Goal: Task Accomplishment & Management: Use online tool/utility

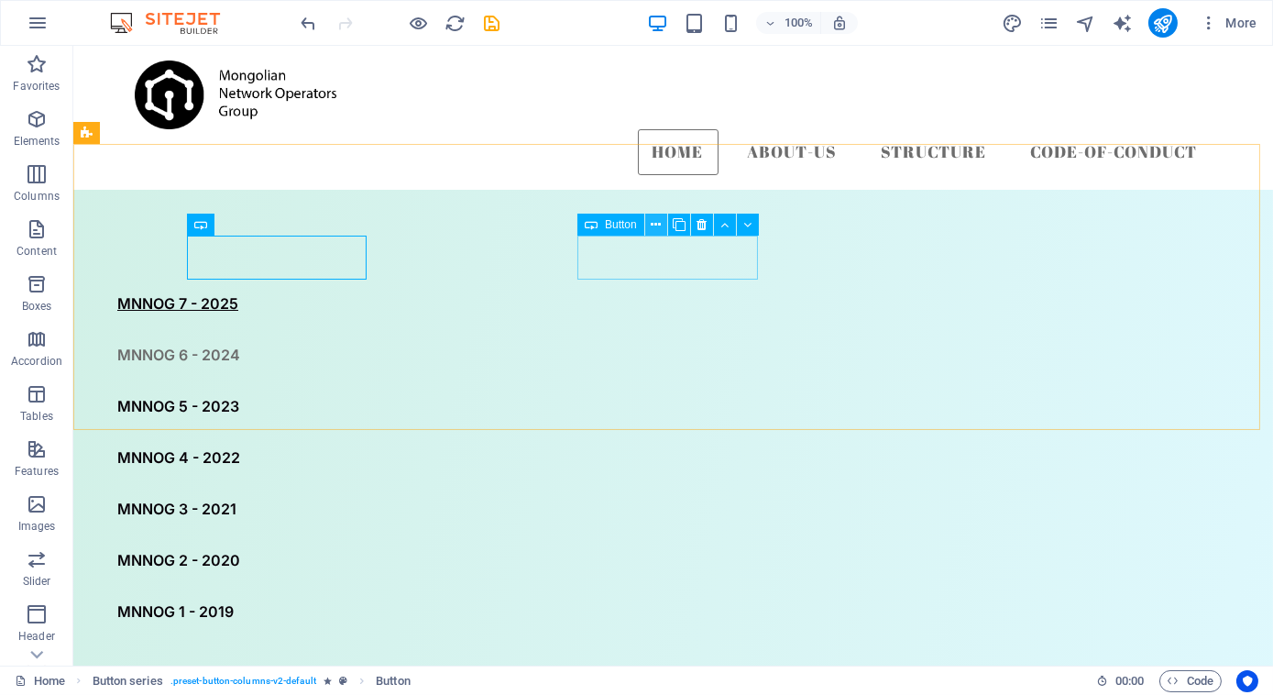
click at [655, 226] on icon at bounding box center [656, 224] width 10 height 19
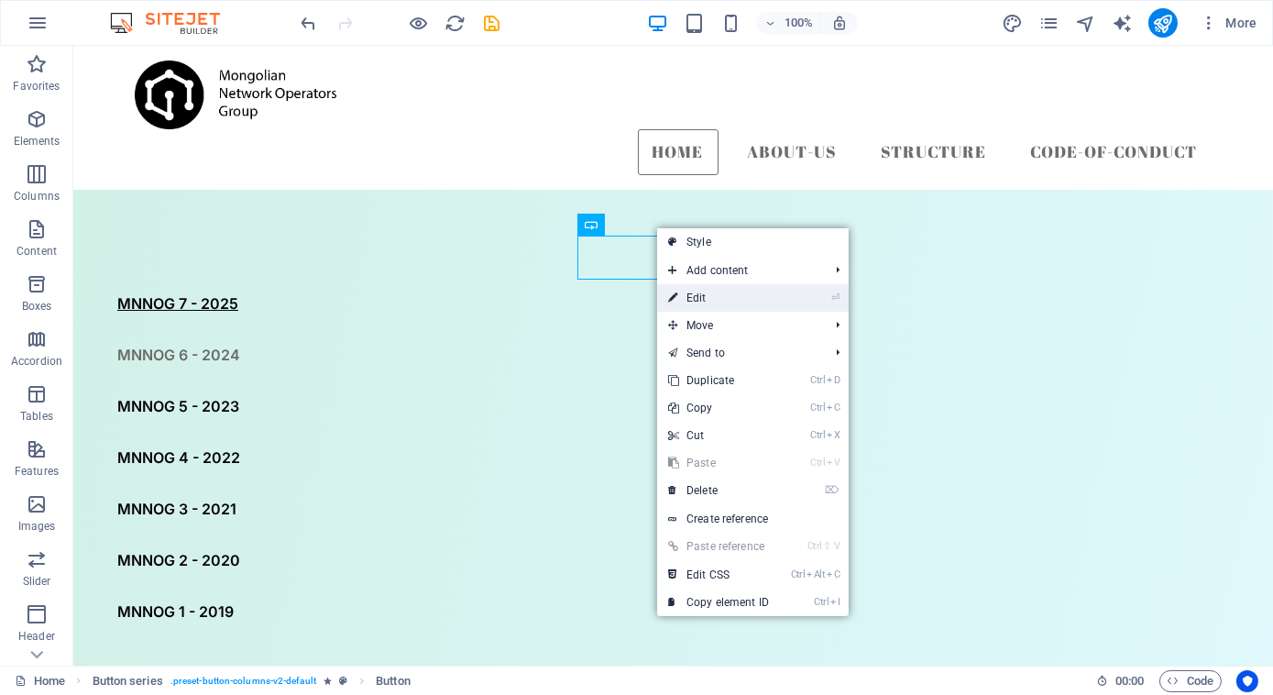
click at [689, 297] on link "⏎ Edit" at bounding box center [718, 297] width 123 height 27
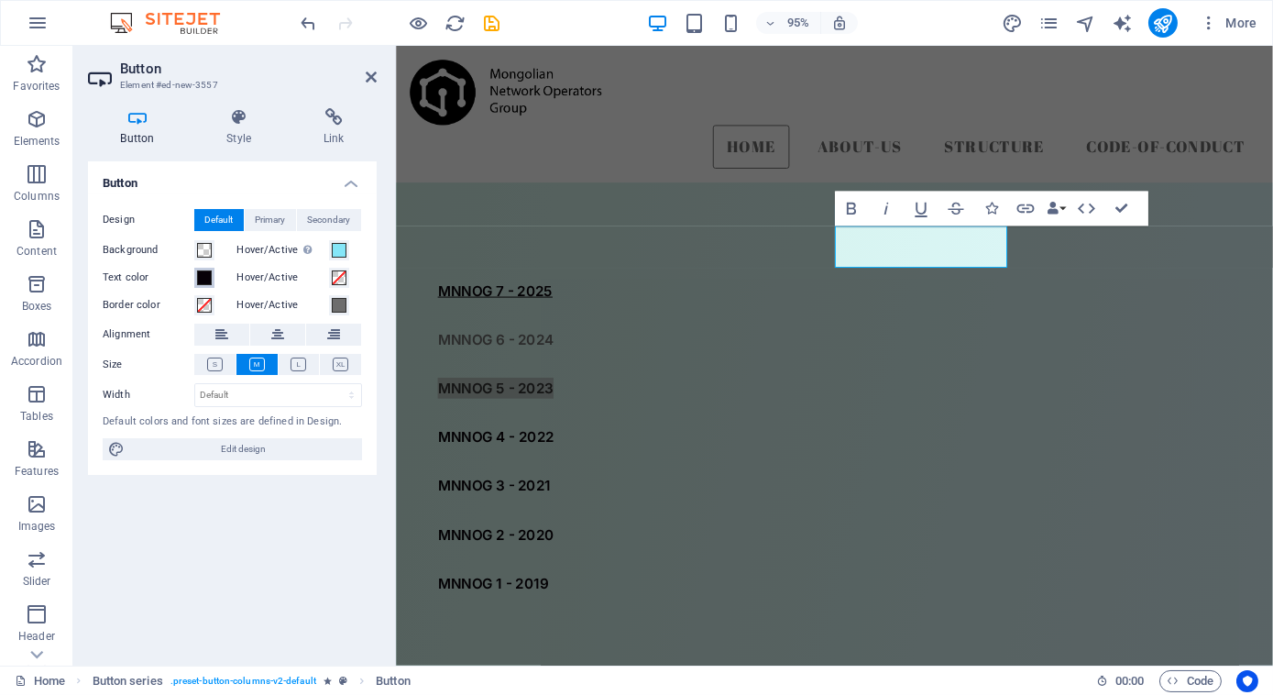
click at [207, 272] on span at bounding box center [204, 277] width 15 height 15
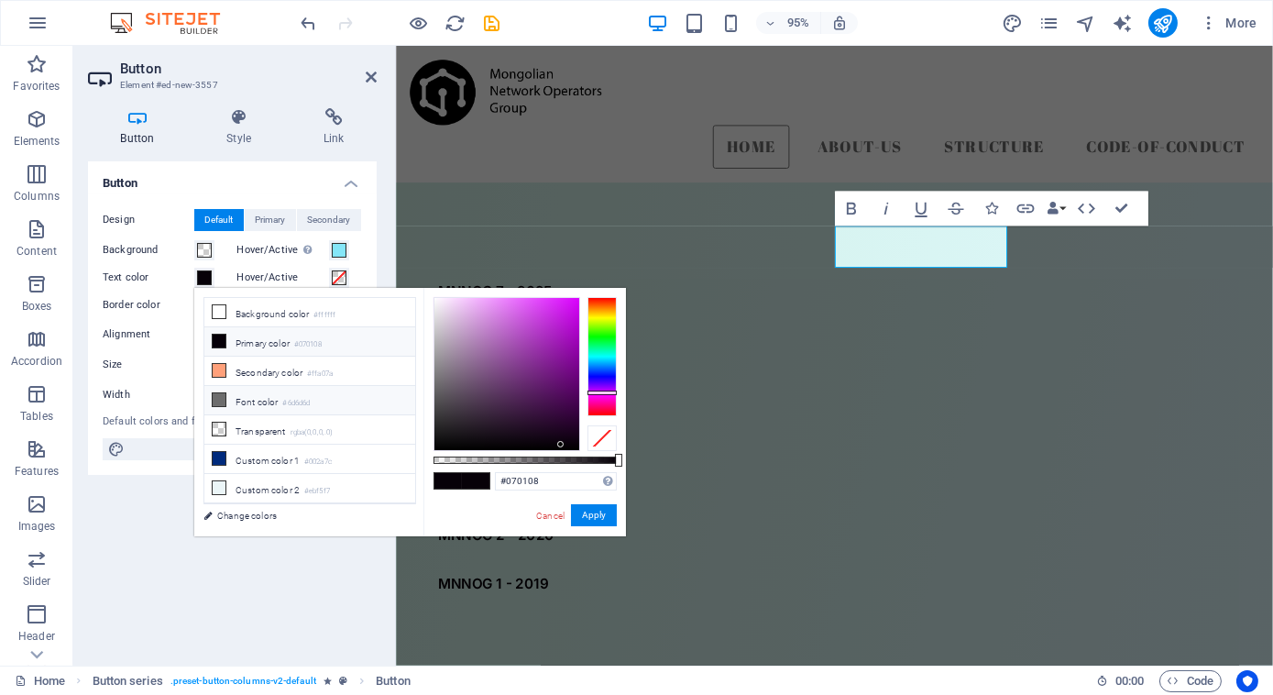
click at [243, 400] on li "Font color #6d6d6d" at bounding box center [309, 400] width 211 height 29
type input "#6d6d6d"
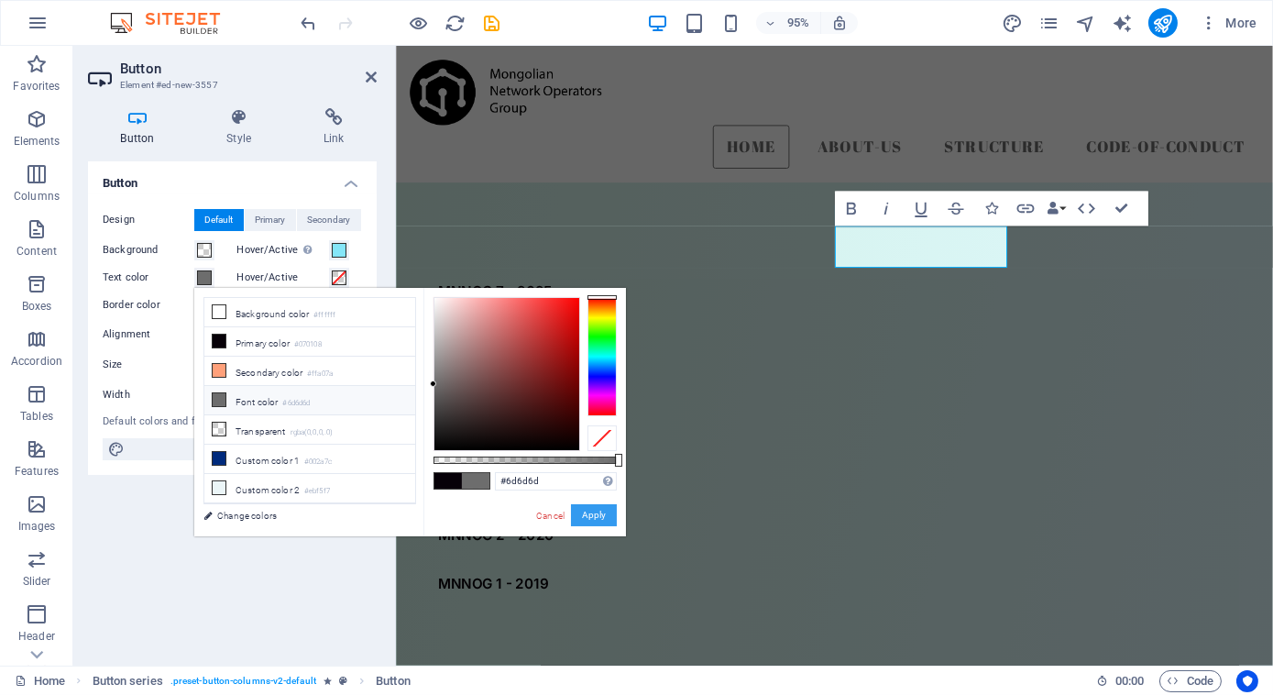
click at [596, 511] on button "Apply" at bounding box center [594, 515] width 46 height 22
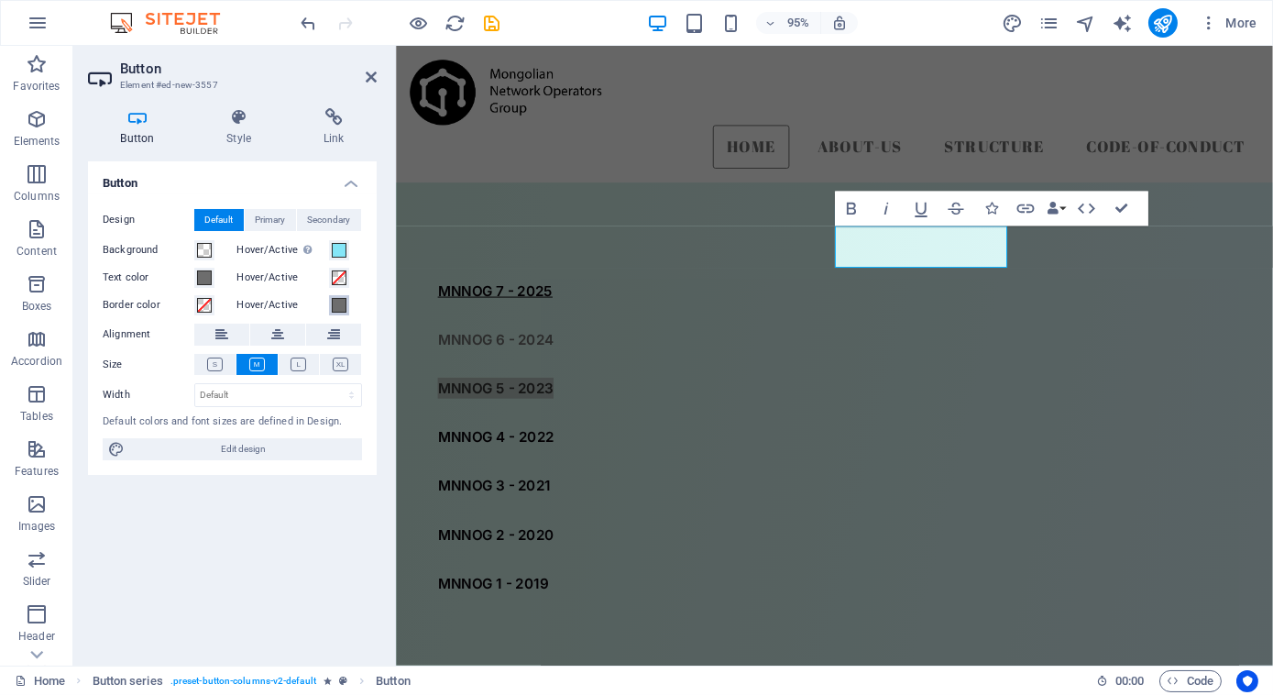
click at [333, 303] on span at bounding box center [339, 305] width 15 height 15
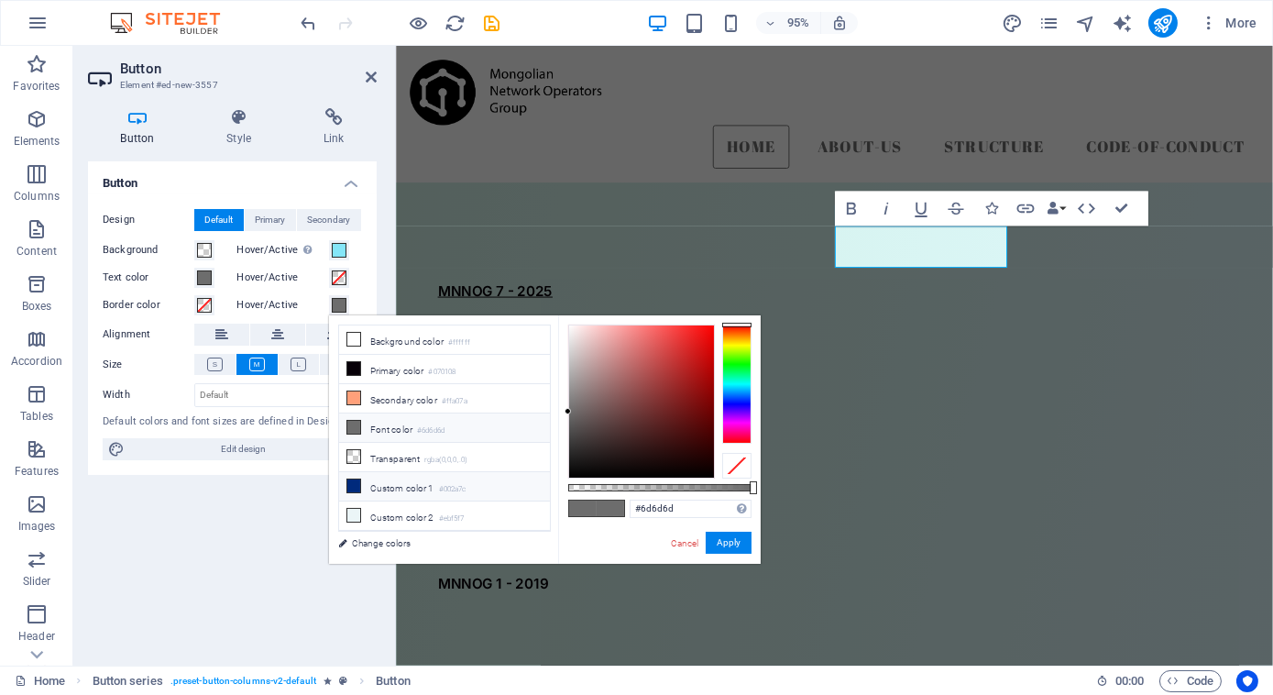
click at [429, 472] on li "Custom color 1 #002a7c" at bounding box center [444, 486] width 211 height 29
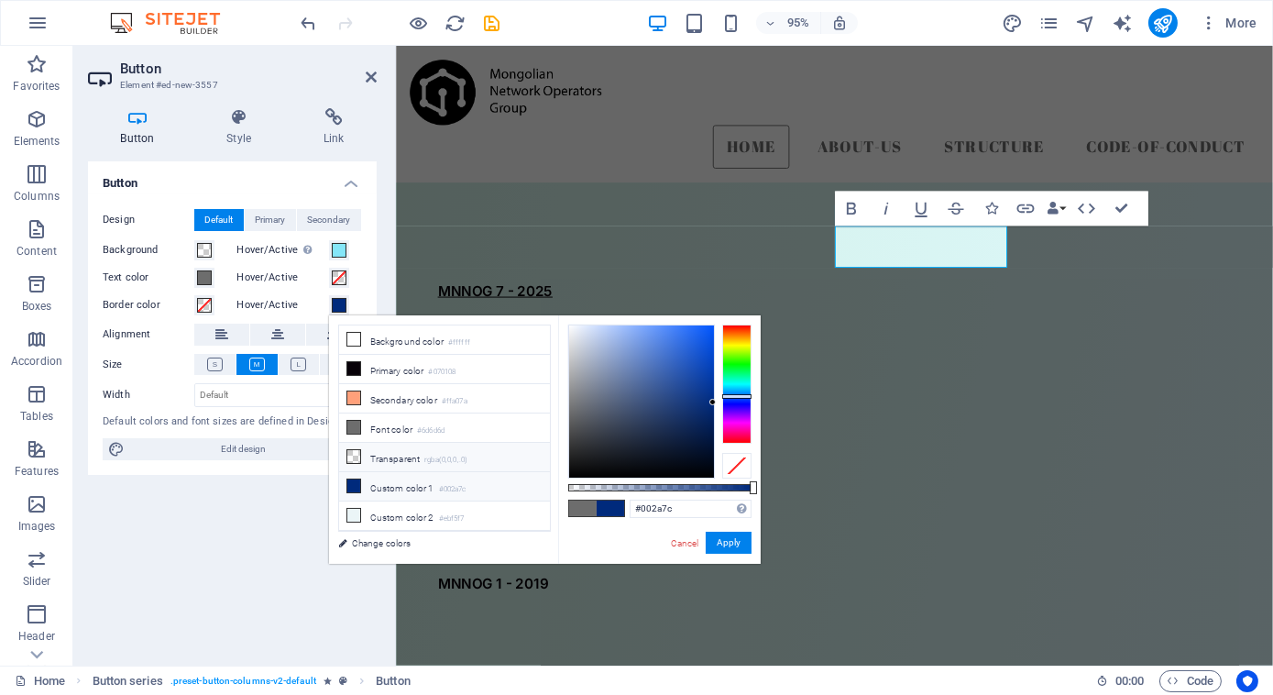
click at [428, 454] on small "rgba(0,0,0,.0)" at bounding box center [445, 460] width 43 height 13
type input "rgba(0, 0, 0, 0)"
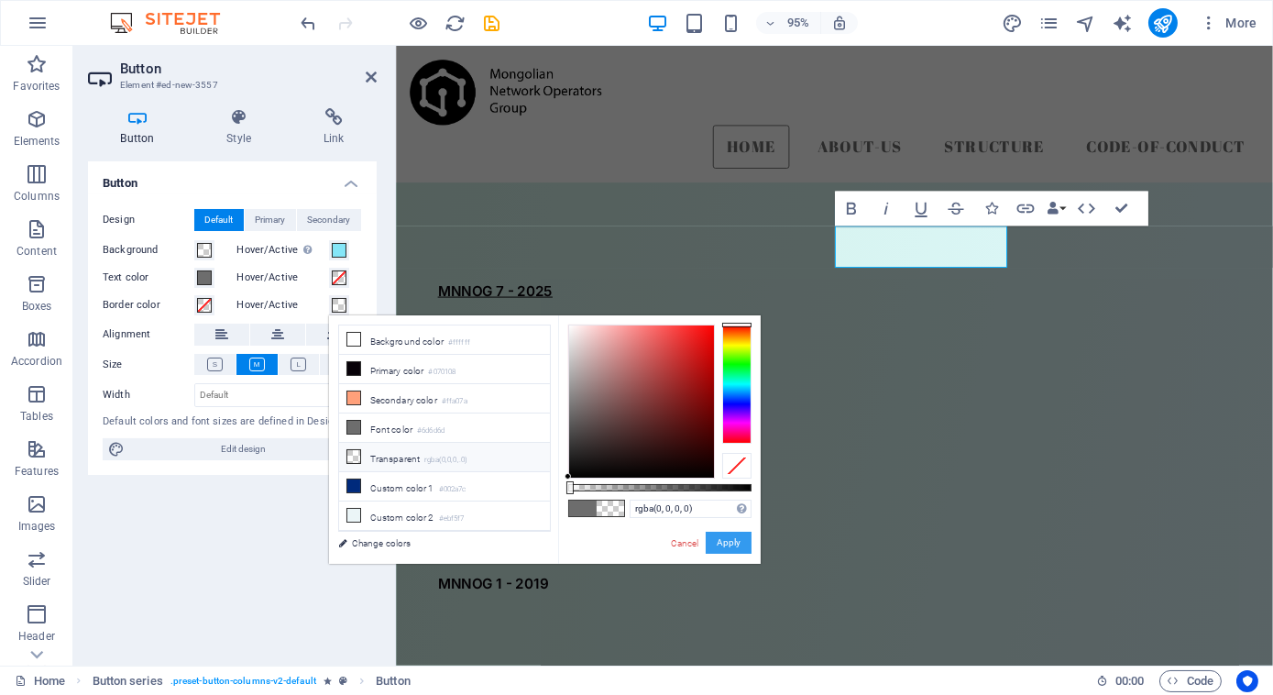
click at [748, 536] on button "Apply" at bounding box center [729, 543] width 46 height 22
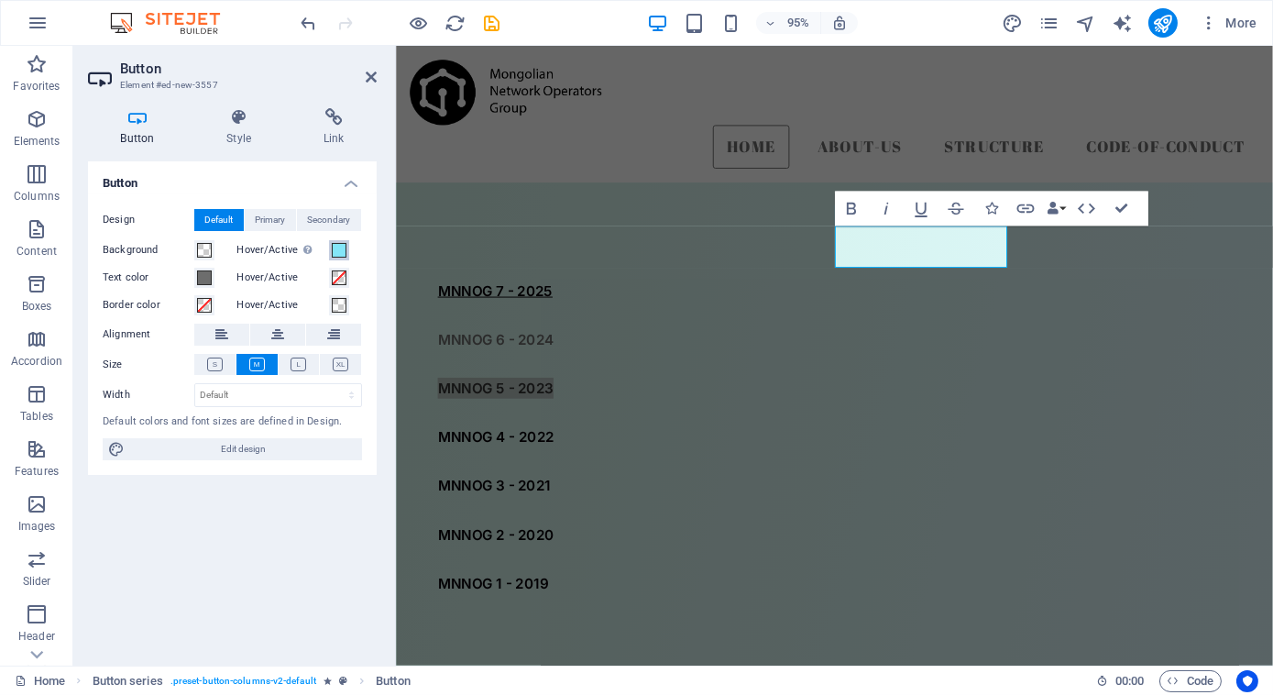
click at [333, 253] on span at bounding box center [339, 250] width 15 height 15
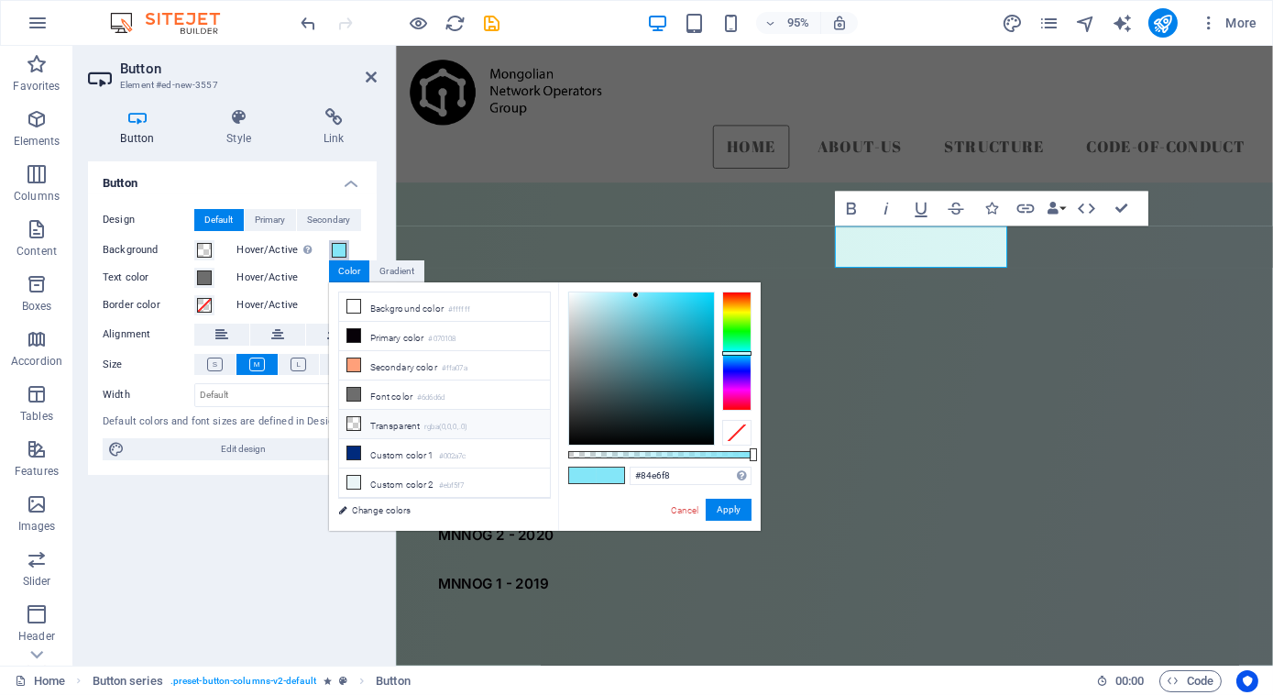
scroll to position [75, 0]
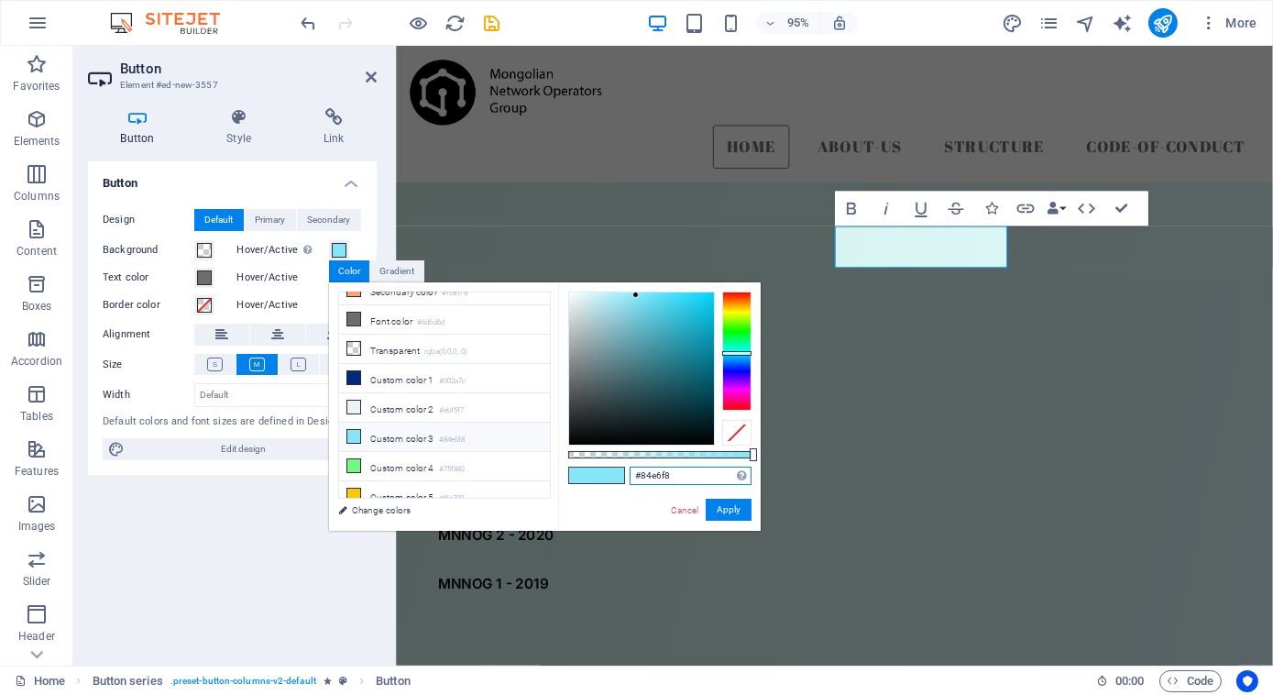
click at [694, 468] on input "#84e6f8" at bounding box center [691, 476] width 122 height 18
type input "#"
paste input "rgba(132, 230, 248, 0.503)"
type input "rgba(132, 230, 248, 0.503)"
click at [732, 506] on button "Apply" at bounding box center [729, 510] width 46 height 22
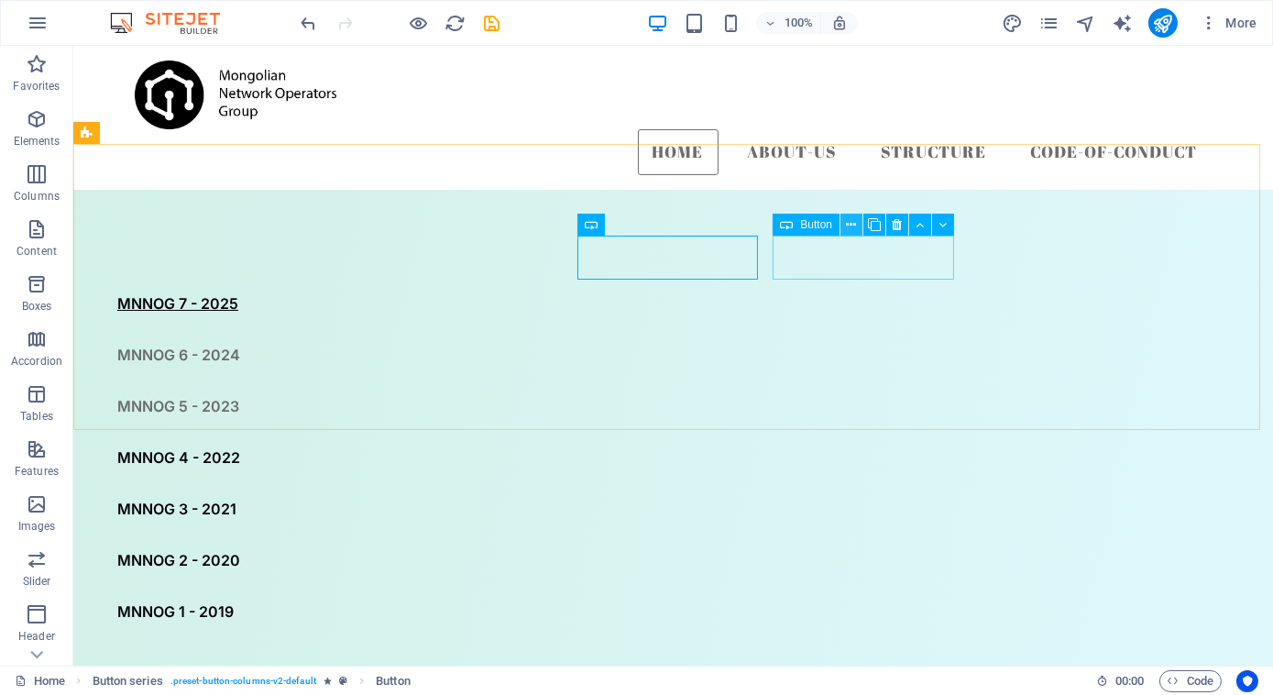
click at [849, 223] on icon at bounding box center [852, 224] width 10 height 19
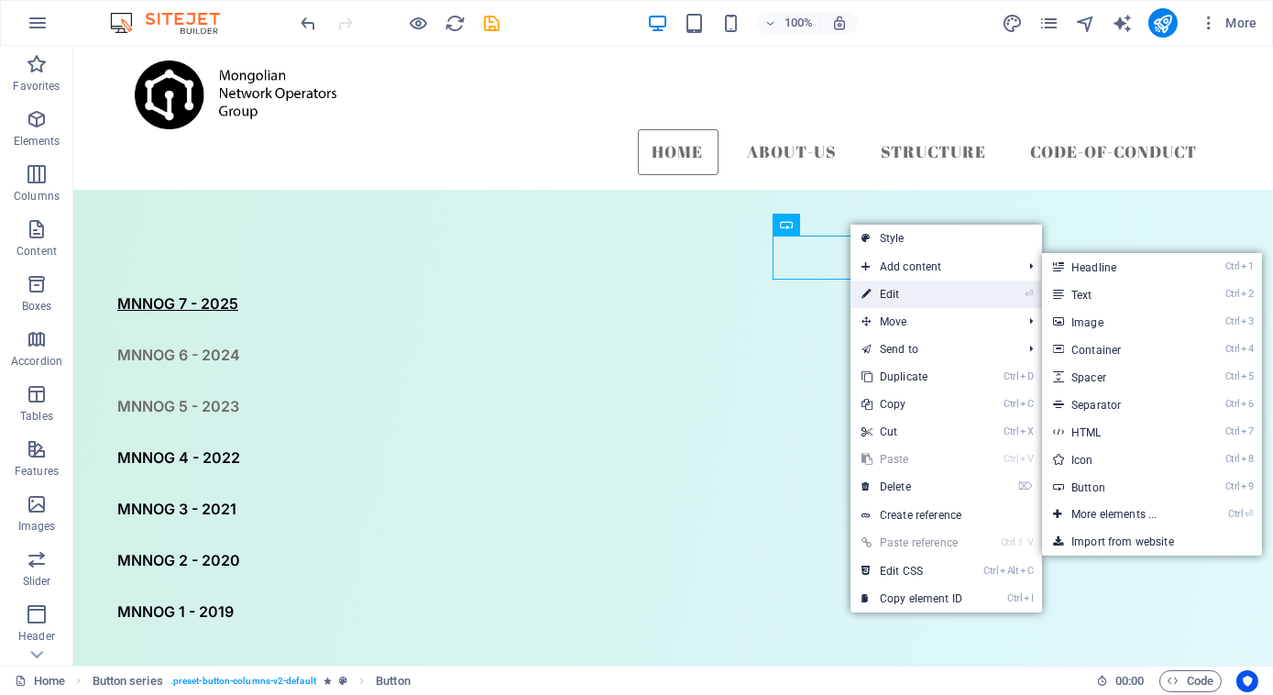
click at [888, 294] on link "⏎ Edit" at bounding box center [912, 293] width 123 height 27
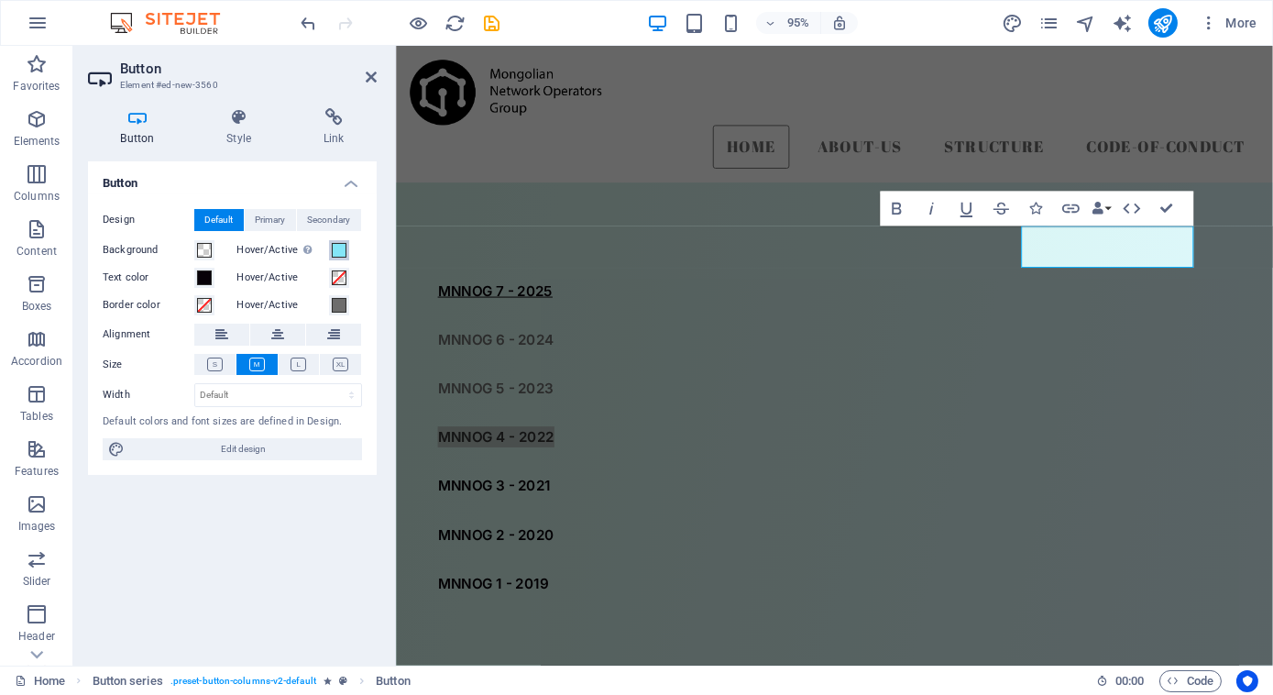
click at [335, 250] on span at bounding box center [339, 250] width 15 height 15
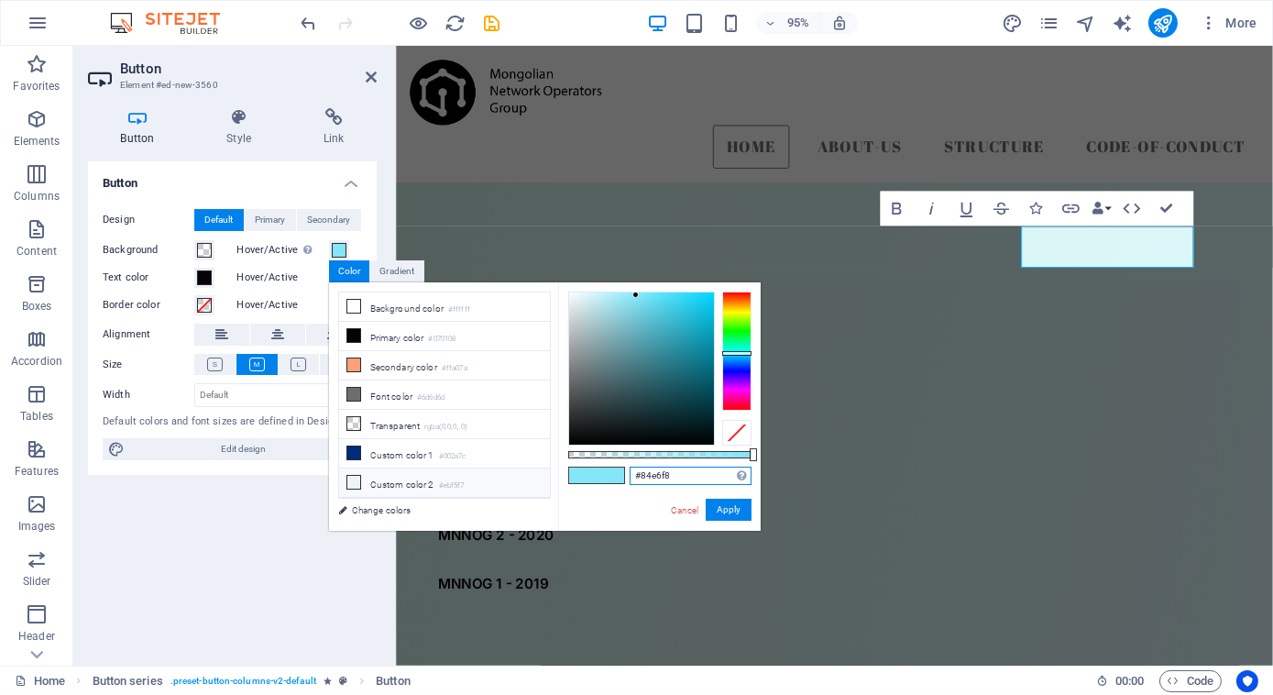
drag, startPoint x: 681, startPoint y: 476, endPoint x: 491, endPoint y: 481, distance: 189.8
click at [491, 481] on div "less Background color #ffffff Primary color #070108 Secondary color #ffa07a Fon…" at bounding box center [545, 406] width 432 height 248
paste input "rgba(132, 230, 248, 0.503)"
type input "rgba(132, 230, 248, 0.503)"
click at [714, 500] on button "Apply" at bounding box center [729, 510] width 46 height 22
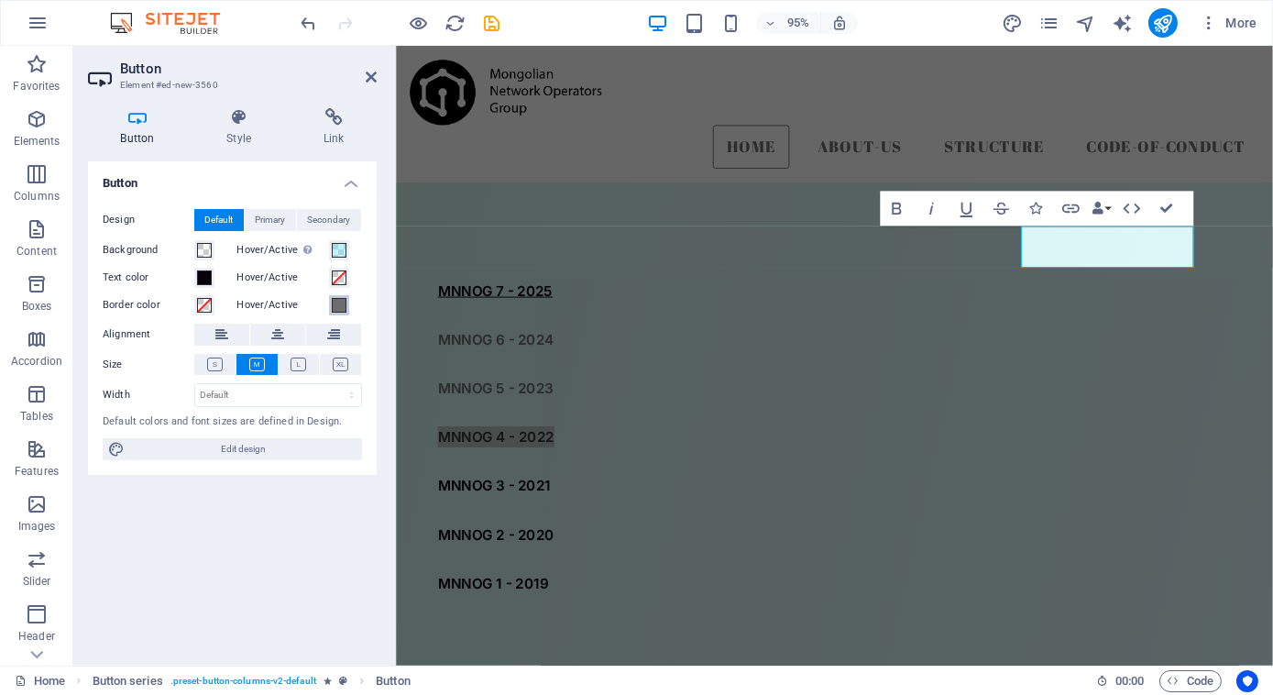
click at [335, 304] on span at bounding box center [339, 305] width 15 height 15
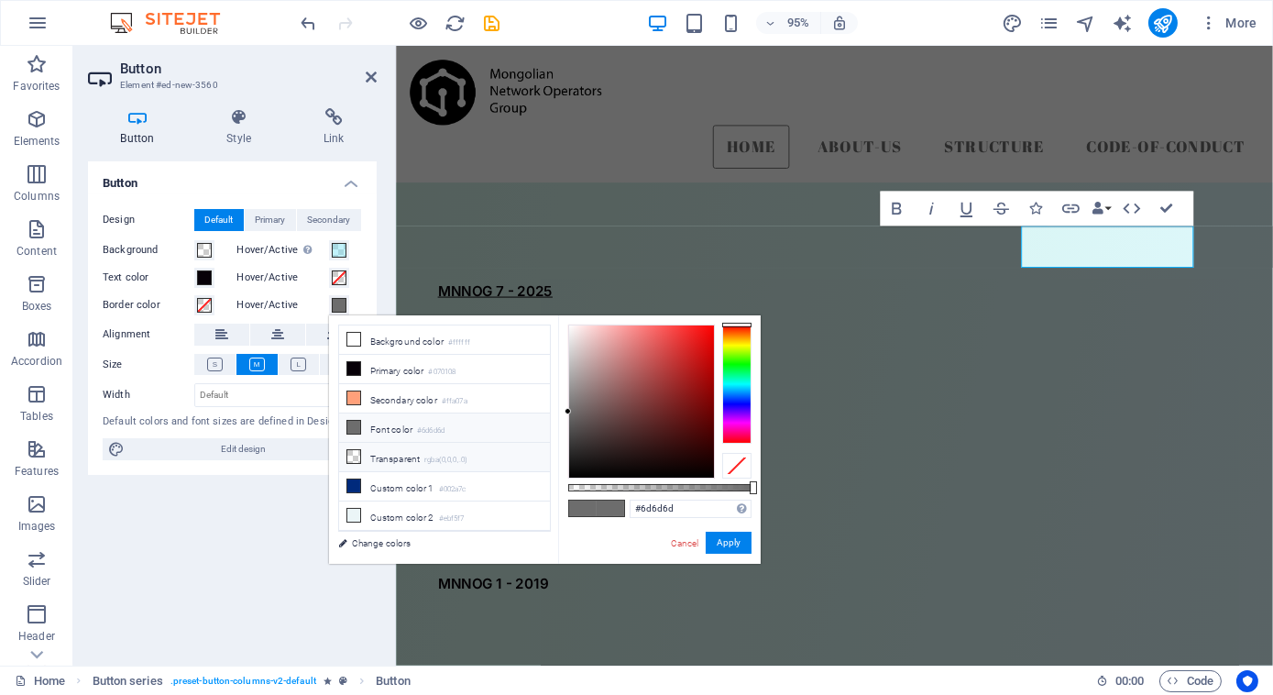
click at [401, 455] on li "Transparent rgba(0,0,0,.0)" at bounding box center [444, 457] width 211 height 29
type input "rgba(0, 0, 0, 0)"
click at [738, 543] on button "Apply" at bounding box center [729, 543] width 46 height 22
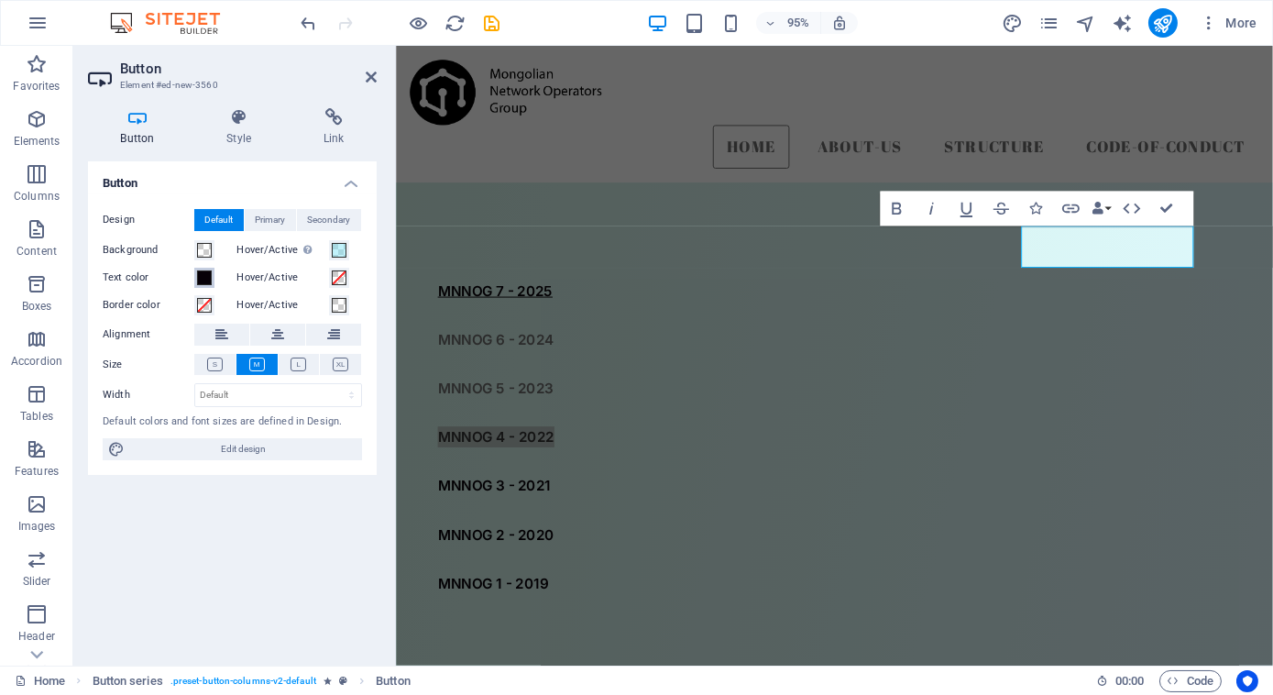
click at [203, 280] on span at bounding box center [204, 277] width 15 height 15
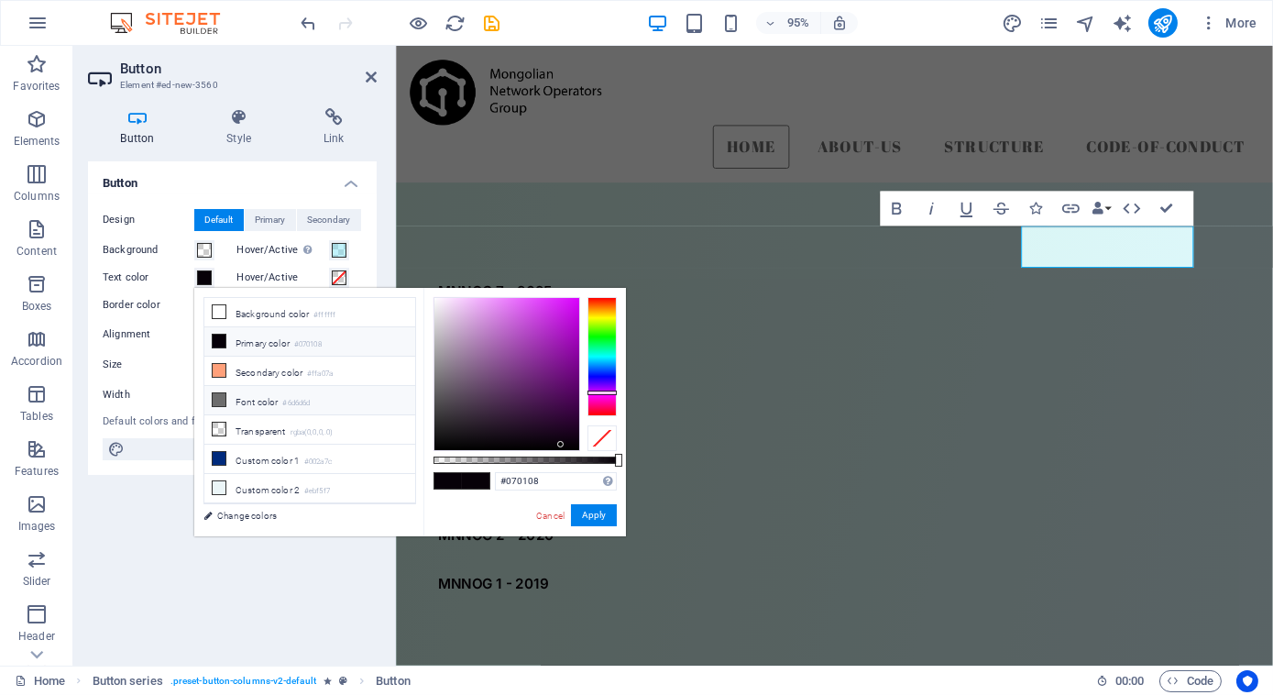
click at [258, 403] on li "Font color #6d6d6d" at bounding box center [309, 400] width 211 height 29
type input "#6d6d6d"
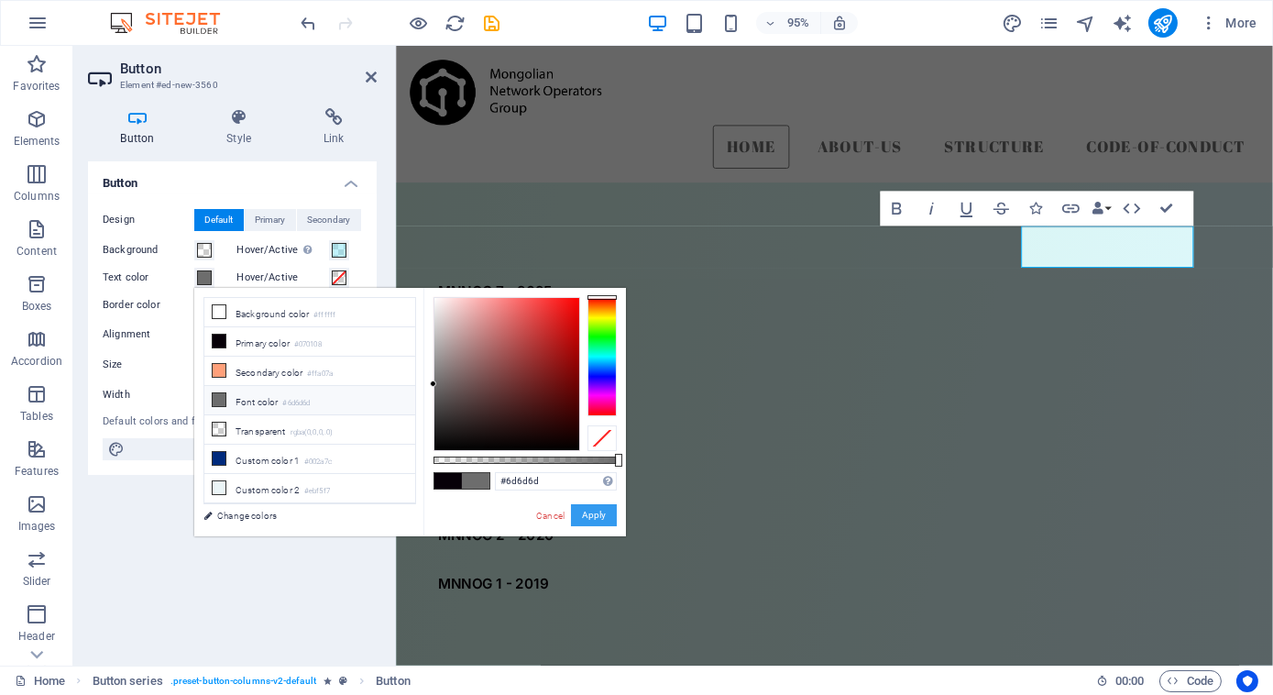
click at [591, 517] on button "Apply" at bounding box center [594, 515] width 46 height 22
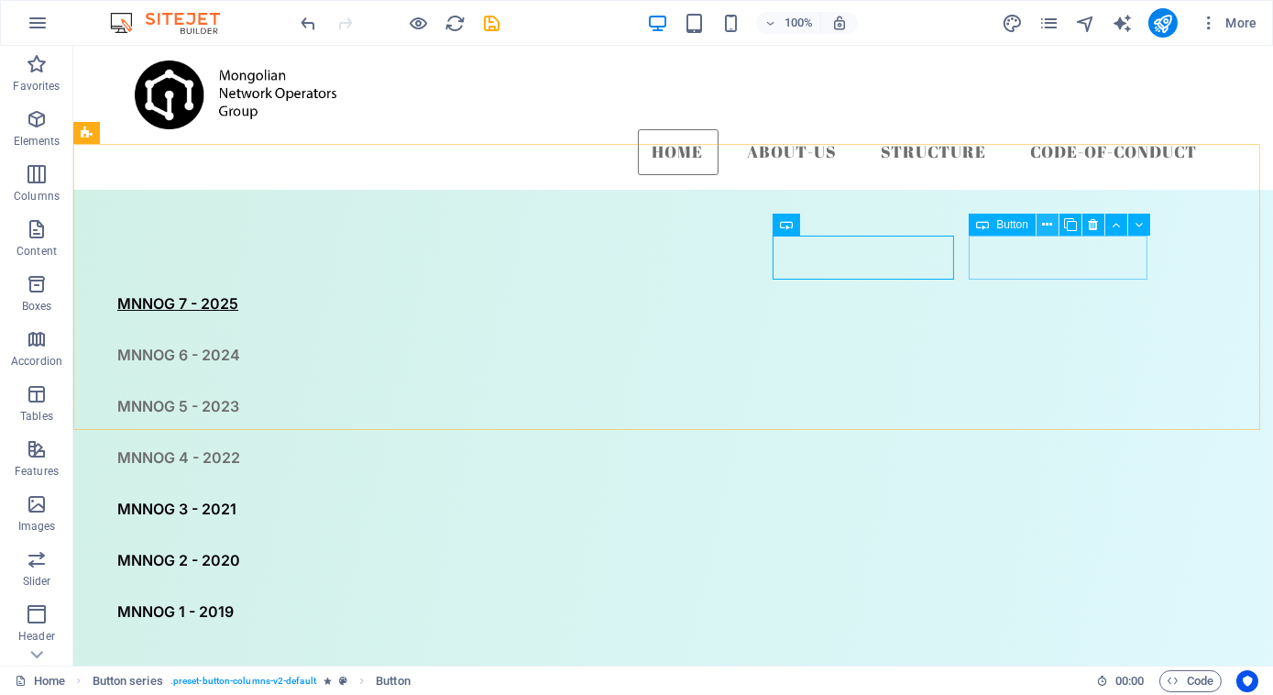
click at [1046, 220] on icon at bounding box center [1048, 224] width 10 height 19
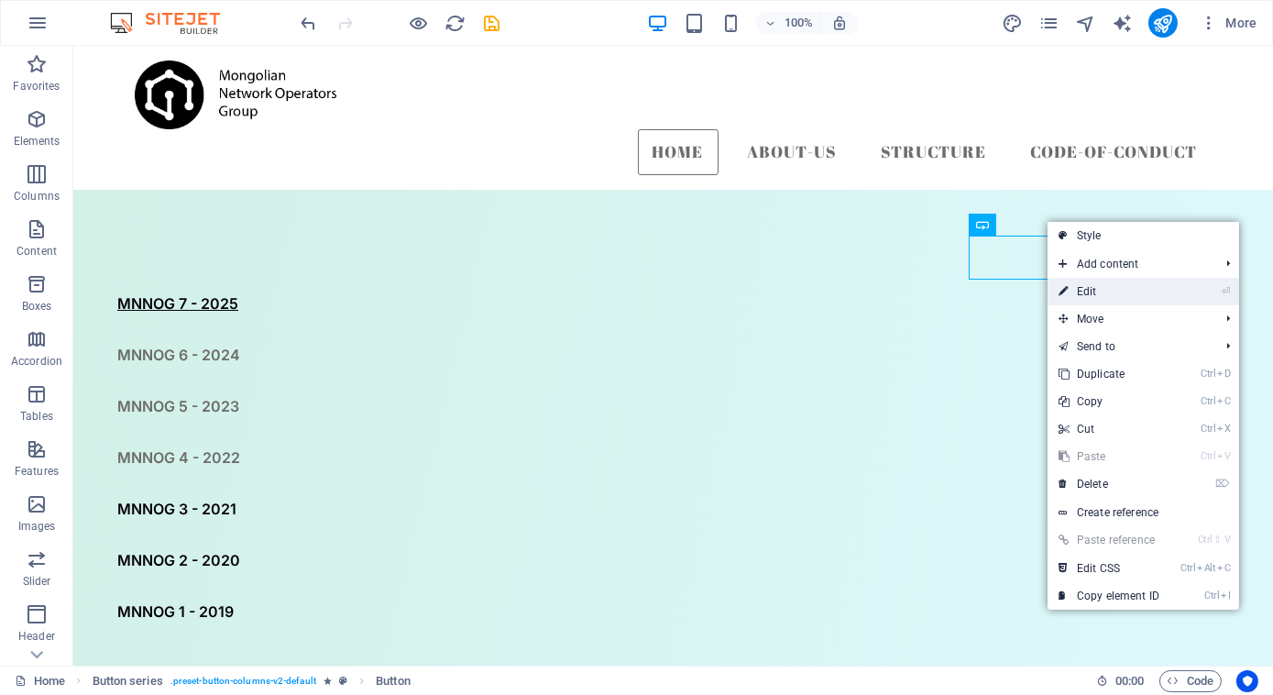
click at [1080, 290] on link "⏎ Edit" at bounding box center [1109, 291] width 123 height 27
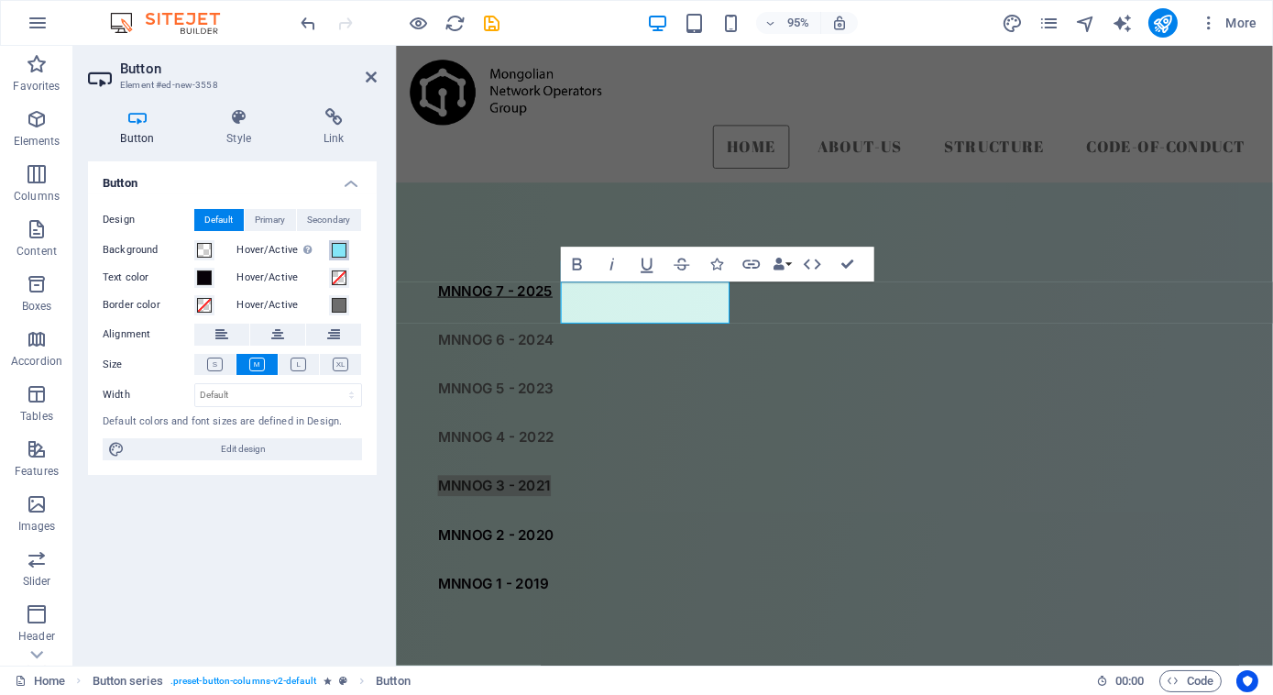
click at [347, 247] on button "Hover/Active Switch to preview mode to test the active/hover state" at bounding box center [339, 250] width 20 height 20
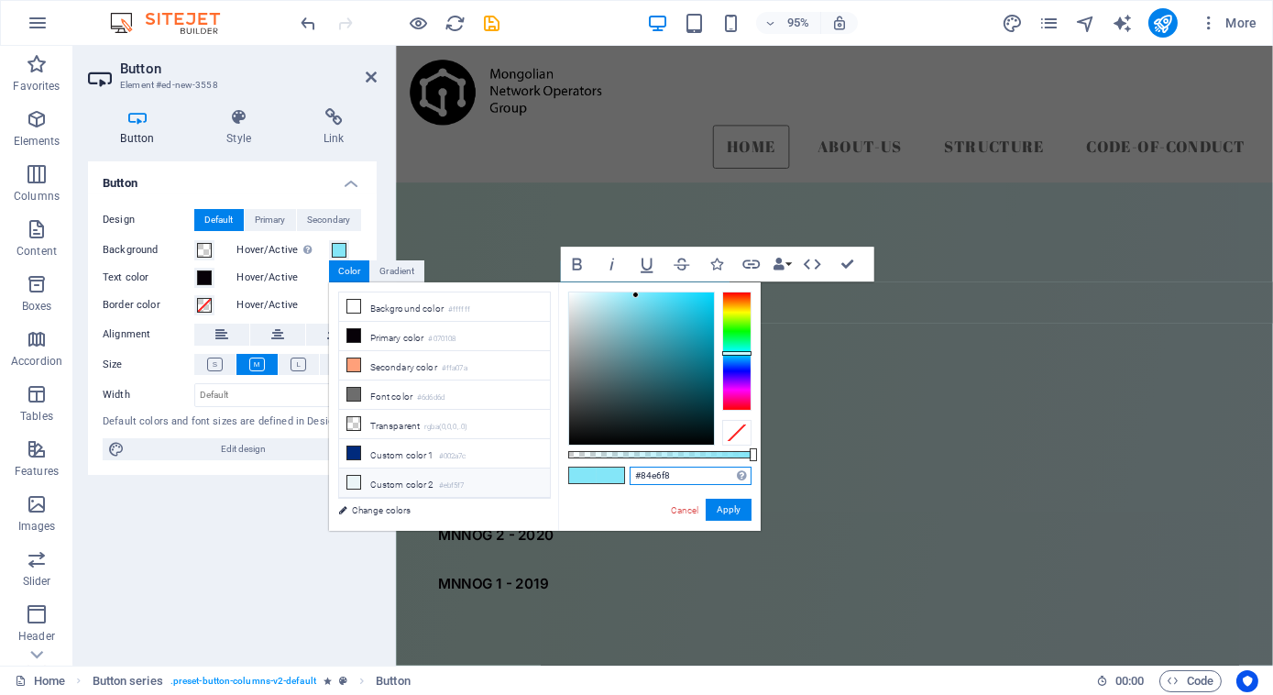
drag, startPoint x: 683, startPoint y: 478, endPoint x: 474, endPoint y: 463, distance: 209.5
click at [474, 463] on div "less Background color #ffffff Primary color #070108 Secondary color #ffa07a Fon…" at bounding box center [545, 406] width 432 height 248
paste input "rgba(132, 230, 248, 0.503)"
type input "rgba(132, 230, 248, 0.503)"
click at [735, 506] on button "Apply" at bounding box center [729, 510] width 46 height 22
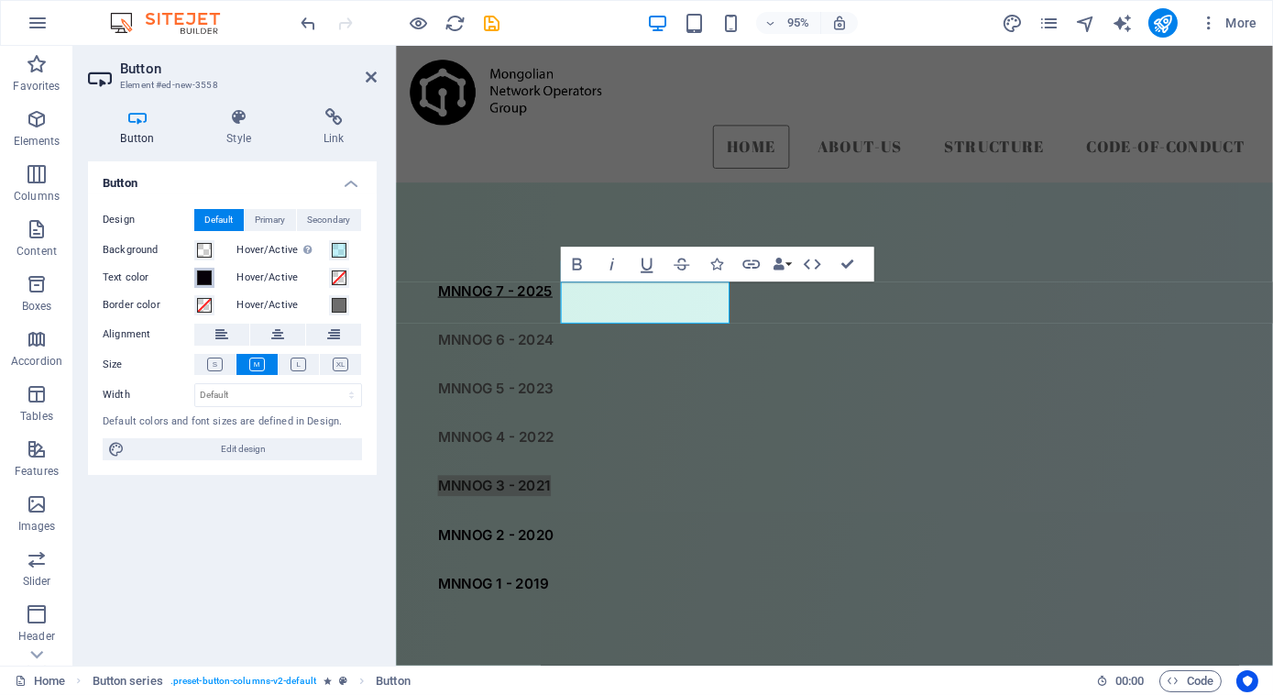
click at [205, 277] on span at bounding box center [204, 277] width 15 height 15
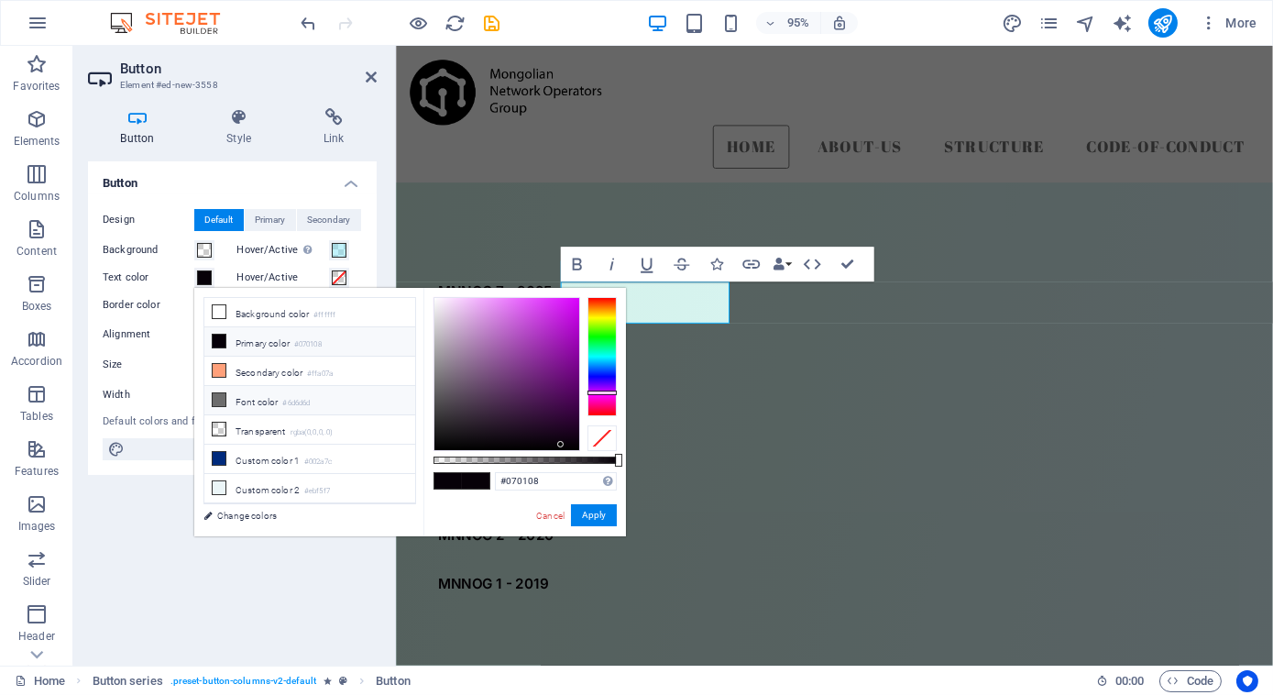
click at [272, 390] on li "Font color #6d6d6d" at bounding box center [309, 400] width 211 height 29
type input "#6d6d6d"
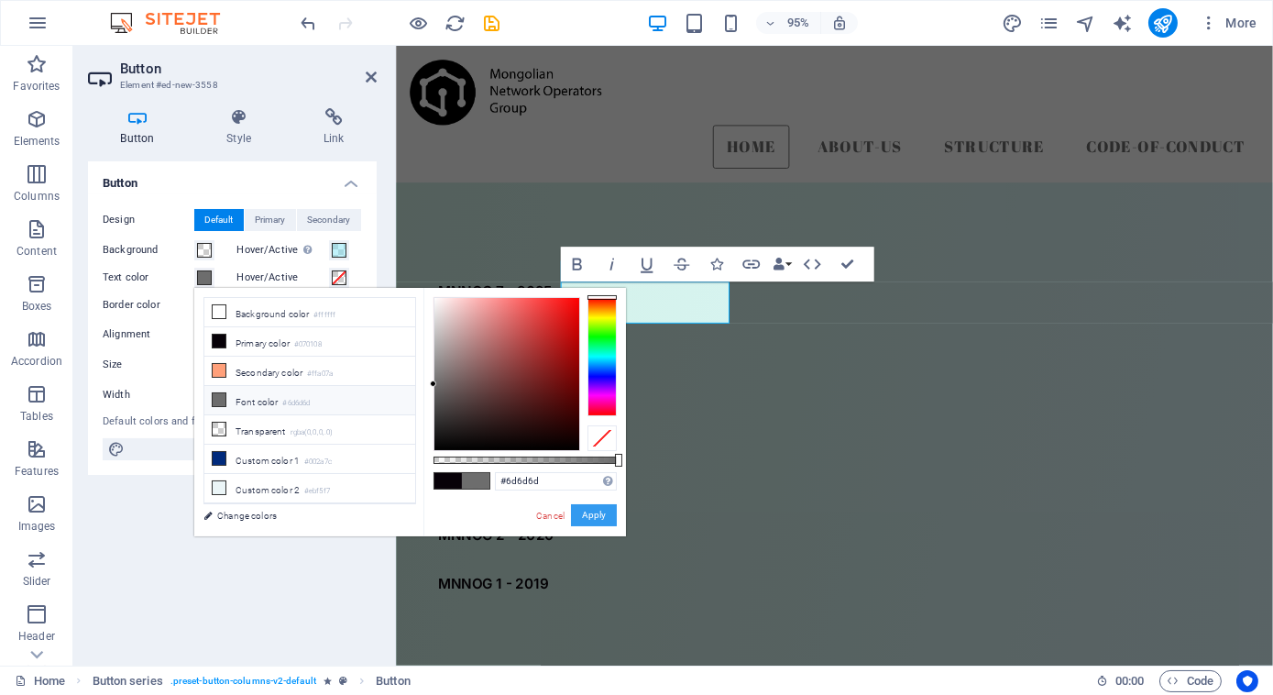
click at [592, 513] on button "Apply" at bounding box center [594, 515] width 46 height 22
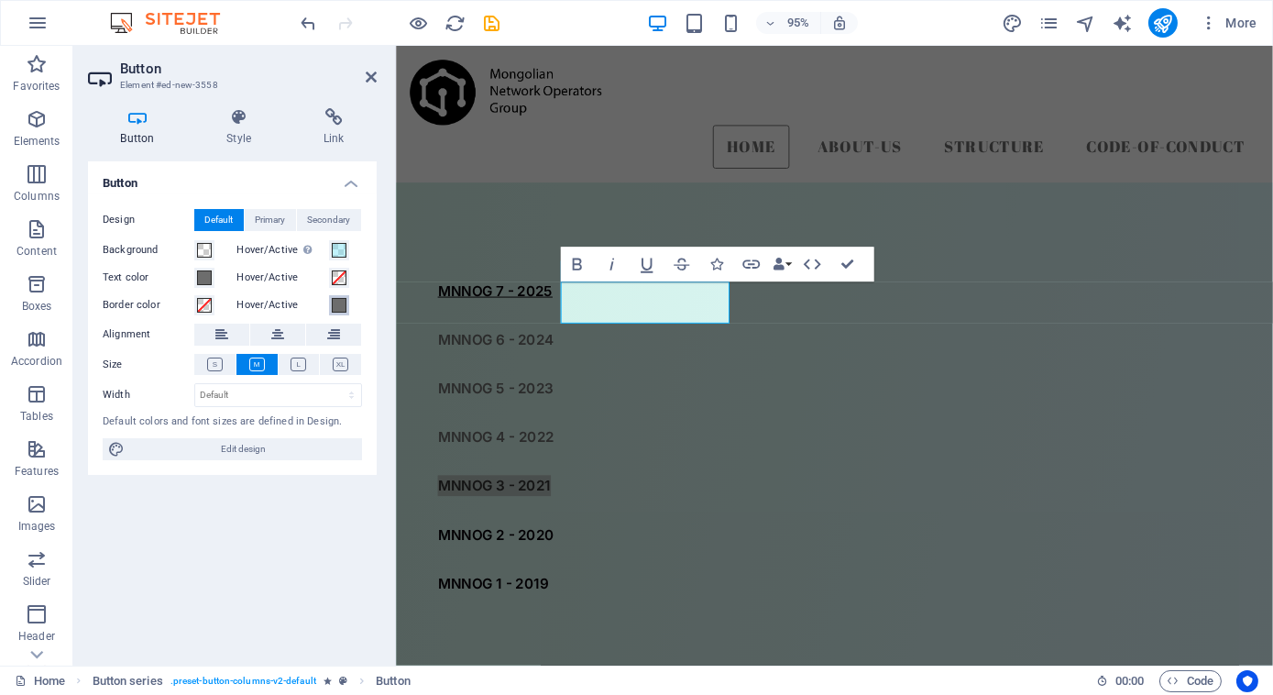
click at [339, 306] on span at bounding box center [339, 305] width 15 height 15
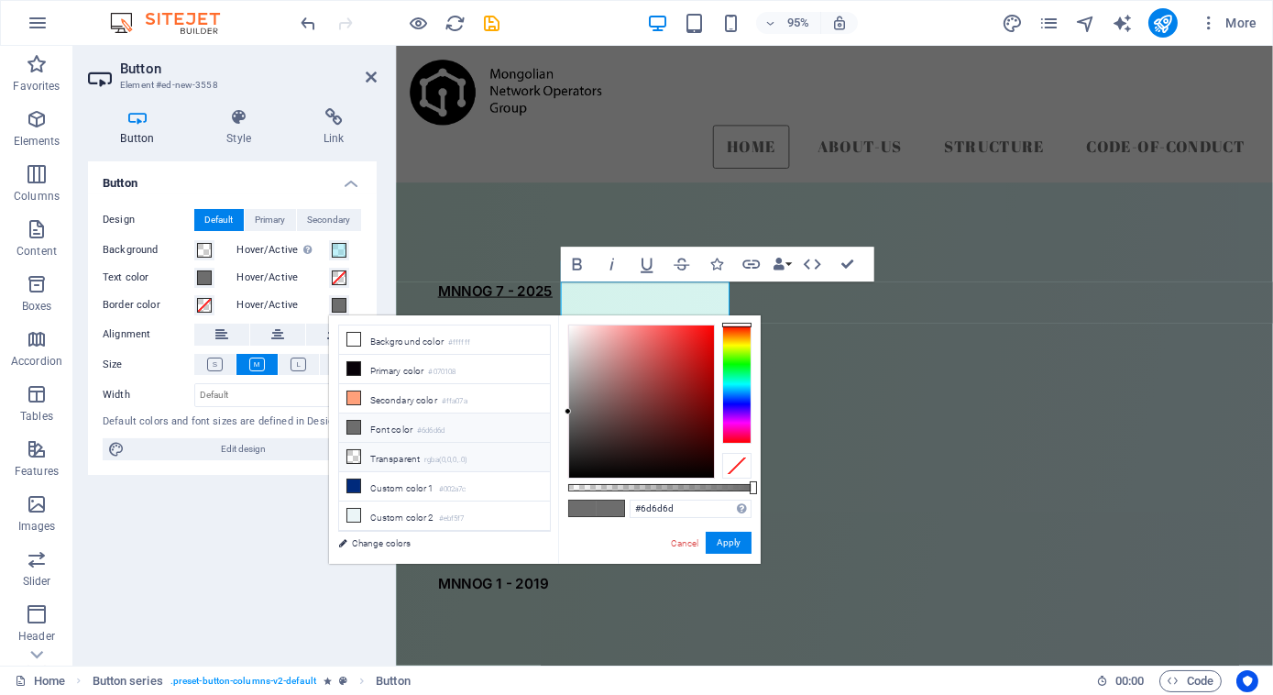
click at [396, 449] on li "Transparent rgba(0,0,0,.0)" at bounding box center [444, 457] width 211 height 29
type input "rgba(0, 0, 0, 0)"
click at [719, 544] on button "Apply" at bounding box center [729, 543] width 46 height 22
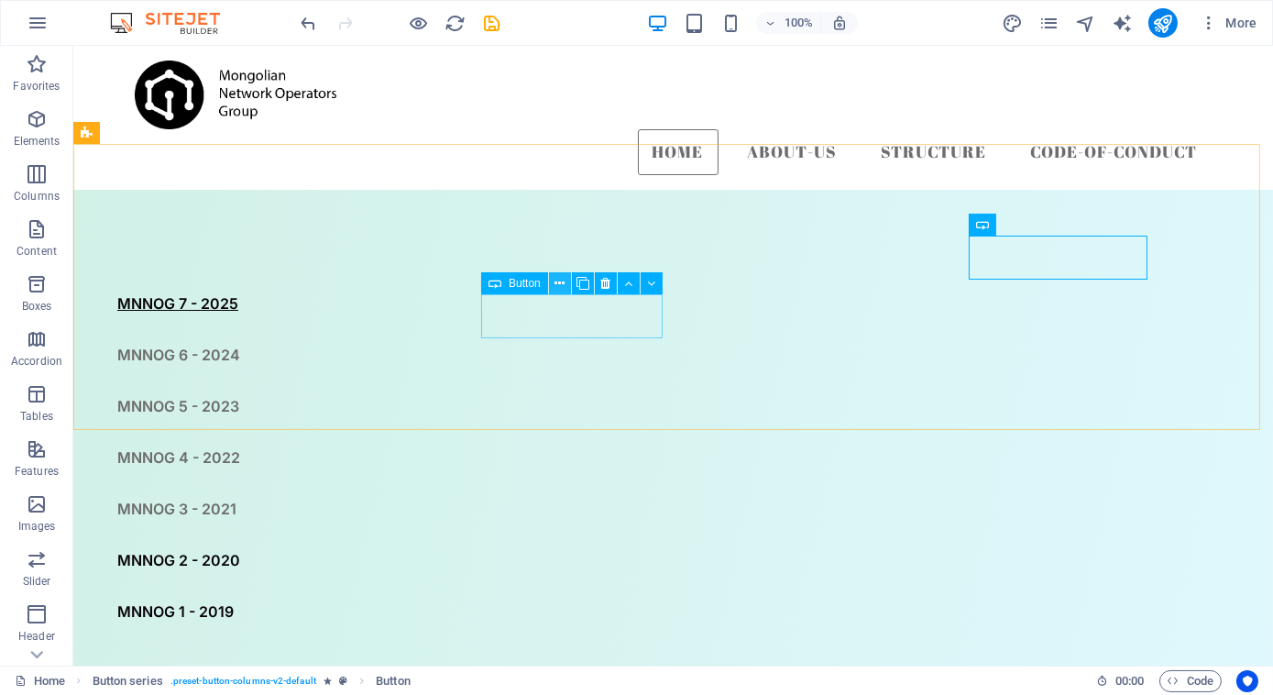
click at [559, 283] on icon at bounding box center [560, 283] width 10 height 19
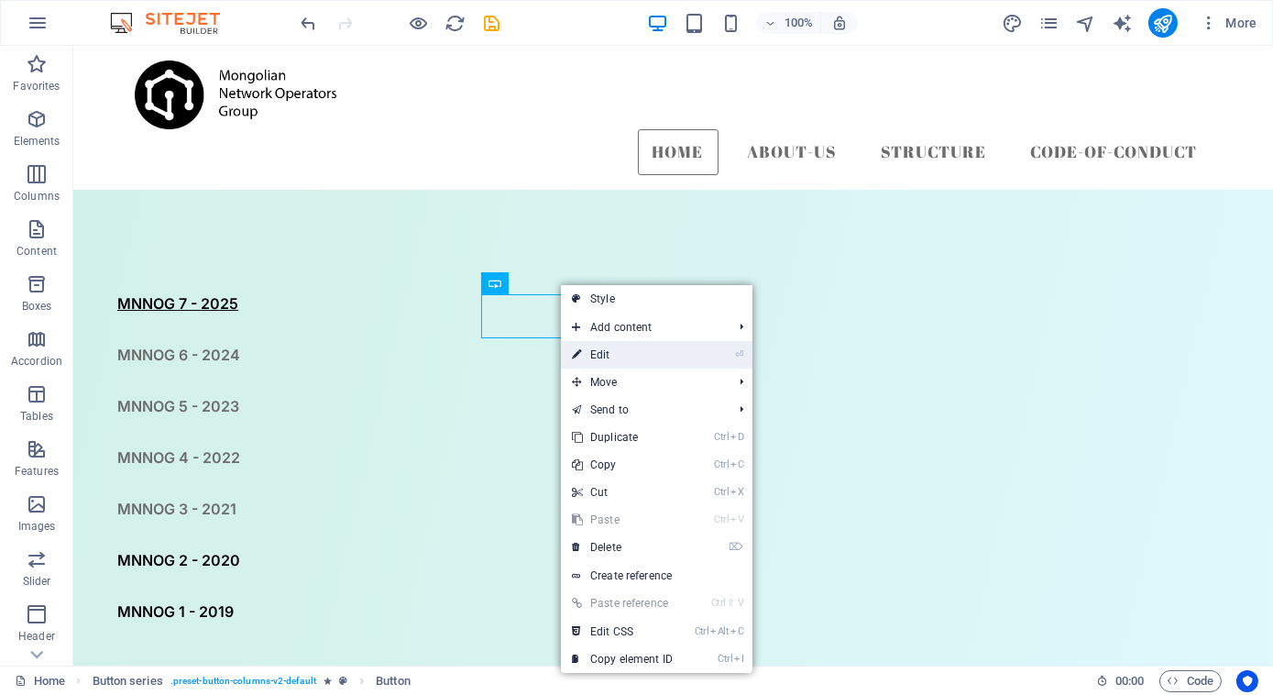
click at [618, 353] on link "⏎ Edit" at bounding box center [622, 354] width 123 height 27
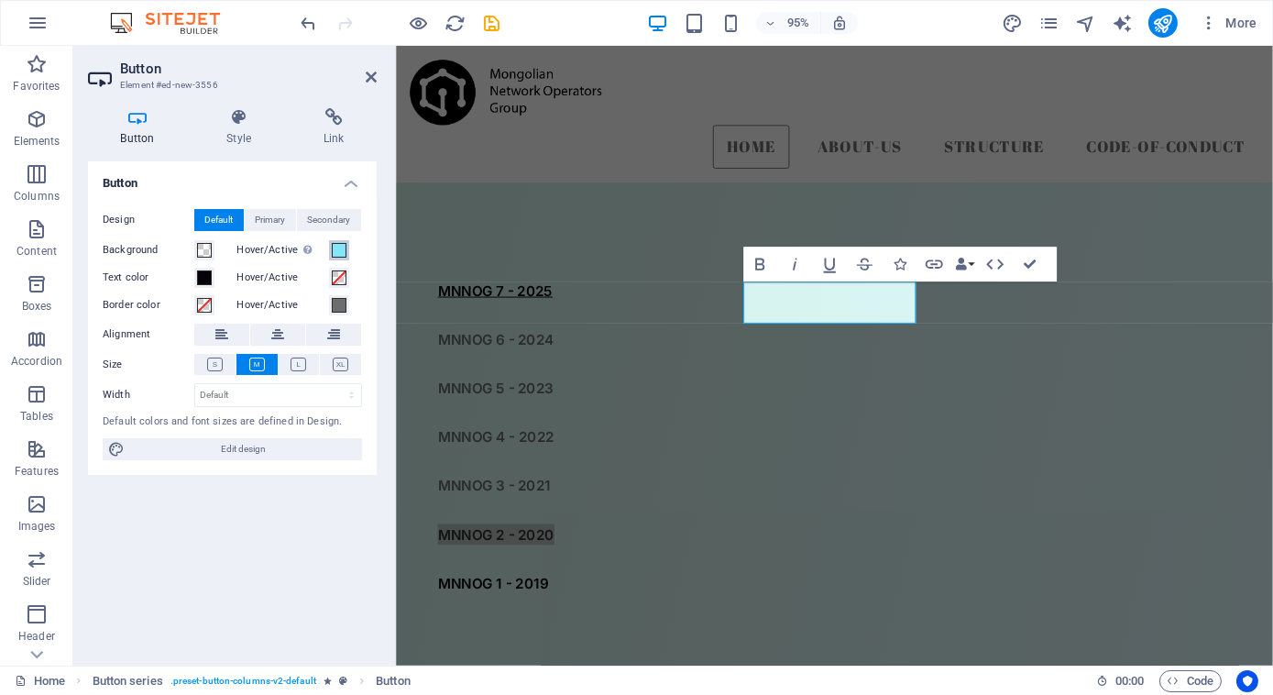
click at [335, 249] on span at bounding box center [339, 250] width 15 height 15
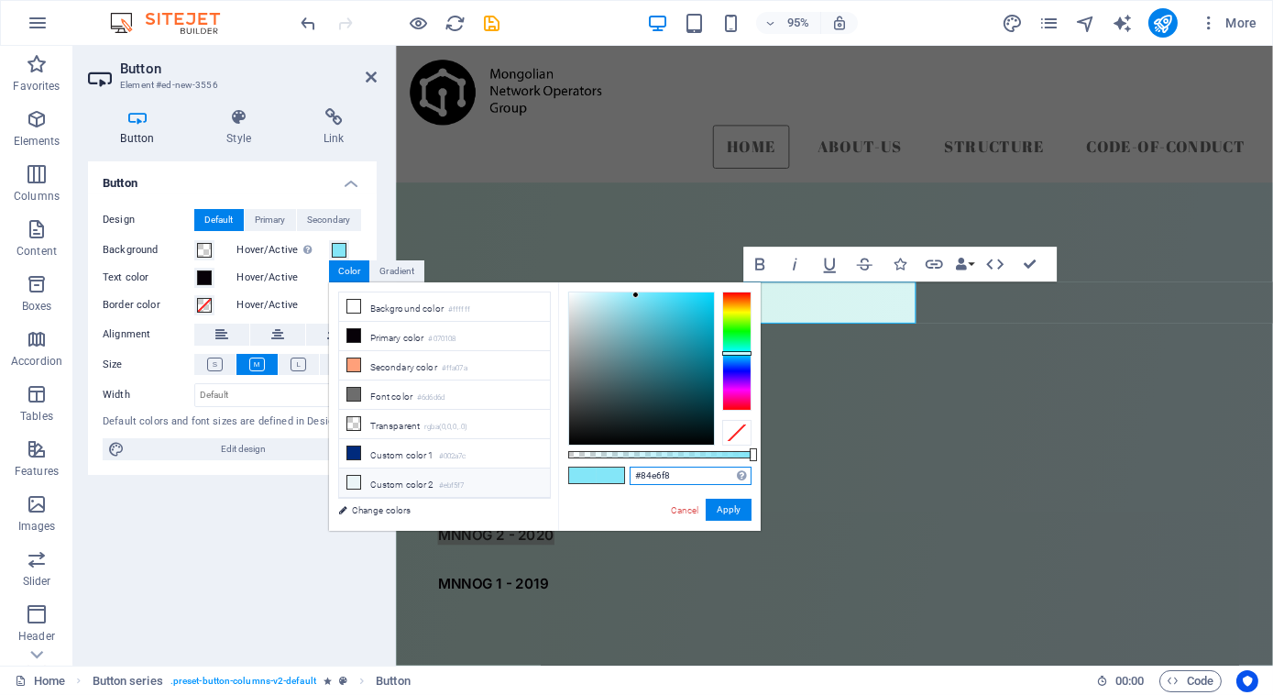
drag, startPoint x: 676, startPoint y: 470, endPoint x: 541, endPoint y: 472, distance: 135.7
click at [541, 472] on div "less Background color #ffffff Primary color #070108 Secondary color #ffa07a Fon…" at bounding box center [545, 406] width 432 height 248
paste input "rgba(132, 230, 248, 0.503)"
type input "rgba(132, 230, 248, 0.503)"
click at [728, 499] on button "Apply" at bounding box center [729, 510] width 46 height 22
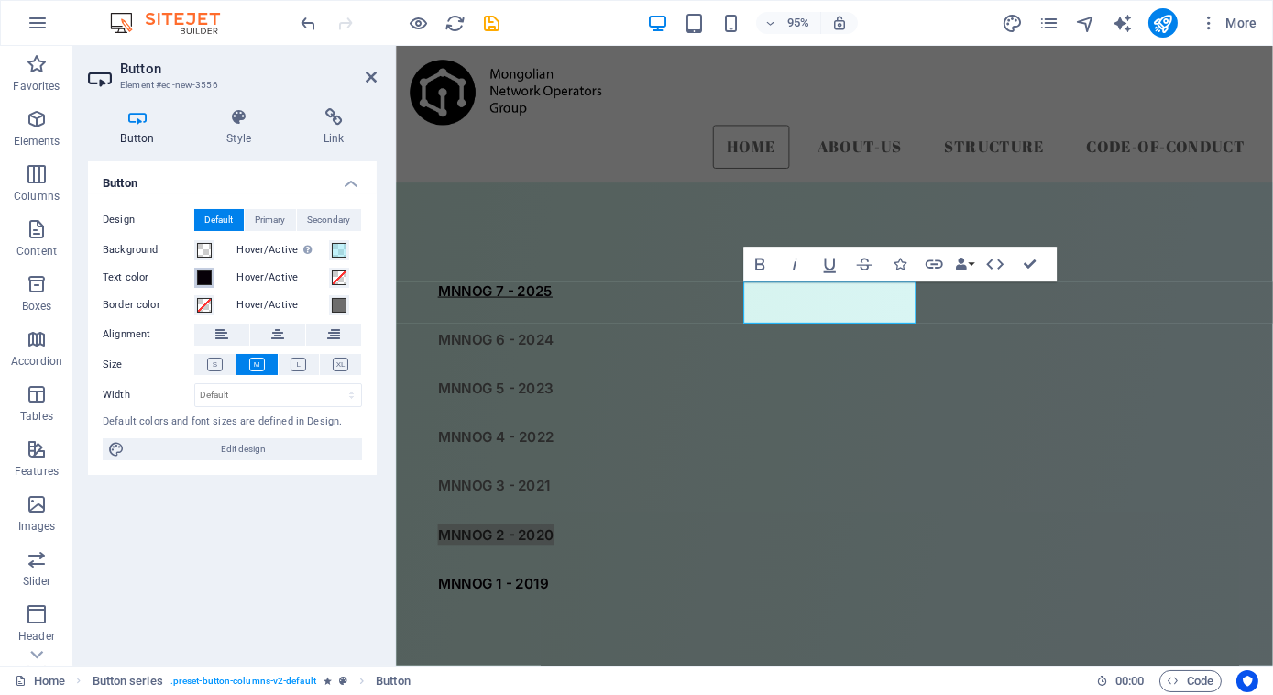
click at [207, 274] on span at bounding box center [204, 277] width 15 height 15
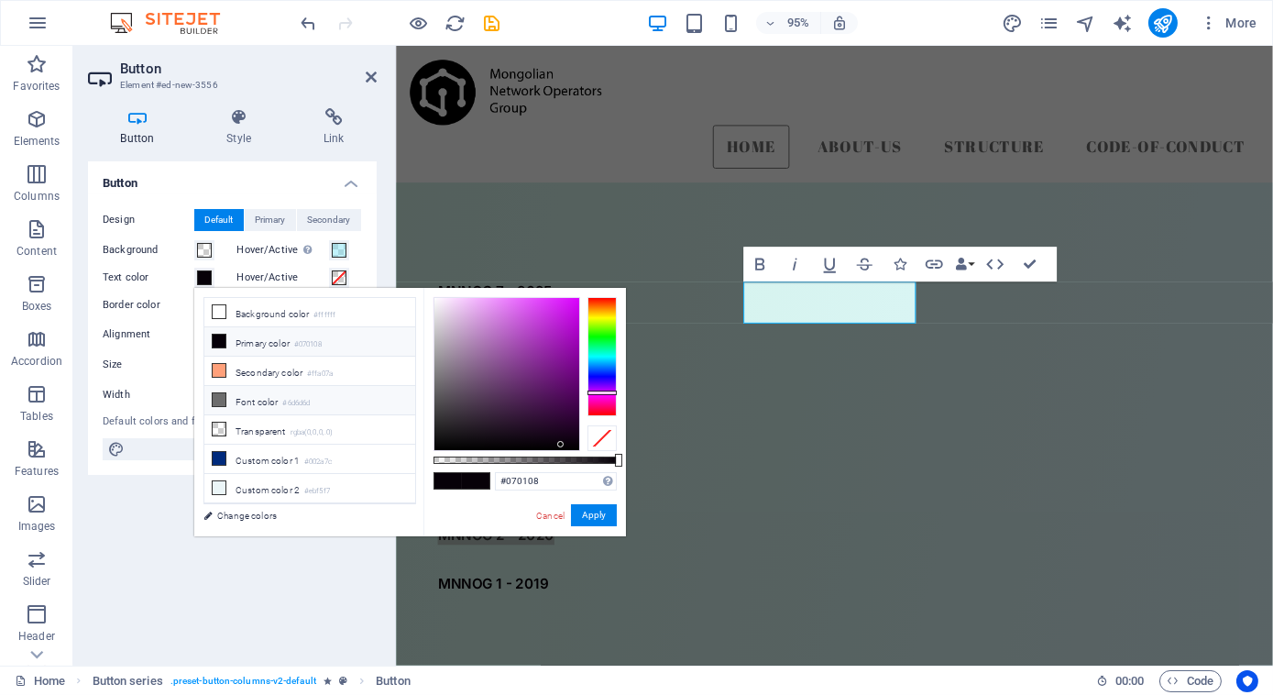
click at [276, 397] on li "Font color #6d6d6d" at bounding box center [309, 400] width 211 height 29
type input "#6d6d6d"
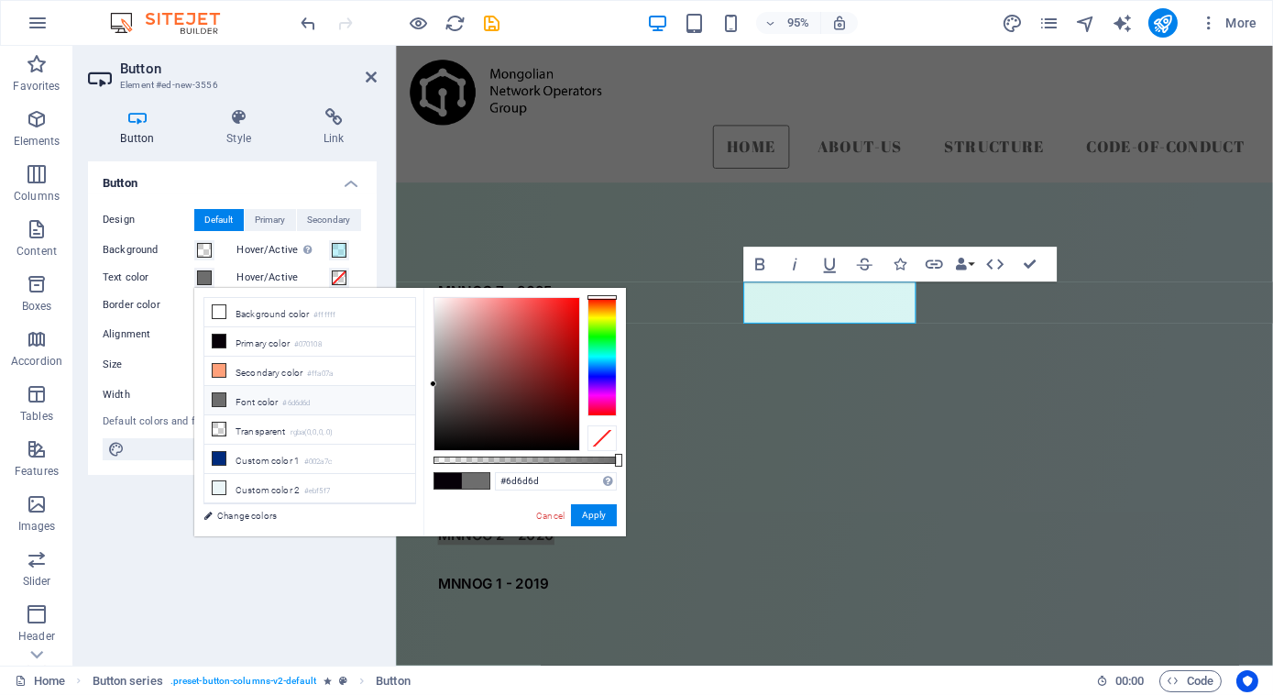
click at [239, 393] on li "Font color #6d6d6d" at bounding box center [309, 400] width 211 height 29
click at [599, 515] on button "Apply" at bounding box center [594, 515] width 46 height 22
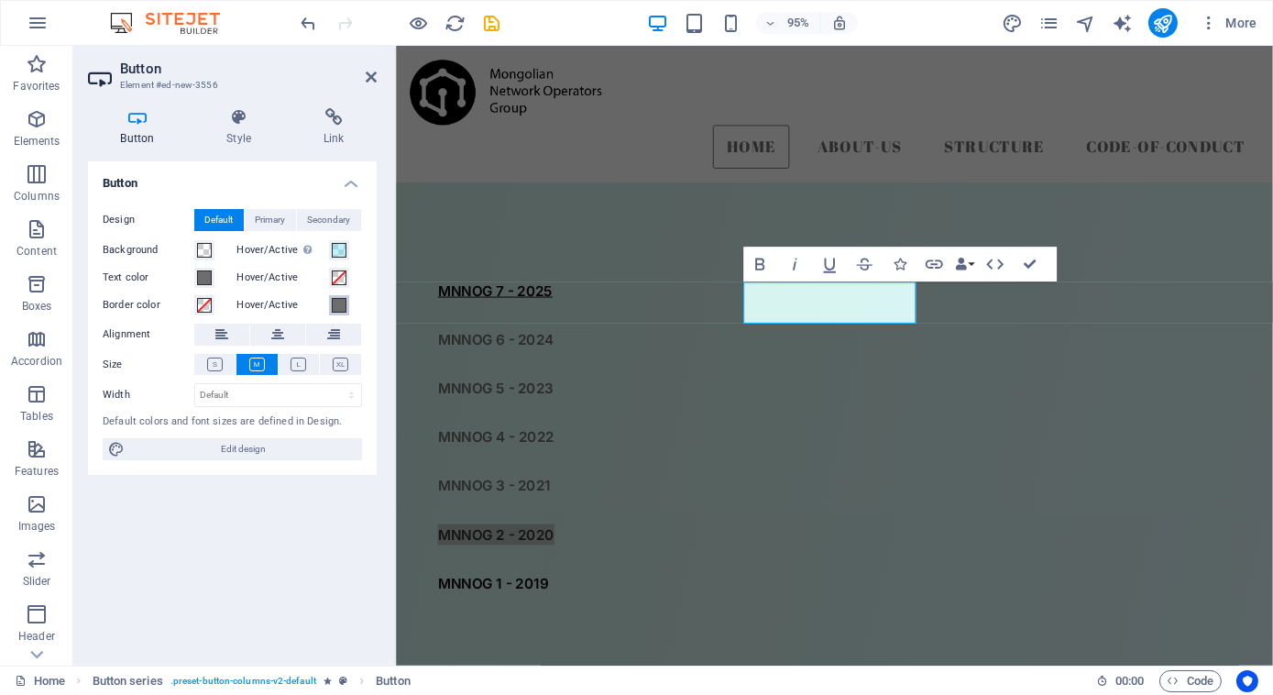
click at [337, 302] on span at bounding box center [339, 305] width 15 height 15
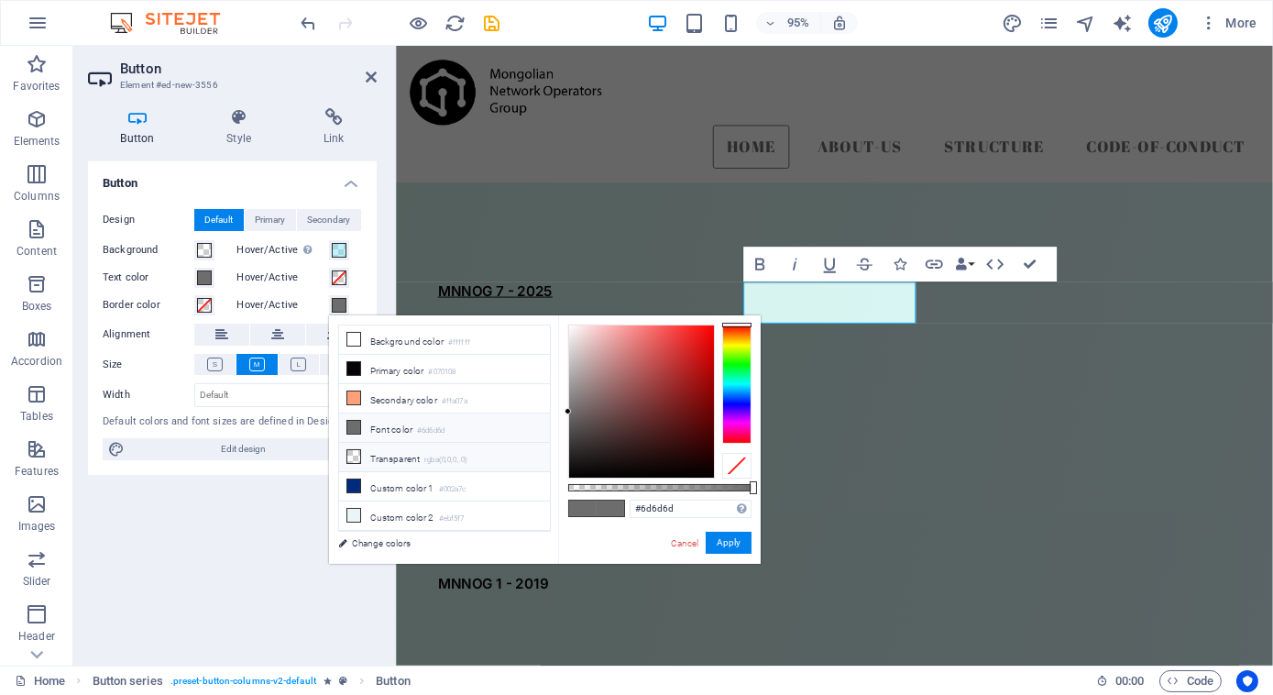
click at [402, 454] on li "Transparent rgba(0,0,0,.0)" at bounding box center [444, 457] width 211 height 29
type input "rgba(0, 0, 0, 0)"
click at [717, 541] on button "Apply" at bounding box center [729, 543] width 46 height 22
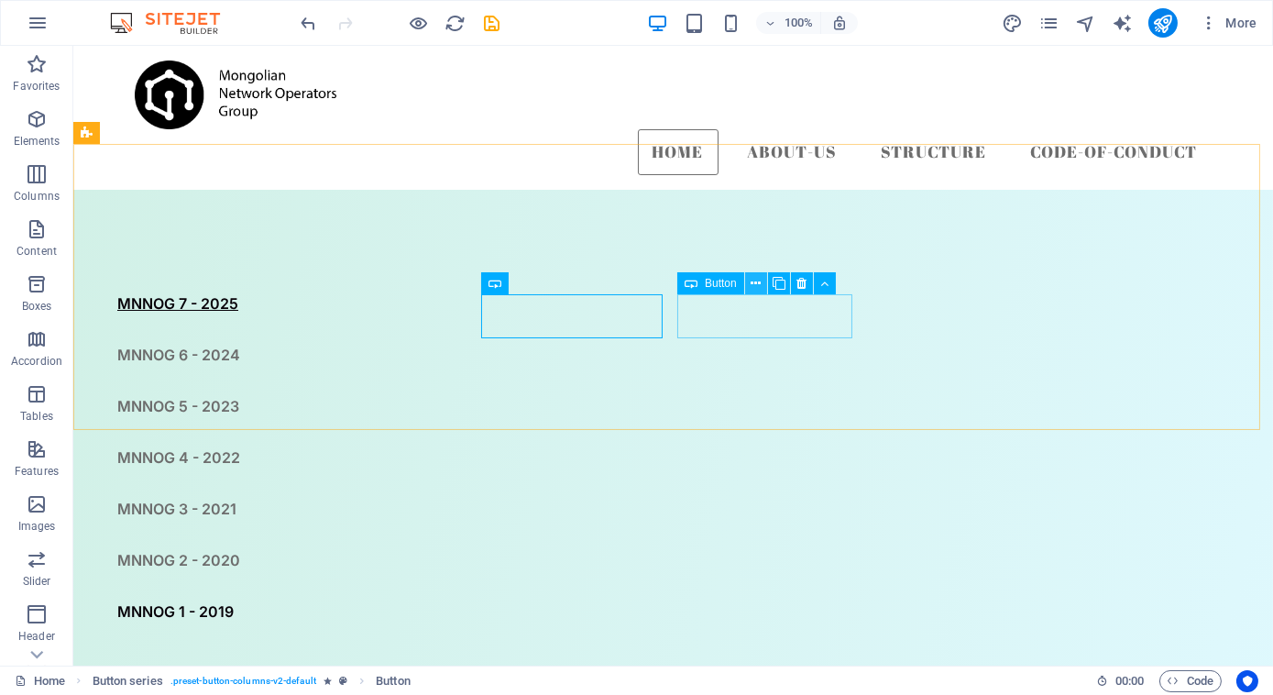
click at [755, 279] on icon at bounding box center [756, 283] width 10 height 19
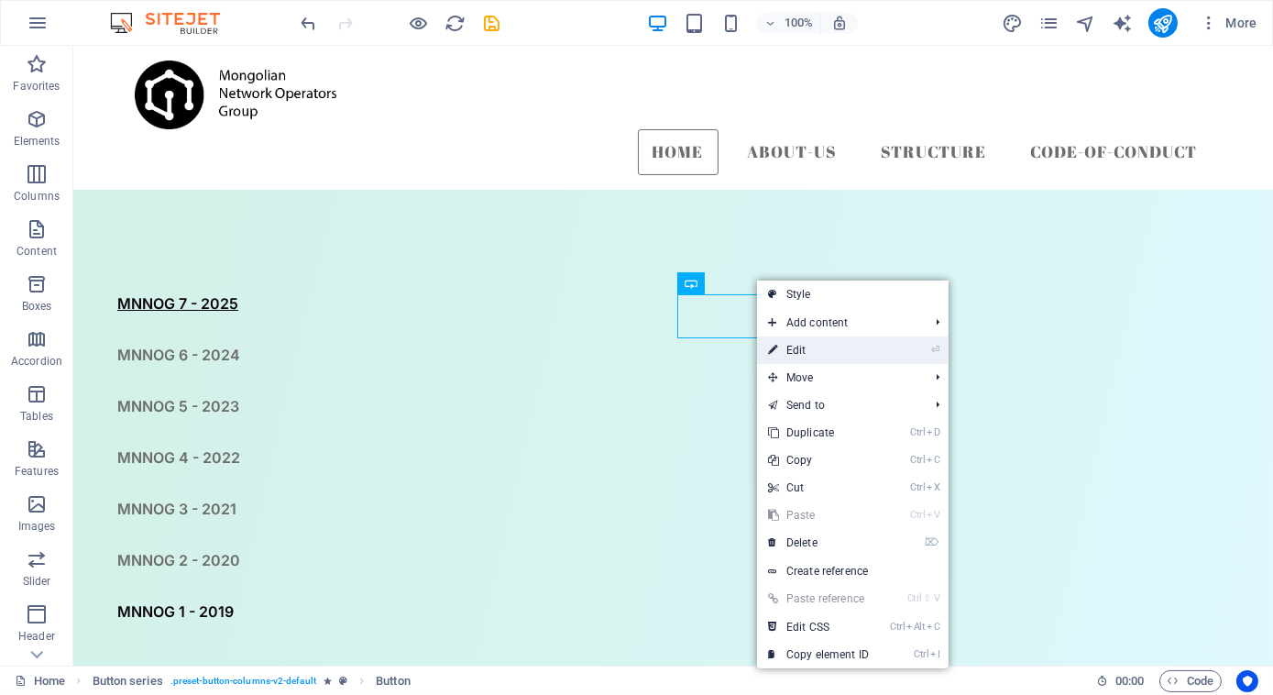
click at [789, 356] on link "⏎ Edit" at bounding box center [818, 349] width 123 height 27
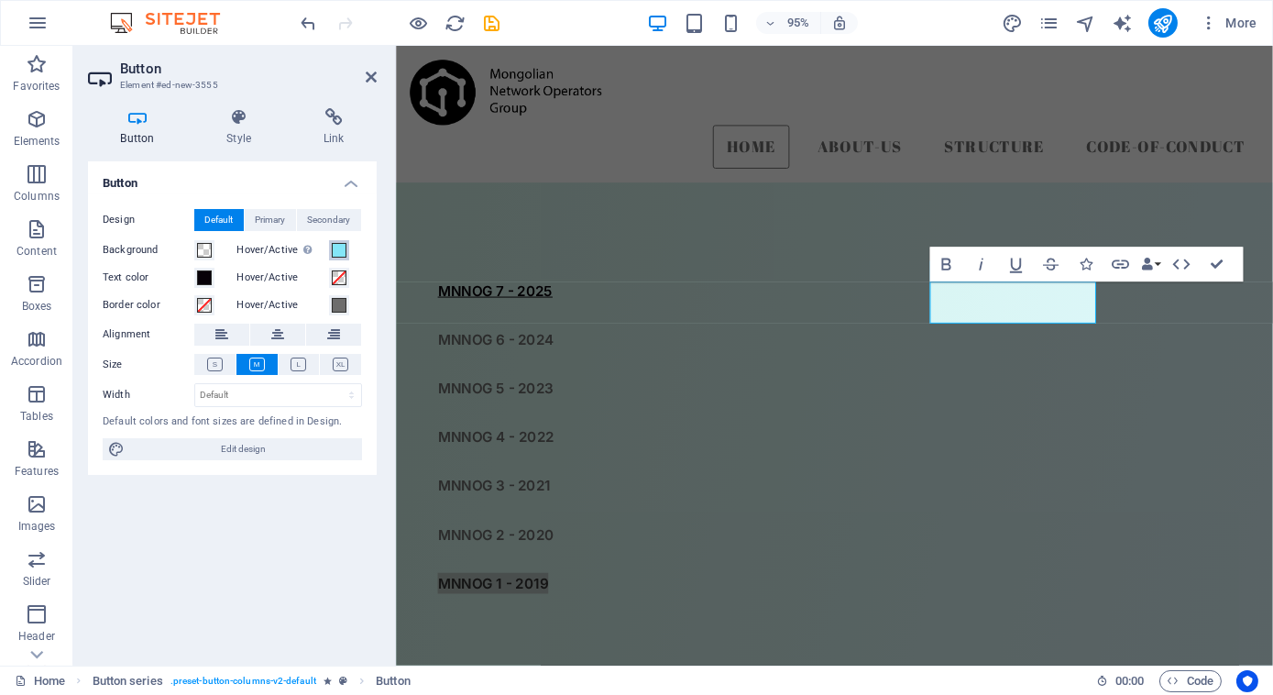
click at [336, 253] on span at bounding box center [339, 250] width 15 height 15
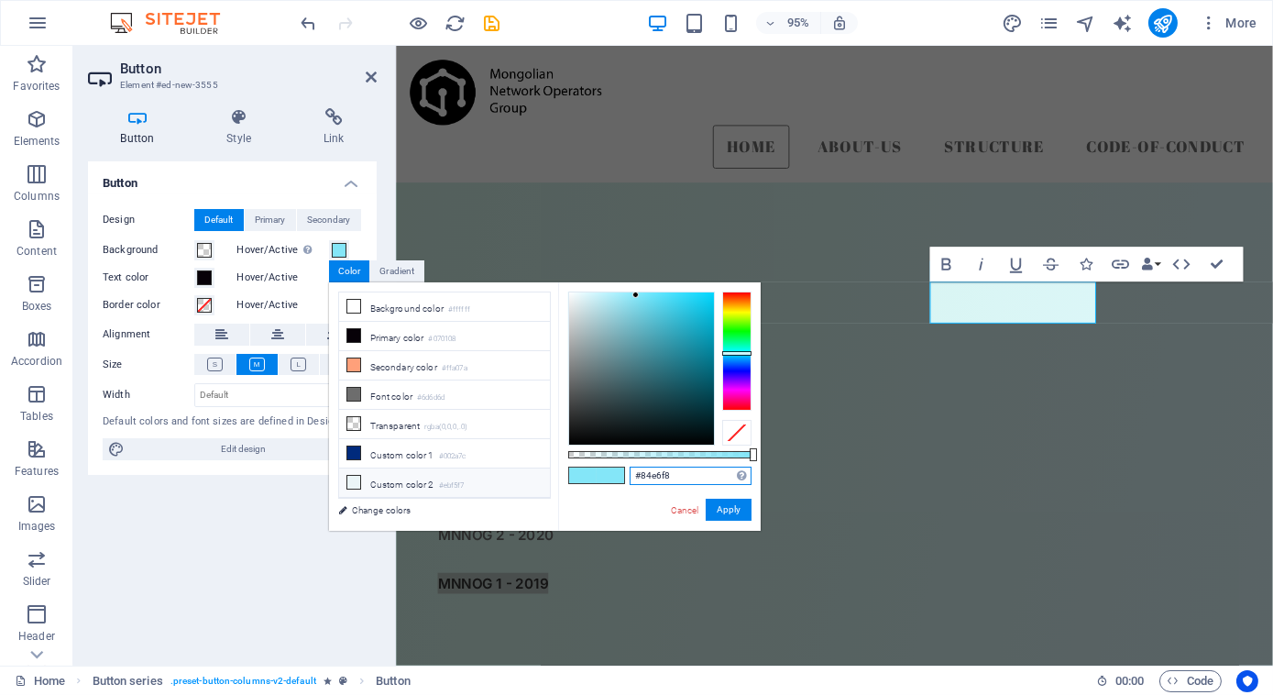
drag, startPoint x: 681, startPoint y: 475, endPoint x: 500, endPoint y: 479, distance: 180.6
click at [500, 479] on div "less Background color #ffffff Primary color #070108 Secondary color #ffa07a Fon…" at bounding box center [545, 406] width 432 height 248
paste input "rgba(132, 230, 248, 0.503)"
type input "rgba(132, 230, 248, 0.503)"
click at [741, 509] on button "Apply" at bounding box center [729, 510] width 46 height 22
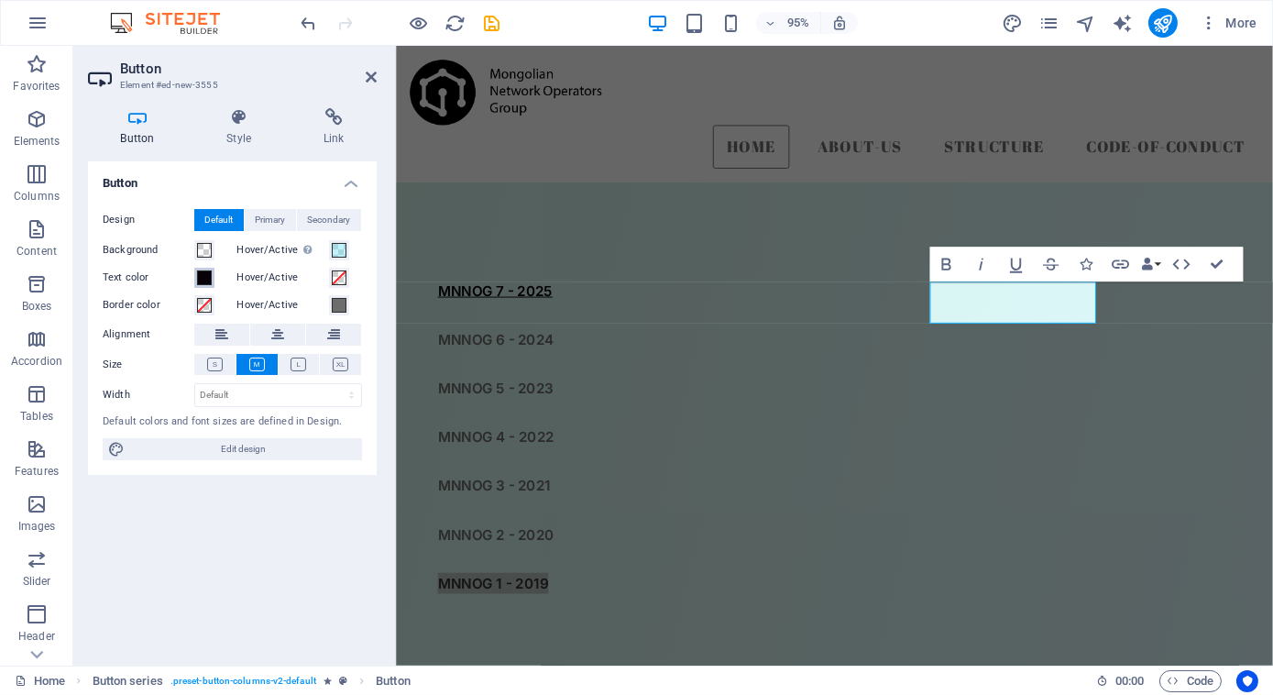
click at [207, 275] on span at bounding box center [204, 277] width 15 height 15
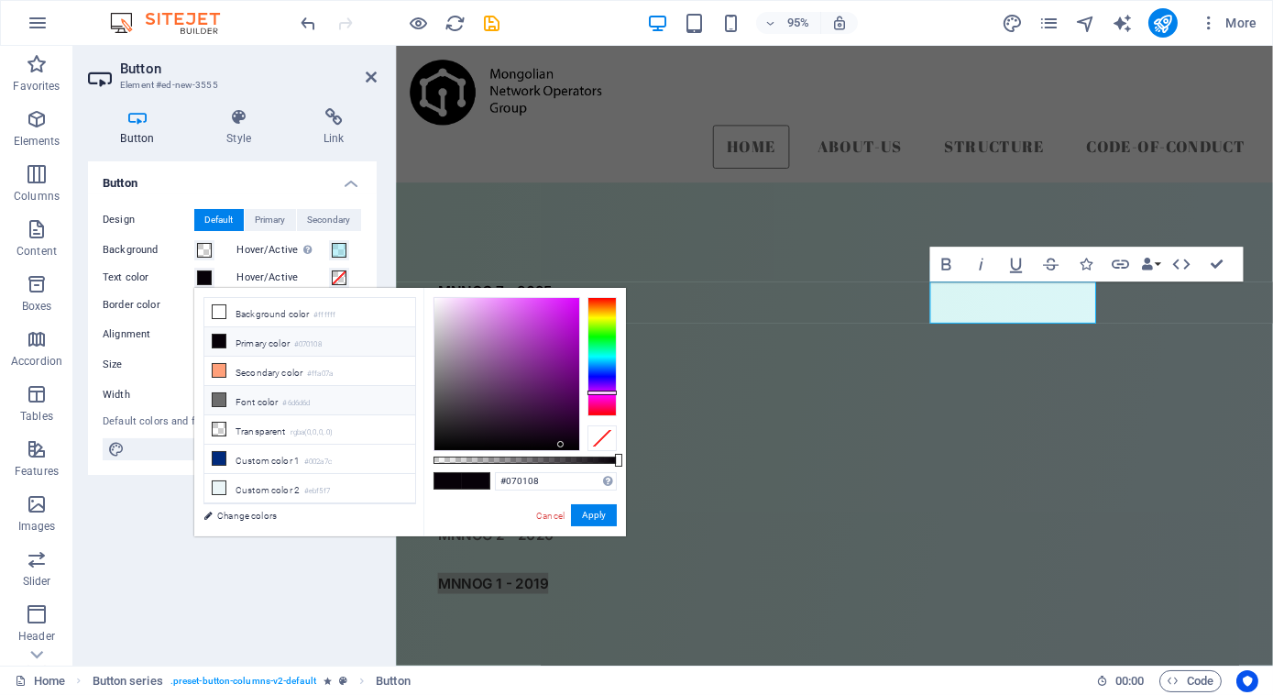
click at [266, 392] on li "Font color #6d6d6d" at bounding box center [309, 400] width 211 height 29
type input "#6d6d6d"
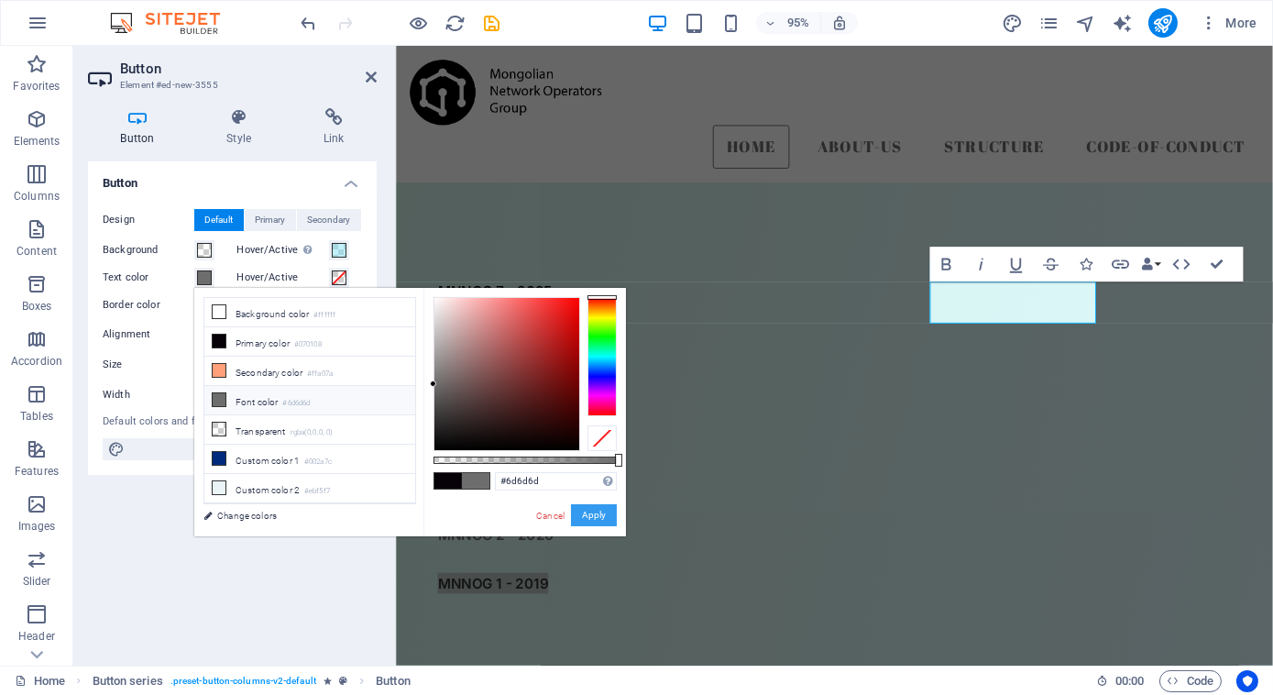
click at [600, 516] on button "Apply" at bounding box center [594, 515] width 46 height 22
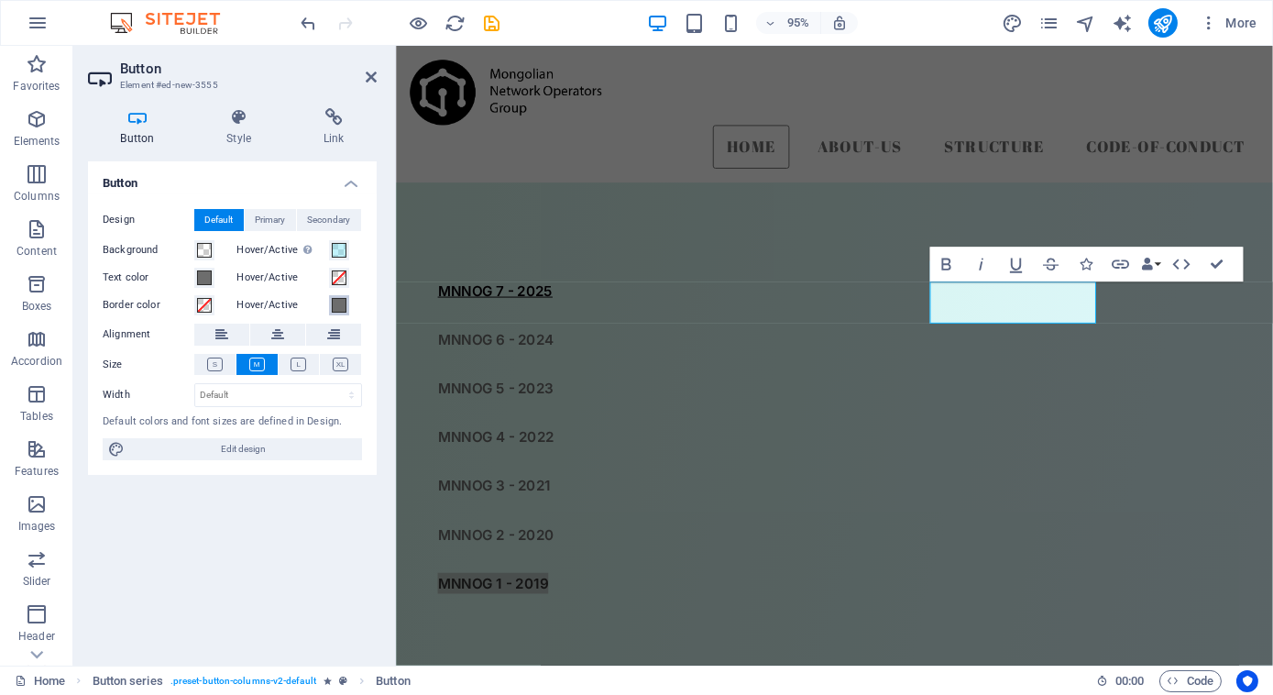
click at [334, 295] on button "Hover/Active" at bounding box center [339, 305] width 20 height 20
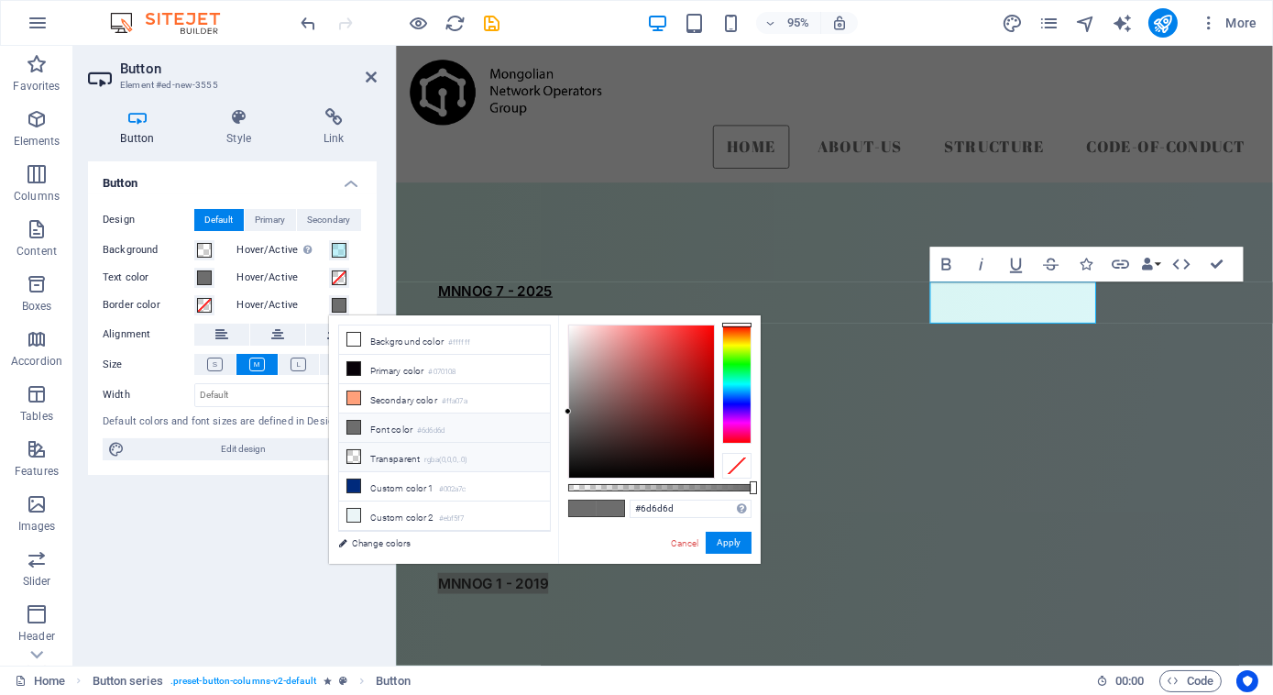
click at [404, 453] on li "Transparent rgba(0,0,0,.0)" at bounding box center [444, 457] width 211 height 29
type input "rgba(0, 0, 0, 0)"
click at [720, 546] on button "Apply" at bounding box center [729, 543] width 46 height 22
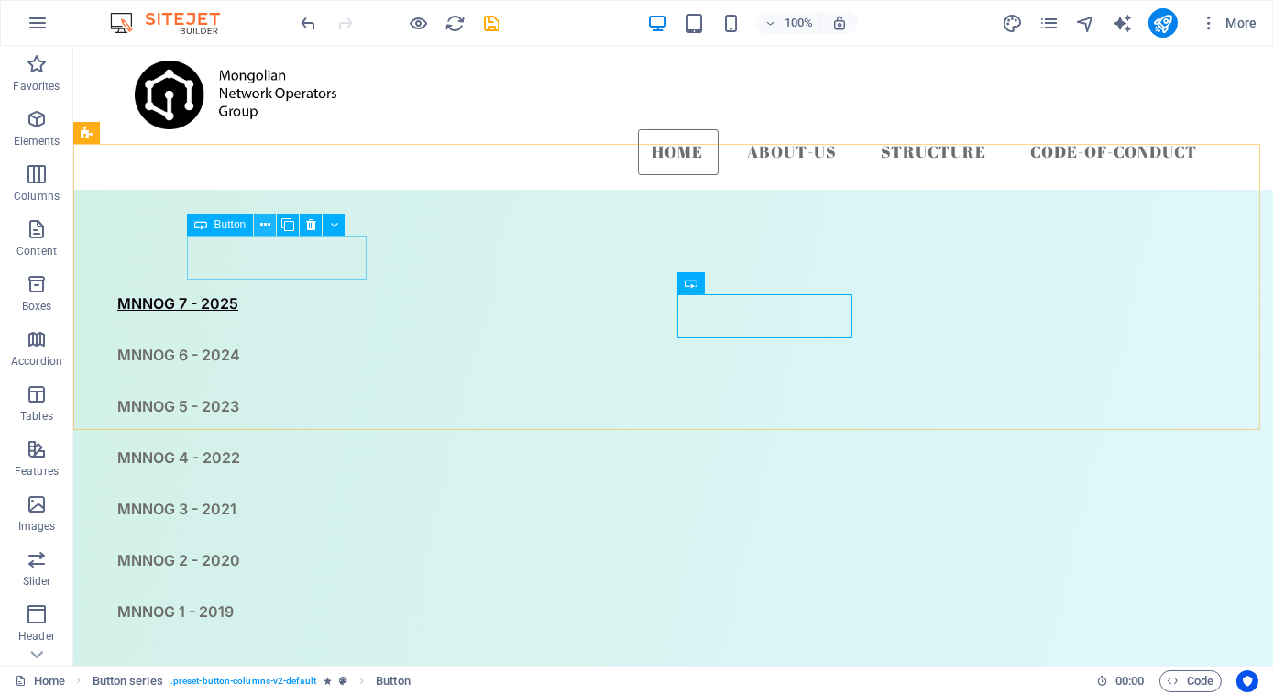
click at [264, 221] on icon at bounding box center [265, 224] width 10 height 19
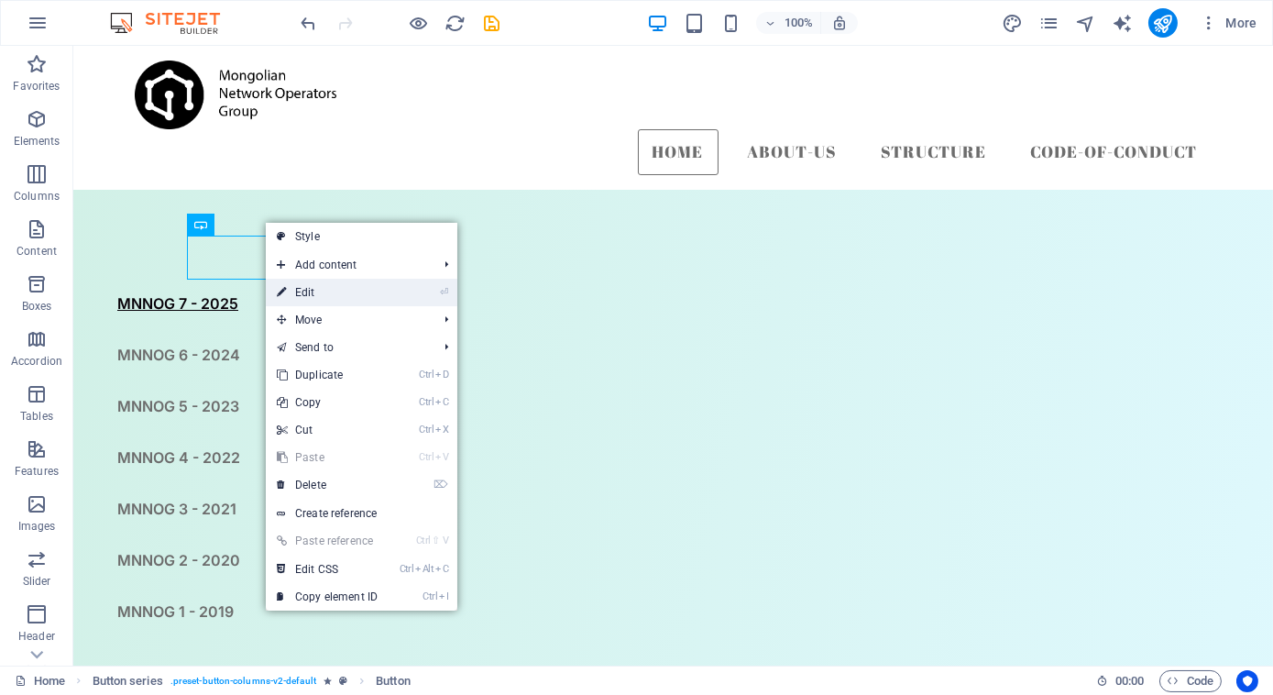
click at [320, 291] on link "⏎ Edit" at bounding box center [327, 292] width 123 height 27
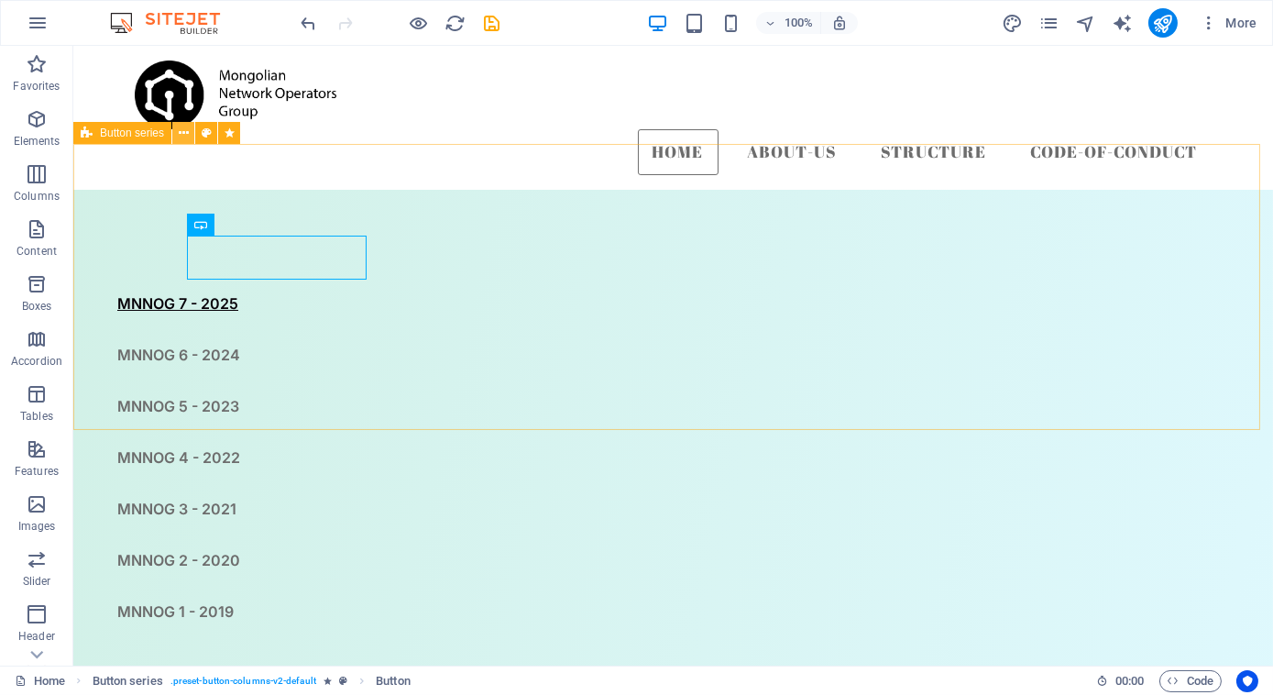
click at [181, 132] on icon at bounding box center [184, 133] width 10 height 19
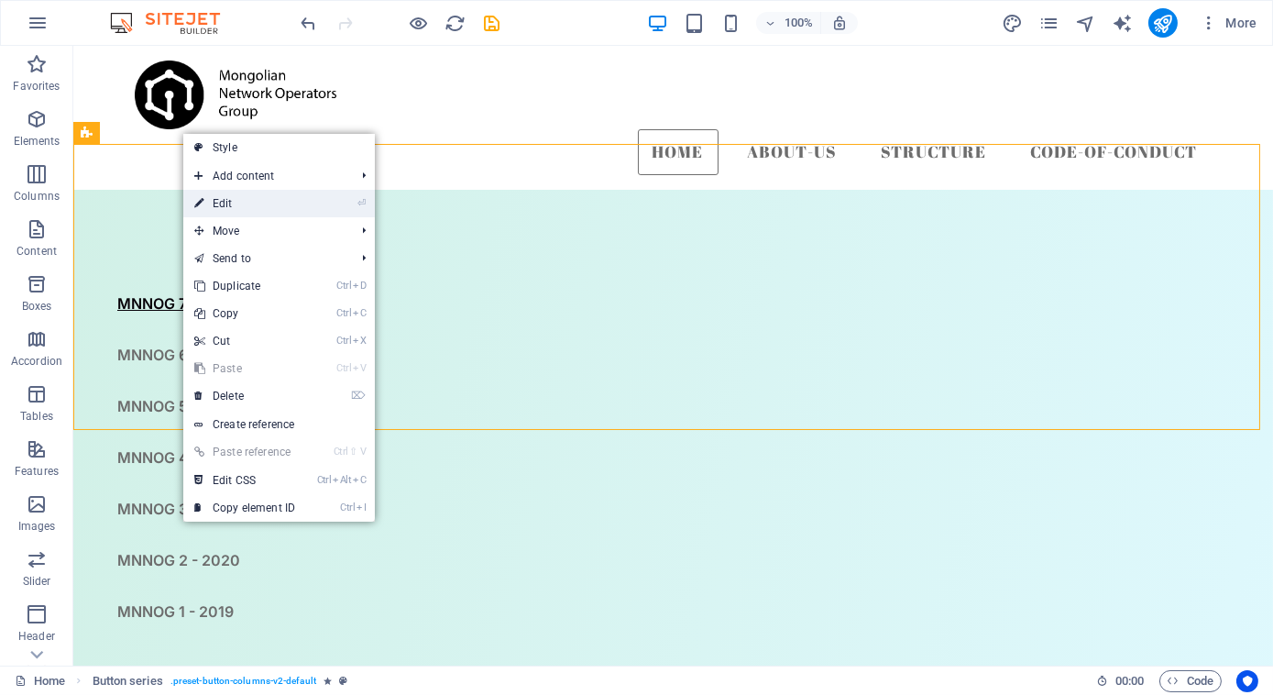
click at [254, 204] on link "⏎ Edit" at bounding box center [244, 203] width 123 height 27
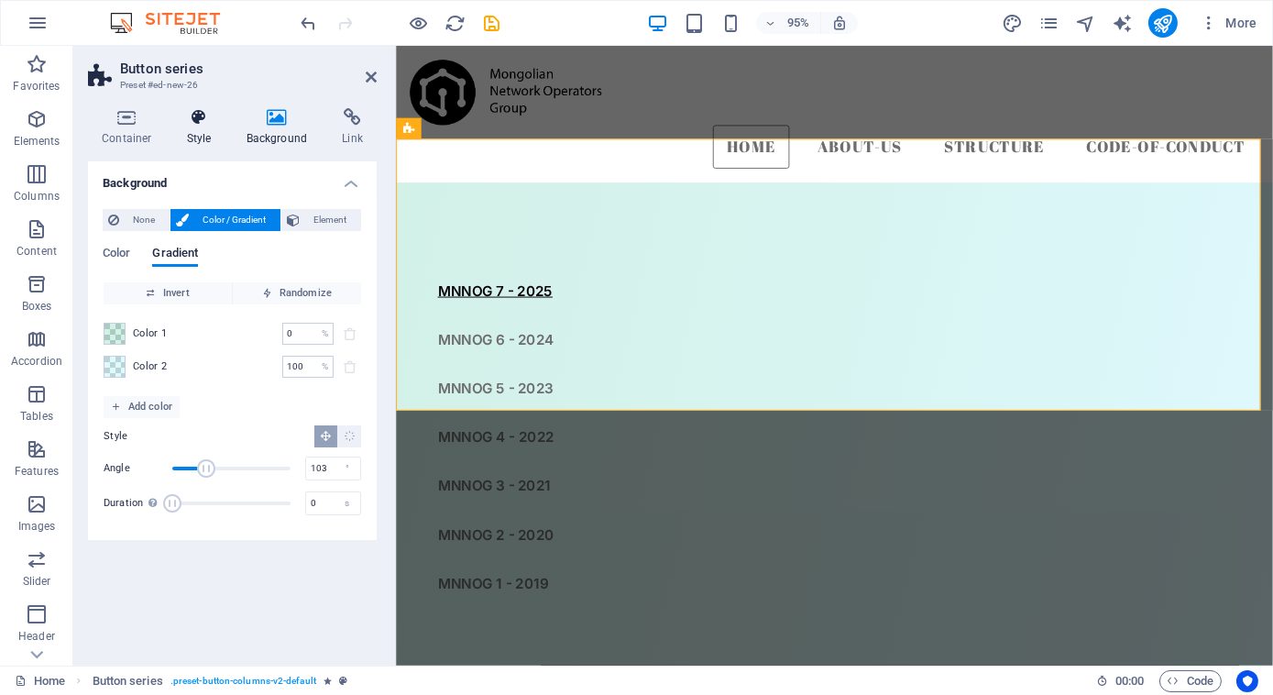
click at [203, 126] on h4 "Style" at bounding box center [203, 127] width 60 height 38
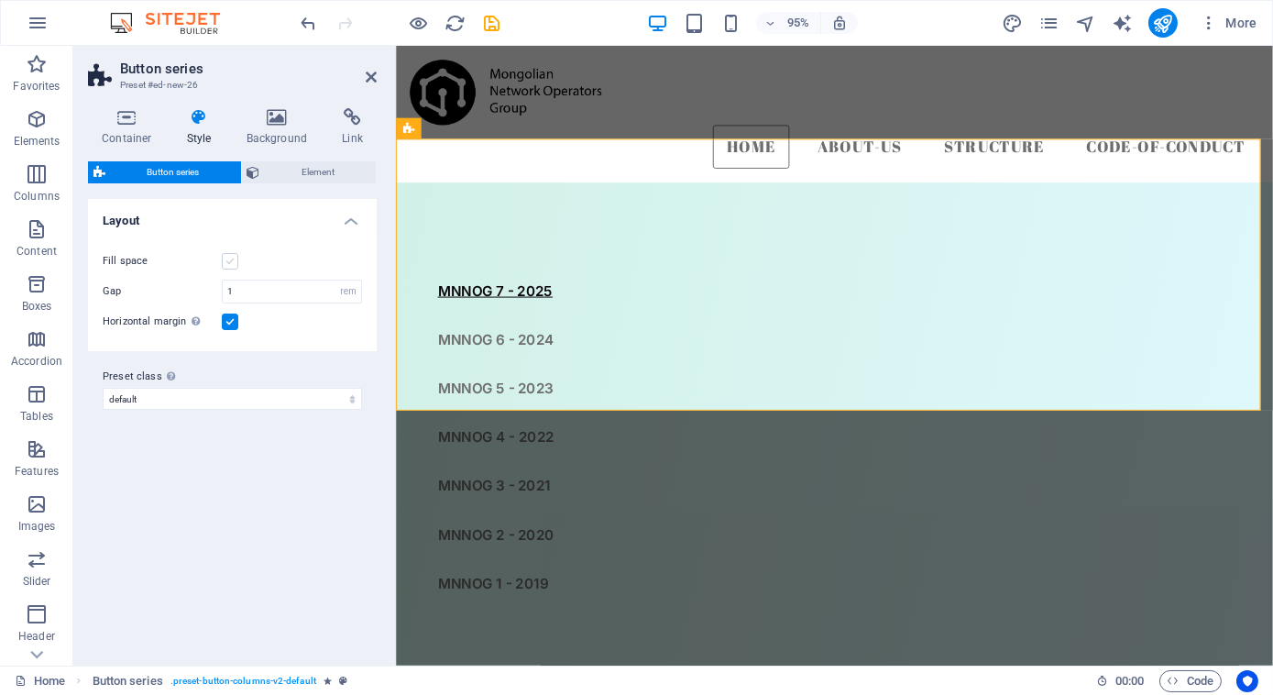
click at [231, 268] on label at bounding box center [230, 261] width 16 height 16
click at [0, 0] on input "Fill space" at bounding box center [0, 0] width 0 height 0
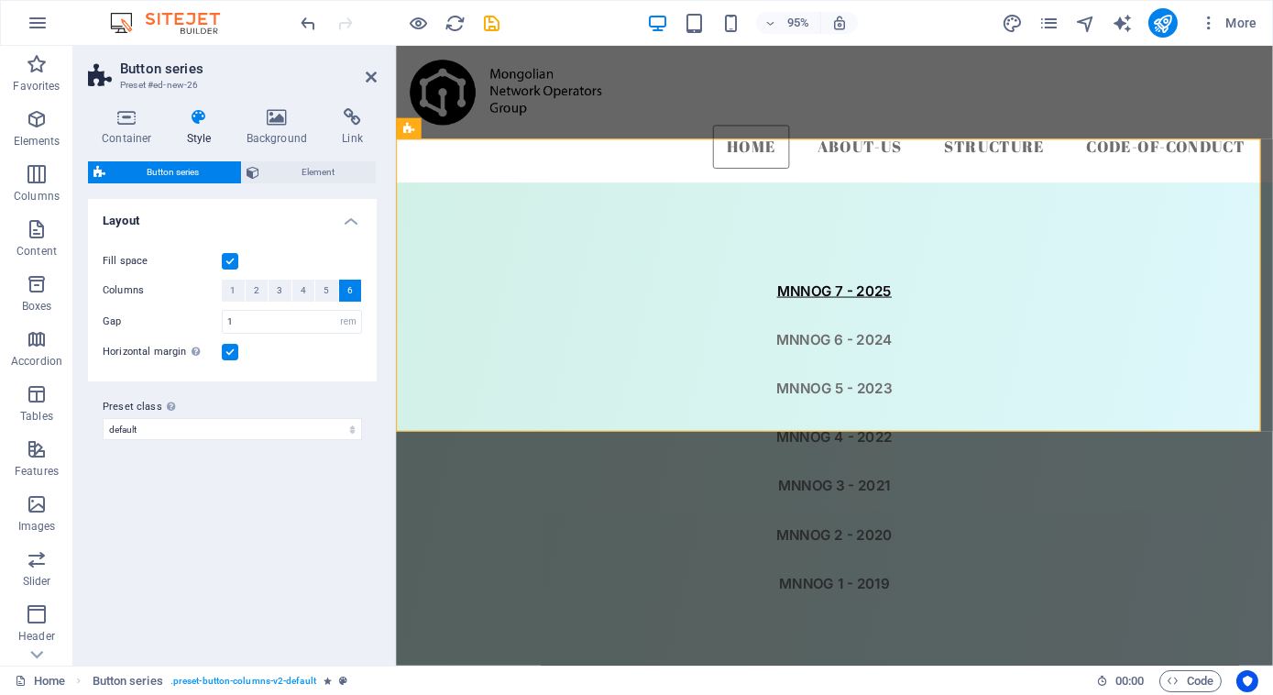
click at [263, 547] on div "Variants Default Layout Fill space Columns 1 2 3 4 5 6 Gap 1 px rem % vw vh Hor…" at bounding box center [232, 425] width 289 height 452
click at [227, 264] on label at bounding box center [230, 261] width 16 height 16
click at [0, 0] on input "Fill space" at bounding box center [0, 0] width 0 height 0
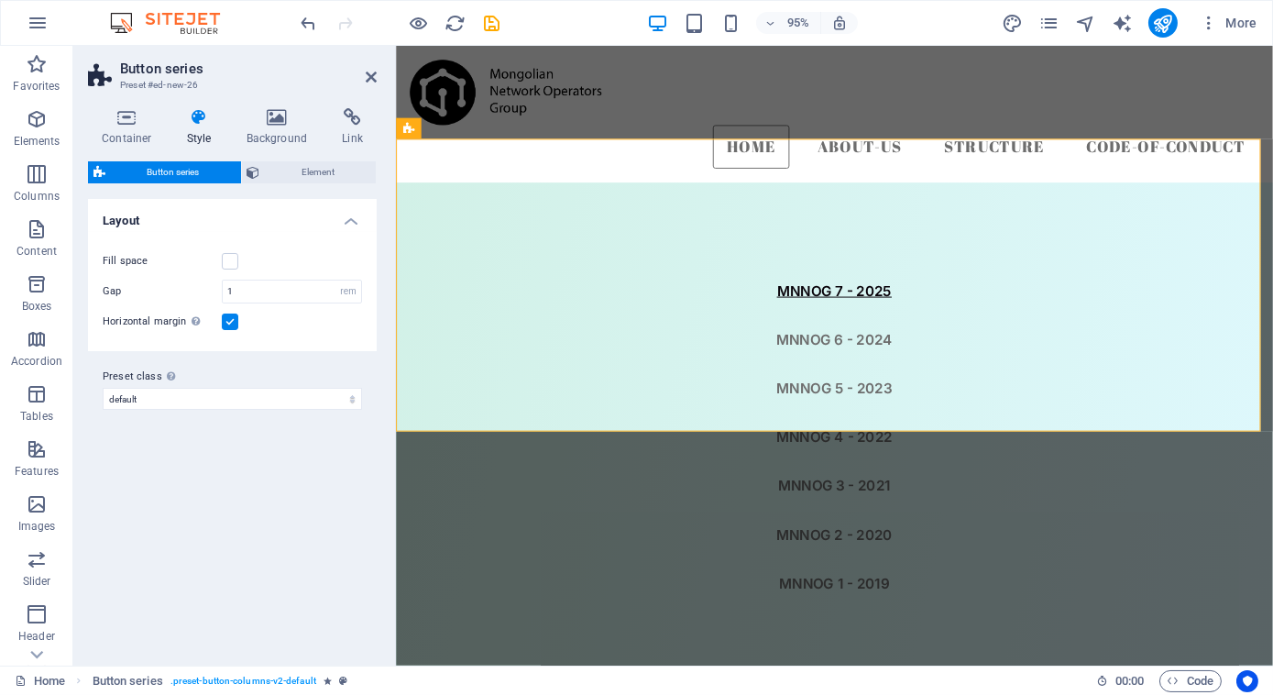
click at [245, 492] on div "Variants Default Layout Fill space Columns 1 2 3 4 5 6 Gap 1 px rem % vw vh Hor…" at bounding box center [232, 425] width 289 height 452
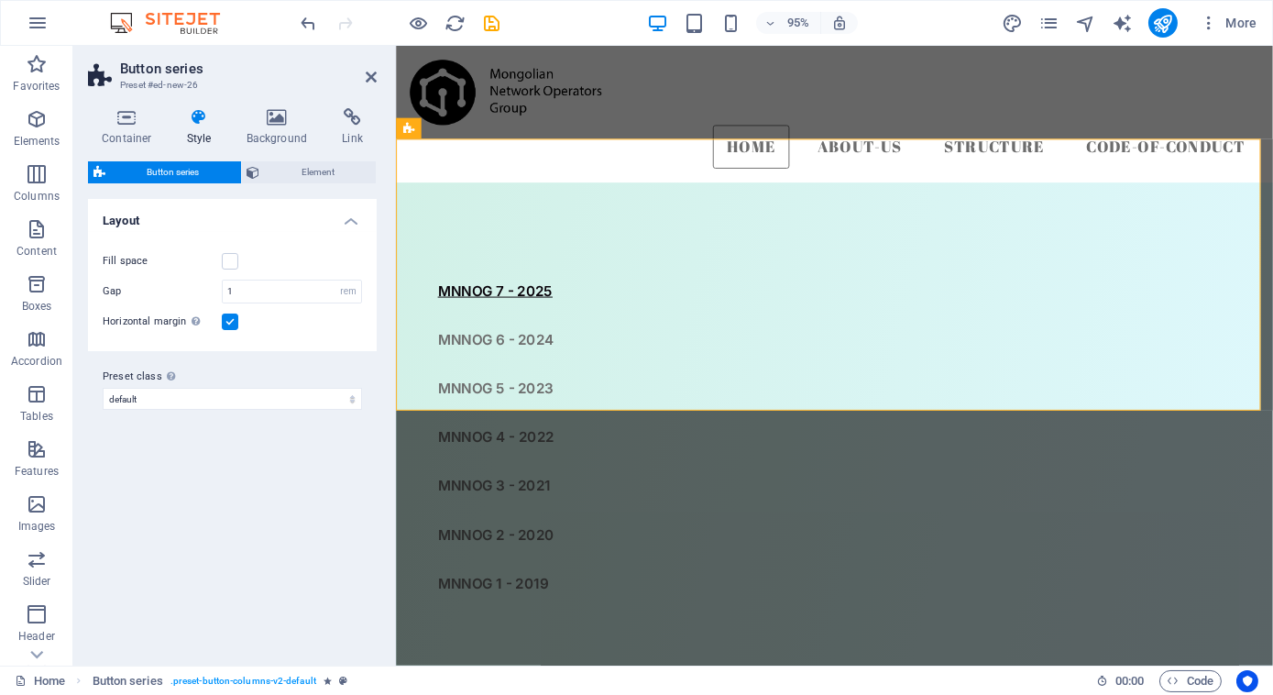
click at [235, 321] on label at bounding box center [230, 321] width 16 height 16
click at [0, 0] on input "Horizontal margin Only if the containers "Content width" is not set to "Default"" at bounding box center [0, 0] width 0 height 0
click at [229, 481] on div "Variants Default Layout Fill space Columns 1 2 3 4 5 6 Gap 1 px rem % vw vh Hor…" at bounding box center [232, 425] width 289 height 452
click at [311, 167] on span "Element" at bounding box center [318, 172] width 105 height 22
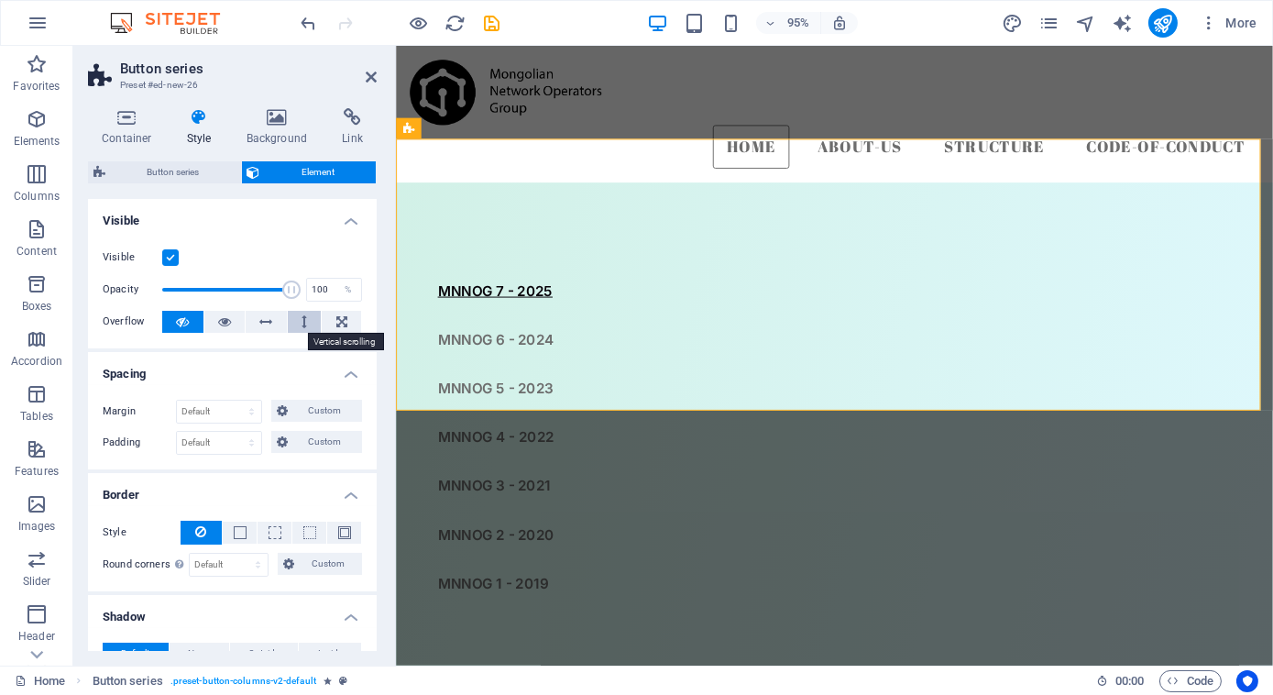
click at [302, 321] on icon at bounding box center [304, 322] width 5 height 22
click at [170, 321] on button at bounding box center [182, 322] width 41 height 22
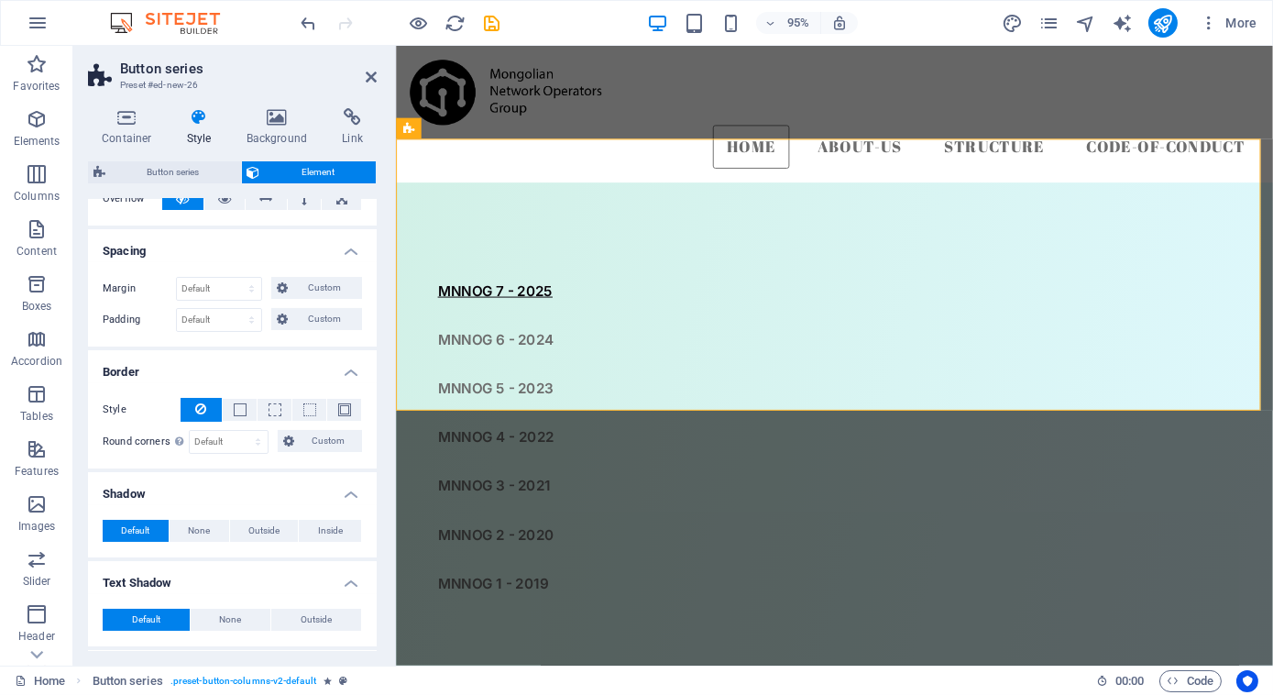
scroll to position [128, 0]
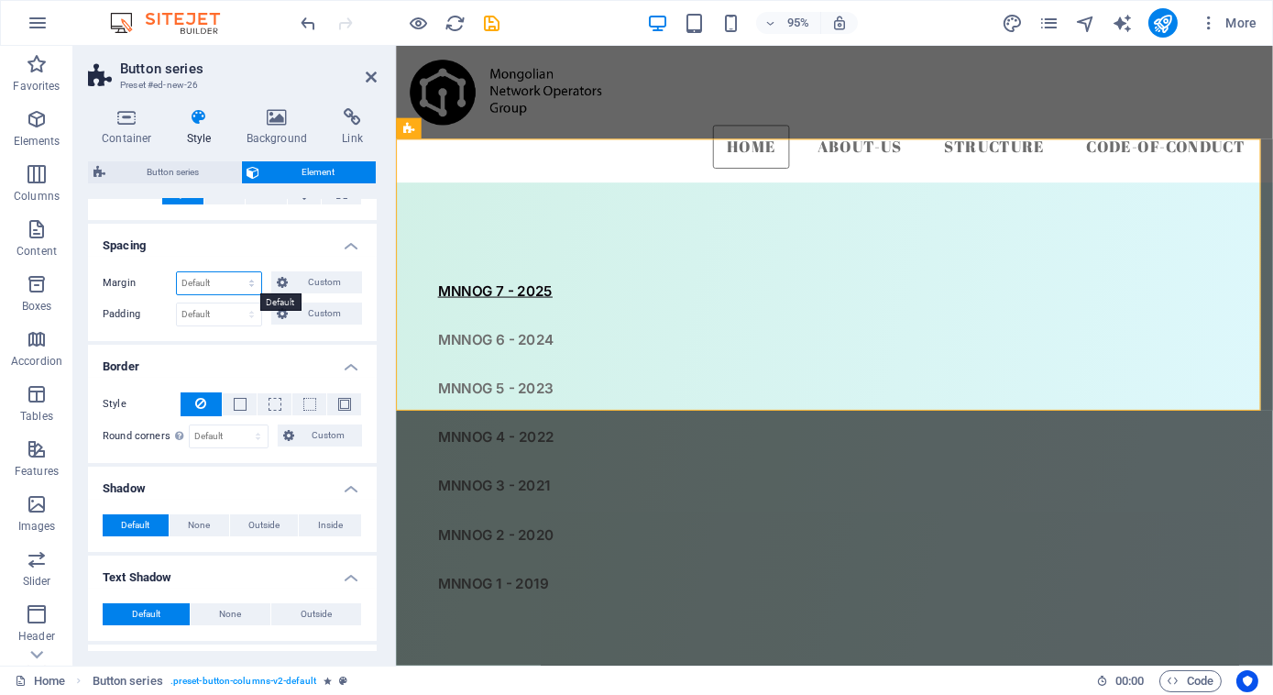
click at [243, 280] on select "Default auto px % rem vw vh Custom" at bounding box center [219, 283] width 84 height 22
click at [235, 272] on select "Default auto px % rem vw vh Custom" at bounding box center [219, 283] width 84 height 22
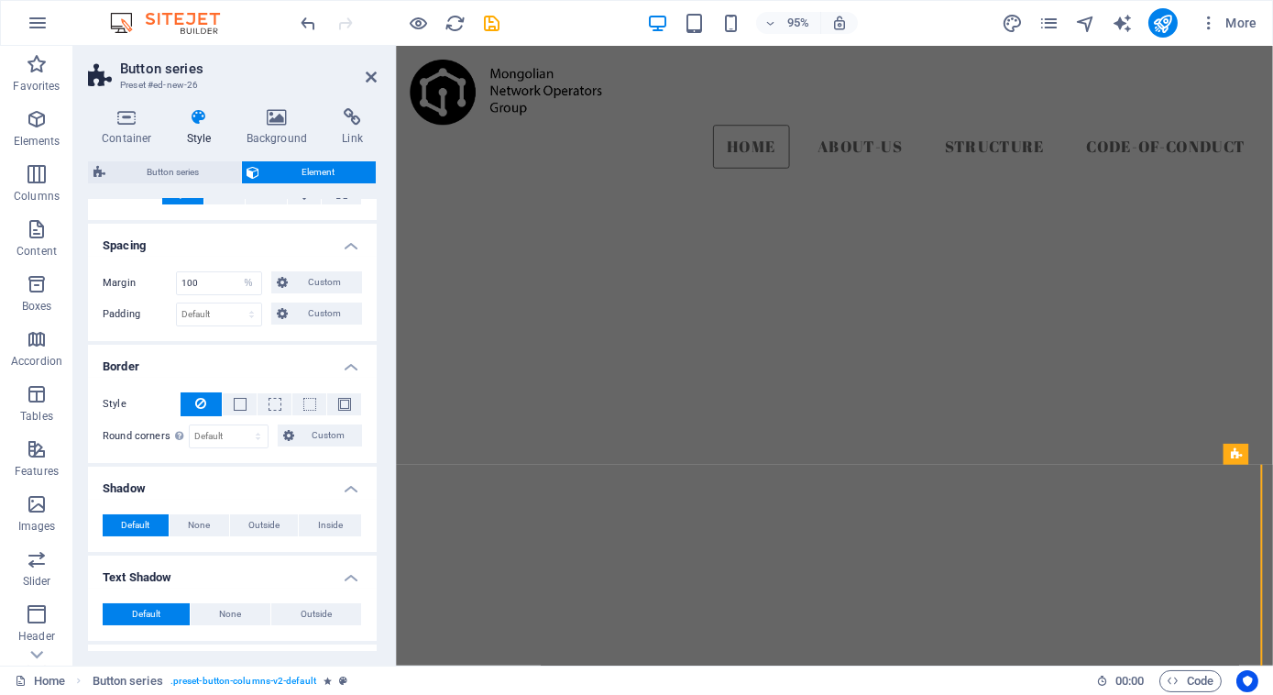
scroll to position [434, 0]
click at [249, 287] on select "Default auto px % rem vw vh Custom" at bounding box center [249, 283] width 26 height 22
click at [249, 280] on select "Default auto px % rem vw vh Custom" at bounding box center [249, 283] width 26 height 22
click at [236, 272] on select "Default auto px % rem vw vh Custom" at bounding box center [249, 283] width 26 height 22
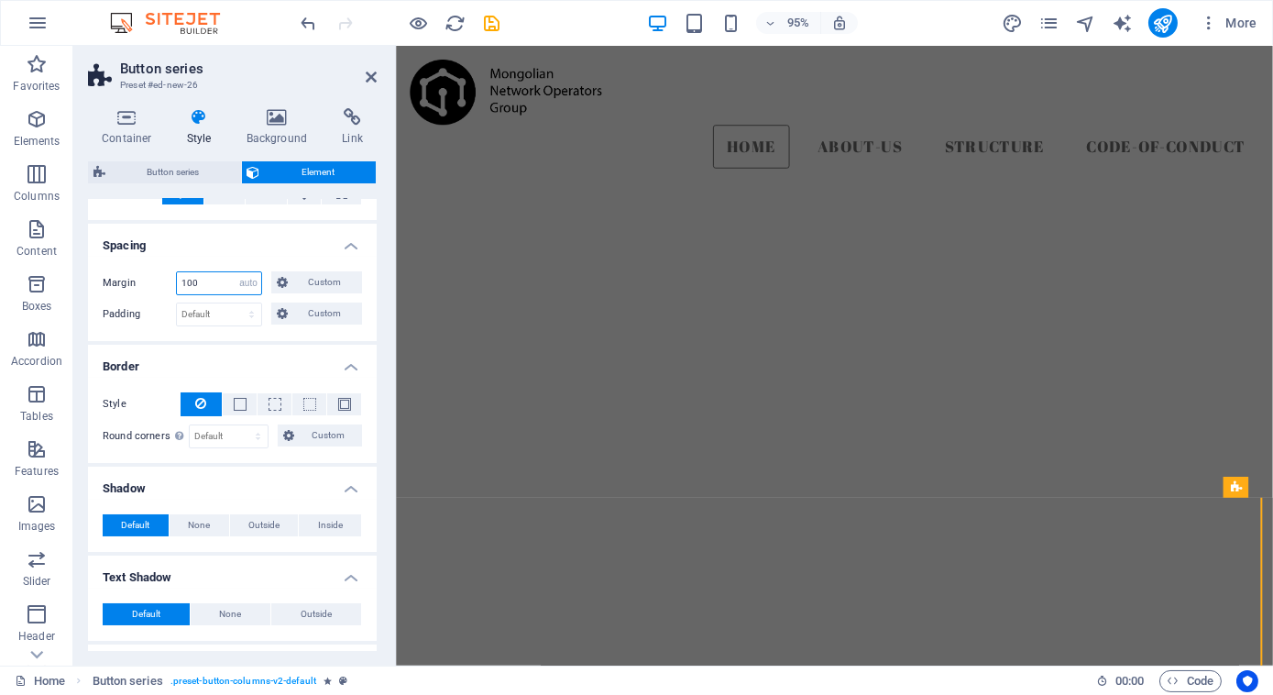
select select "DISABLED_OPTION_VALUE"
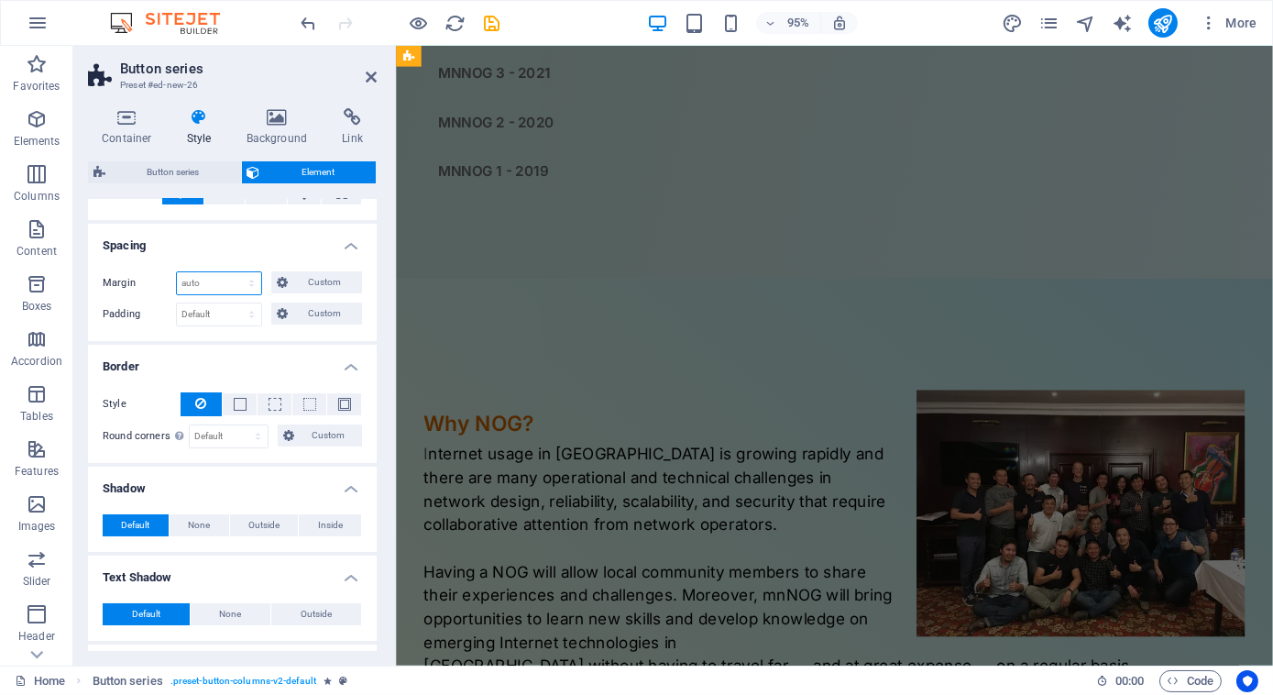
scroll to position [0, 0]
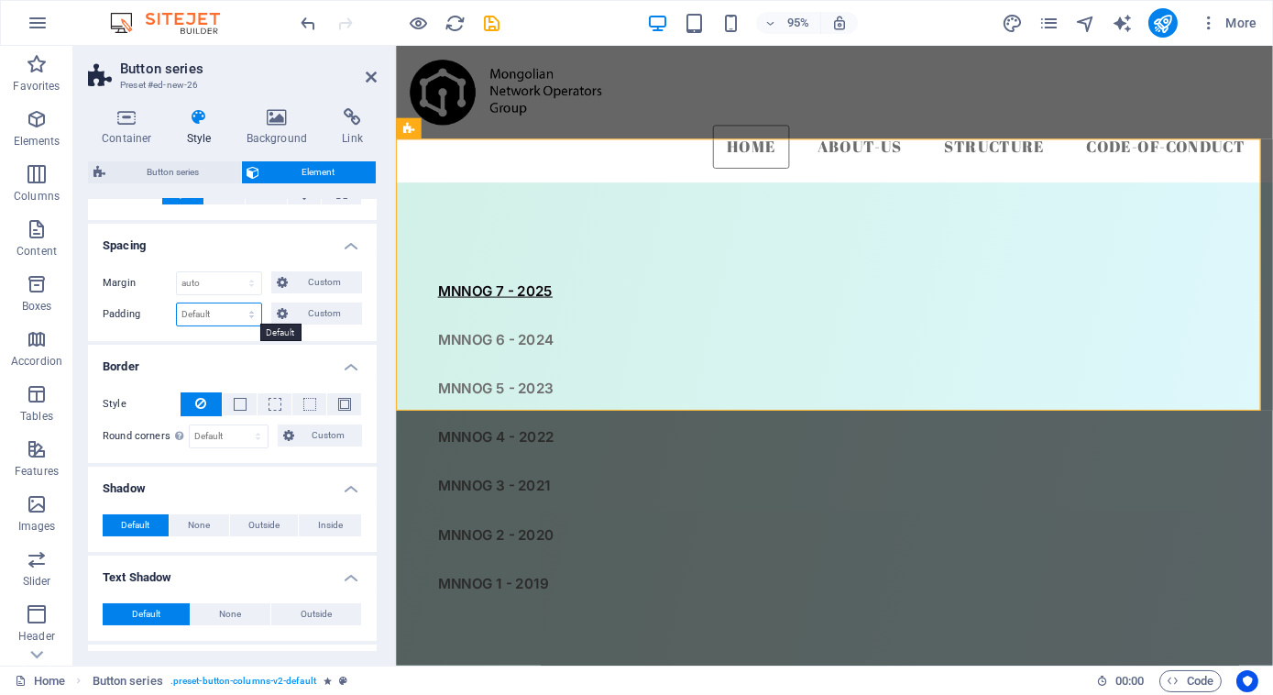
click at [251, 313] on select "Default px rem % vh vw Custom" at bounding box center [219, 314] width 84 height 22
click at [177, 303] on select "Default px rem % vh vw Custom" at bounding box center [219, 314] width 84 height 22
click at [225, 316] on select "Default px rem % vh vw Custom" at bounding box center [219, 314] width 84 height 22
select select "vw"
click at [235, 303] on select "Default px rem % vh vw Custom" at bounding box center [219, 314] width 84 height 22
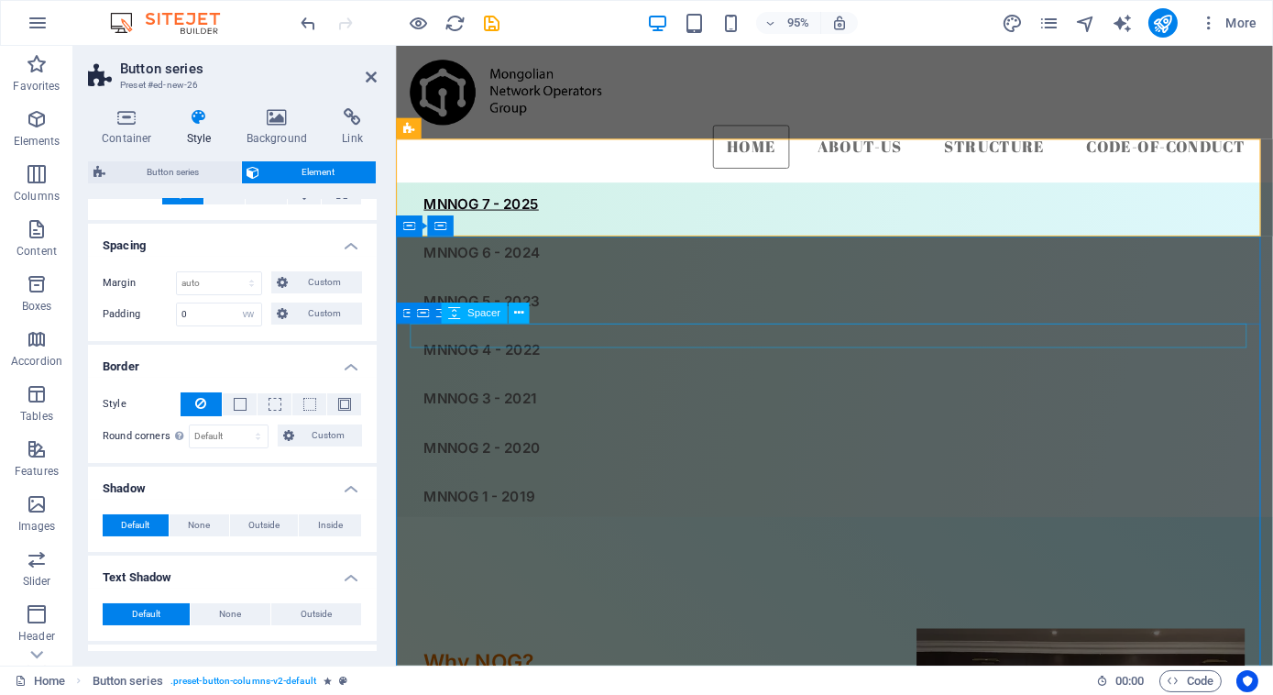
click at [536, 633] on div at bounding box center [857, 646] width 894 height 26
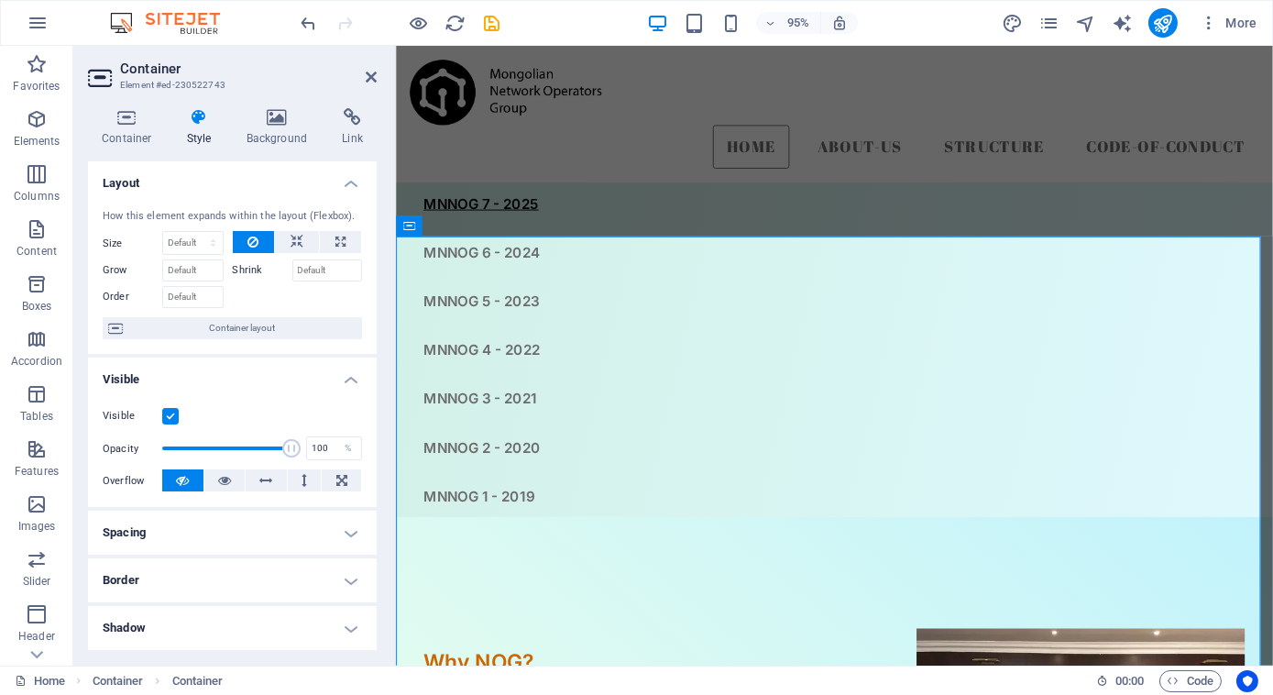
click at [211, 121] on icon at bounding box center [199, 117] width 52 height 18
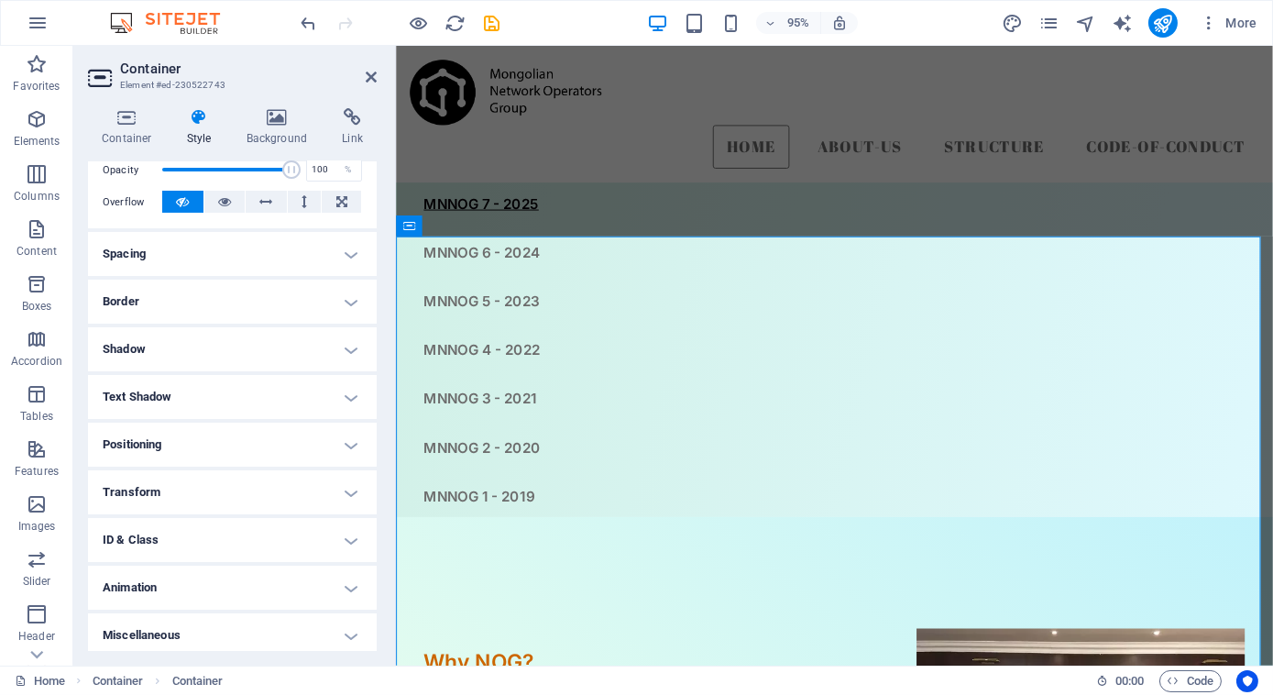
scroll to position [283, 0]
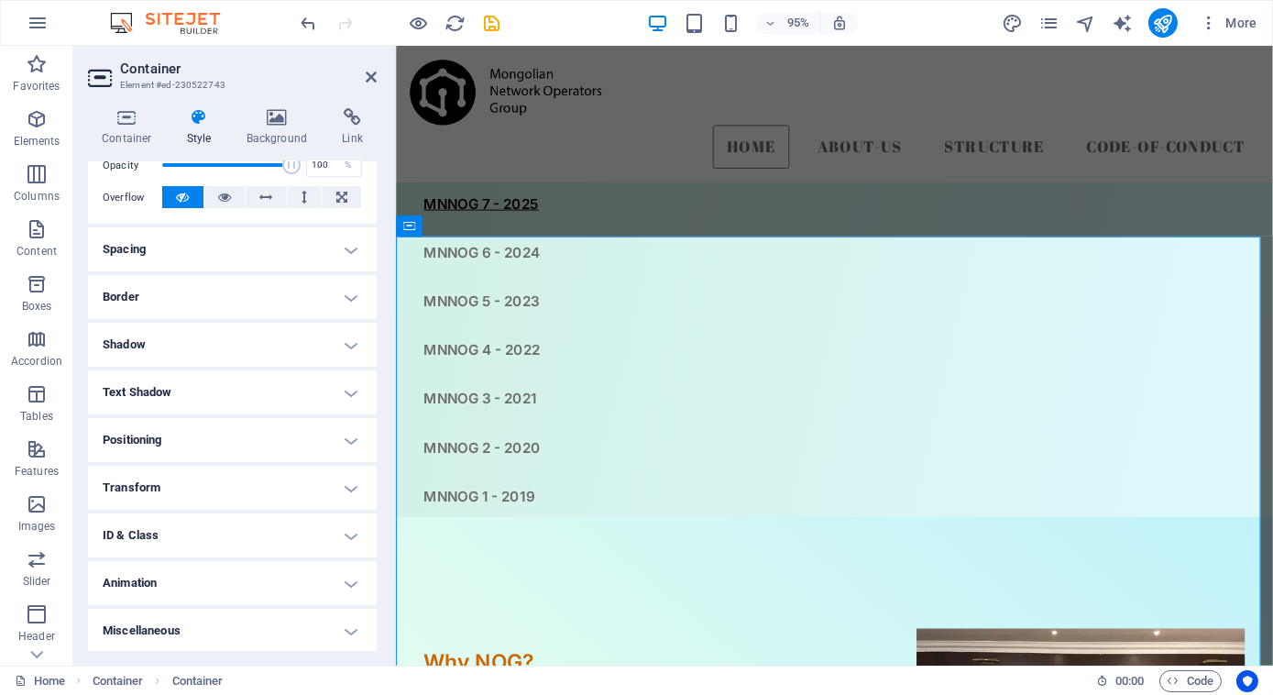
click at [315, 436] on h4 "Positioning" at bounding box center [232, 440] width 289 height 44
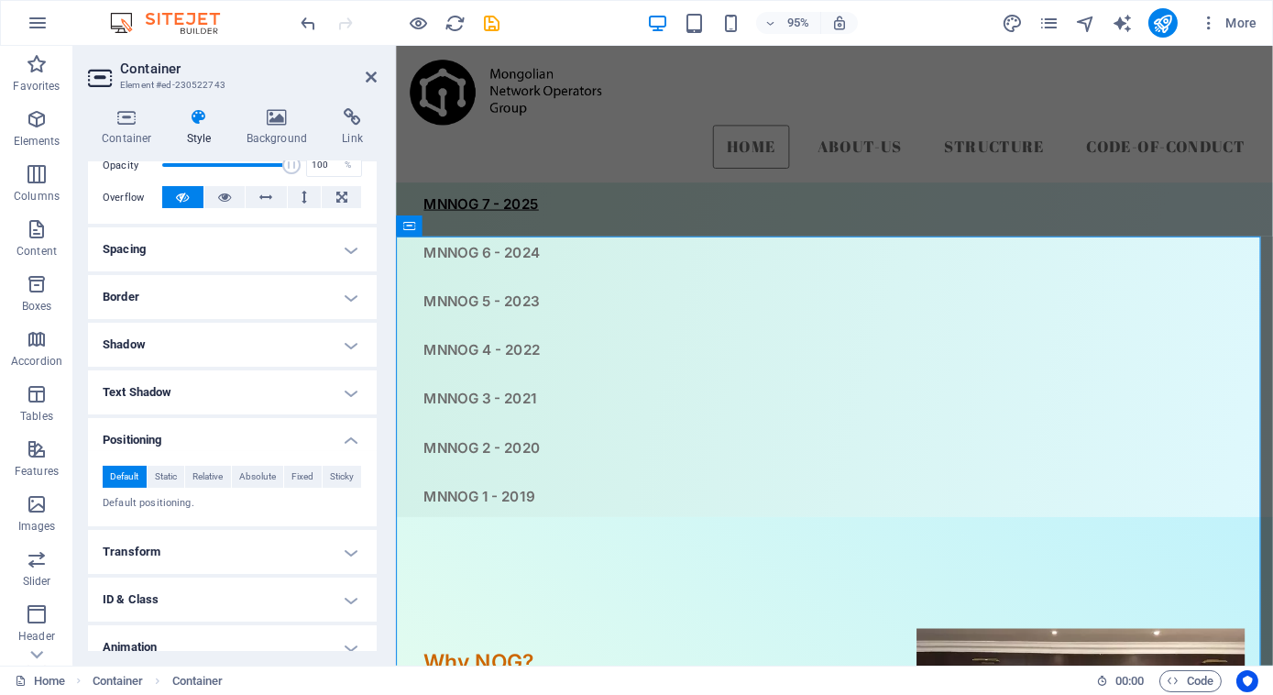
click at [315, 436] on h4 "Positioning" at bounding box center [232, 434] width 289 height 33
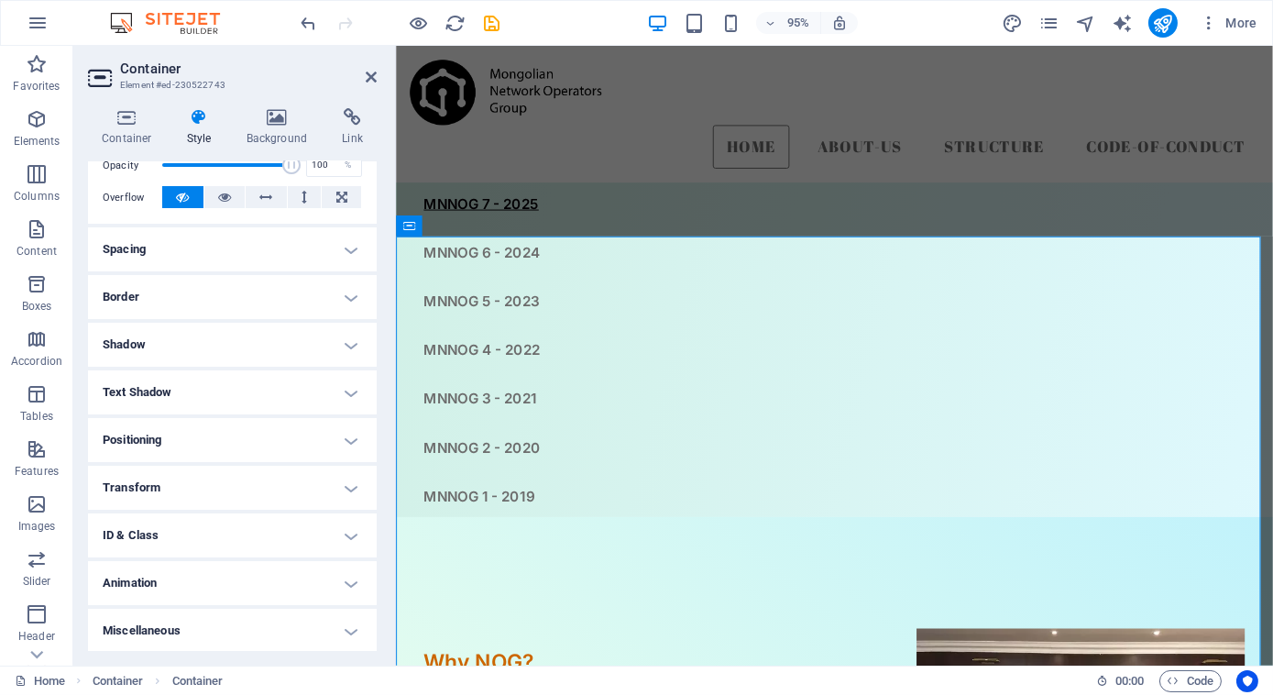
click at [306, 486] on h4 "Transform" at bounding box center [232, 488] width 289 height 44
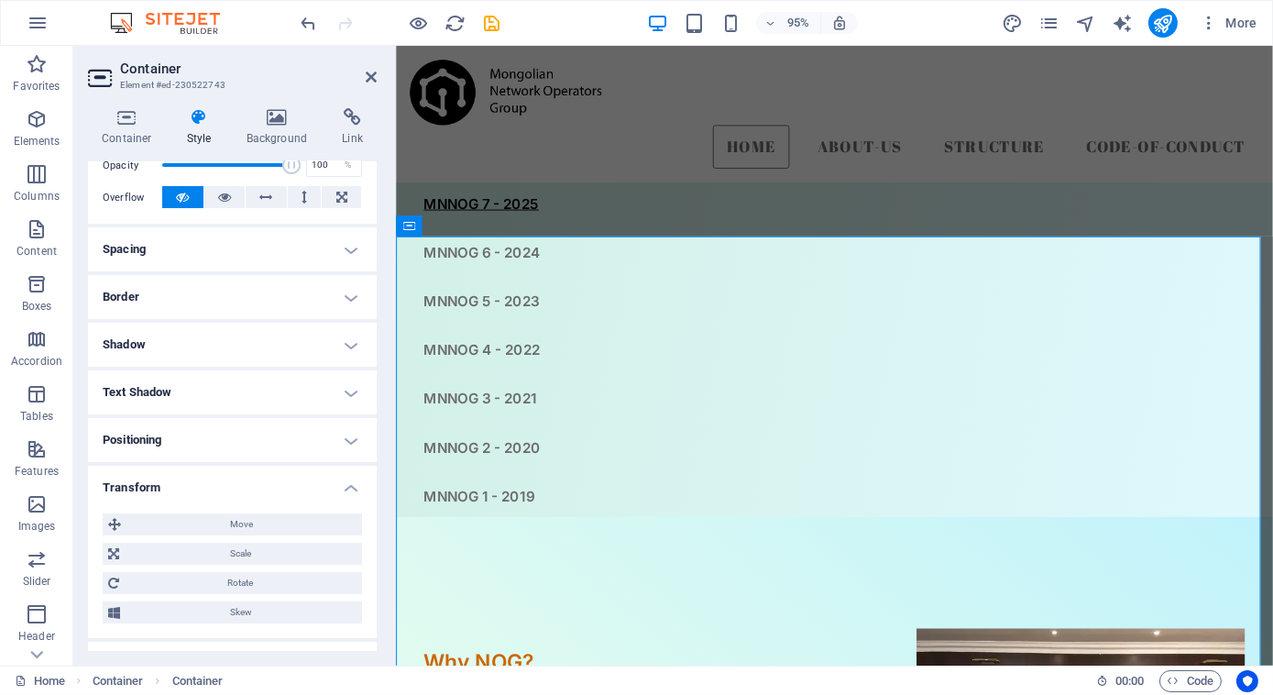
click at [306, 486] on h4 "Transform" at bounding box center [232, 482] width 289 height 33
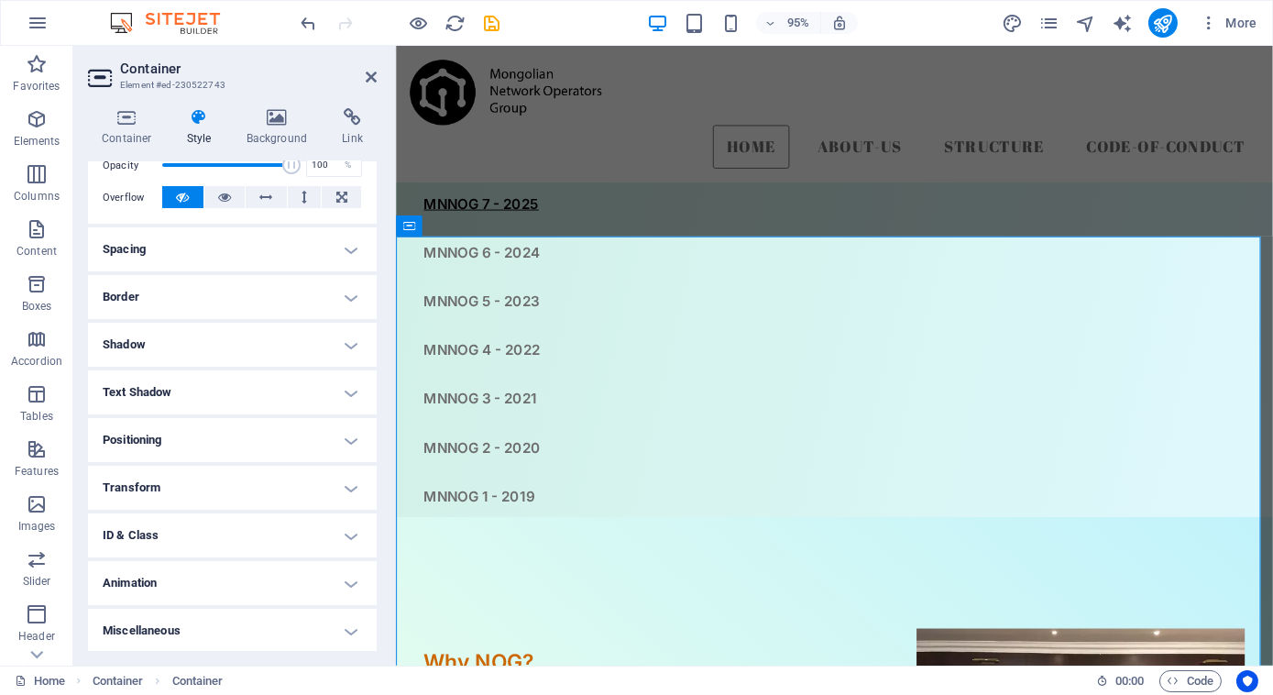
click at [286, 591] on h4 "Animation" at bounding box center [232, 583] width 289 height 44
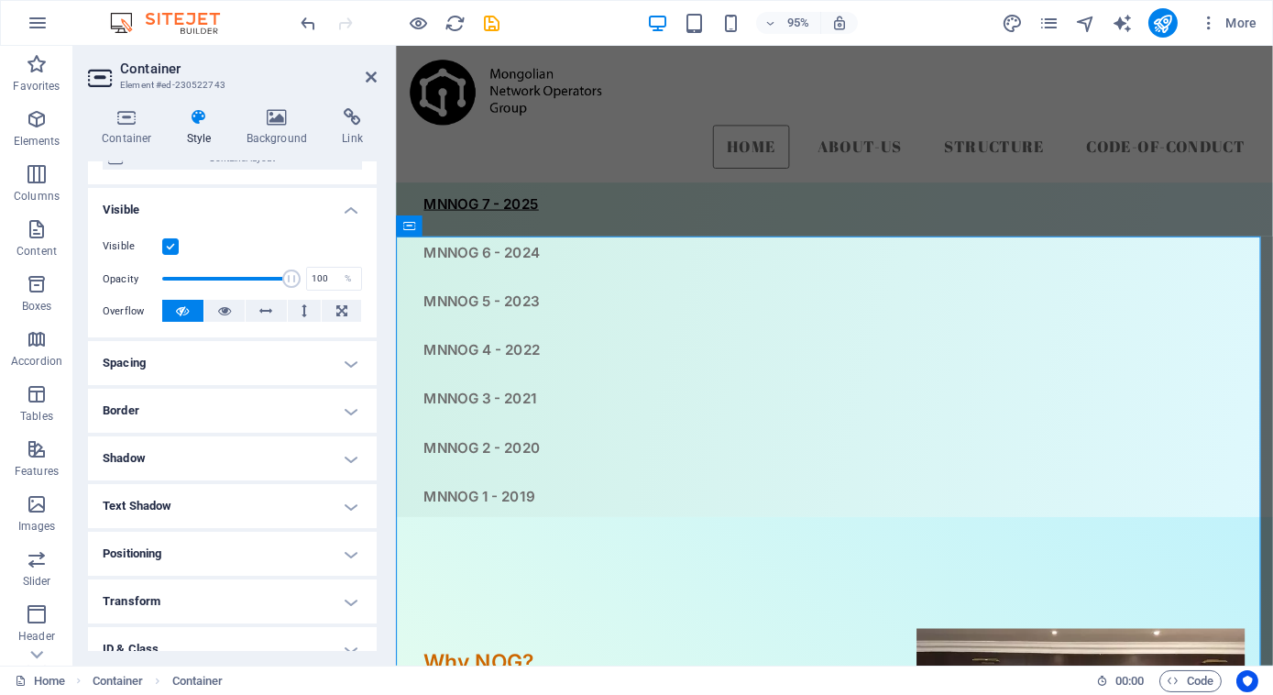
scroll to position [110, 0]
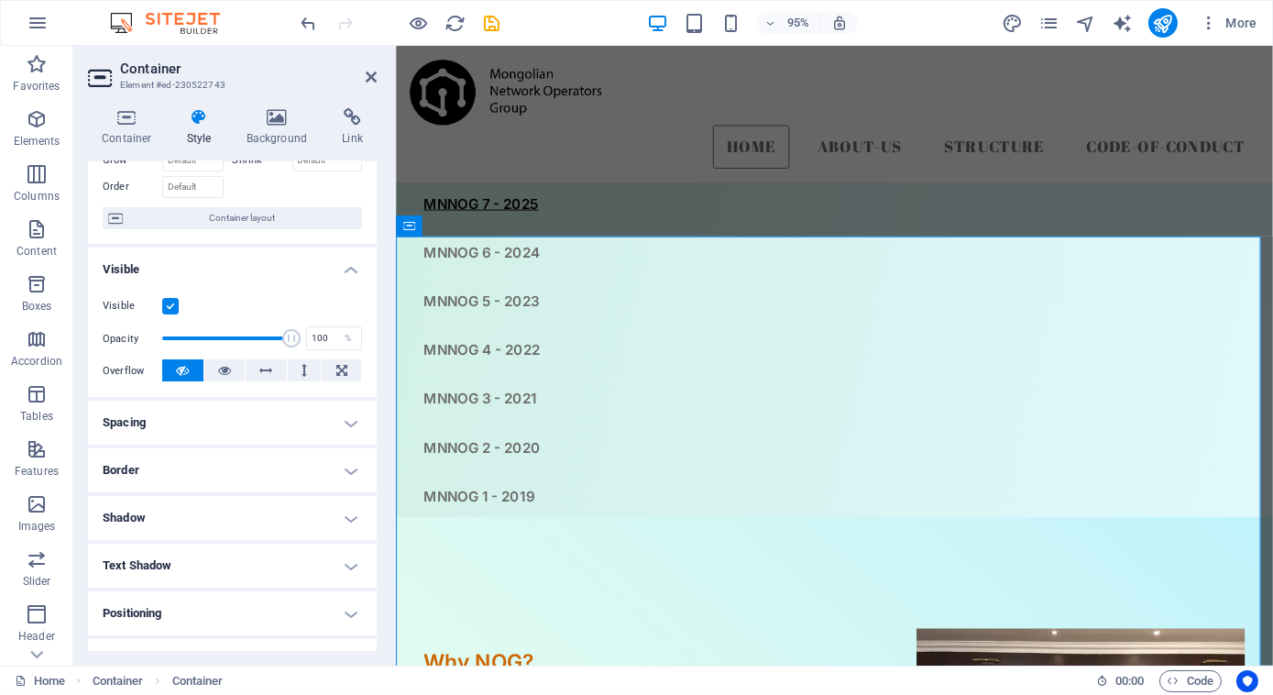
click at [327, 426] on h4 "Spacing" at bounding box center [232, 423] width 289 height 44
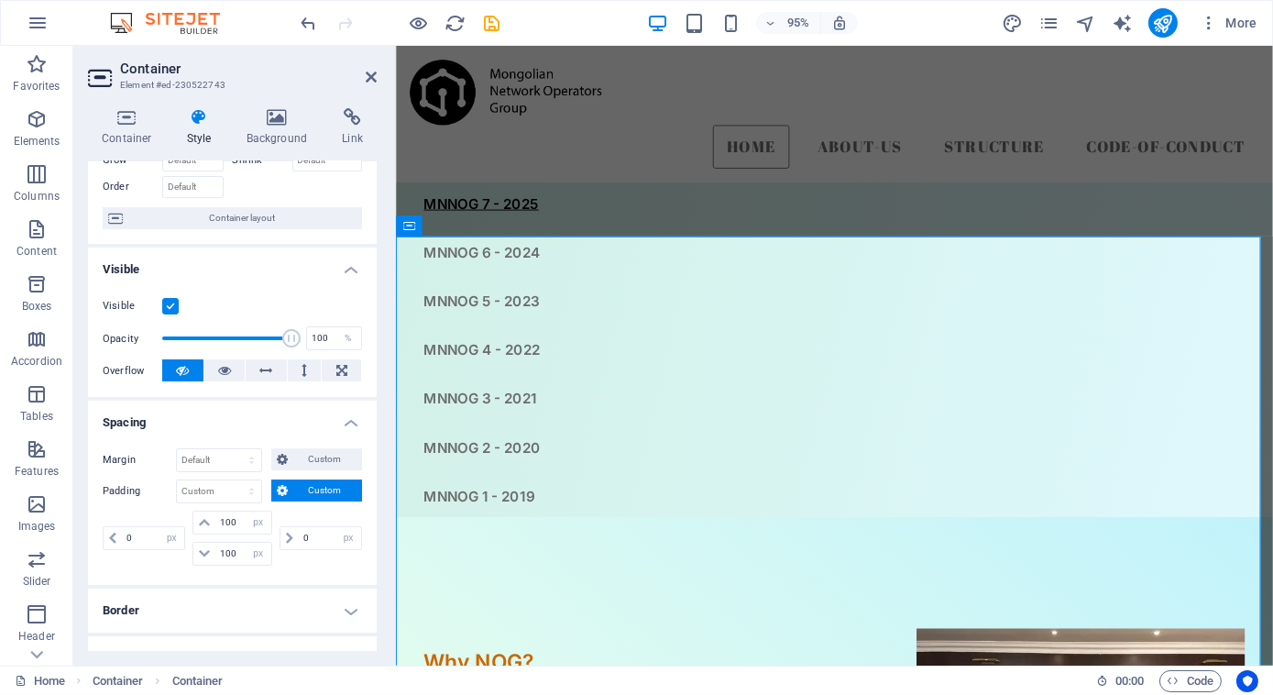
click at [327, 426] on h4 "Spacing" at bounding box center [232, 417] width 289 height 33
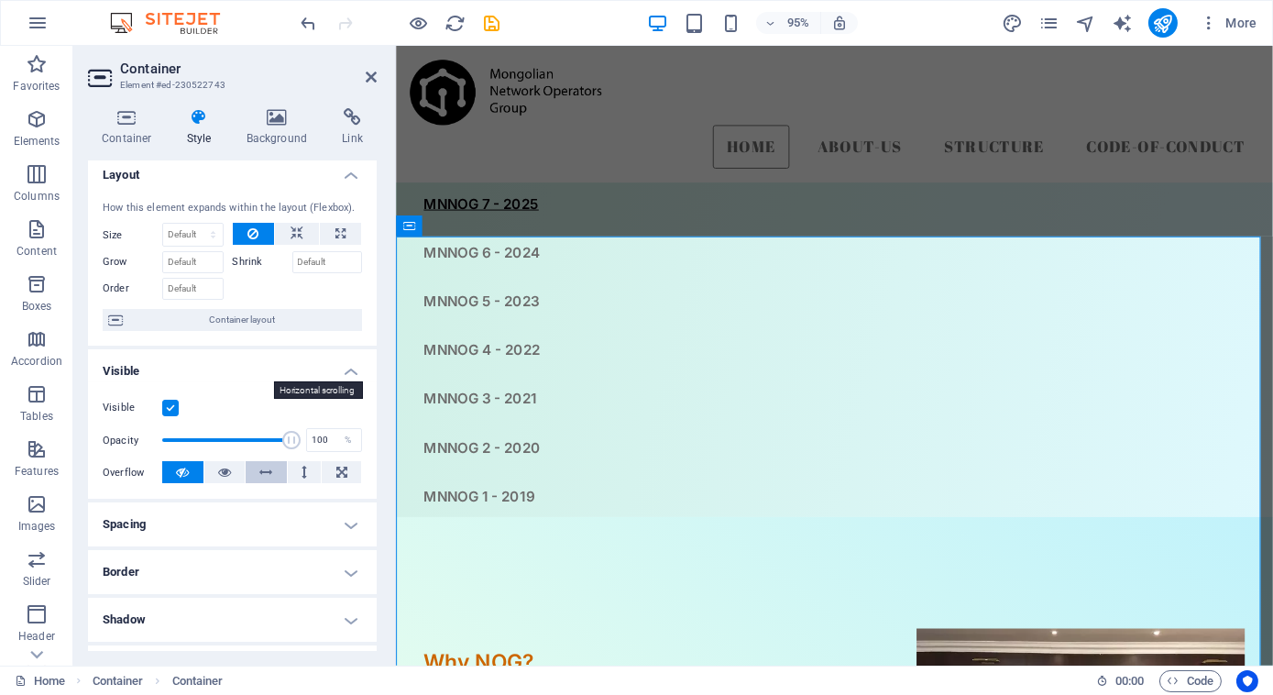
scroll to position [0, 0]
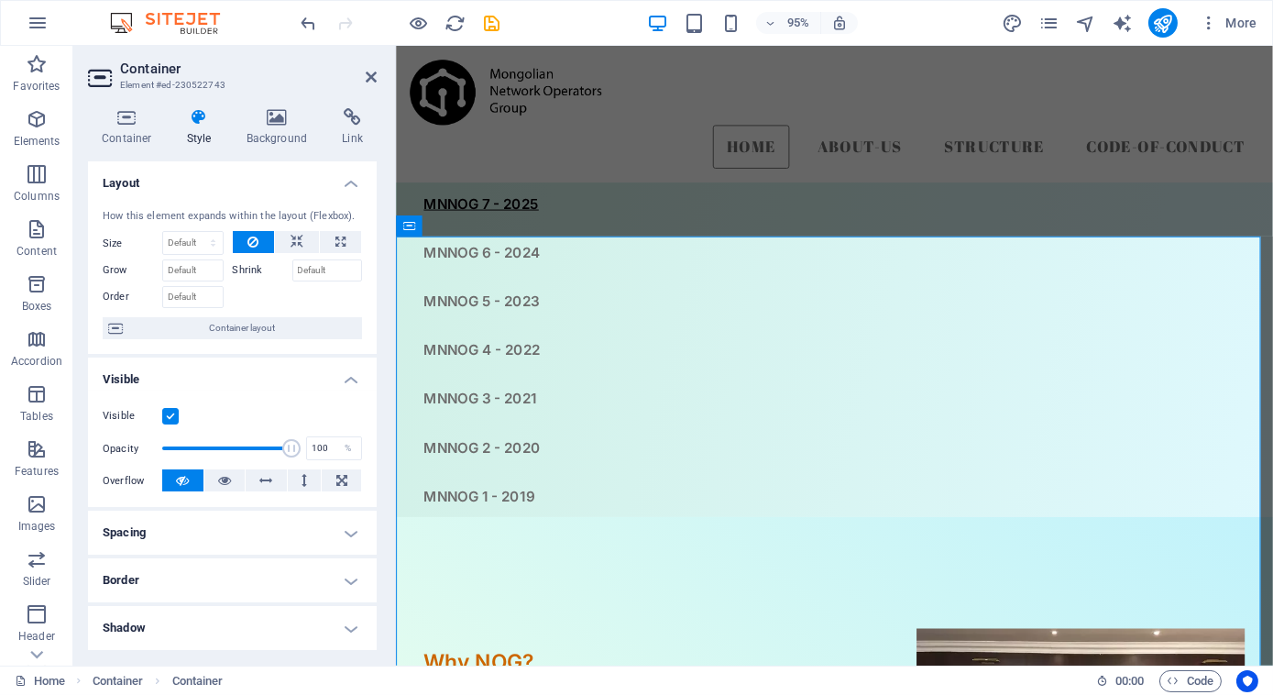
click at [349, 185] on h4 "Layout" at bounding box center [232, 177] width 289 height 33
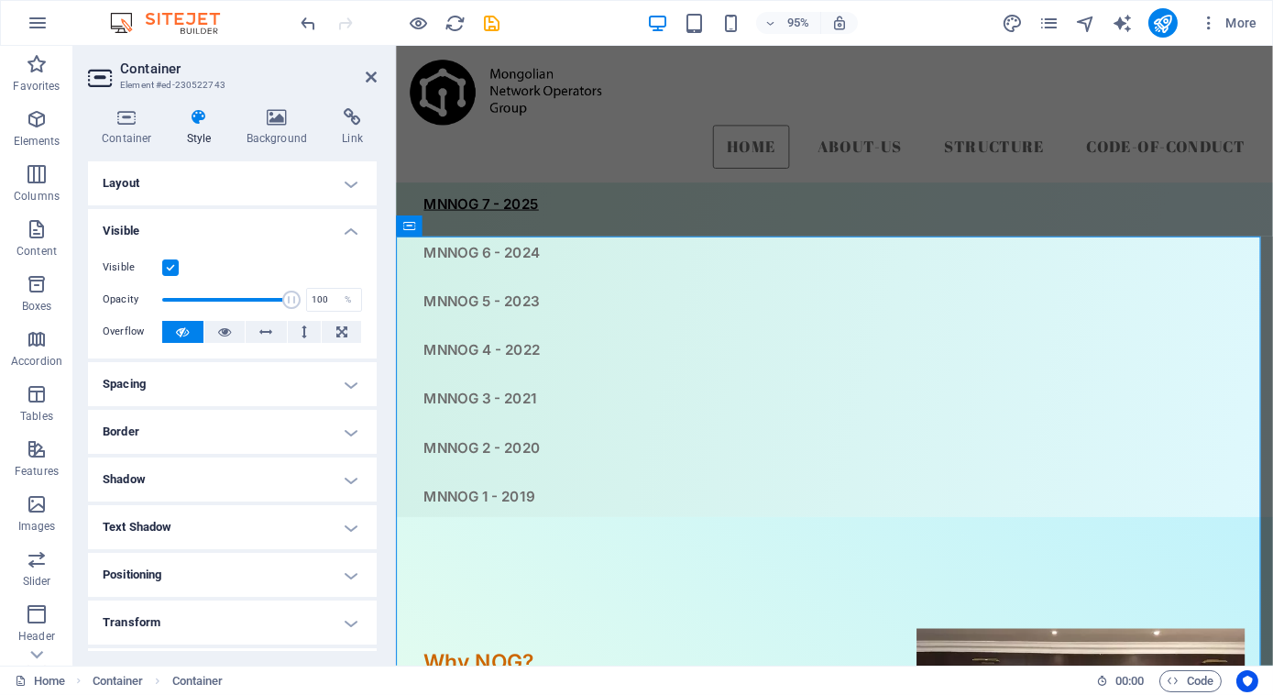
click at [380, 74] on aside "Container Element #ed-230522743 Container Style Background Link Size Height Def…" at bounding box center [234, 356] width 323 height 620
click at [369, 74] on icon at bounding box center [371, 77] width 11 height 15
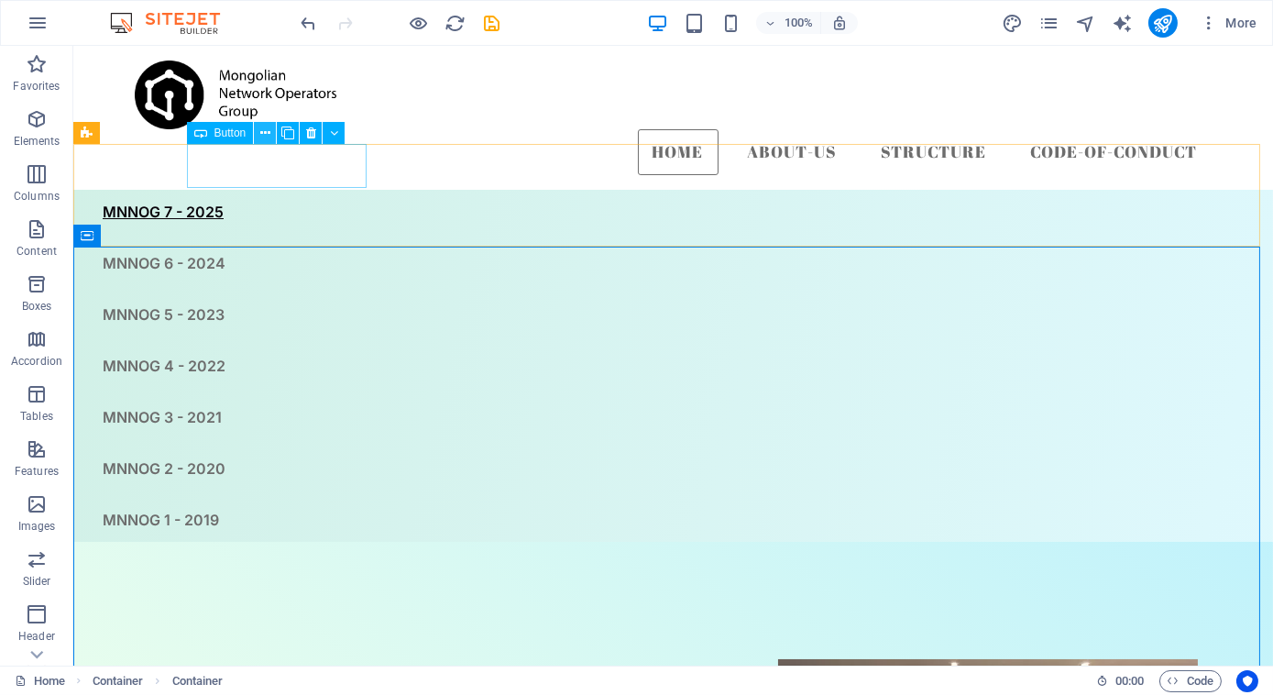
click at [260, 131] on icon at bounding box center [265, 133] width 10 height 19
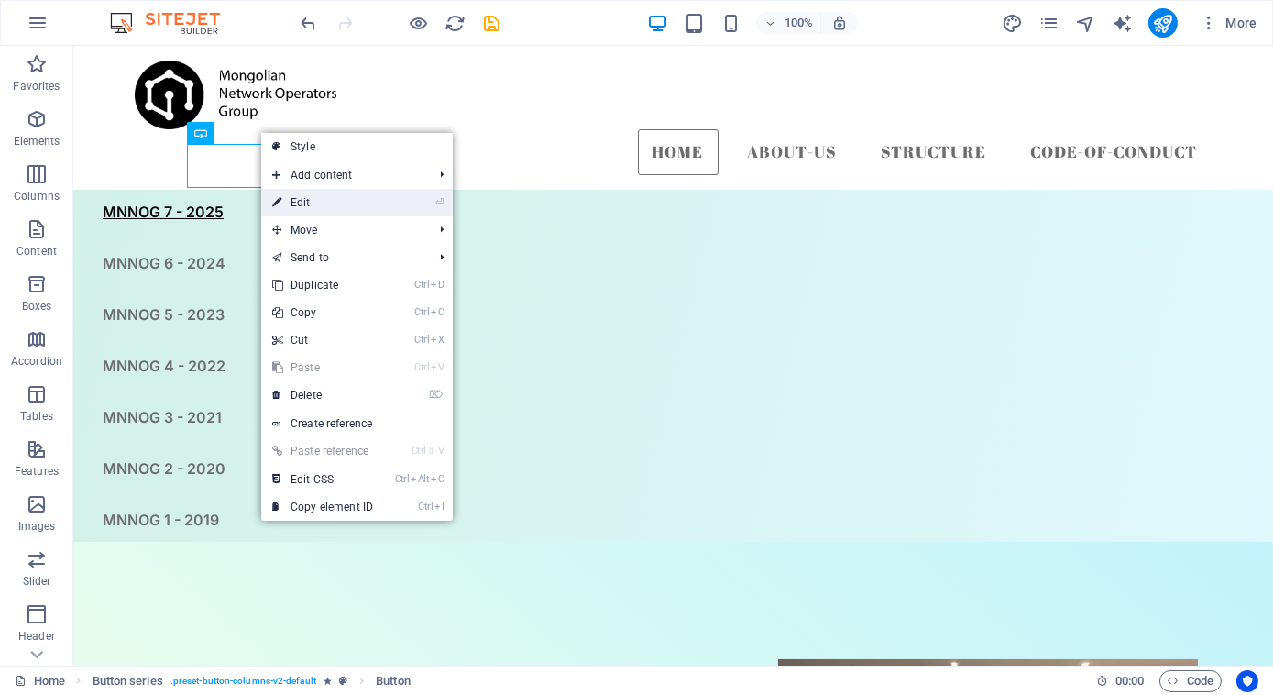
click at [298, 203] on link "⏎ Edit" at bounding box center [322, 202] width 123 height 27
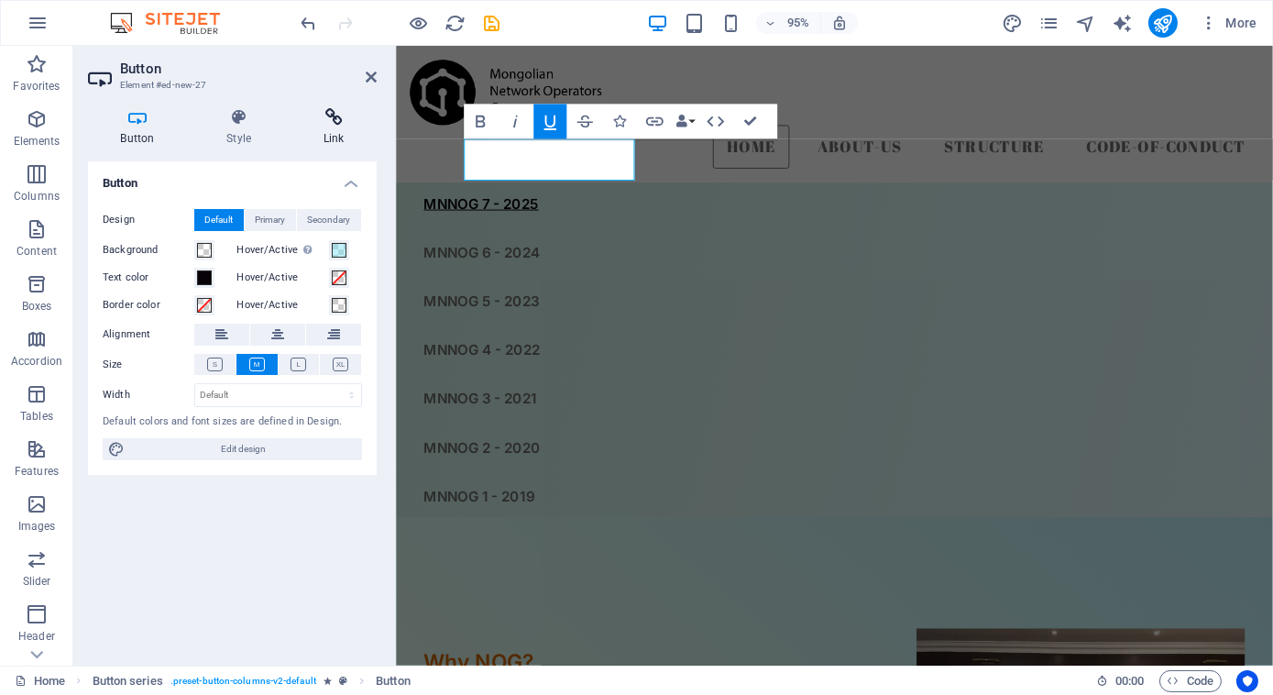
click at [339, 126] on h4 "Link" at bounding box center [334, 127] width 86 height 38
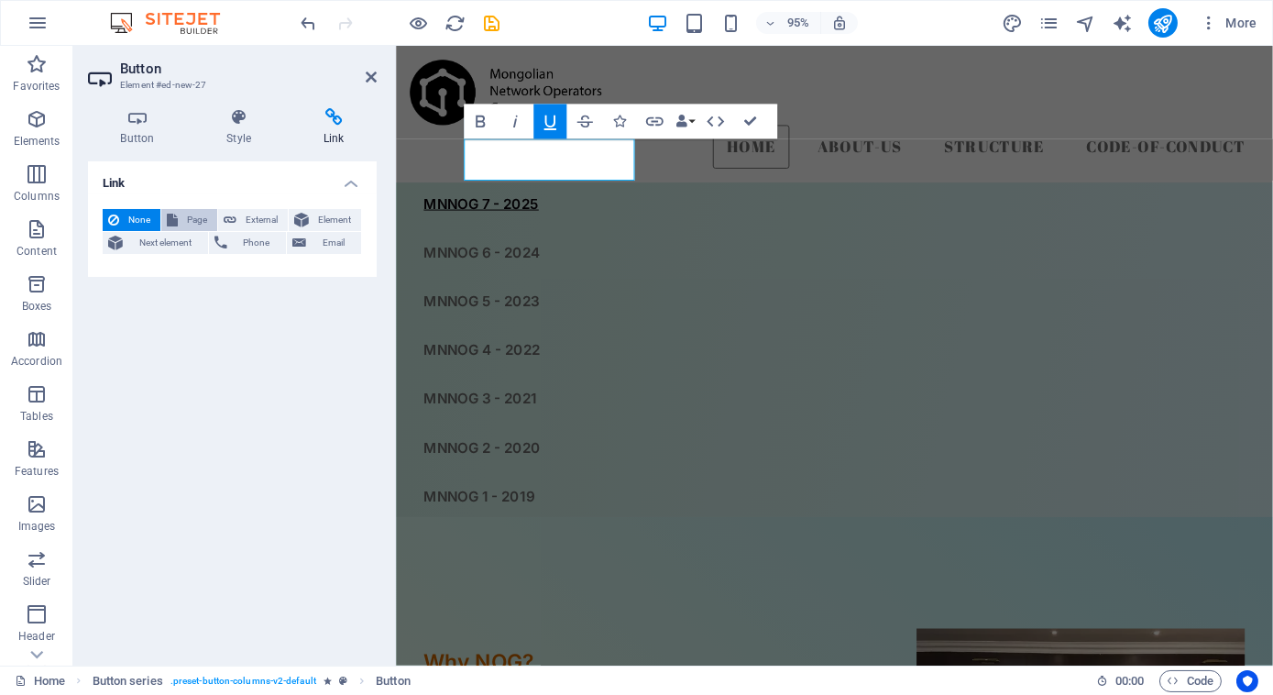
click at [191, 222] on span "Page" at bounding box center [197, 220] width 28 height 22
select select
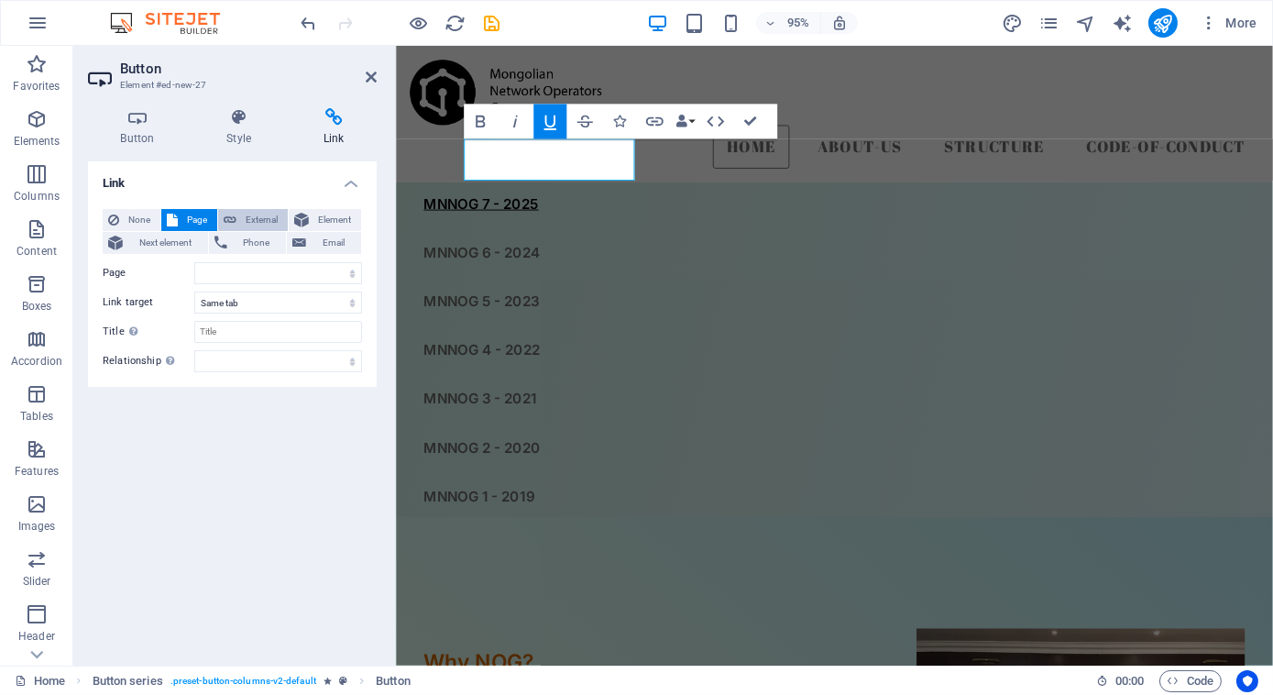
click at [270, 219] on span "External" at bounding box center [262, 220] width 40 height 22
select select "blank"
click at [229, 275] on input "URL" at bounding box center [278, 273] width 168 height 22
drag, startPoint x: 298, startPoint y: 269, endPoint x: 98, endPoint y: 269, distance: 199.8
click at [98, 269] on div "None Page External Element Next element Phone Email Page Home About us Structur…" at bounding box center [232, 290] width 289 height 192
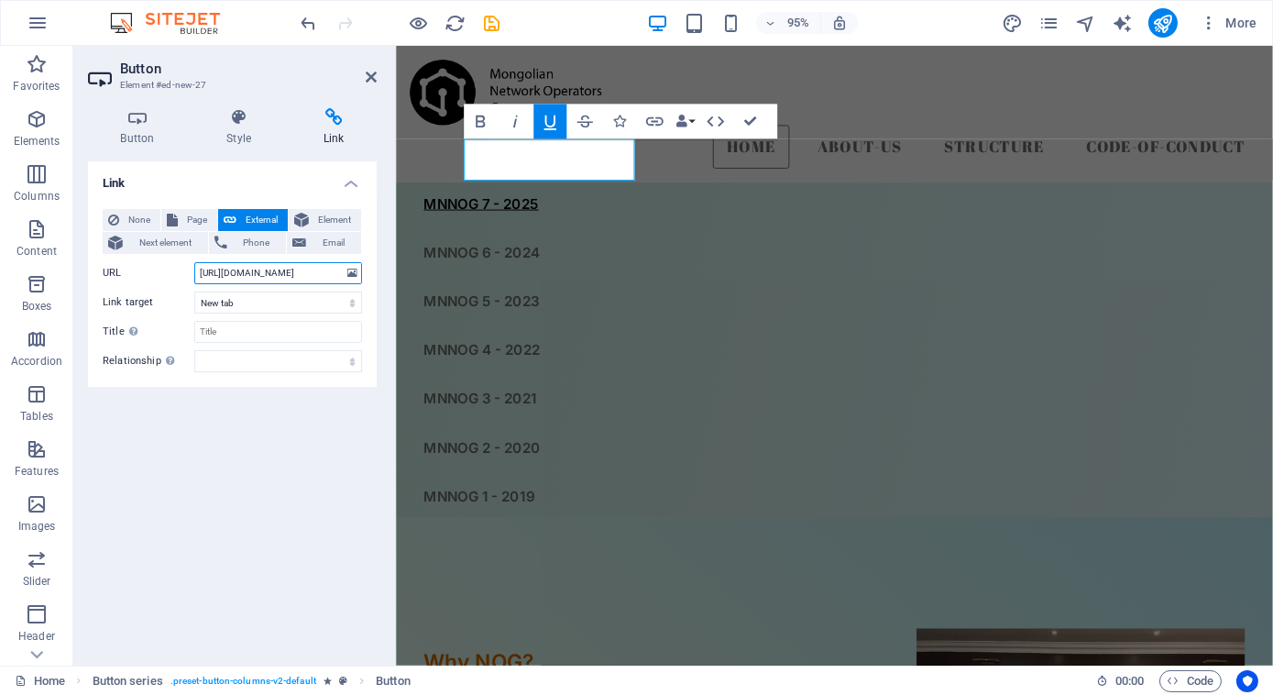
type input "[URL][DOMAIN_NAME]"
click at [291, 492] on div "Link None Page External Element Next element Phone Email Page Home About us Str…" at bounding box center [232, 405] width 289 height 489
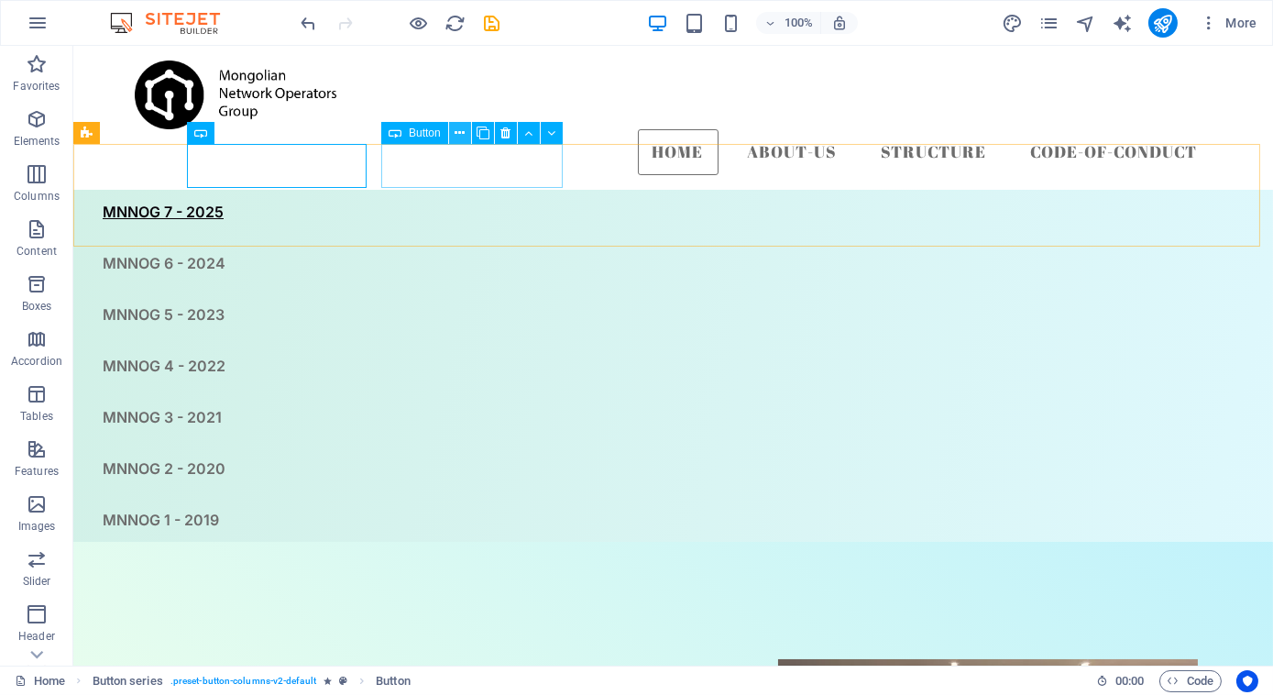
click at [455, 126] on icon at bounding box center [460, 133] width 10 height 19
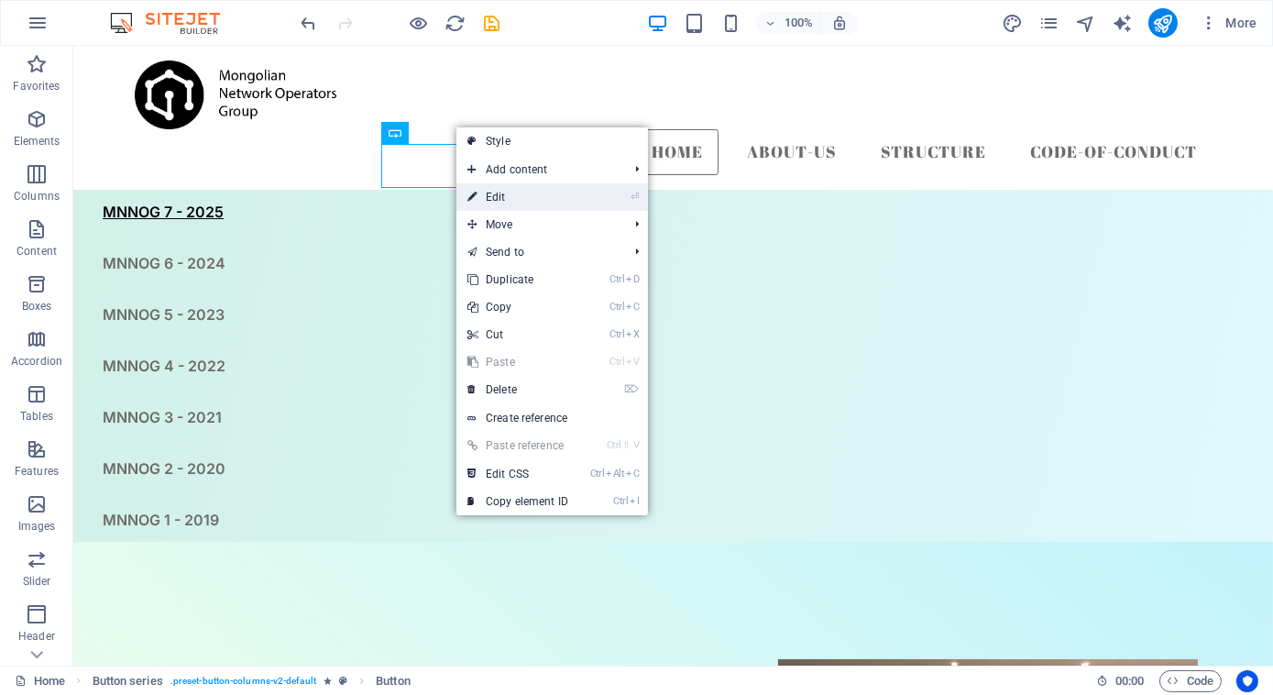
click at [496, 194] on link "⏎ Edit" at bounding box center [517, 196] width 123 height 27
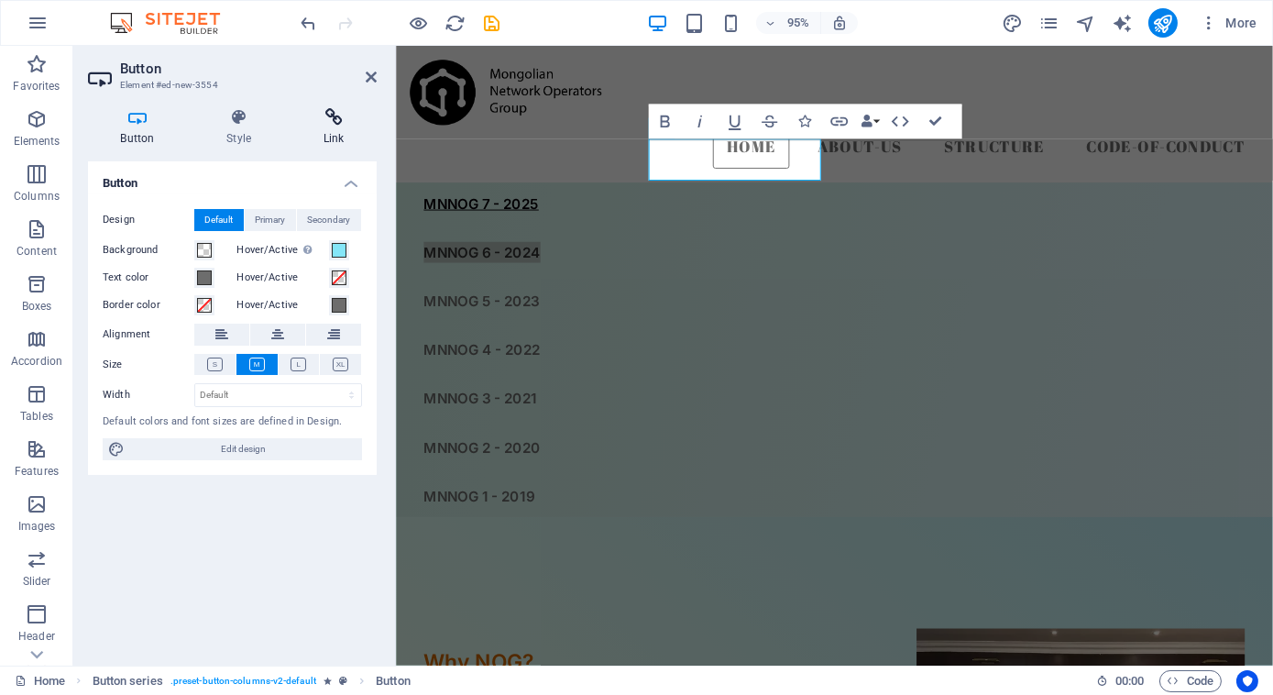
click at [337, 126] on icon at bounding box center [334, 117] width 86 height 18
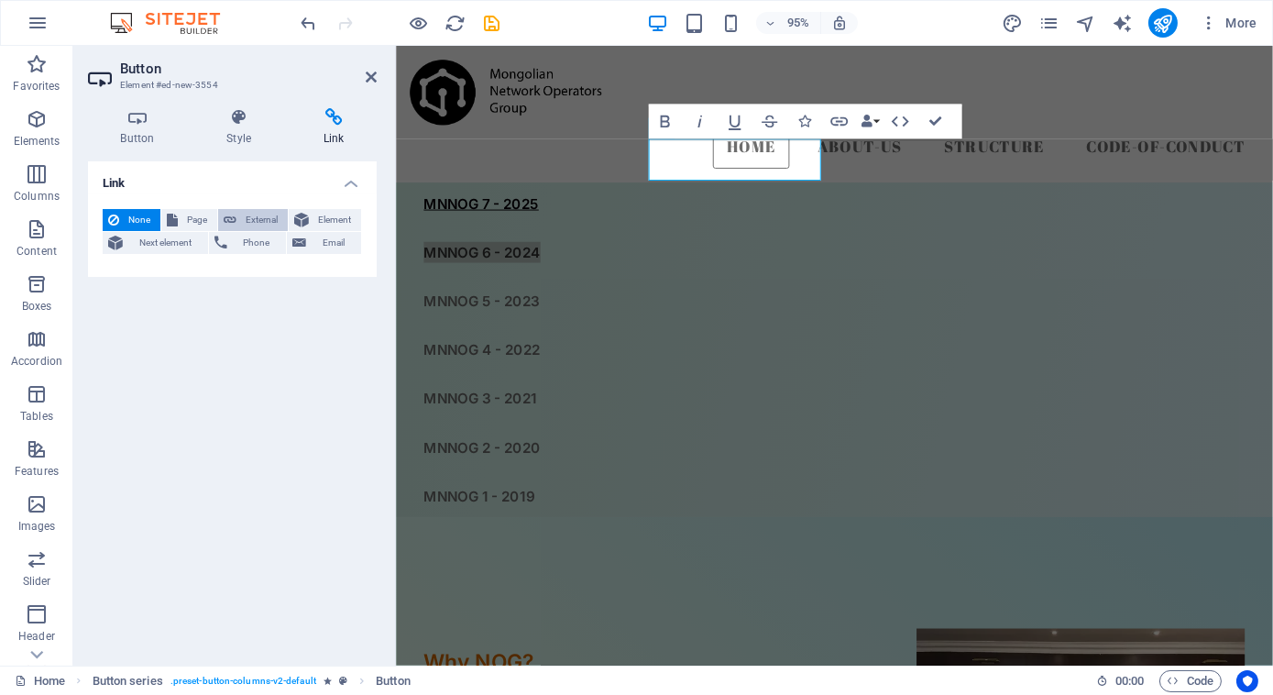
click at [244, 220] on span "External" at bounding box center [262, 220] width 40 height 22
select select "blank"
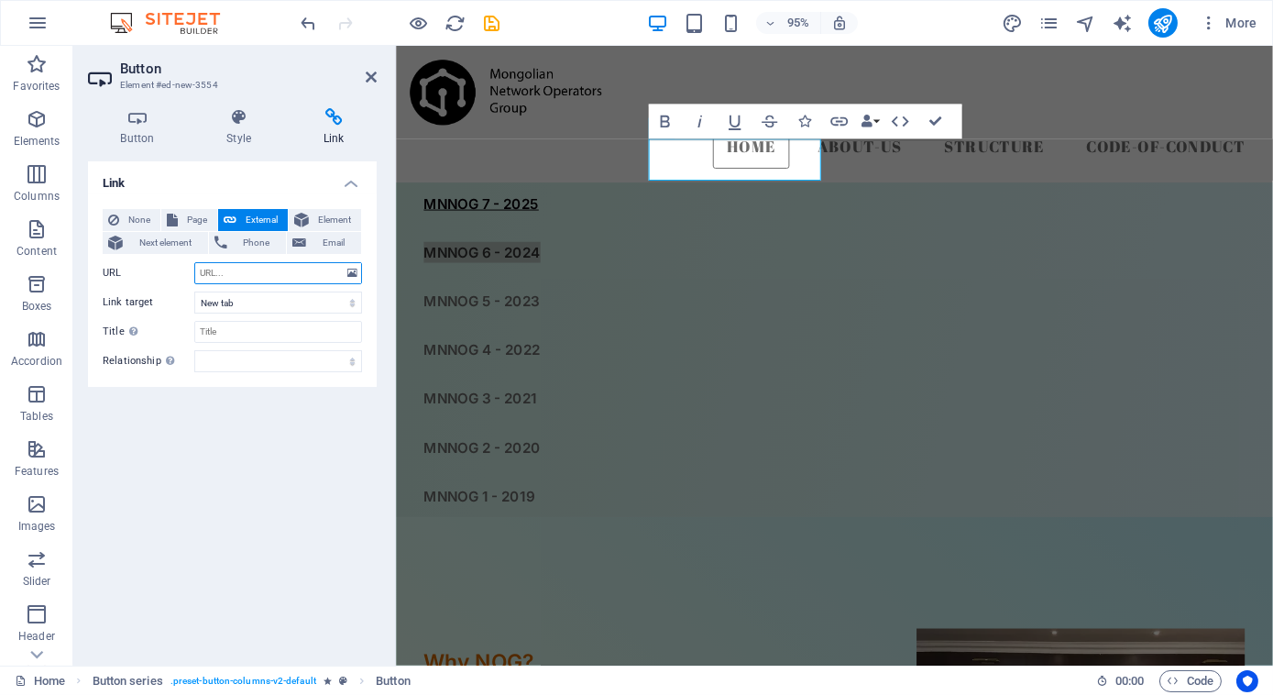
click at [225, 272] on input "URL" at bounding box center [278, 273] width 168 height 22
paste input "[URL][DOMAIN_NAME]"
click at [247, 272] on input "[URL][DOMAIN_NAME]" at bounding box center [278, 273] width 168 height 22
type input "https://2024.nog.mn"
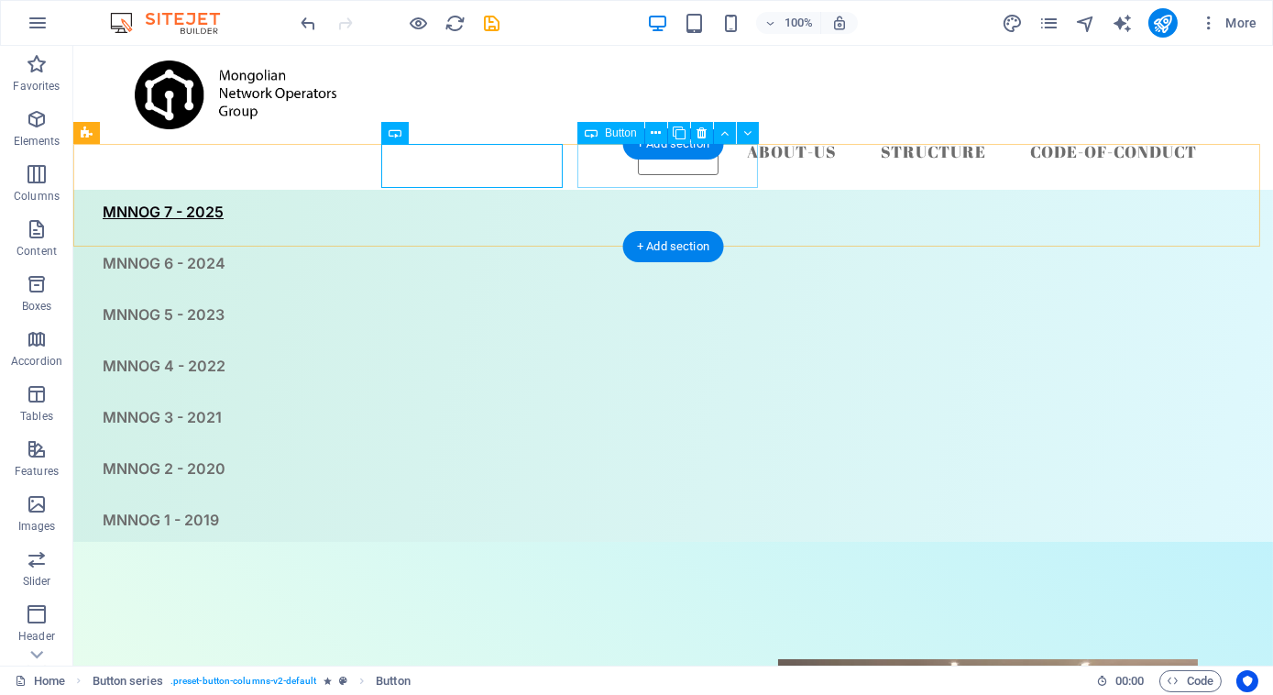
click at [642, 292] on div "MNNOG 5 - 2023" at bounding box center [626, 314] width 1107 height 44
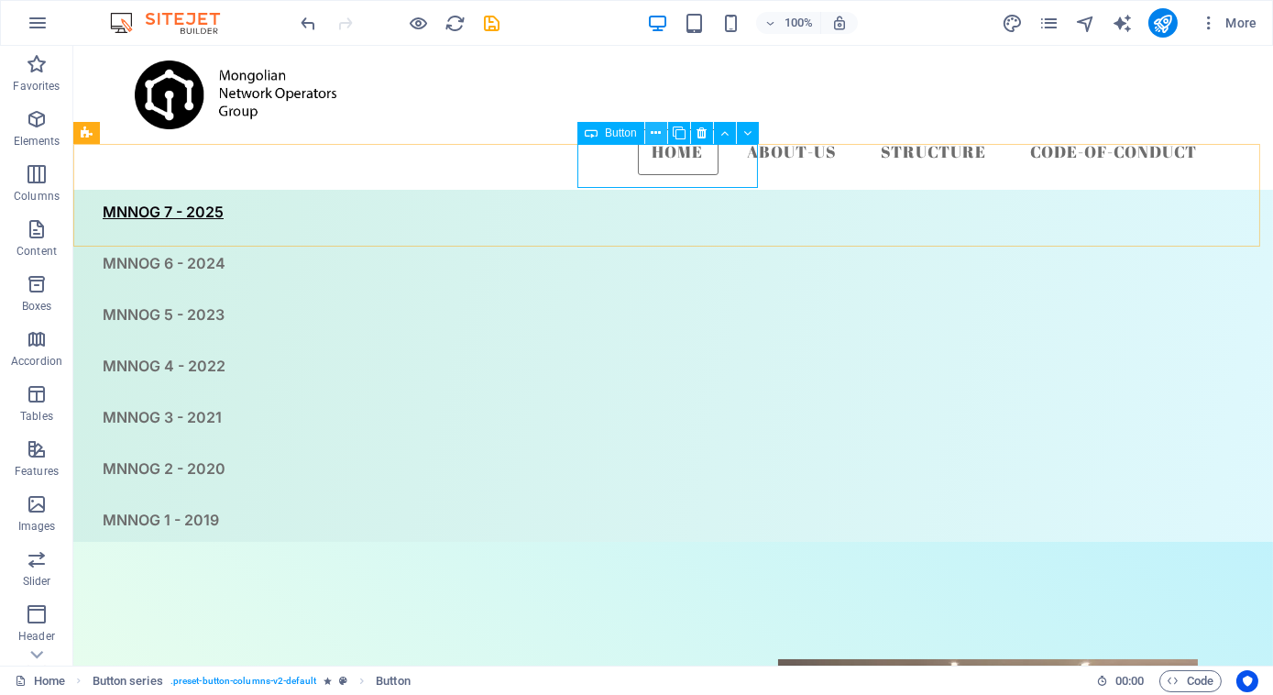
click at [658, 133] on icon at bounding box center [656, 133] width 10 height 19
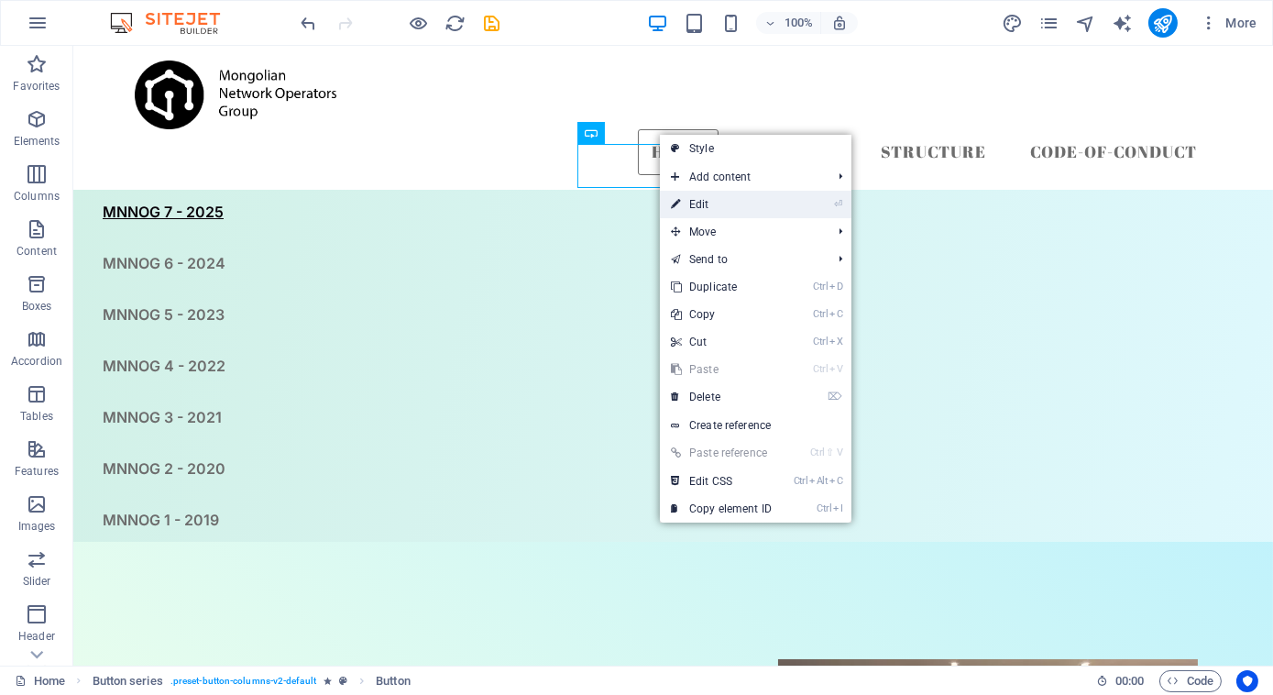
click at [708, 200] on link "⏎ Edit" at bounding box center [721, 204] width 123 height 27
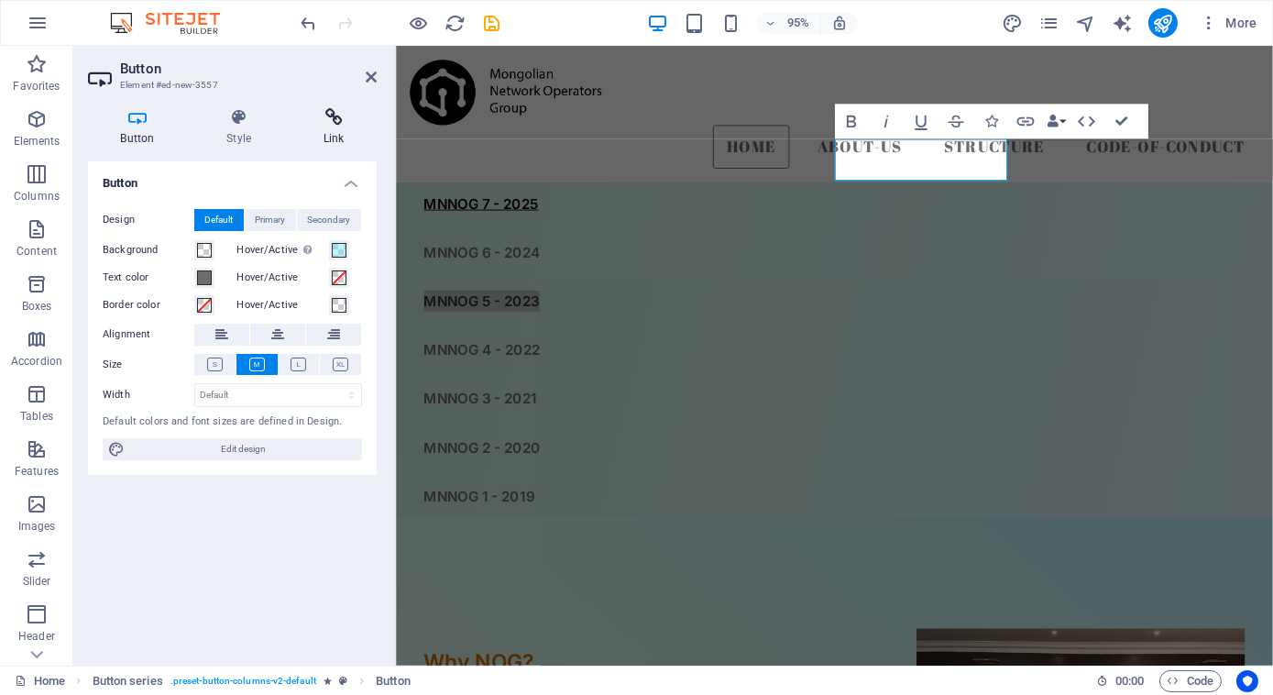
click at [352, 123] on icon at bounding box center [334, 117] width 86 height 18
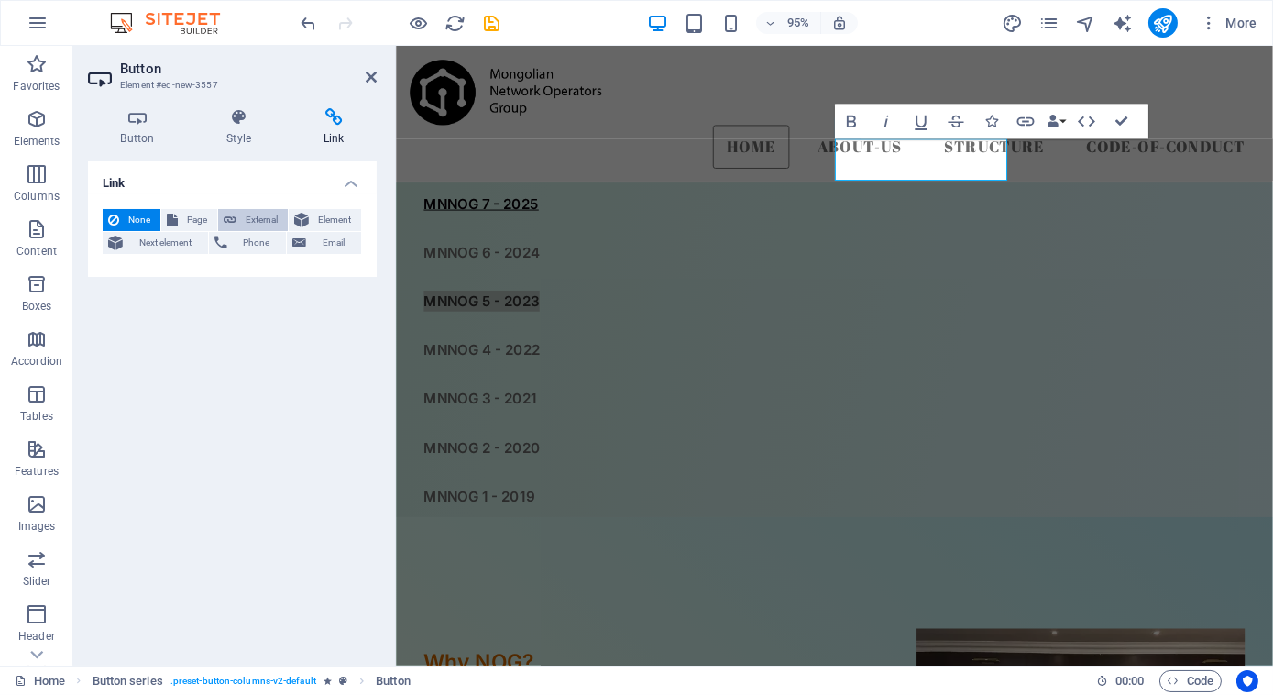
click at [248, 216] on span "External" at bounding box center [262, 220] width 40 height 22
select select "blank"
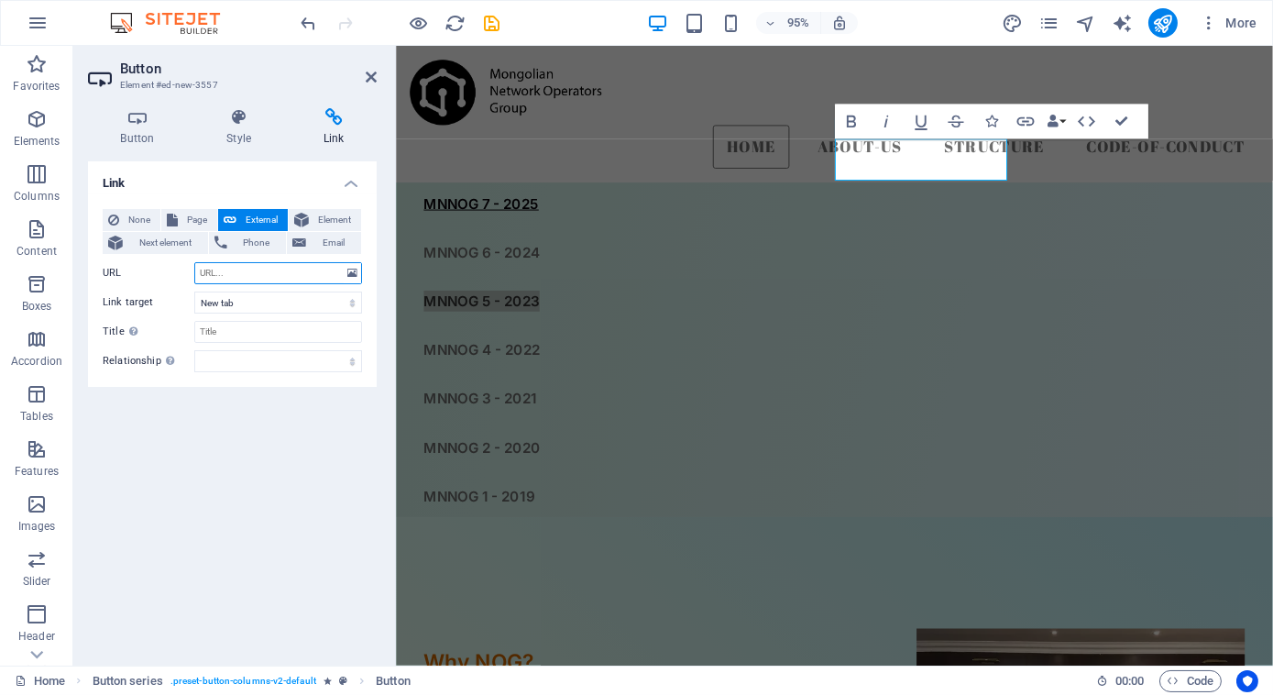
click at [218, 271] on input "URL" at bounding box center [278, 273] width 168 height 22
paste input "[URL][DOMAIN_NAME]"
click at [248, 271] on input "[URL][DOMAIN_NAME]" at bounding box center [278, 273] width 168 height 22
type input "https://2023.nog.mn"
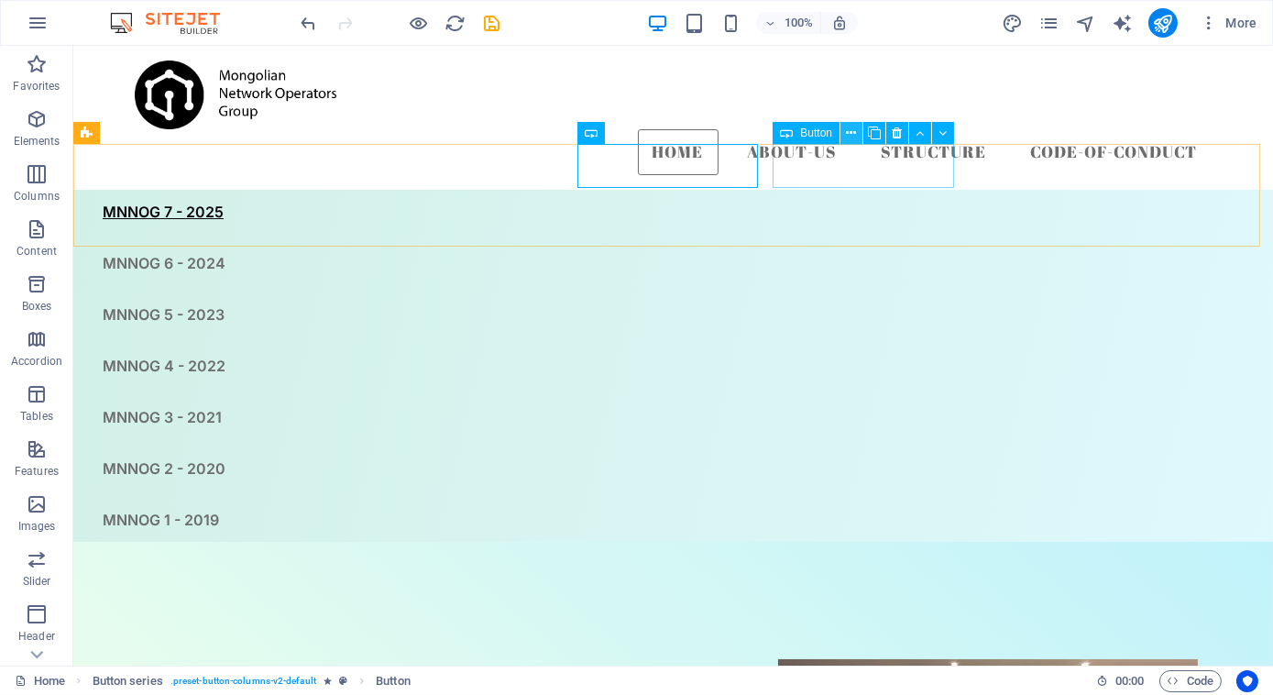
click at [847, 137] on icon at bounding box center [852, 133] width 10 height 19
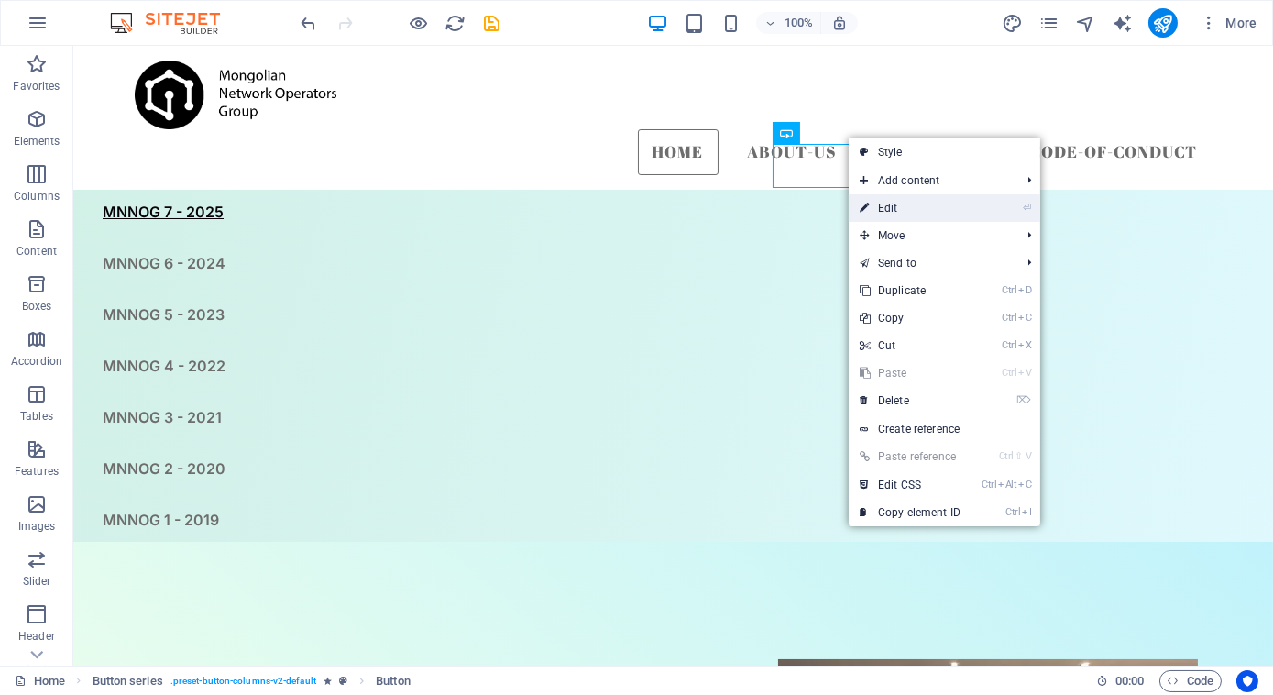
click at [865, 203] on icon at bounding box center [864, 207] width 9 height 27
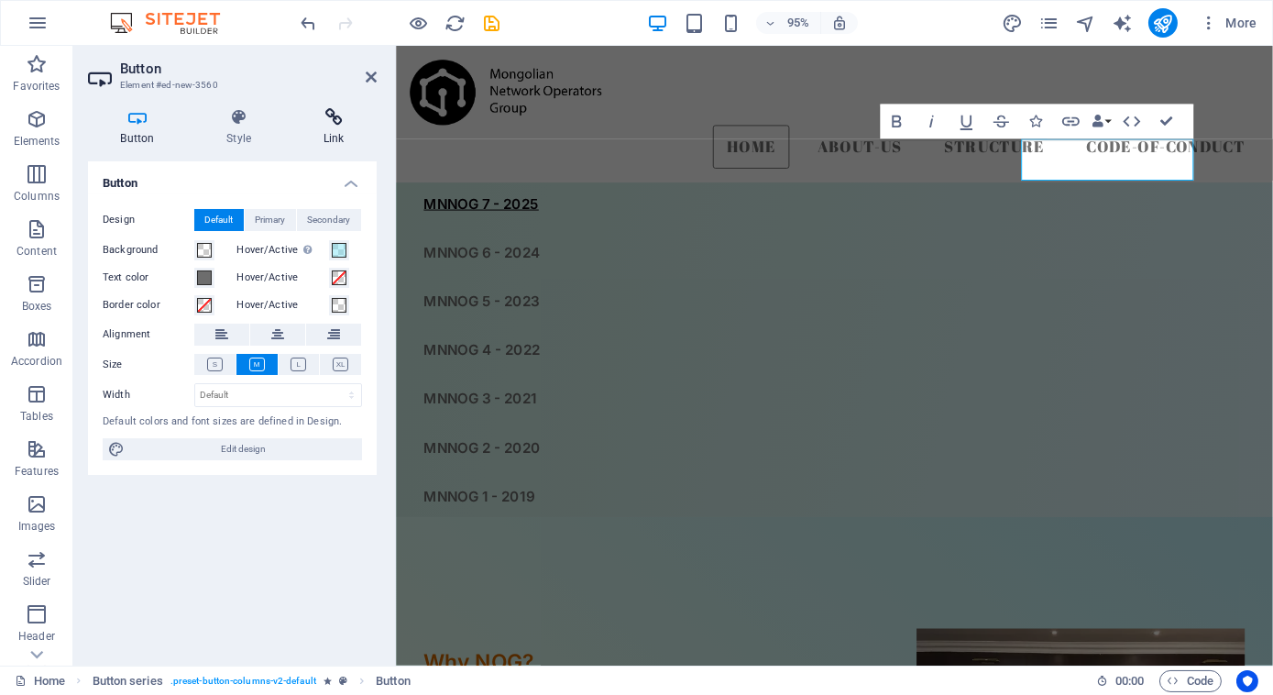
click at [329, 142] on h4 "Link" at bounding box center [334, 127] width 86 height 38
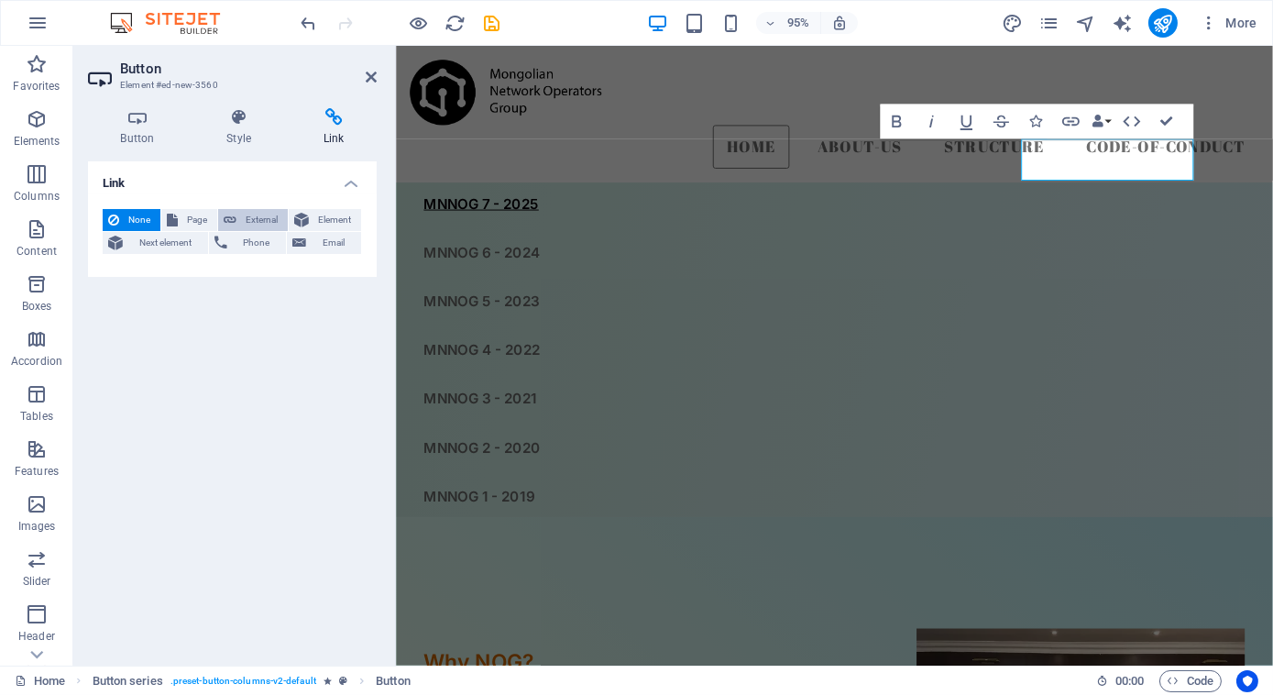
click at [255, 221] on span "External" at bounding box center [262, 220] width 40 height 22
select select "blank"
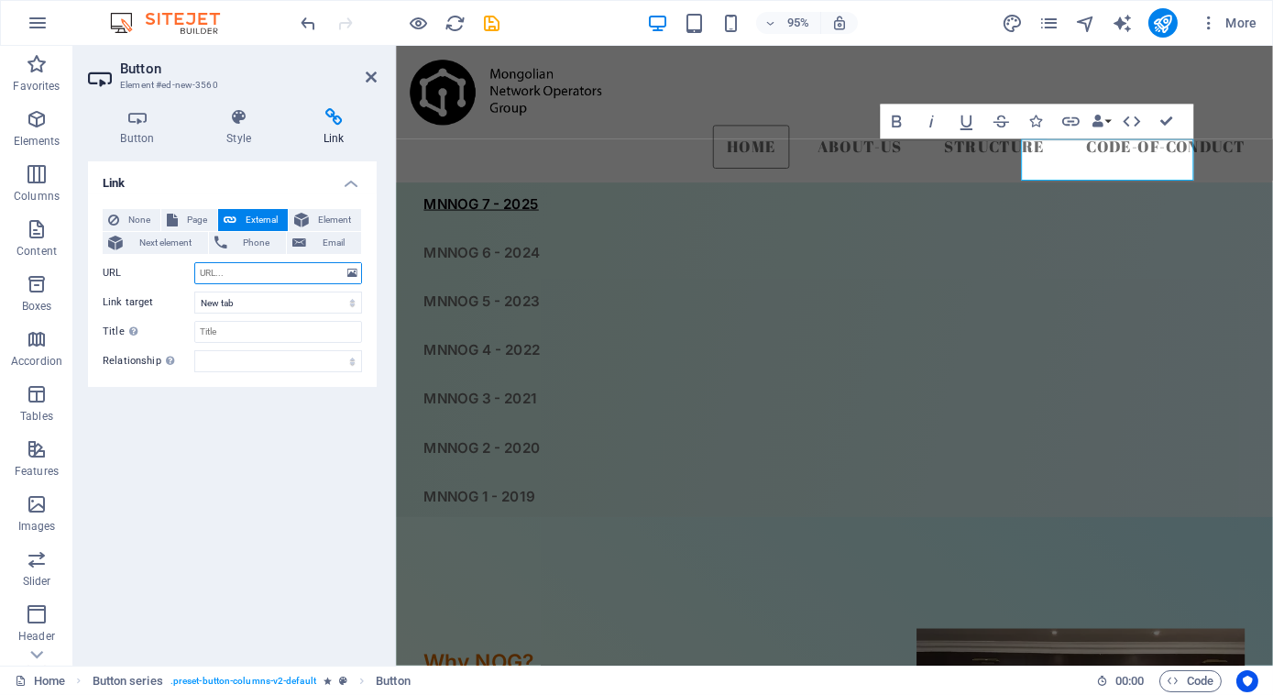
click at [271, 268] on input "URL" at bounding box center [278, 273] width 168 height 22
paste input "[URL][DOMAIN_NAME]"
click at [247, 273] on input "[URL][DOMAIN_NAME]" at bounding box center [278, 273] width 168 height 22
type input "https://2022.nog.mn"
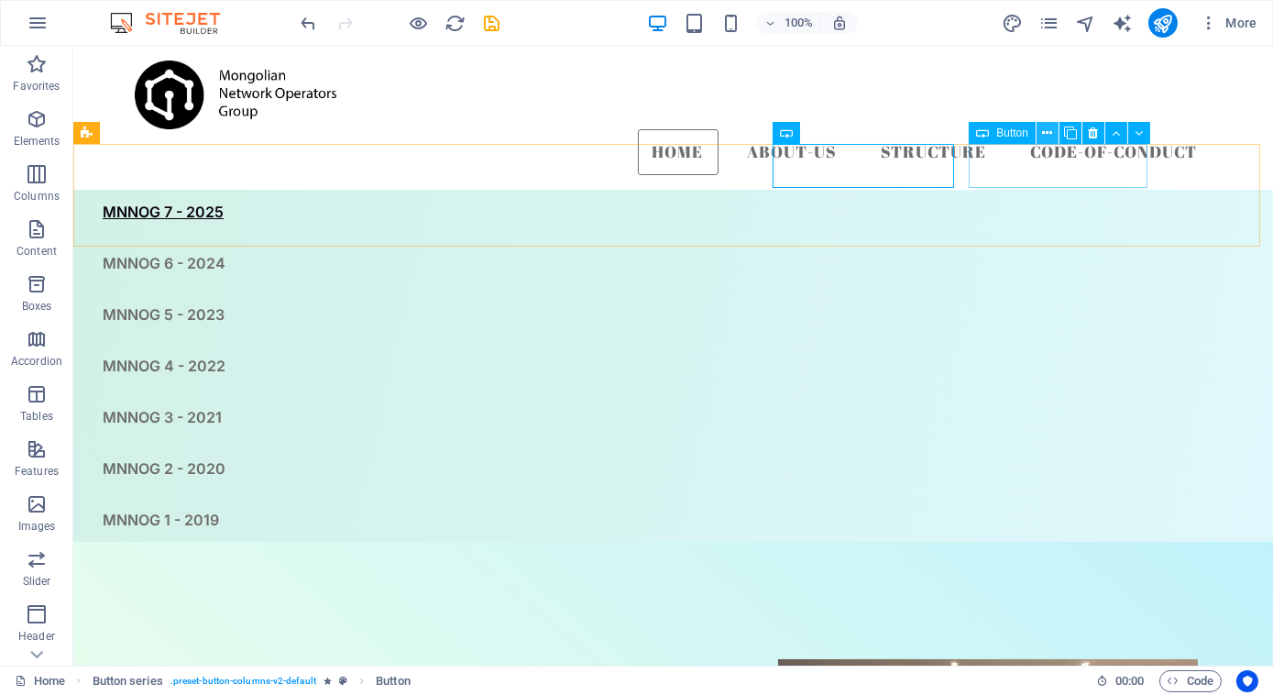
click at [1047, 131] on icon at bounding box center [1048, 133] width 10 height 19
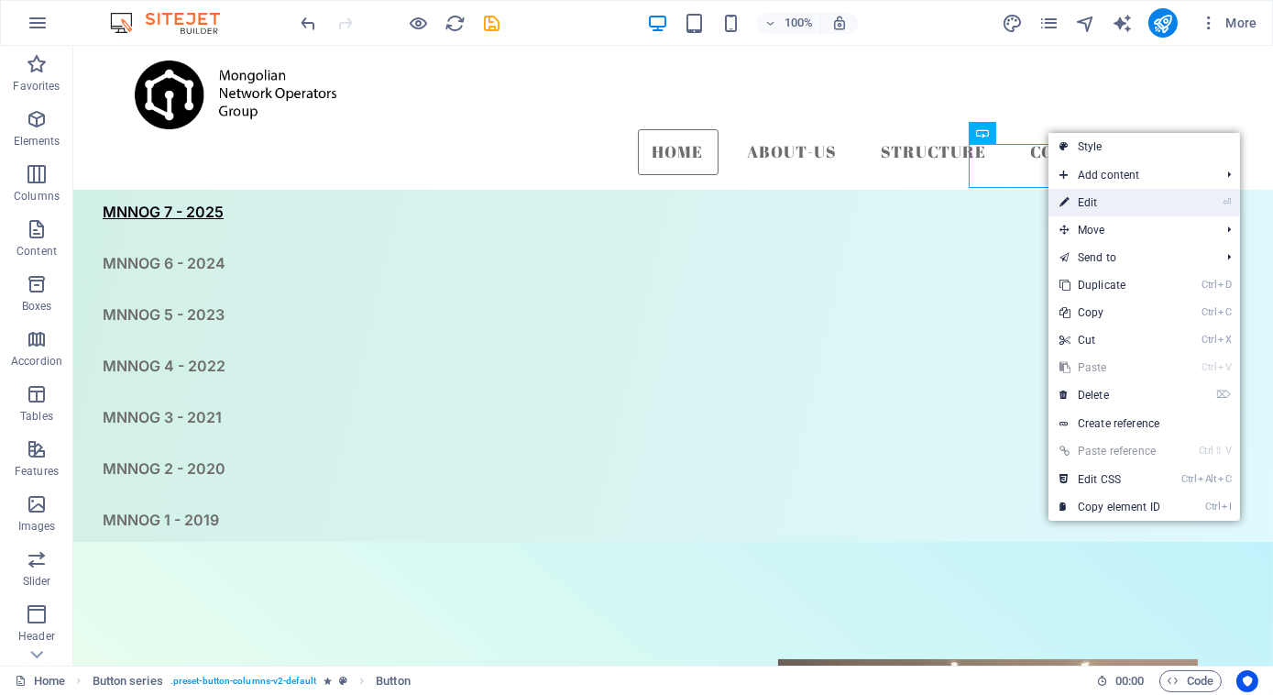
click at [1074, 189] on link "⏎ Edit" at bounding box center [1110, 202] width 123 height 27
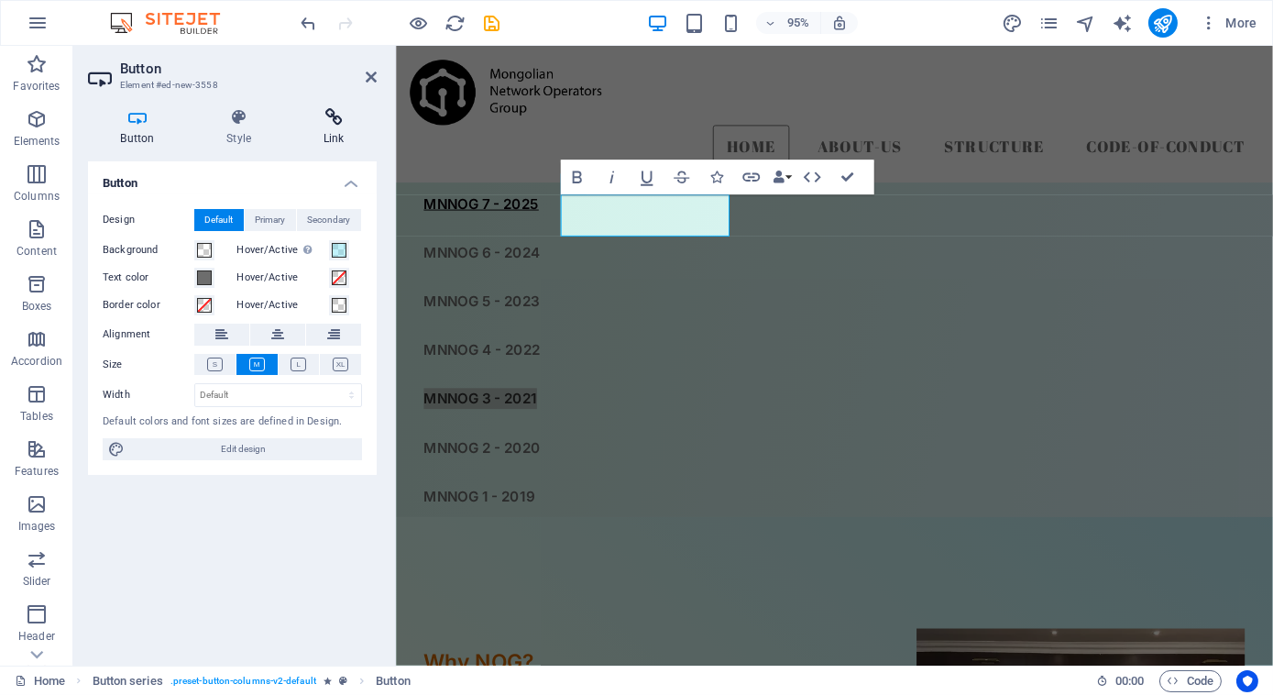
click at [317, 114] on icon at bounding box center [334, 117] width 86 height 18
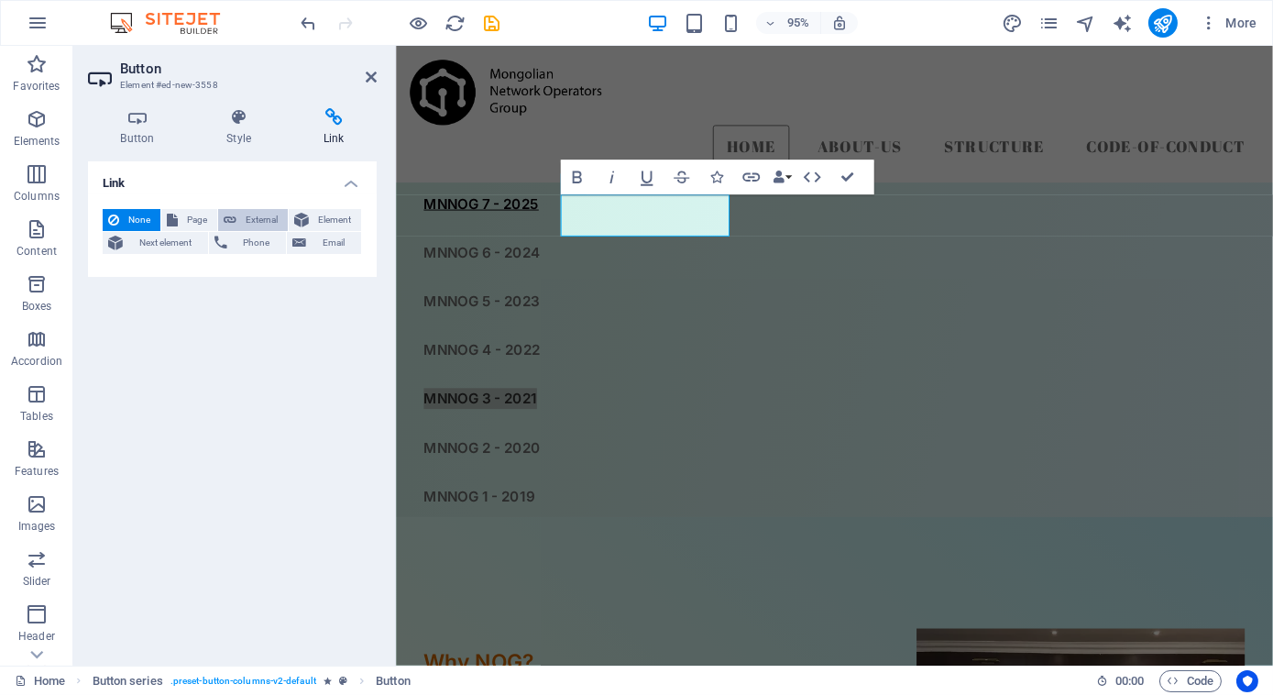
click at [262, 213] on span "External" at bounding box center [262, 220] width 40 height 22
select select "blank"
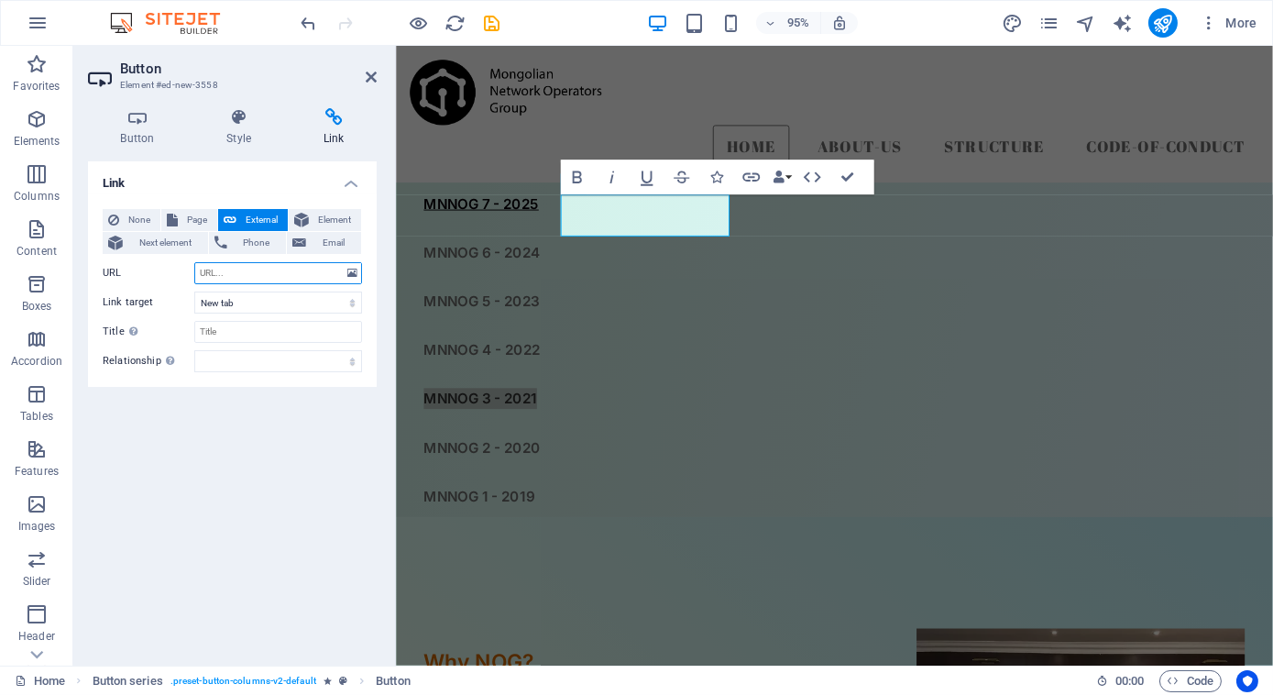
click at [269, 268] on input "URL" at bounding box center [278, 273] width 168 height 22
paste input "[URL][DOMAIN_NAME]"
click at [249, 275] on input "[URL][DOMAIN_NAME]" at bounding box center [278, 273] width 168 height 22
type input "https://2021.nog.mn"
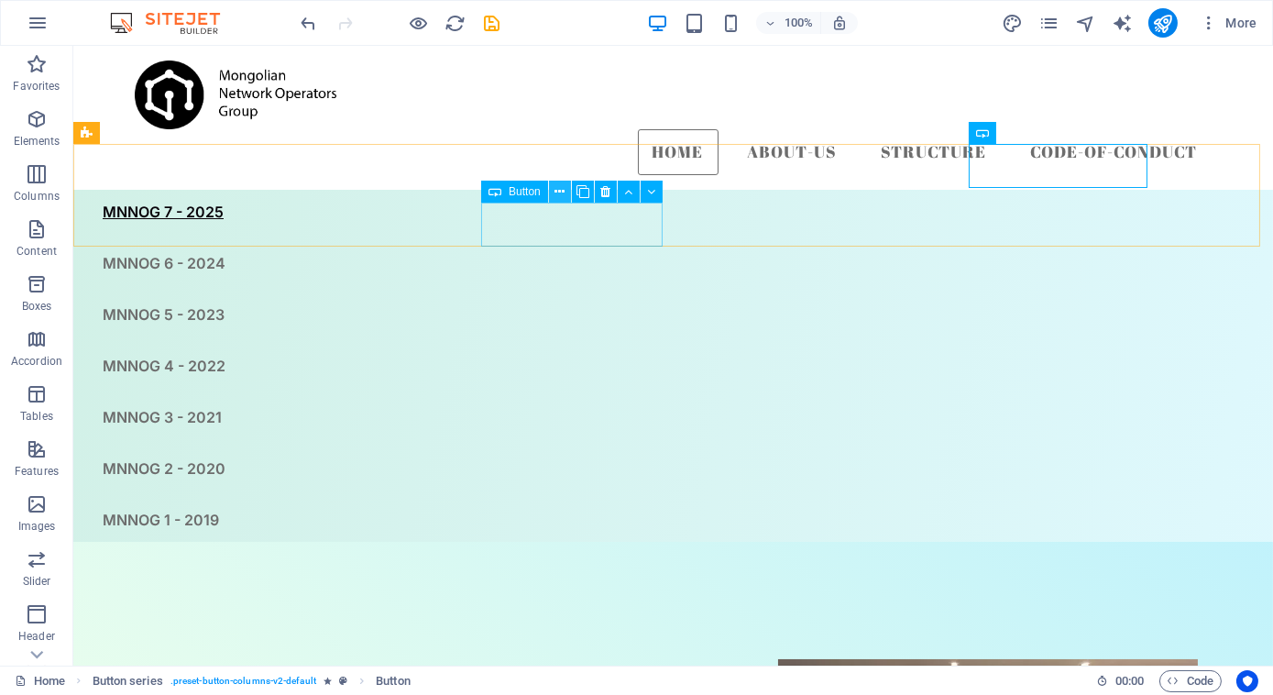
click at [557, 189] on icon at bounding box center [560, 191] width 10 height 19
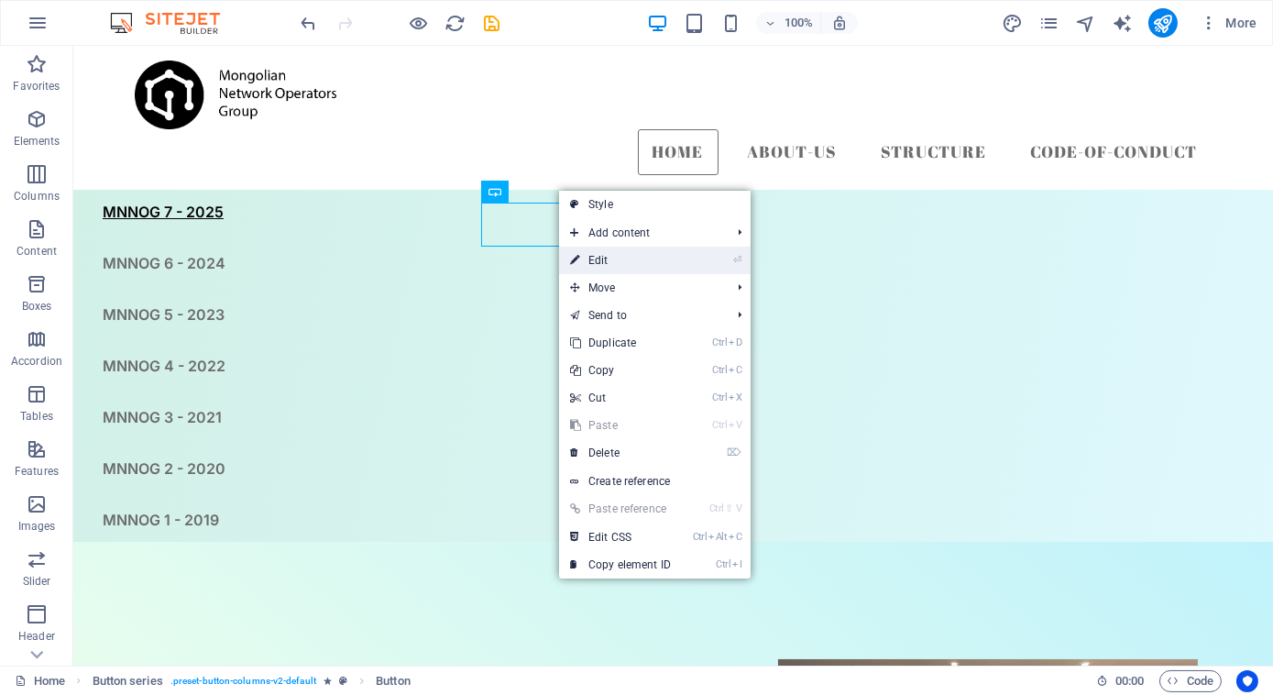
click at [588, 259] on link "⏎ Edit" at bounding box center [620, 260] width 123 height 27
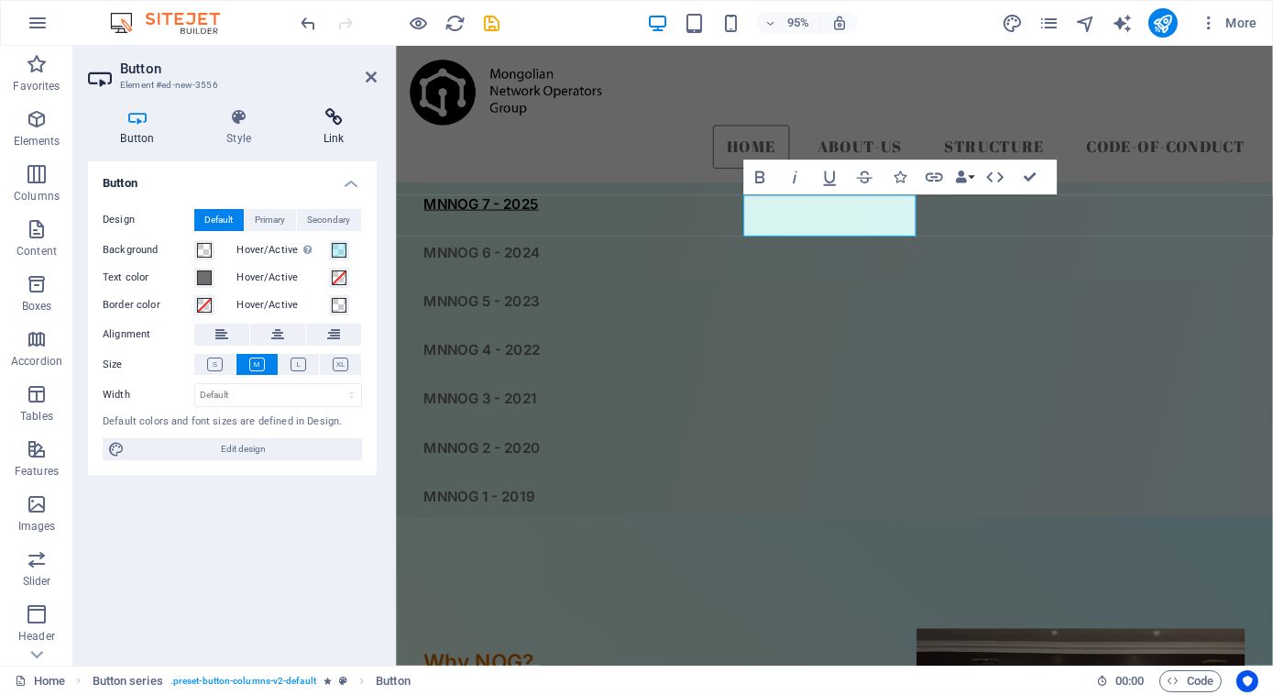
click at [342, 135] on h4 "Link" at bounding box center [334, 127] width 86 height 38
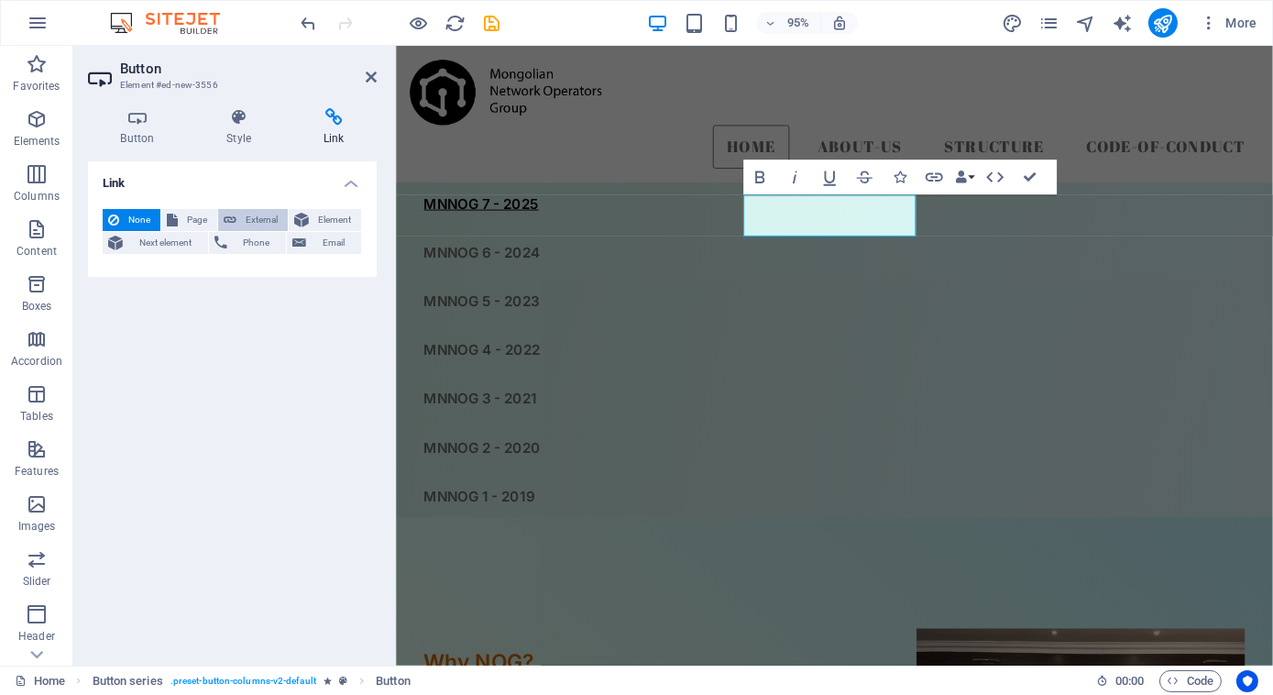
click at [257, 221] on span "External" at bounding box center [262, 220] width 40 height 22
select select "blank"
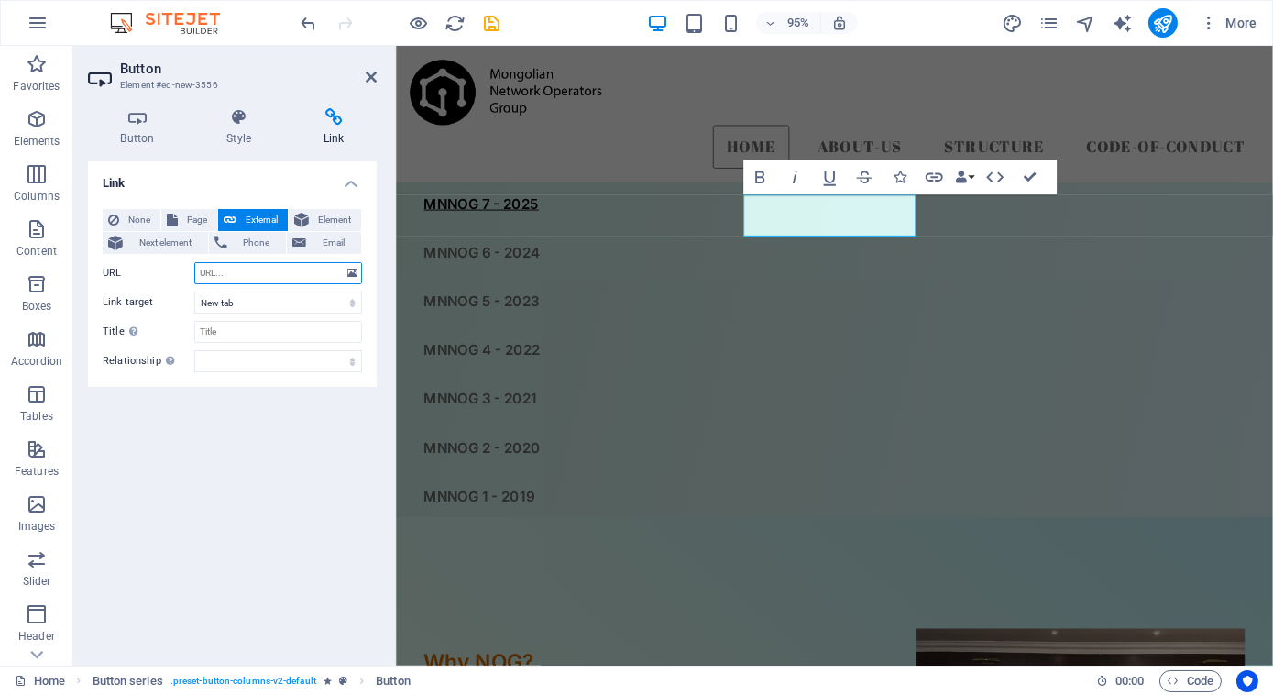
click at [301, 275] on input "URL" at bounding box center [278, 273] width 168 height 22
paste input "[URL][DOMAIN_NAME]"
click at [249, 272] on input "[URL][DOMAIN_NAME]" at bounding box center [278, 273] width 168 height 22
type input "https://2020.nog.mn"
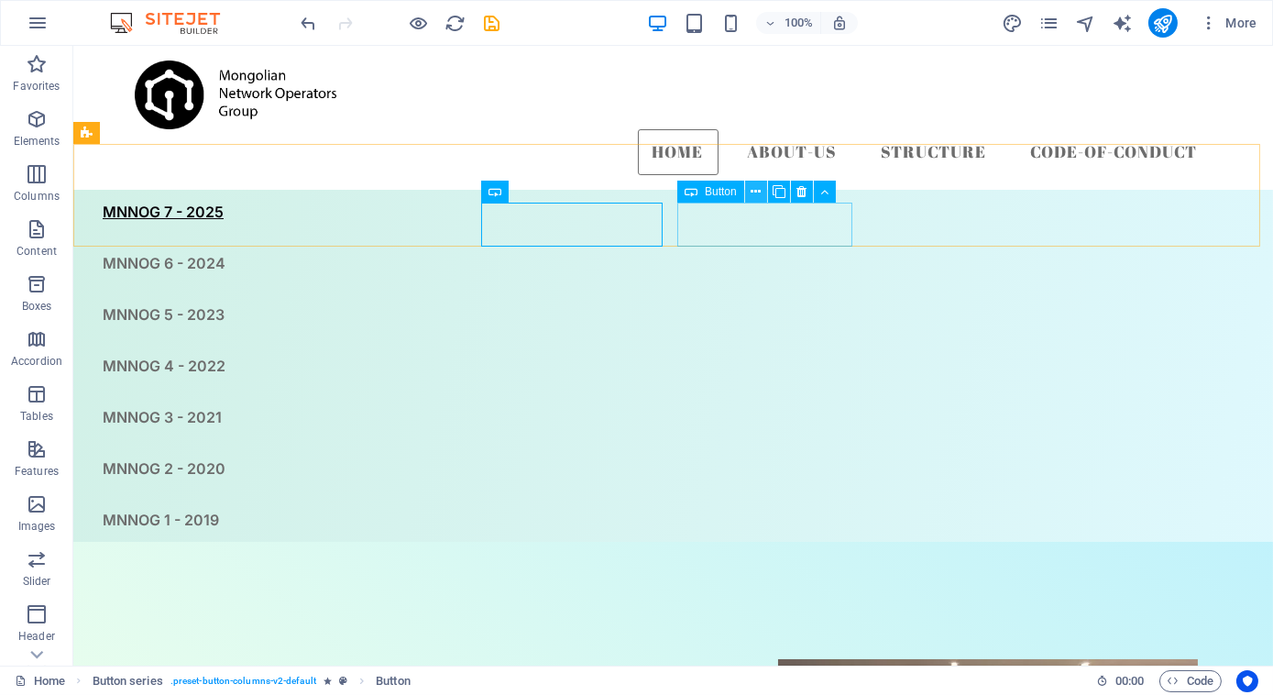
click at [760, 188] on icon at bounding box center [756, 191] width 10 height 19
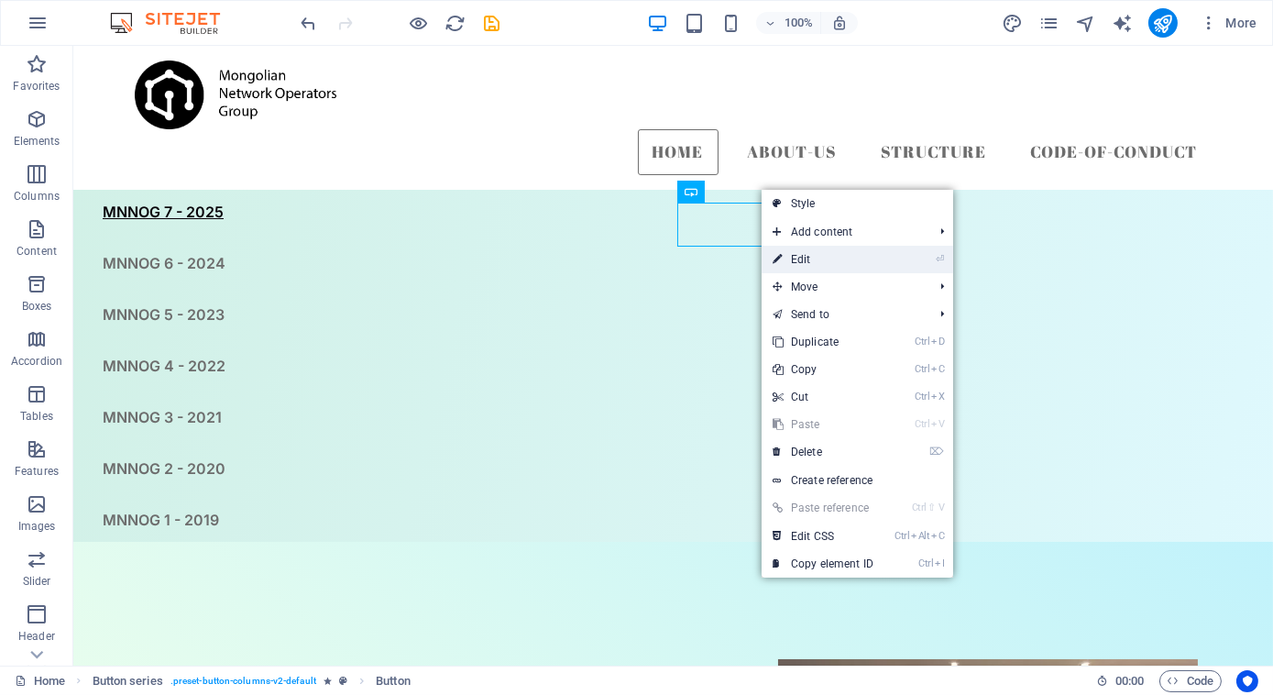
click at [795, 250] on link "⏎ Edit" at bounding box center [823, 259] width 123 height 27
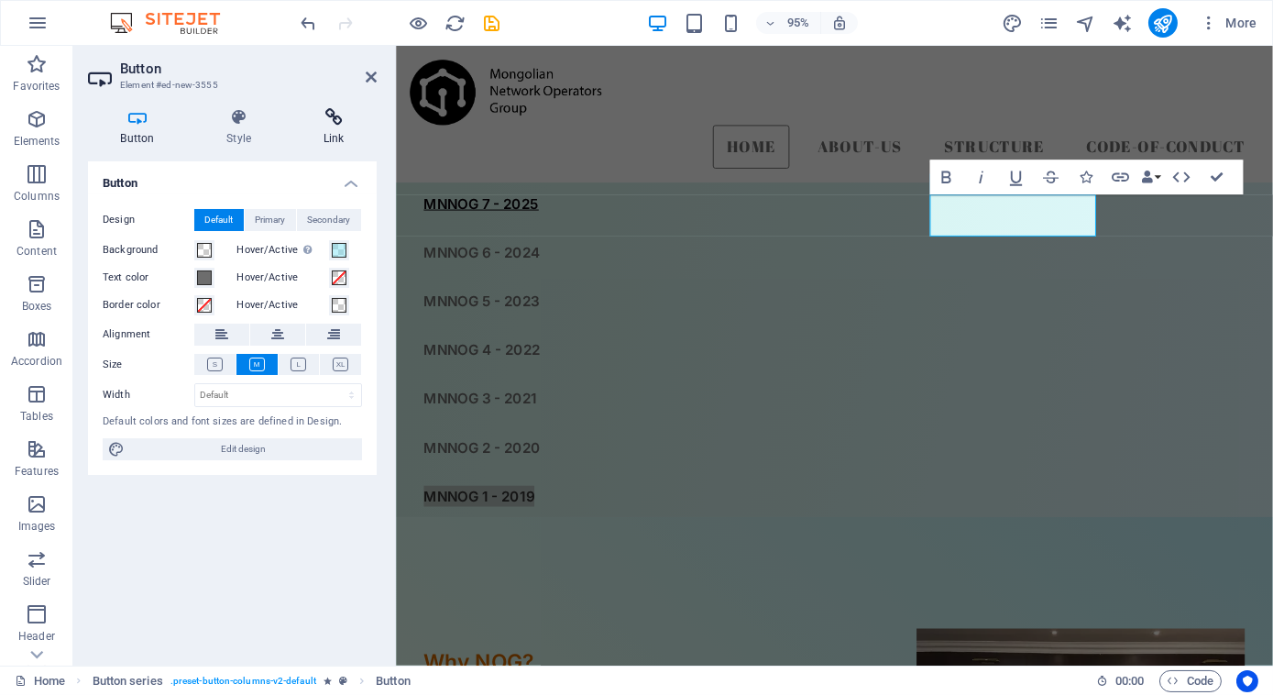
click at [336, 115] on icon at bounding box center [334, 117] width 86 height 18
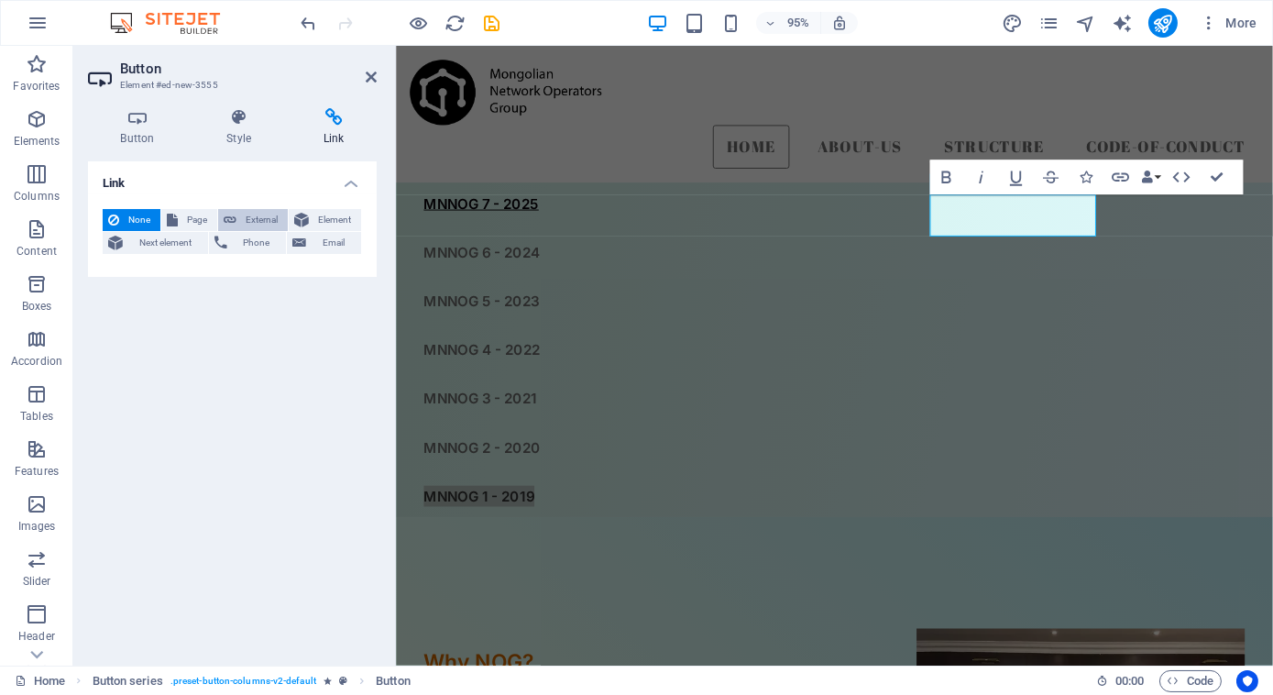
click at [251, 218] on span "External" at bounding box center [262, 220] width 40 height 22
select select "blank"
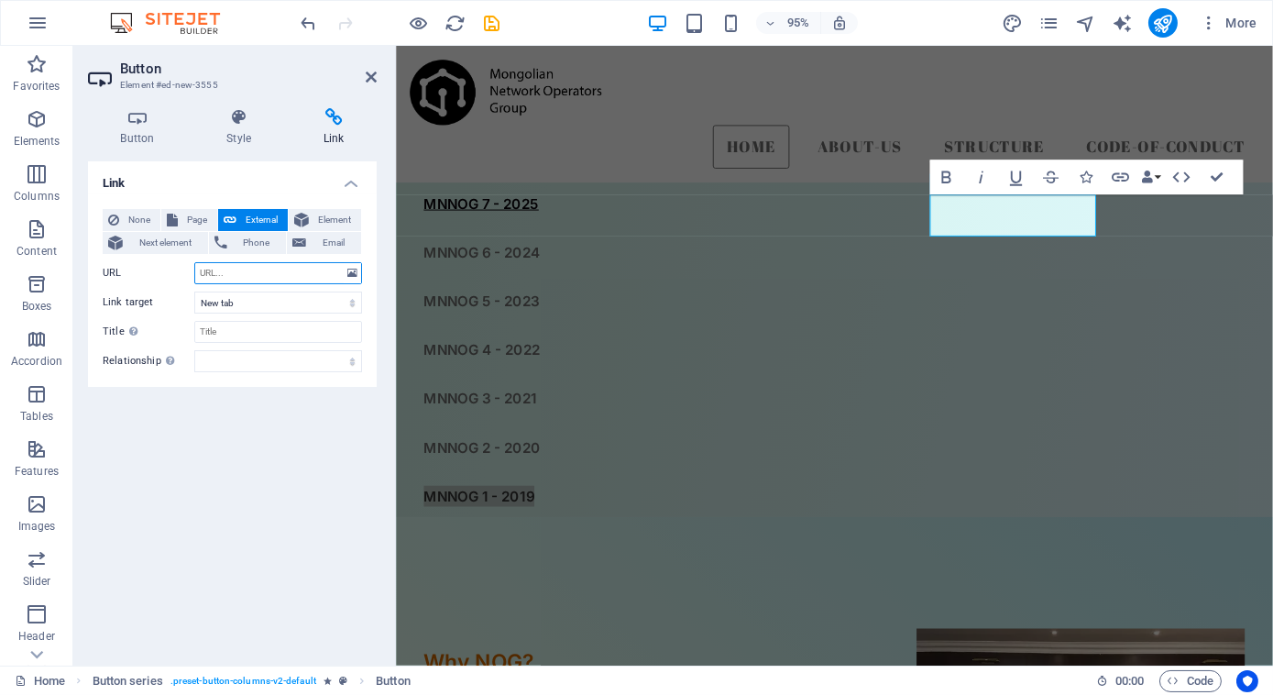
click at [261, 274] on input "URL" at bounding box center [278, 273] width 168 height 22
paste input "[URL][DOMAIN_NAME]"
click at [247, 269] on input "[URL][DOMAIN_NAME]" at bounding box center [278, 273] width 168 height 22
type input "https://2019.nog.mn"
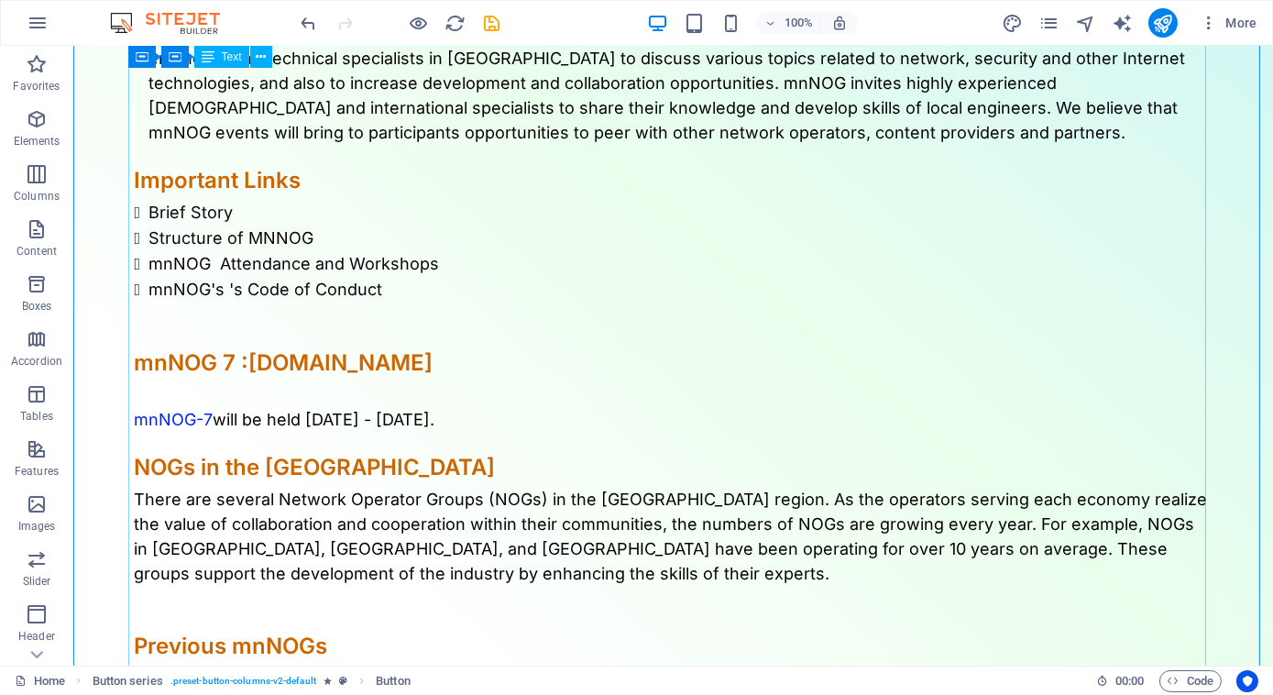
scroll to position [1071, 0]
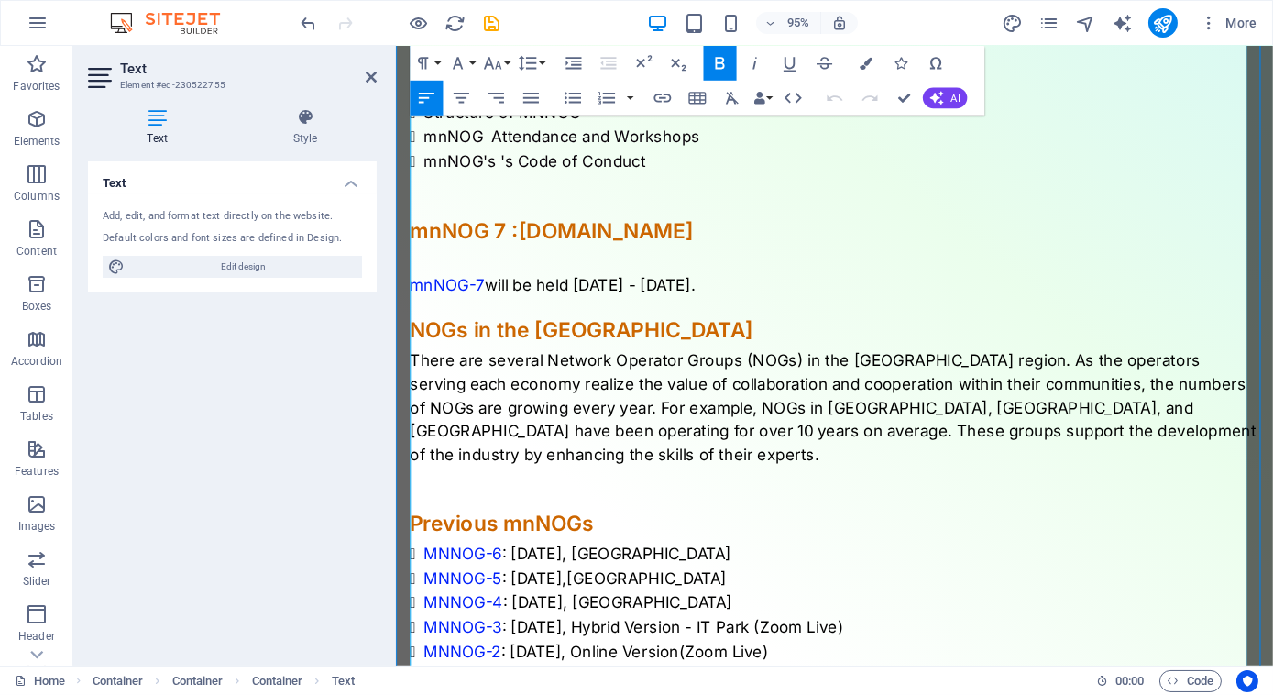
scroll to position [1276, 0]
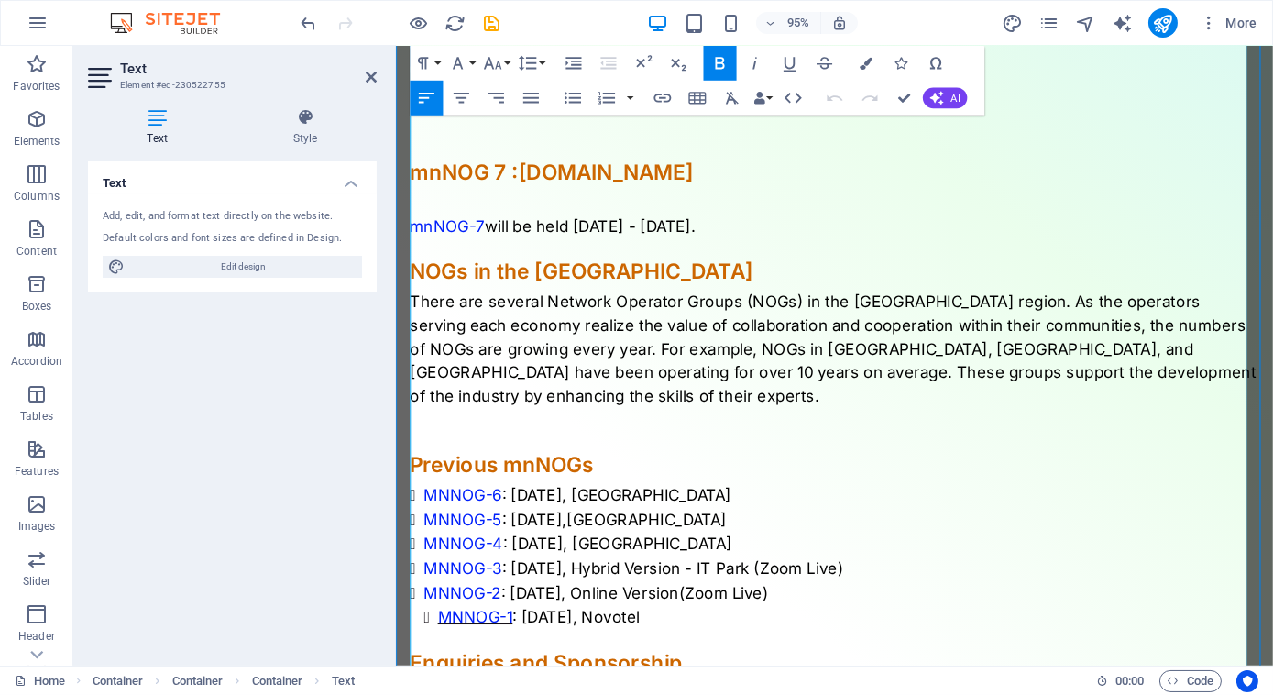
click at [469, 638] on span "MNNOG-1" at bounding box center [478, 647] width 79 height 19
click at [493, 638] on span "MNNOG-1" at bounding box center [478, 647] width 79 height 19
click at [563, 635] on li "MNNOG-1 : September 2019, Novotel" at bounding box center [871, 648] width 864 height 26
click at [462, 638] on span "MNNOG-1" at bounding box center [478, 647] width 79 height 19
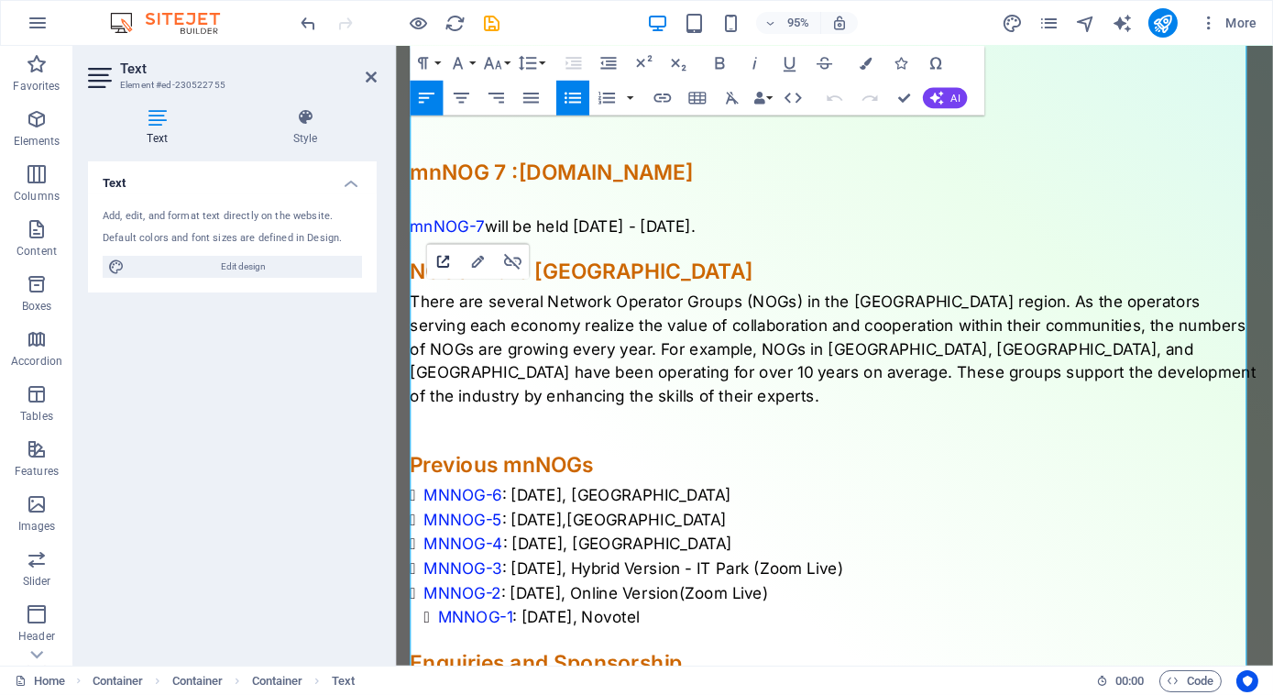
click at [442, 258] on icon "button" at bounding box center [443, 261] width 21 height 21
click at [485, 612] on span "MNNOG-2" at bounding box center [465, 621] width 82 height 19
click at [430, 237] on icon "button" at bounding box center [430, 238] width 12 height 12
click at [461, 587] on span "MNNOG-3" at bounding box center [465, 596] width 82 height 19
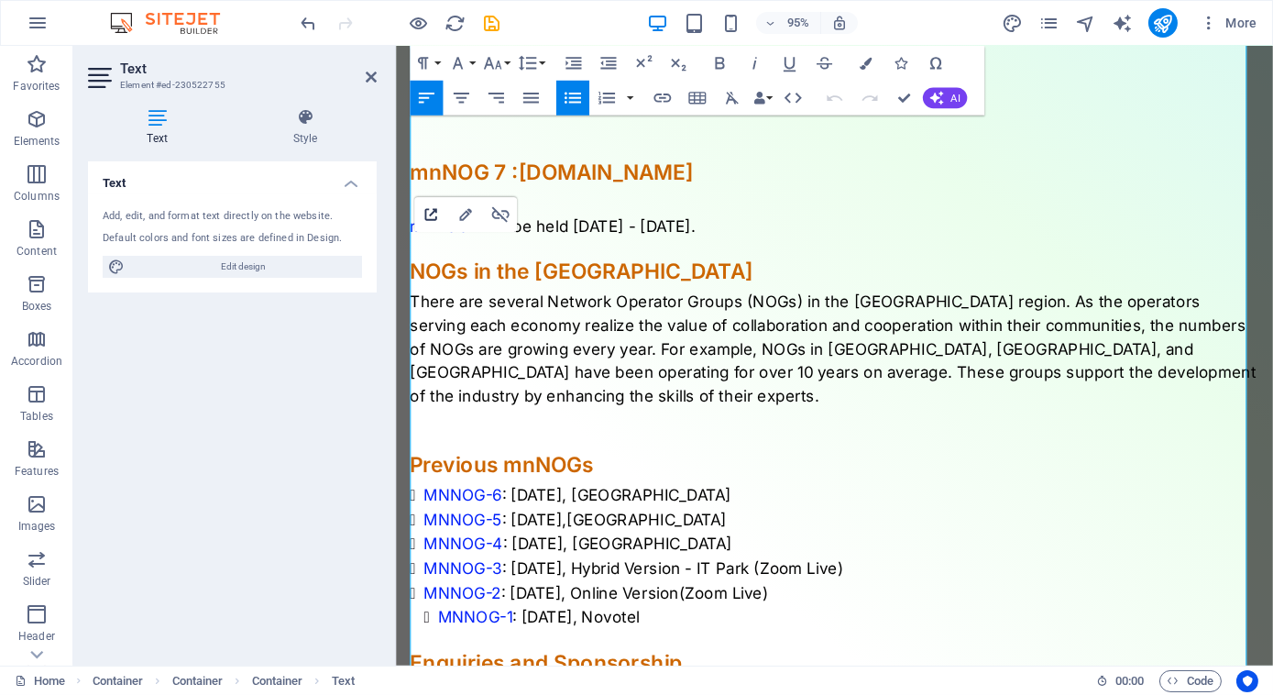
click at [429, 206] on icon "button" at bounding box center [430, 214] width 21 height 21
click at [476, 561] on span "MNNOG-4" at bounding box center [465, 570] width 83 height 19
click at [433, 190] on icon "button" at bounding box center [431, 191] width 21 height 21
click at [470, 535] on span "MNNOG-5" at bounding box center [465, 544] width 82 height 19
click at [423, 163] on icon "button" at bounding box center [430, 167] width 21 height 21
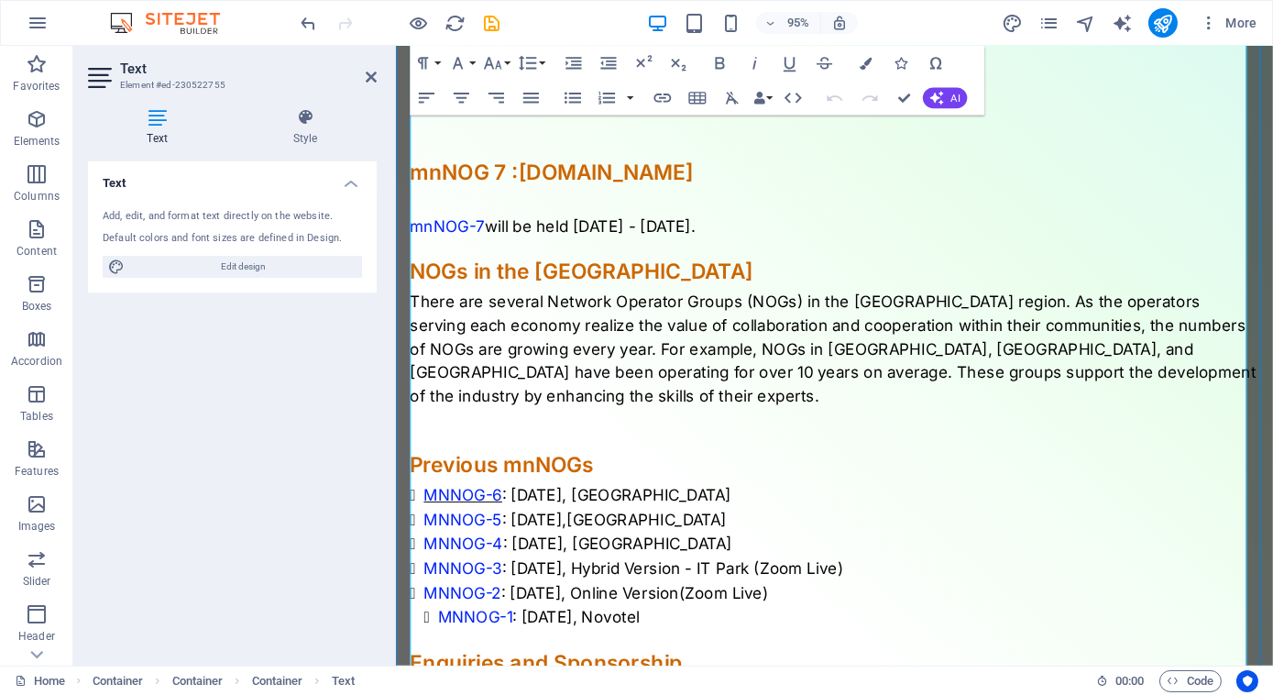
click at [484, 510] on span "MNNOG-6" at bounding box center [465, 519] width 82 height 19
click at [434, 144] on icon "button" at bounding box center [431, 144] width 21 height 21
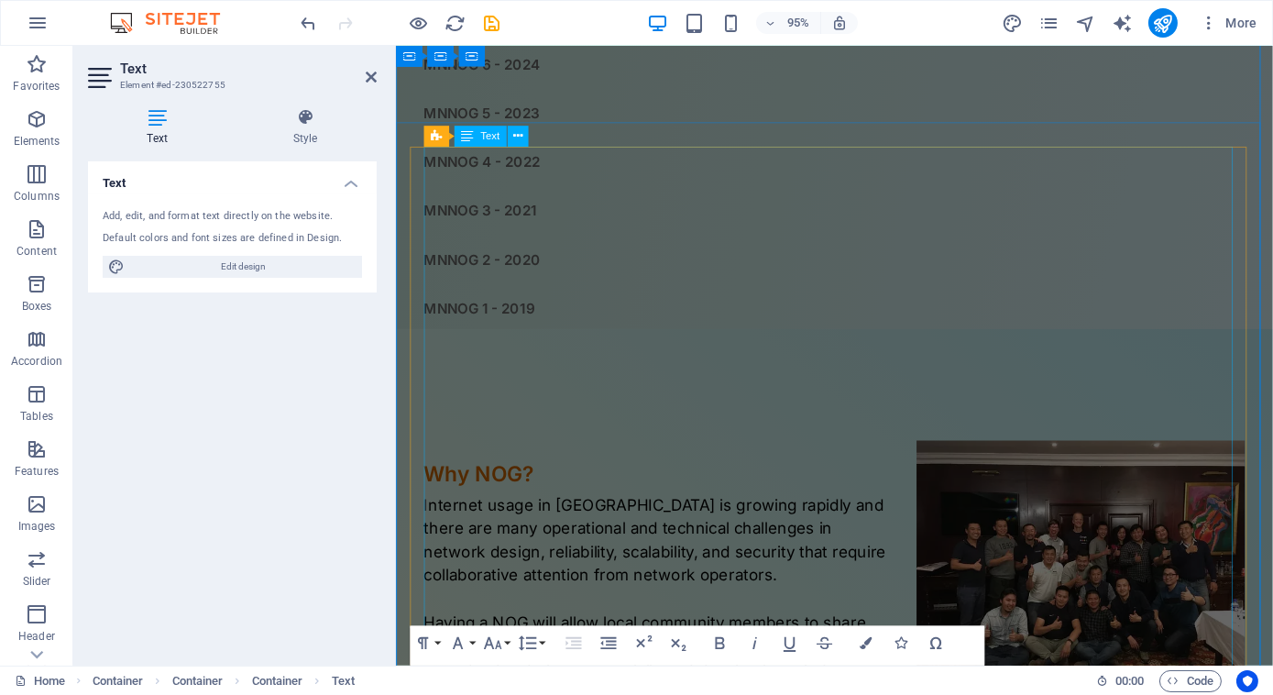
scroll to position [0, 0]
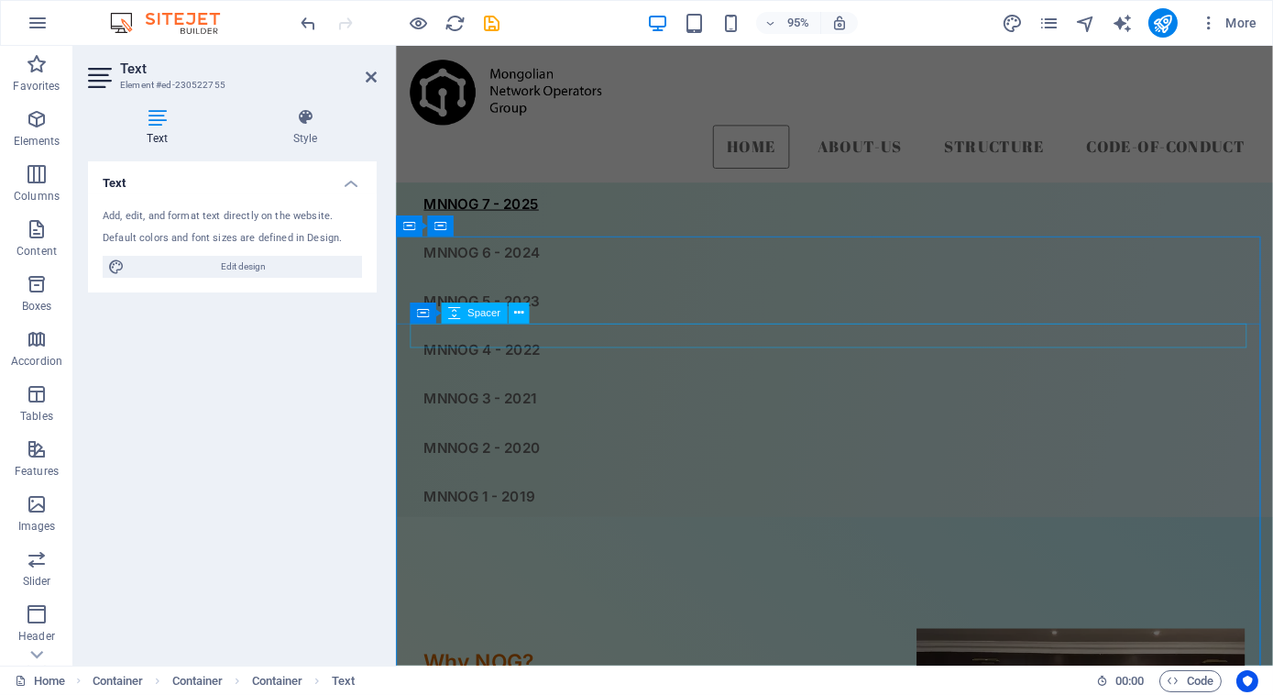
click at [771, 633] on div at bounding box center [857, 646] width 894 height 26
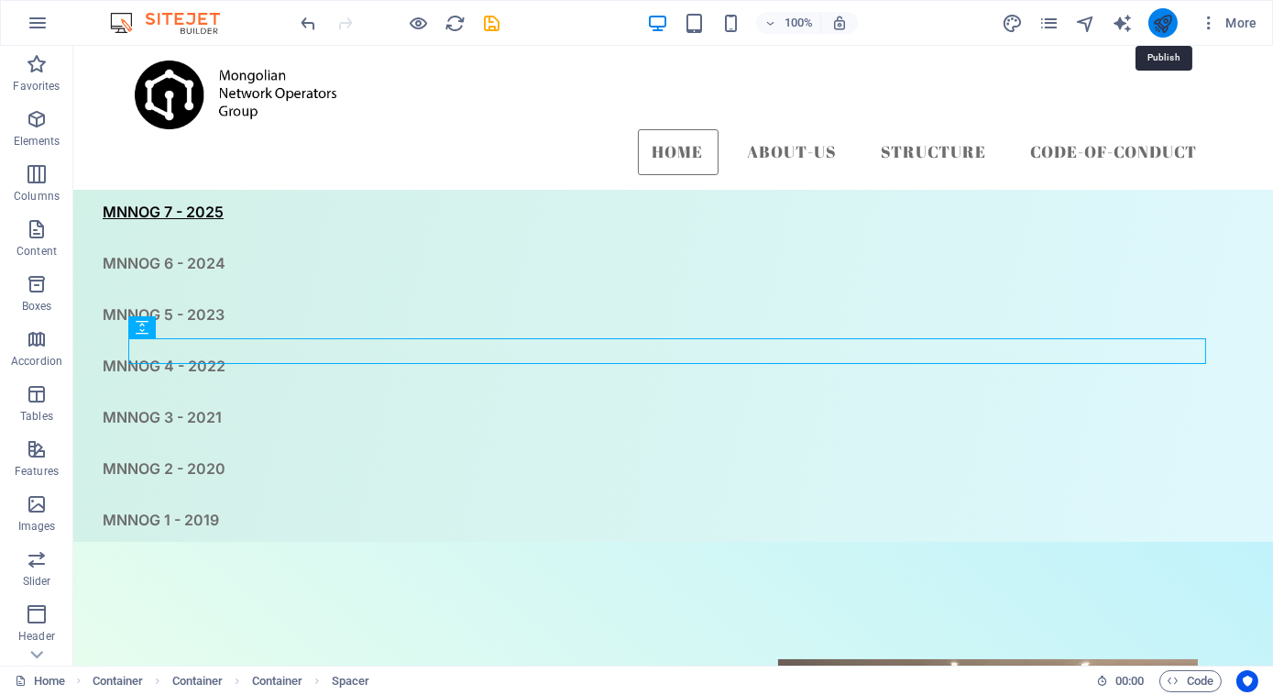
click at [1165, 20] on icon "publish" at bounding box center [1162, 23] width 21 height 21
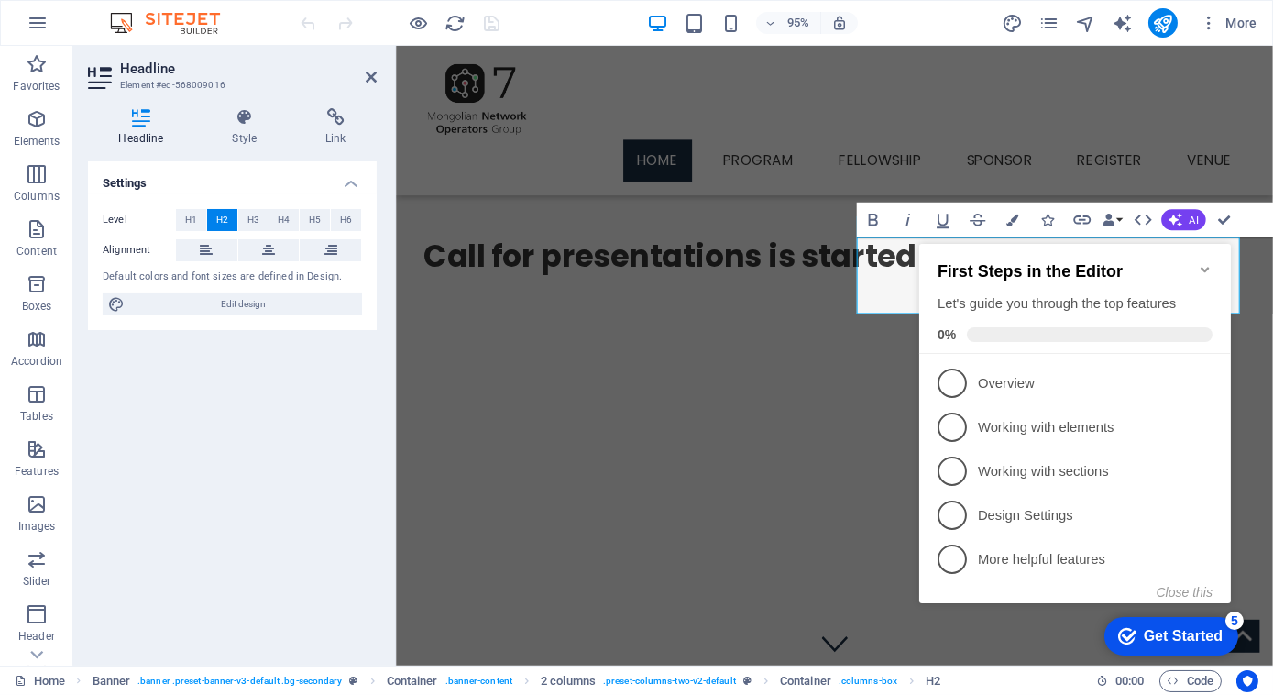
click at [1205, 266] on icon "Minimize checklist" at bounding box center [1204, 268] width 8 height 5
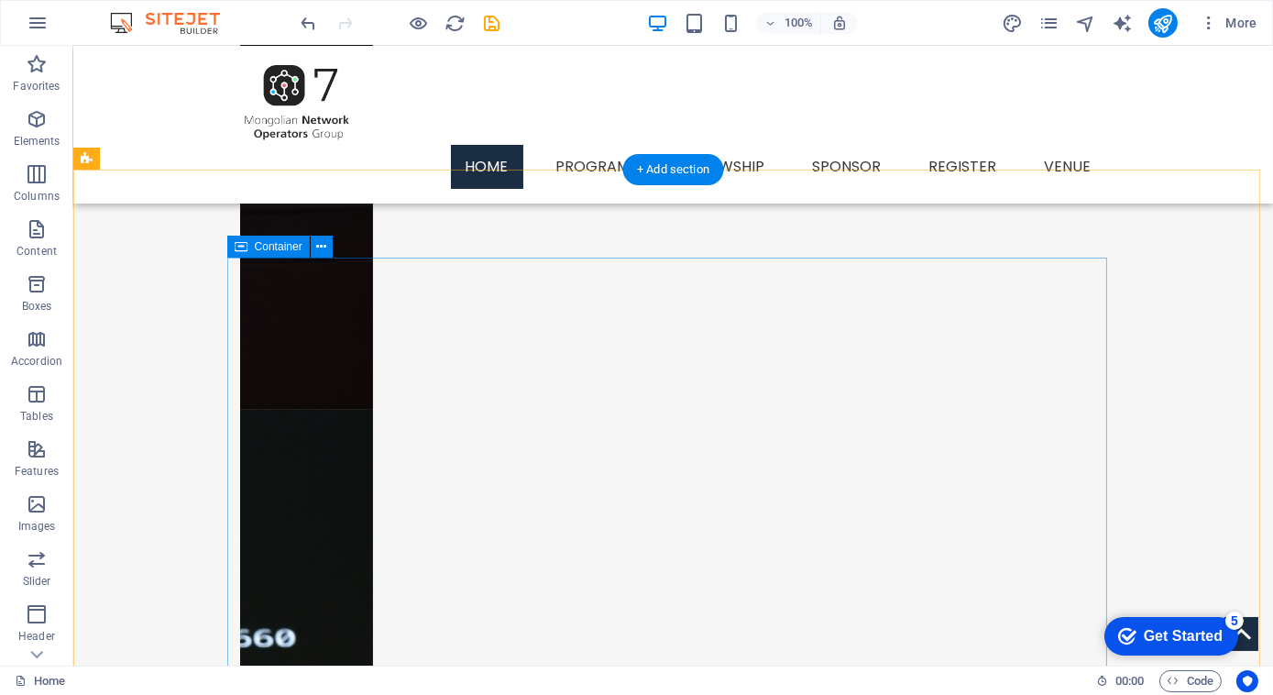
scroll to position [1089, 0]
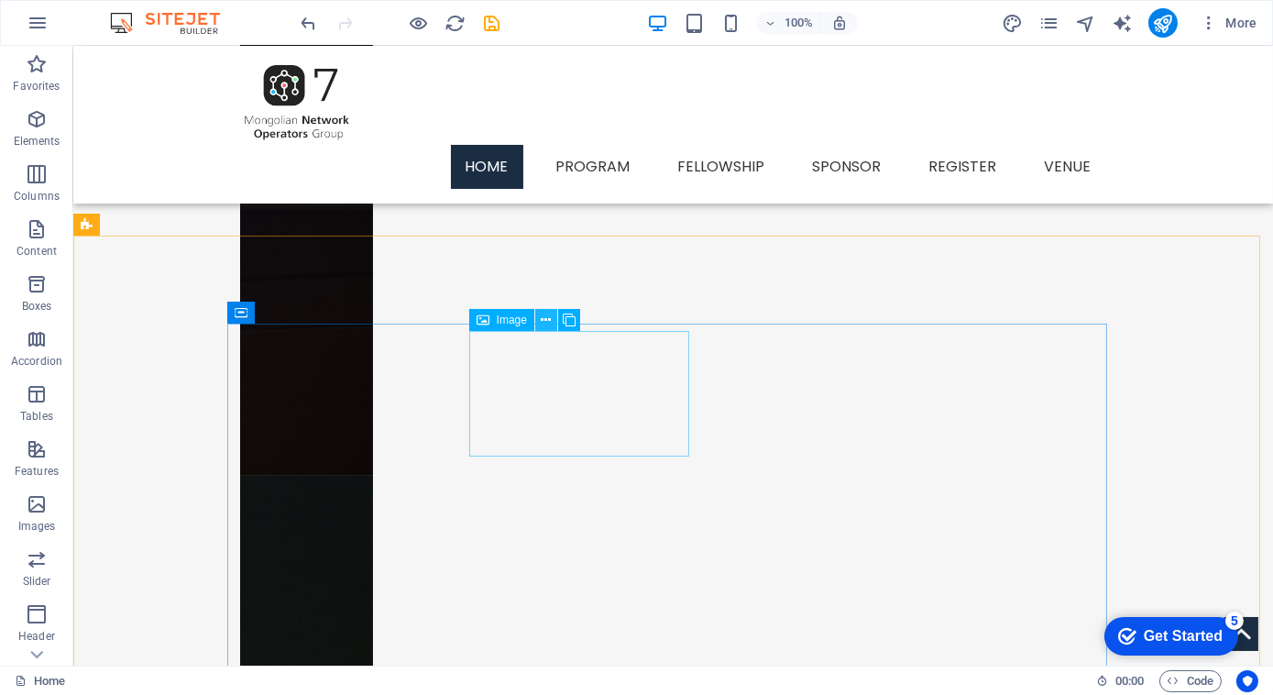
click at [544, 324] on icon at bounding box center [546, 320] width 10 height 19
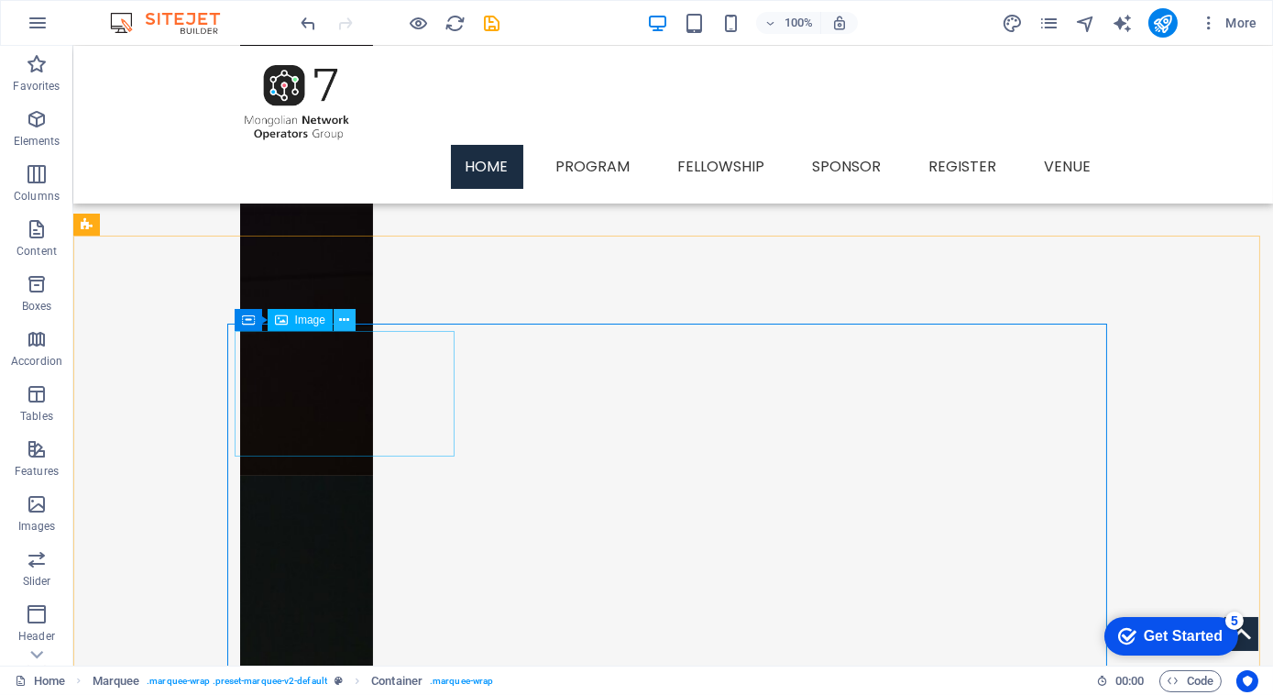
click at [336, 319] on button at bounding box center [345, 320] width 22 height 22
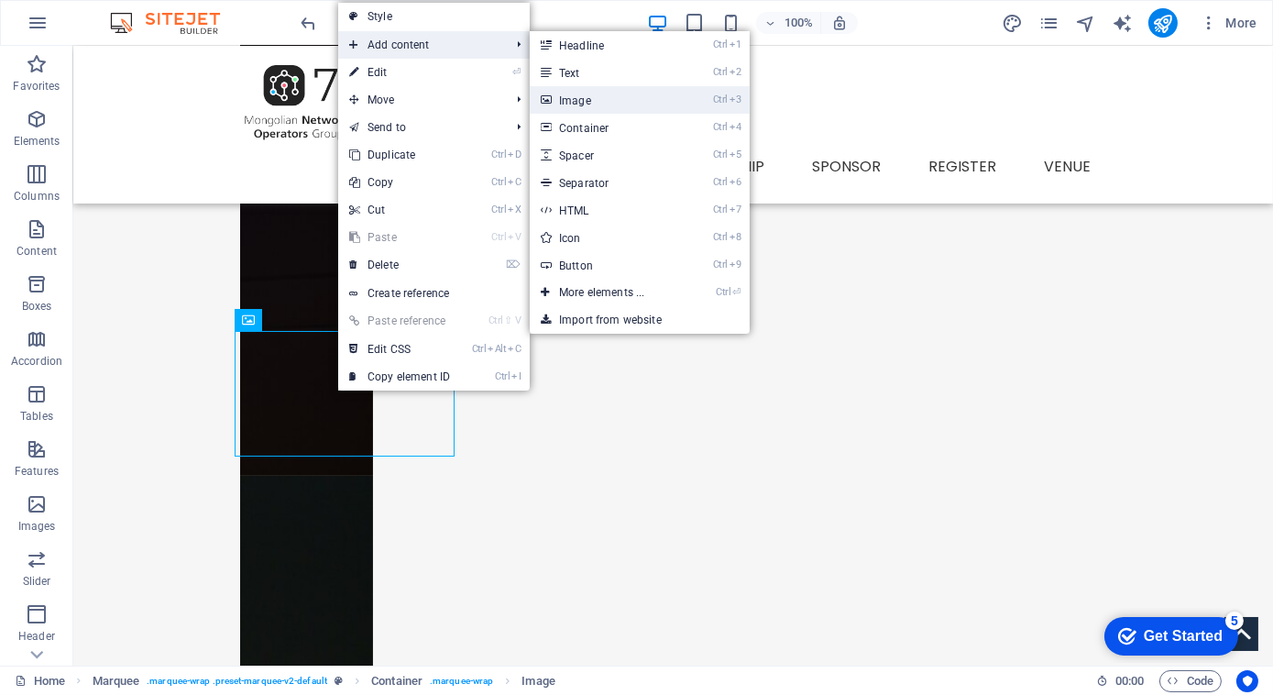
click at [565, 104] on link "Ctrl 3 Image" at bounding box center [605, 99] width 151 height 27
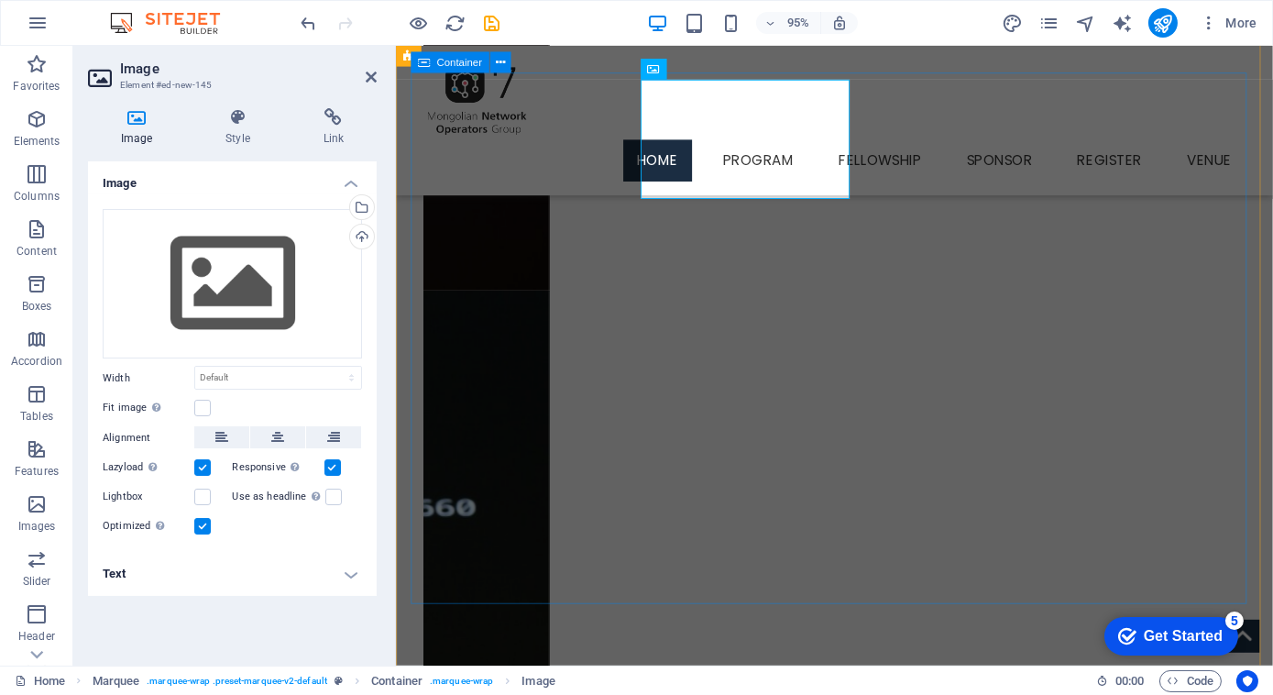
scroll to position [1238, 0]
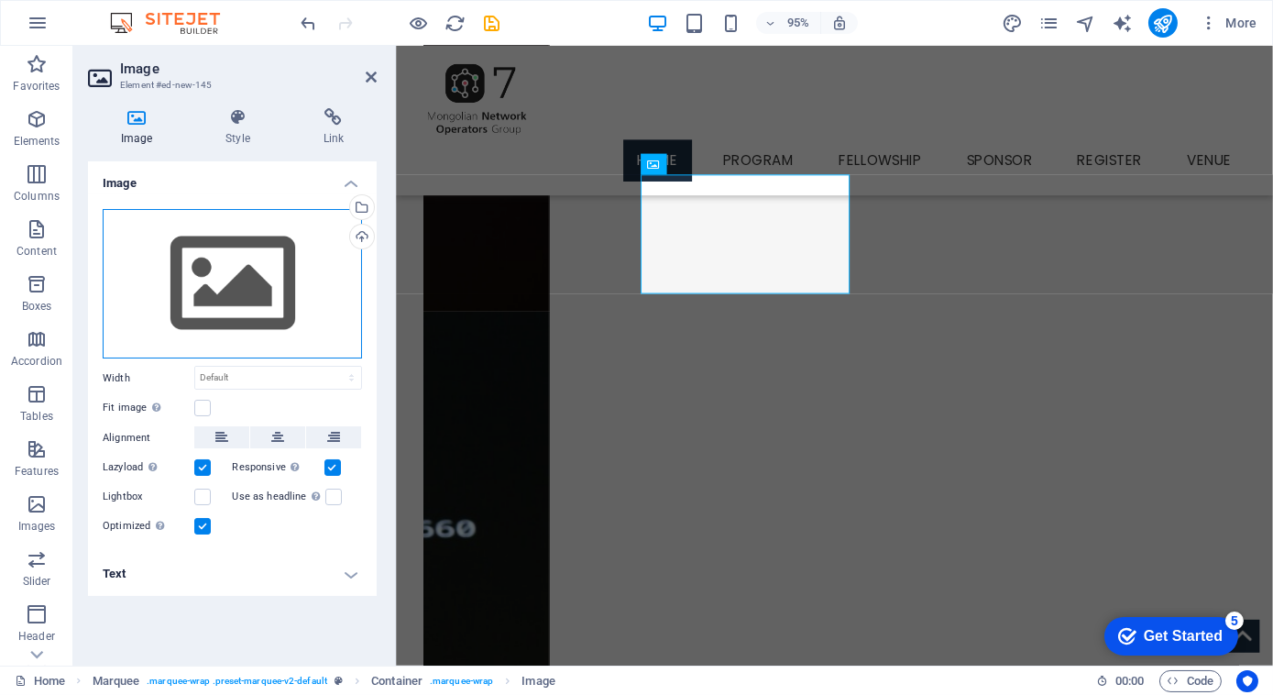
click at [230, 282] on div "Drag files here, click to choose files or select files from Files or our free s…" at bounding box center [232, 284] width 259 height 150
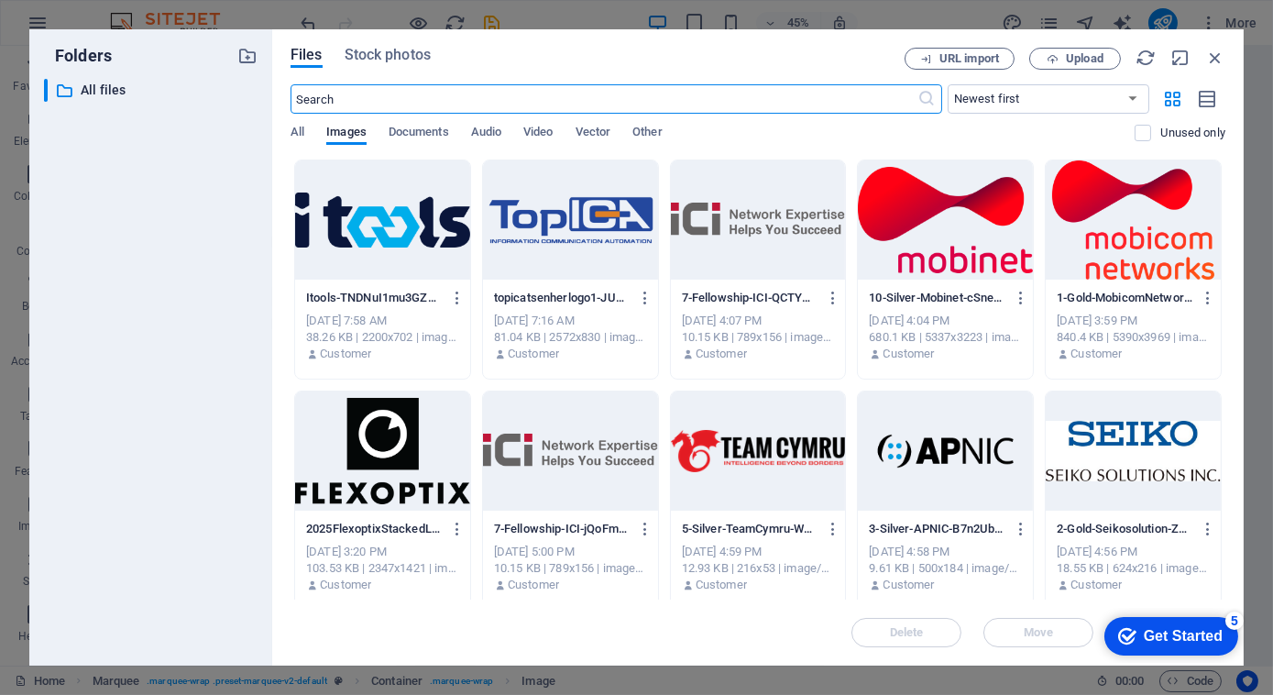
scroll to position [1539, 0]
click at [397, 185] on div at bounding box center [382, 219] width 175 height 119
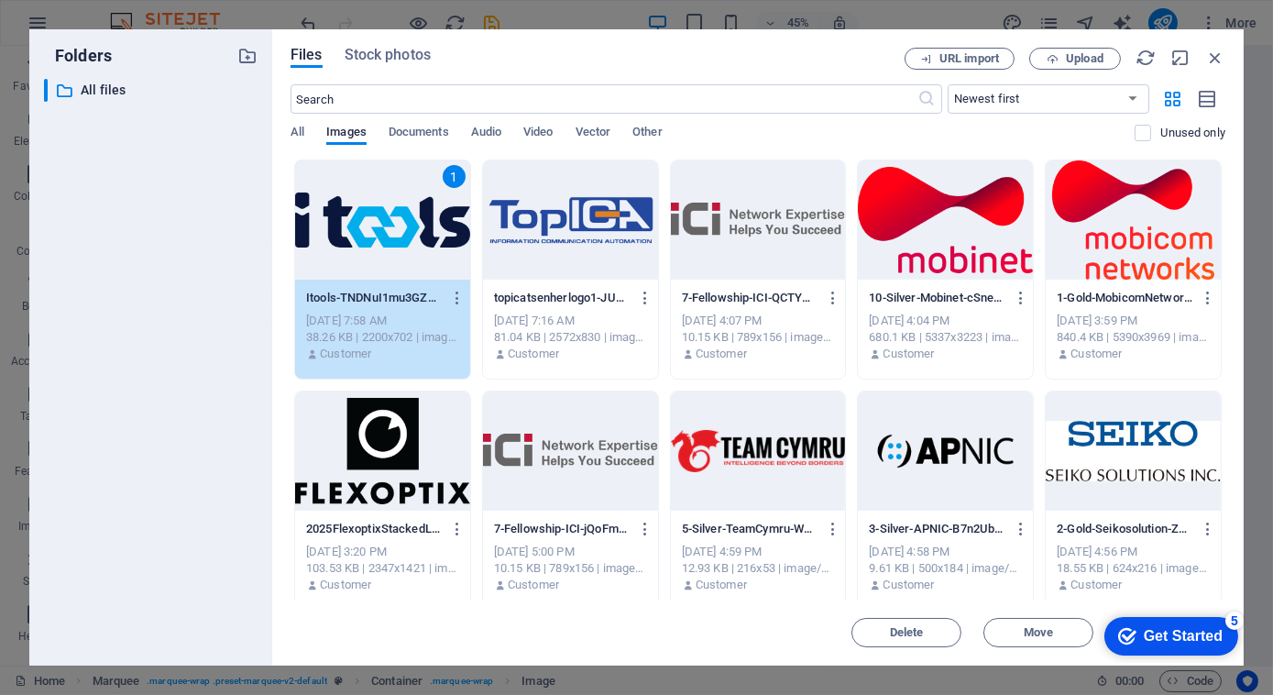
click at [397, 185] on div "1" at bounding box center [382, 219] width 175 height 119
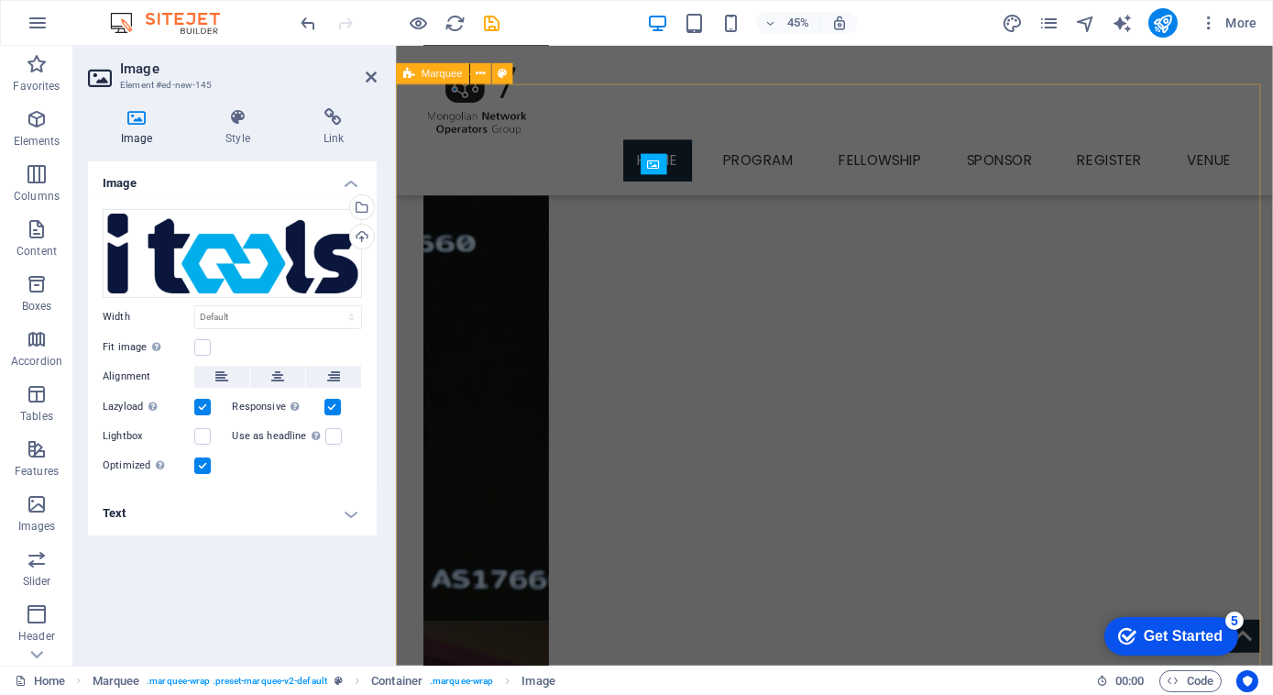
scroll to position [1238, 0]
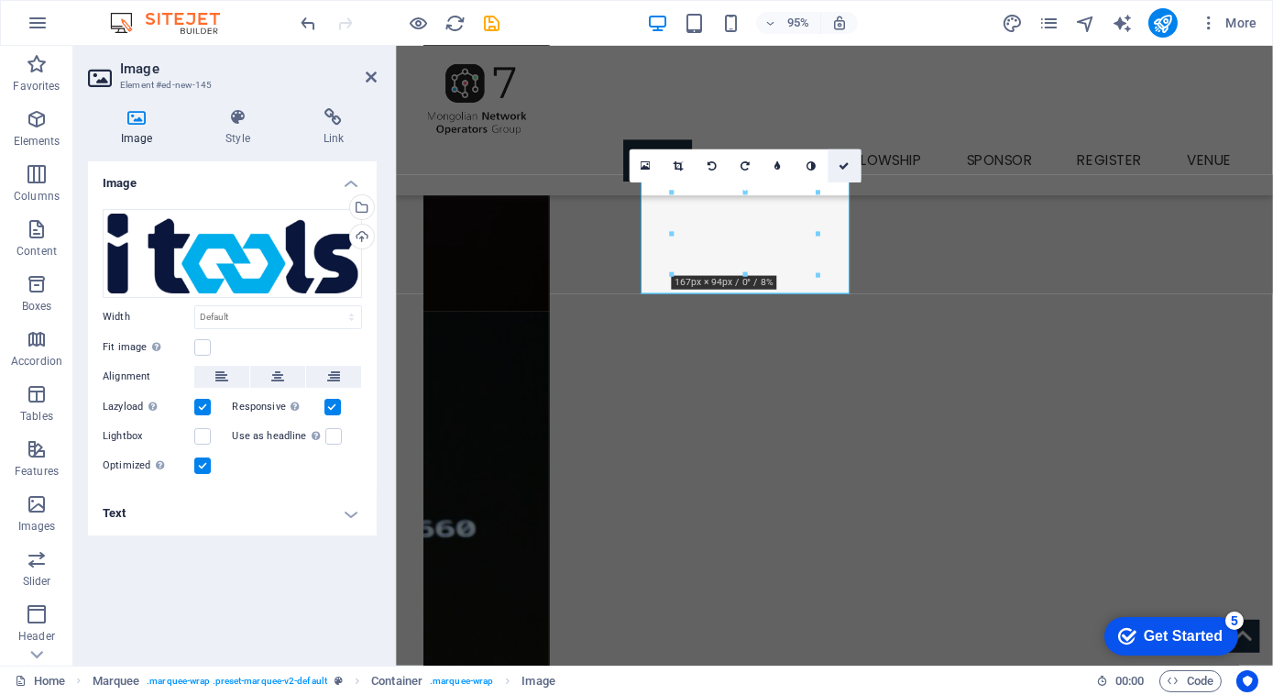
click at [846, 164] on icon at bounding box center [844, 166] width 11 height 10
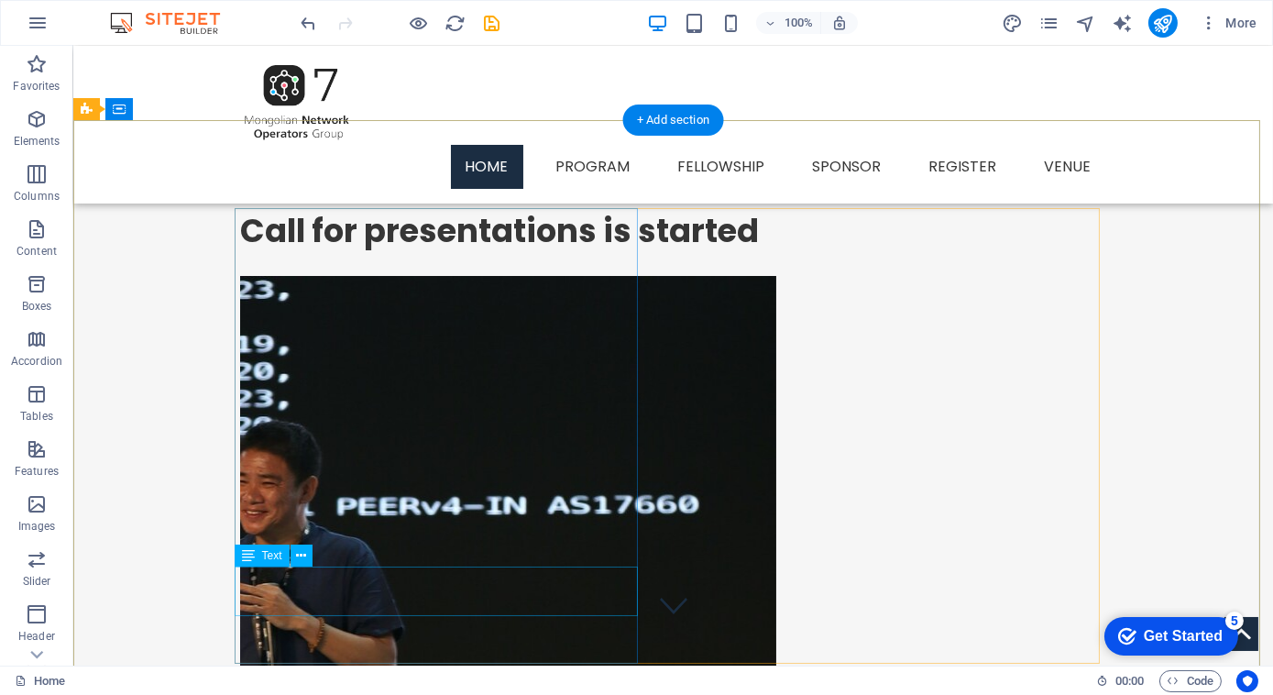
scroll to position [14, 0]
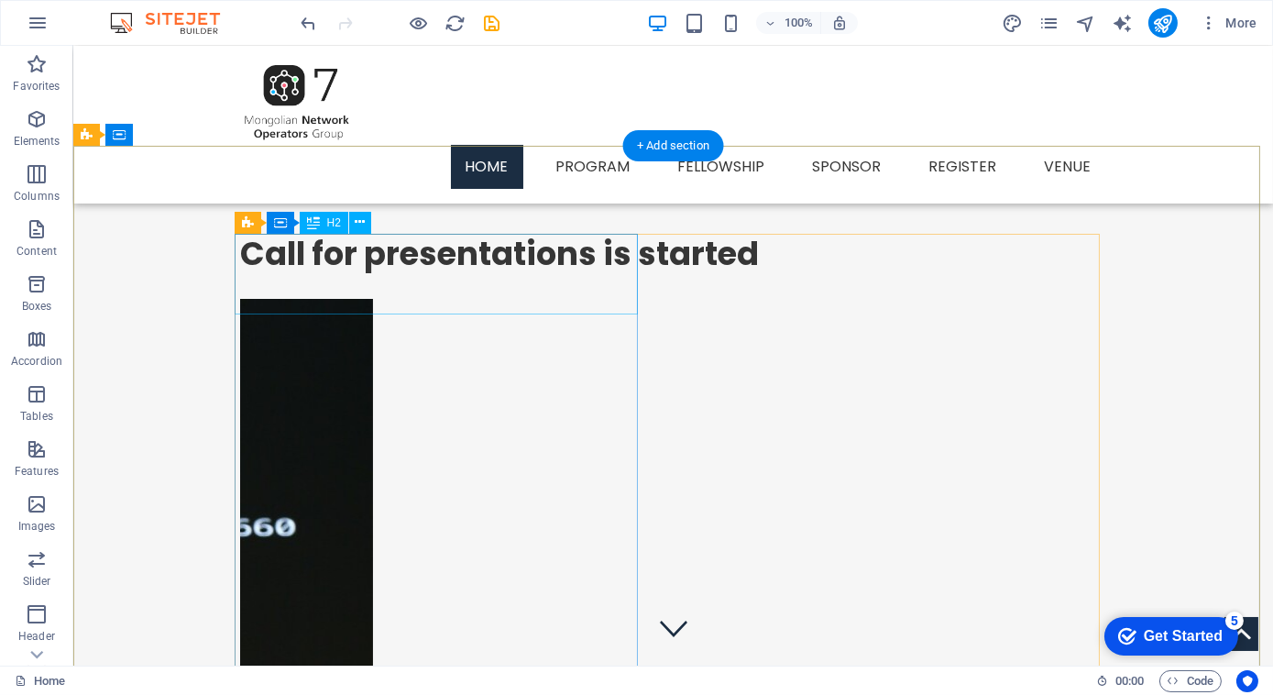
click at [464, 273] on div "Call for presentations is started" at bounding box center [673, 254] width 865 height 40
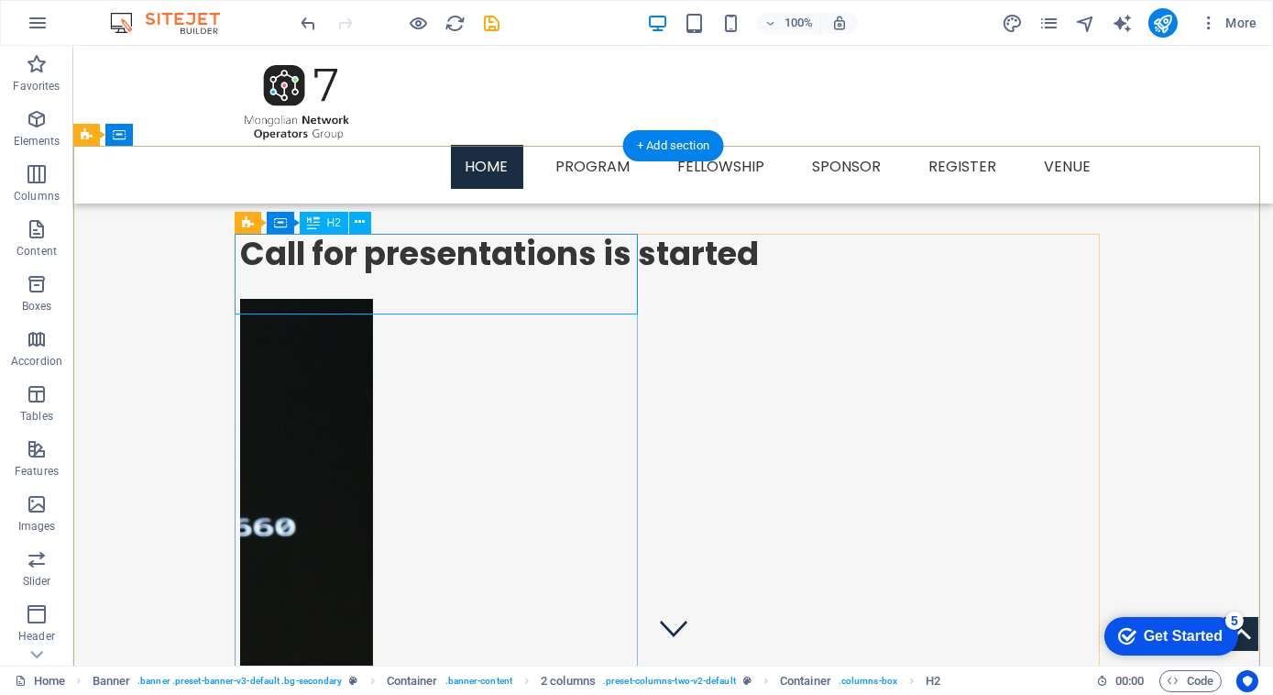
click at [315, 274] on div "Call for presentations is started" at bounding box center [673, 254] width 865 height 40
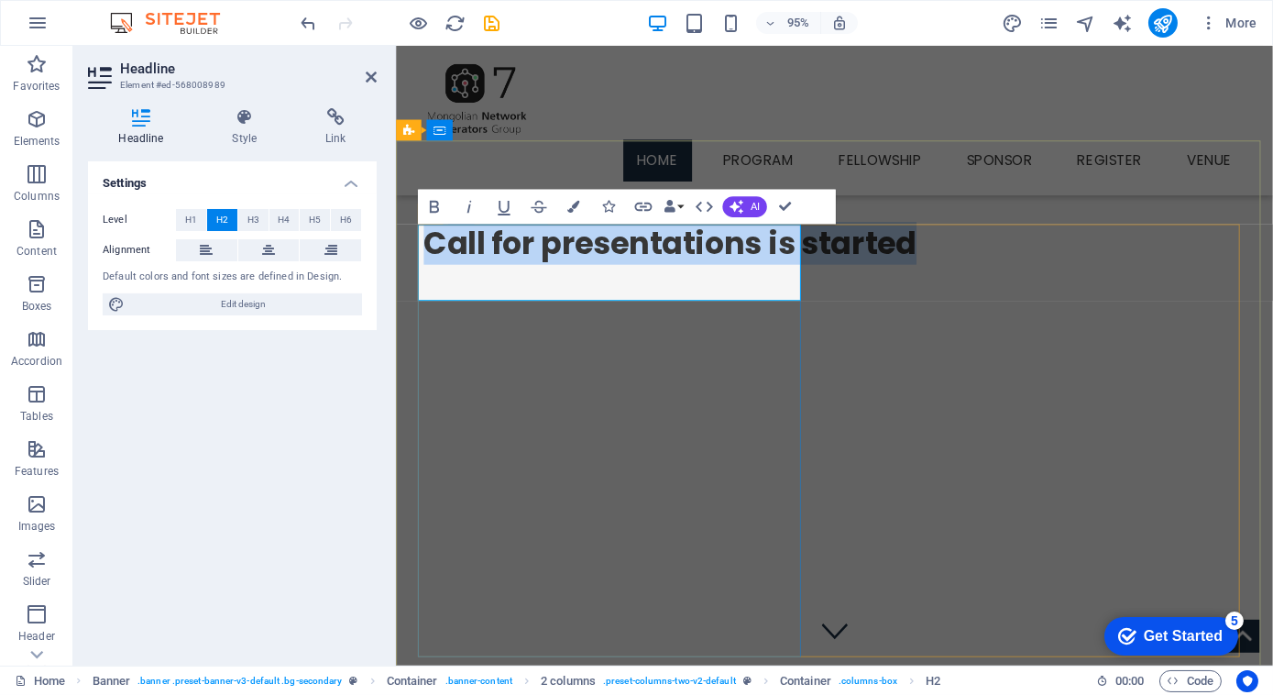
click at [549, 274] on h2 "Call for presentations is started" at bounding box center [856, 254] width 865 height 40
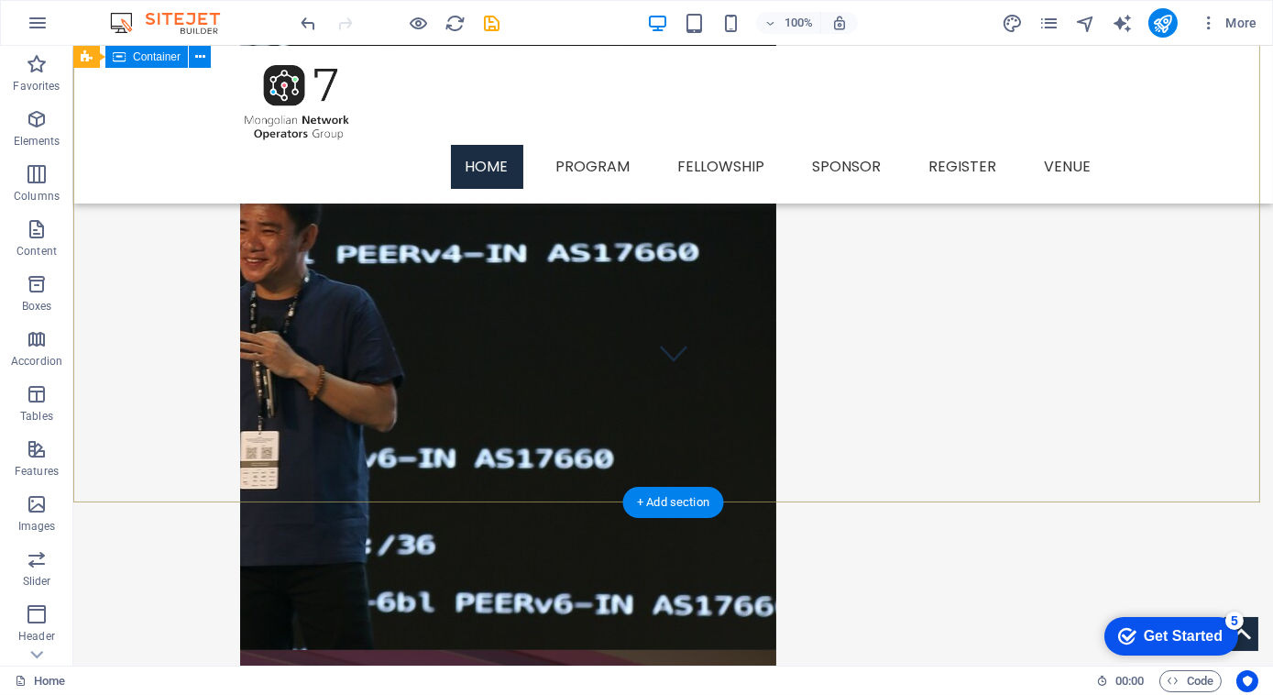
scroll to position [0, 0]
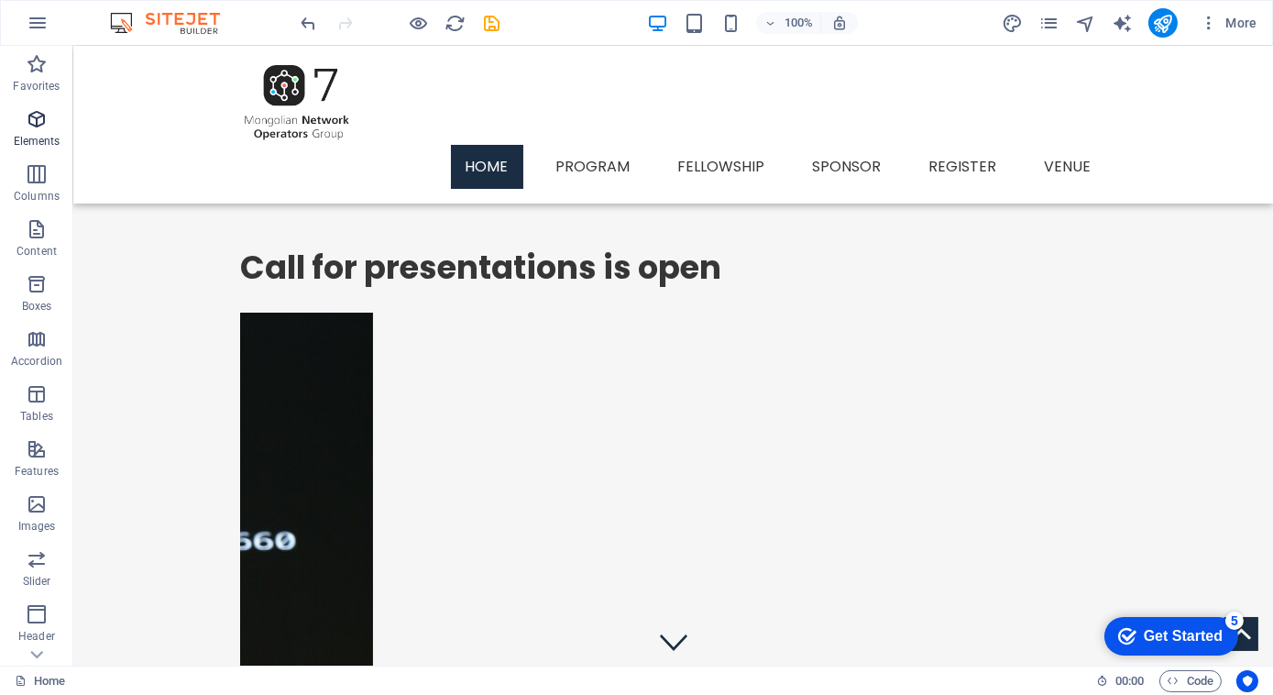
click at [49, 134] on p "Elements" at bounding box center [37, 141] width 47 height 15
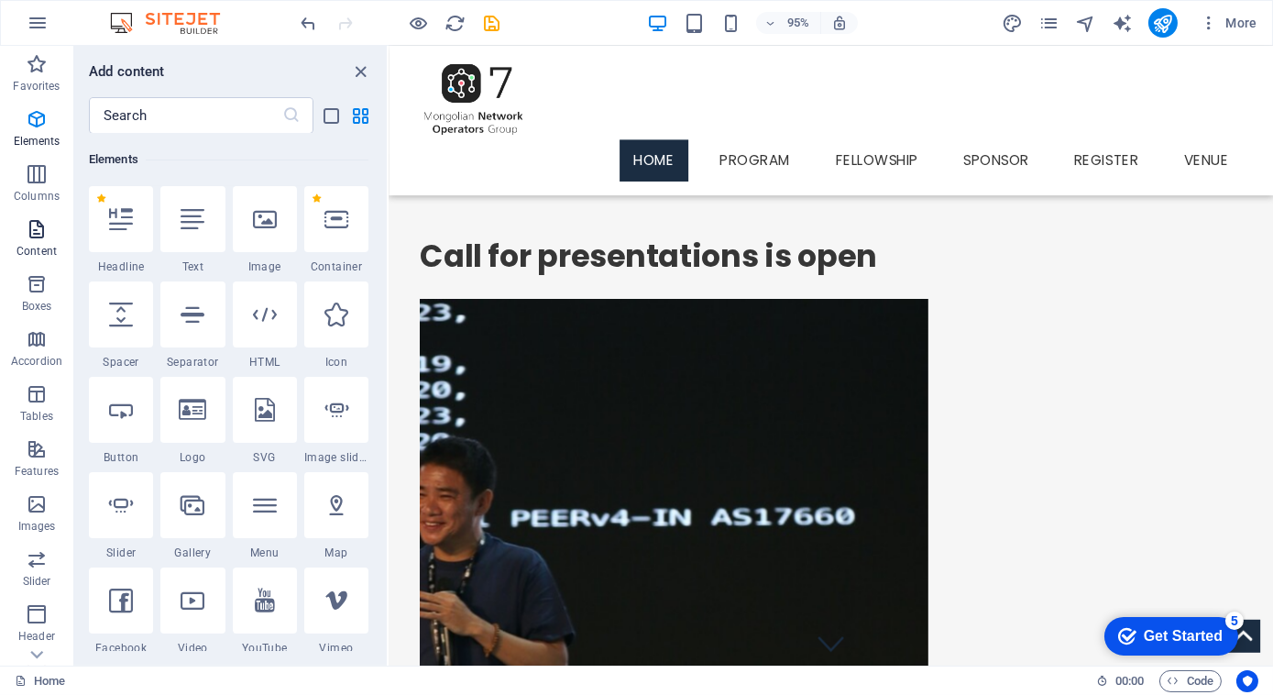
click at [34, 239] on icon "button" at bounding box center [37, 229] width 22 height 22
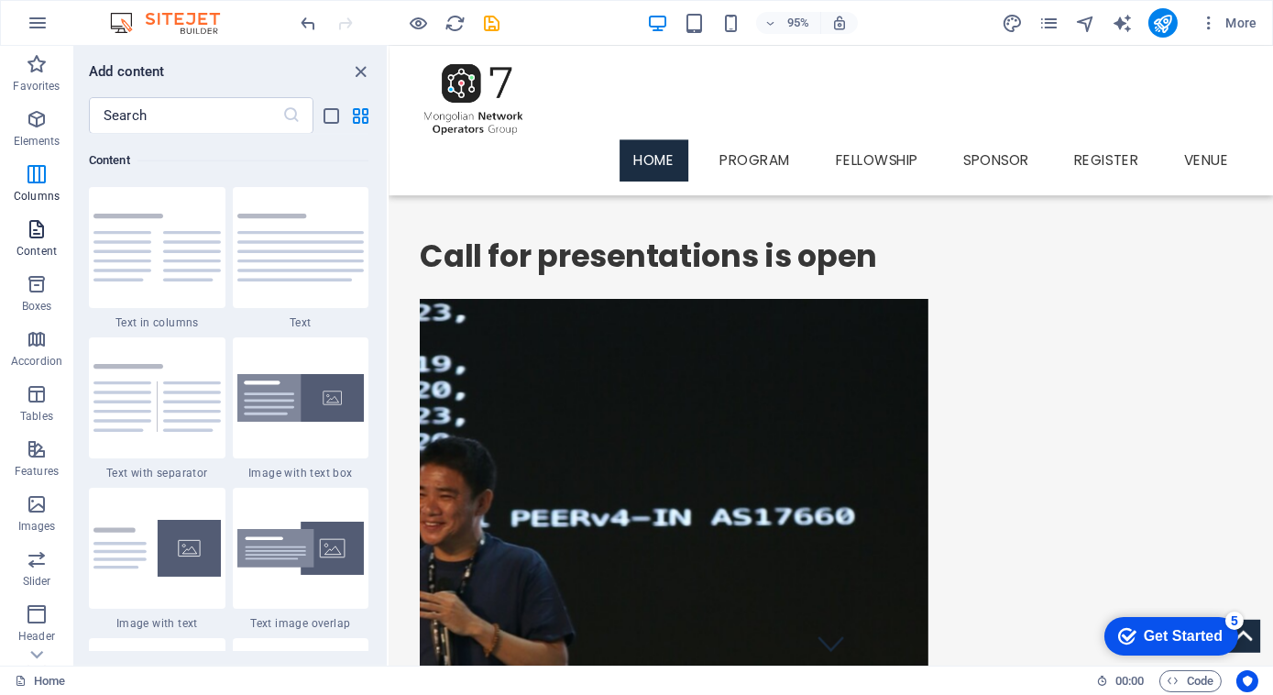
scroll to position [3206, 0]
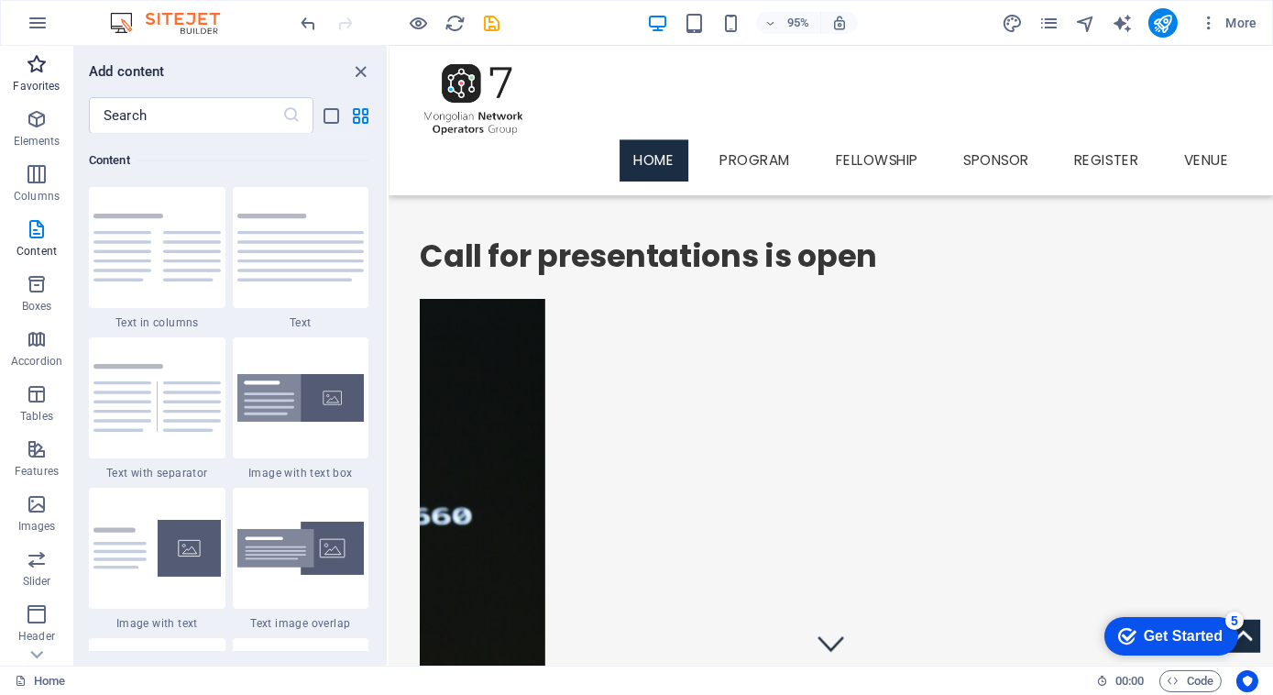
click at [41, 84] on p "Favorites" at bounding box center [36, 86] width 47 height 15
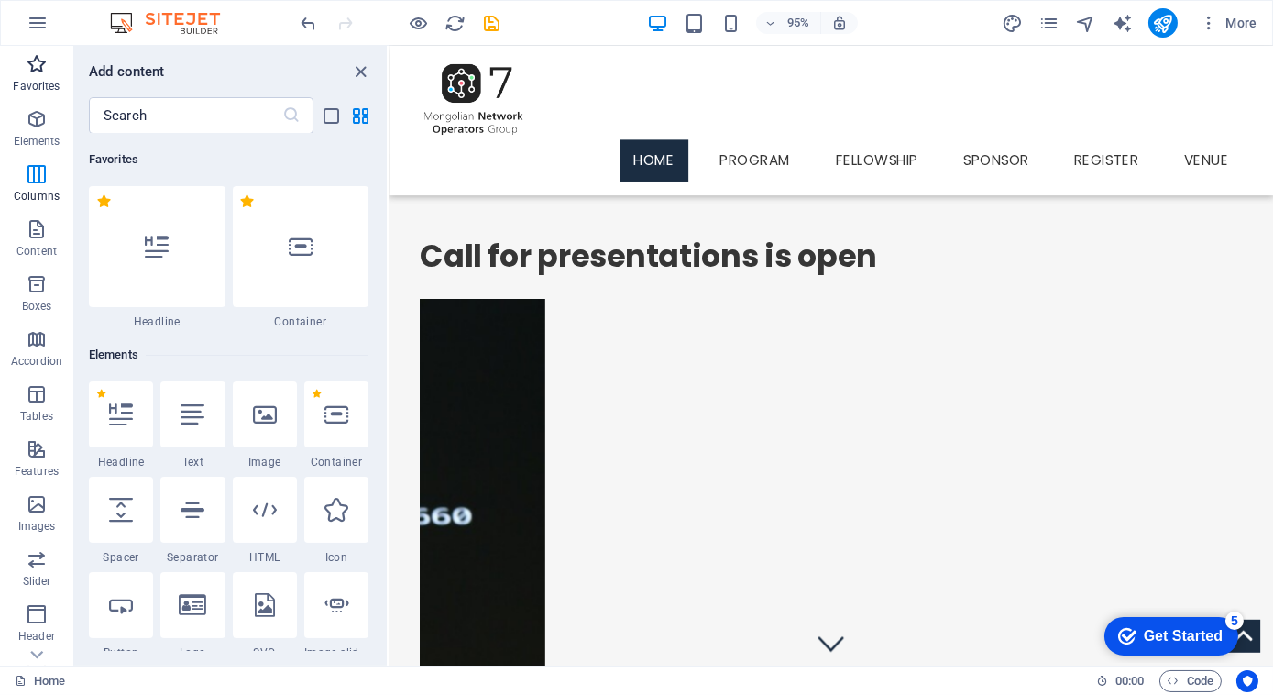
scroll to position [0, 0]
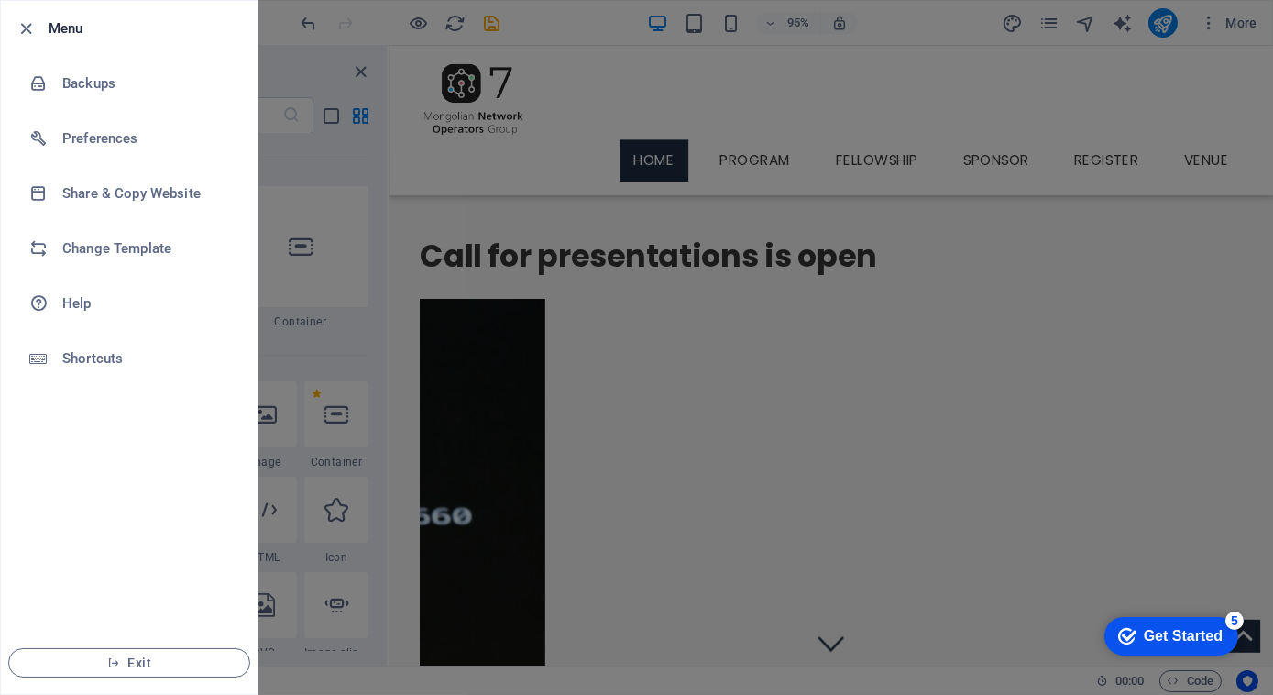
click at [480, 218] on div at bounding box center [636, 347] width 1273 height 695
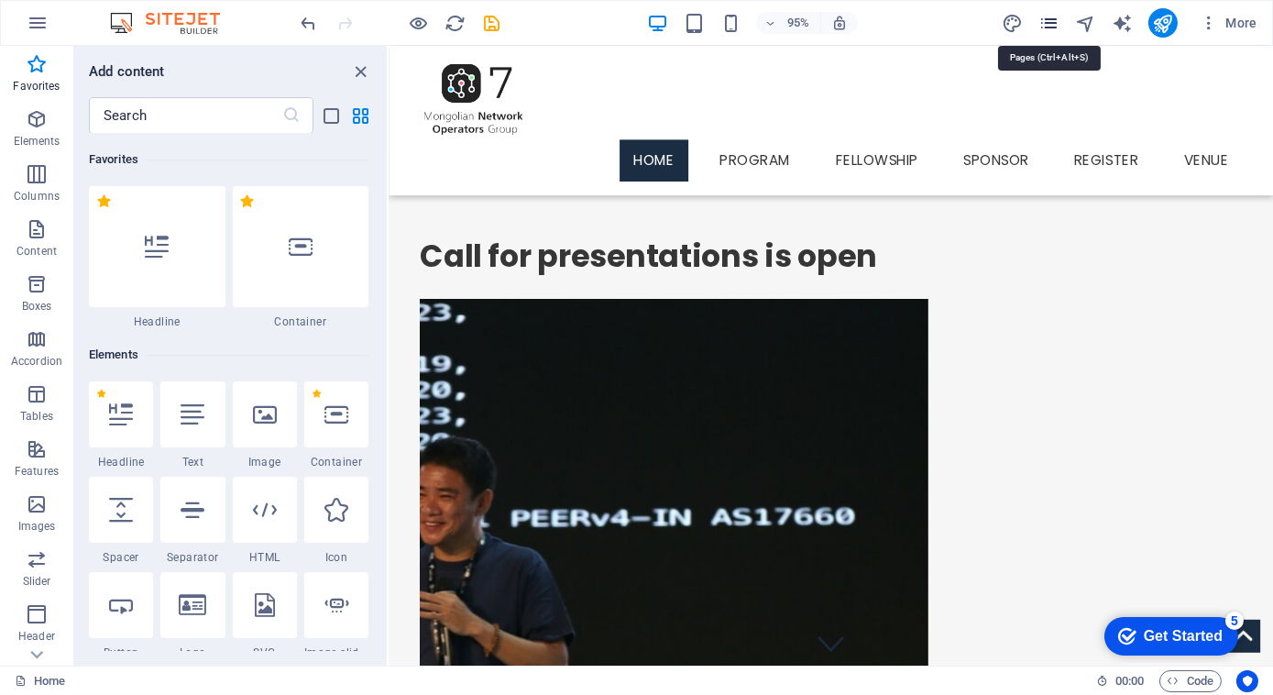
click at [1049, 23] on icon "pages" at bounding box center [1048, 23] width 21 height 21
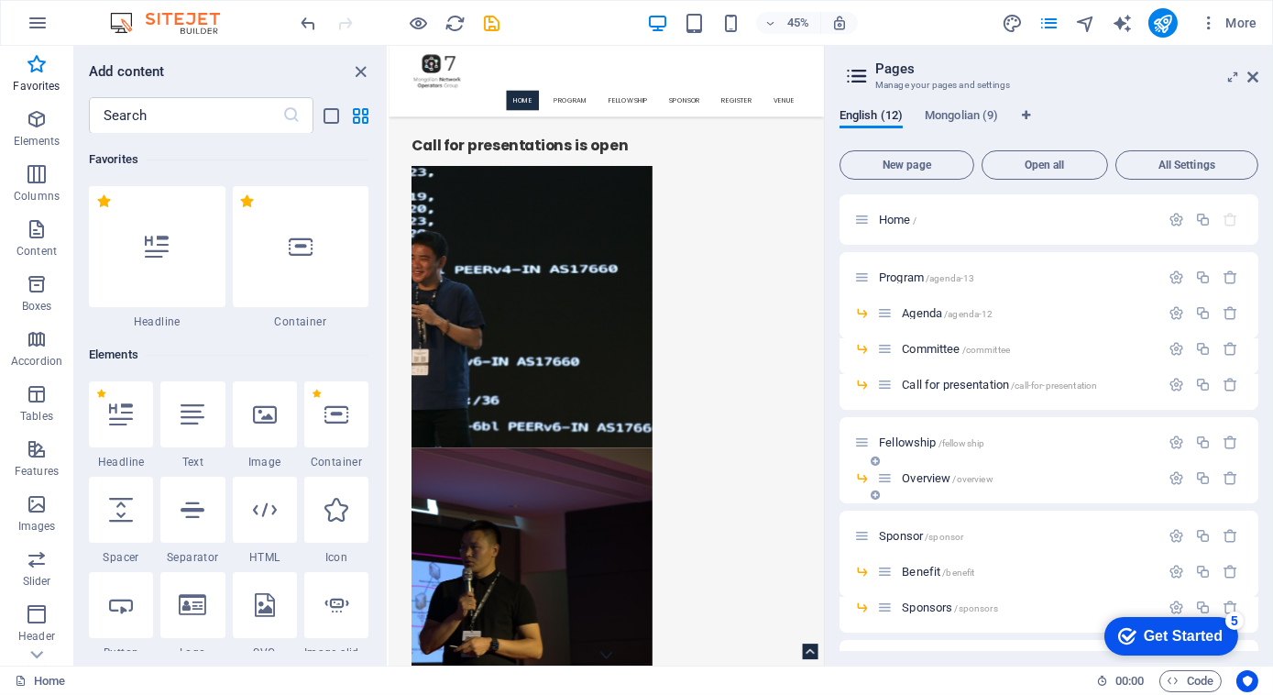
click at [936, 480] on span "Overview /overview" at bounding box center [947, 478] width 91 height 14
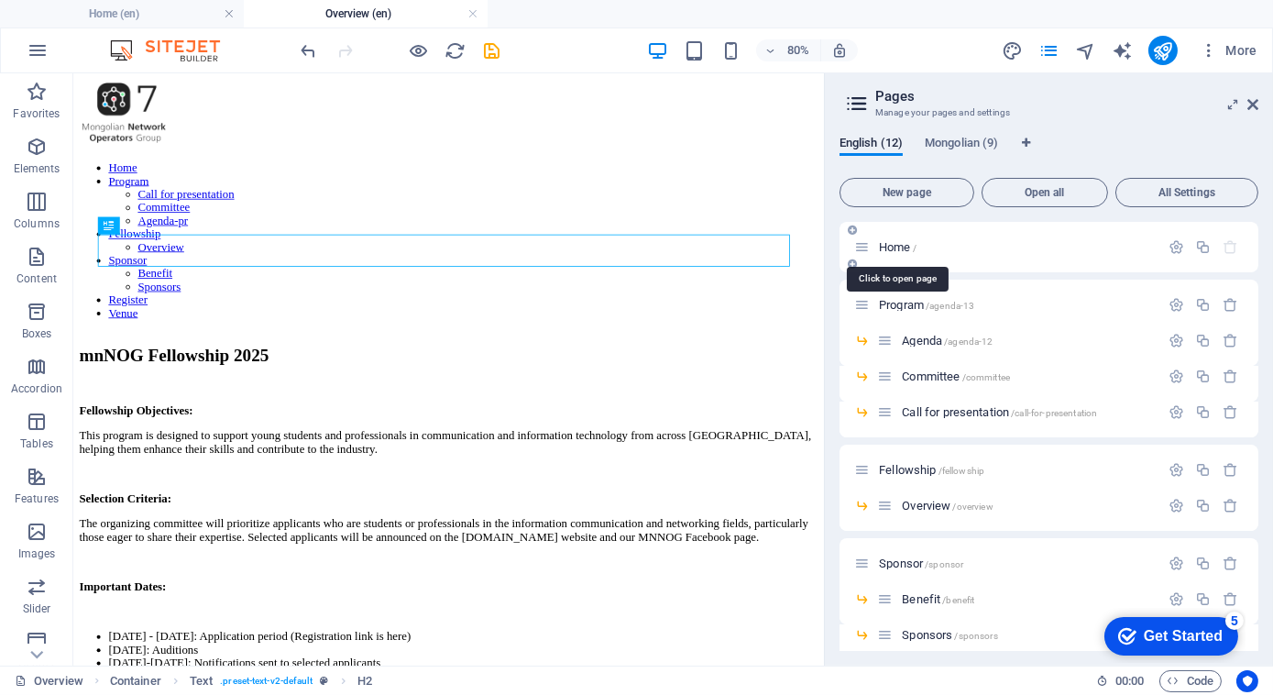
click at [900, 247] on span "Home /" at bounding box center [898, 247] width 38 height 14
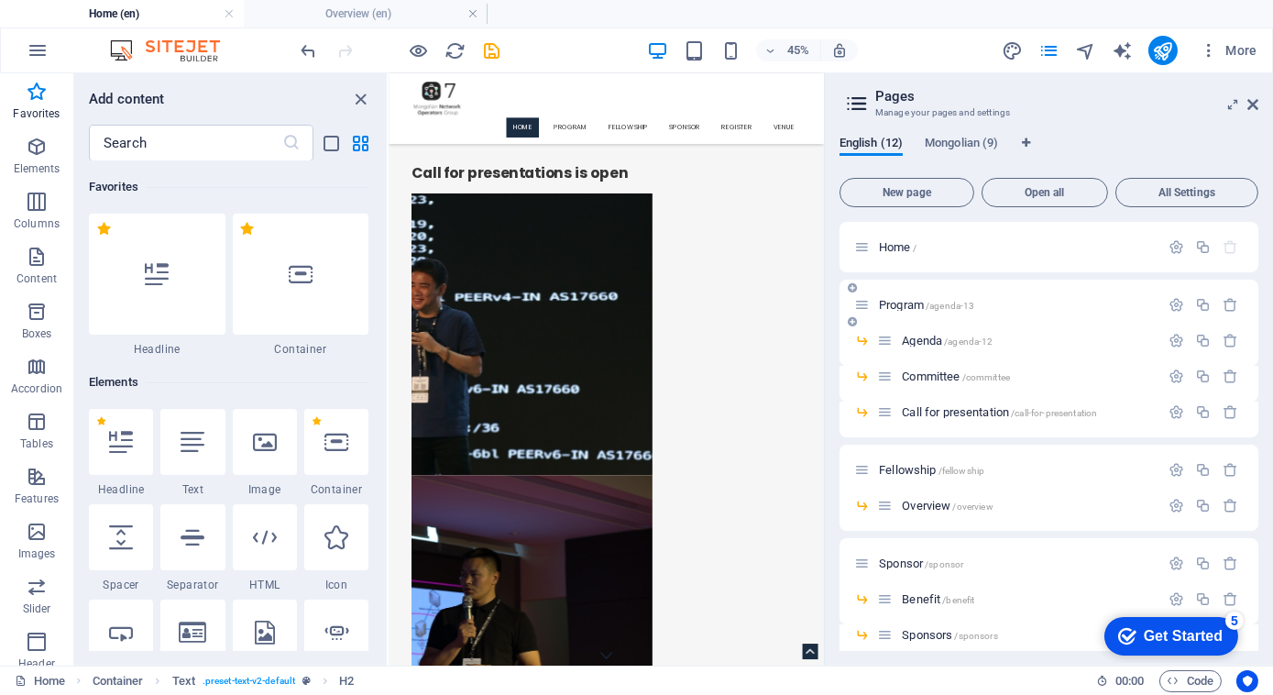
click at [908, 301] on span "Program /agenda-13" at bounding box center [926, 305] width 95 height 14
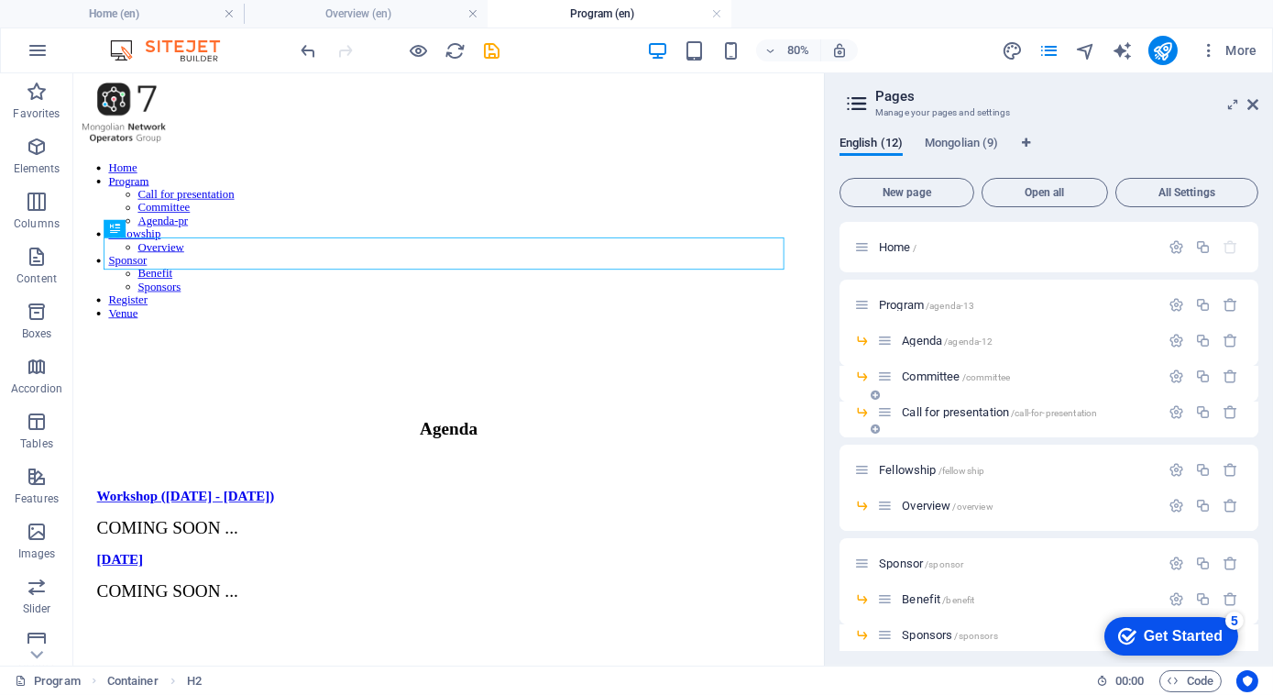
click at [936, 412] on span "Call for presentation /call-for-presentation" at bounding box center [999, 412] width 195 height 14
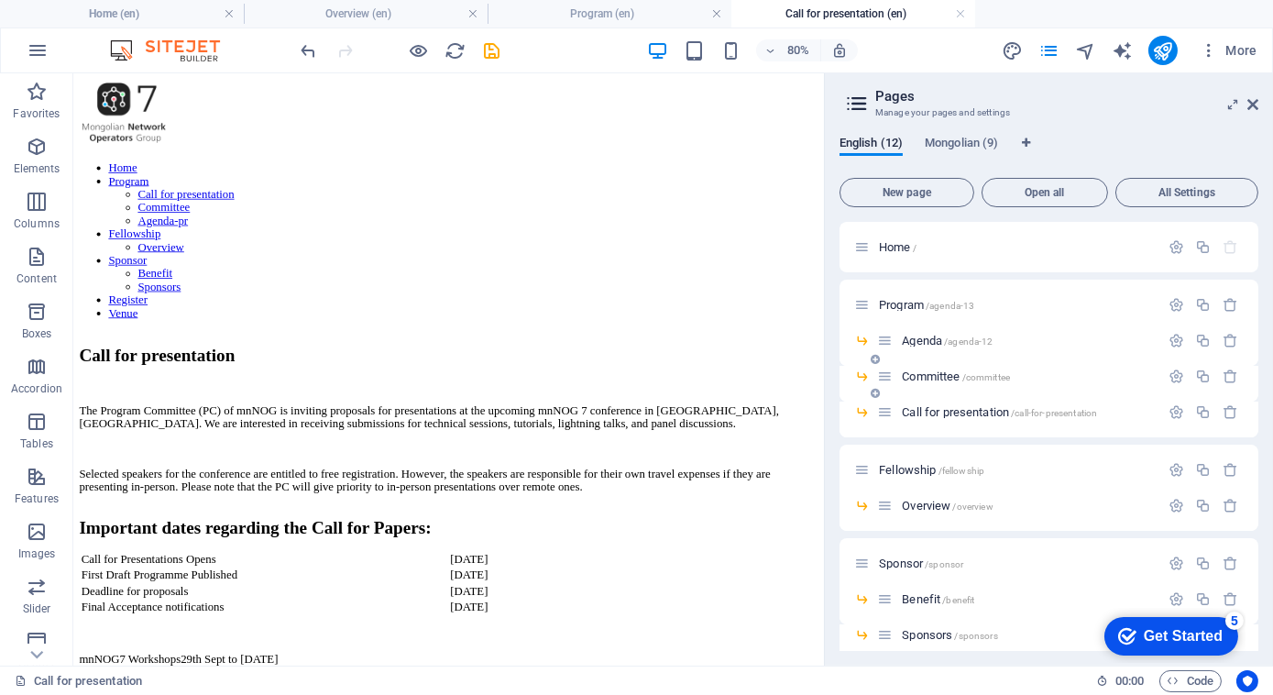
click at [948, 380] on span "Committee /committee" at bounding box center [956, 376] width 108 height 14
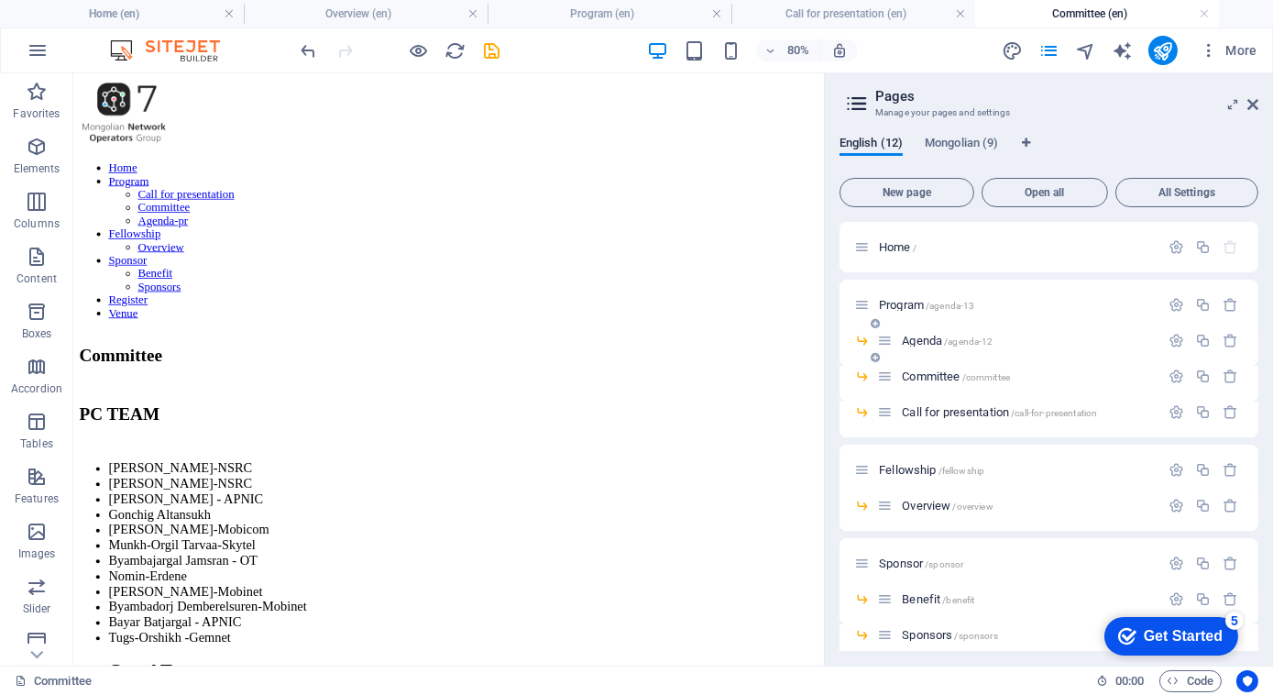
click at [963, 343] on span "/agenda-12" at bounding box center [968, 341] width 49 height 10
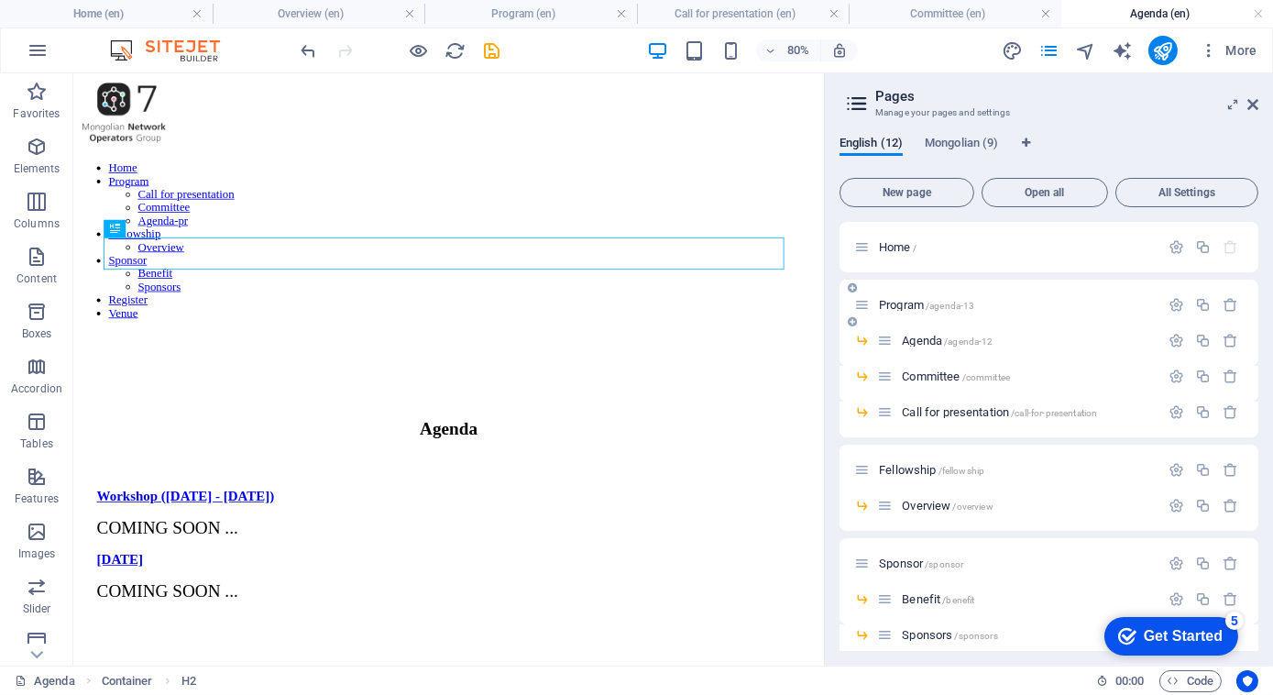
click at [911, 307] on span "Program /agenda-13" at bounding box center [926, 305] width 95 height 14
click at [984, 408] on span "Call for presentation /call-for-presentation" at bounding box center [999, 412] width 195 height 14
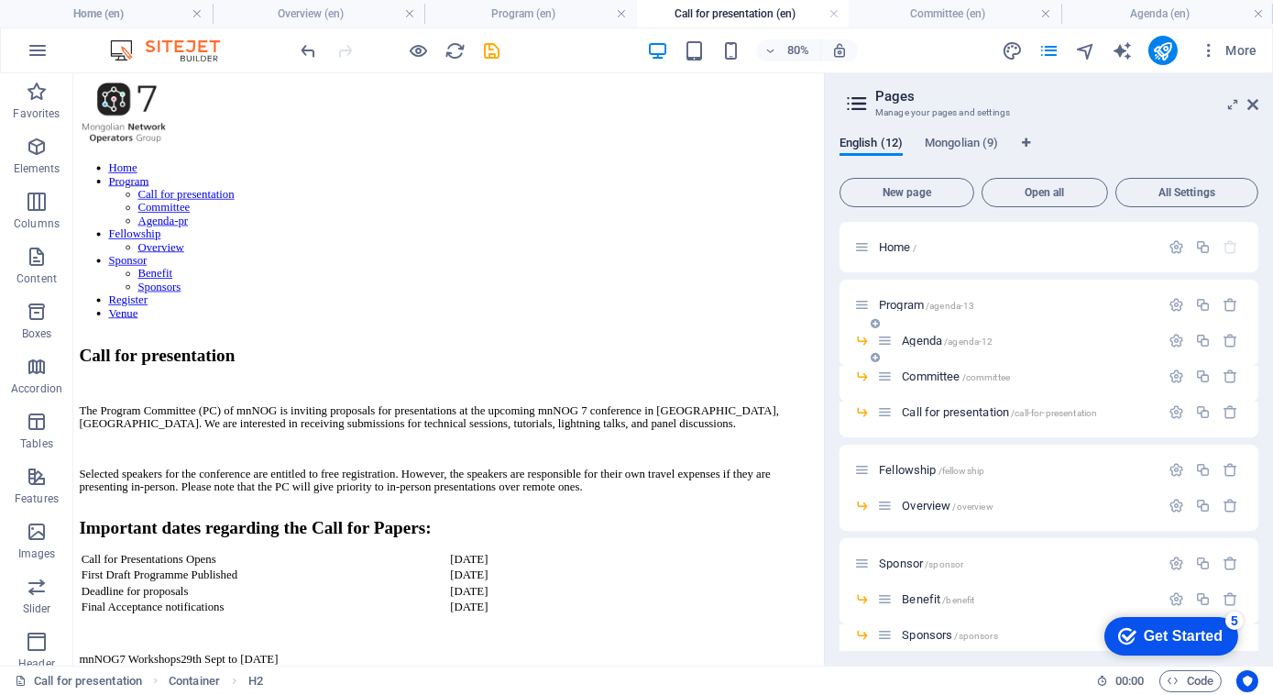
click at [941, 337] on span "Agenda /agenda-12" at bounding box center [947, 341] width 91 height 14
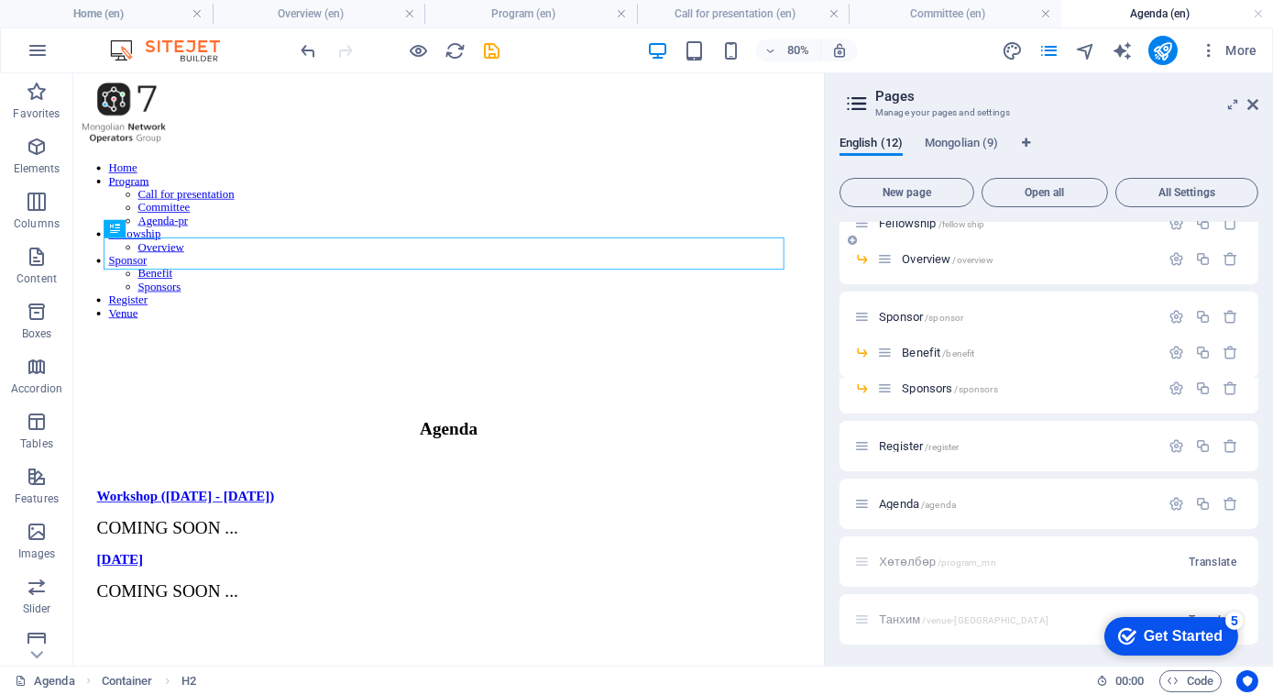
scroll to position [246, 0]
click at [942, 502] on span "/agenda" at bounding box center [938, 505] width 35 height 10
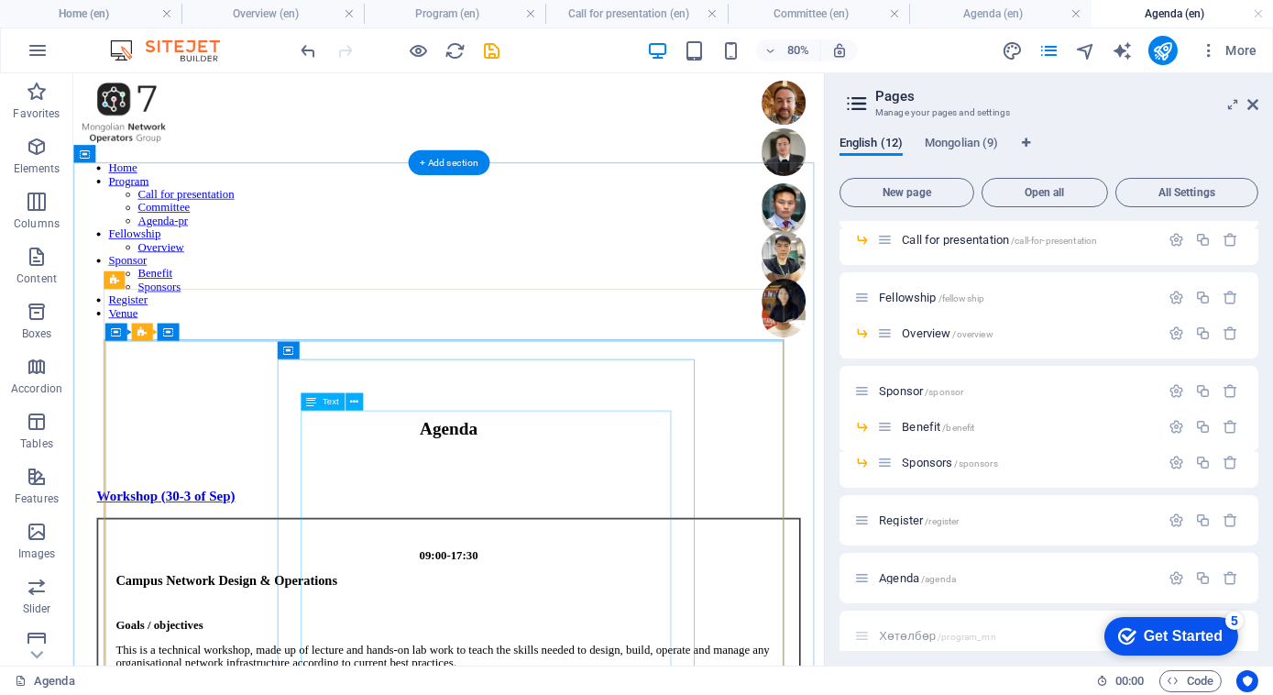
scroll to position [2, 0]
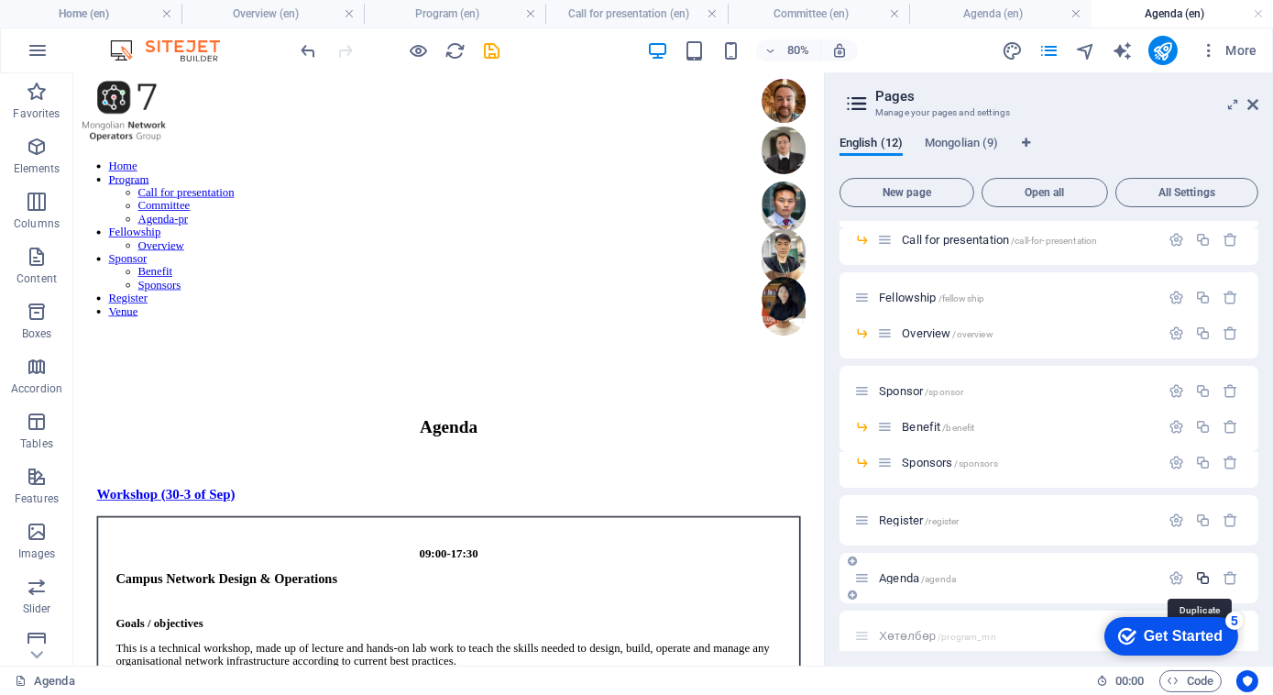
click at [1197, 580] on icon "button" at bounding box center [1203, 578] width 16 height 16
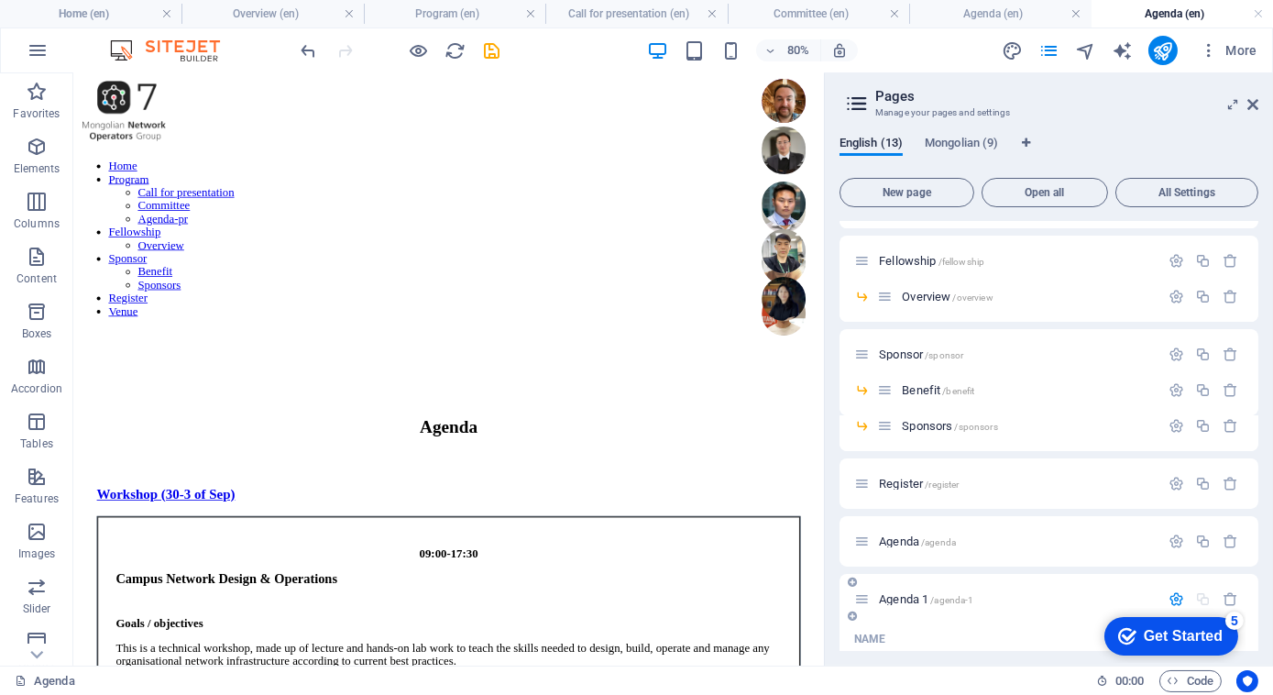
scroll to position [202, 0]
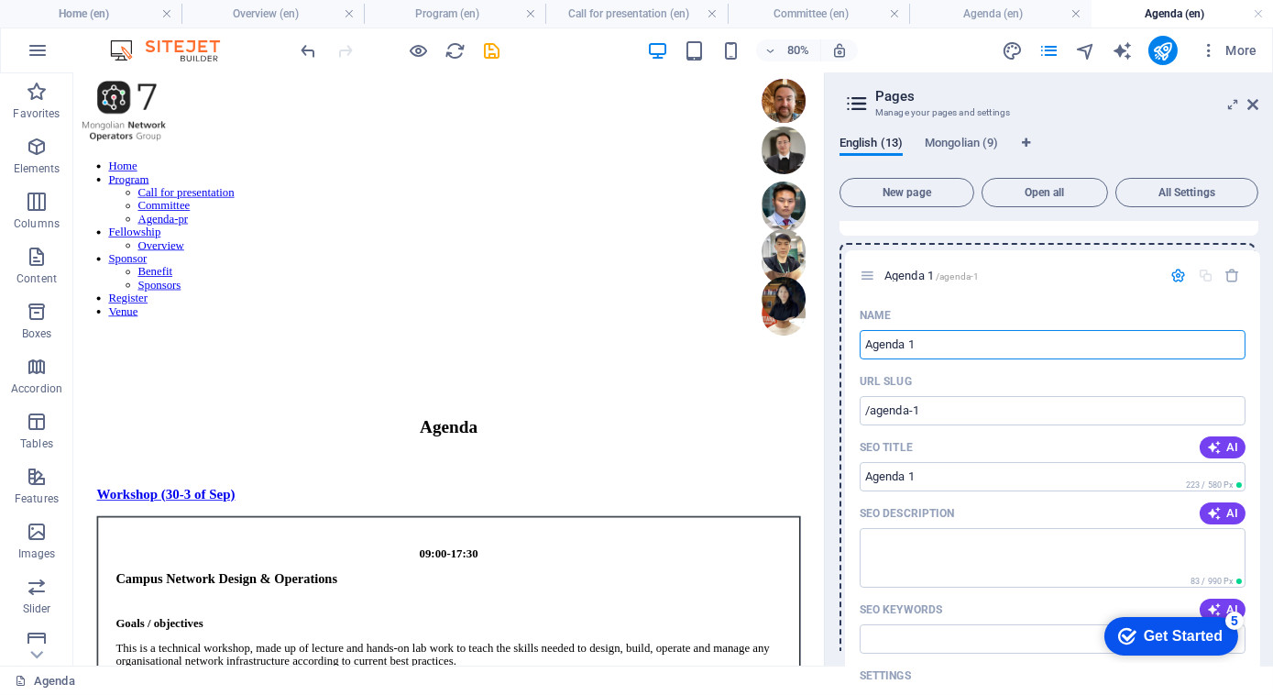
drag, startPoint x: 860, startPoint y: 610, endPoint x: 865, endPoint y: 269, distance: 341.0
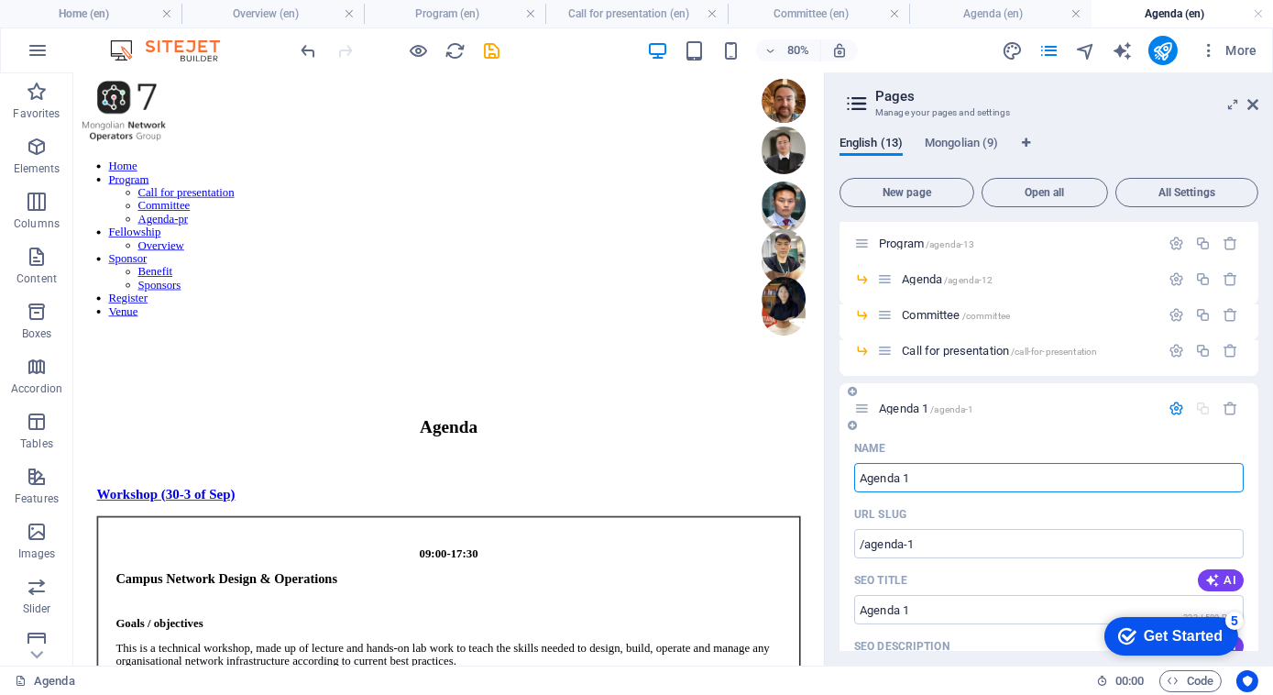
scroll to position [0, 0]
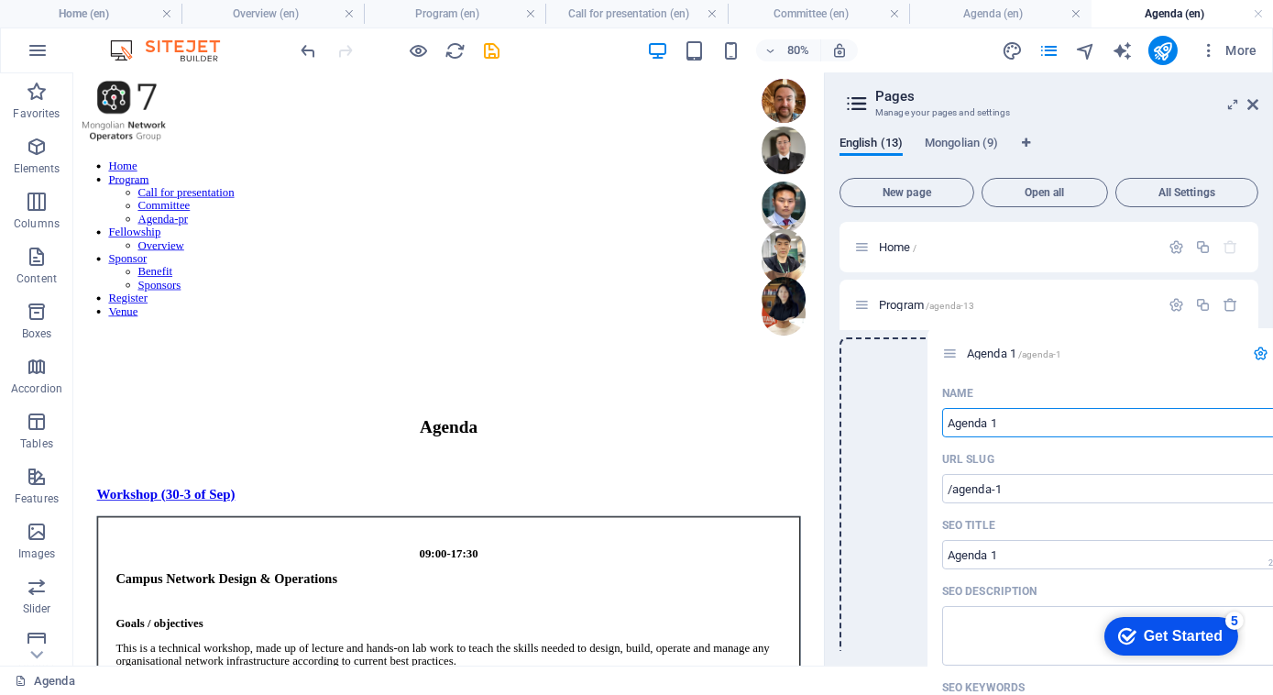
drag, startPoint x: 862, startPoint y: 469, endPoint x: 950, endPoint y: 348, distance: 150.1
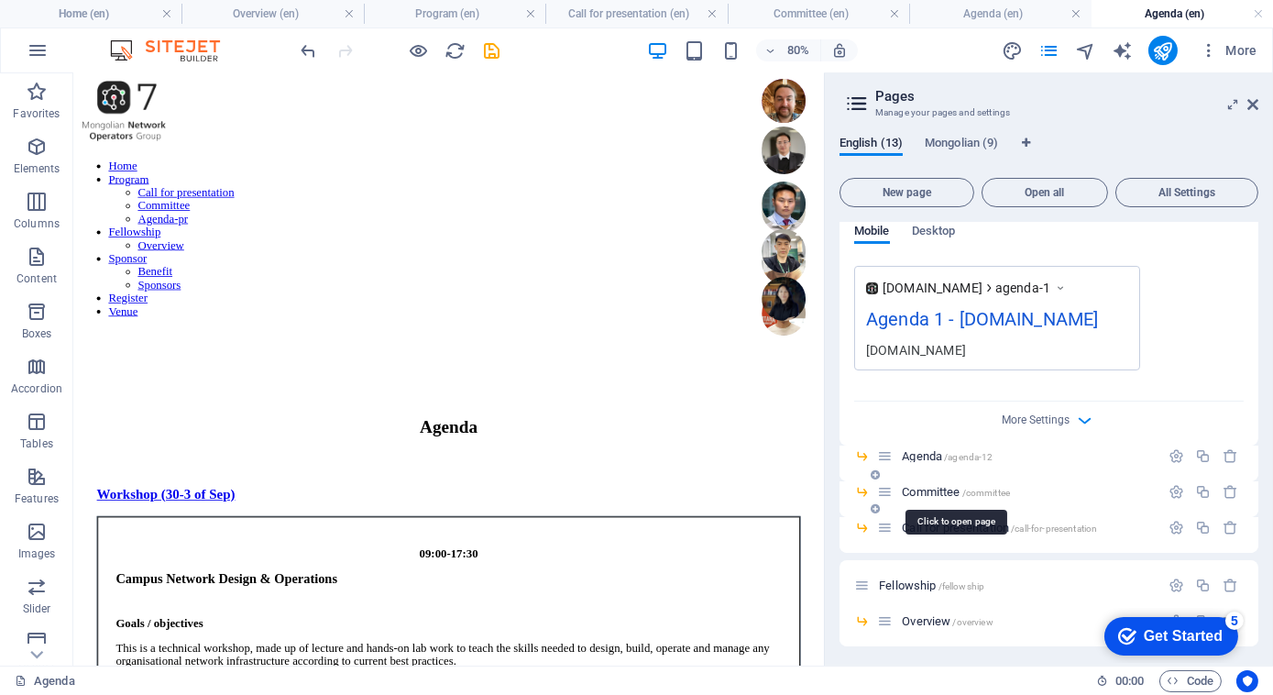
scroll to position [604, 0]
click at [1229, 456] on icon "button" at bounding box center [1231, 455] width 16 height 16
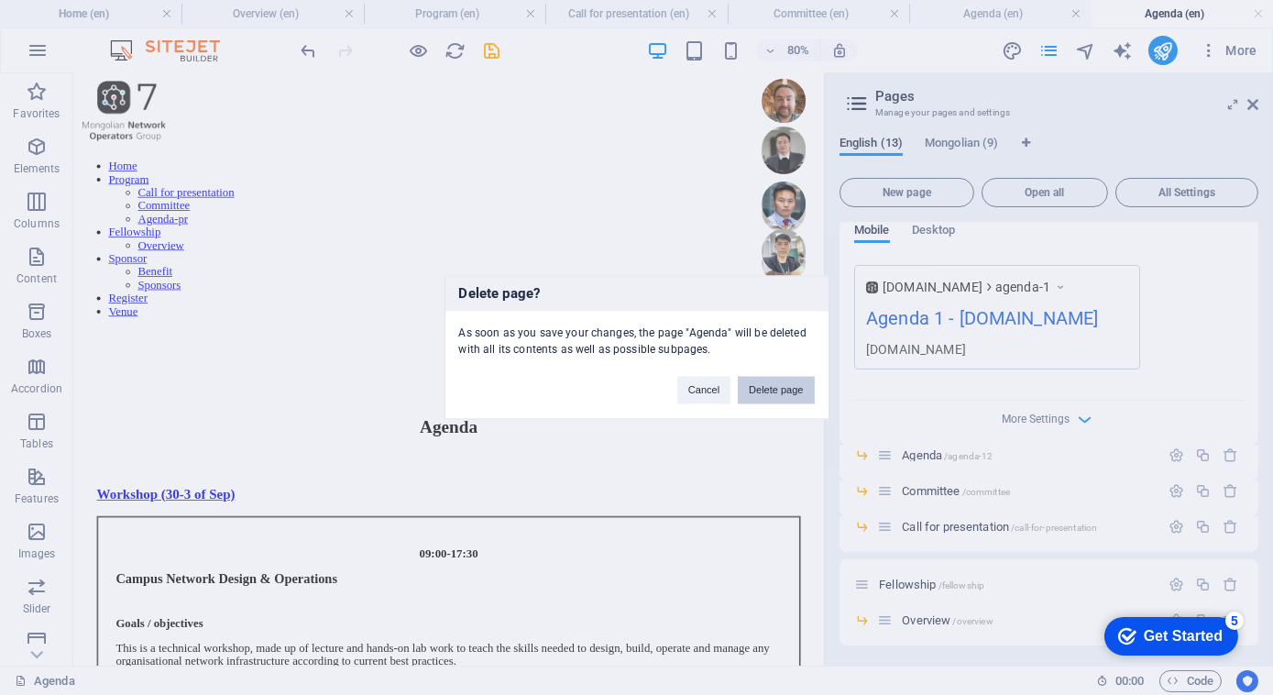
drag, startPoint x: 777, startPoint y: 389, endPoint x: 859, endPoint y: 434, distance: 93.1
click at [777, 389] on button "Delete page" at bounding box center [776, 390] width 76 height 27
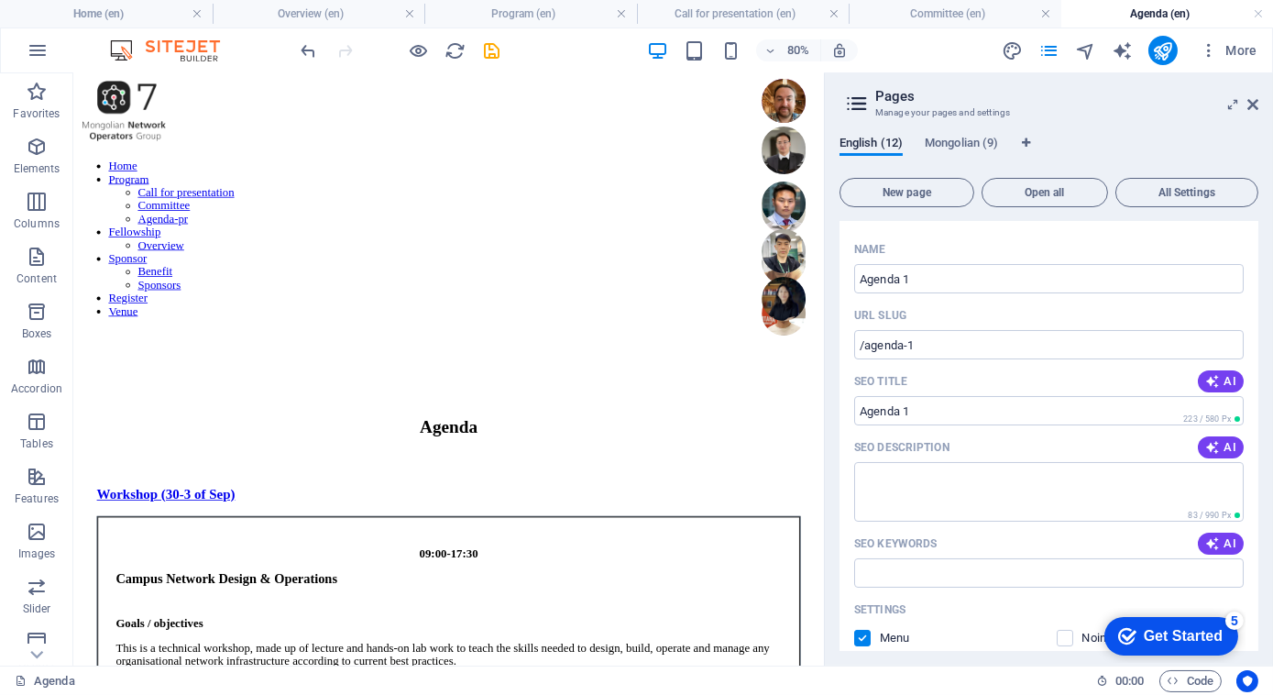
scroll to position [122, 0]
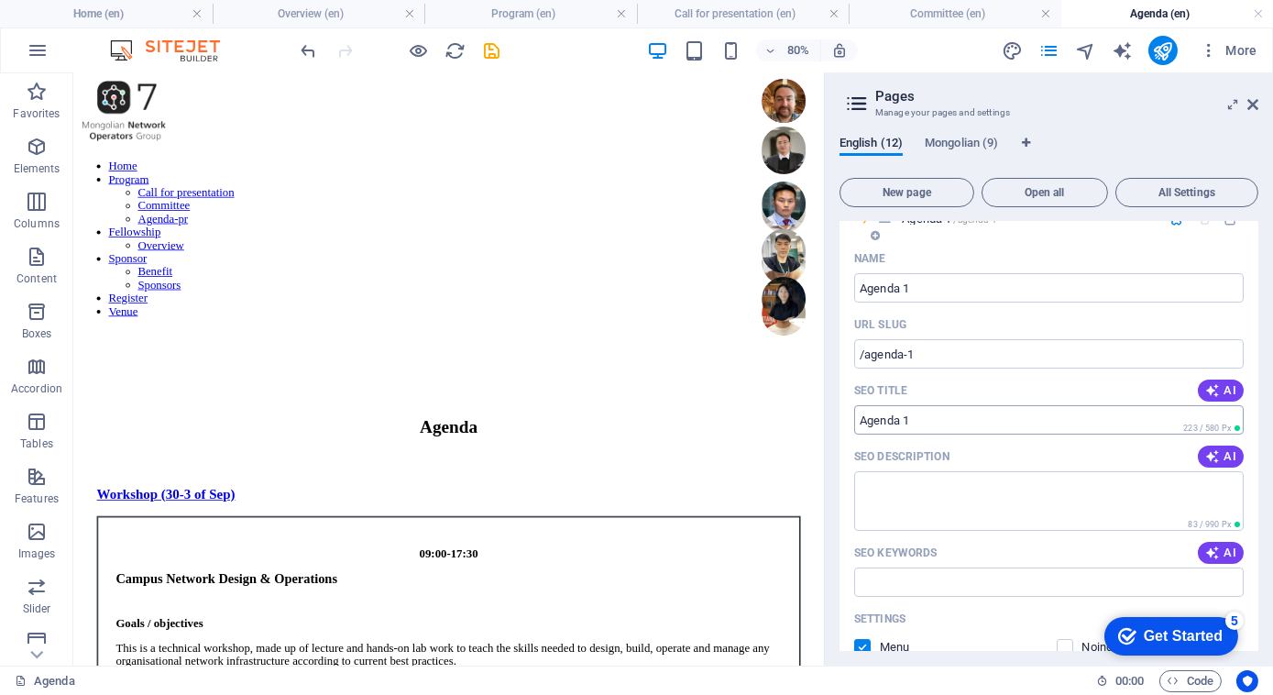
click at [950, 426] on input "Agenda 1" at bounding box center [1049, 419] width 390 height 29
click at [938, 289] on input "Agenda 1" at bounding box center [1049, 287] width 390 height 29
click at [950, 423] on input "Agenda 1" at bounding box center [1049, 419] width 390 height 29
type input "Agenda"
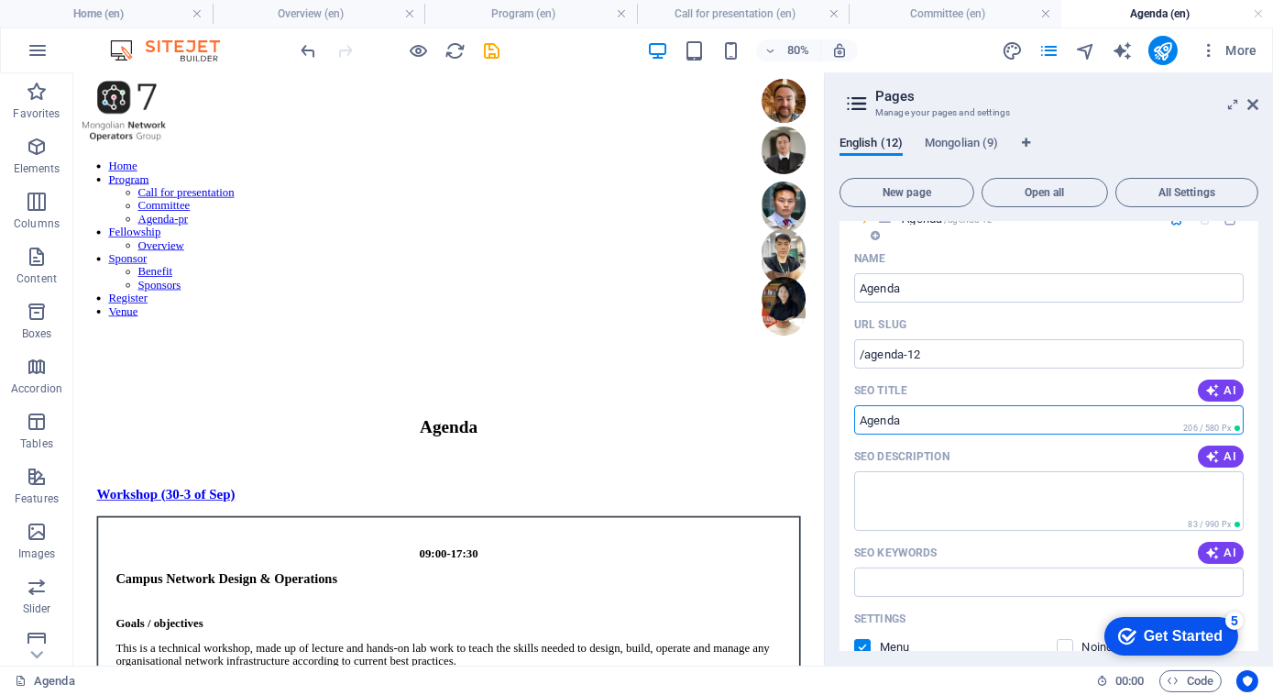
type input "/agenda-12"
type input "Agenda"
click at [950, 423] on input "Agenda" at bounding box center [1049, 419] width 390 height 29
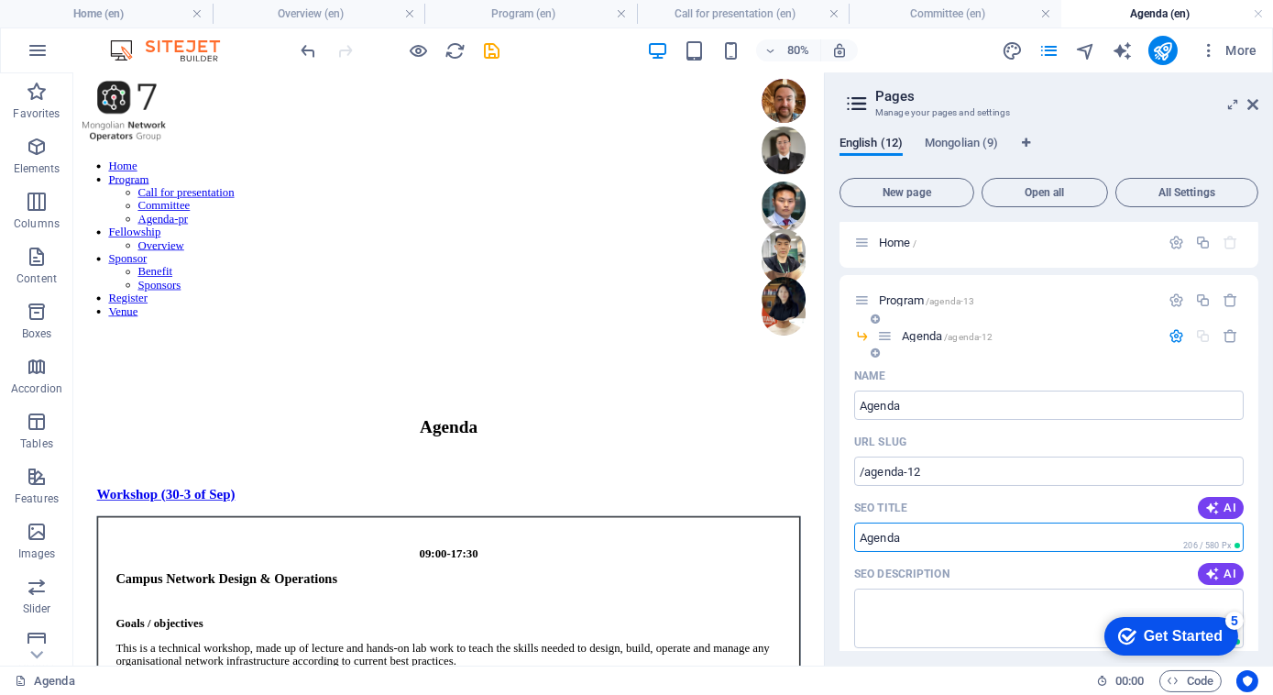
scroll to position [0, 0]
click at [921, 341] on span "Agenda /agenda-12" at bounding box center [947, 341] width 91 height 14
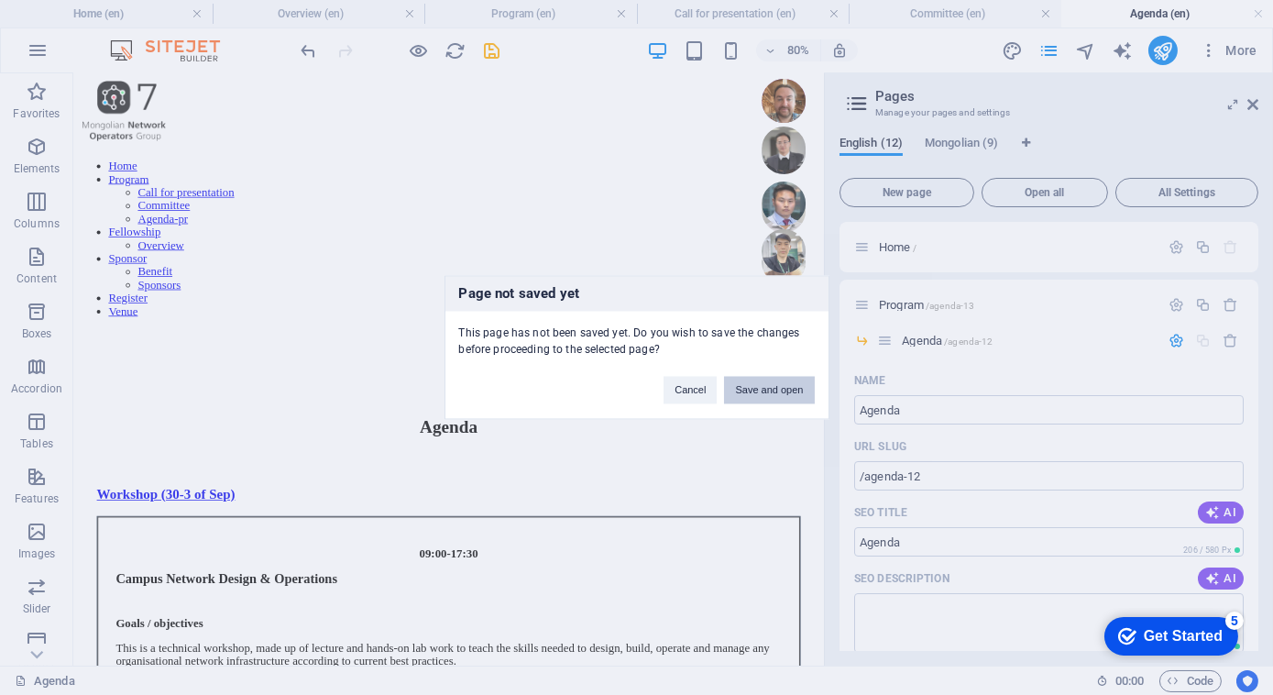
click at [779, 387] on button "Save and open" at bounding box center [769, 390] width 90 height 27
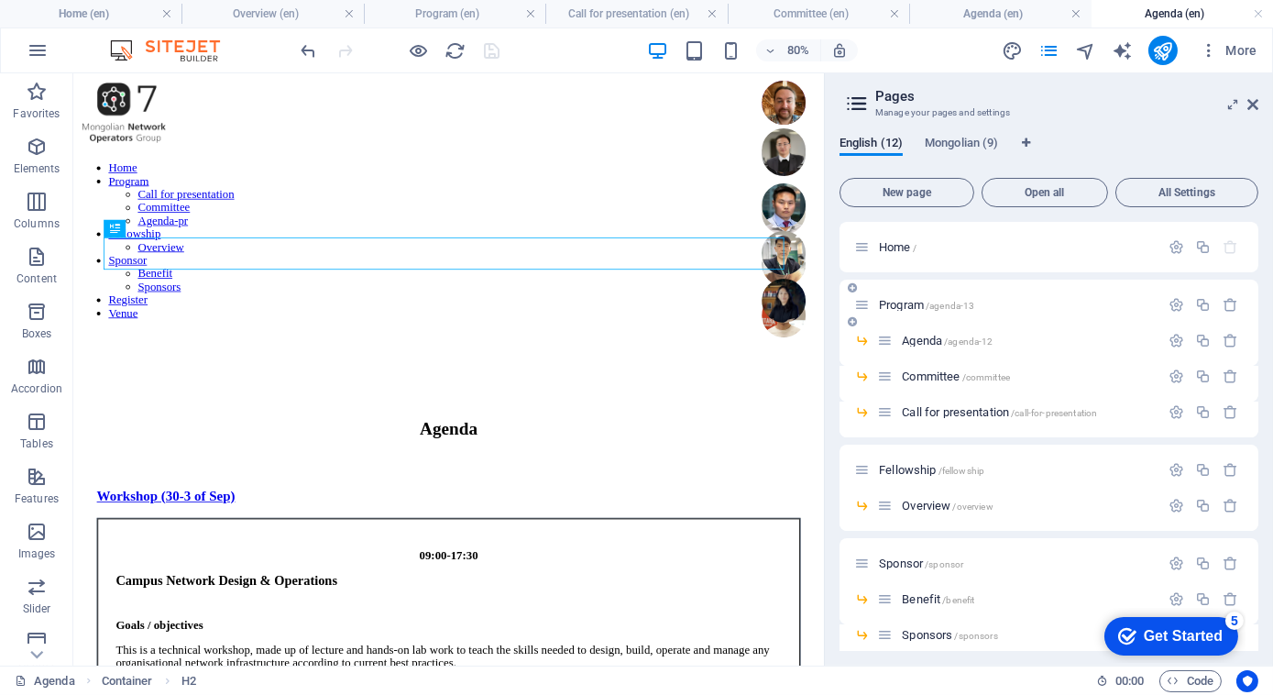
click at [922, 309] on span "Program /agenda-13" at bounding box center [926, 305] width 95 height 14
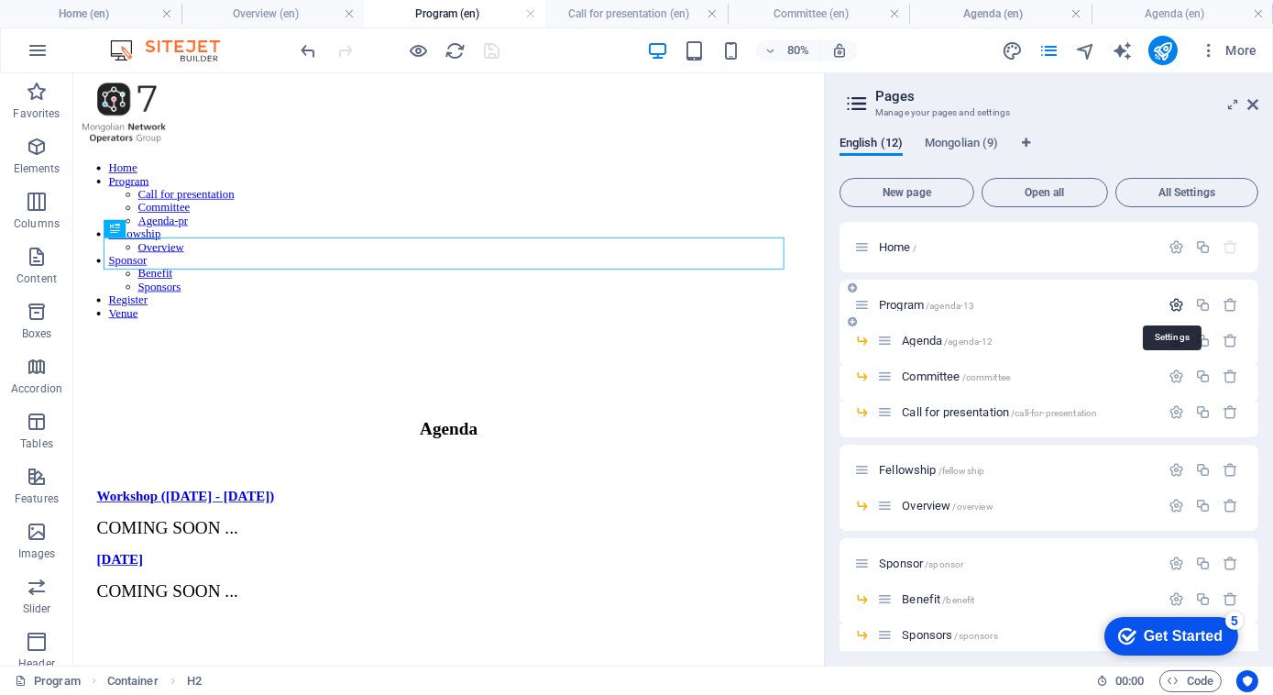
click at [1175, 306] on icon "button" at bounding box center [1177, 305] width 16 height 16
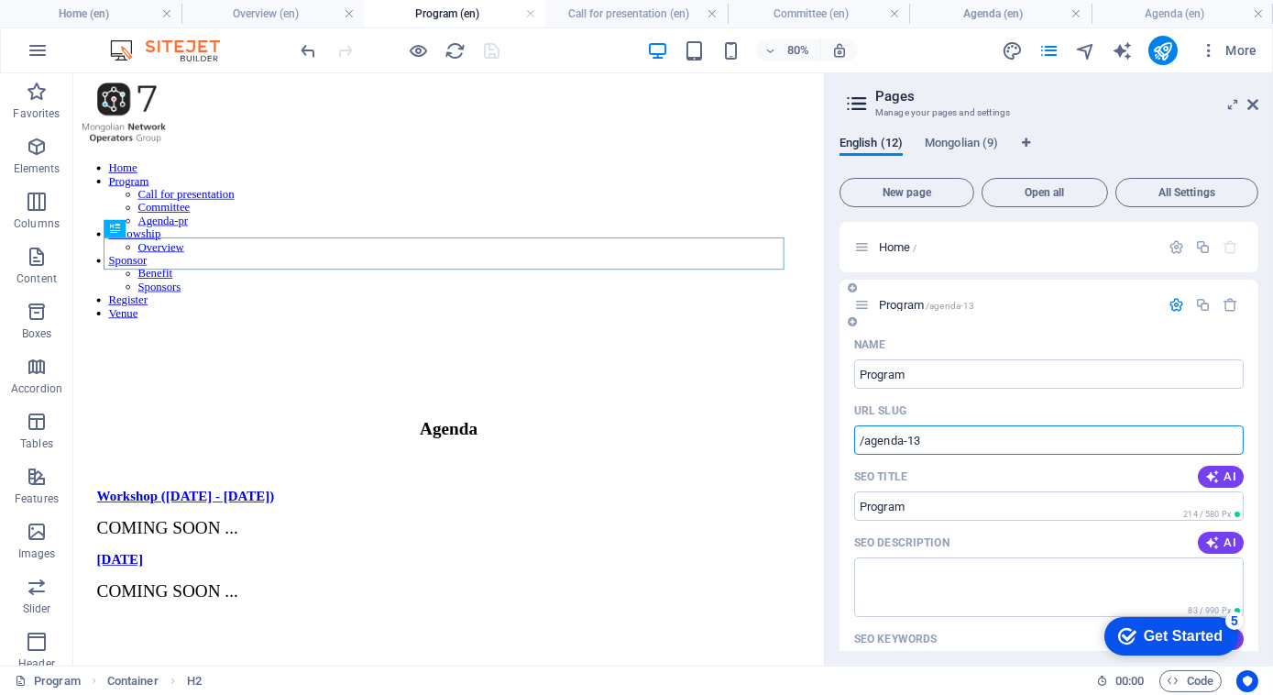
click at [930, 445] on input "/agenda-13" at bounding box center [1049, 439] width 390 height 29
type input "/agenda-12"
click at [962, 295] on div "Program /agenda-12" at bounding box center [1006, 304] width 305 height 21
click at [929, 308] on span "/agenda-12" at bounding box center [950, 306] width 49 height 10
click at [914, 299] on span "Program /agenda-12" at bounding box center [926, 305] width 95 height 14
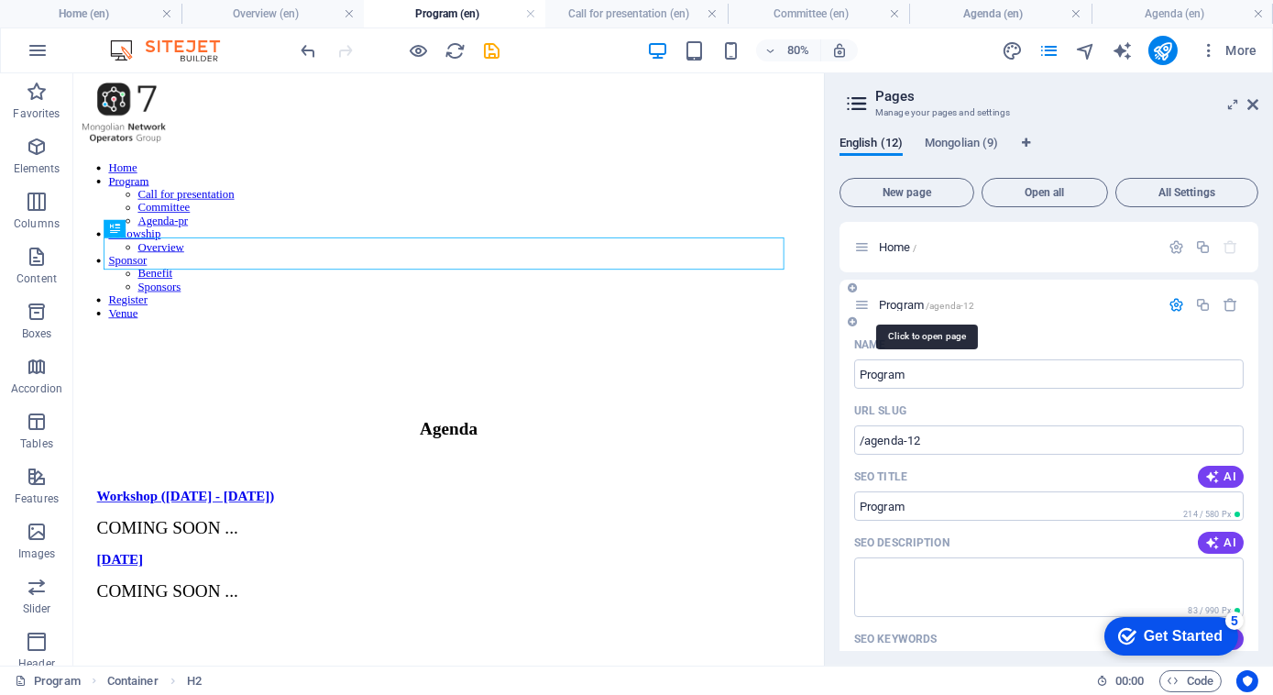
click at [968, 302] on span "/agenda-12" at bounding box center [950, 306] width 49 height 10
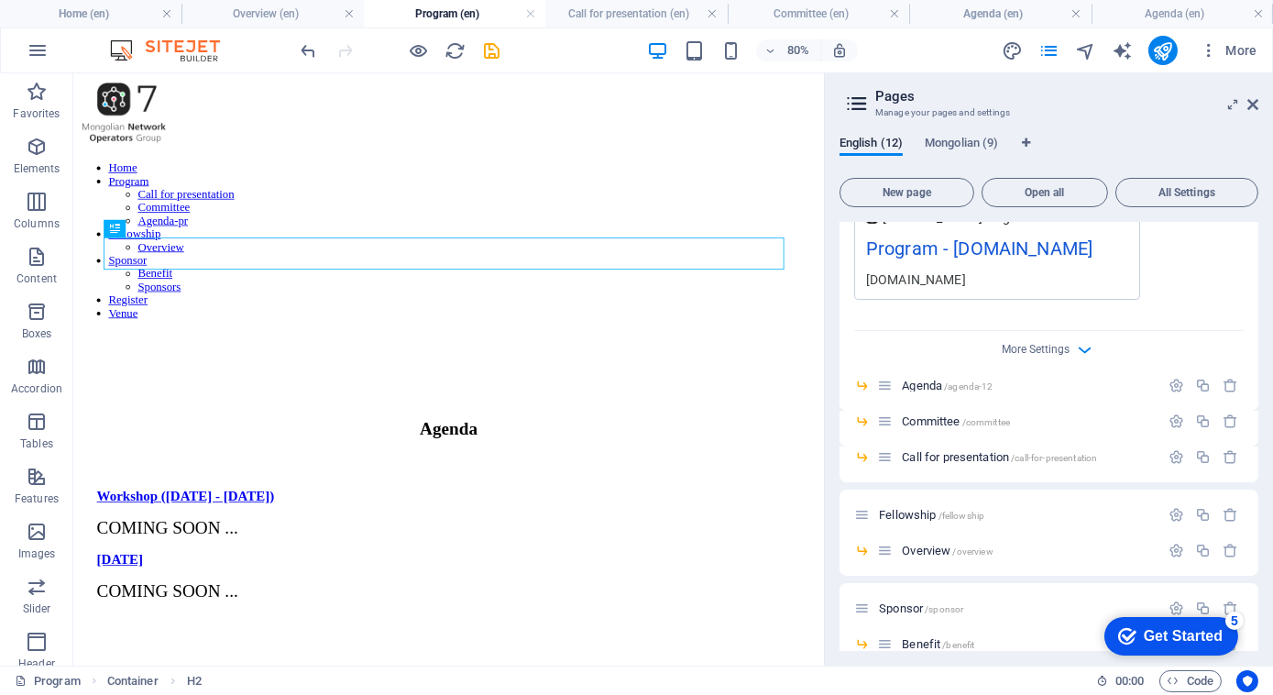
scroll to position [642, 0]
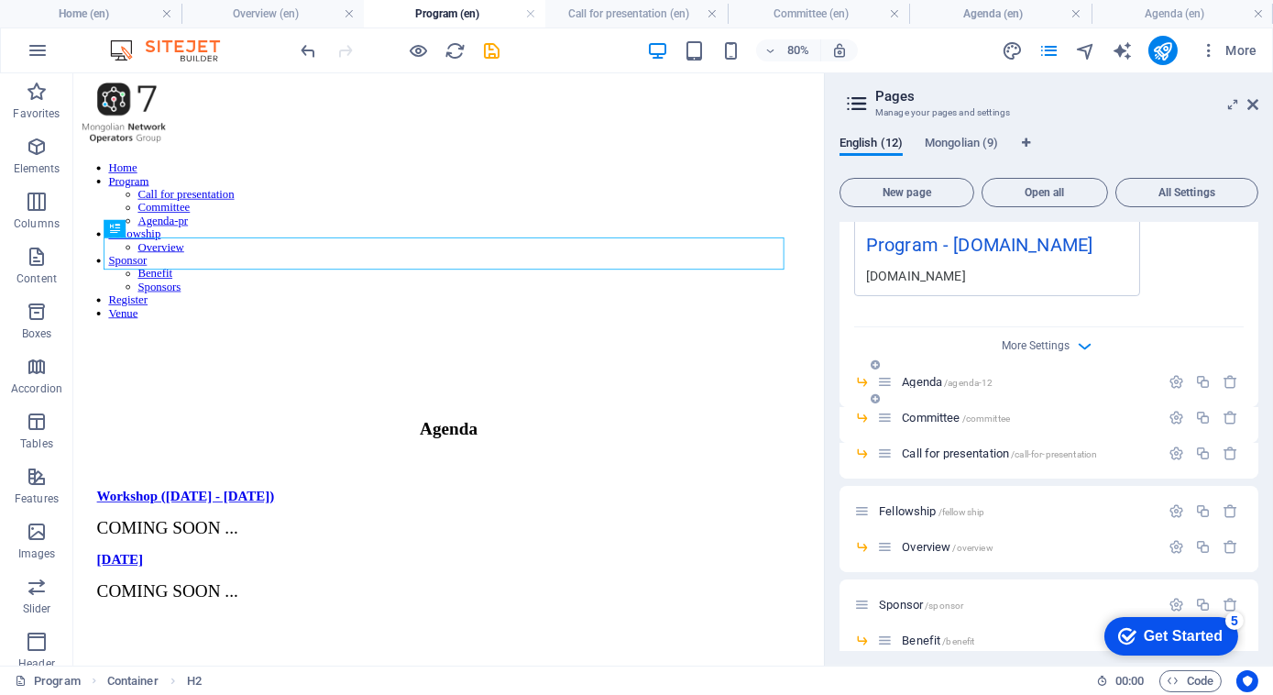
click at [960, 380] on span "/agenda-12" at bounding box center [968, 383] width 49 height 10
click at [930, 378] on span "Agenda /agenda-12" at bounding box center [947, 382] width 91 height 14
click at [1081, 338] on icon "button" at bounding box center [1085, 345] width 21 height 21
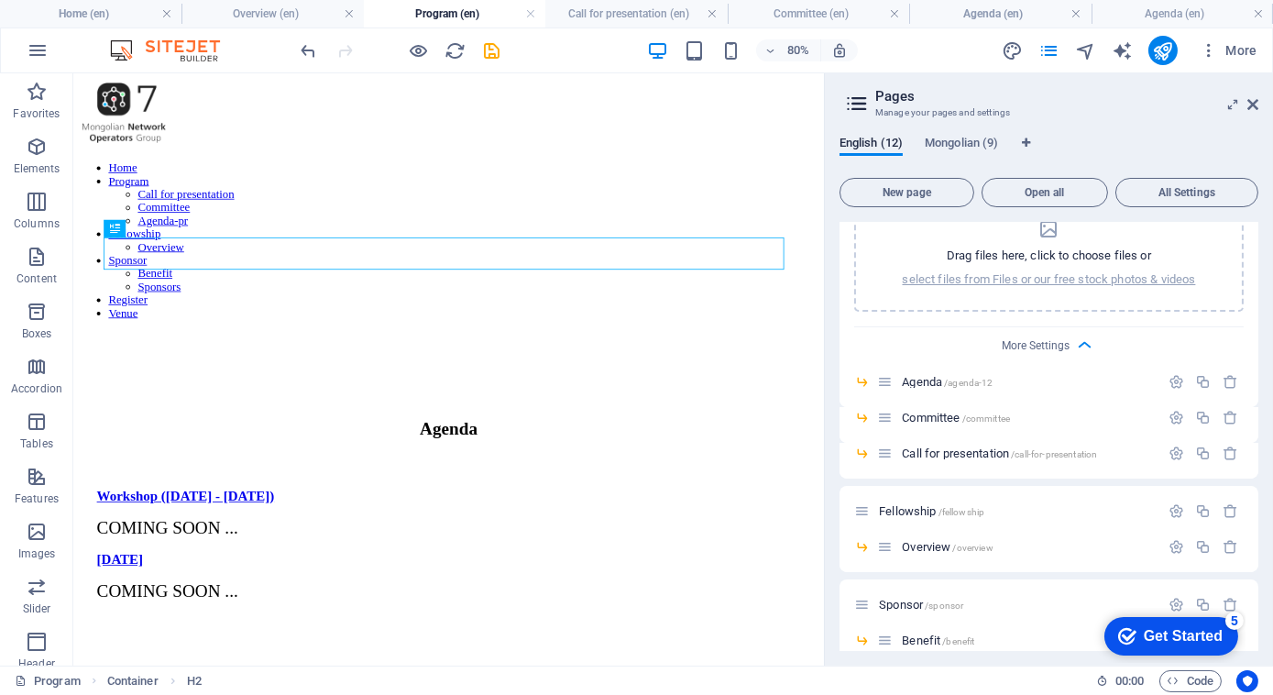
scroll to position [906, 0]
click at [1080, 341] on icon "button" at bounding box center [1085, 344] width 21 height 21
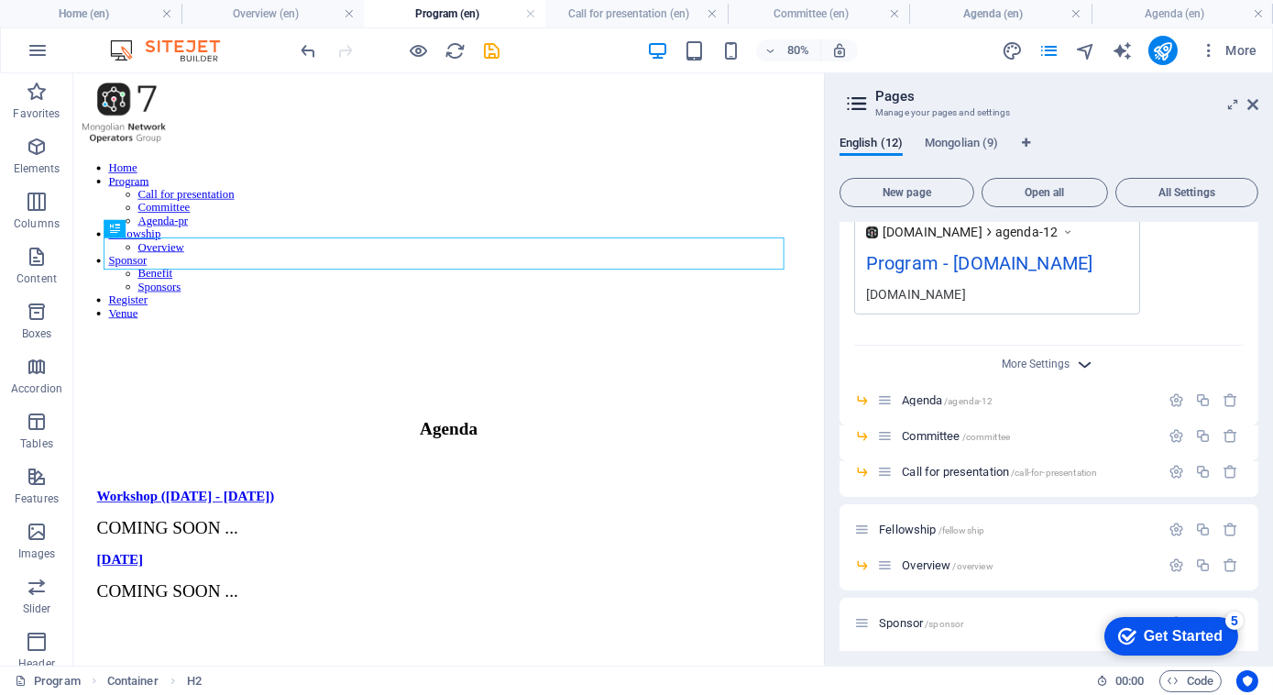
scroll to position [601, 0]
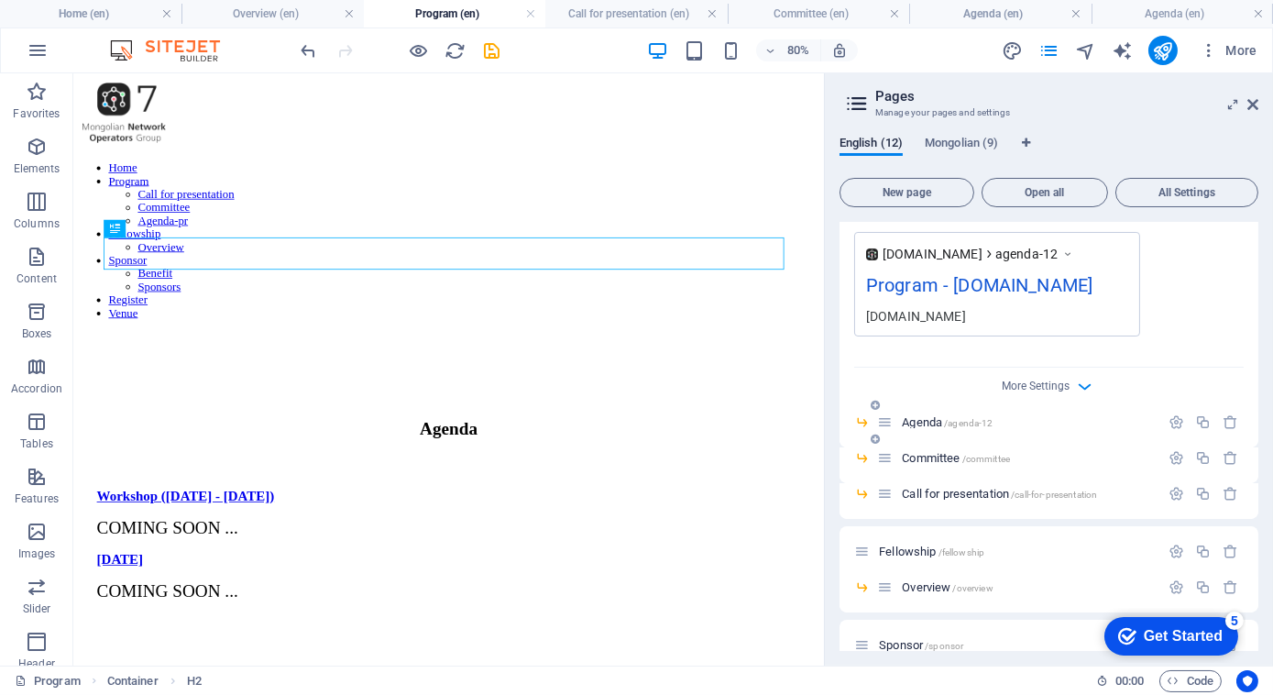
click at [921, 422] on span "Agenda /agenda-12" at bounding box center [947, 422] width 91 height 14
drag, startPoint x: 928, startPoint y: 423, endPoint x: 645, endPoint y: 354, distance: 291.7
click at [928, 423] on span "Agenda /agenda-12" at bounding box center [947, 422] width 91 height 14
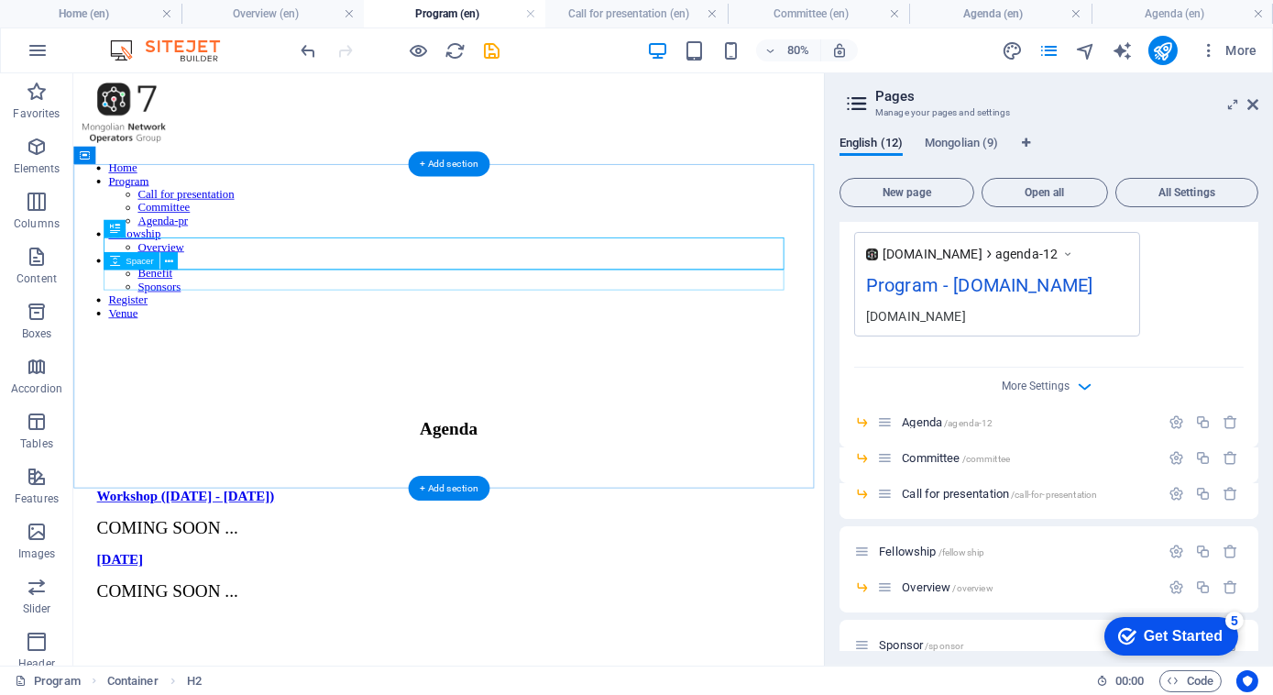
click at [302, 629] on div "COMING SOON ..." at bounding box center [543, 641] width 880 height 25
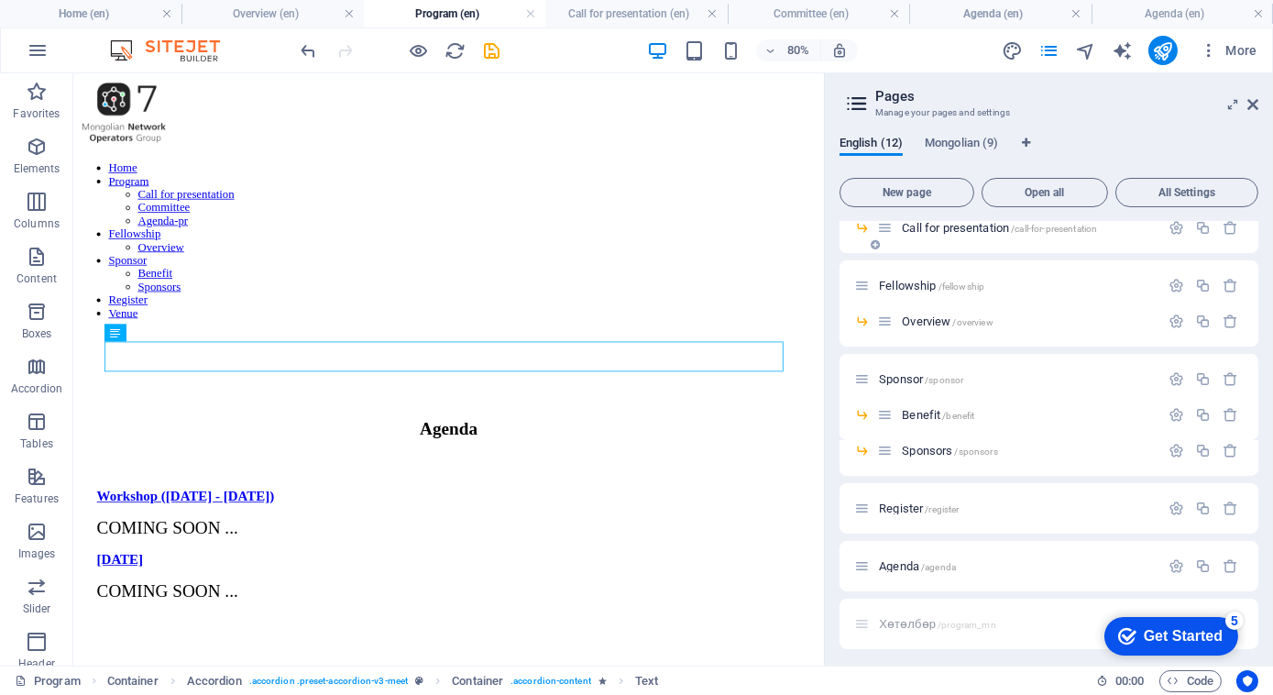
scroll to position [929, 0]
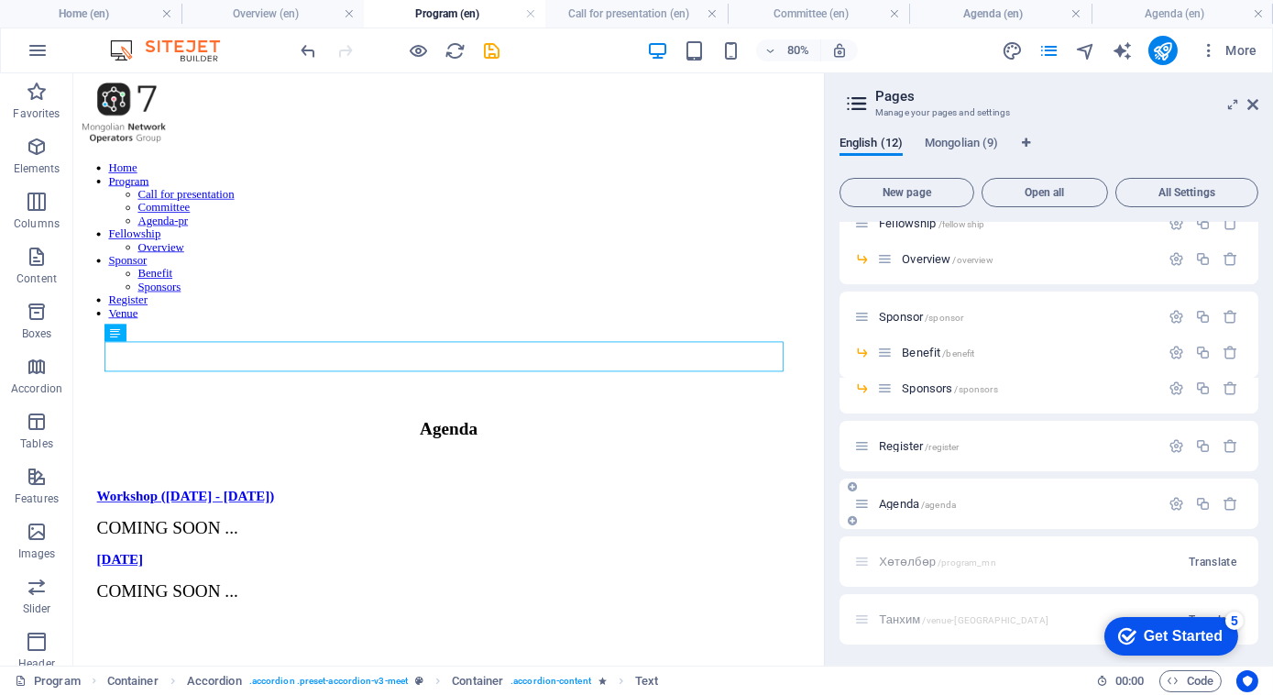
click at [918, 500] on span "Agenda /agenda" at bounding box center [917, 504] width 77 height 14
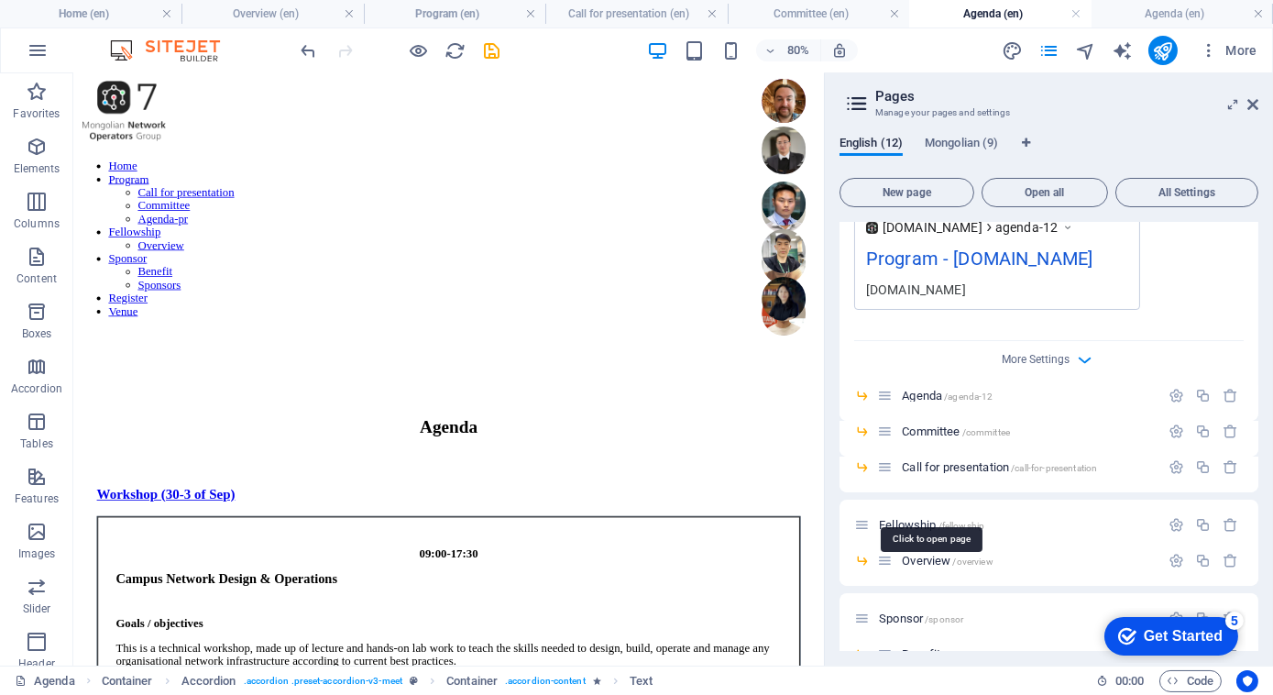
scroll to position [616, 0]
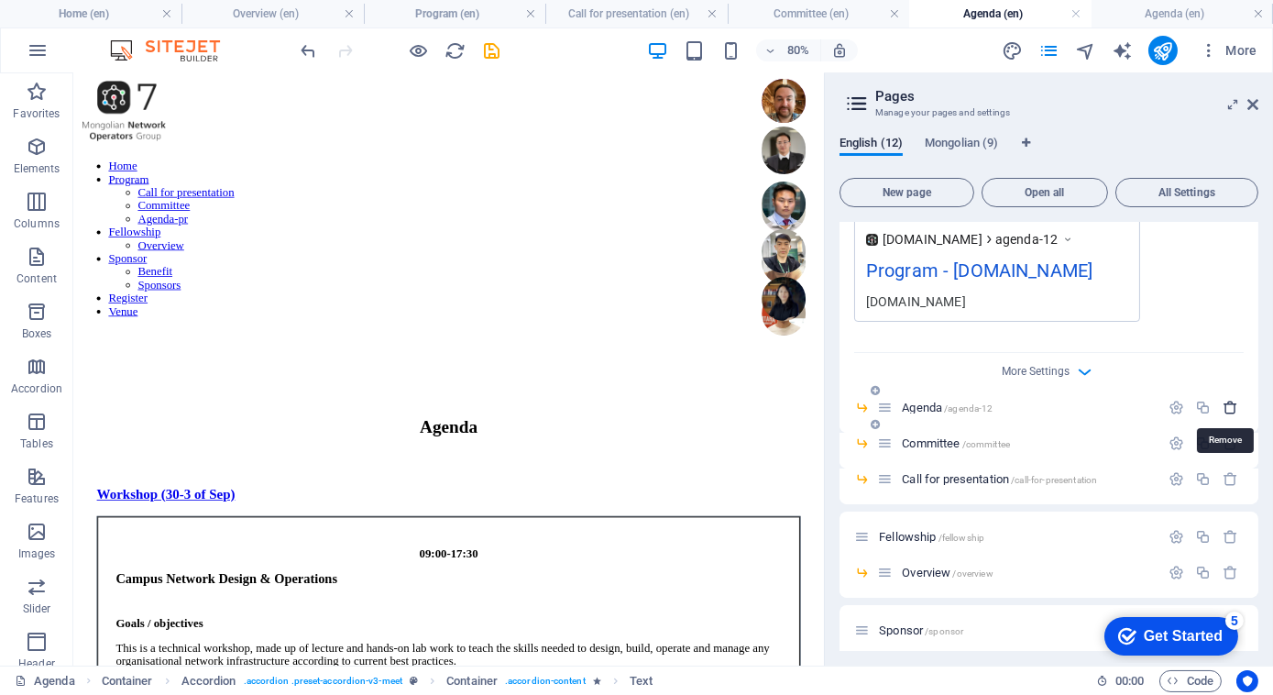
click at [1226, 406] on icon "button" at bounding box center [1231, 408] width 16 height 16
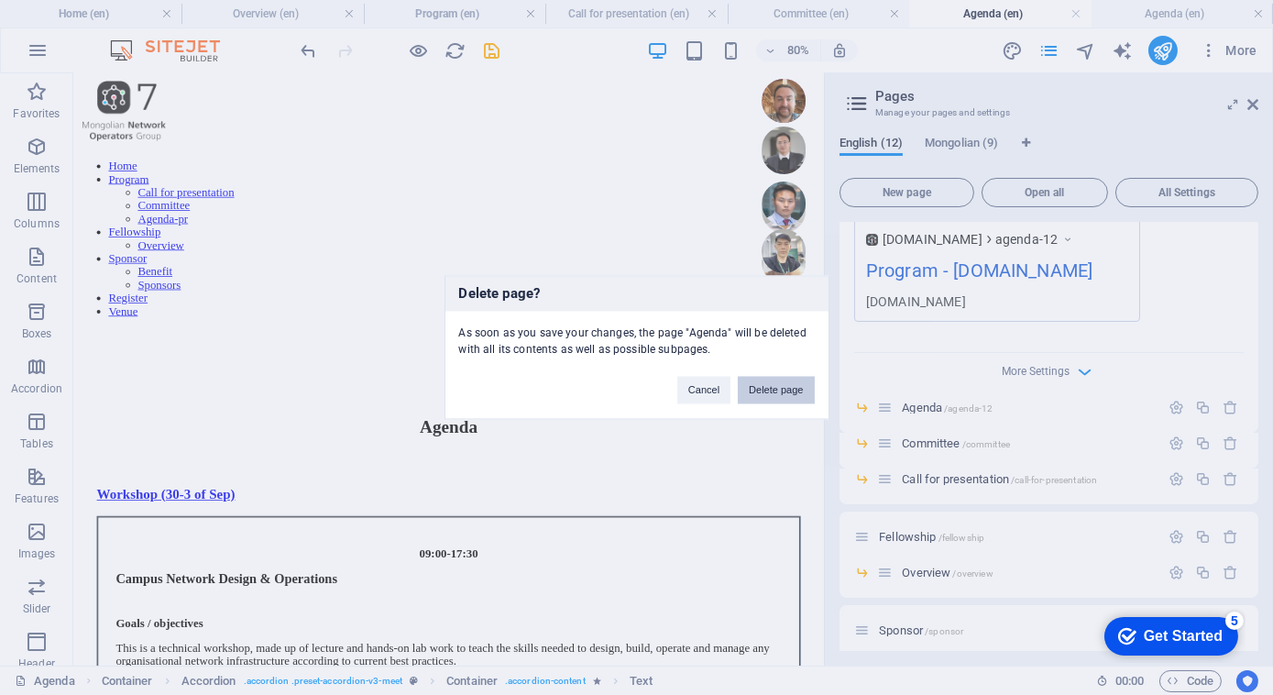
click at [785, 392] on button "Delete page" at bounding box center [776, 390] width 76 height 27
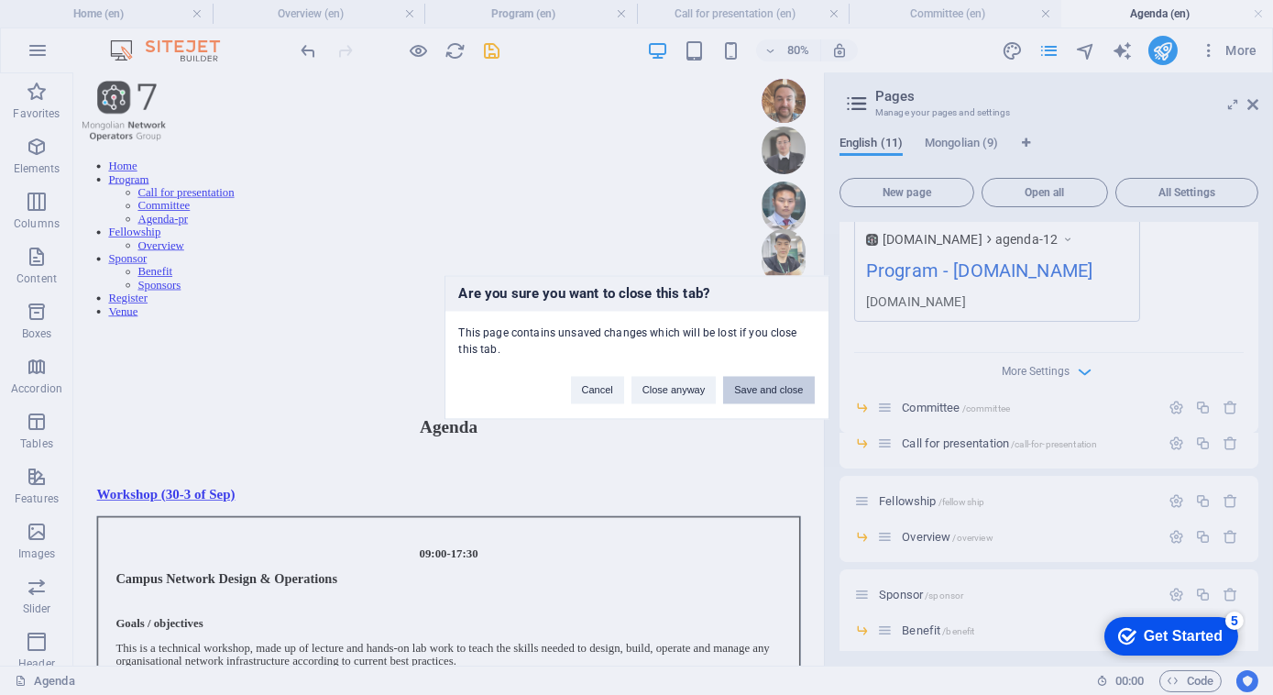
click at [749, 390] on button "Save and close" at bounding box center [768, 390] width 91 height 27
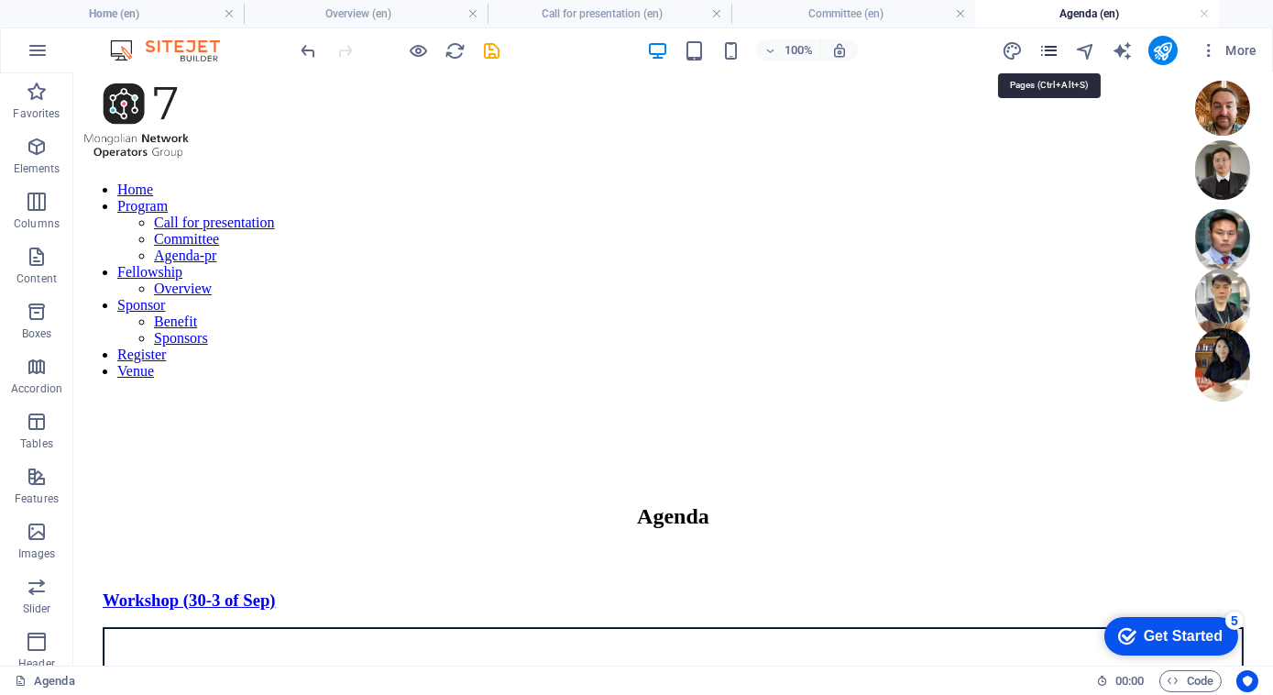
click at [1053, 54] on icon "pages" at bounding box center [1048, 50] width 21 height 21
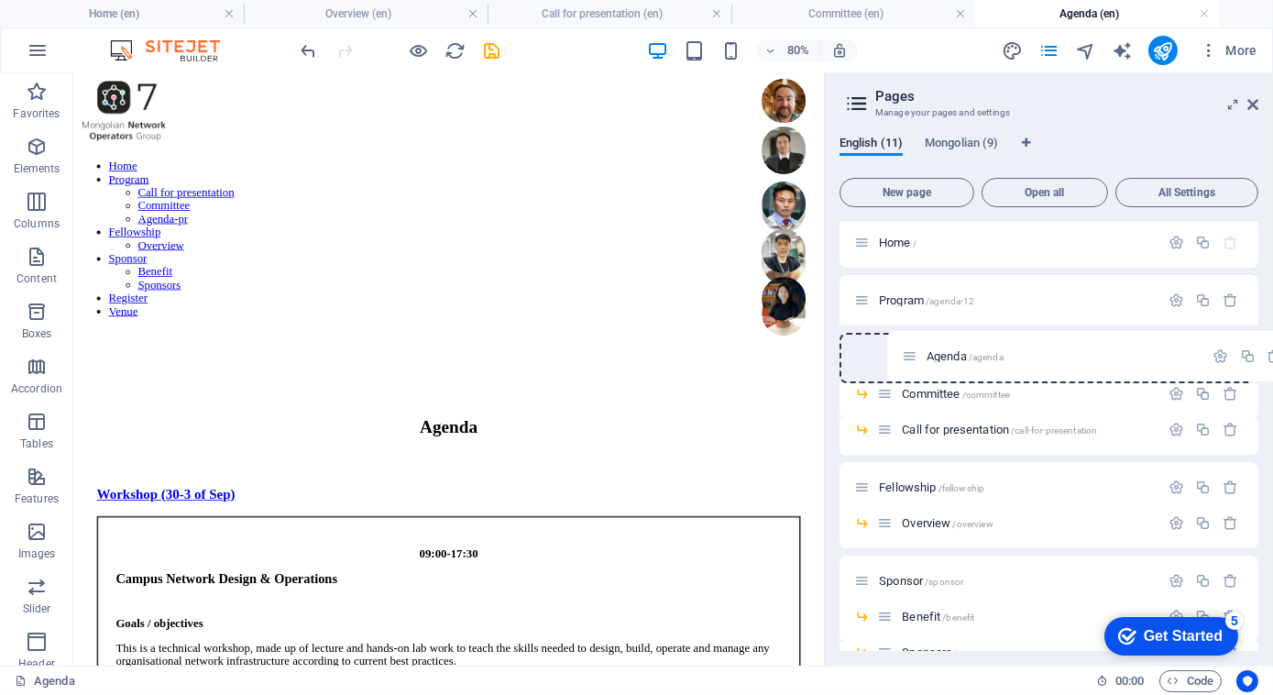
scroll to position [5, 0]
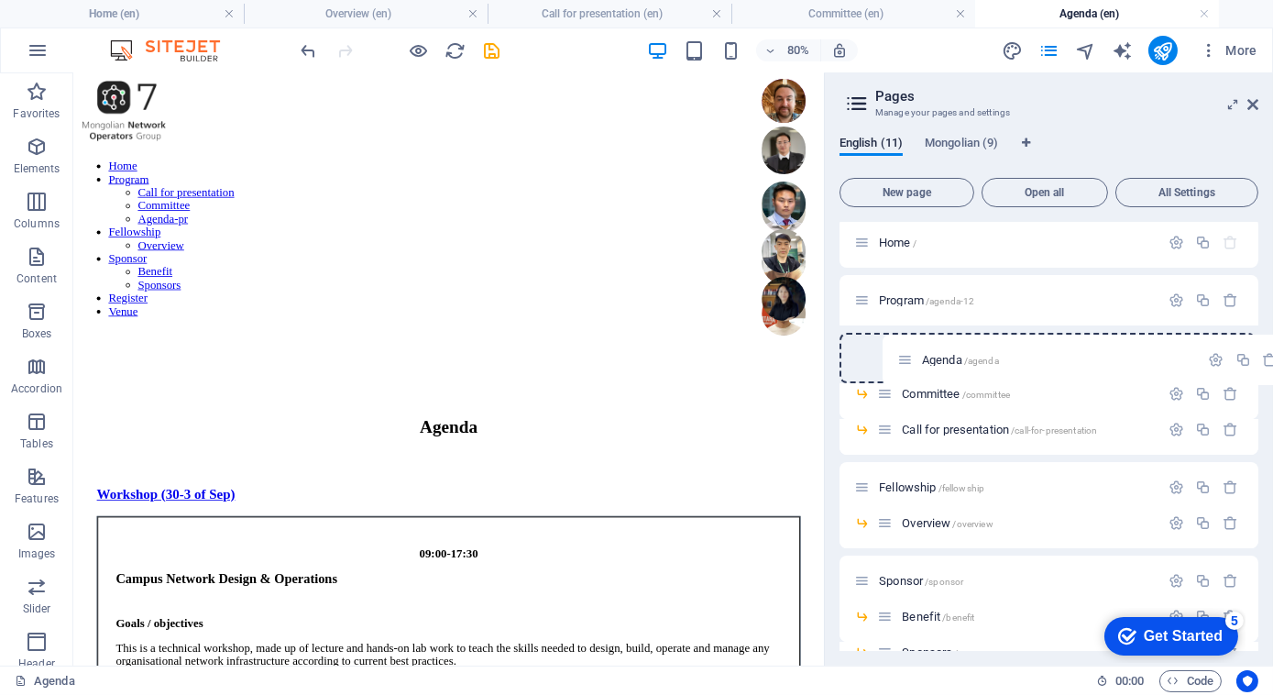
drag, startPoint x: 859, startPoint y: 603, endPoint x: 904, endPoint y: 337, distance: 269.6
click at [904, 337] on div "Home / Program /agenda-12 Committee /committee Call for presentation /call-for-…" at bounding box center [1049, 533] width 419 height 633
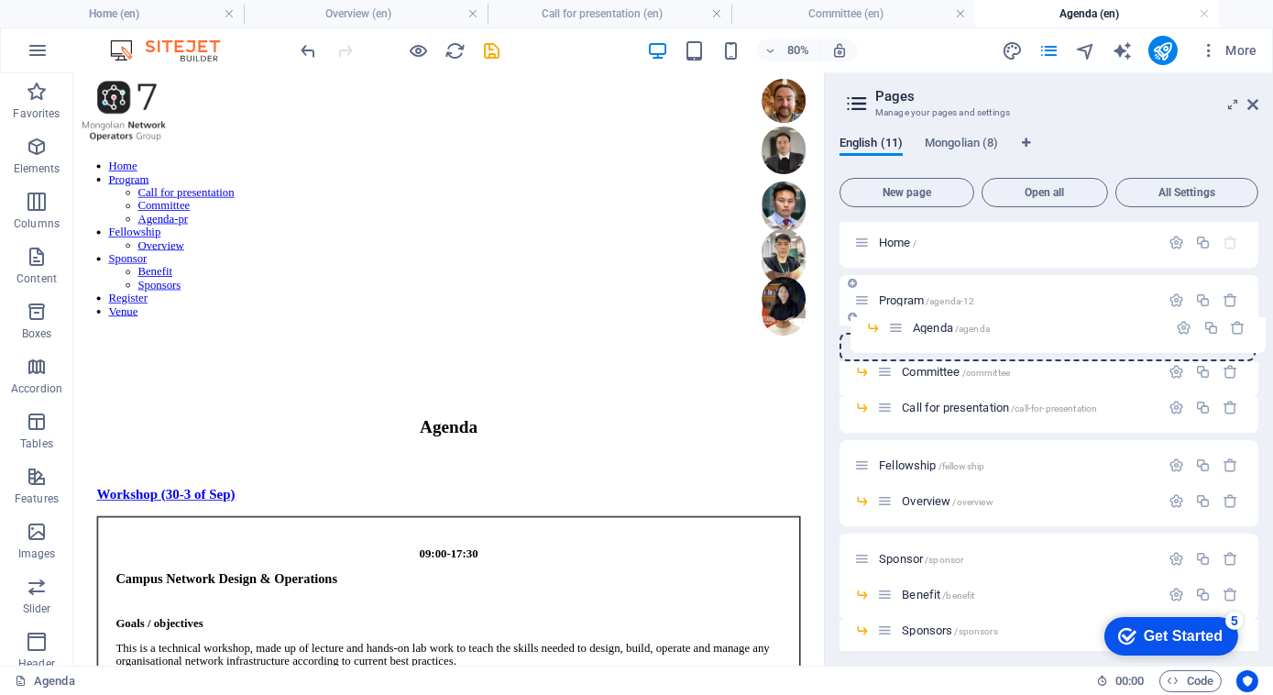
drag, startPoint x: 890, startPoint y: 374, endPoint x: 902, endPoint y: 322, distance: 53.6
click at [902, 322] on div "Home / Program /agenda-12 Committee /committee Agenda /agenda Call for presenta…" at bounding box center [1049, 505] width 419 height 576
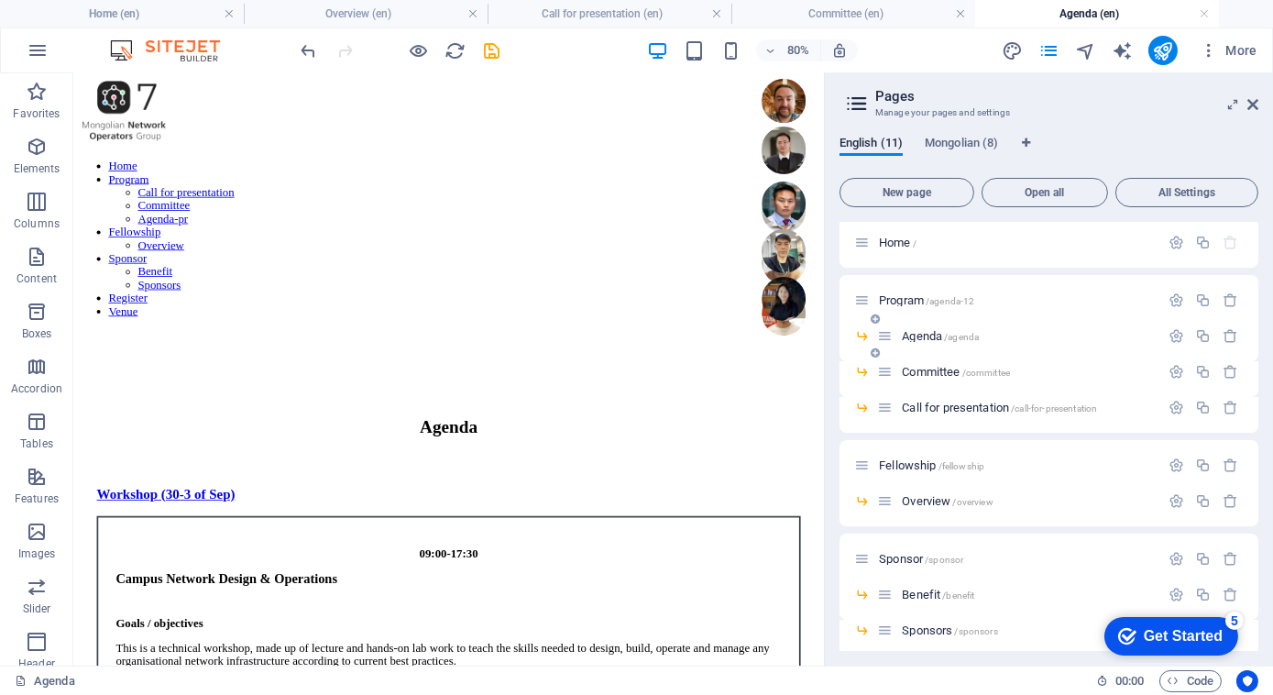
click at [940, 335] on span "Agenda /agenda" at bounding box center [940, 336] width 77 height 14
click at [317, 590] on div "Workshop (30-3 of Sep)" at bounding box center [543, 600] width 880 height 20
click at [280, 590] on div "Workshop (30-3 of Sep)" at bounding box center [543, 600] width 880 height 20
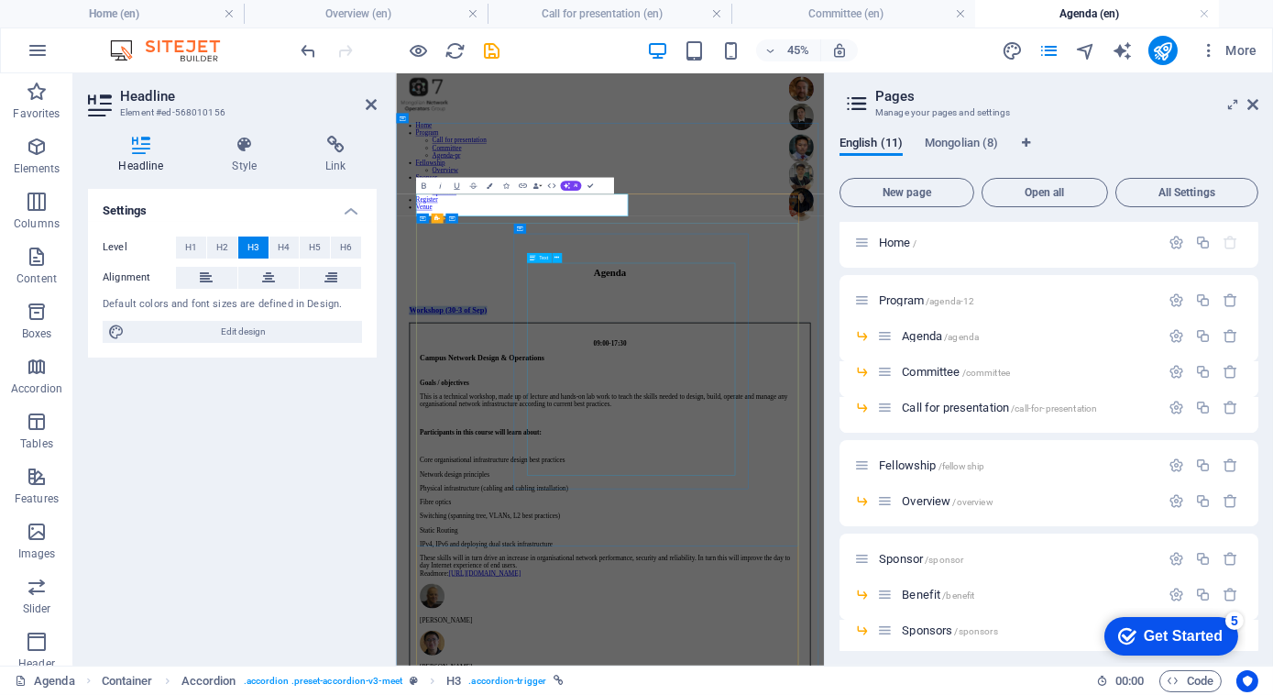
click at [598, 590] on link "Workshop (30-3 of Sep)" at bounding box center [510, 599] width 173 height 19
click at [577, 590] on link "Workshop (30-3 of Sep)" at bounding box center [510, 599] width 173 height 19
click at [598, 590] on link "Workshop (30-3 of Sep)" at bounding box center [510, 599] width 173 height 19
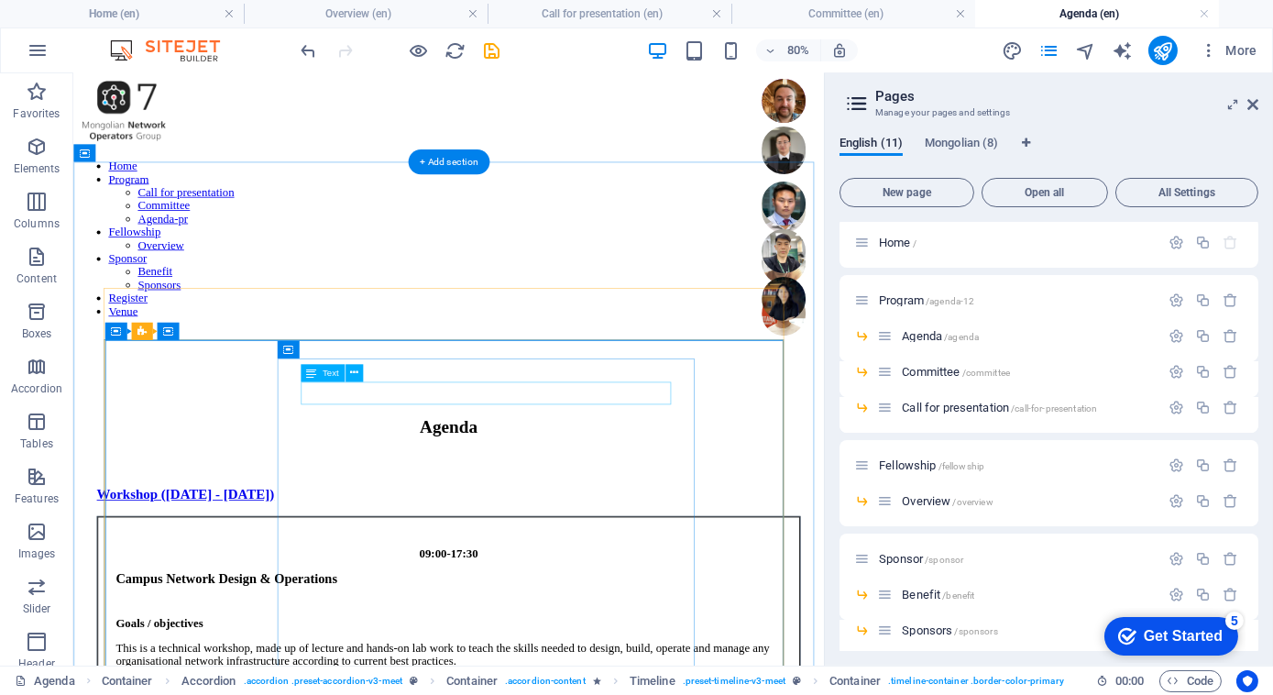
click at [679, 694] on div "Campus Network Design & Operations" at bounding box center [542, 706] width 832 height 19
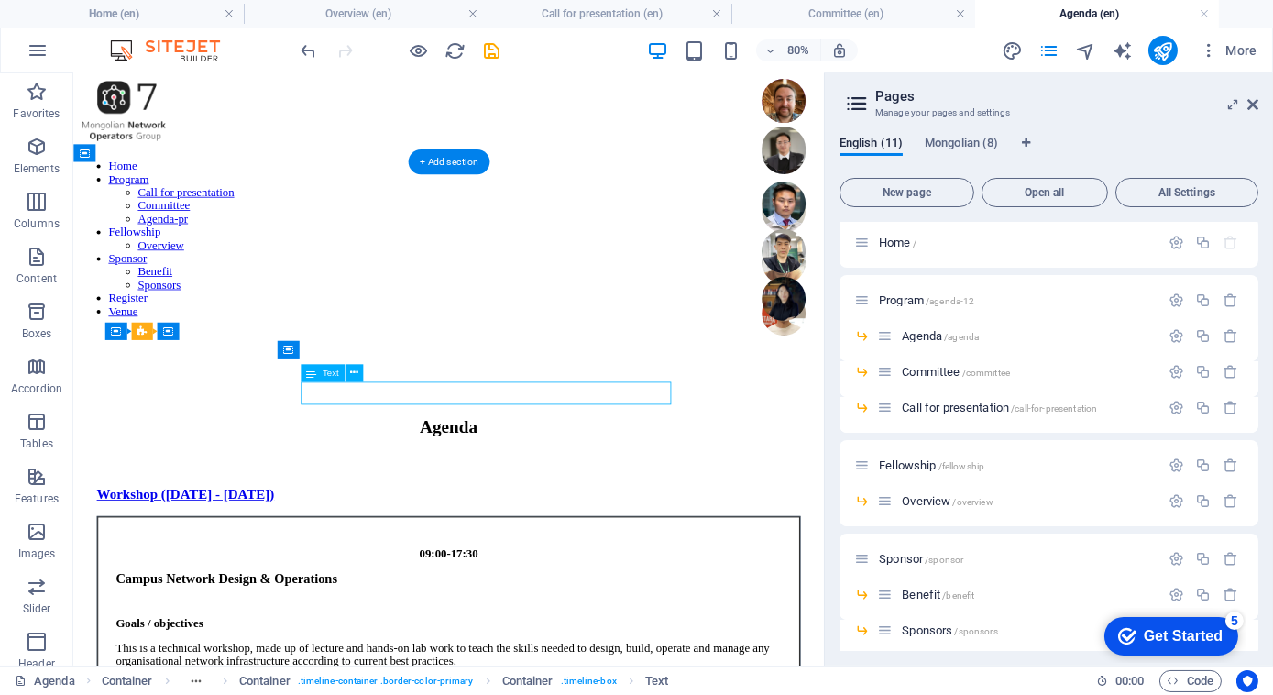
click at [679, 694] on div "Campus Network Design & Operations" at bounding box center [542, 706] width 832 height 19
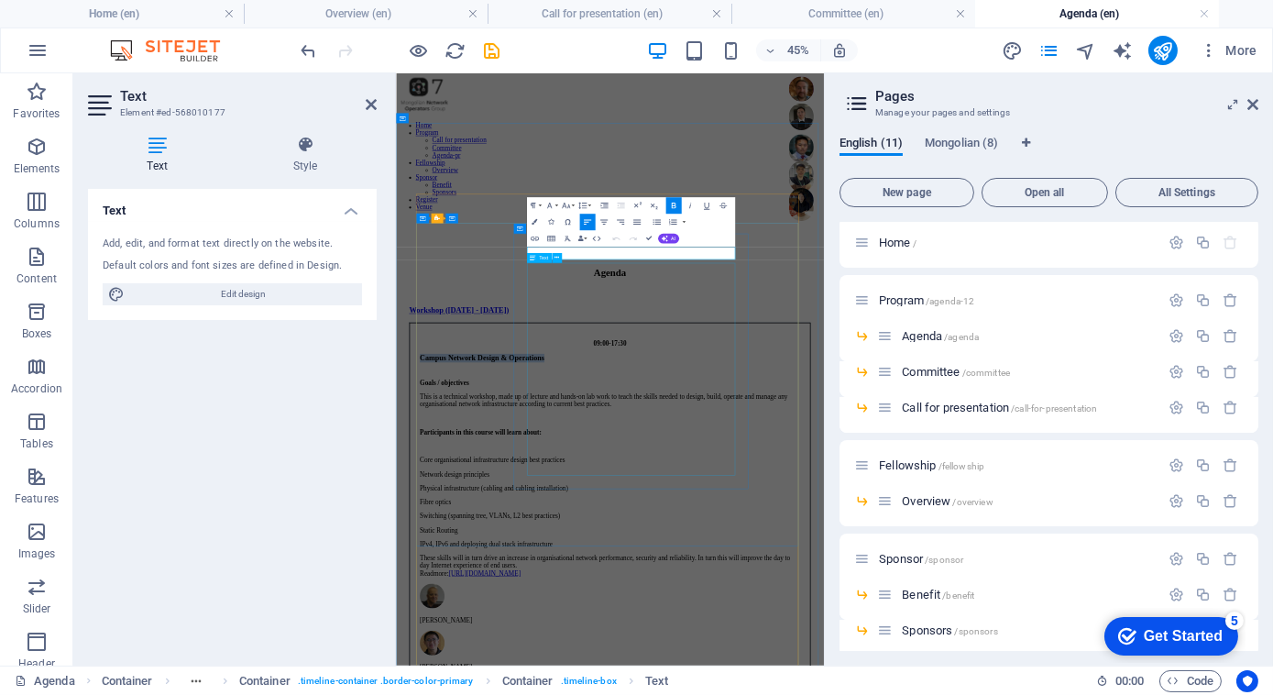
drag, startPoint x: 1048, startPoint y: 467, endPoint x: 651, endPoint y: 478, distance: 397.0
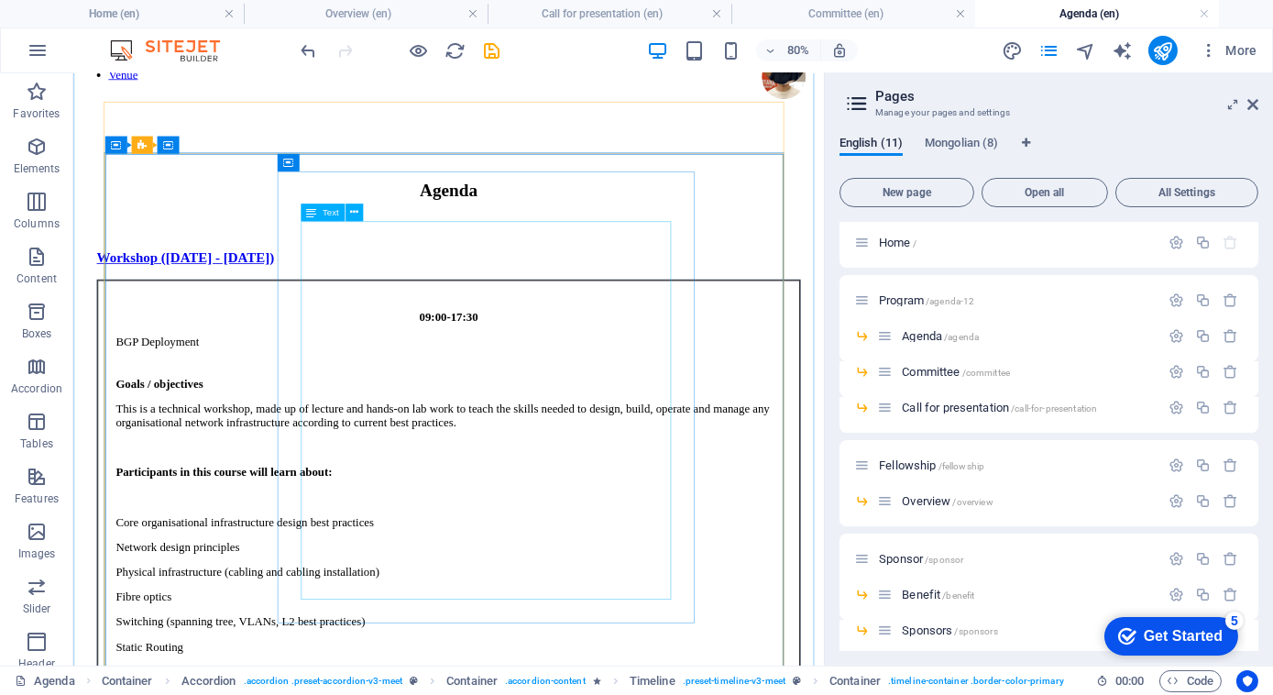
scroll to position [300, 0]
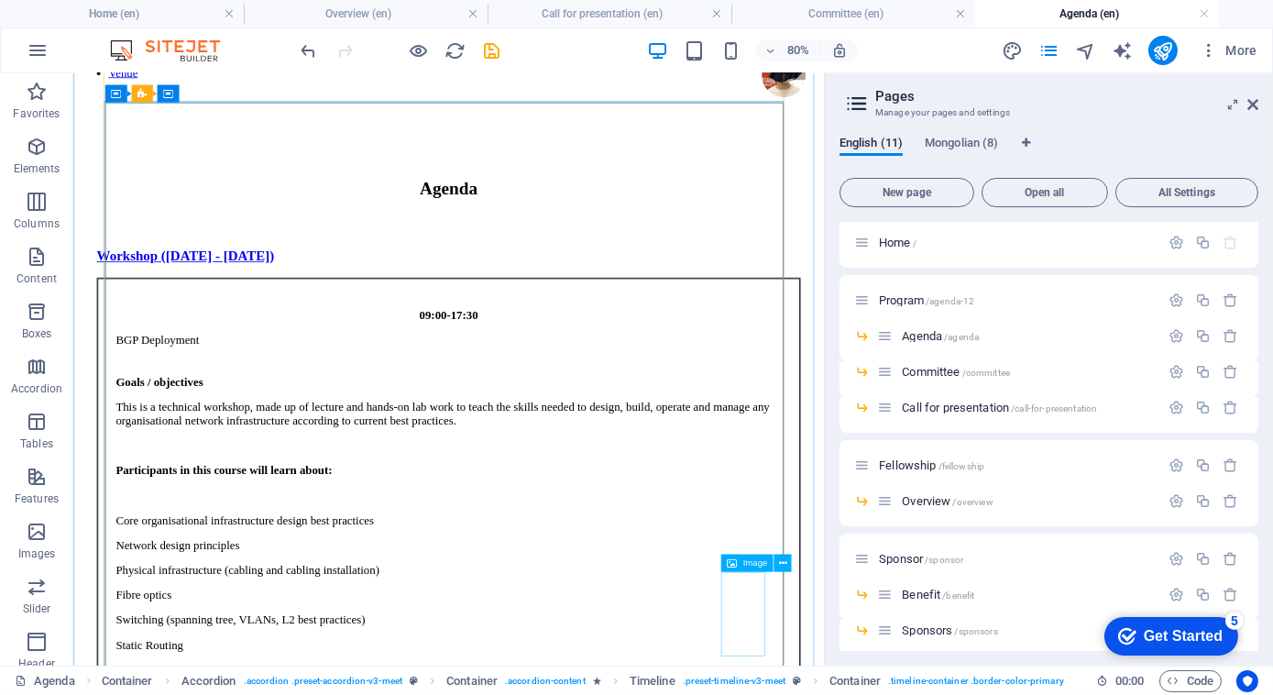
click at [777, 563] on button at bounding box center [782, 563] width 17 height 17
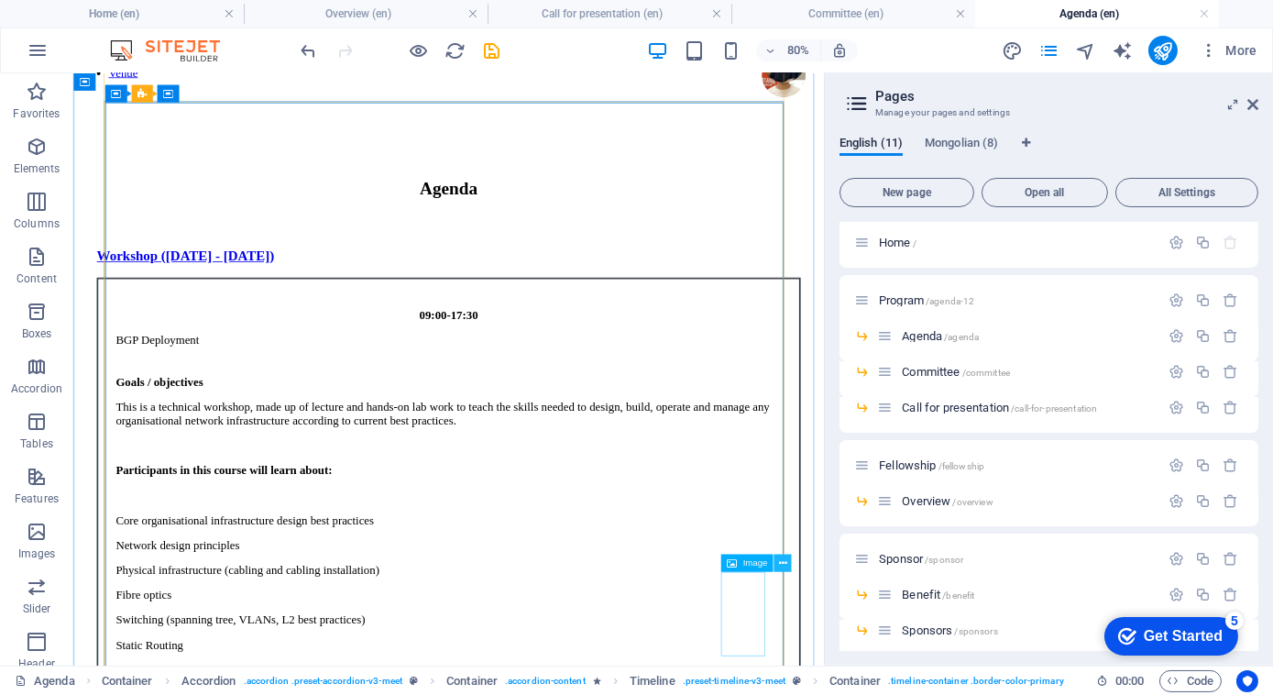
click at [781, 566] on icon at bounding box center [782, 563] width 8 height 16
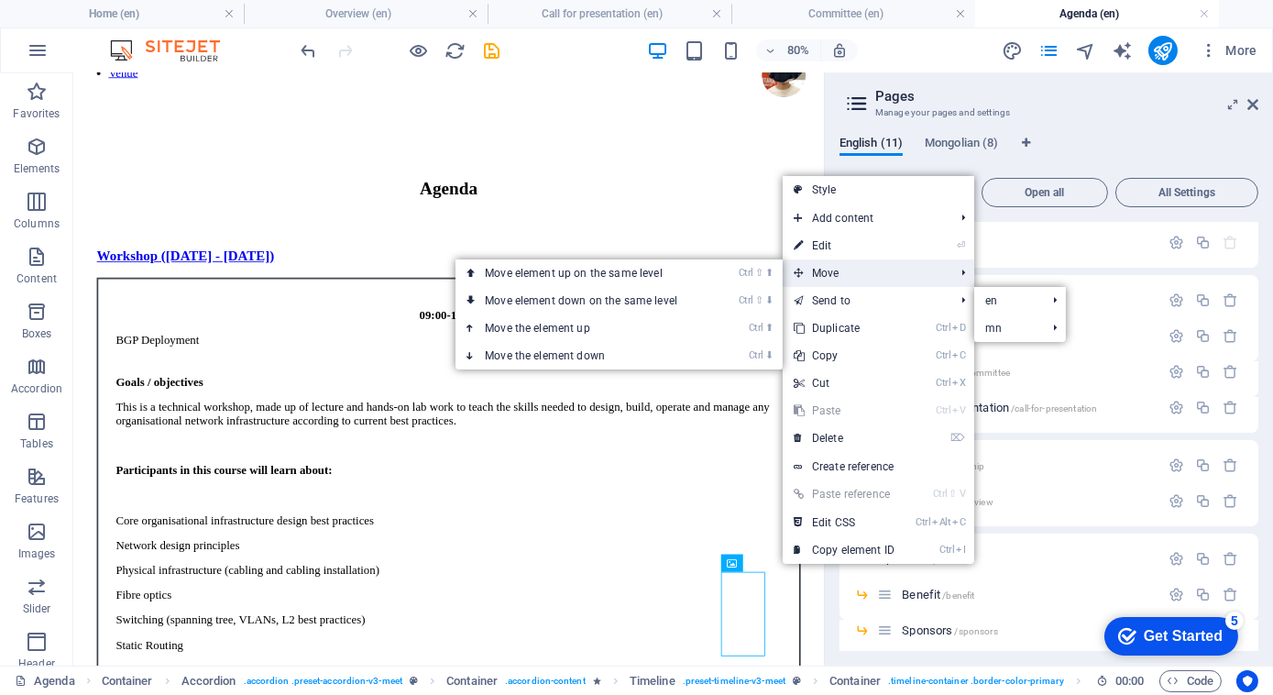
click at [856, 269] on span "Move" at bounding box center [865, 272] width 164 height 27
click at [570, 356] on link "Ctrl ⬇ Move the element down" at bounding box center [585, 355] width 258 height 27
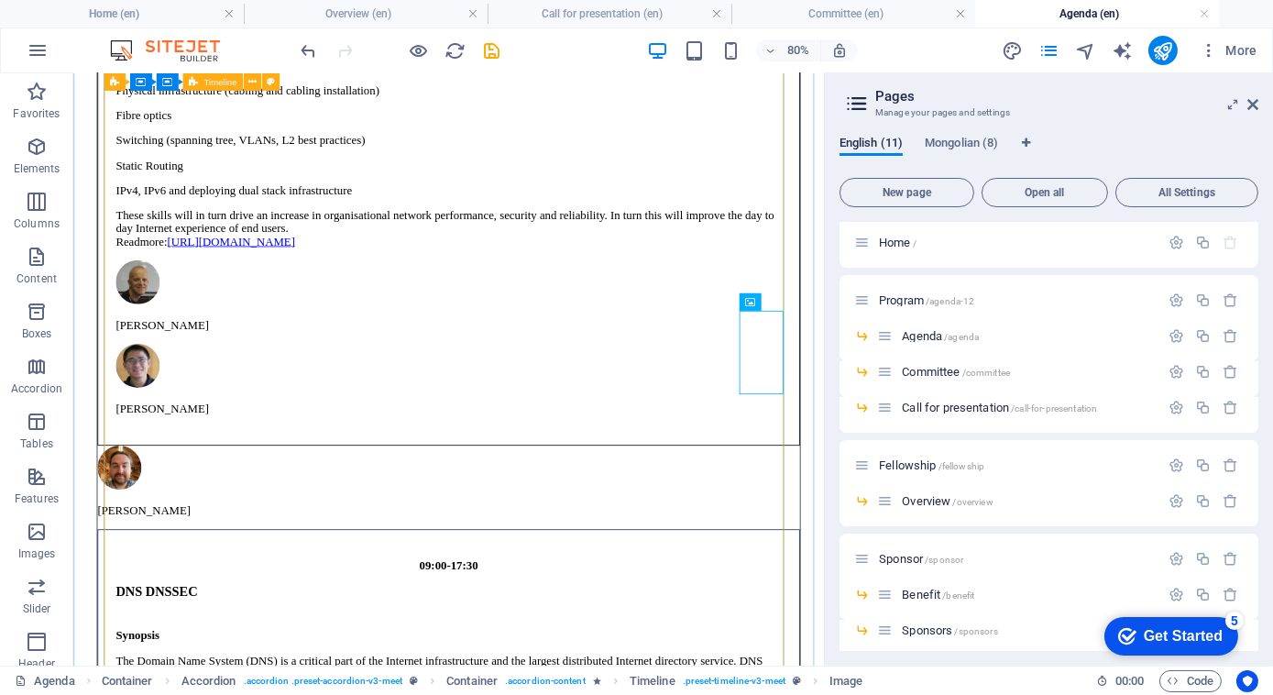
scroll to position [906, 0]
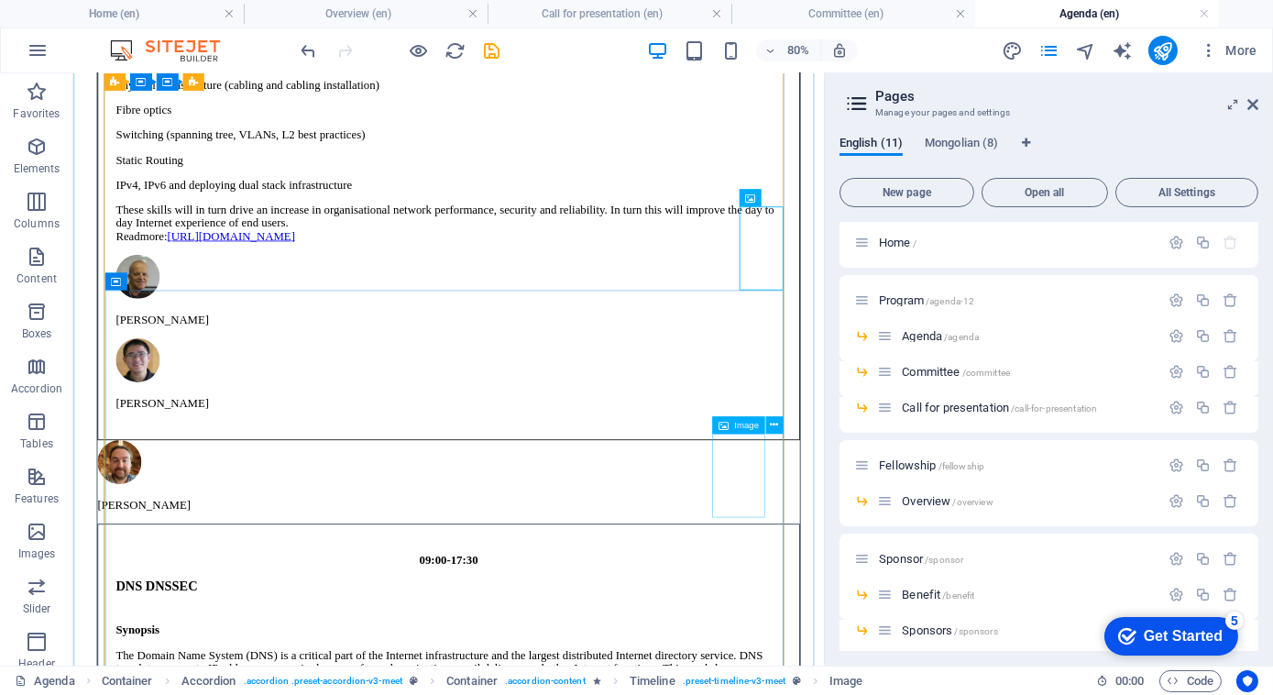
click at [774, 424] on icon at bounding box center [774, 425] width 8 height 16
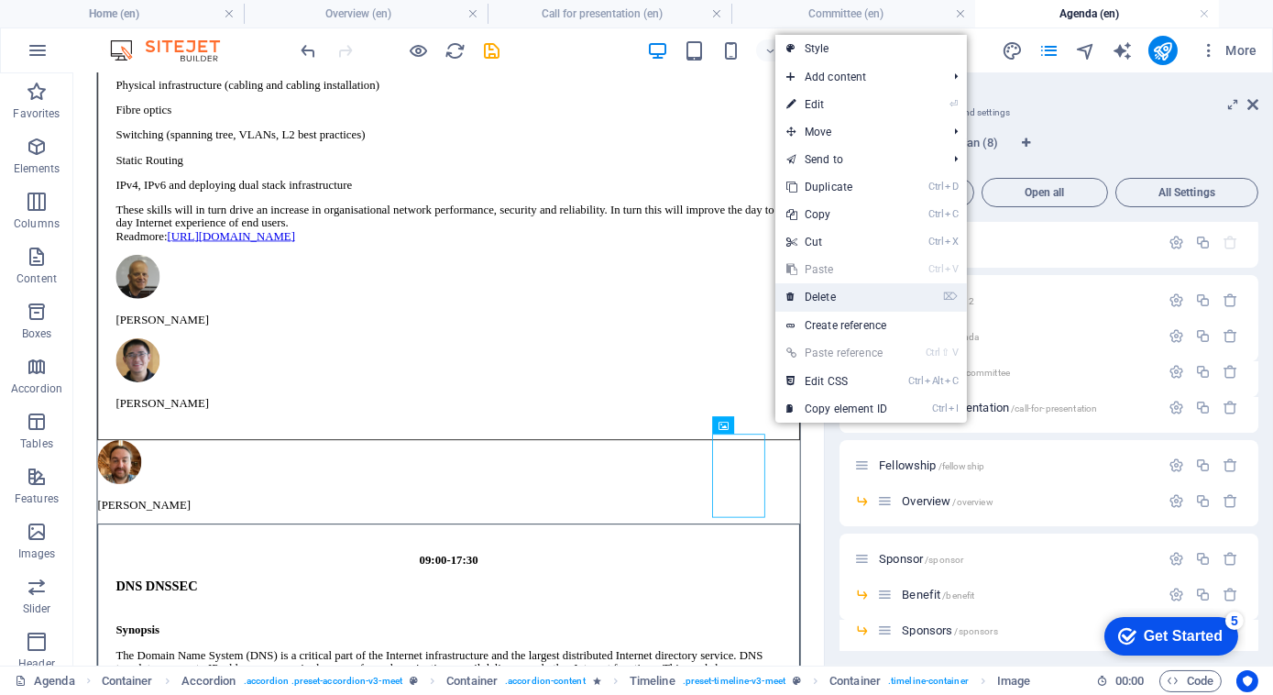
click at [829, 299] on link "⌦ Delete" at bounding box center [836, 296] width 123 height 27
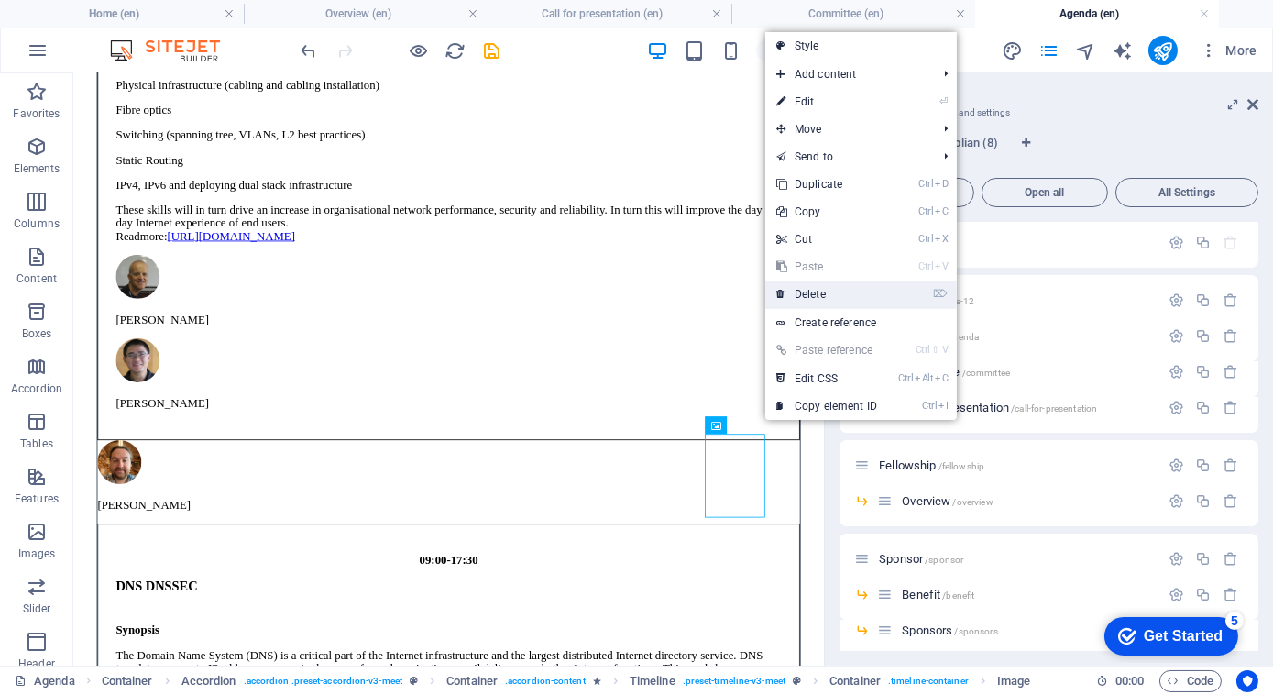
click at [799, 303] on link "⌦ Delete" at bounding box center [826, 293] width 123 height 27
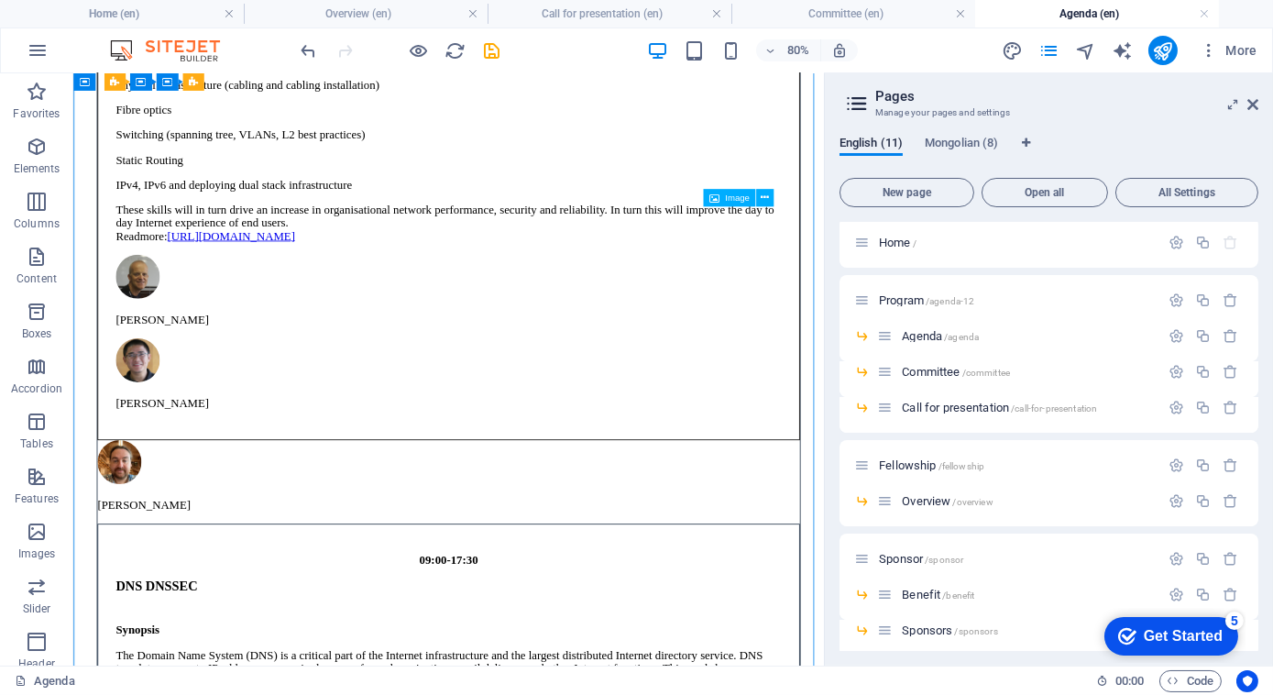
click at [944, 520] on div "09:00-17:30 BGP Deployment Goals / objectives This is a technical workshop, mad…" at bounding box center [543, 676] width 878 height 1906
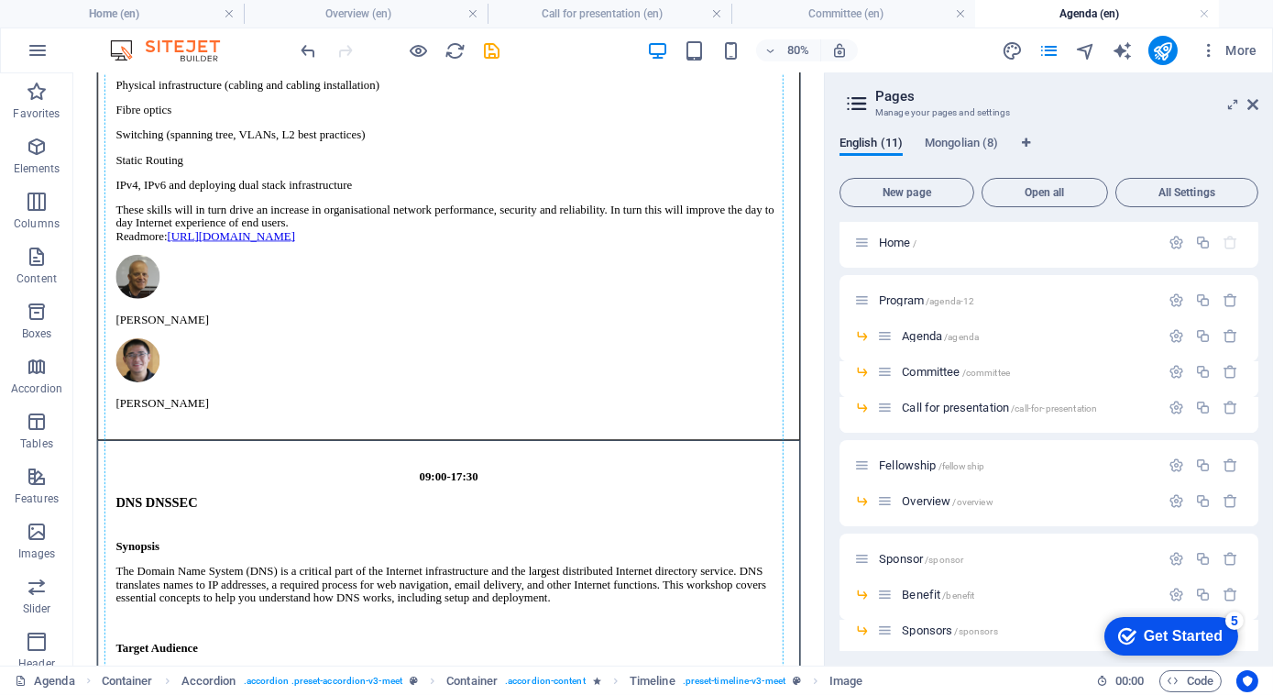
drag, startPoint x: 944, startPoint y: 260, endPoint x: 947, endPoint y: 604, distance: 343.7
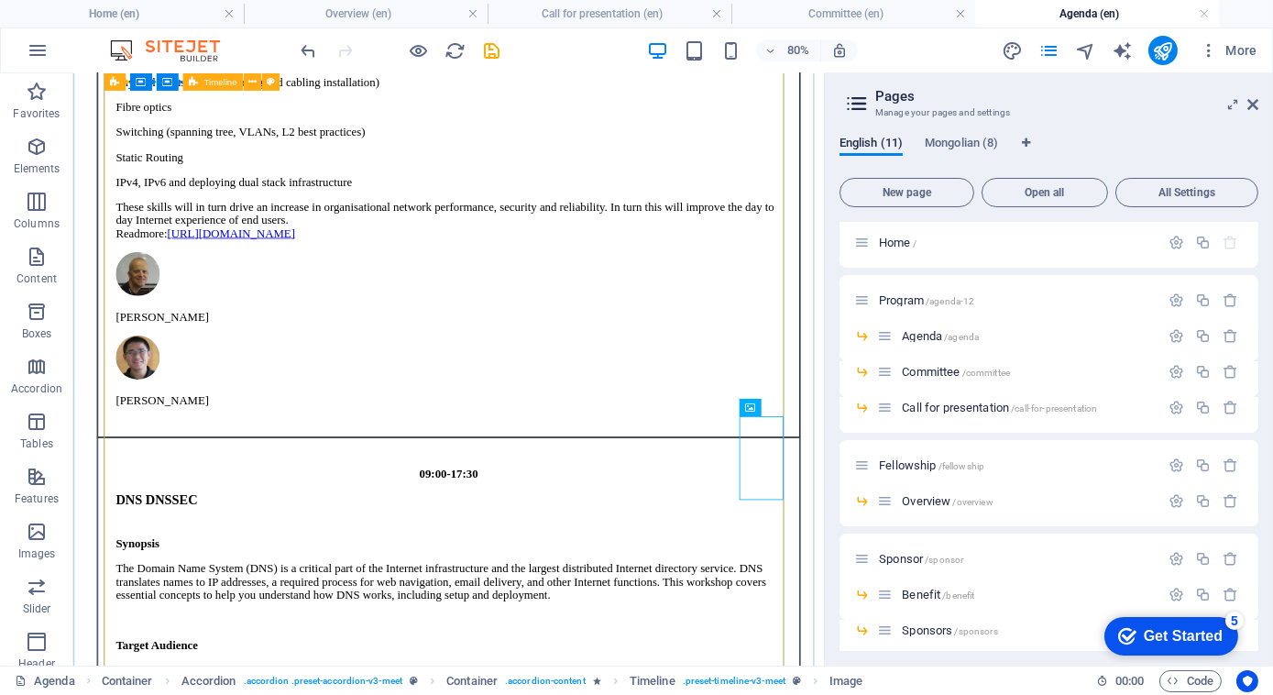
scroll to position [832, 0]
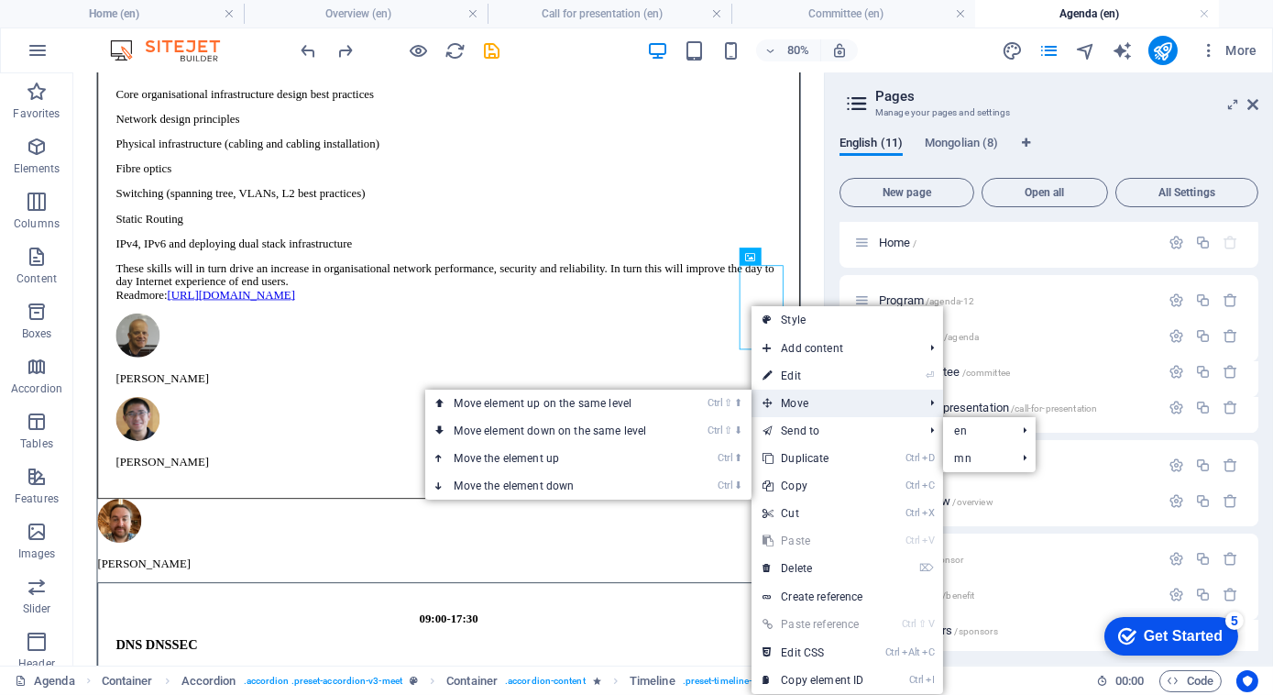
click at [806, 409] on span "Move" at bounding box center [834, 403] width 164 height 27
drag, startPoint x: 549, startPoint y: 489, endPoint x: 619, endPoint y: 517, distance: 74.9
click at [549, 489] on link "Ctrl ⬇ Move the element down" at bounding box center [554, 485] width 258 height 27
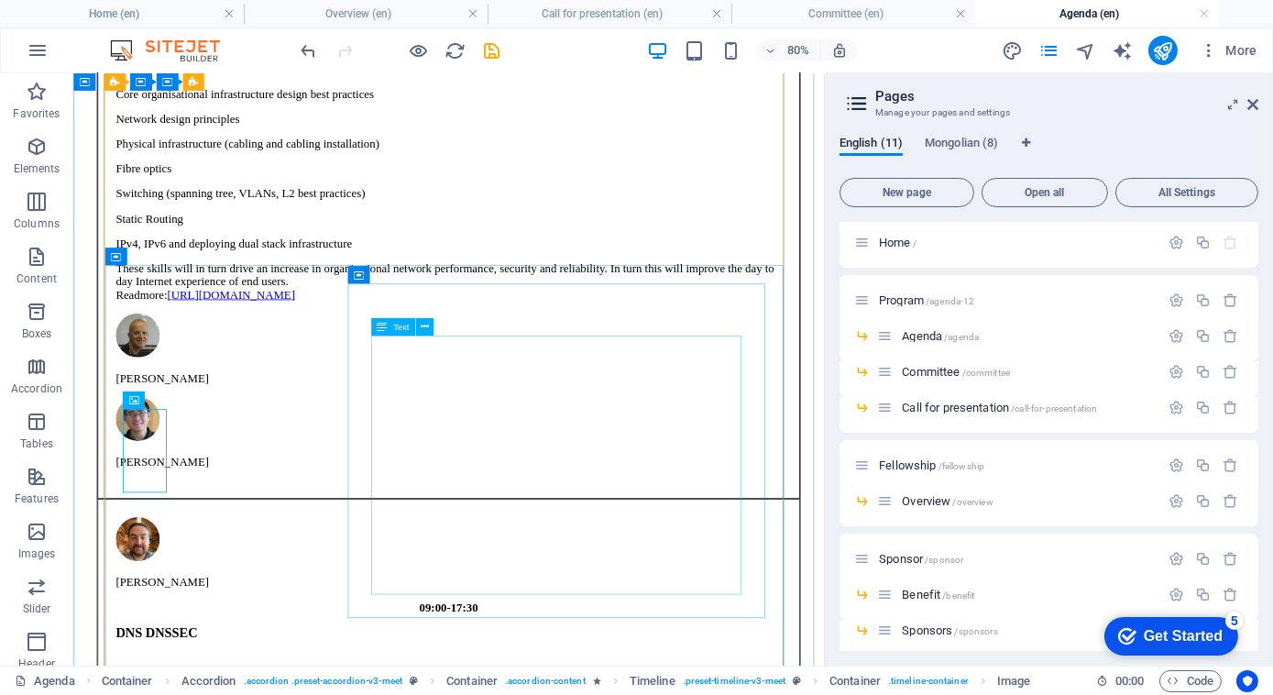
click at [183, 629] on figure "[PERSON_NAME]" at bounding box center [542, 674] width 832 height 90
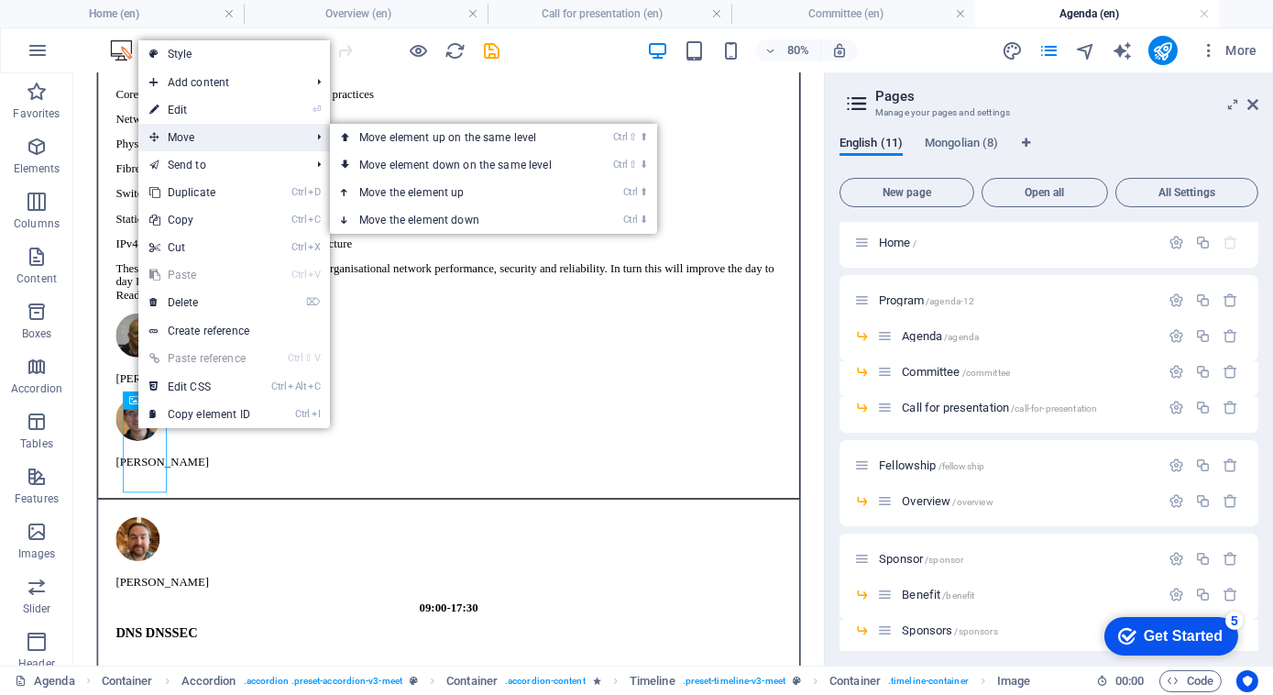
click at [313, 136] on li "Move Ctrl ⇧ ⬆ Move element up on the same level Ctrl ⇧ ⬇ Move element down on t…" at bounding box center [234, 137] width 192 height 27
drag, startPoint x: 495, startPoint y: 139, endPoint x: 284, endPoint y: 280, distance: 253.2
click at [495, 139] on link "Ctrl ⇧ ⬆ Move element up on the same level" at bounding box center [459, 137] width 258 height 27
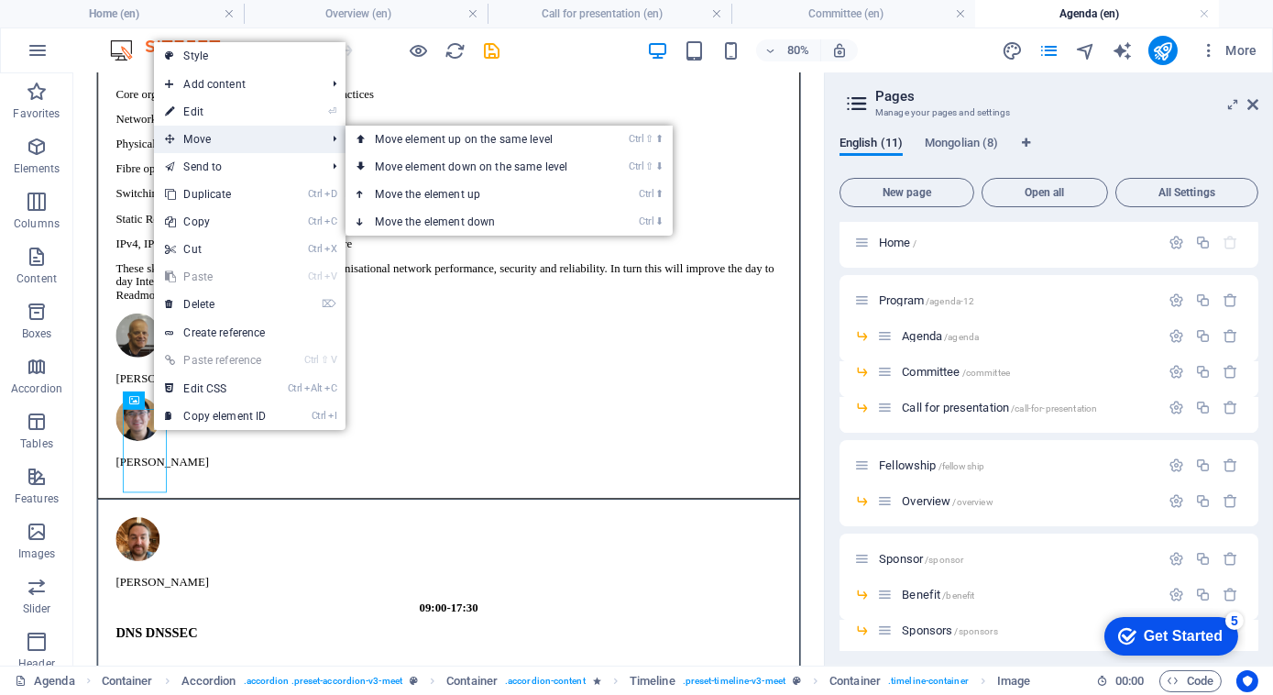
click at [259, 136] on span "Move" at bounding box center [236, 139] width 164 height 27
click at [405, 144] on link "Ctrl ⇧ ⬆ Move element up on the same level" at bounding box center [475, 139] width 258 height 27
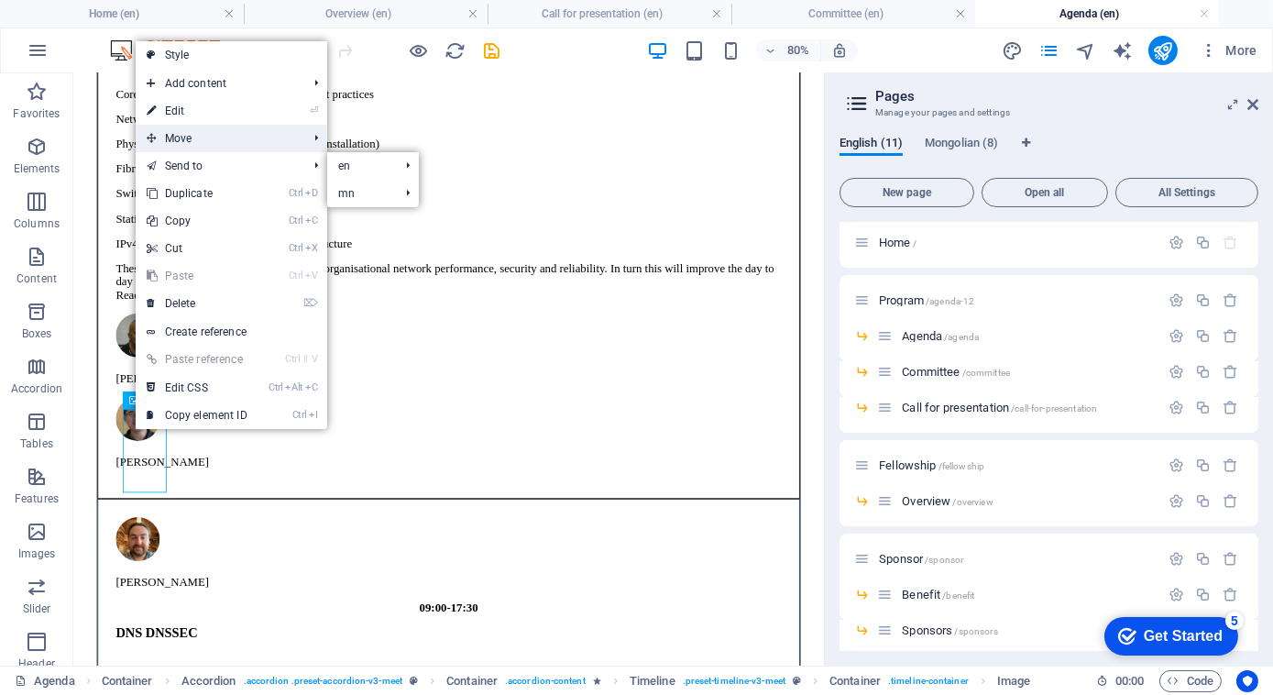
click at [291, 134] on span "Move" at bounding box center [218, 138] width 164 height 27
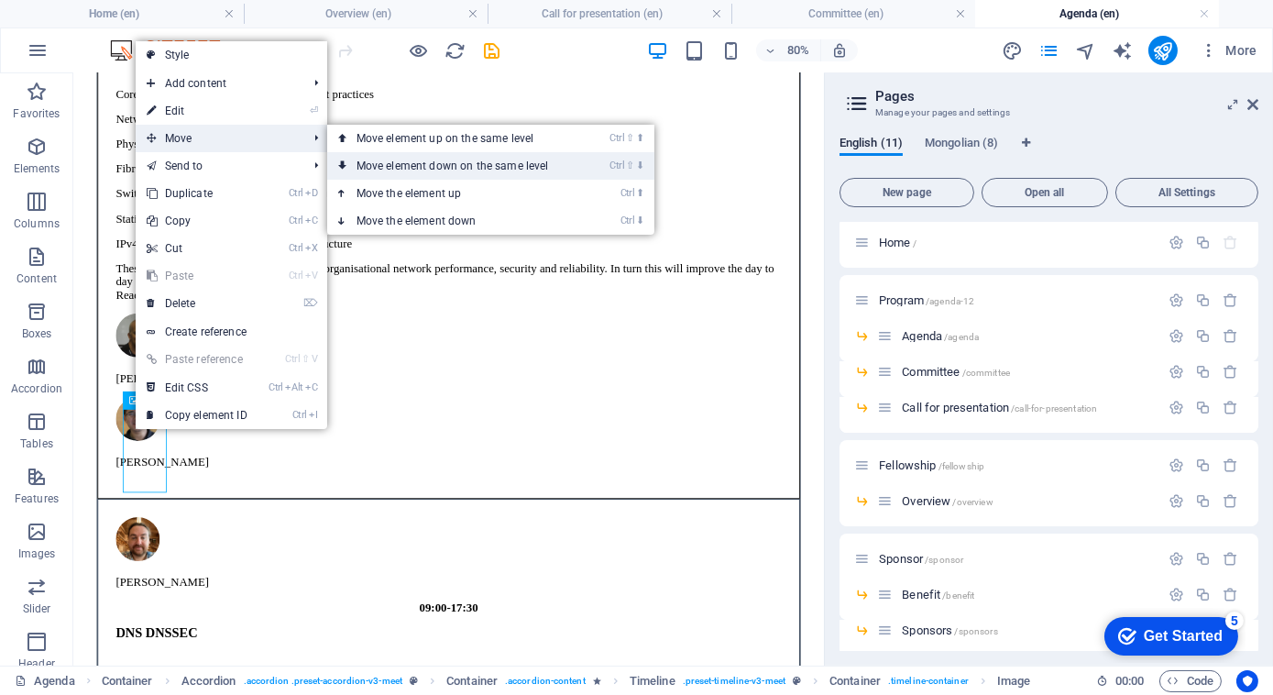
click at [405, 156] on link "Ctrl ⇧ ⬇ Move element down on the same level" at bounding box center [456, 165] width 258 height 27
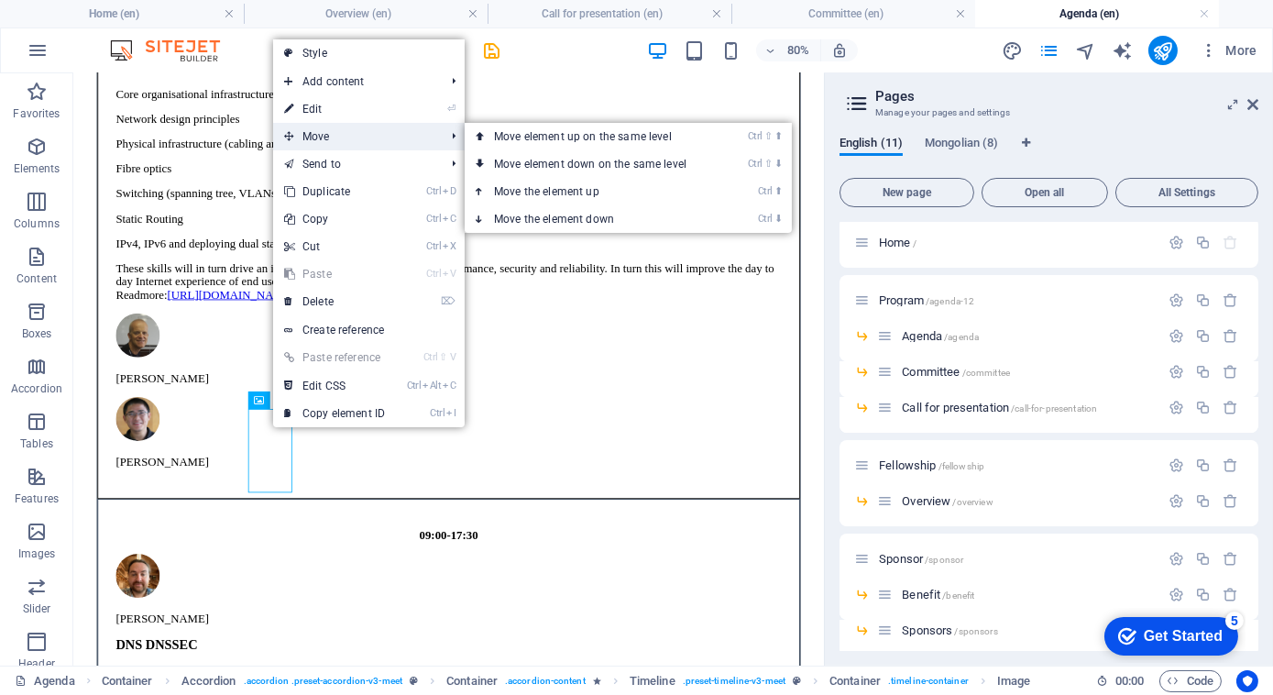
click at [379, 138] on span "Move" at bounding box center [355, 136] width 164 height 27
drag, startPoint x: 638, startPoint y: 165, endPoint x: 96, endPoint y: 576, distance: 679.7
click at [638, 165] on link "Ctrl ⇧ ⬇ Move element down on the same level" at bounding box center [594, 163] width 258 height 27
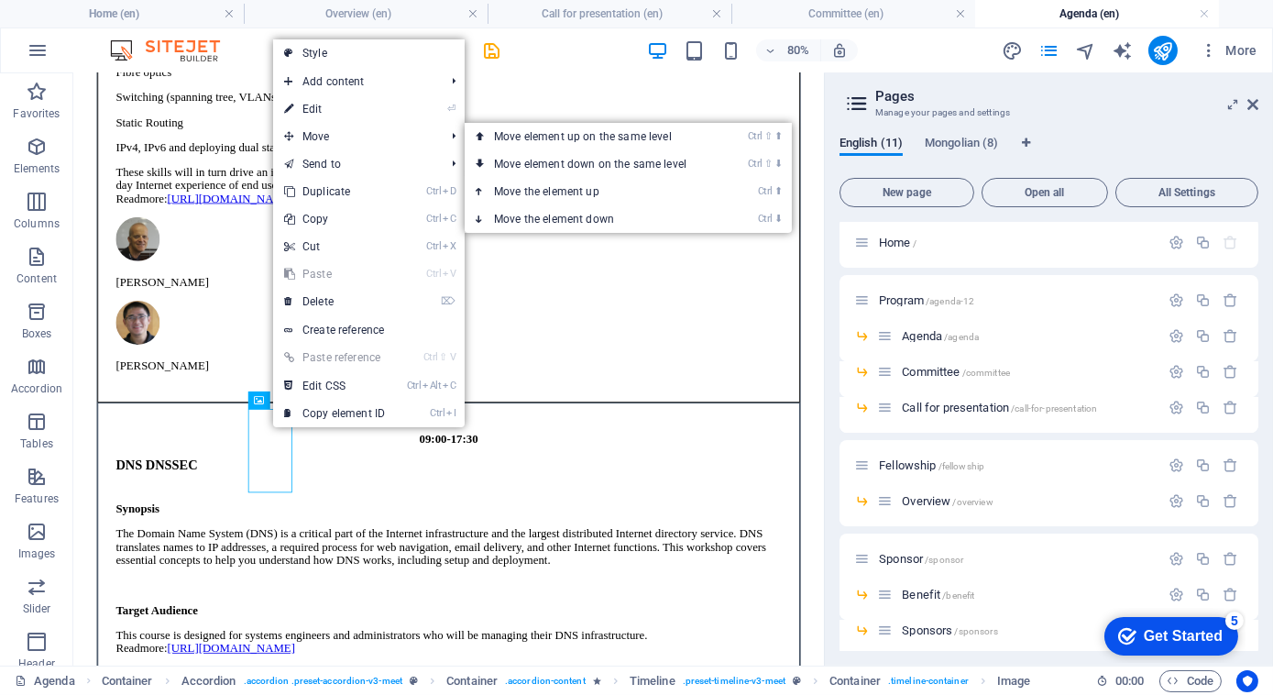
scroll to position [956, 0]
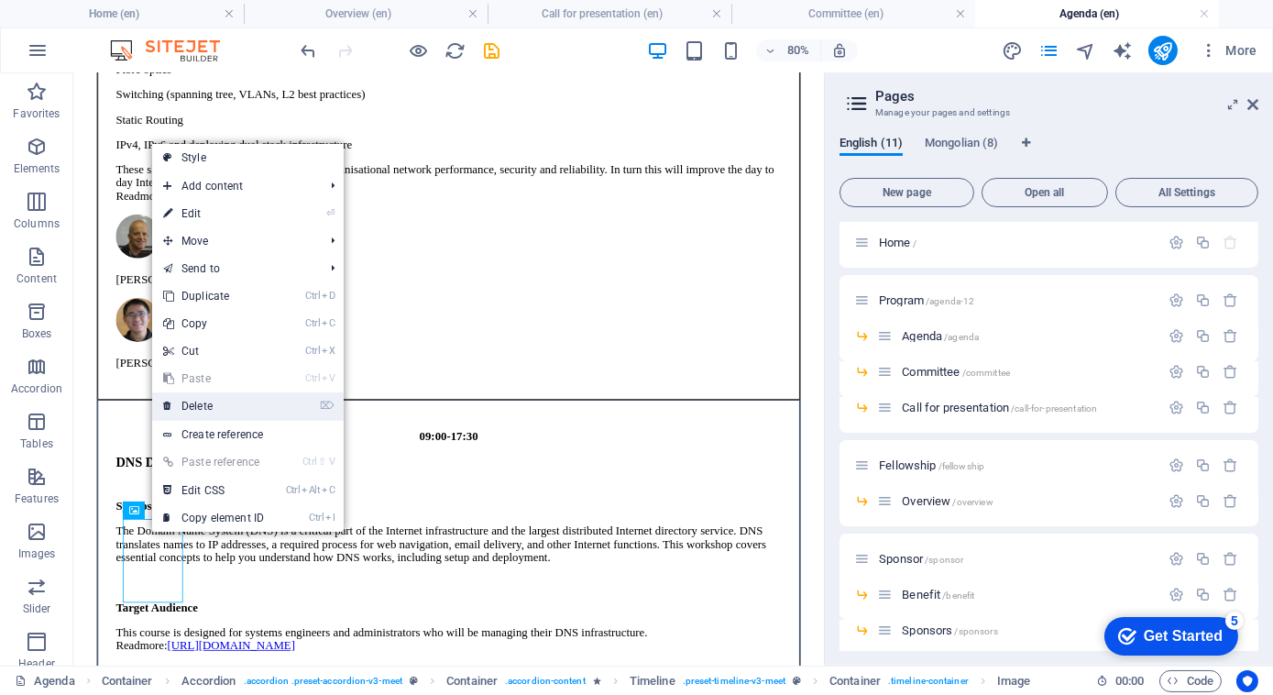
drag, startPoint x: 192, startPoint y: 408, endPoint x: 438, endPoint y: 381, distance: 247.1
click at [192, 409] on link "⌦ Delete" at bounding box center [213, 405] width 123 height 27
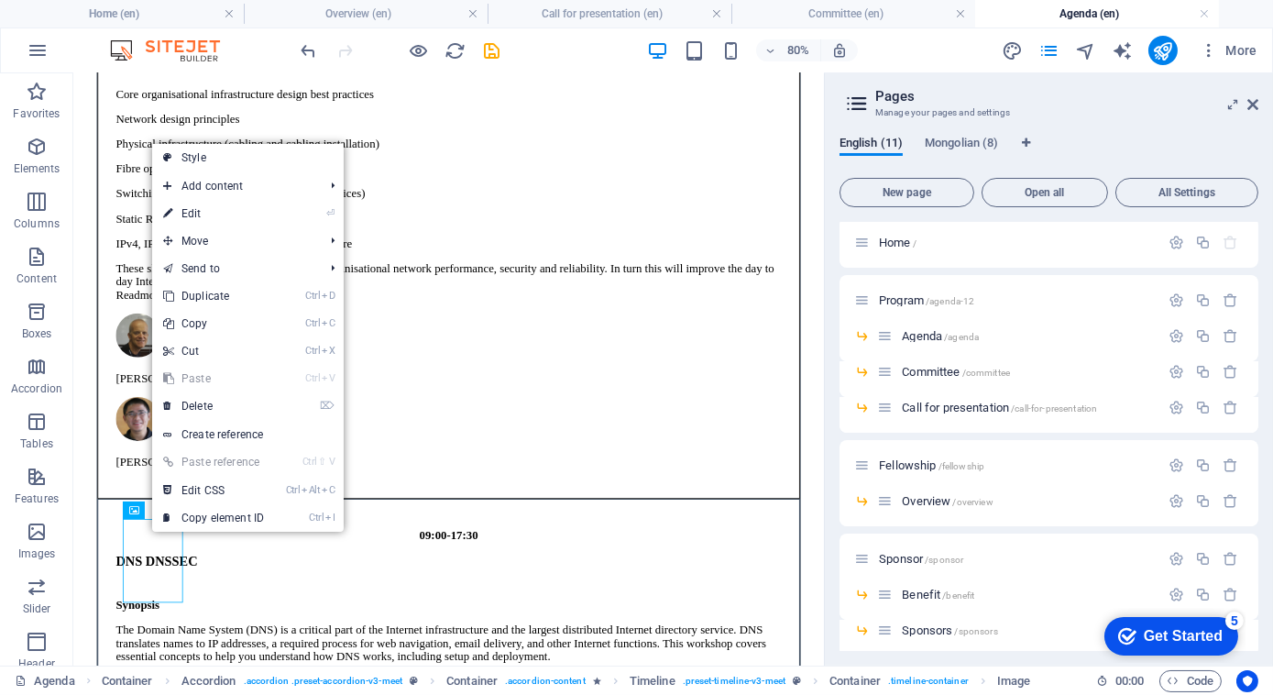
scroll to position [830, 0]
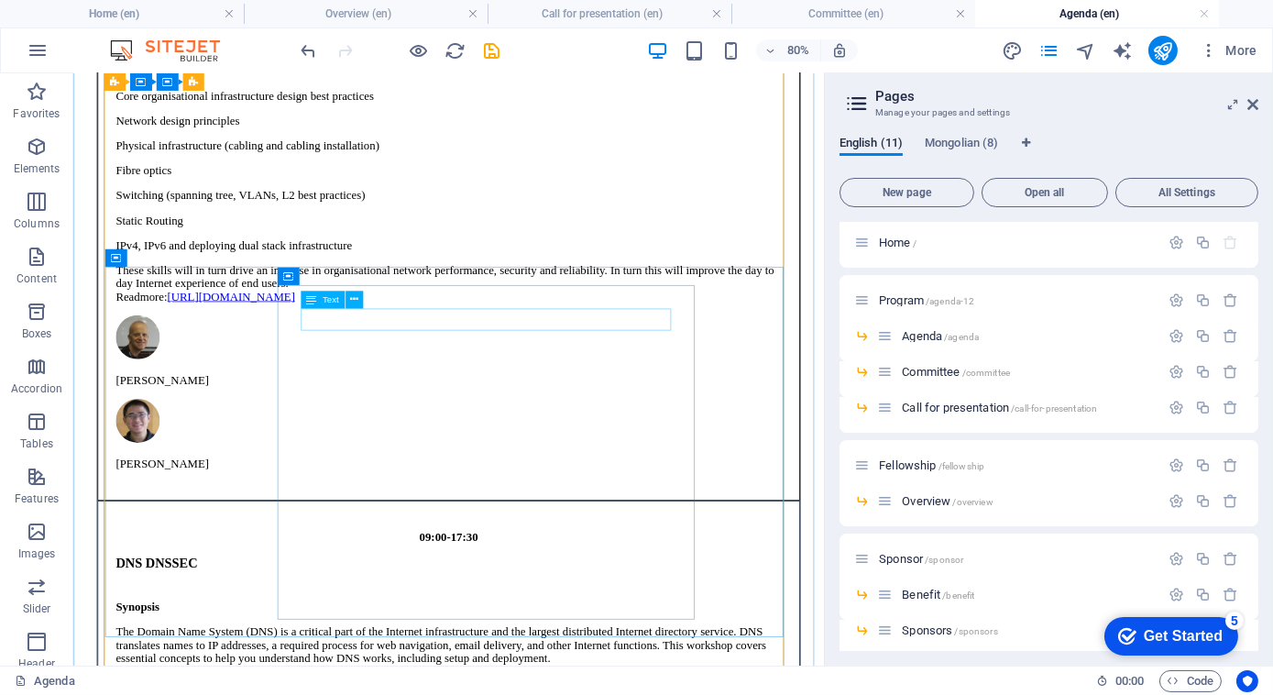
click at [450, 676] on div "DNS DNSSEC" at bounding box center [542, 685] width 832 height 19
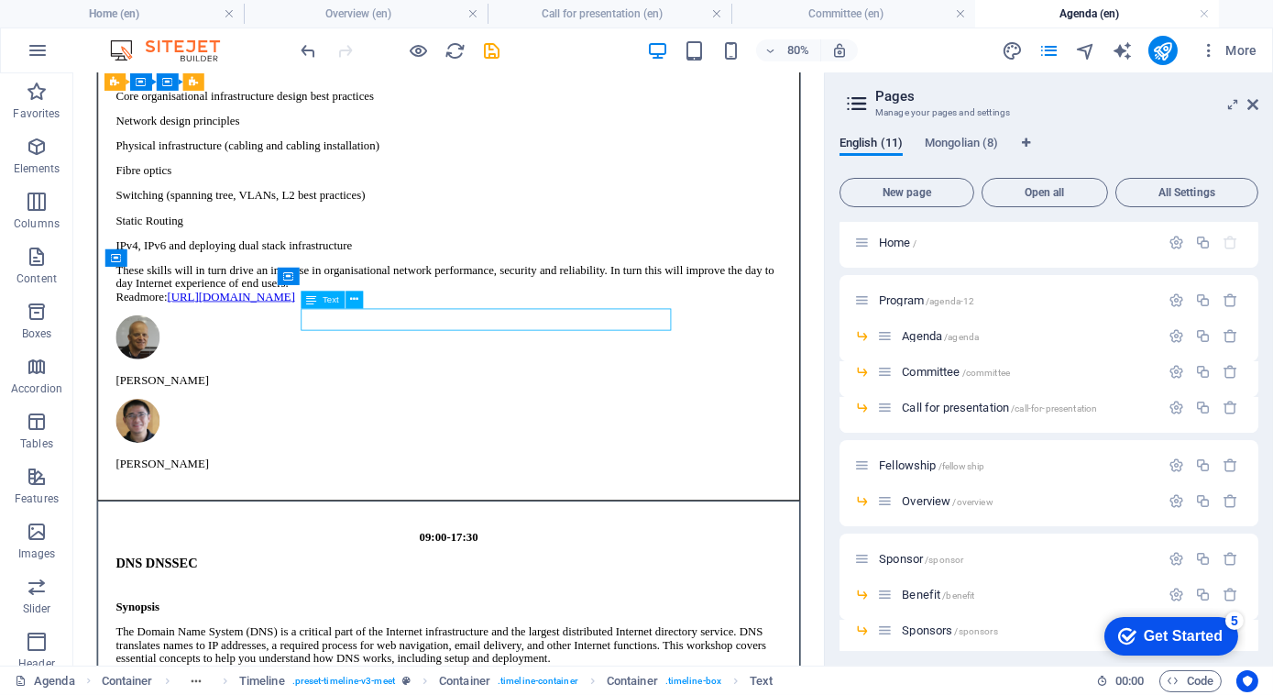
click at [460, 676] on div "DNS DNSSEC" at bounding box center [542, 685] width 832 height 19
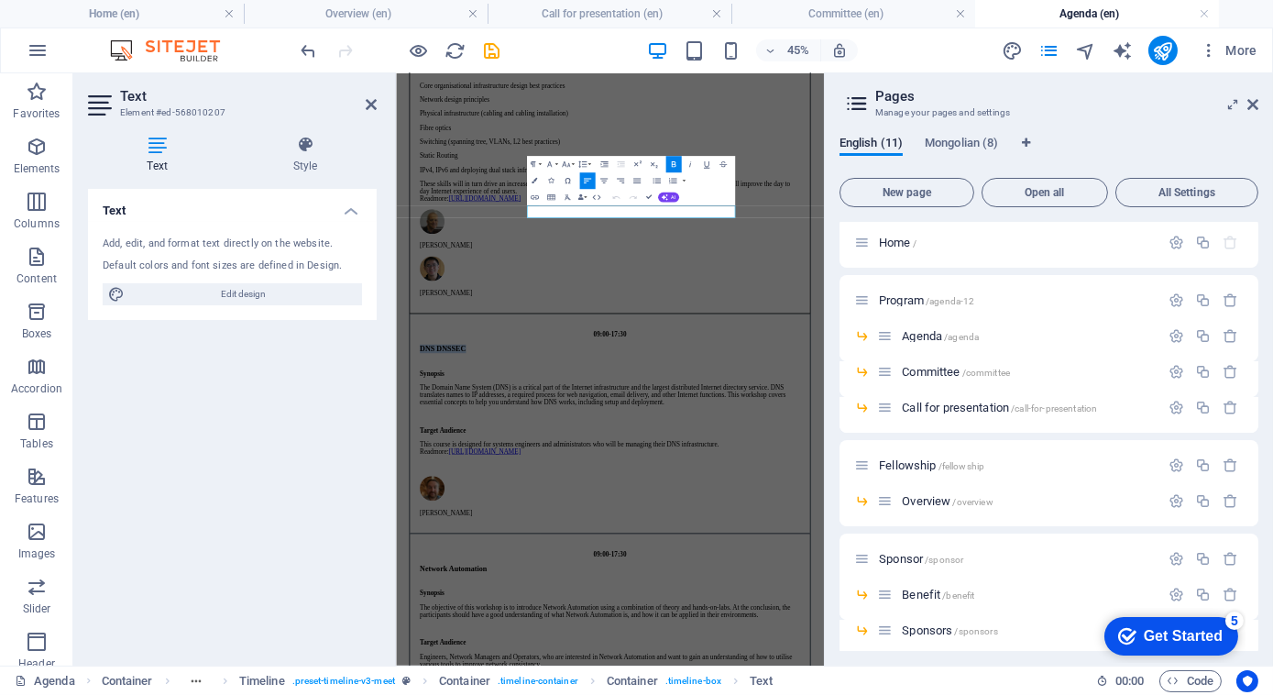
drag, startPoint x: 804, startPoint y: 381, endPoint x: 544, endPoint y: 376, distance: 259.4
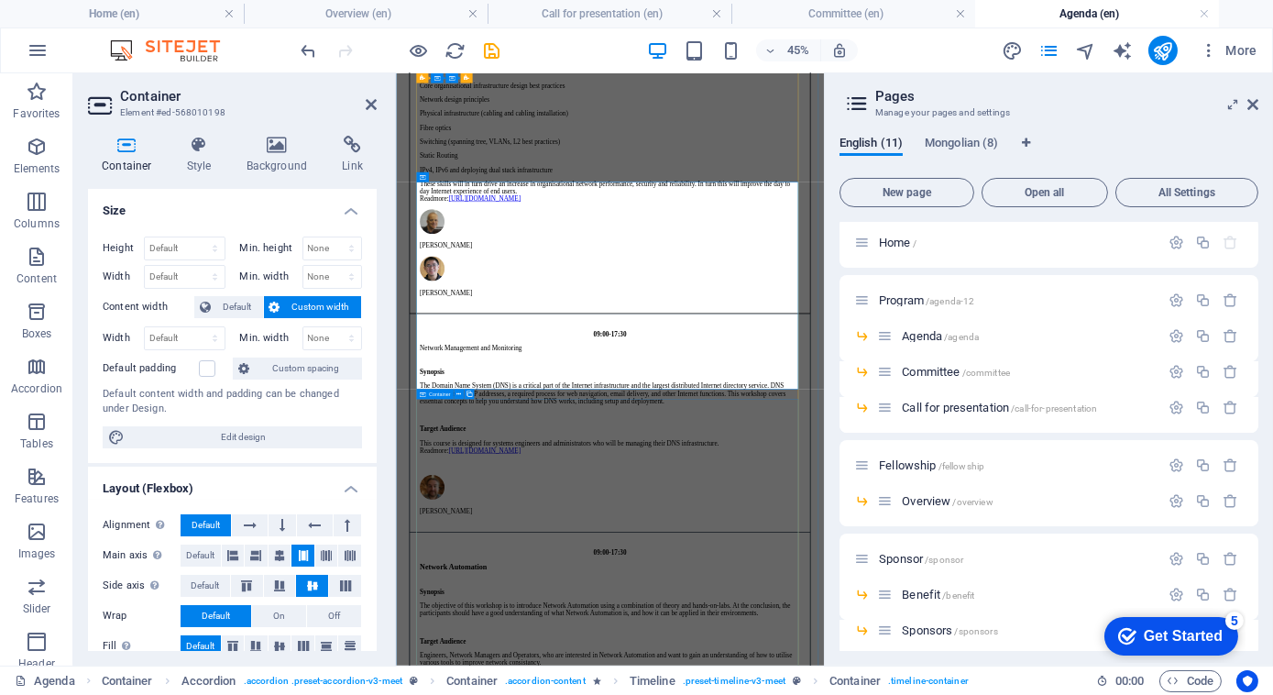
click at [1259, 104] on aside "Pages Manage your pages and settings English (11) Mongolian (8) New page Open a…" at bounding box center [1048, 369] width 449 height 592
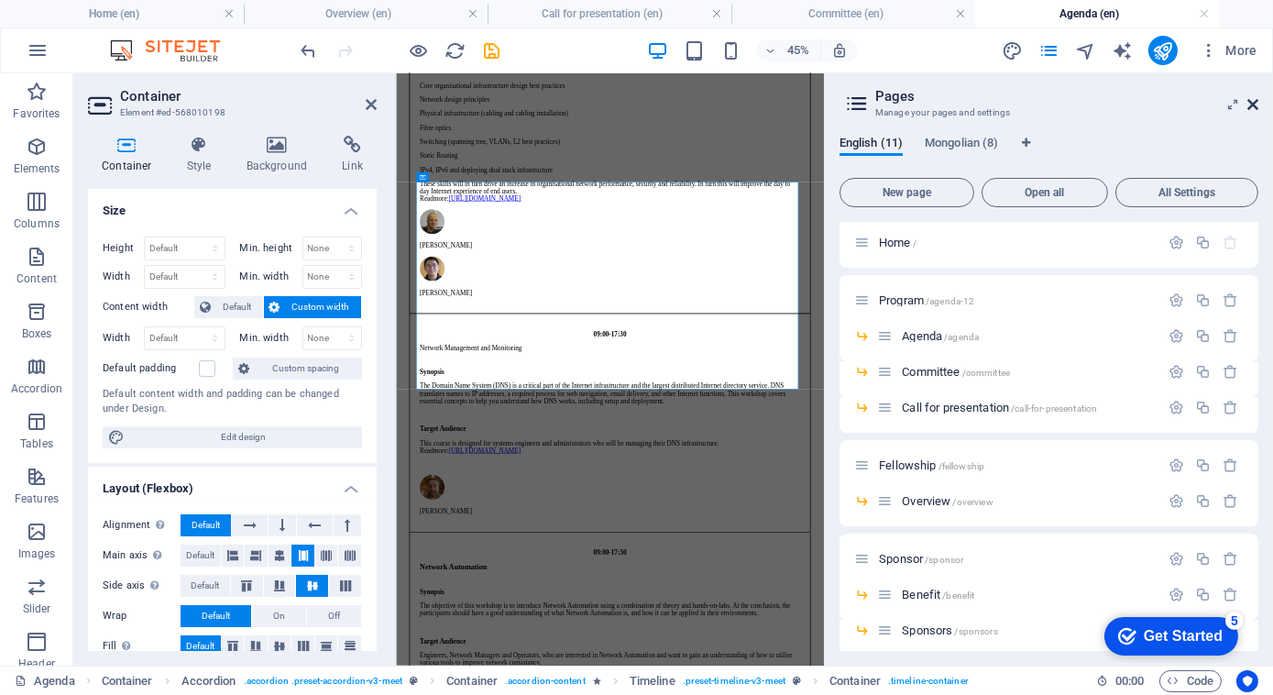
click at [1257, 104] on icon at bounding box center [1252, 104] width 11 height 15
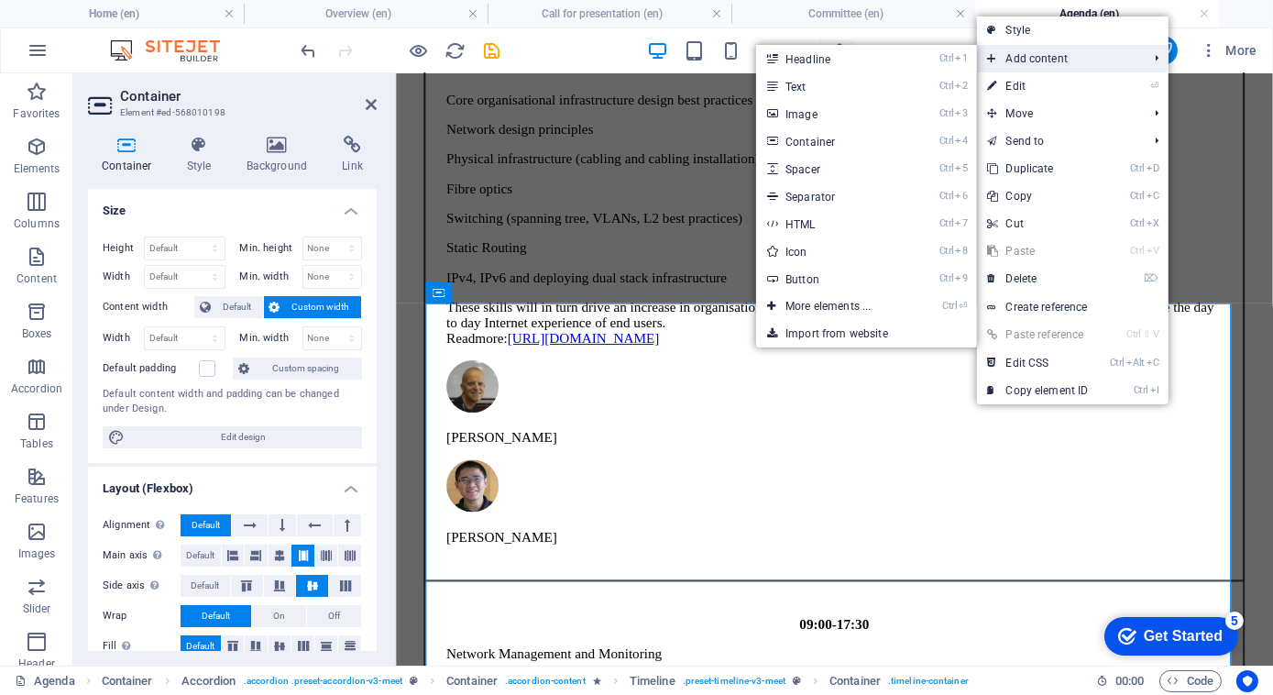
click at [1122, 50] on span "Add content" at bounding box center [1058, 58] width 164 height 27
drag, startPoint x: 811, startPoint y: 114, endPoint x: 395, endPoint y: 200, distance: 424.9
click at [811, 114] on link "Ctrl 3 Image" at bounding box center [831, 113] width 151 height 27
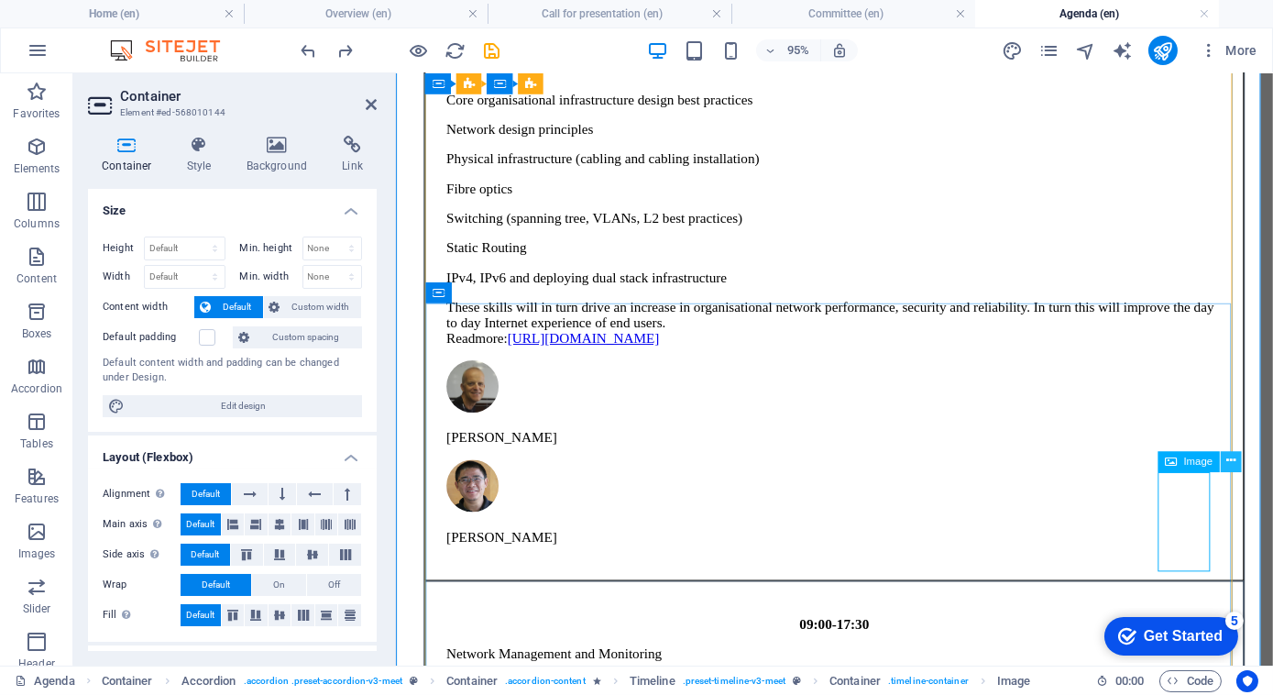
click at [1230, 459] on icon at bounding box center [1230, 462] width 9 height 18
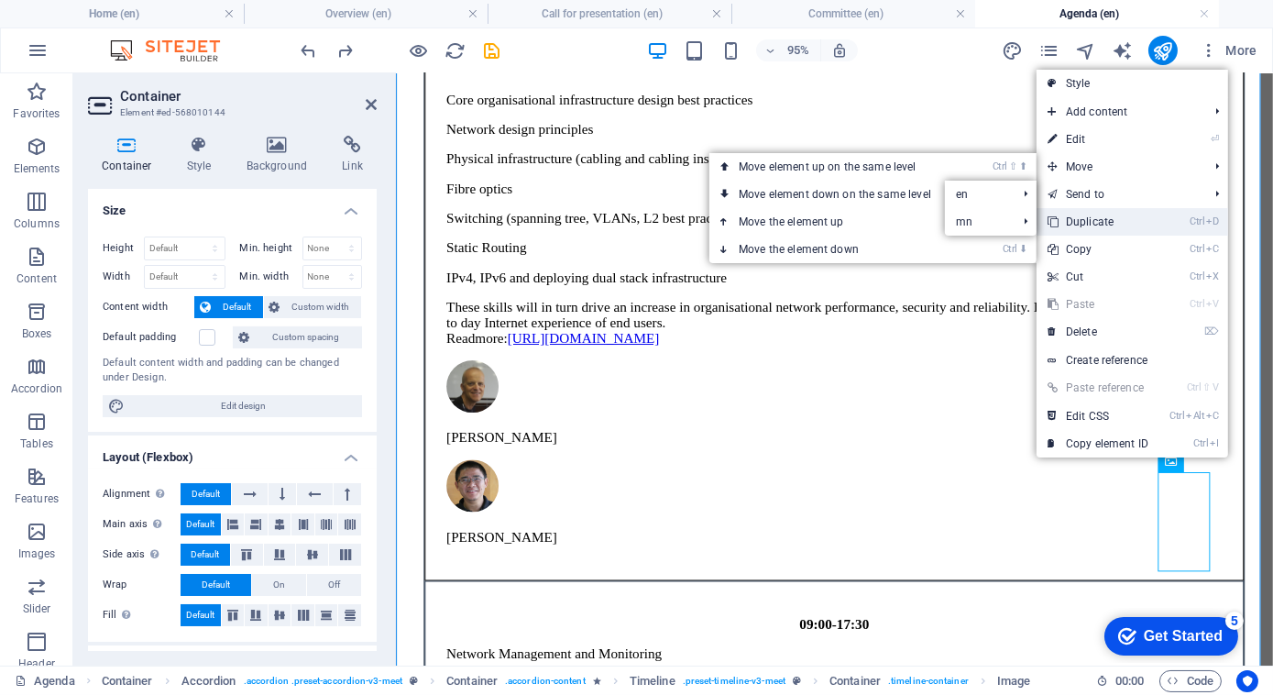
click at [1093, 222] on link "Ctrl D Duplicate" at bounding box center [1098, 221] width 123 height 27
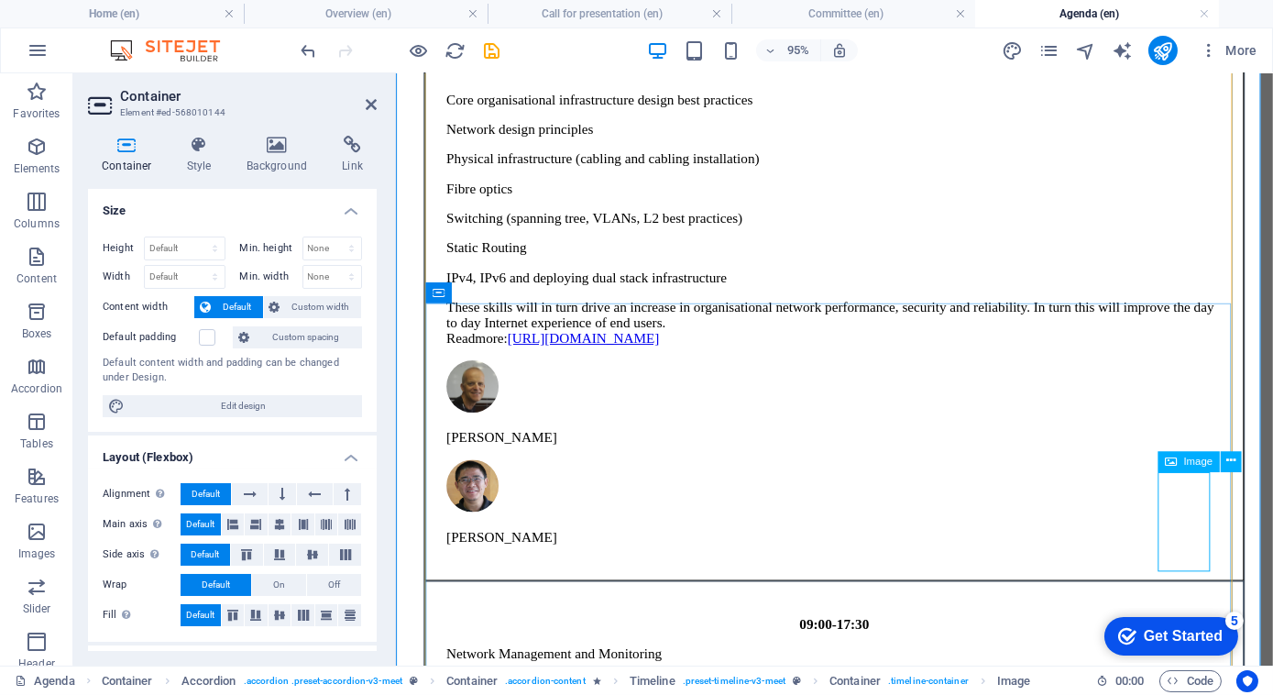
click at [1178, 467] on div "Image" at bounding box center [1189, 461] width 62 height 21
click at [177, 150] on icon at bounding box center [199, 145] width 52 height 18
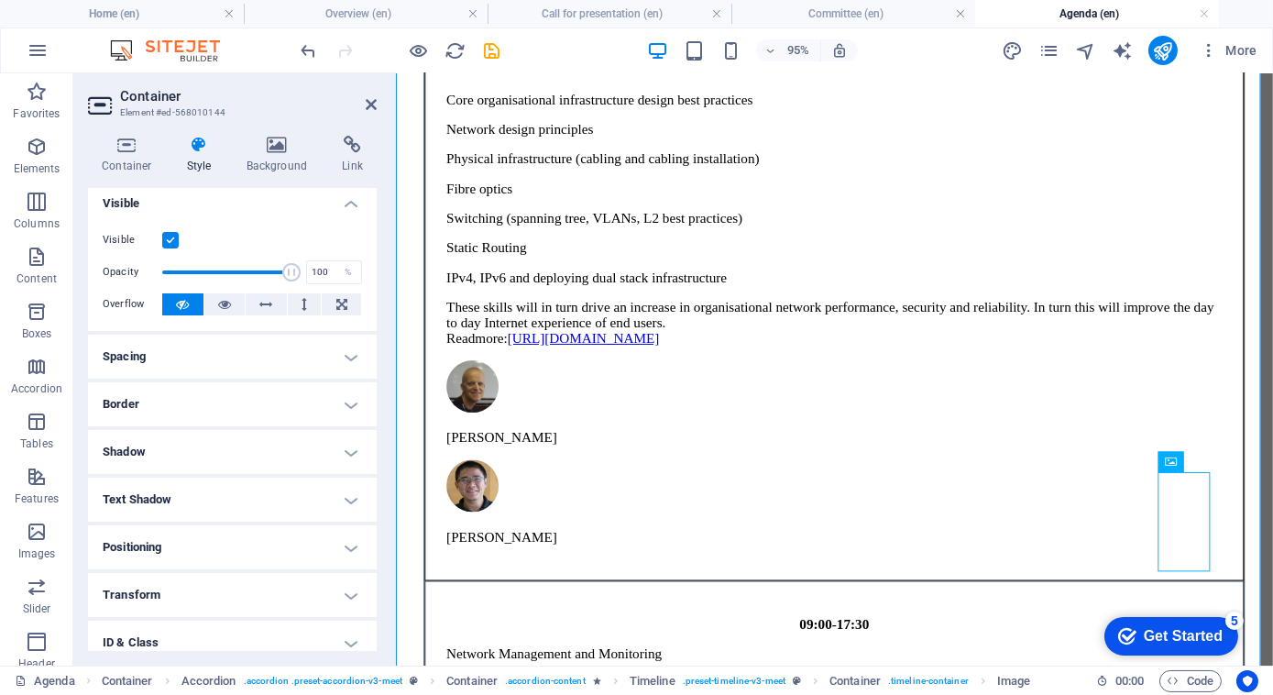
scroll to position [0, 0]
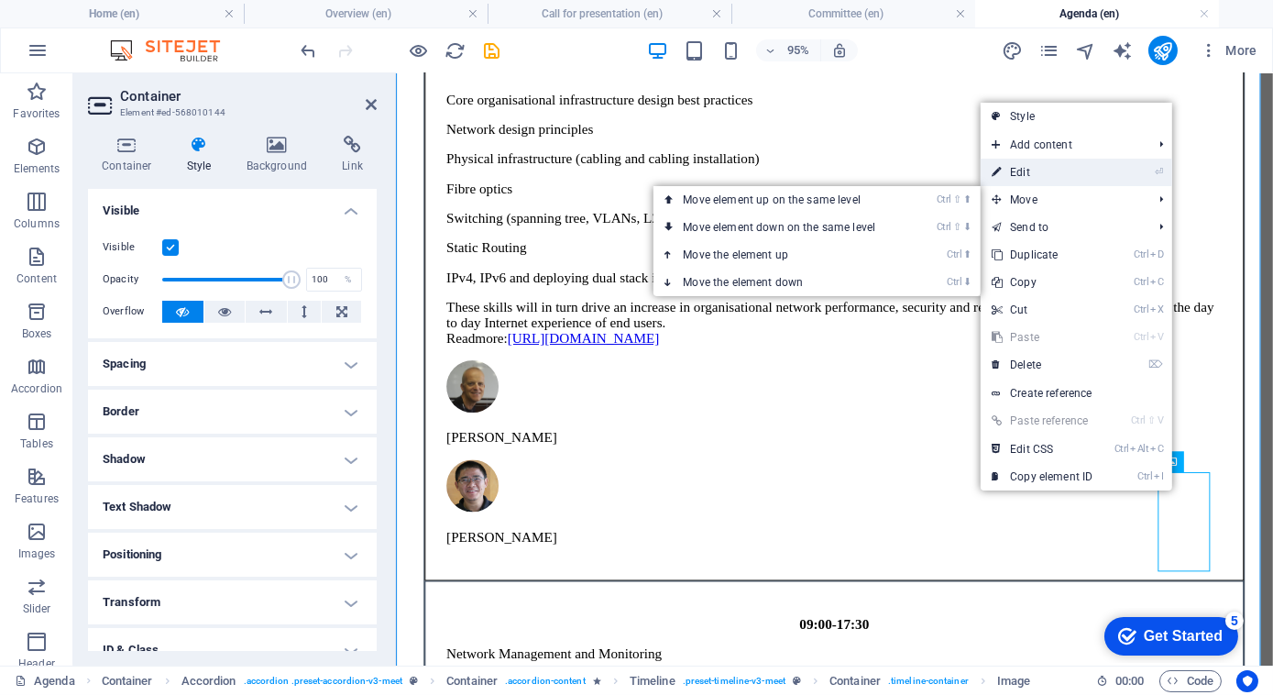
click at [1071, 169] on link "⏎ Edit" at bounding box center [1042, 172] width 123 height 27
select select "px"
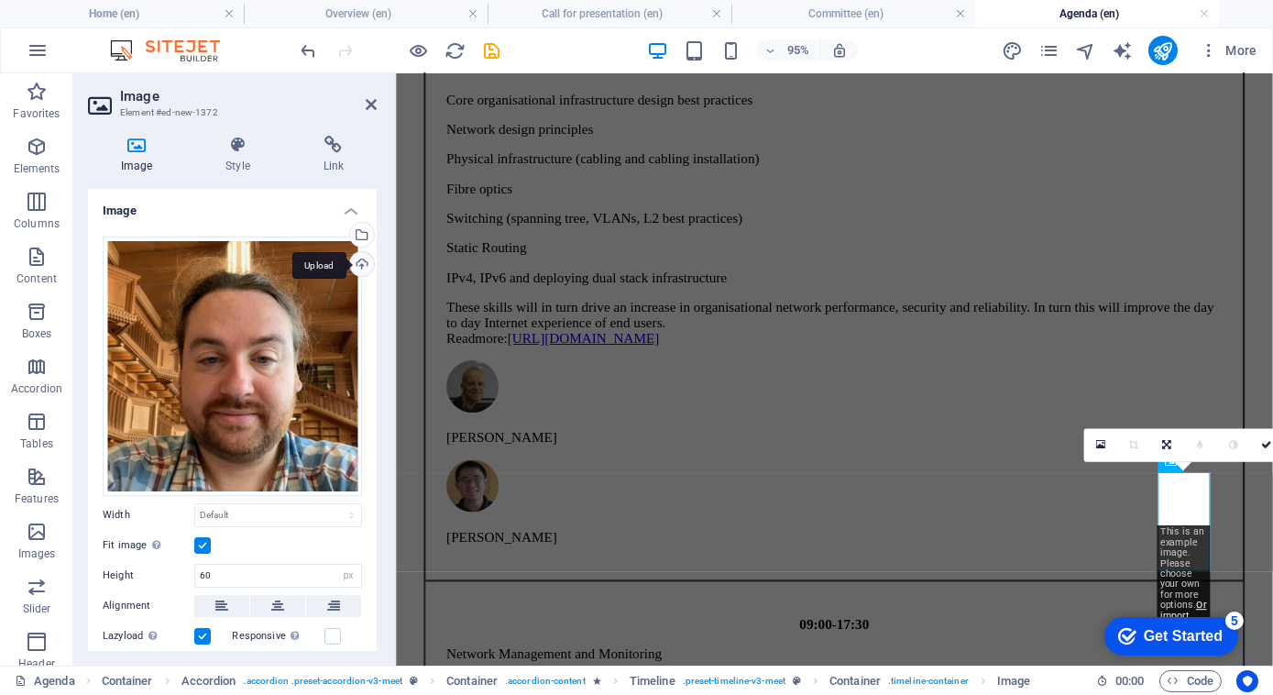
click at [358, 261] on div "Upload" at bounding box center [359, 265] width 27 height 27
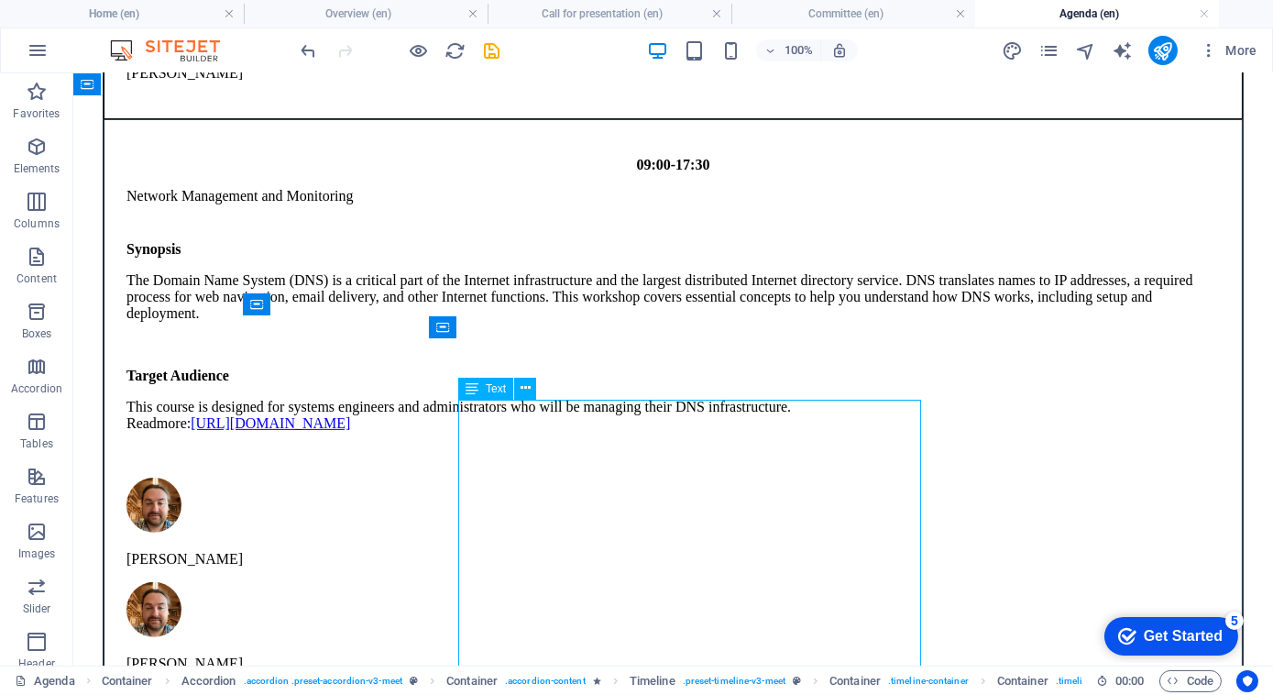
scroll to position [1476, 0]
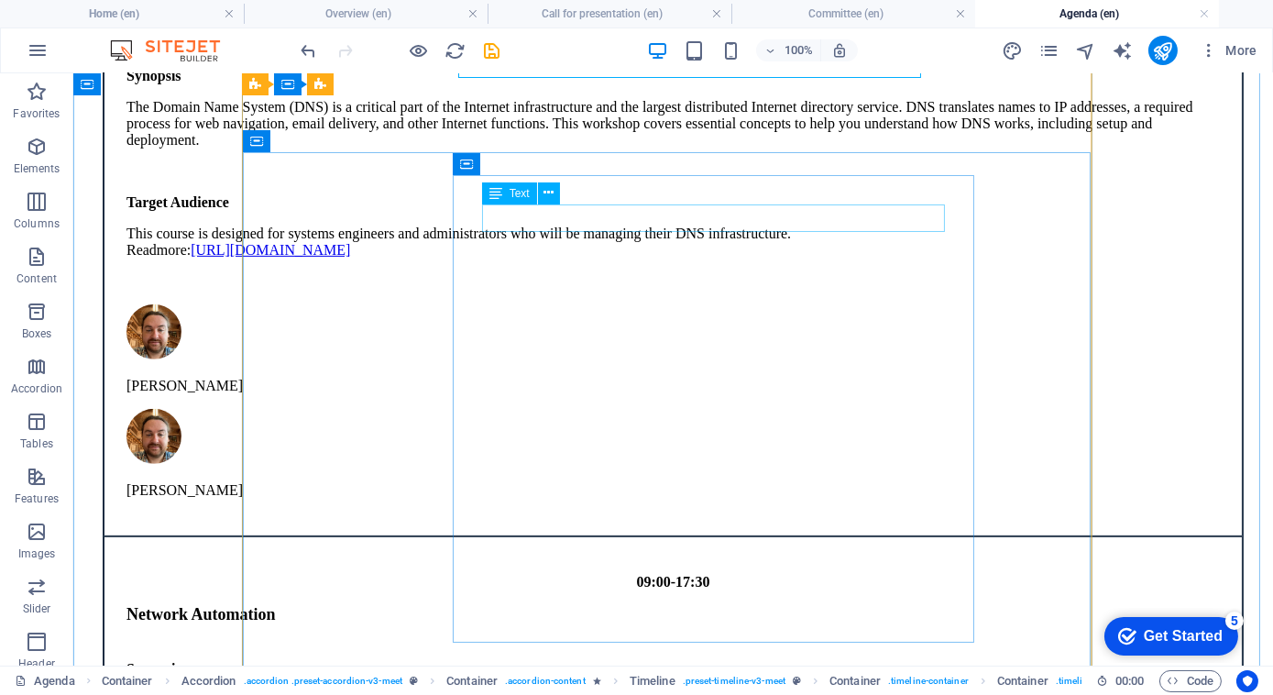
click at [654, 605] on div "Network Automation" at bounding box center [672, 614] width 1093 height 19
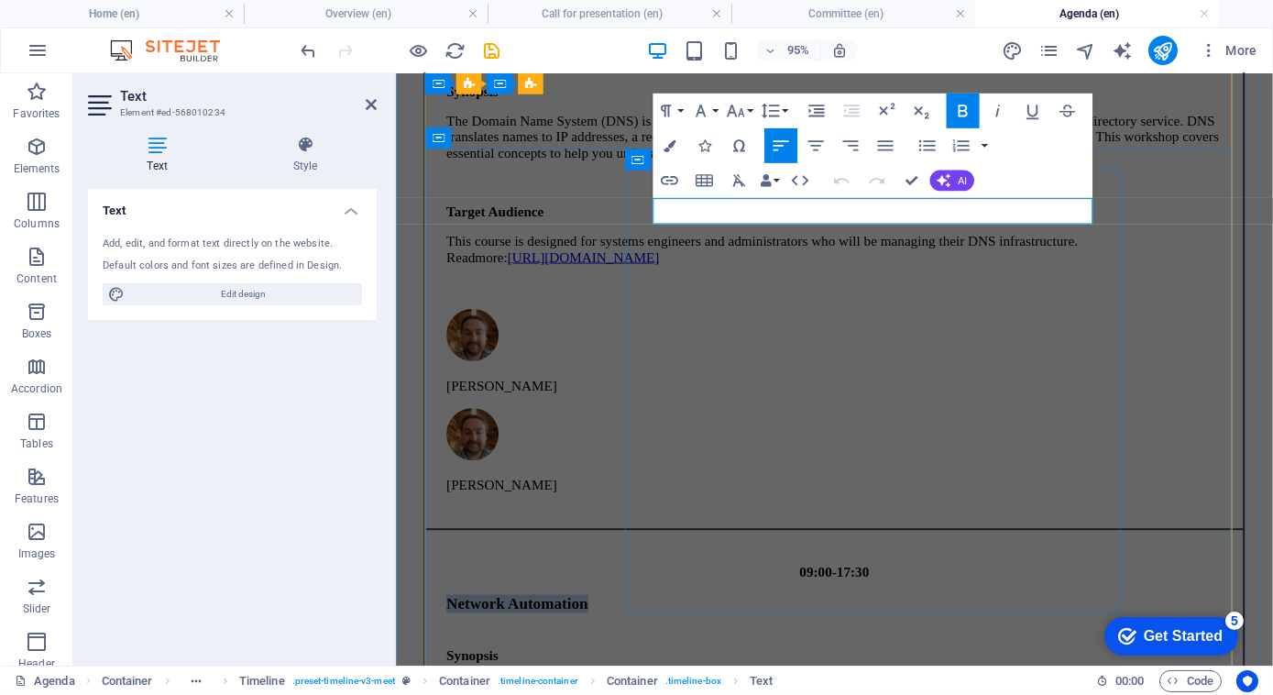
drag, startPoint x: 859, startPoint y: 218, endPoint x: 654, endPoint y: 219, distance: 205.3
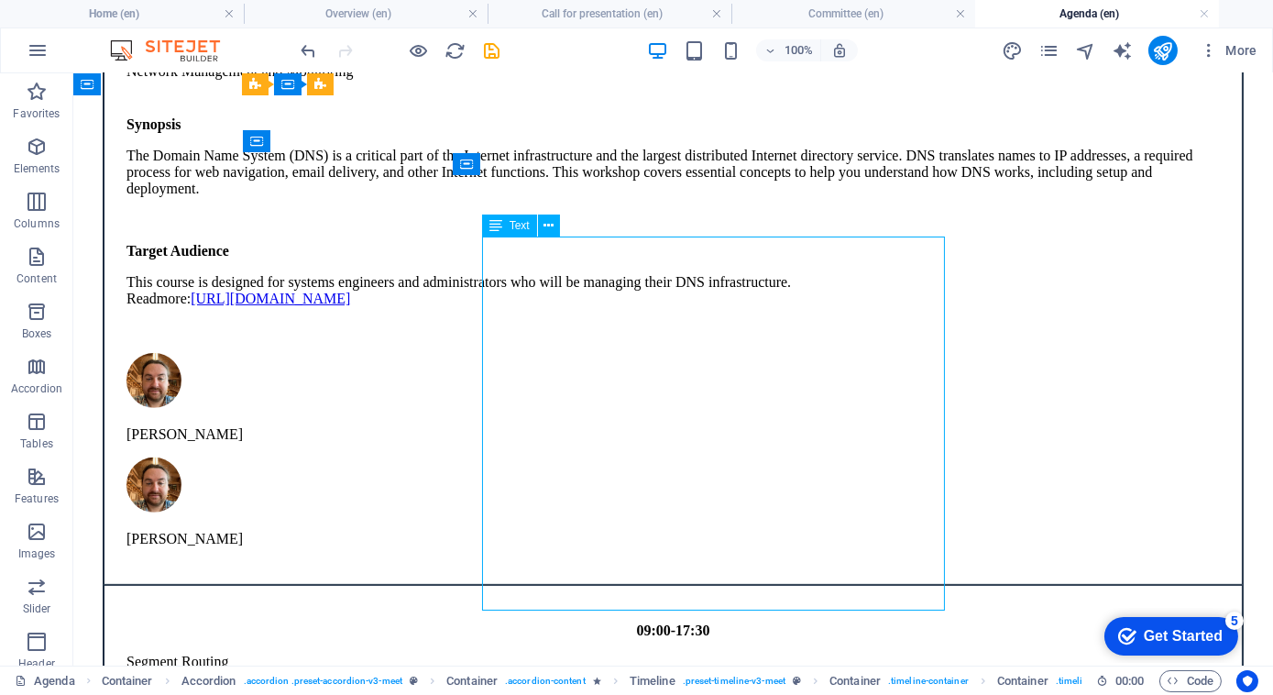
scroll to position [1424, 0]
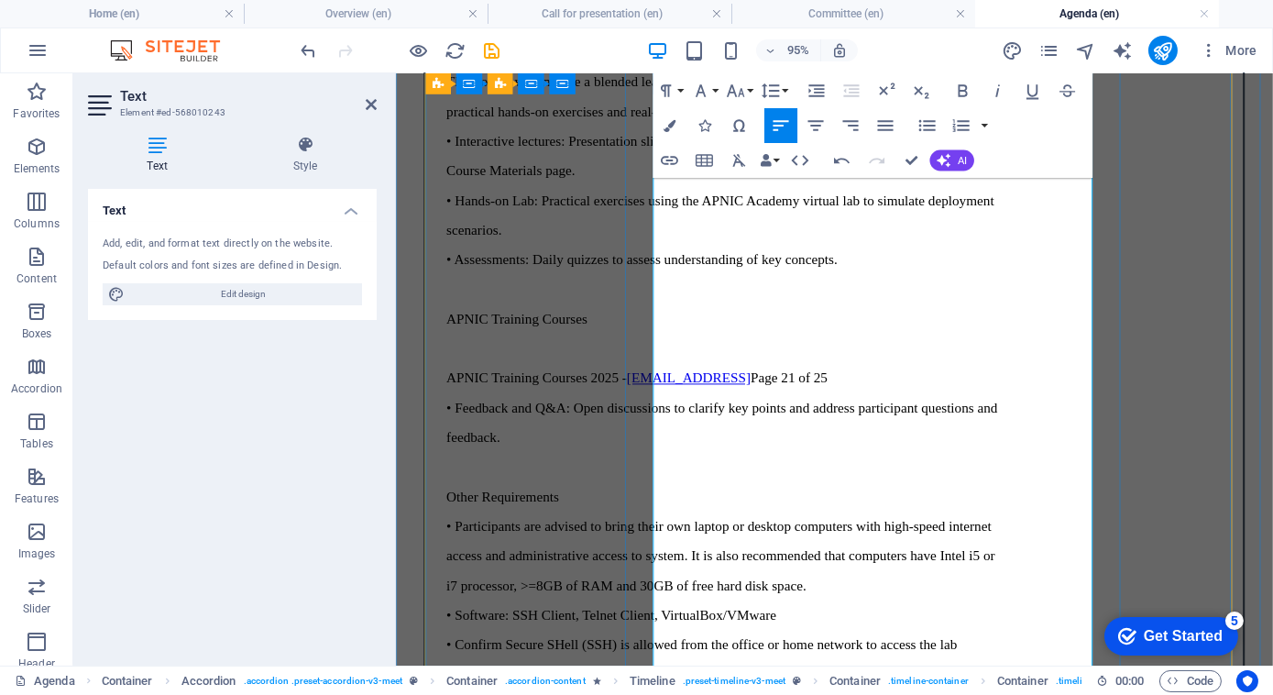
scroll to position [2993, 0]
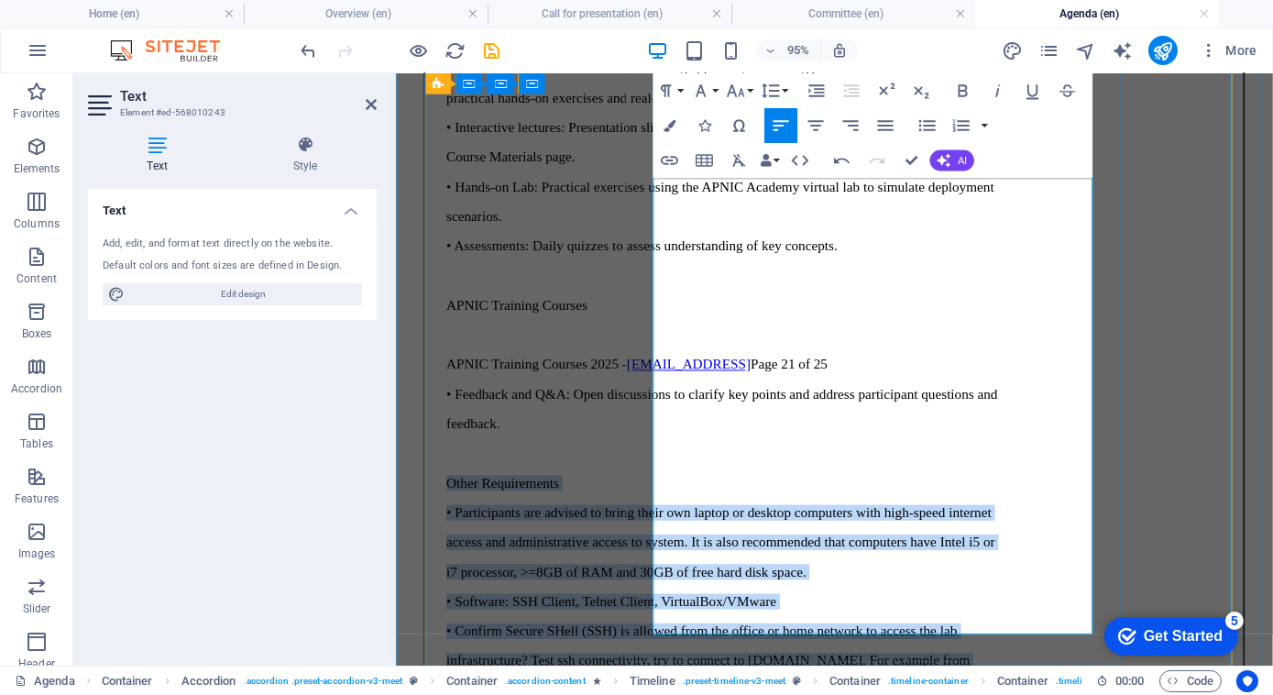
drag, startPoint x: 803, startPoint y: 651, endPoint x: 667, endPoint y: 202, distance: 469.2
click at [667, 202] on div "Synopsis The core of this training revolves around Segment Routing, providing p…" at bounding box center [856, 6] width 817 height 1699
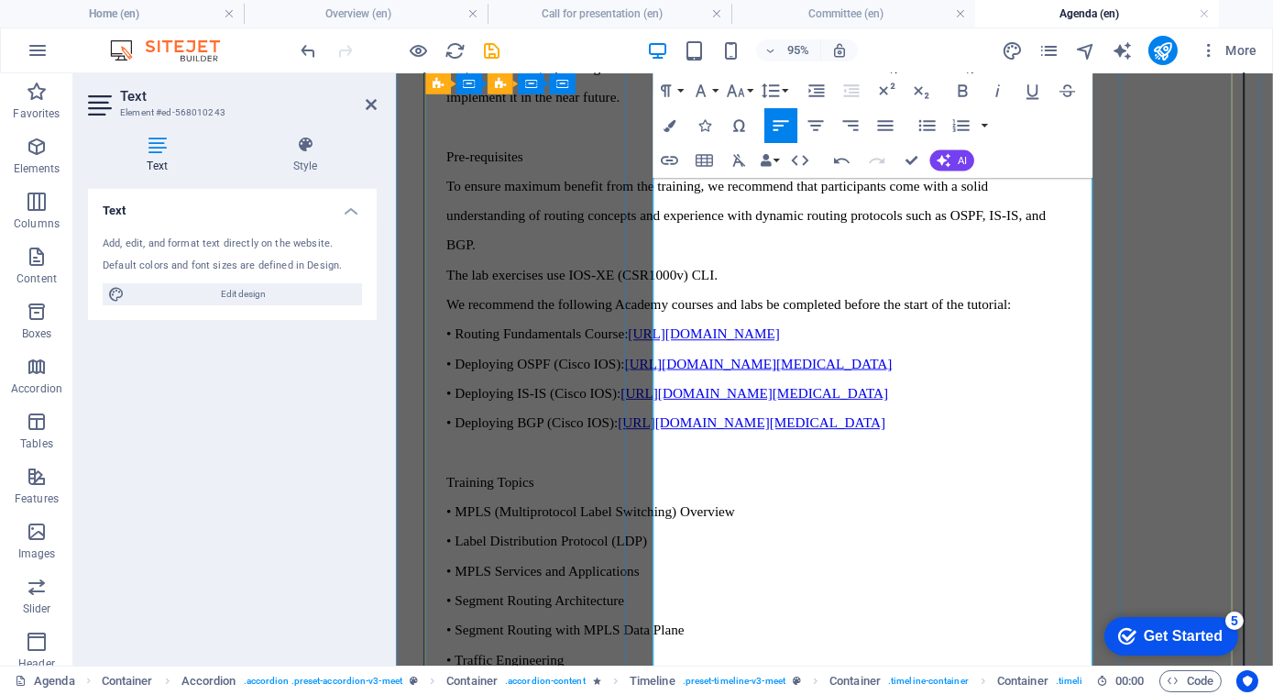
scroll to position [2276, 0]
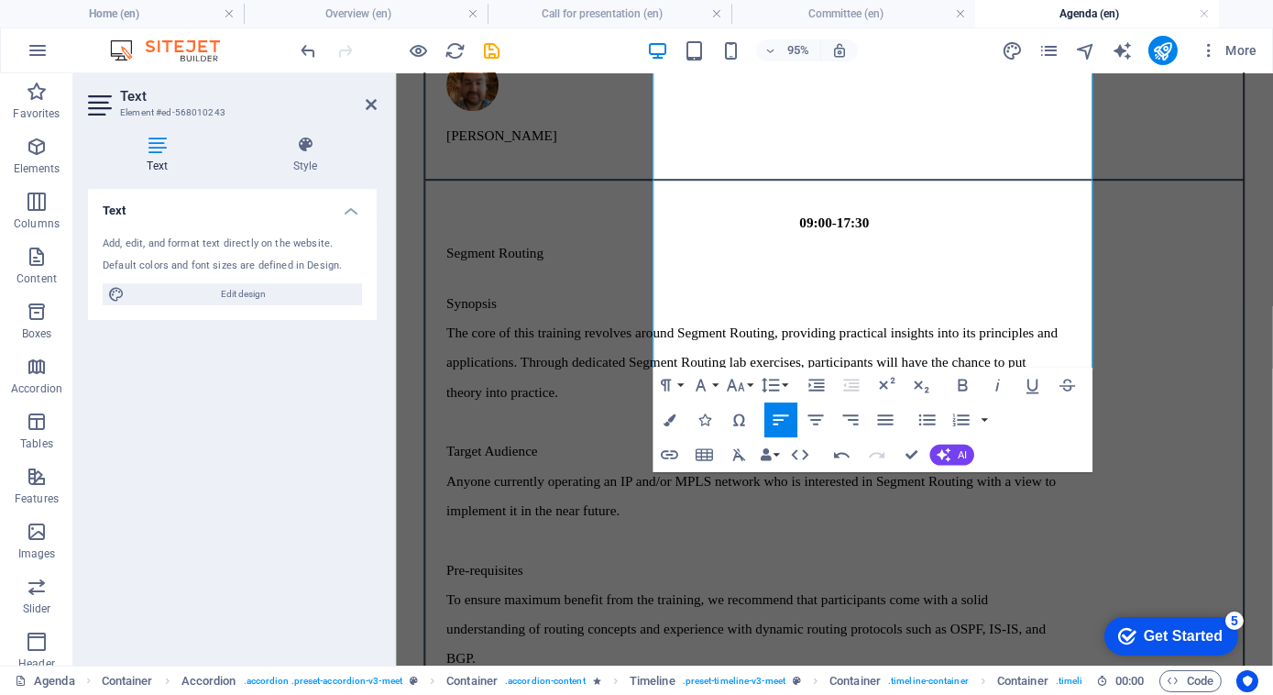
scroll to position [1839, 0]
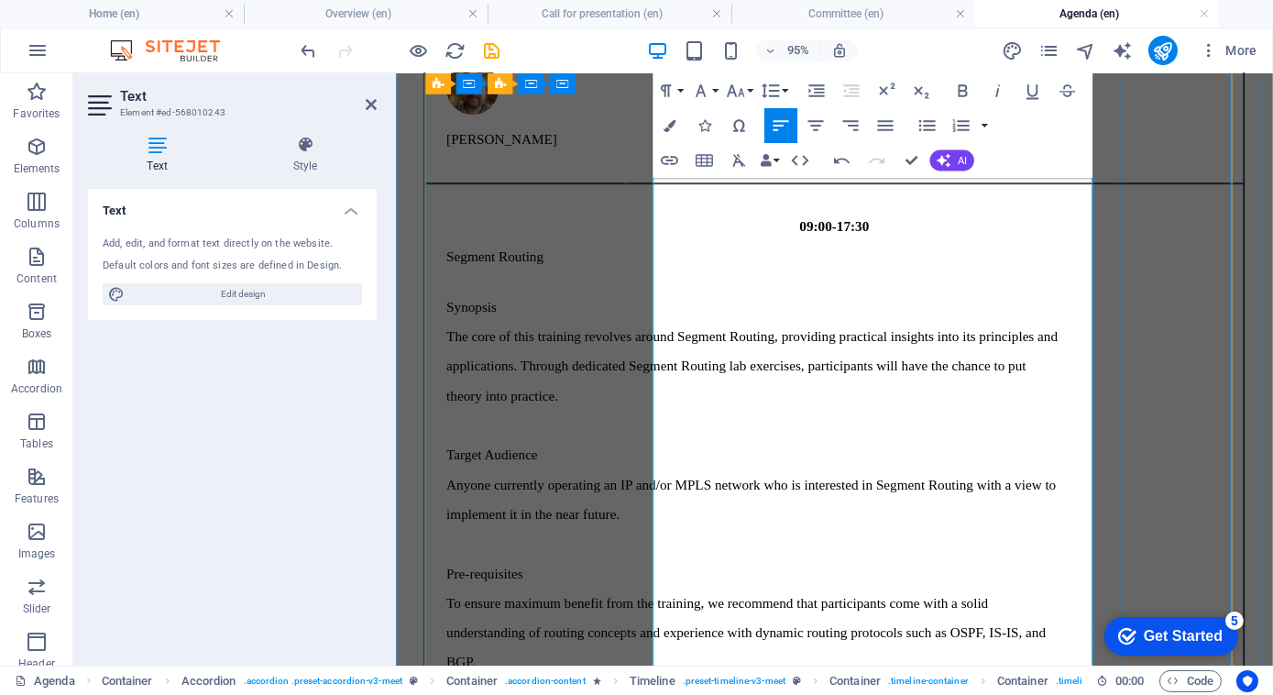
drag, startPoint x: 805, startPoint y: 614, endPoint x: 674, endPoint y: 315, distance: 326.3
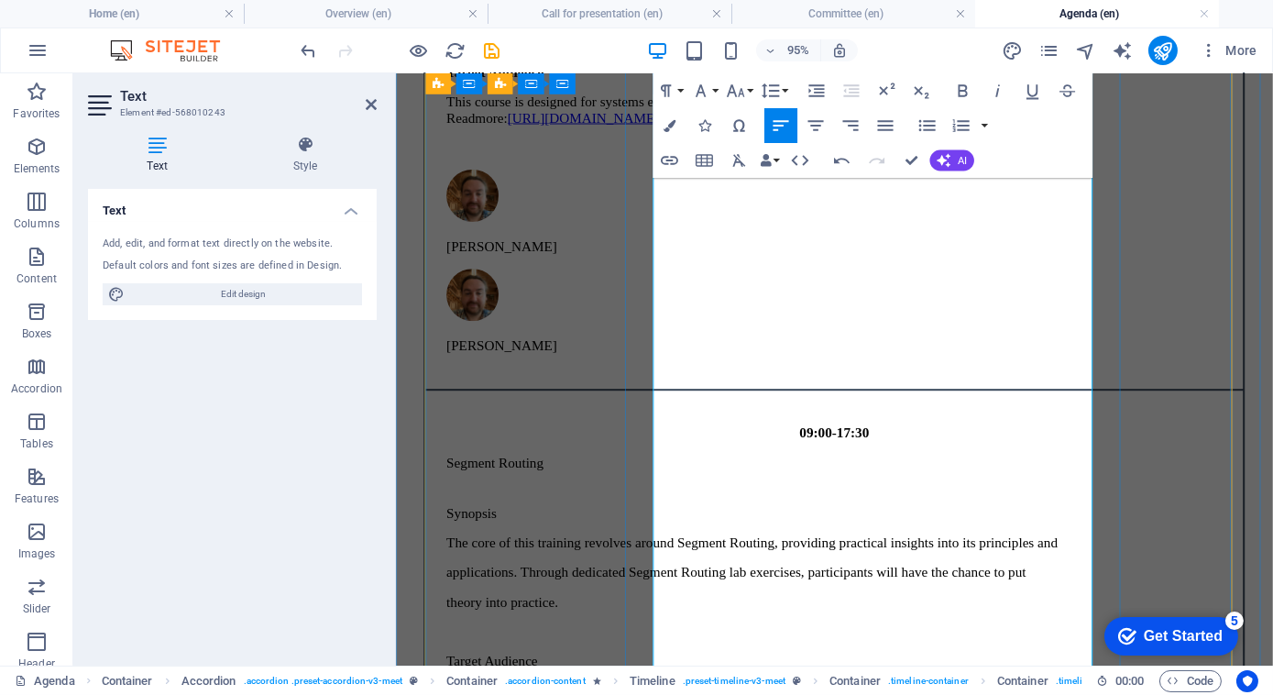
scroll to position [1610, 0]
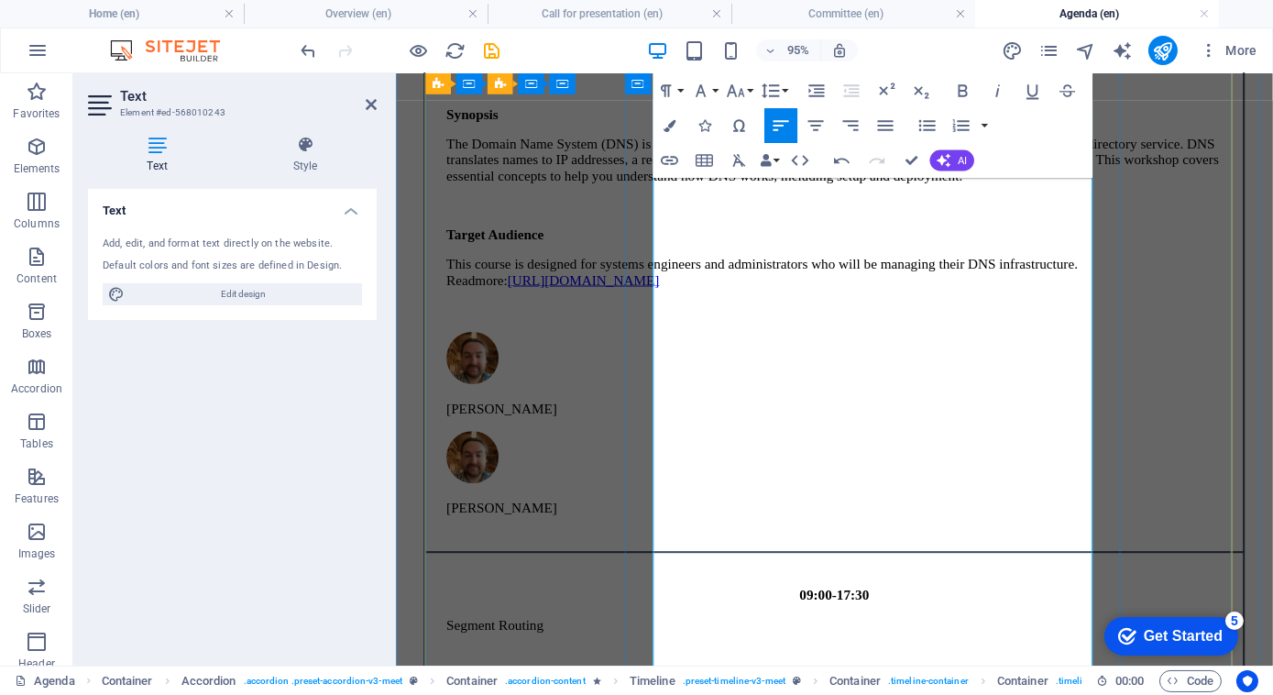
scroll to position [1450, 0]
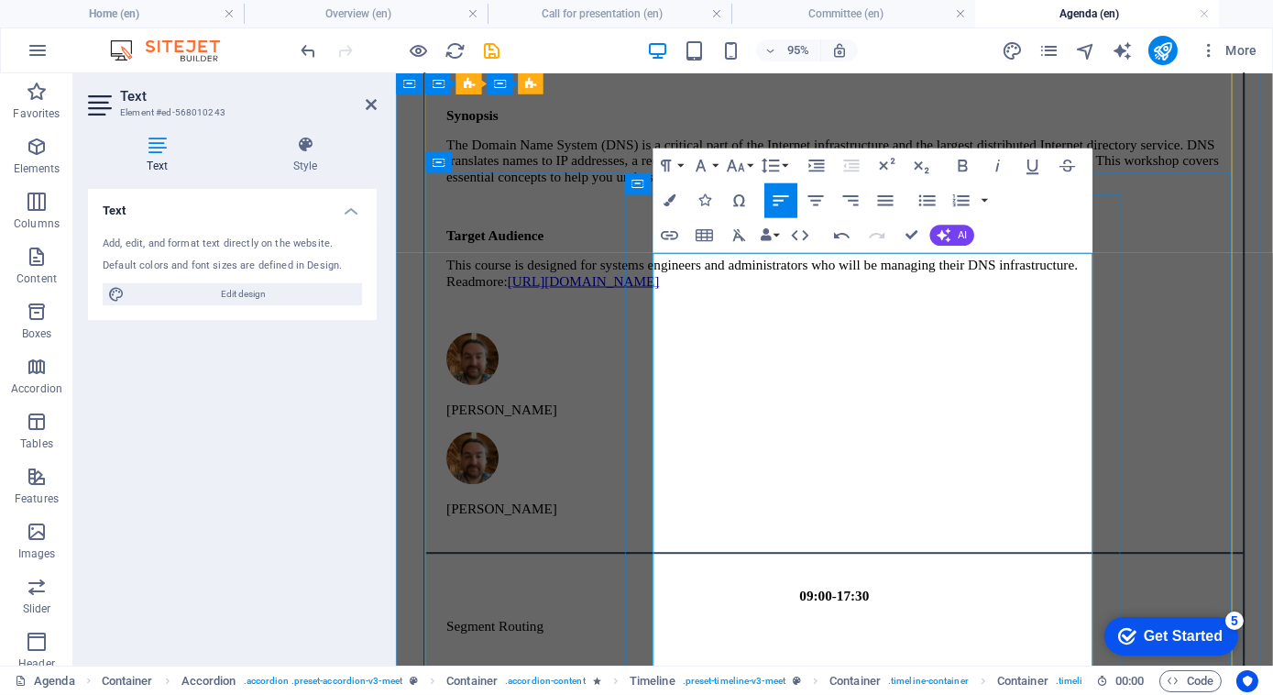
drag, startPoint x: 741, startPoint y: 278, endPoint x: 649, endPoint y: 275, distance: 92.6
click at [968, 170] on icon "button" at bounding box center [962, 166] width 21 height 21
drag, startPoint x: 789, startPoint y: 452, endPoint x: 662, endPoint y: 455, distance: 127.4
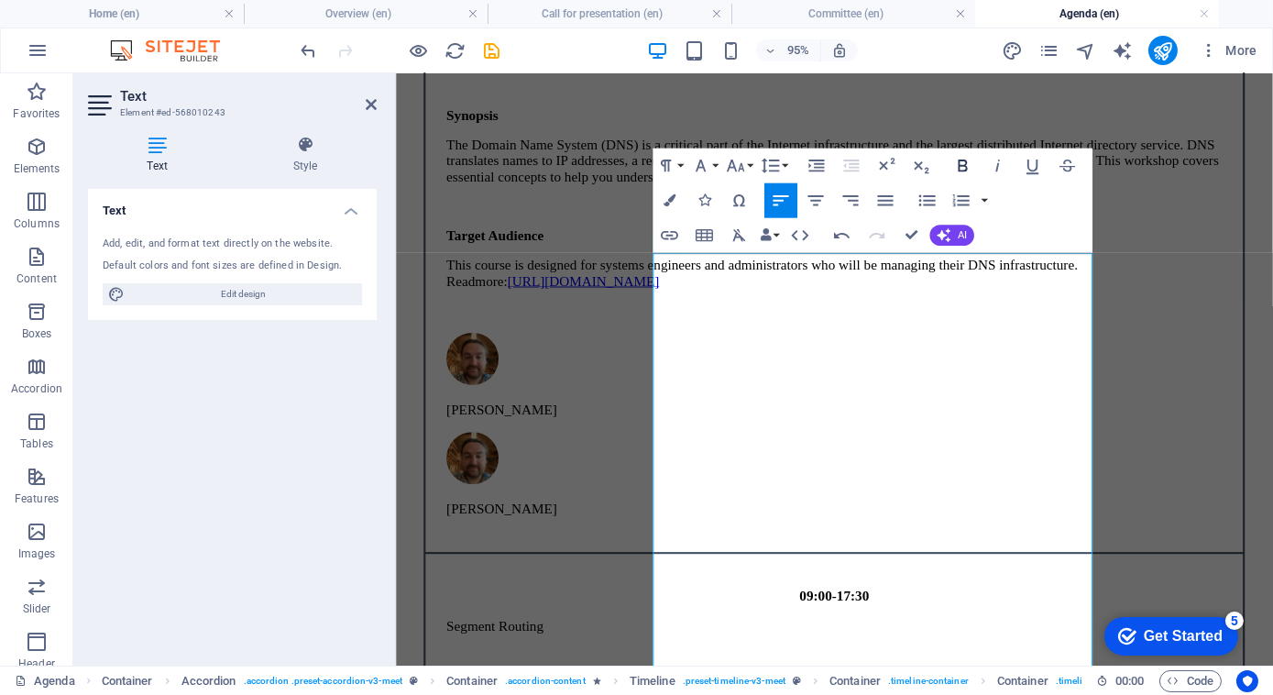
click at [958, 167] on icon "button" at bounding box center [962, 165] width 9 height 12
drag, startPoint x: 788, startPoint y: 573, endPoint x: 654, endPoint y: 580, distance: 134.9
click at [963, 159] on icon "button" at bounding box center [962, 166] width 21 height 21
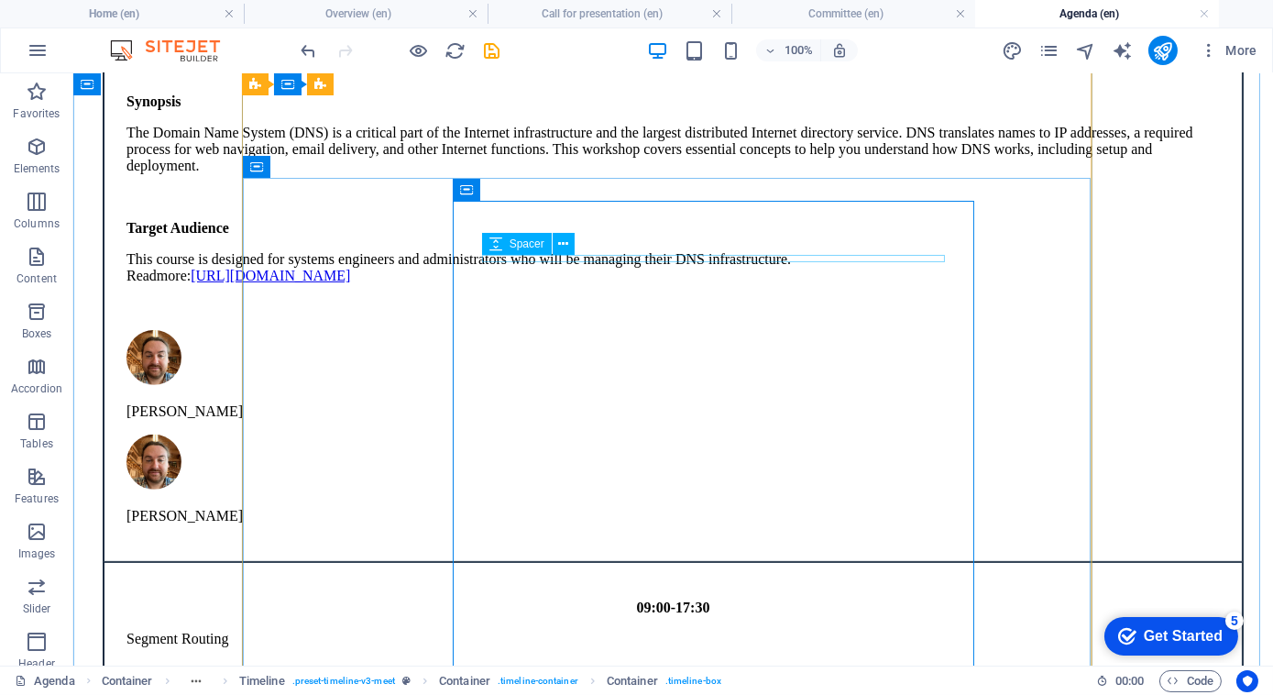
click at [604, 631] on div "Segment Routing" at bounding box center [672, 639] width 1093 height 16
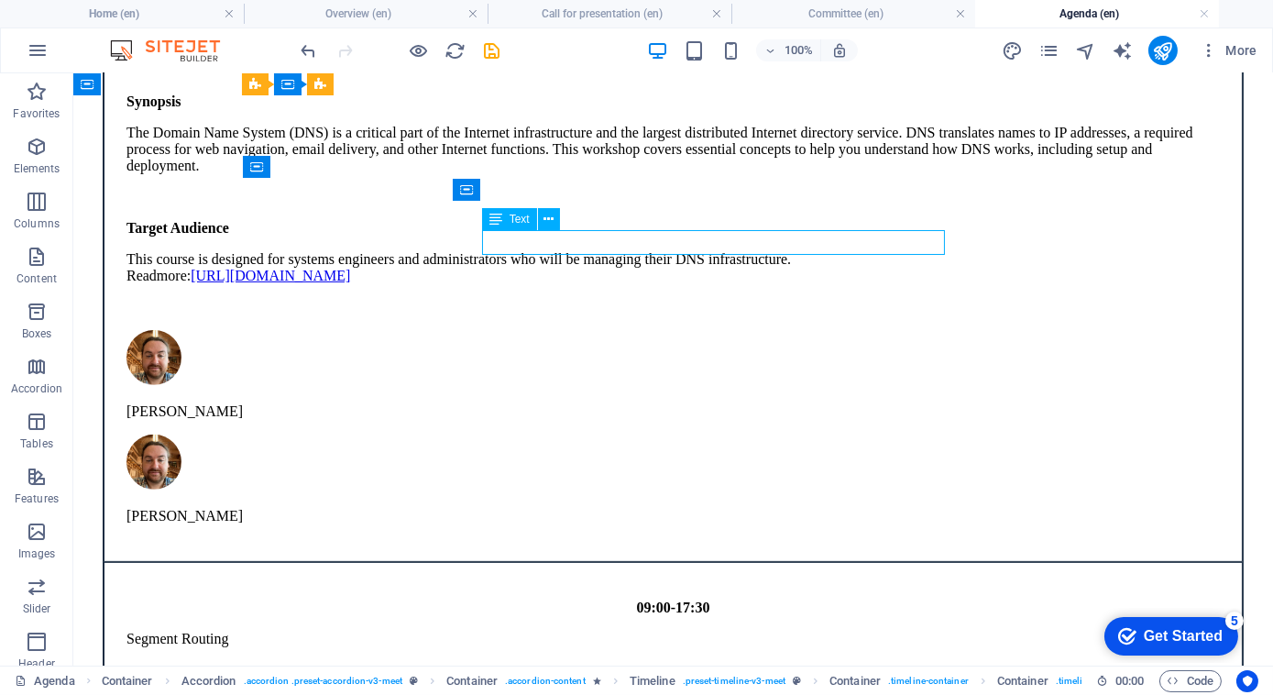
click at [604, 631] on div "Segment Routing" at bounding box center [672, 639] width 1093 height 16
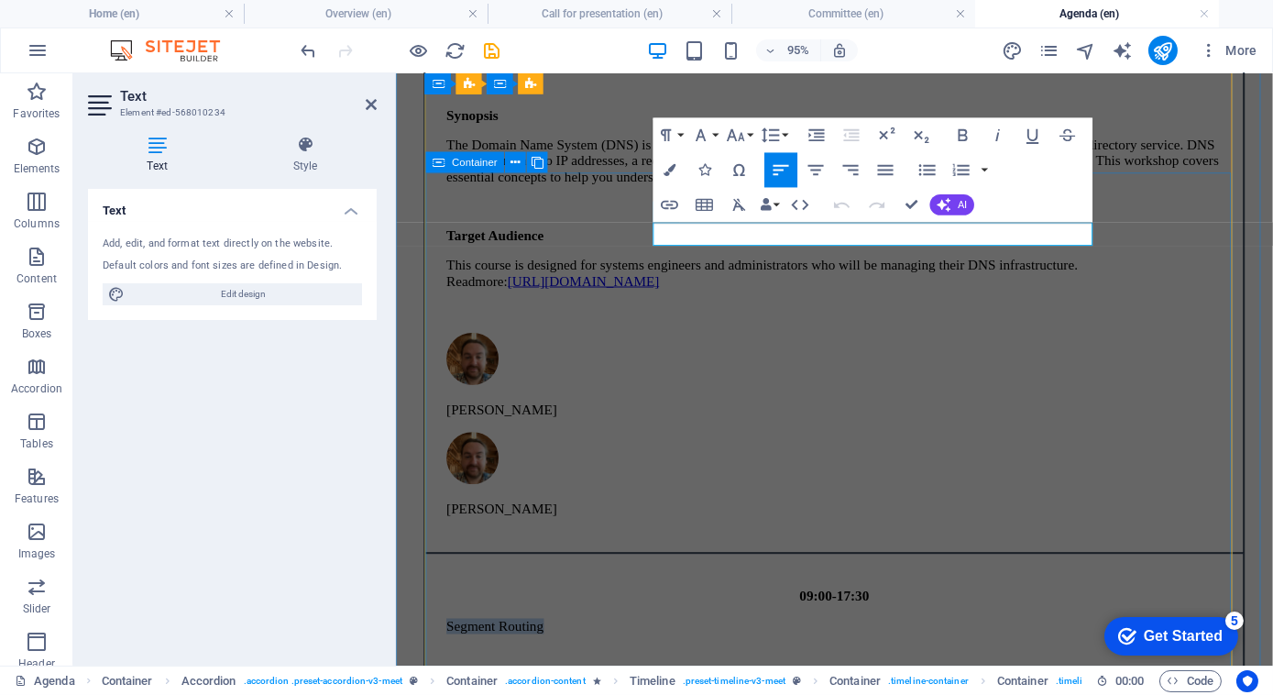
drag, startPoint x: 817, startPoint y: 236, endPoint x: 637, endPoint y: 247, distance: 180.0
click at [704, 136] on icon "button" at bounding box center [700, 135] width 21 height 21
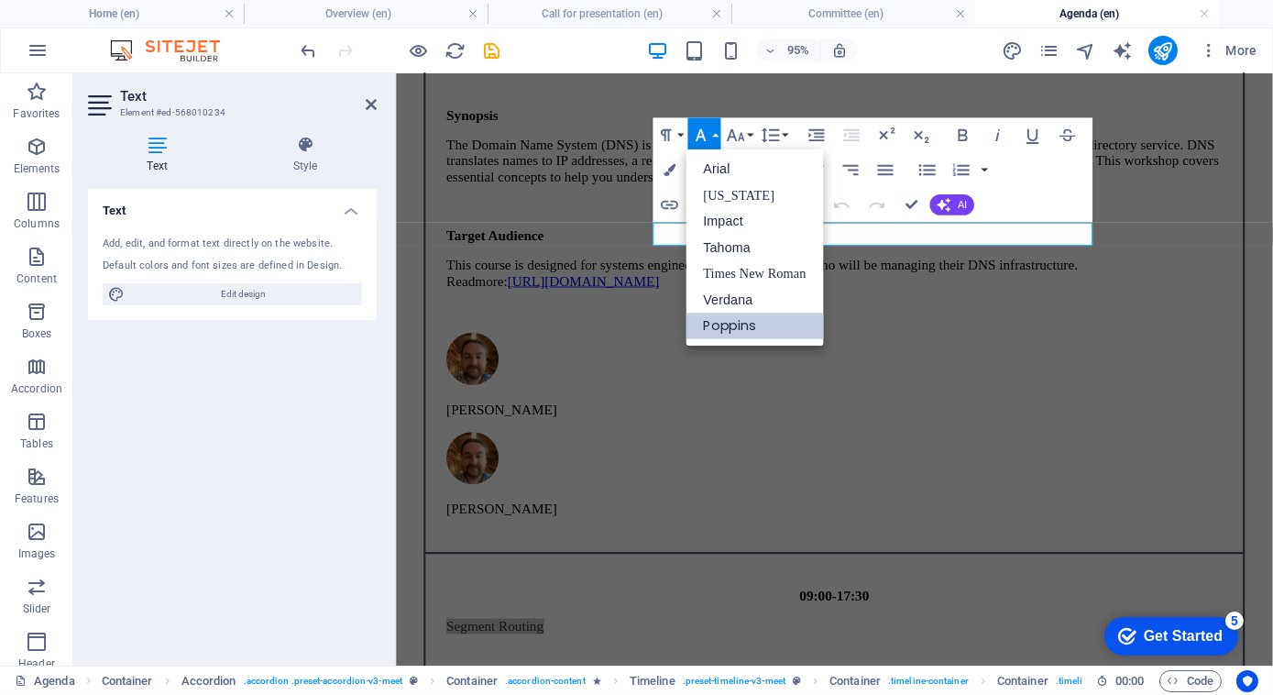
scroll to position [0, 0]
click at [965, 135] on icon "button" at bounding box center [962, 135] width 9 height 12
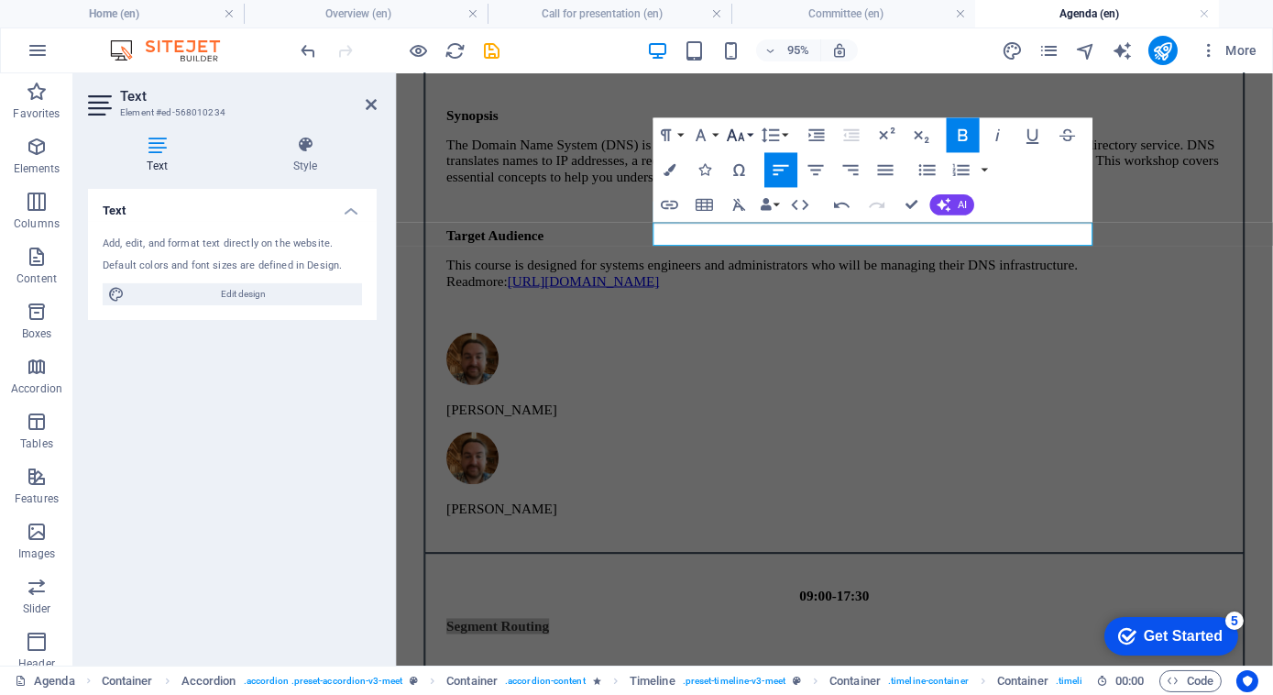
click at [741, 136] on icon "button" at bounding box center [735, 135] width 17 height 12
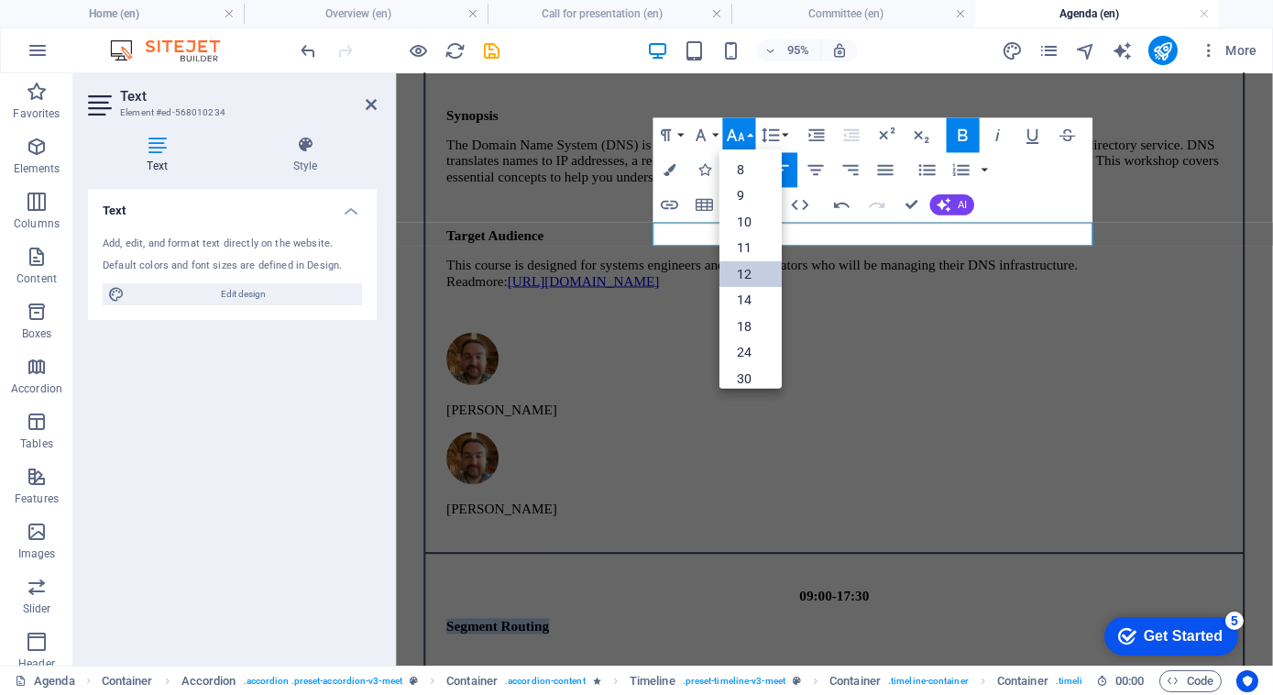
click at [745, 269] on link "12" at bounding box center [750, 273] width 62 height 27
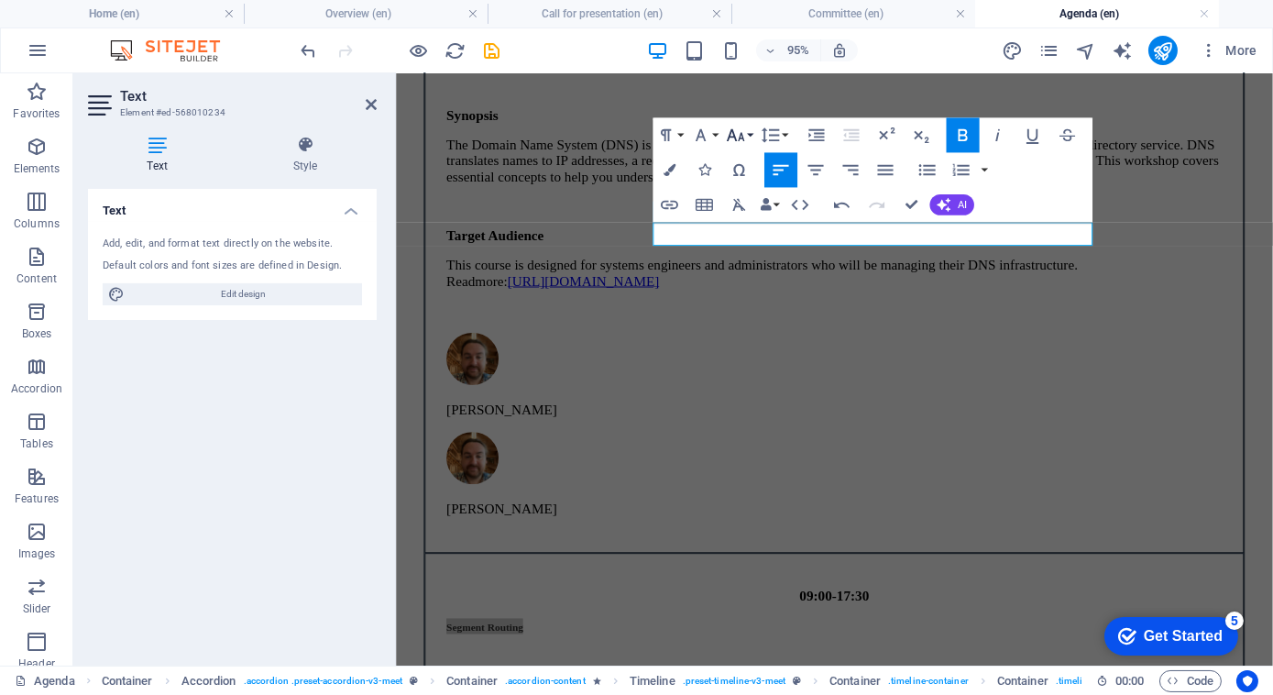
click at [748, 132] on button "Font Size" at bounding box center [738, 135] width 33 height 35
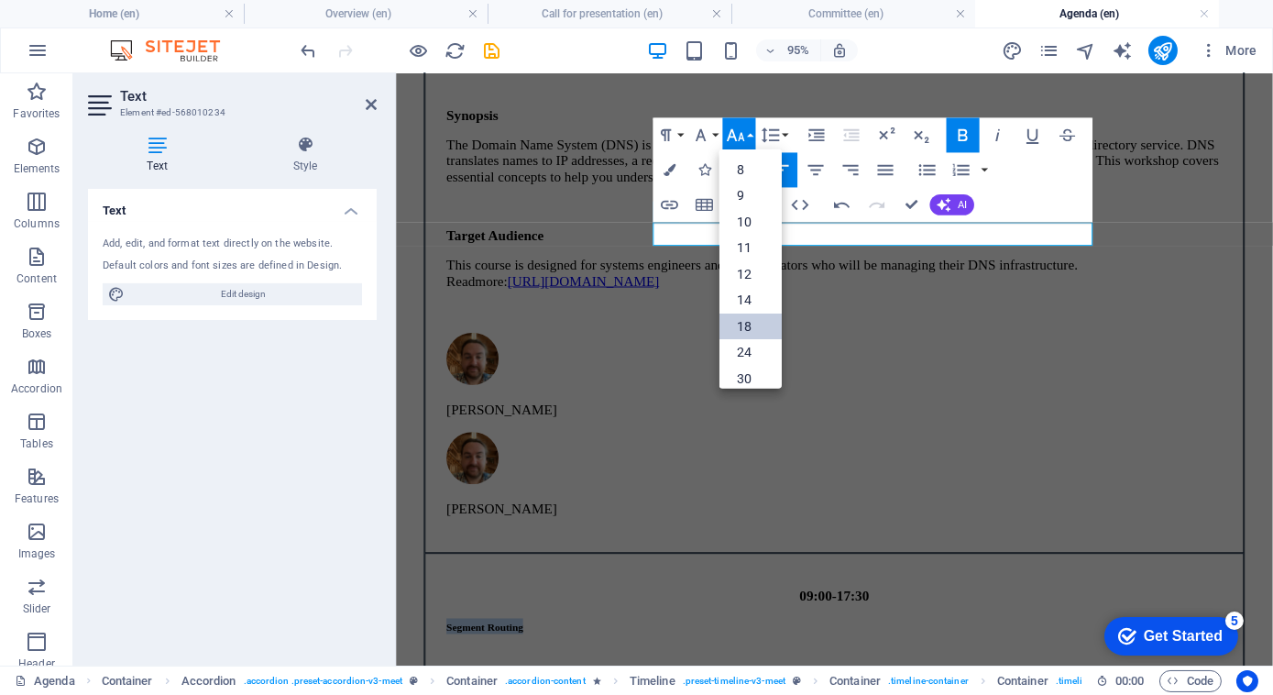
click at [742, 318] on link "18" at bounding box center [750, 326] width 62 height 27
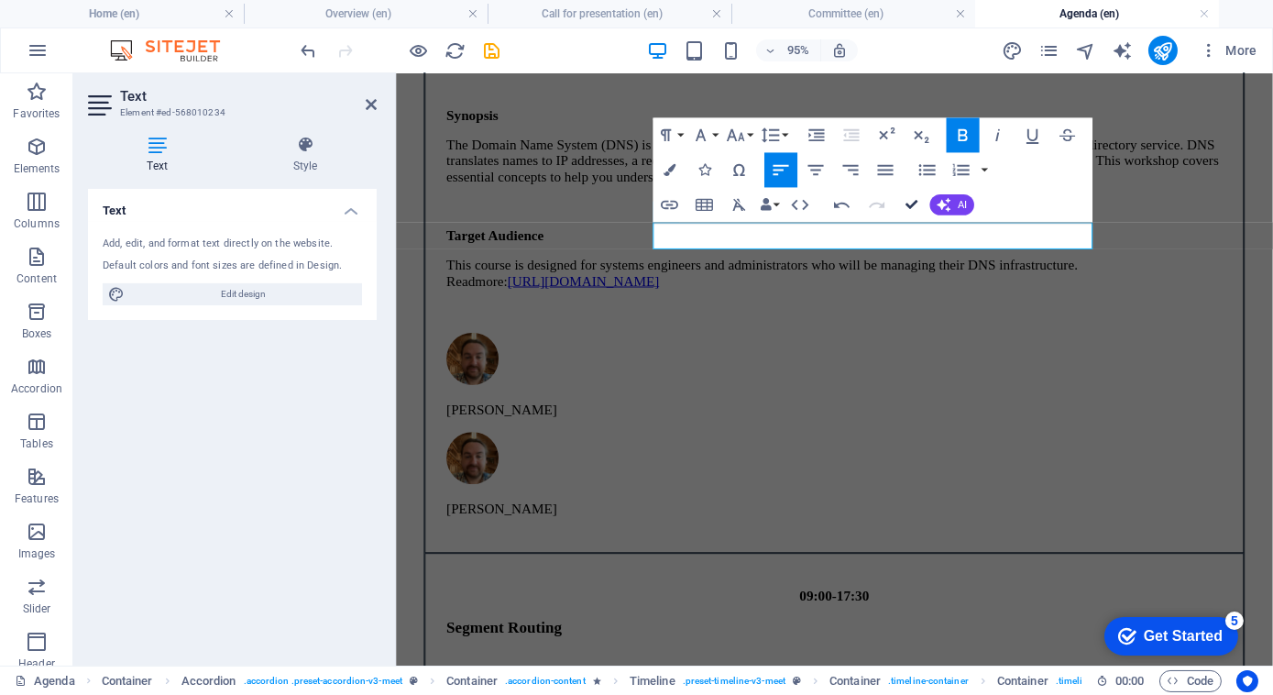
drag, startPoint x: 904, startPoint y: 204, endPoint x: 288, endPoint y: 312, distance: 625.2
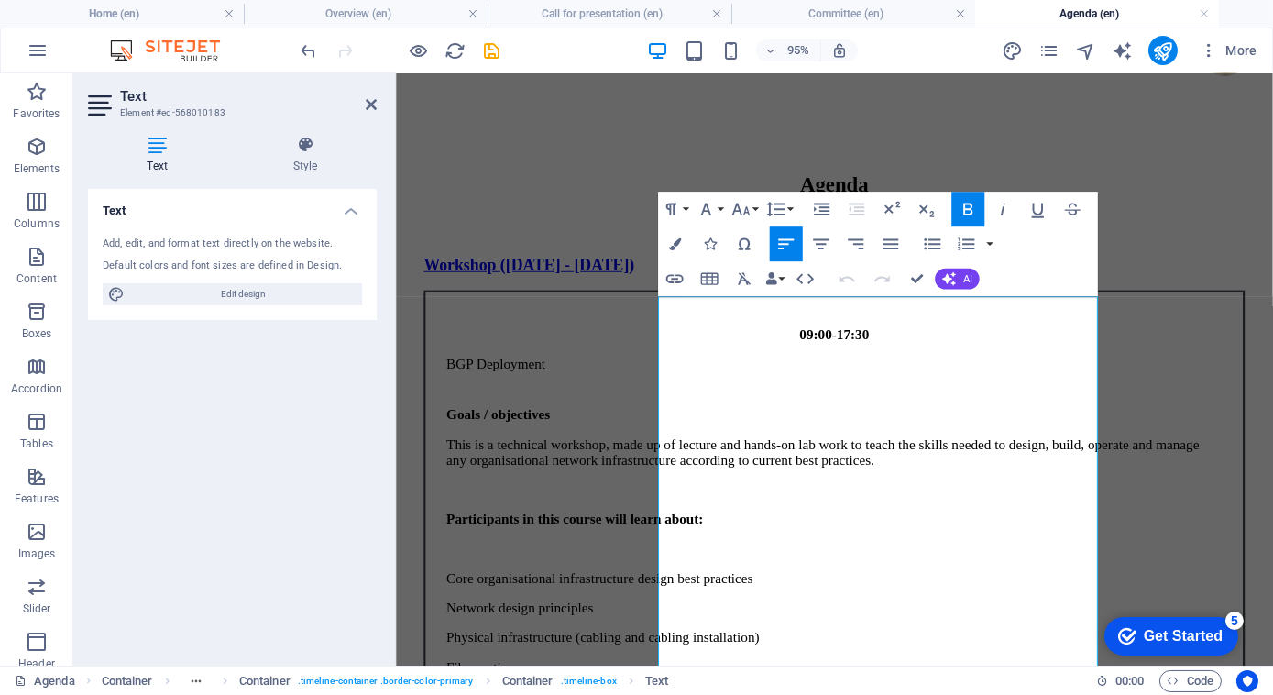
scroll to position [335, 0]
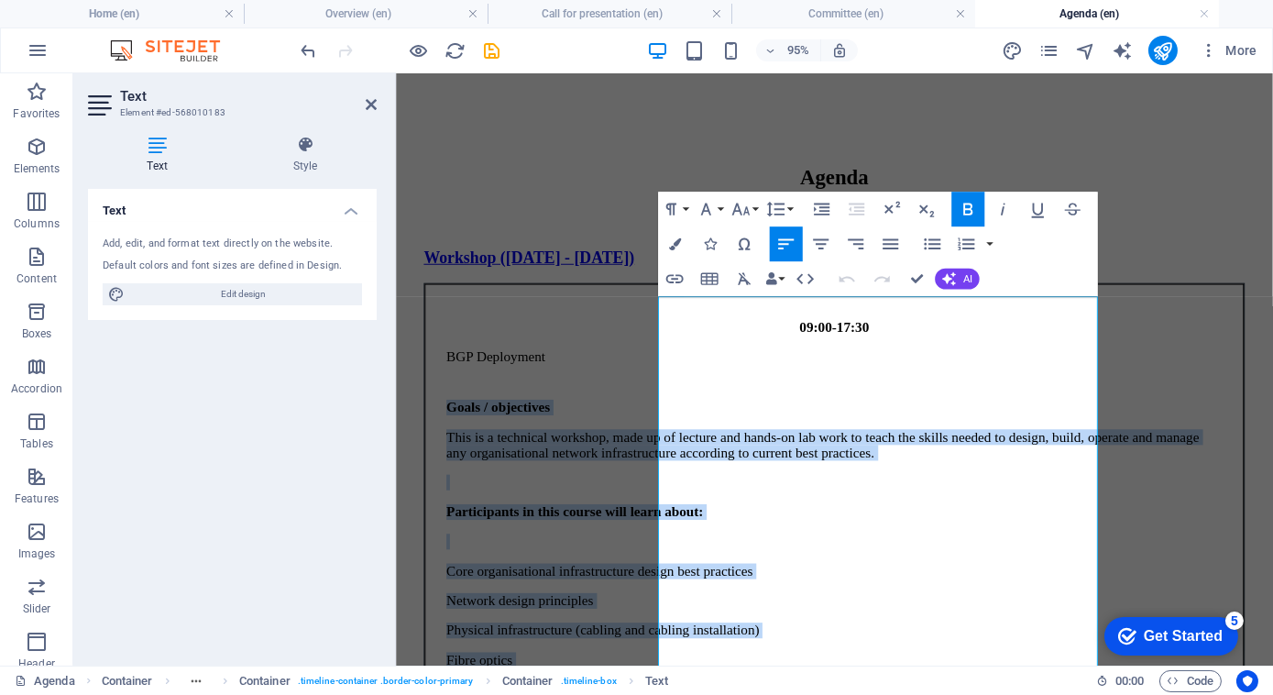
drag, startPoint x: 673, startPoint y: 509, endPoint x: 1110, endPoint y: 600, distance: 446.7
click at [1110, 600] on div "Goals / objectives This is a technical workshop, made up of lecture and hands-o…" at bounding box center [856, 637] width 817 height 440
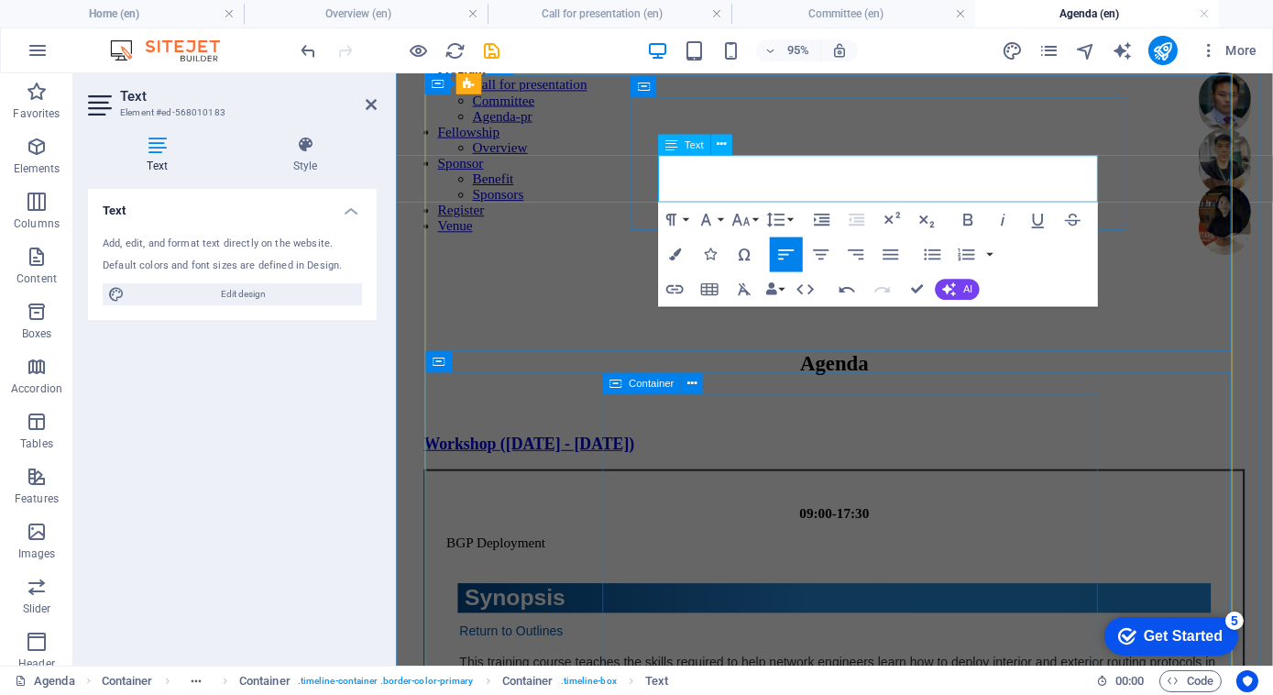
scroll to position [127, 0]
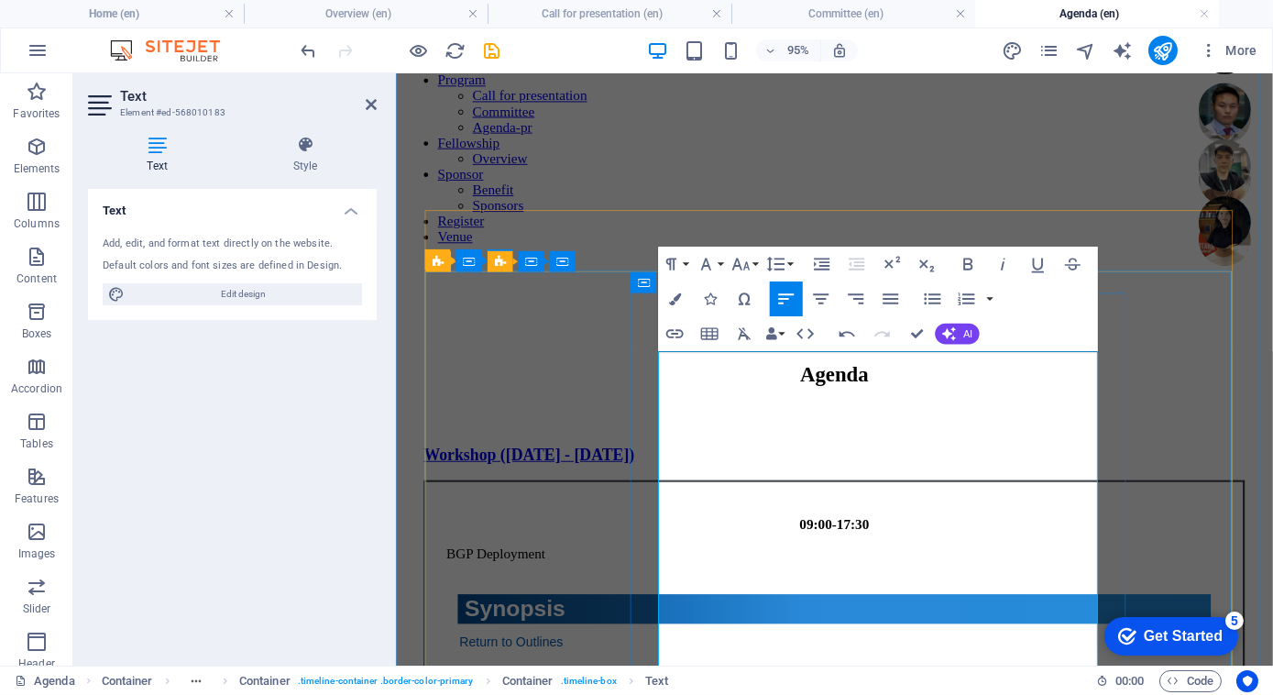
drag, startPoint x: 804, startPoint y: 397, endPoint x: 636, endPoint y: 411, distance: 168.3
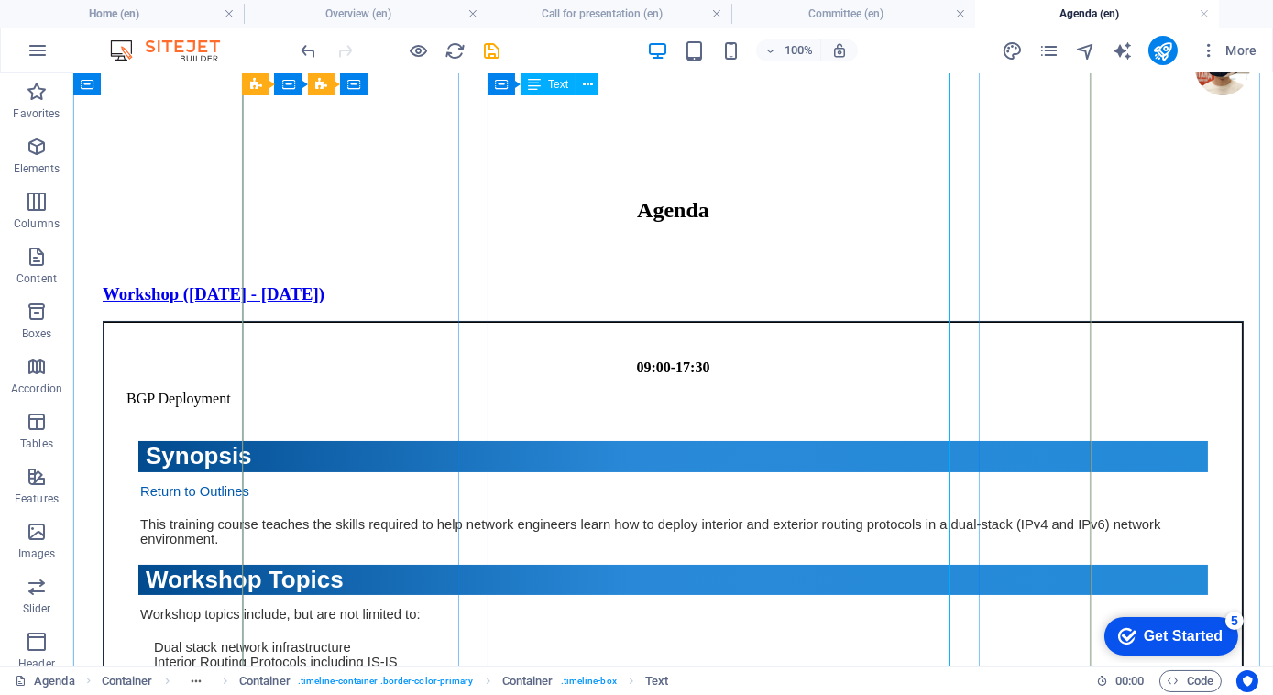
scroll to position [307, 0]
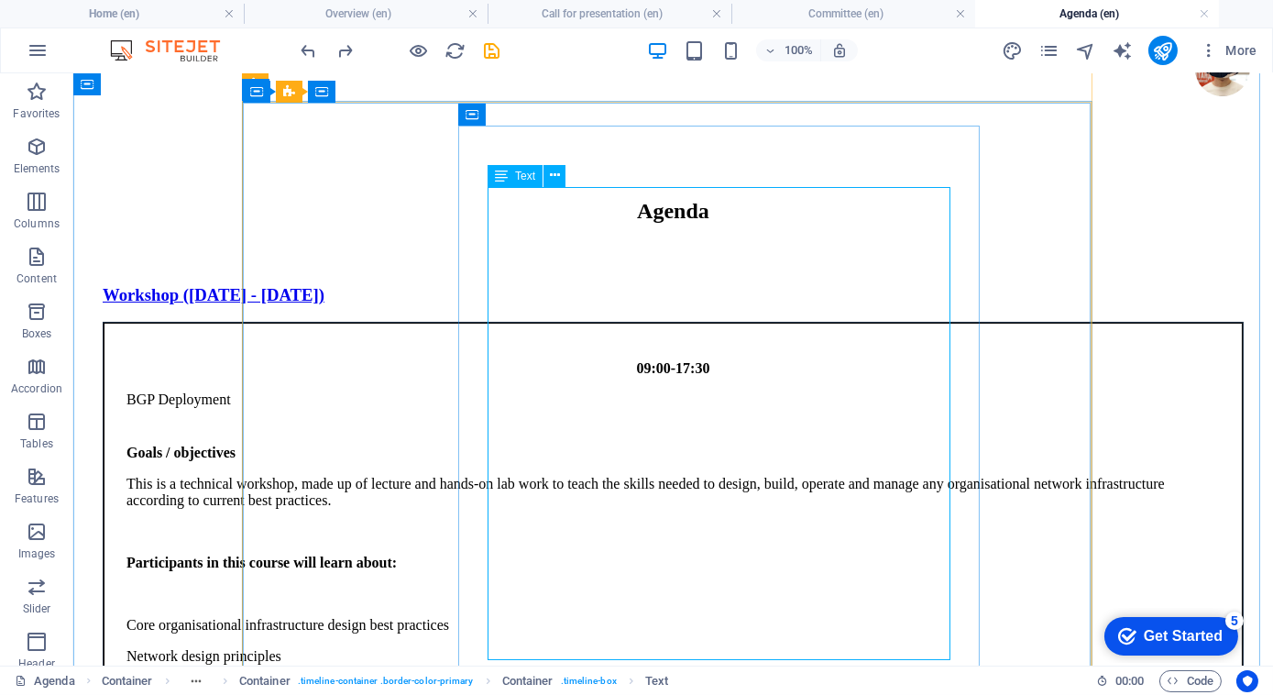
click at [651, 445] on div "Goals / objectives This is a technical workshop, made up of lecture and hands-o…" at bounding box center [672, 656] width 1093 height 423
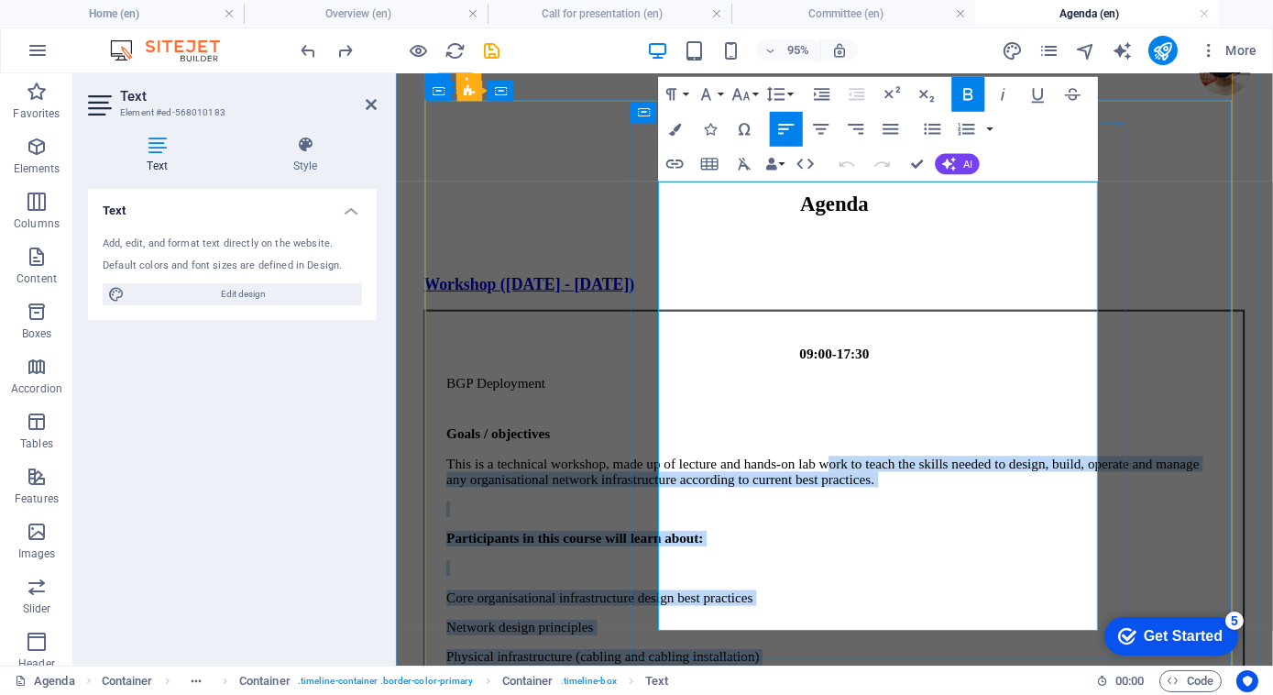
drag, startPoint x: 1083, startPoint y: 623, endPoint x: 712, endPoint y: 250, distance: 526.3
click at [712, 445] on div "Goals / objectives This is a technical workshop, made up of lecture and hands-o…" at bounding box center [856, 665] width 817 height 440
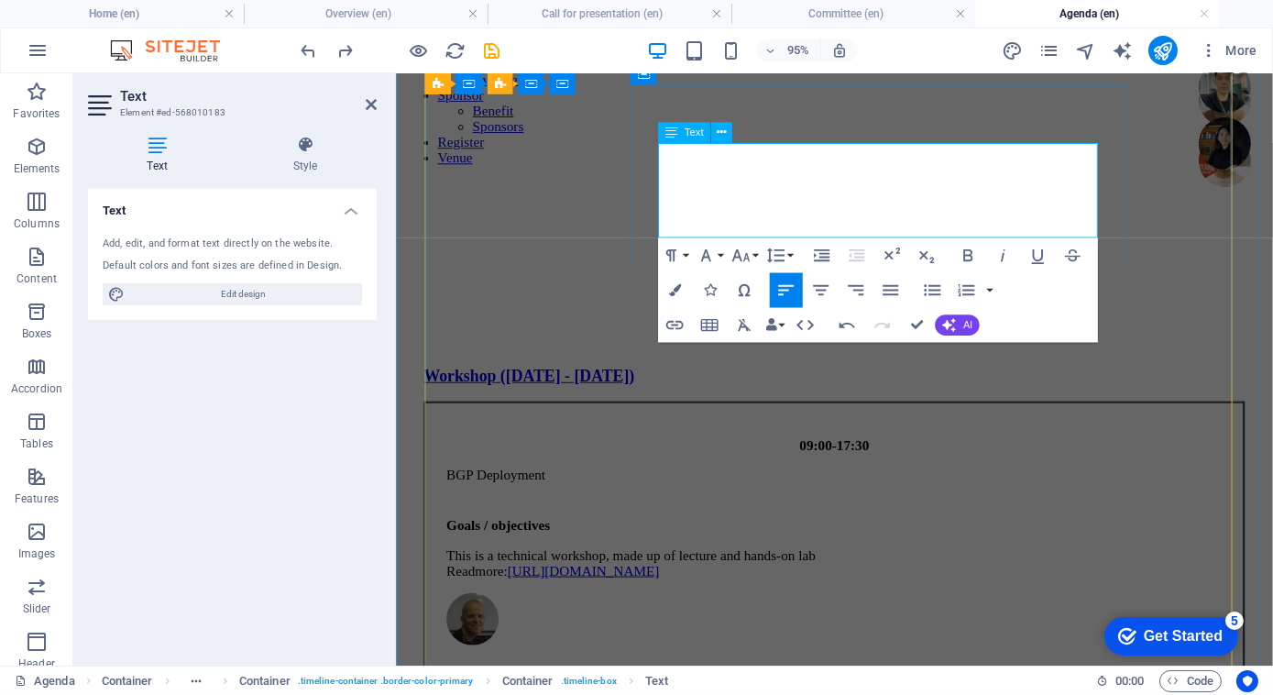
scroll to position [86, 0]
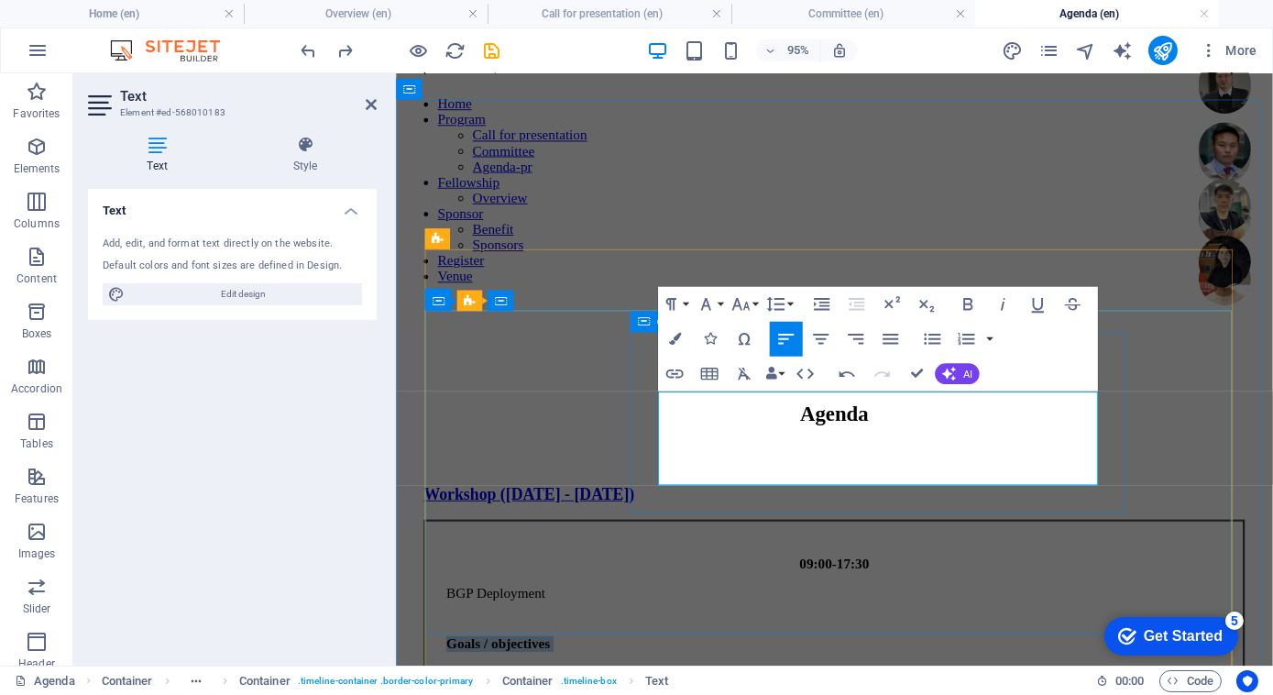
drag, startPoint x: 704, startPoint y: 467, endPoint x: 665, endPoint y: 422, distance: 59.9
click at [665, 612] on div "BGP Deployment Goals / objectives This is a technical workshop, made up of lect…" at bounding box center [856, 670] width 817 height 117
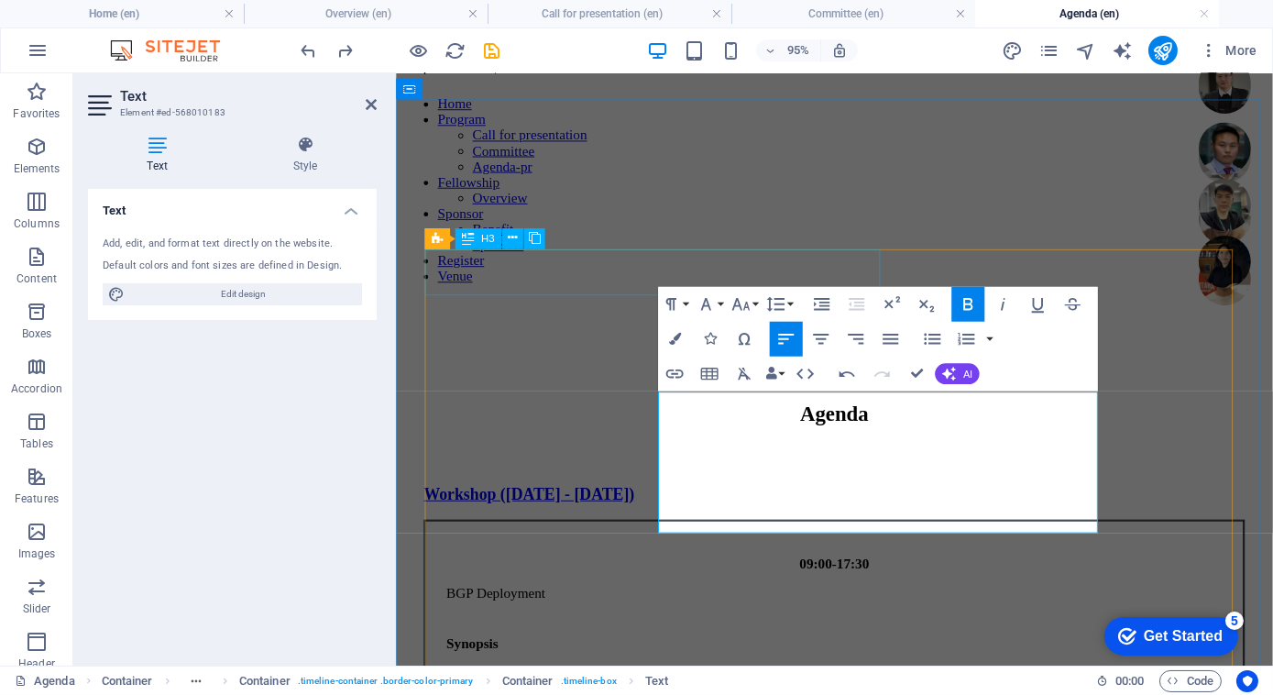
scroll to position [2660, 1]
drag, startPoint x: 791, startPoint y: 529, endPoint x: 649, endPoint y: 453, distance: 161.2
click at [649, 612] on div "BGP Deployment Synopsis This training course teaches the skills required to hel…" at bounding box center [856, 679] width 817 height 134
click at [961, 296] on icon "button" at bounding box center [968, 303] width 21 height 21
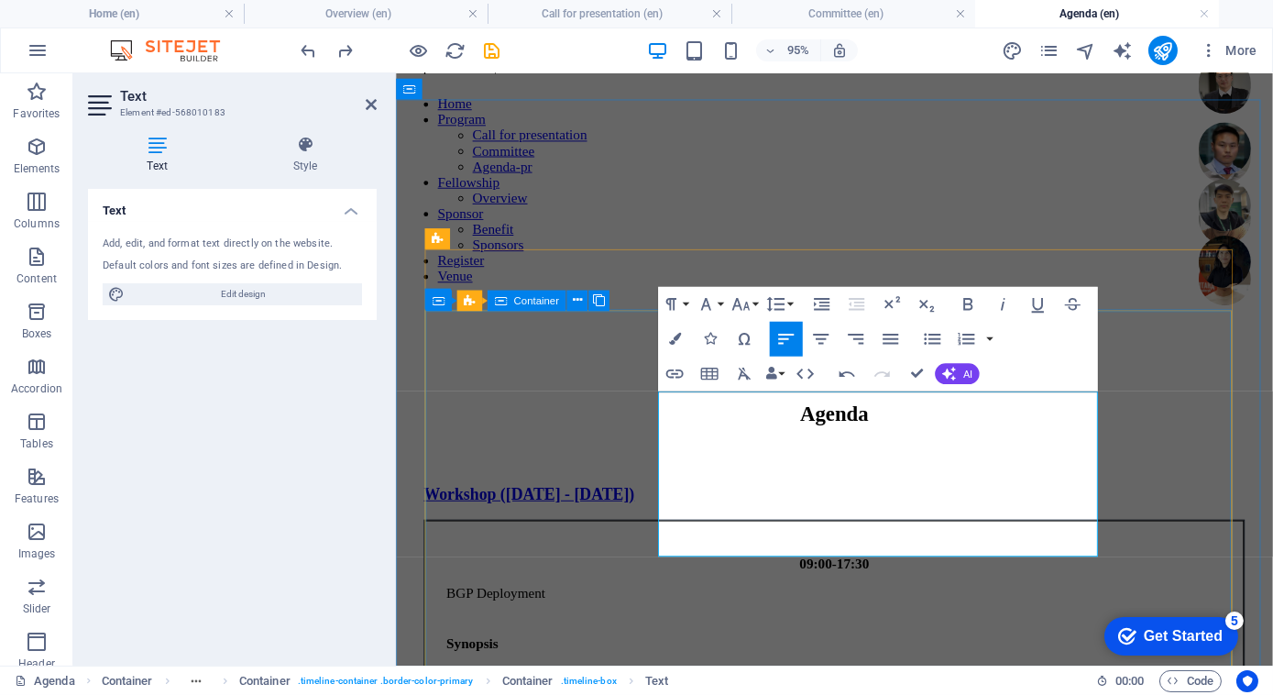
drag, startPoint x: 720, startPoint y: 542, endPoint x: 654, endPoint y: 546, distance: 66.2
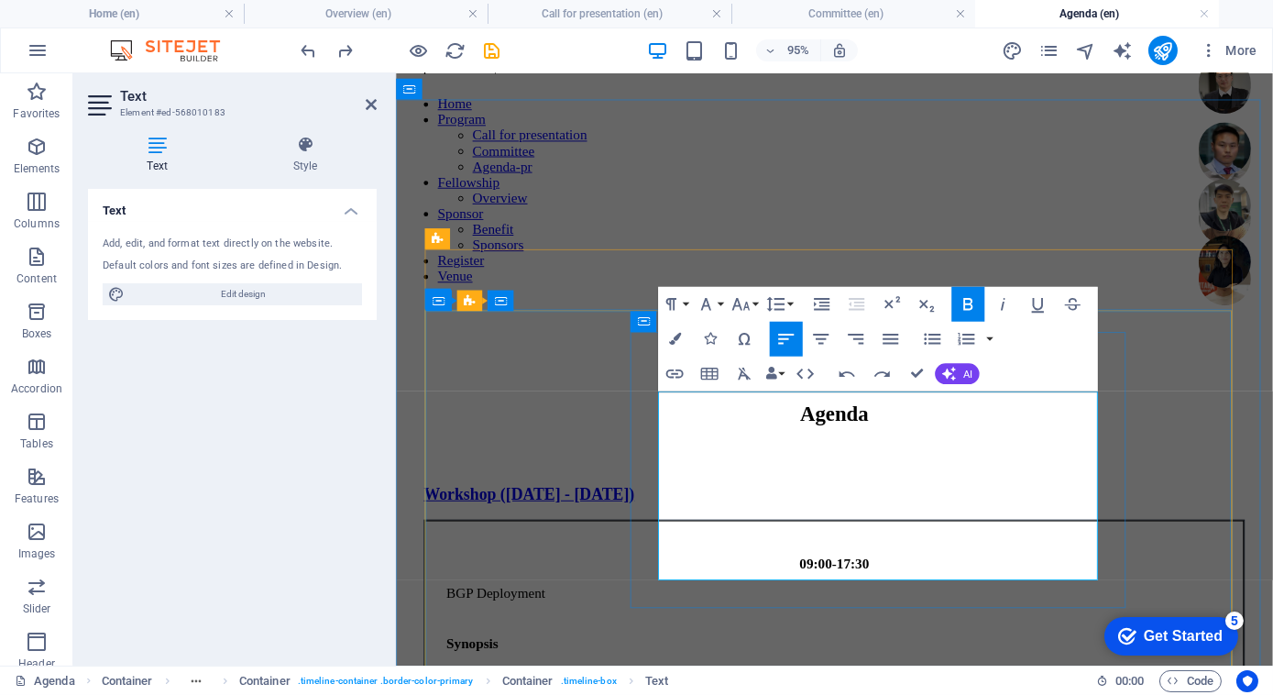
scroll to position [9537, 1]
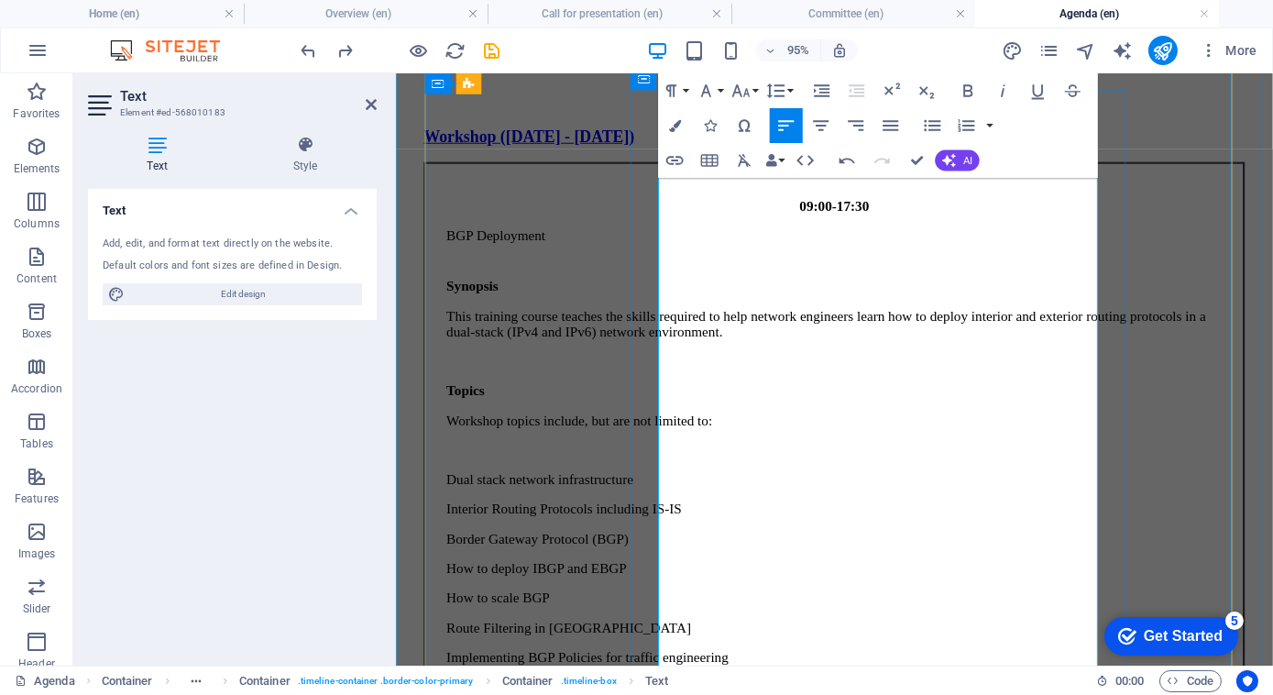
scroll to position [463, 0]
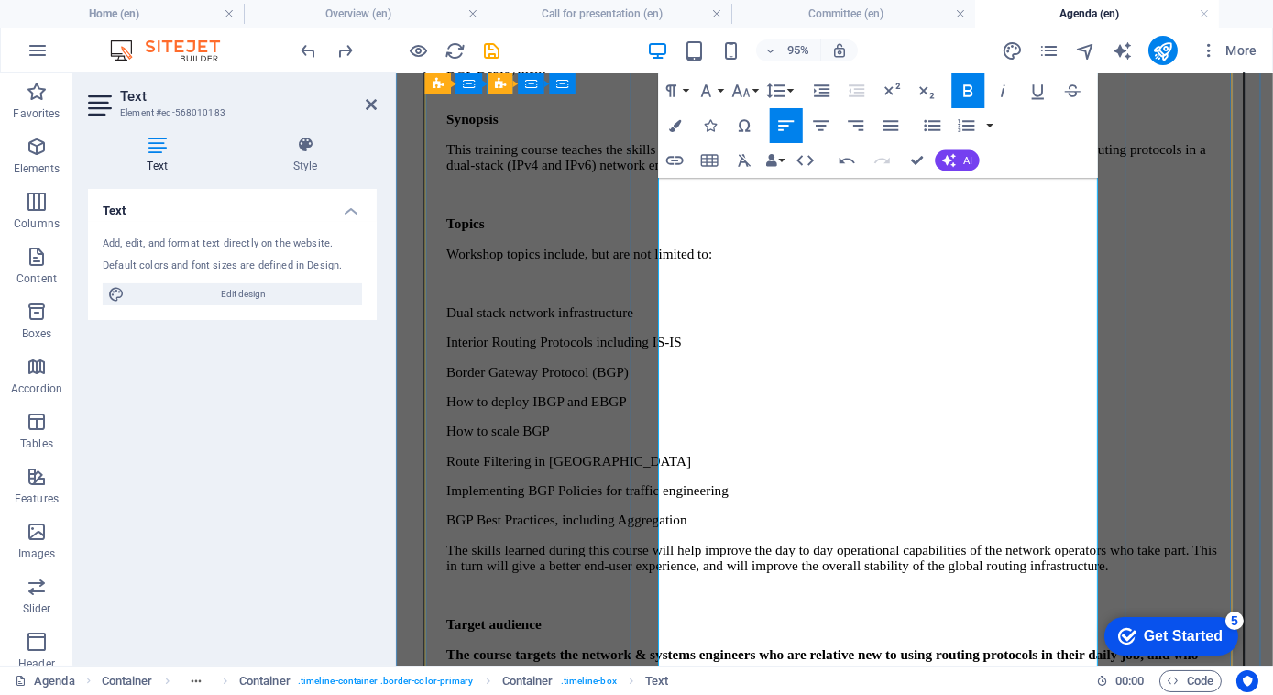
scroll to position [679, 0]
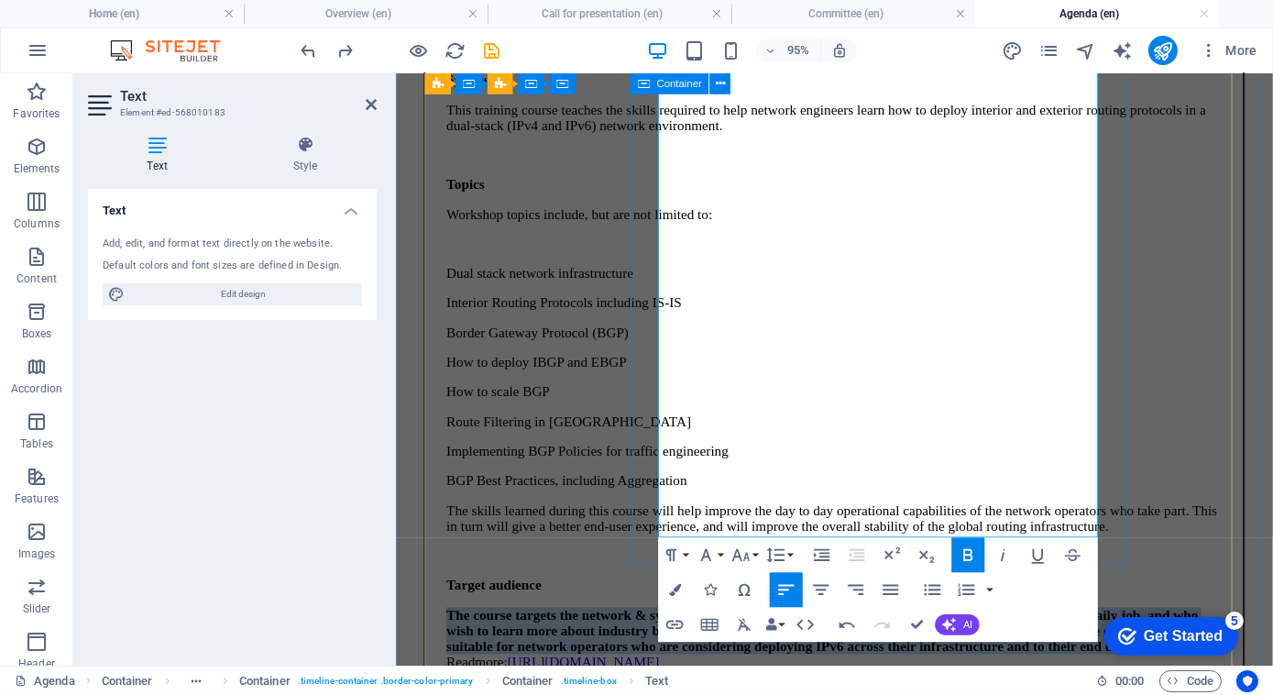
drag, startPoint x: 798, startPoint y: 530, endPoint x: 652, endPoint y: 376, distance: 212.6
click at [652, 376] on div "BGP Deployment Synopsis This training course teaches the skills required to hel…" at bounding box center [856, 360] width 817 height 682
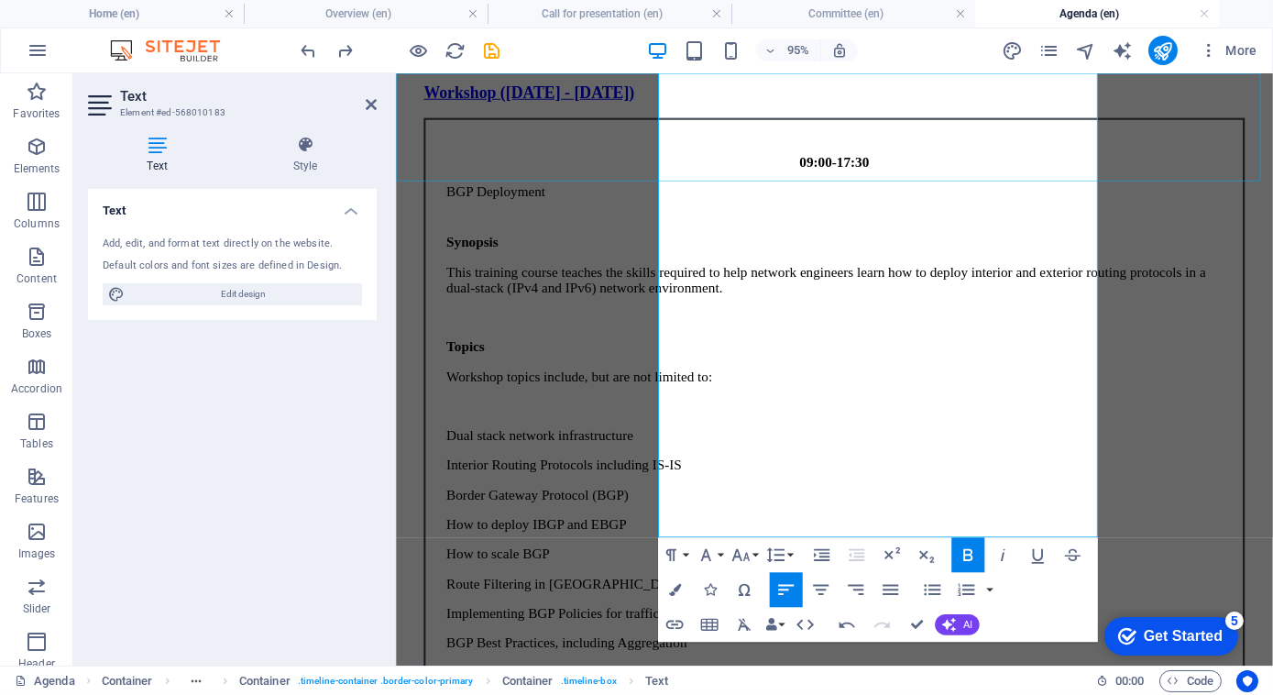
scroll to position [499, 0]
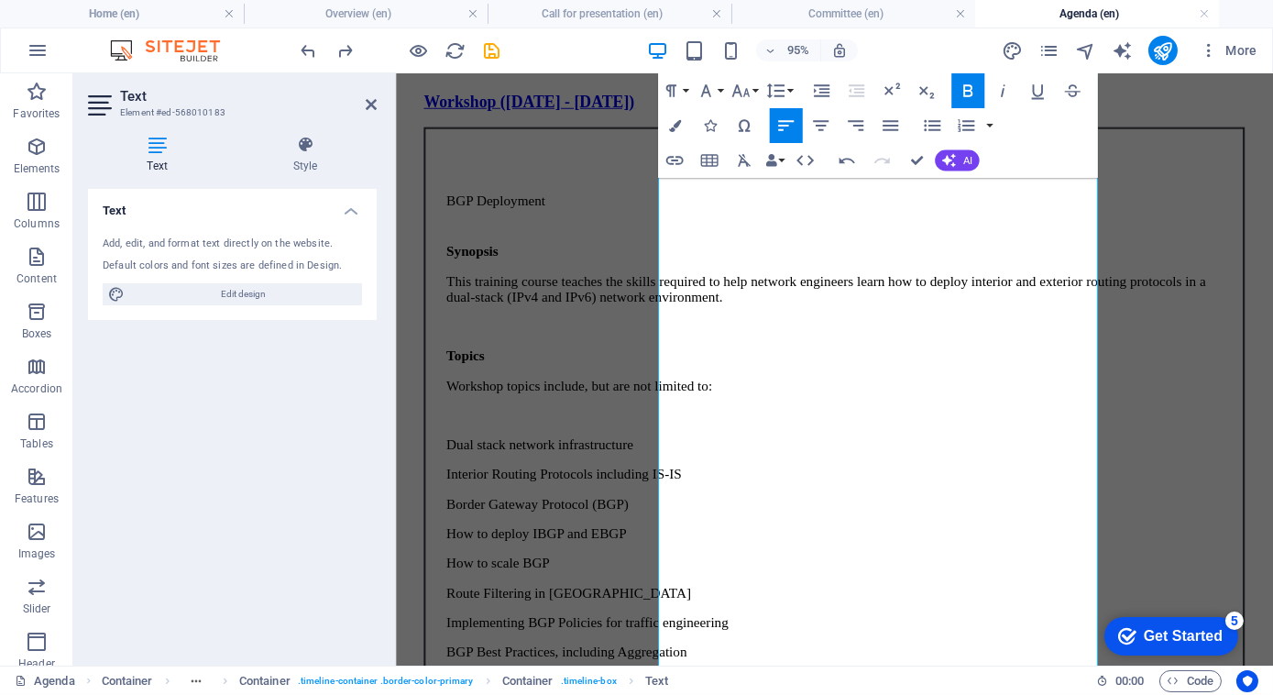
click at [968, 95] on icon "button" at bounding box center [967, 90] width 9 height 12
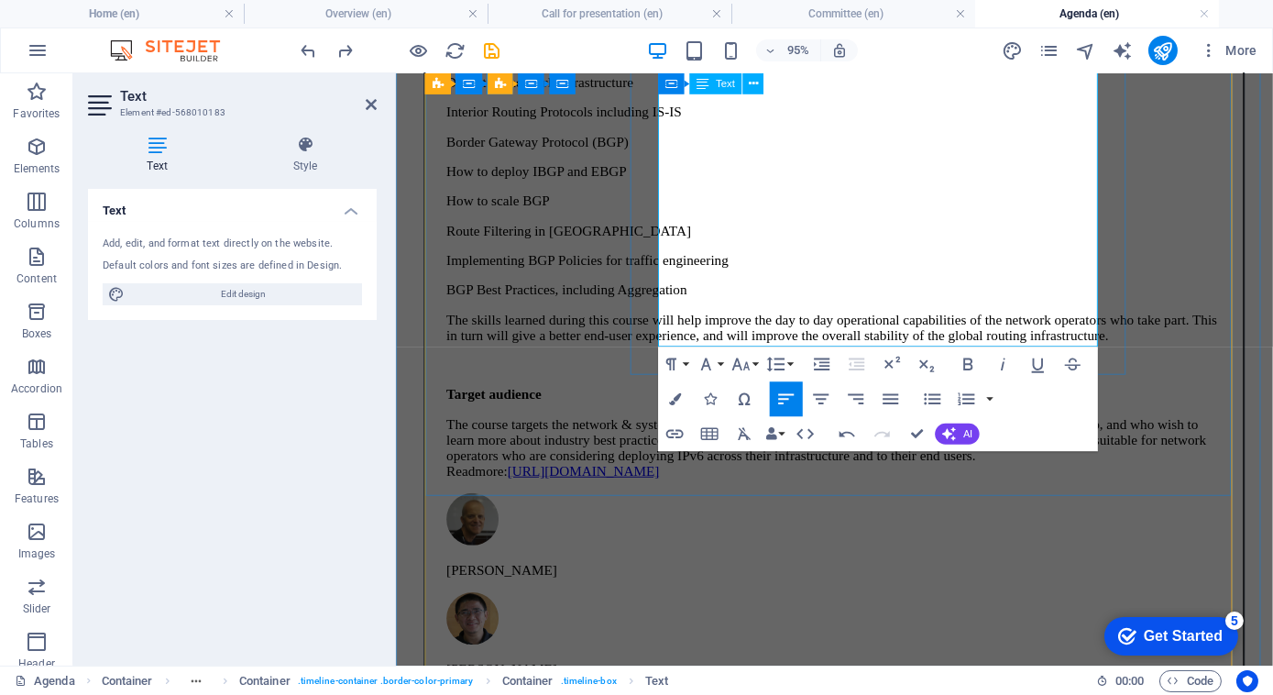
scroll to position [882, 0]
click at [938, 433] on p "The course targets the network & systems engineers who are relative new to usin…" at bounding box center [856, 466] width 817 height 66
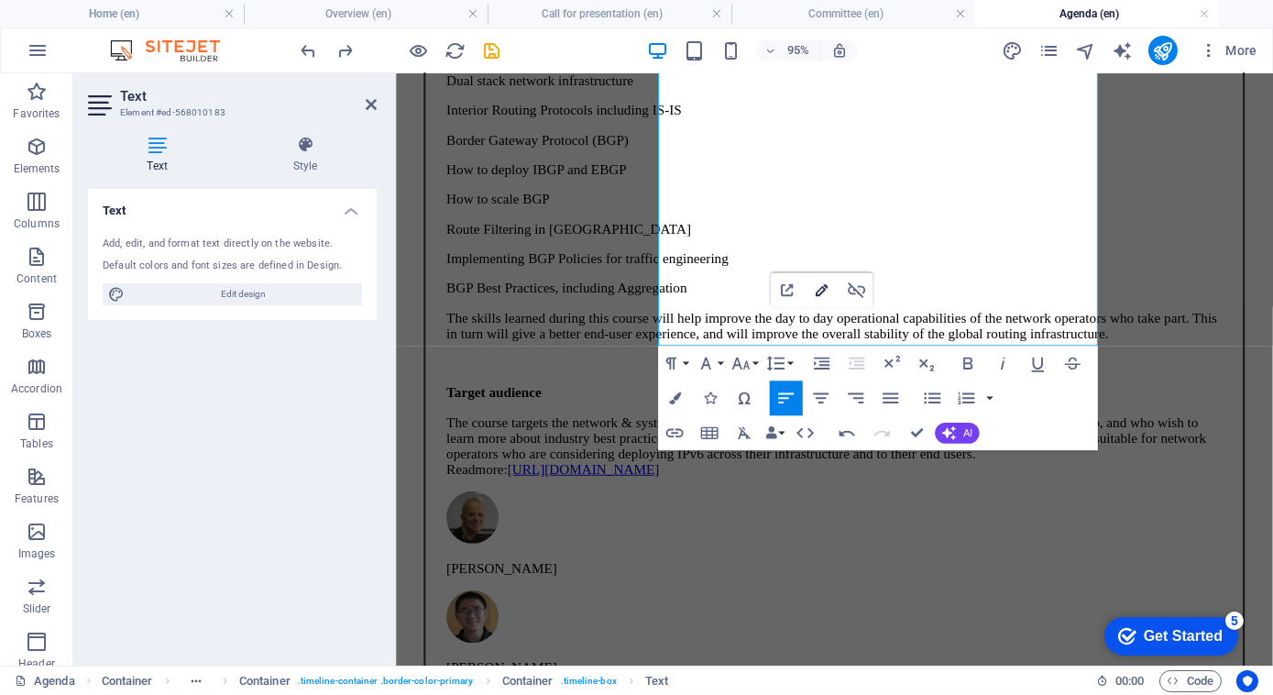
click at [808, 291] on button "Edit Link" at bounding box center [822, 290] width 33 height 35
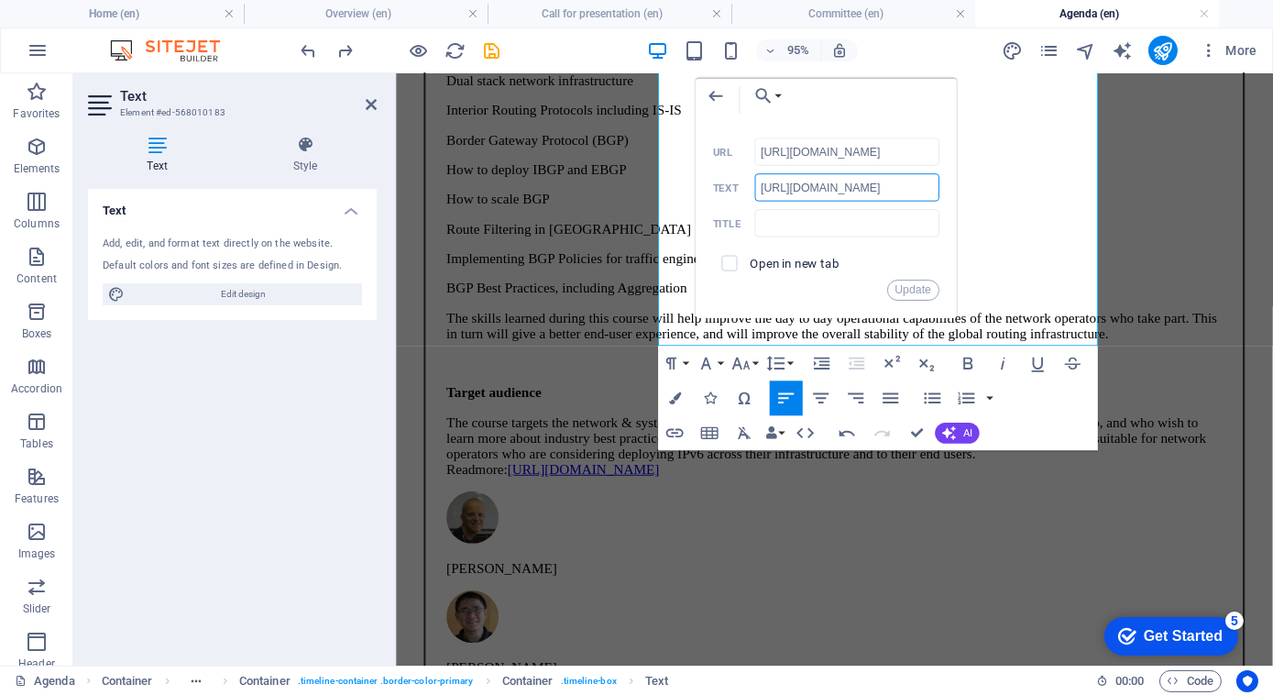
click at [898, 188] on input "[URL][DOMAIN_NAME]" at bounding box center [846, 186] width 184 height 27
drag, startPoint x: 902, startPoint y: 148, endPoint x: 678, endPoint y: 152, distance: 223.7
click at [695, 152] on div "Back Choose Link Home (en) Program (en) Agenda (en) Committee (en) Call for pre…" at bounding box center [825, 198] width 261 height 239
paste input "[DOMAIN_NAME][URL]"
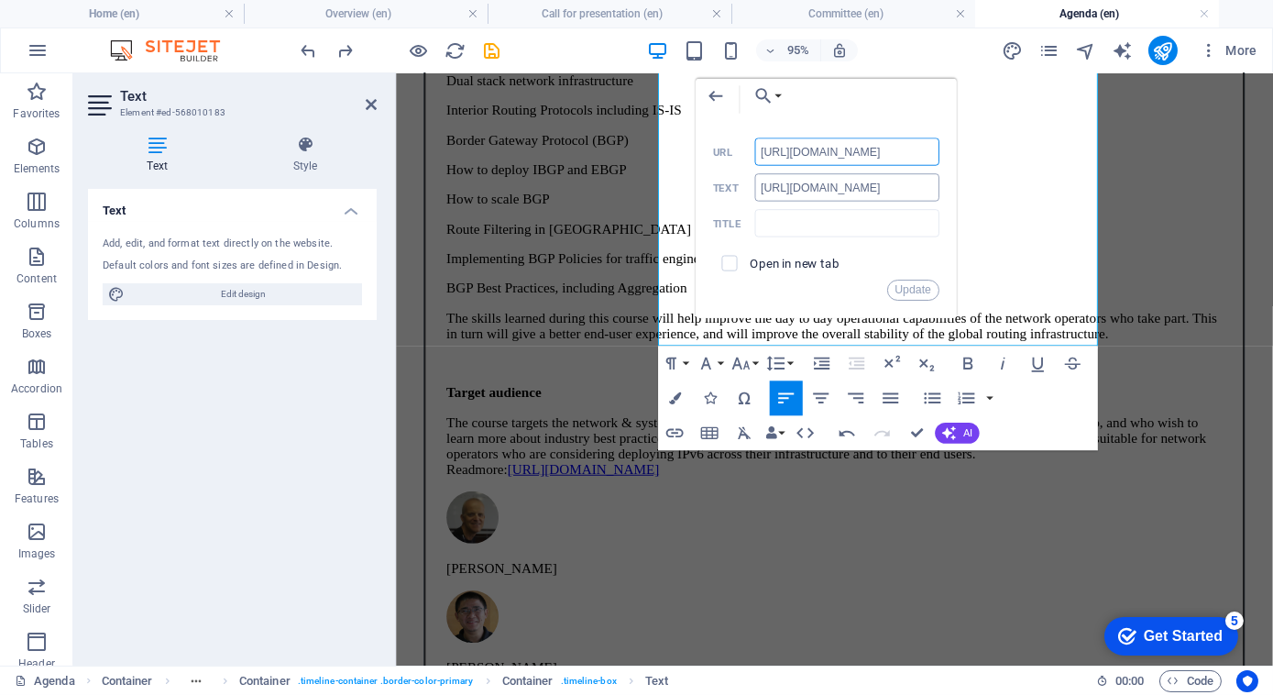
type input "[URL][DOMAIN_NAME]"
drag, startPoint x: 906, startPoint y: 184, endPoint x: 688, endPoint y: 184, distance: 218.1
click at [695, 184] on div "Back Choose Link Home (en) Program (en) Agenda (en) Committee (en) Call for pre…" at bounding box center [825, 198] width 261 height 239
type input "BGP Deployment"
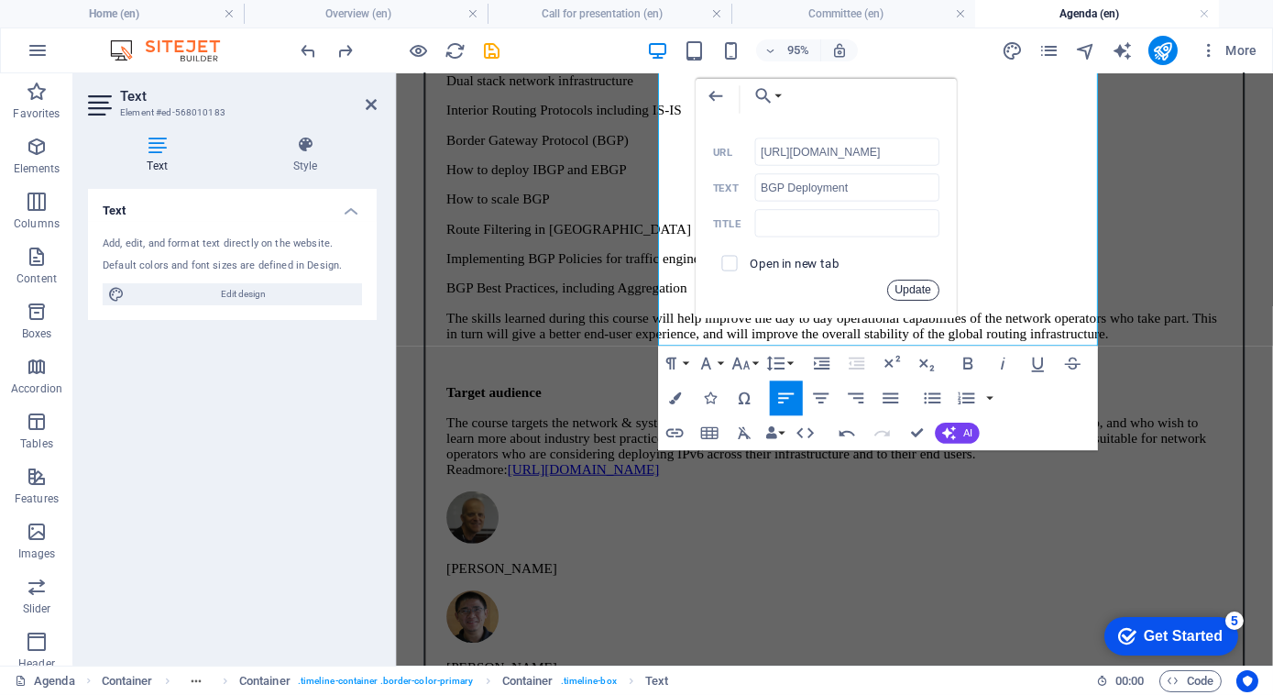
click at [908, 289] on button "Update" at bounding box center [912, 290] width 52 height 21
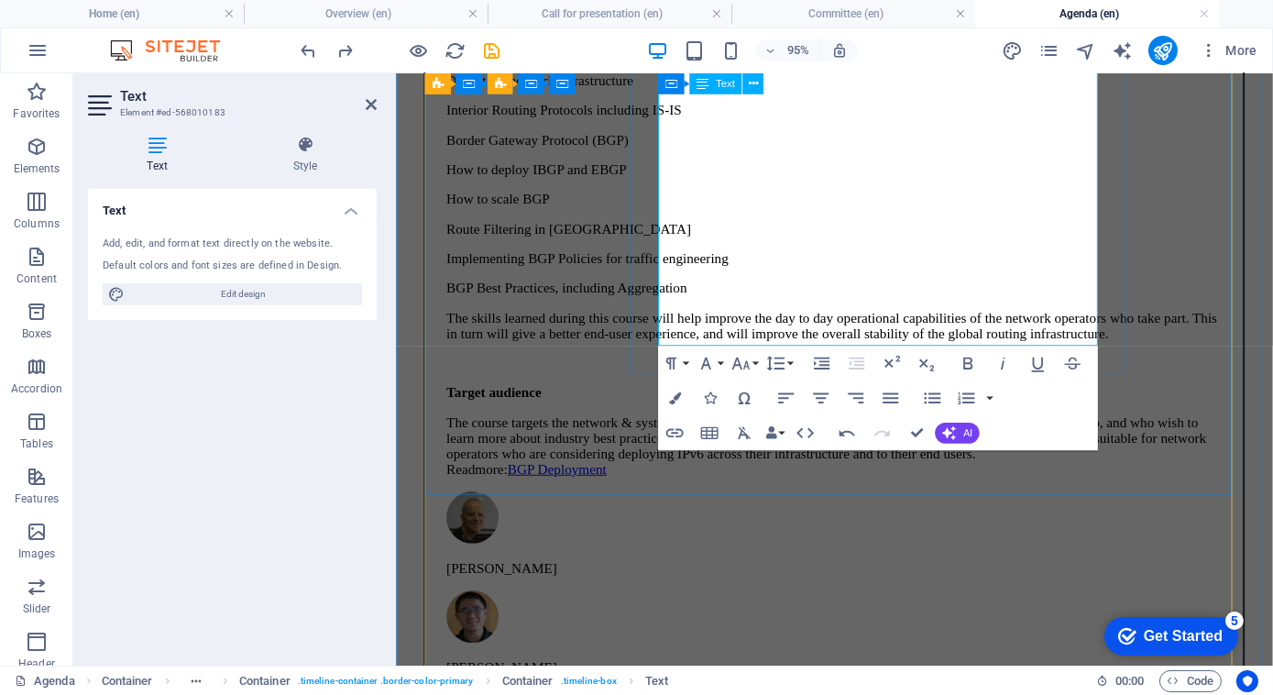
click at [822, 433] on p "The course targets the network & systems engineers who are relative new to usin…" at bounding box center [856, 466] width 817 height 66
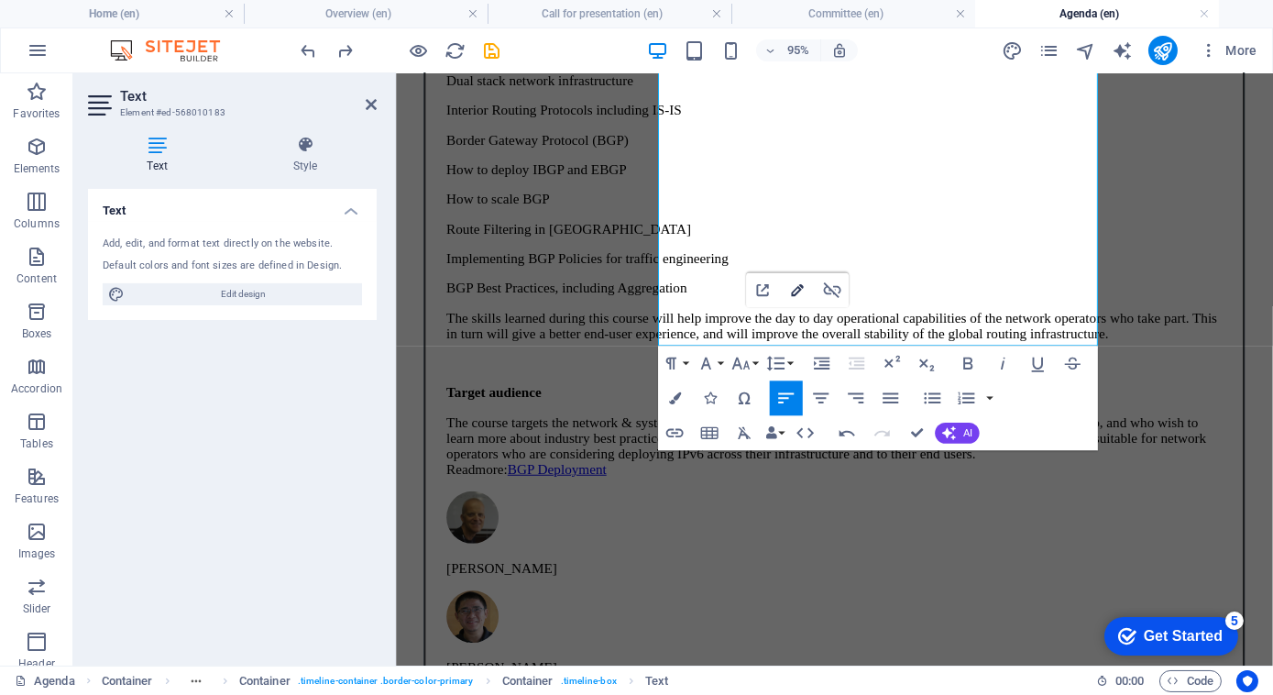
click at [795, 297] on icon "button" at bounding box center [797, 290] width 21 height 21
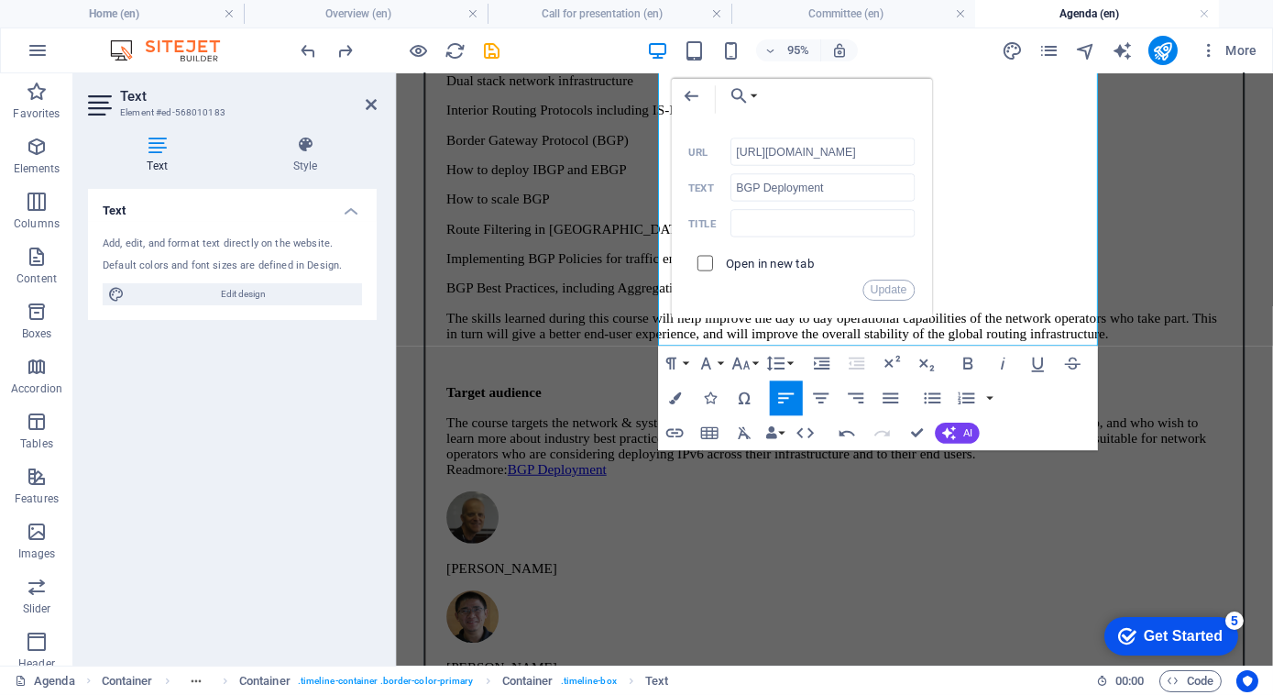
click at [698, 260] on input "checkbox" at bounding box center [702, 261] width 16 height 16
checkbox input "true"
click at [906, 291] on button "Update" at bounding box center [888, 290] width 52 height 21
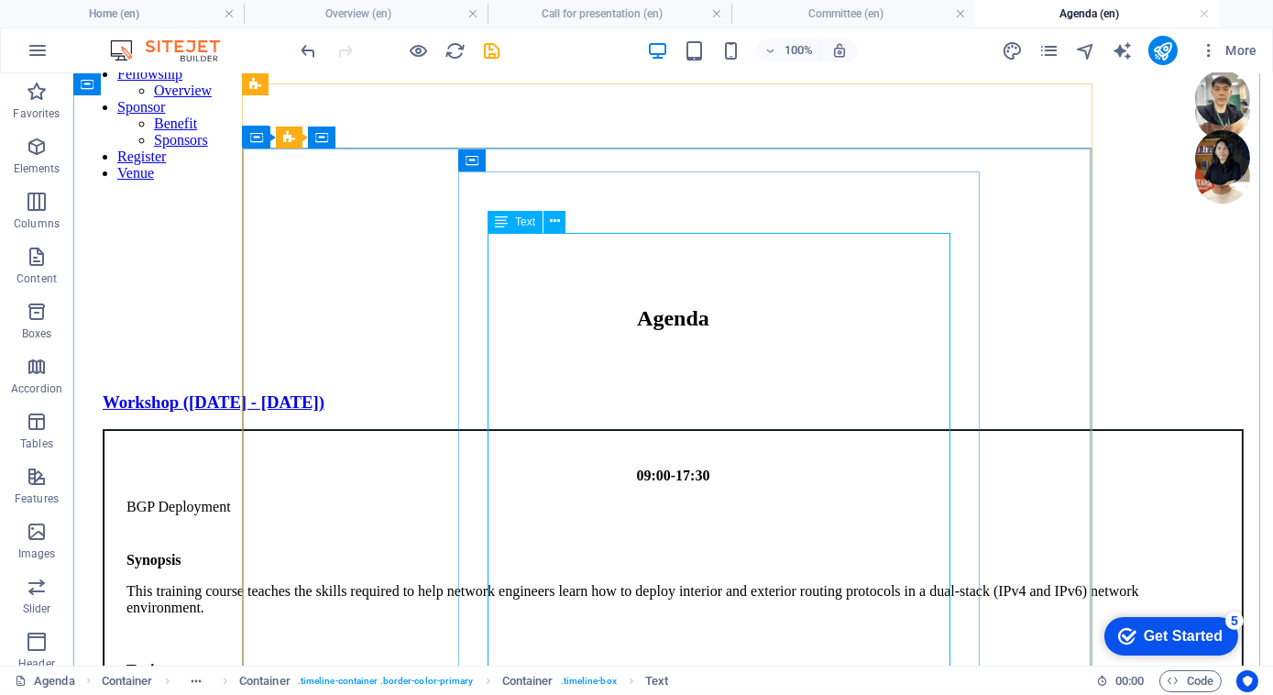
scroll to position [197, 0]
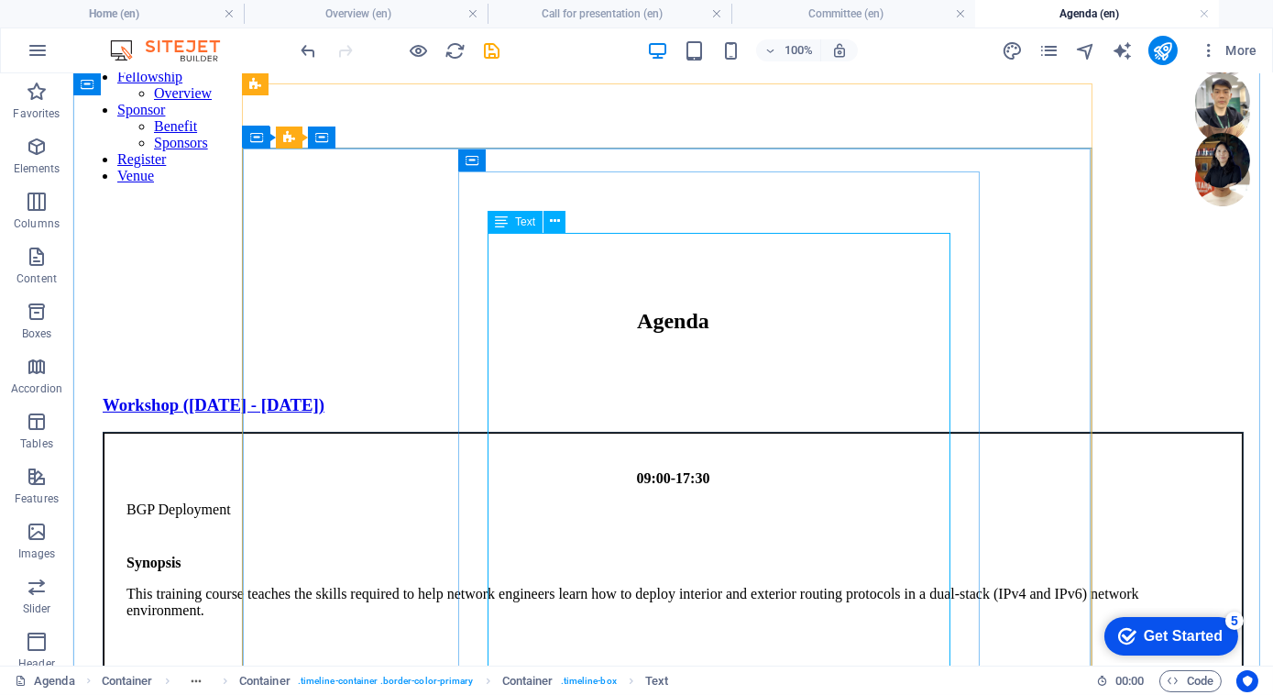
click at [594, 501] on div "BGP Deployment" at bounding box center [672, 509] width 1093 height 16
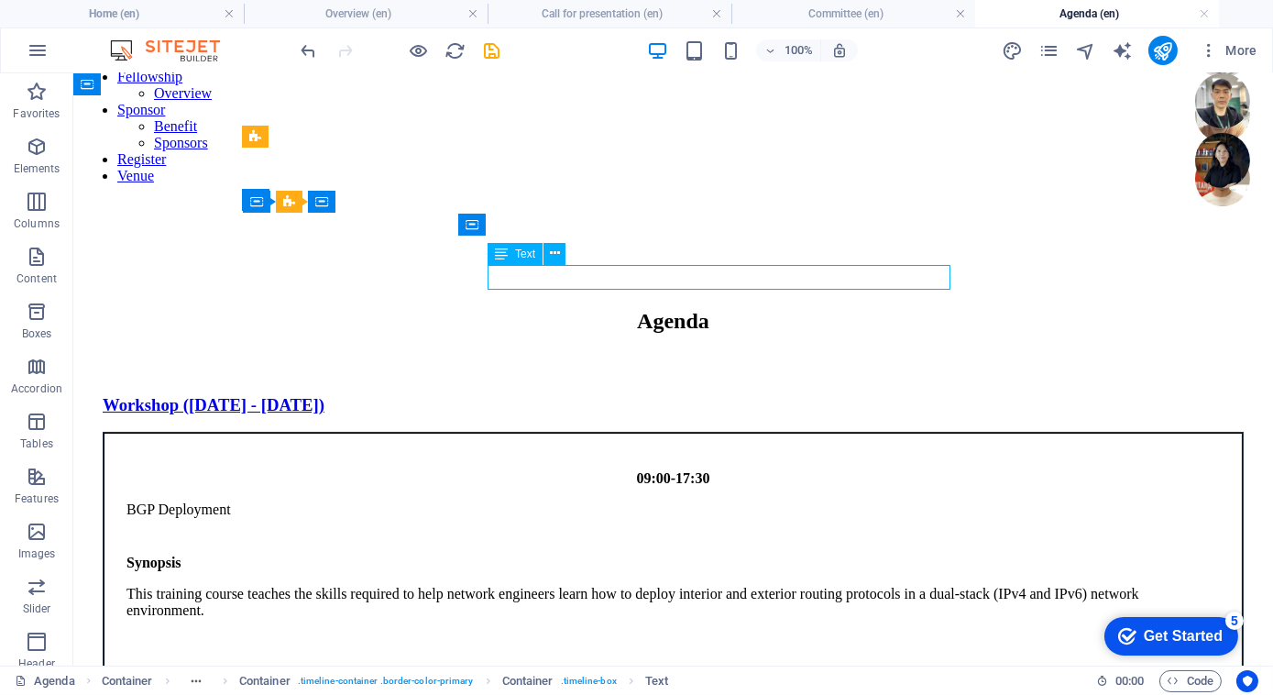
click at [594, 501] on div "BGP Deployment" at bounding box center [672, 509] width 1093 height 16
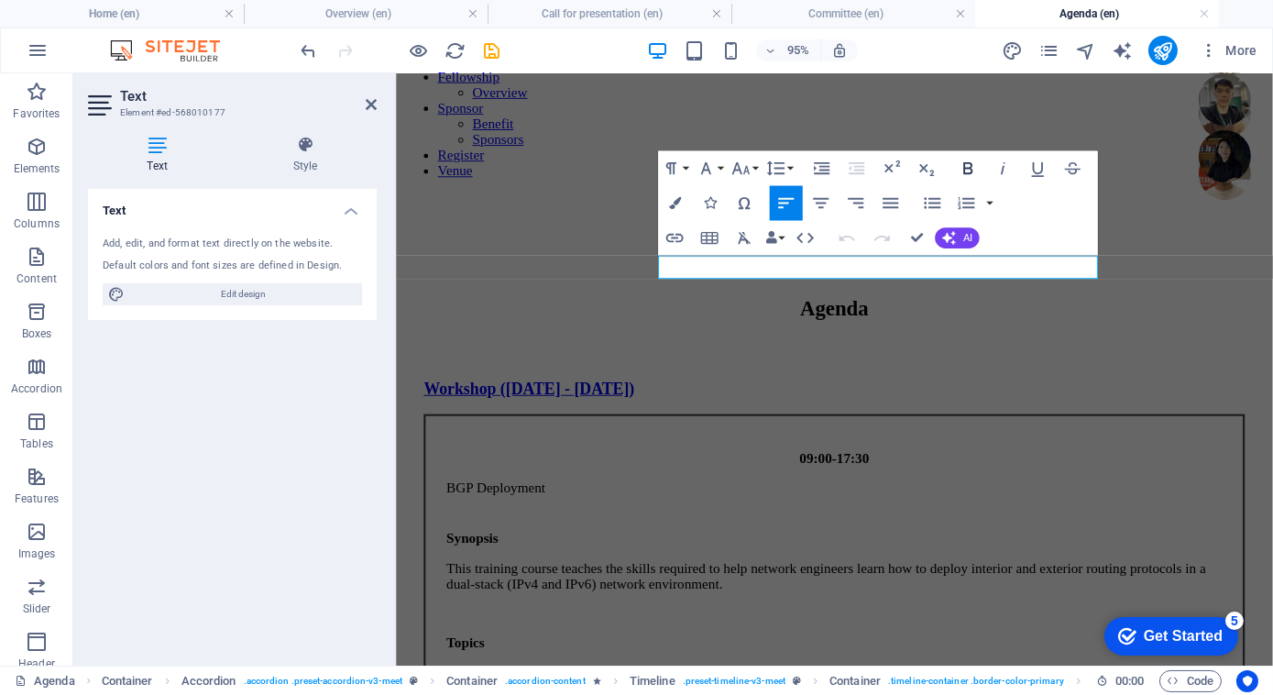
click at [968, 168] on icon "button" at bounding box center [967, 168] width 9 height 12
click at [1041, 167] on icon "button" at bounding box center [1038, 169] width 12 height 15
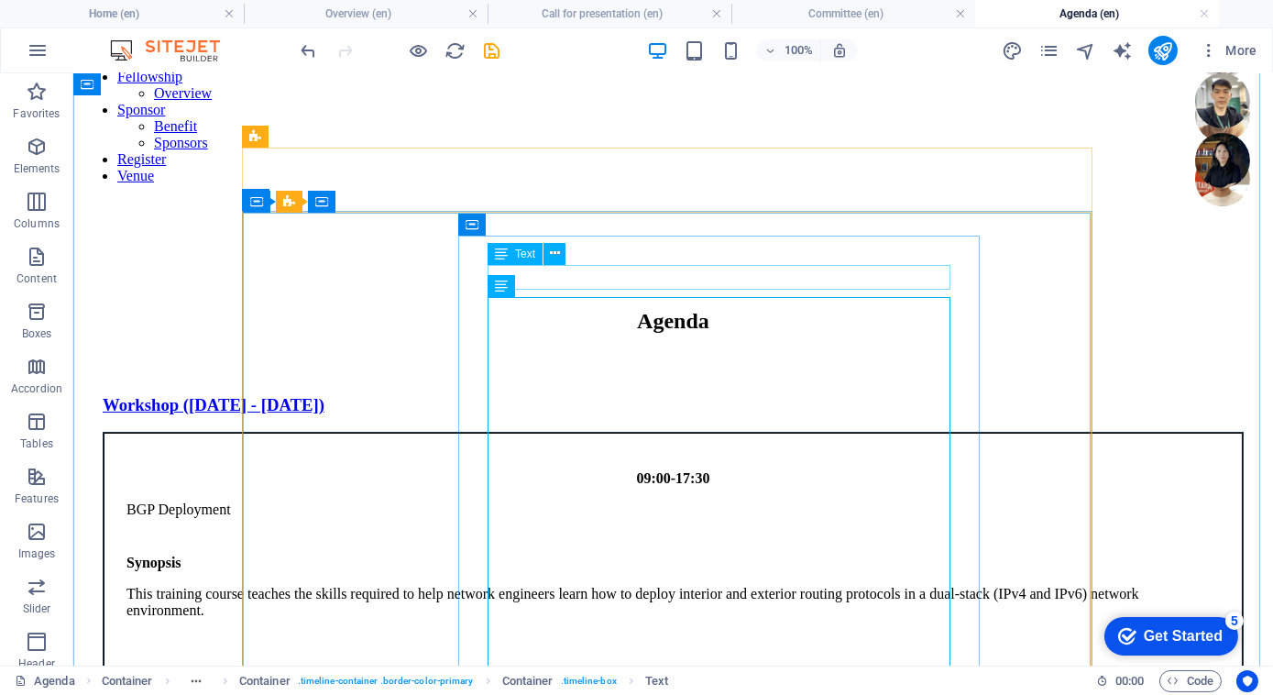
click at [620, 501] on div "BGP Deployment" at bounding box center [672, 509] width 1093 height 16
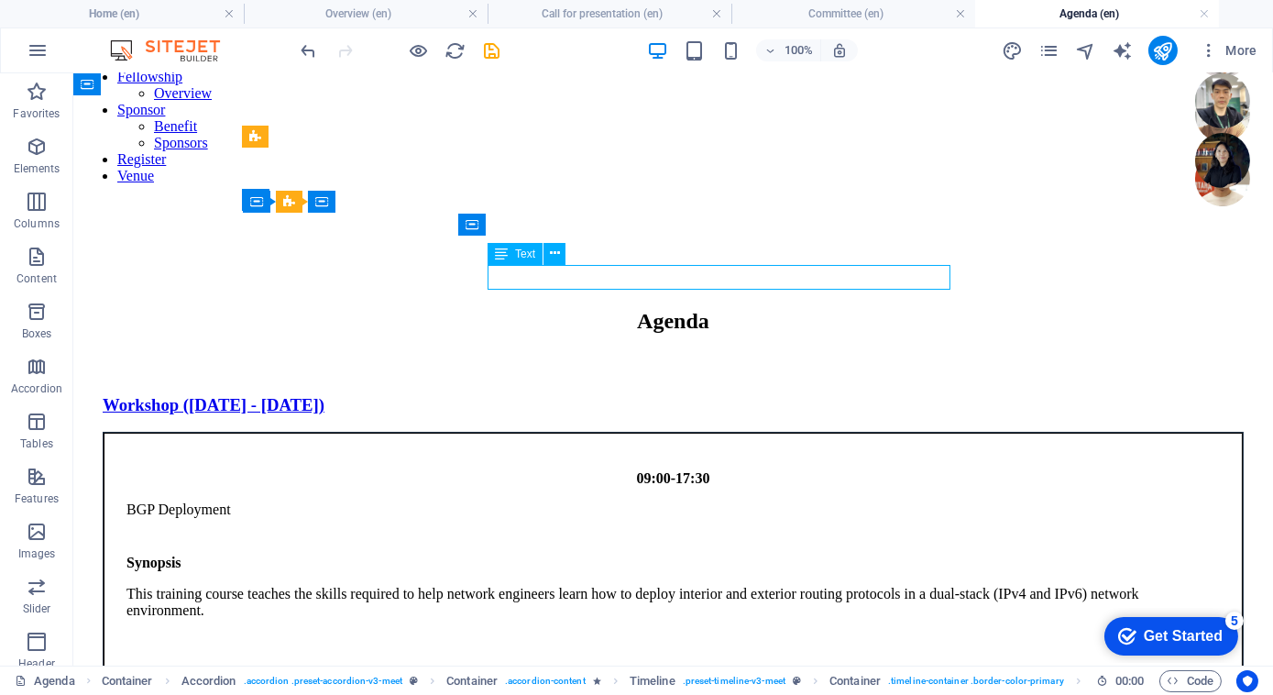
click at [620, 501] on div "BGP Deployment" at bounding box center [672, 509] width 1093 height 16
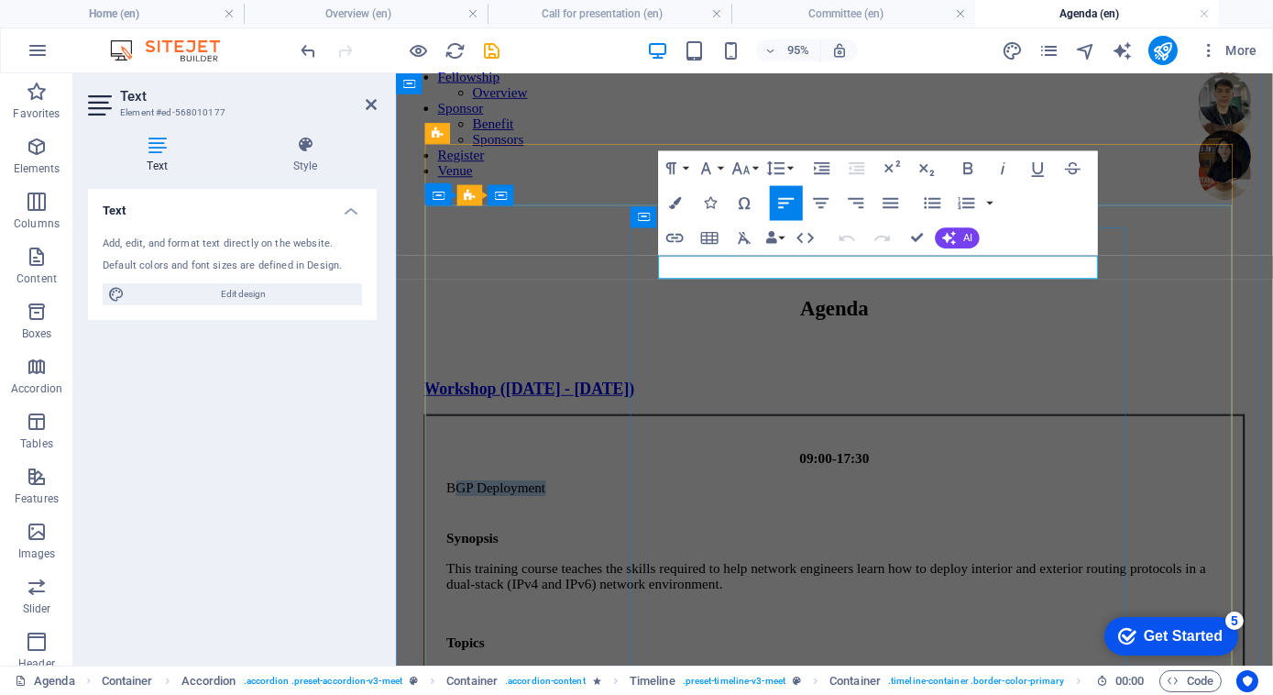
drag, startPoint x: 807, startPoint y: 275, endPoint x: 631, endPoint y: 269, distance: 177.0
click at [972, 170] on icon "button" at bounding box center [968, 168] width 21 height 21
click at [1038, 165] on icon "button" at bounding box center [1037, 168] width 21 height 21
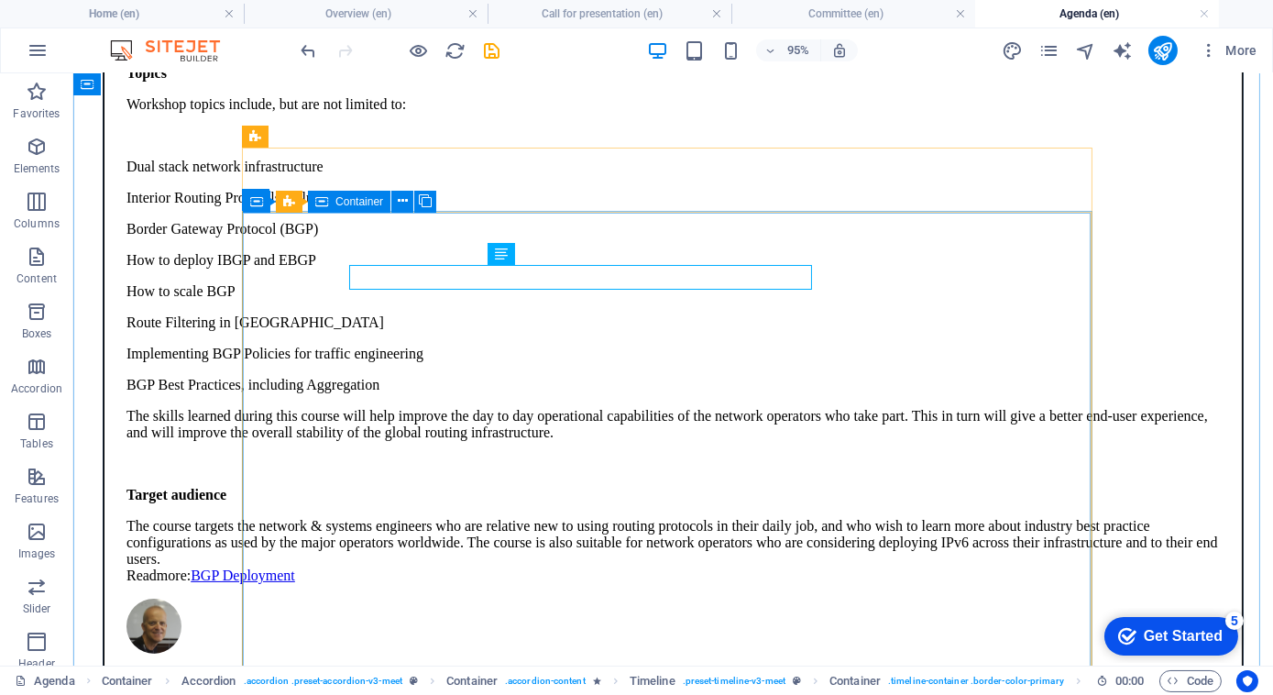
scroll to position [819, 0]
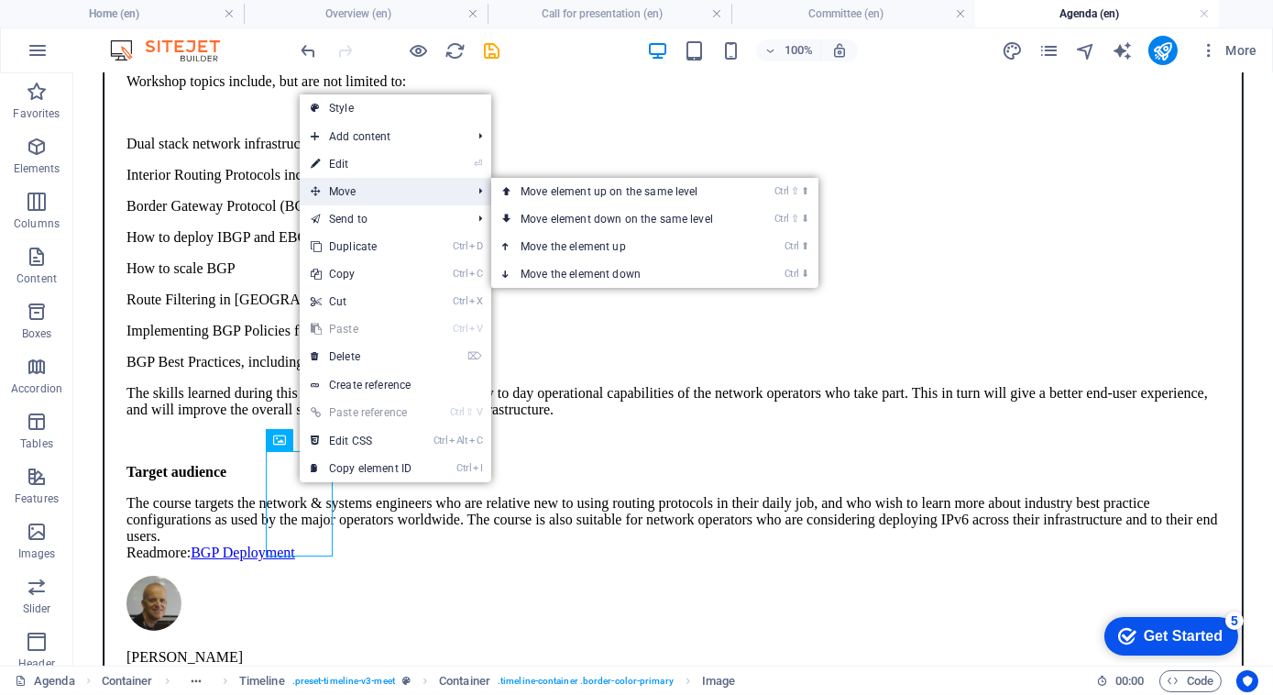
click at [423, 193] on span "Move" at bounding box center [382, 191] width 164 height 27
click at [599, 253] on link "Ctrl ⬆ Move the element up" at bounding box center [620, 246] width 258 height 27
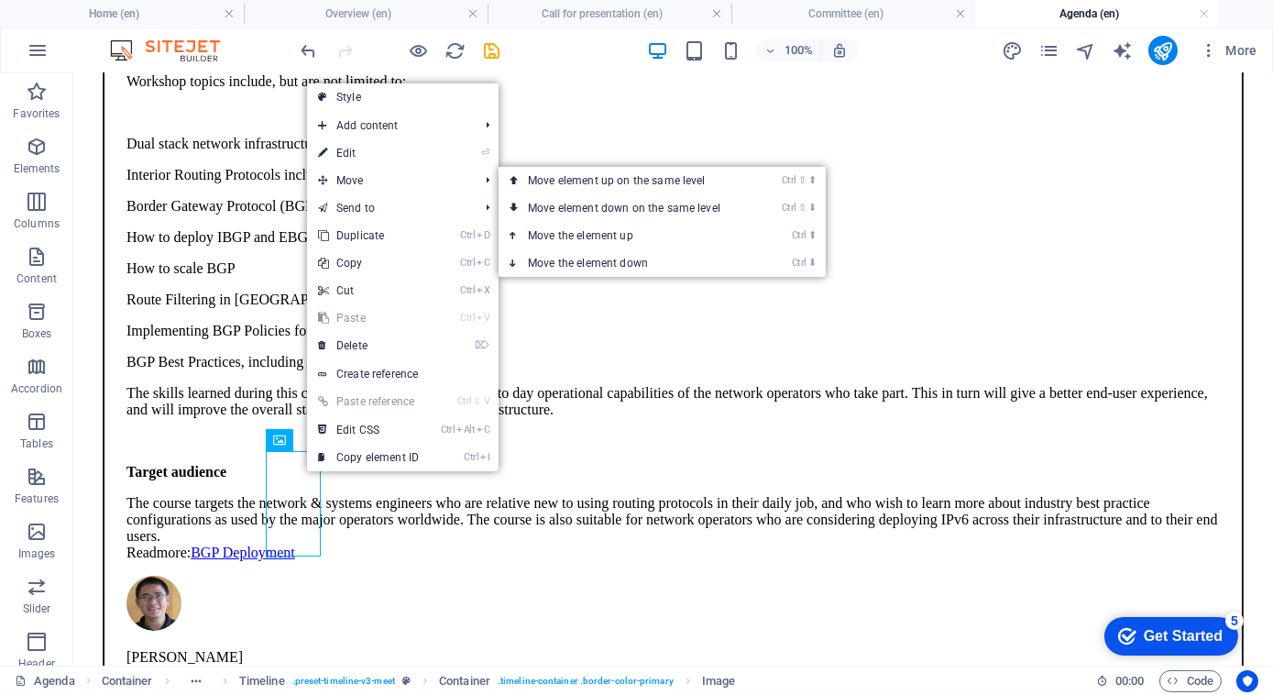
click at [558, 232] on link "Ctrl ⬆ Move the element up" at bounding box center [628, 235] width 258 height 27
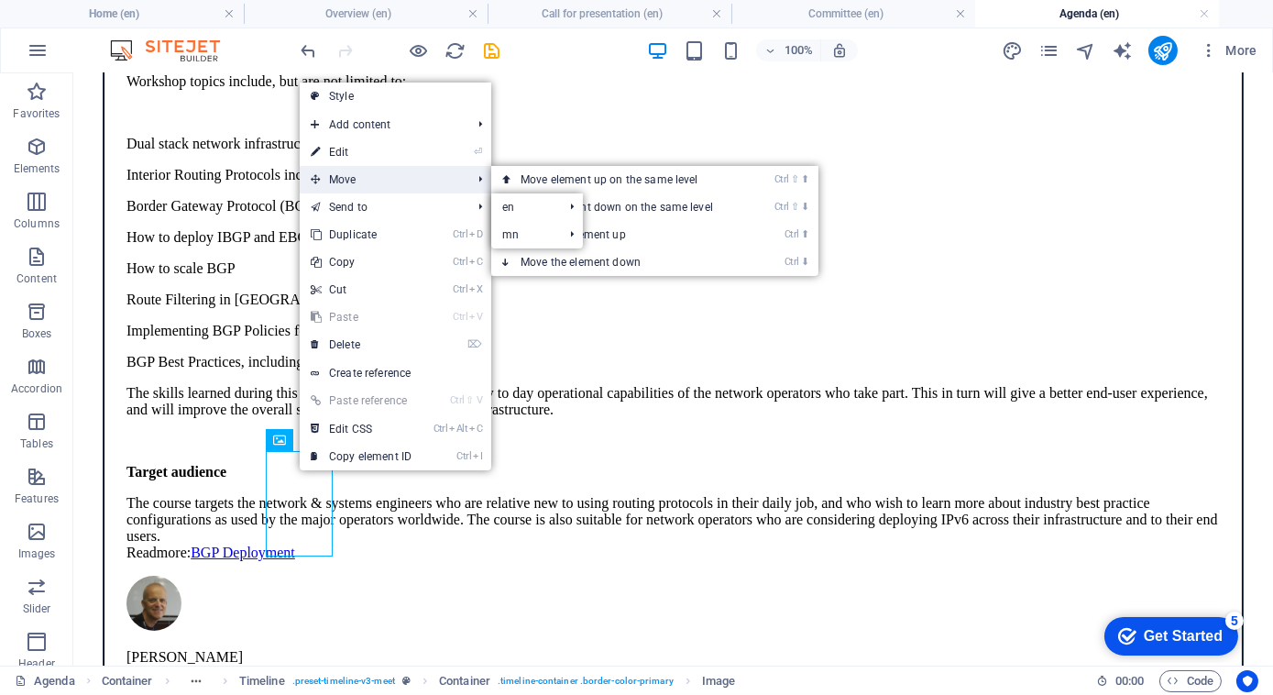
click at [411, 175] on span "Move" at bounding box center [382, 179] width 164 height 27
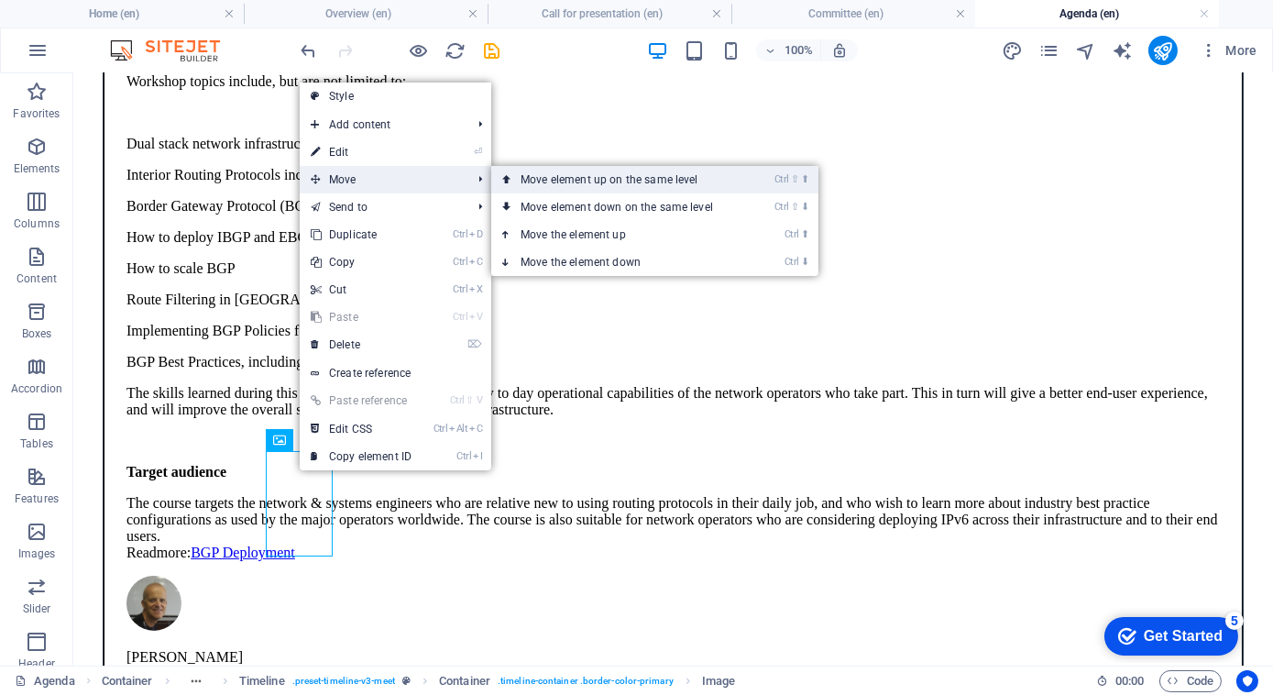
drag, startPoint x: 548, startPoint y: 183, endPoint x: 251, endPoint y: 397, distance: 365.8
click at [548, 183] on link "Ctrl ⇧ ⬆ Move element up on the same level" at bounding box center [620, 179] width 258 height 27
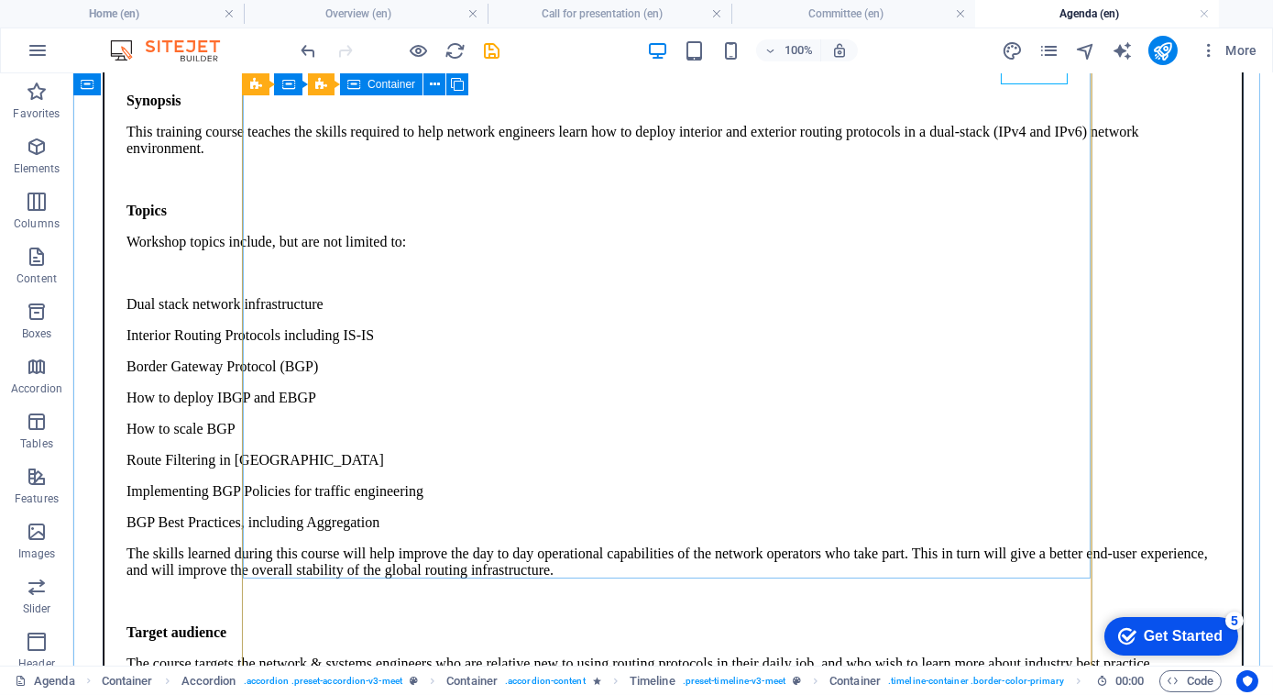
scroll to position [665, 0]
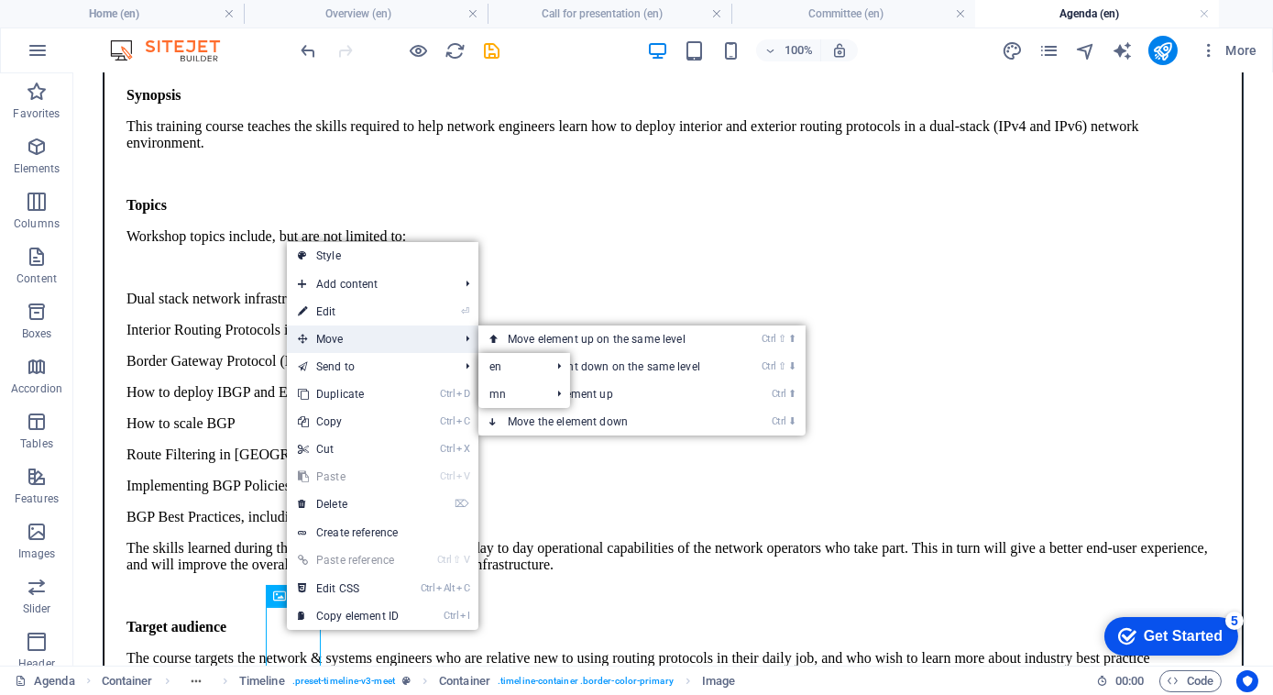
click at [393, 340] on span "Move" at bounding box center [369, 338] width 164 height 27
click at [577, 343] on link "Ctrl ⇧ ⬆ Move element up on the same level" at bounding box center [607, 338] width 258 height 27
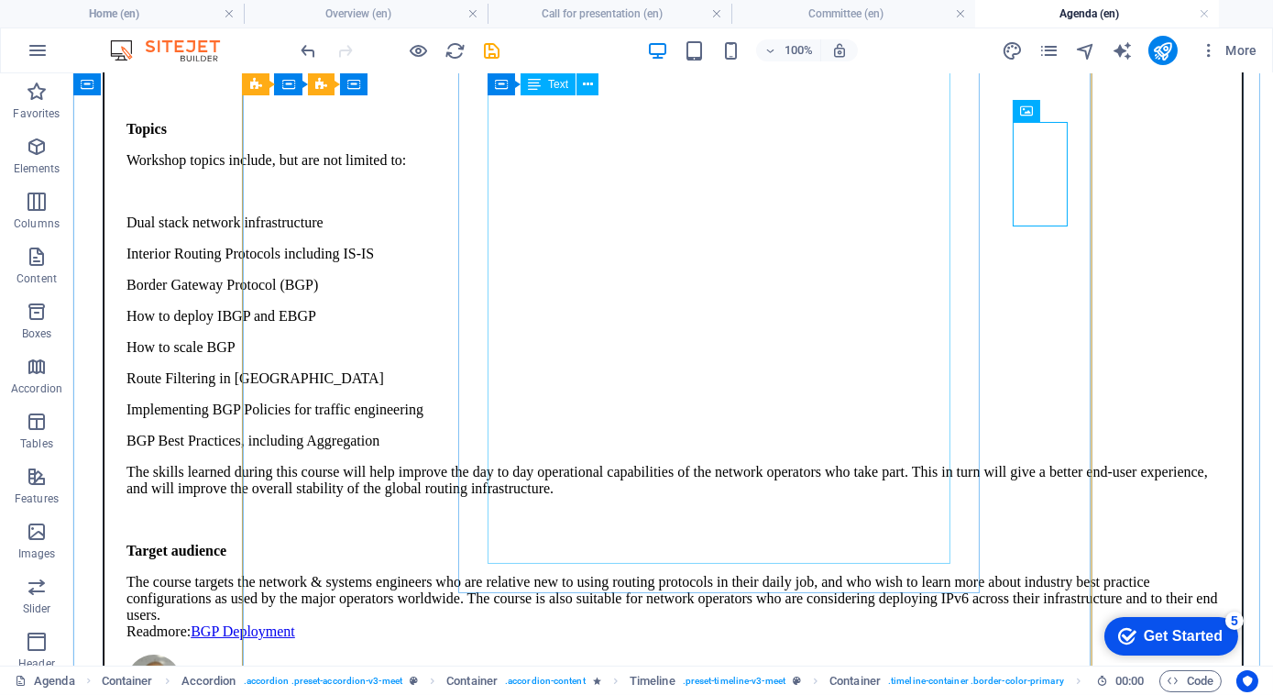
scroll to position [763, 0]
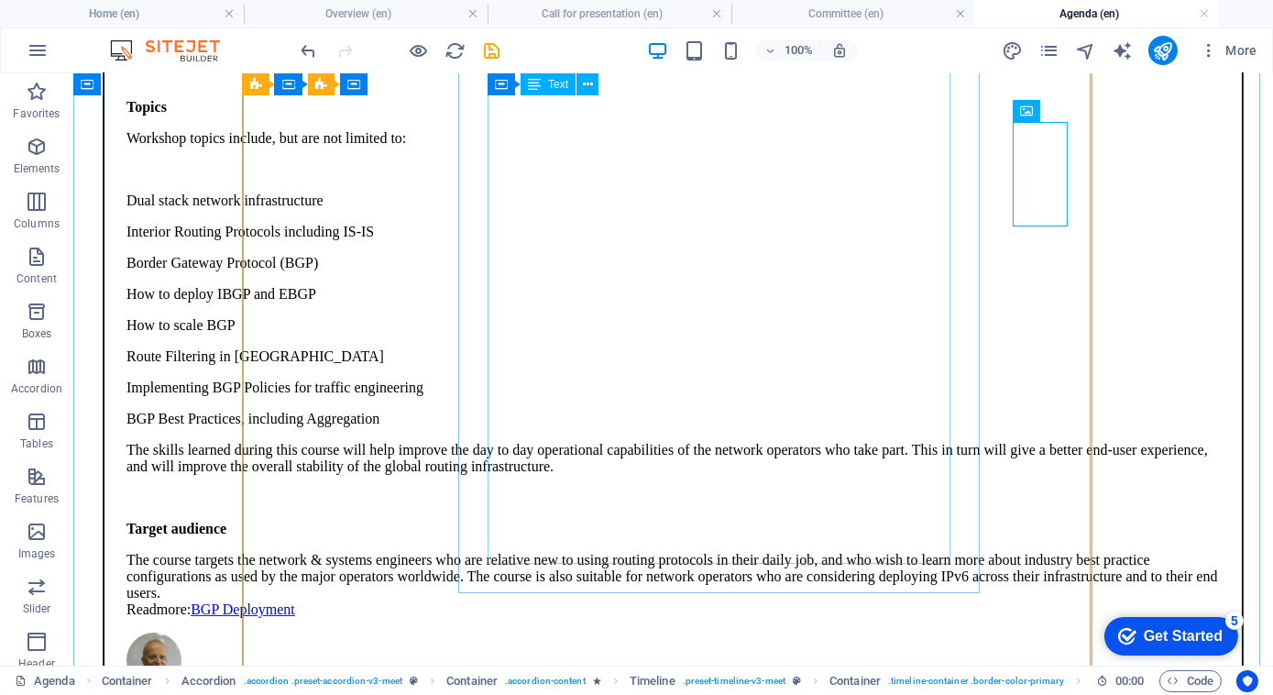
click at [394, 588] on div "09:00-17:30 BGP Deployment Synopsis This training course teaches the skills req…" at bounding box center [673, 365] width 1139 height 997
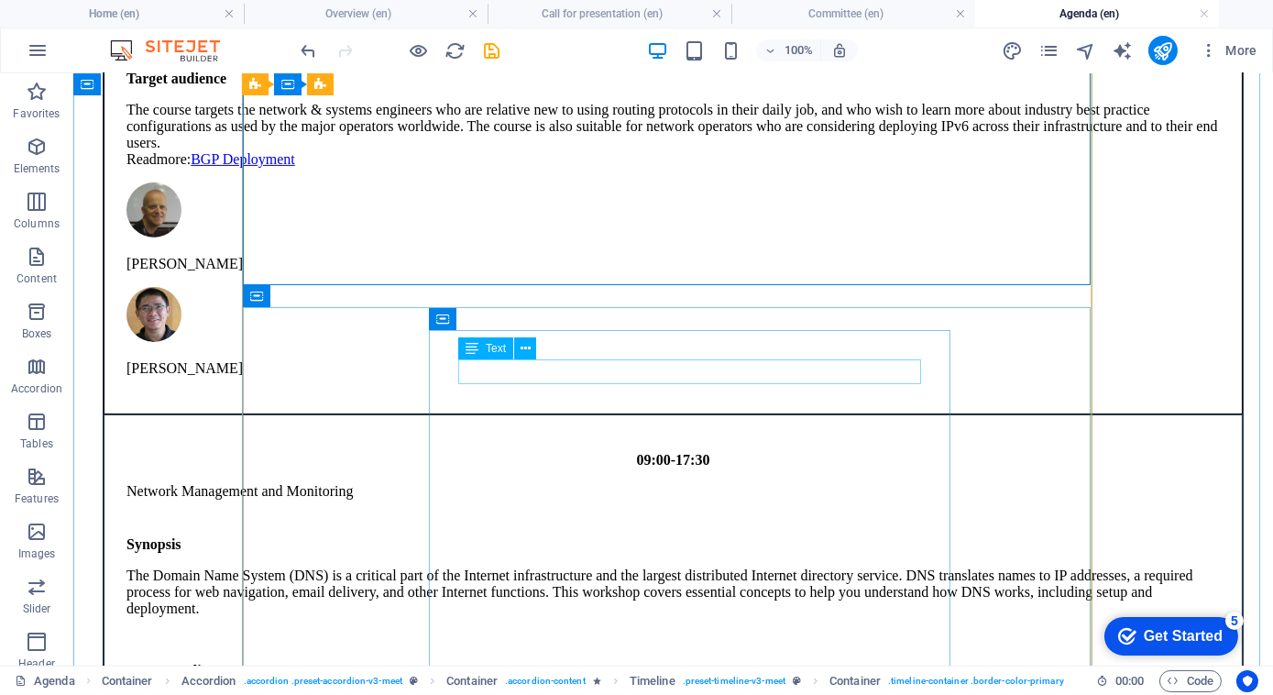
scroll to position [1222, 0]
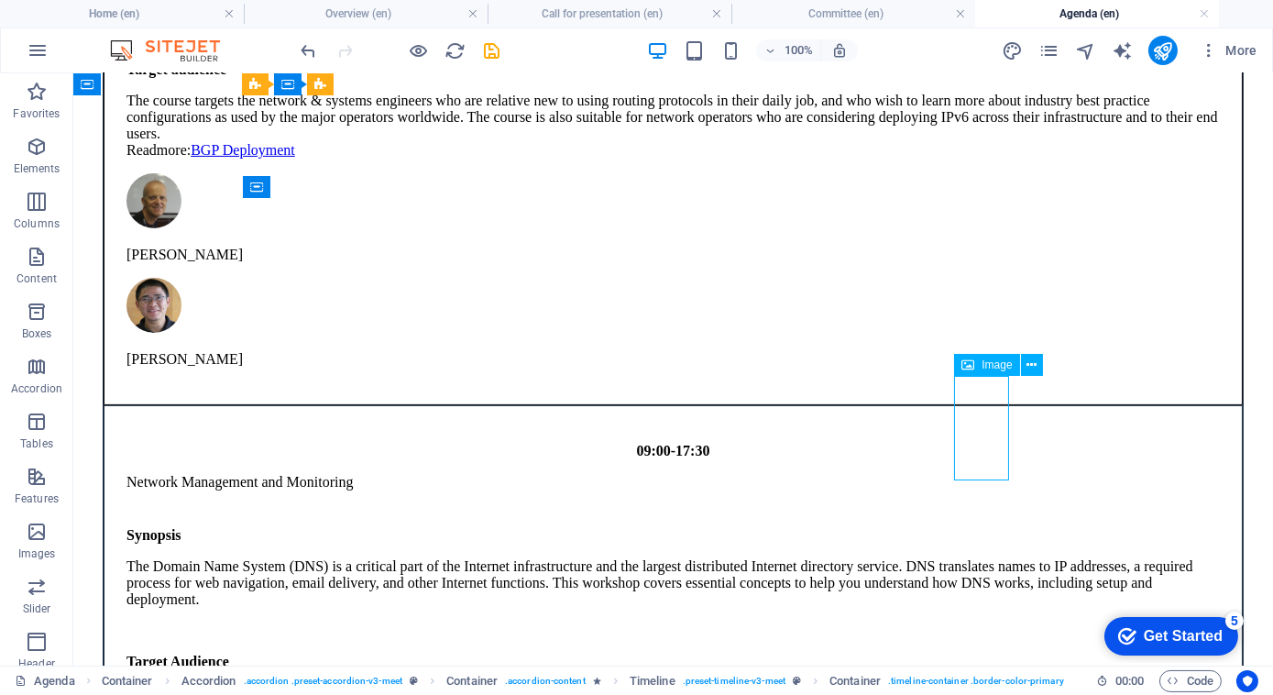
select select "px"
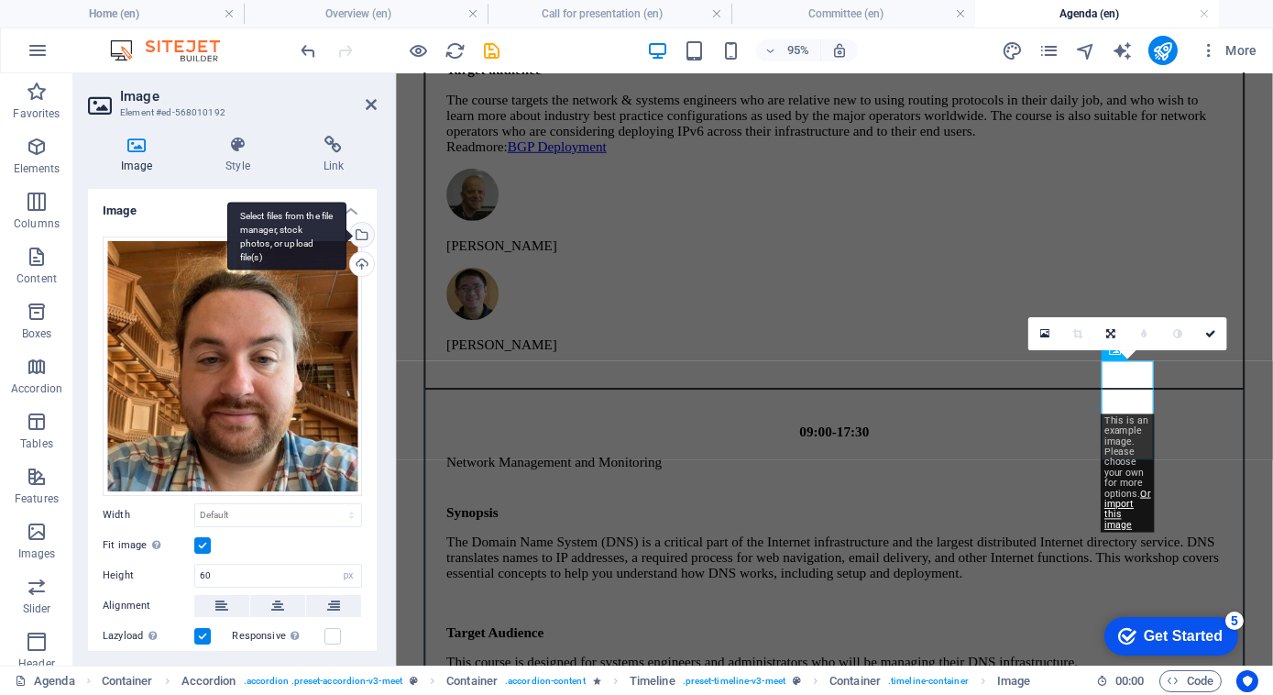
click at [346, 239] on div "Select files from the file manager, stock photos, or upload file(s)" at bounding box center [286, 236] width 119 height 69
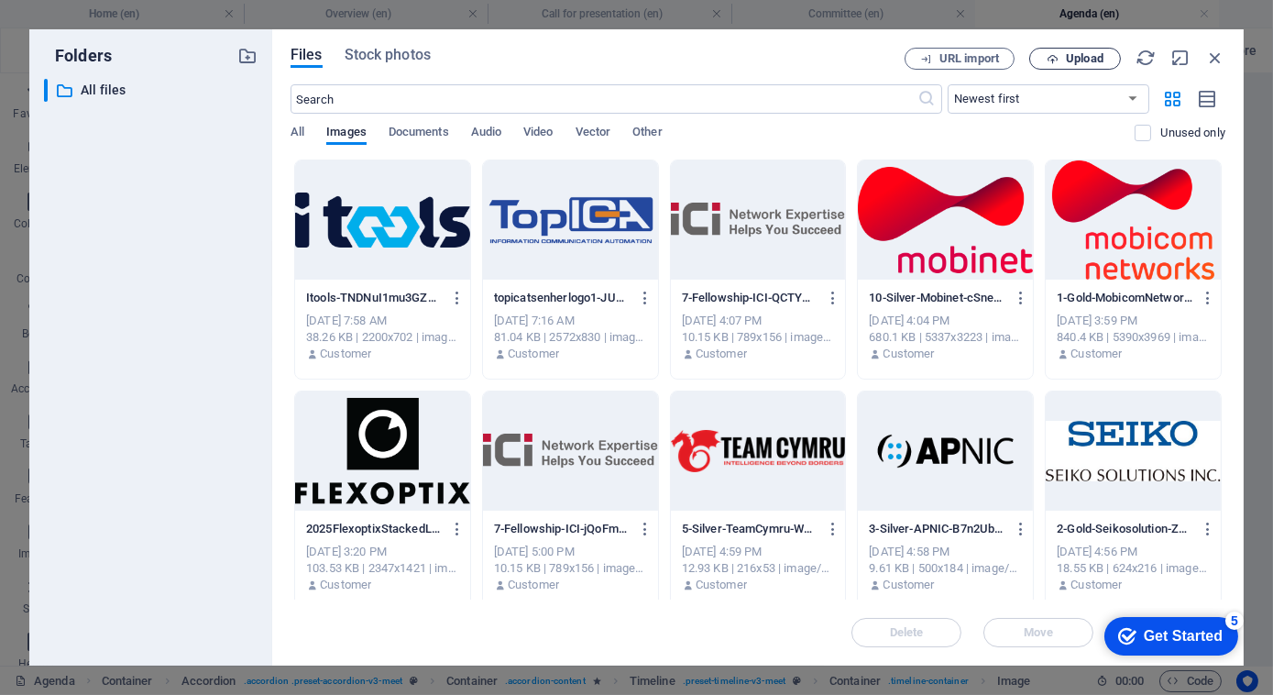
click at [1060, 64] on span "Upload" at bounding box center [1075, 59] width 75 height 12
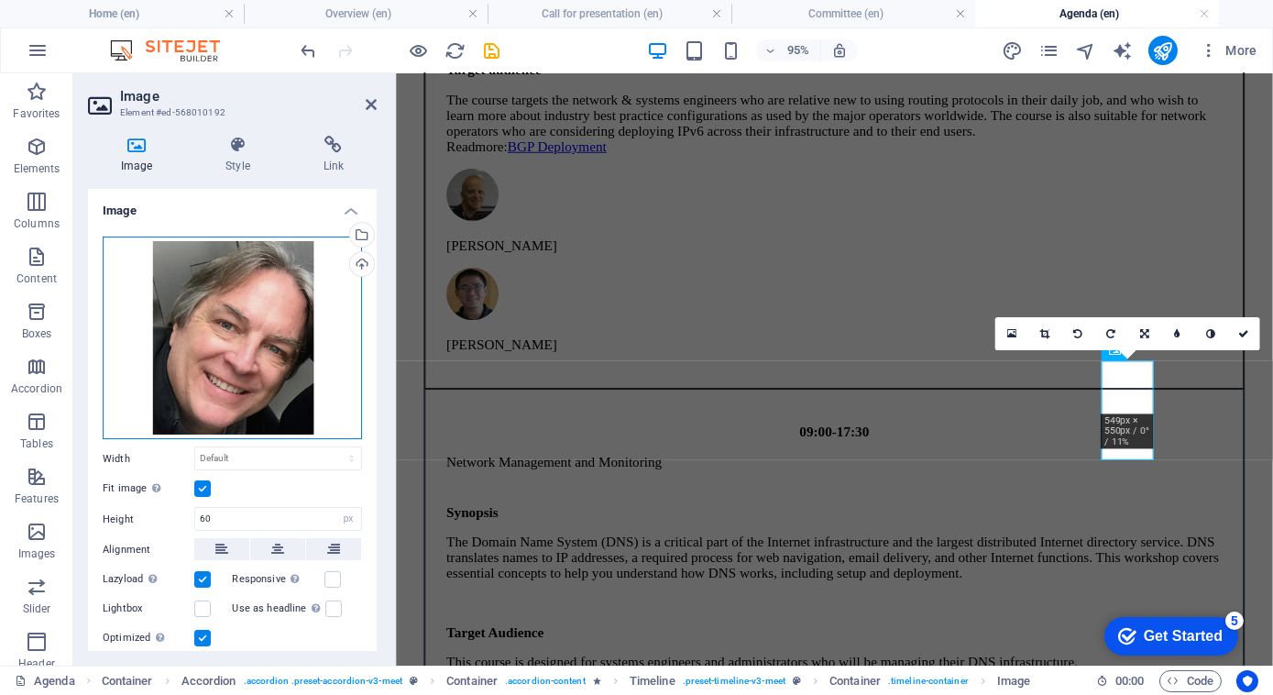
click at [288, 343] on div "Drag files here, click to choose files or select files from Files or our free s…" at bounding box center [232, 337] width 259 height 203
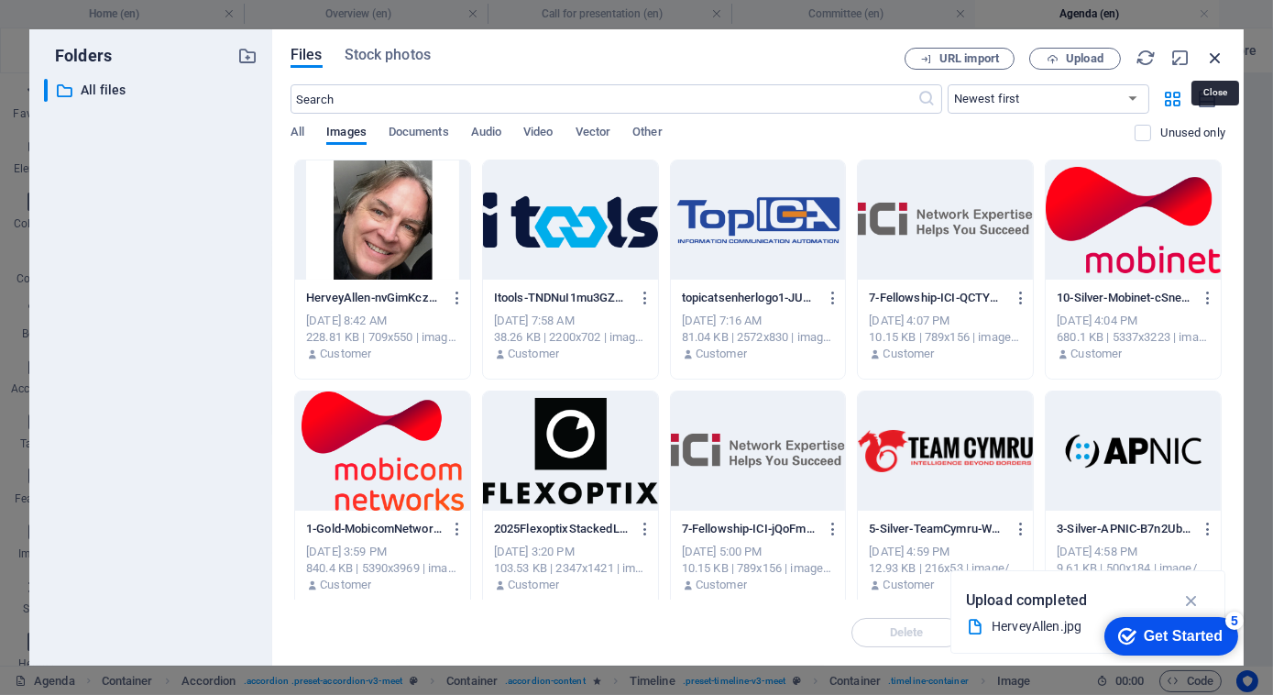
click at [1210, 52] on icon "button" at bounding box center [1215, 58] width 20 height 20
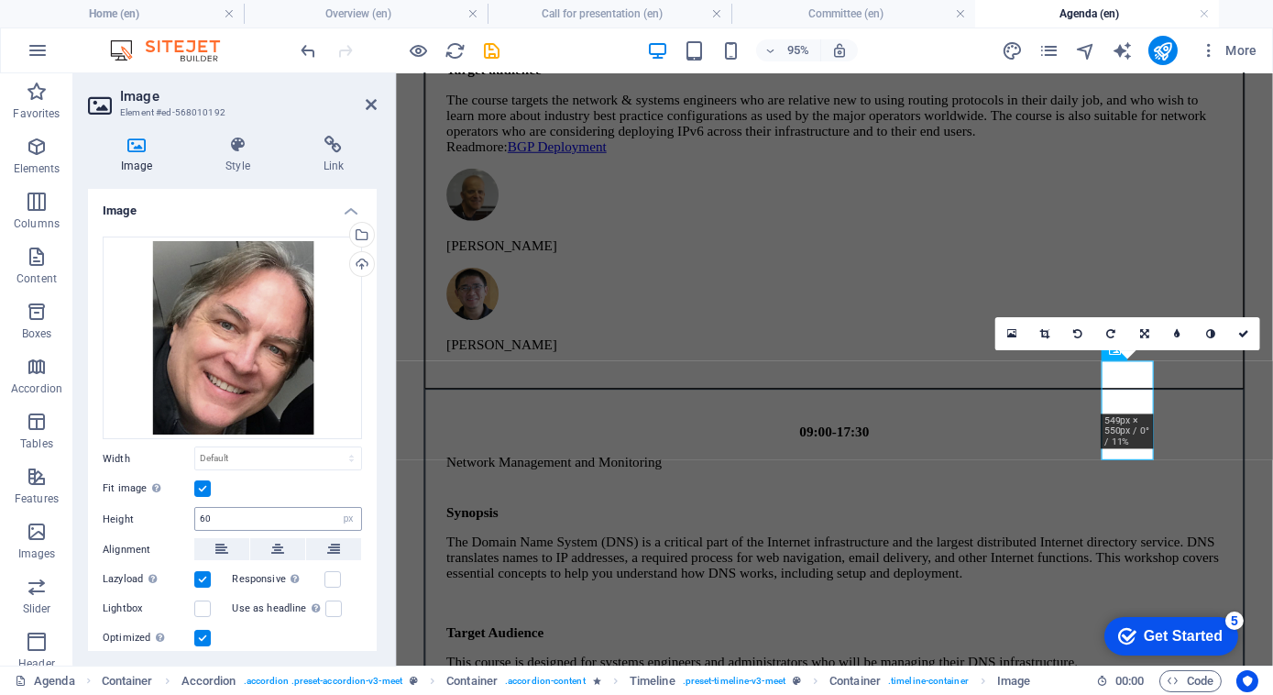
scroll to position [146, 0]
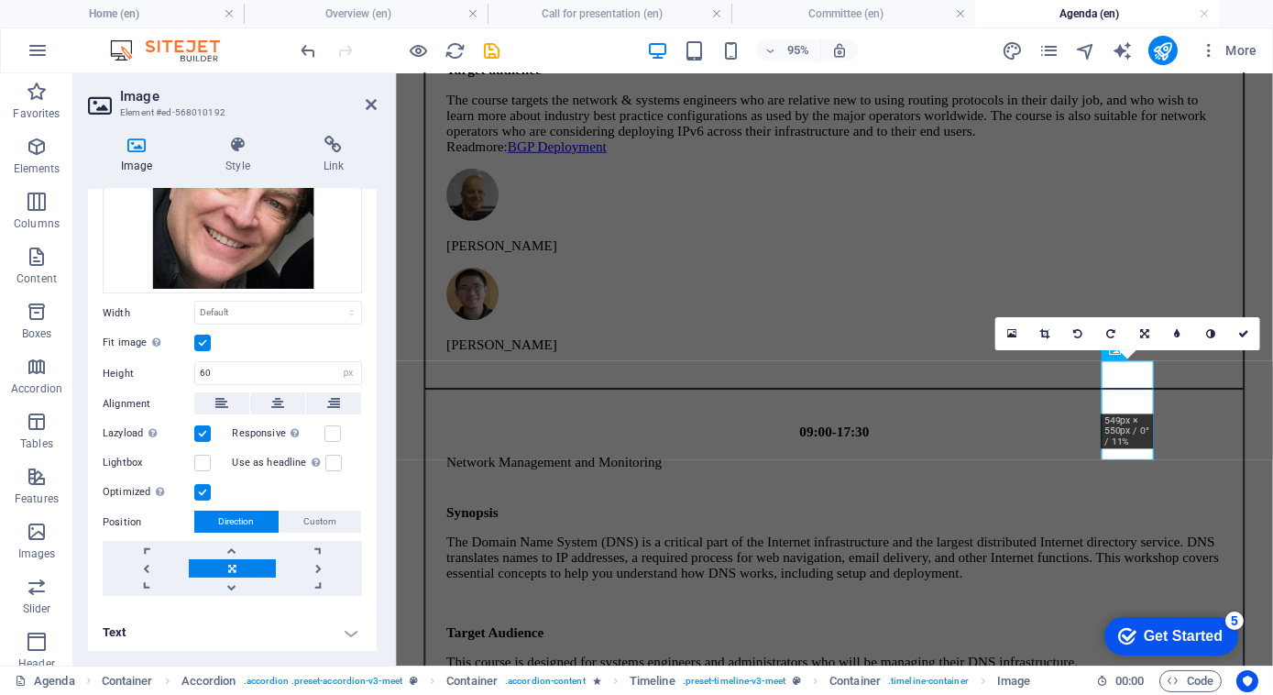
click at [331, 627] on h4 "Text" at bounding box center [232, 632] width 289 height 44
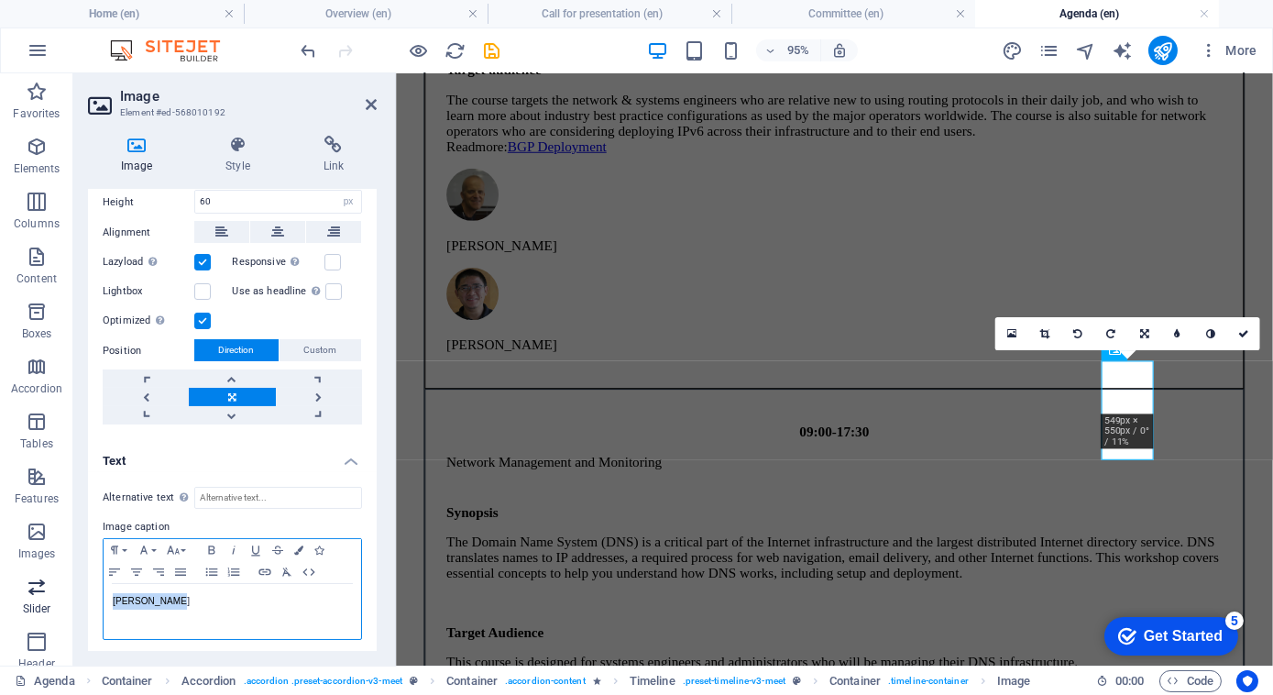
drag, startPoint x: 183, startPoint y: 599, endPoint x: 0, endPoint y: 581, distance: 184.2
click at [0, 582] on html "[DOMAIN_NAME] Home (en) Overview (en) Call for presentation (en) Committee (en)…" at bounding box center [636, 347] width 1273 height 695
drag, startPoint x: 1239, startPoint y: 337, endPoint x: 896, endPoint y: 511, distance: 384.5
click at [1239, 337] on icon at bounding box center [1243, 333] width 11 height 10
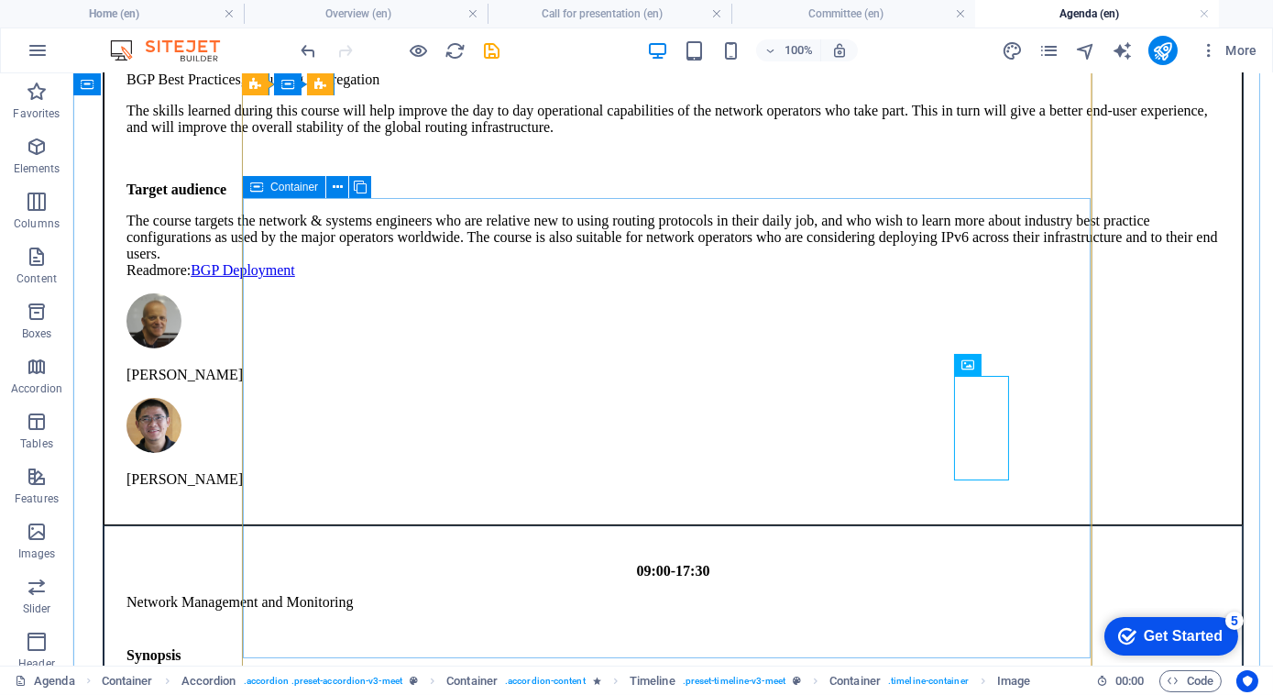
scroll to position [1397, 0]
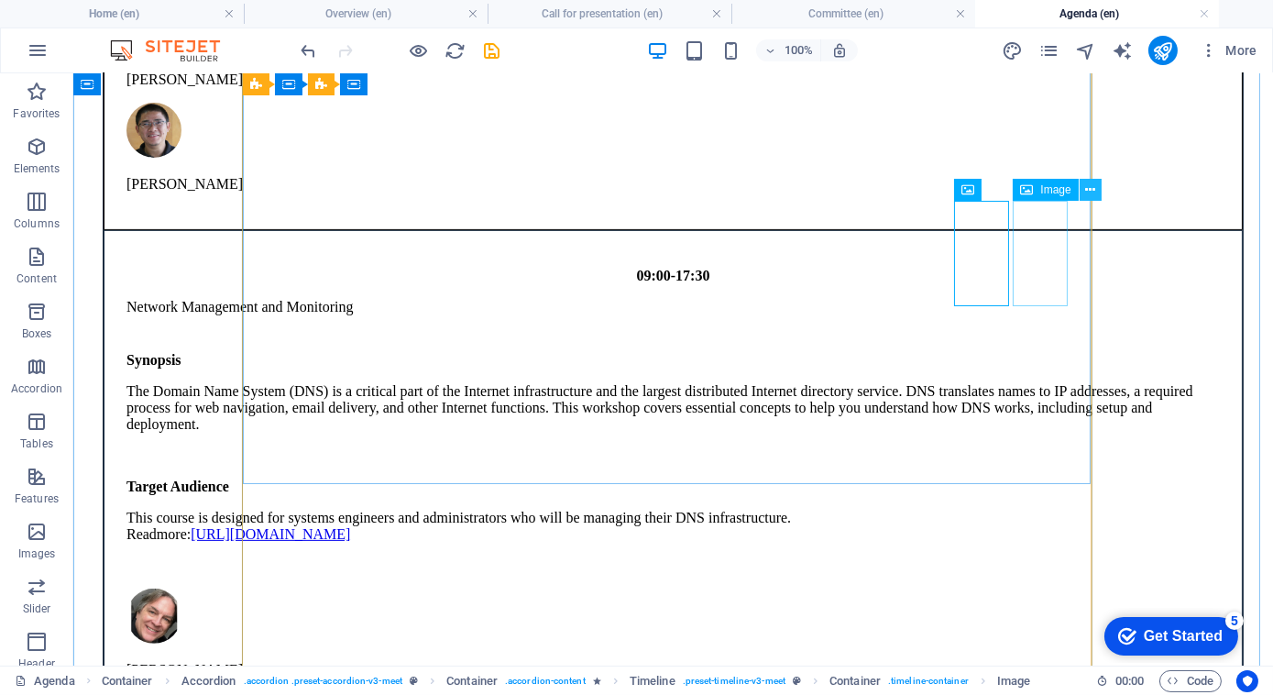
click at [1085, 188] on icon at bounding box center [1090, 190] width 10 height 19
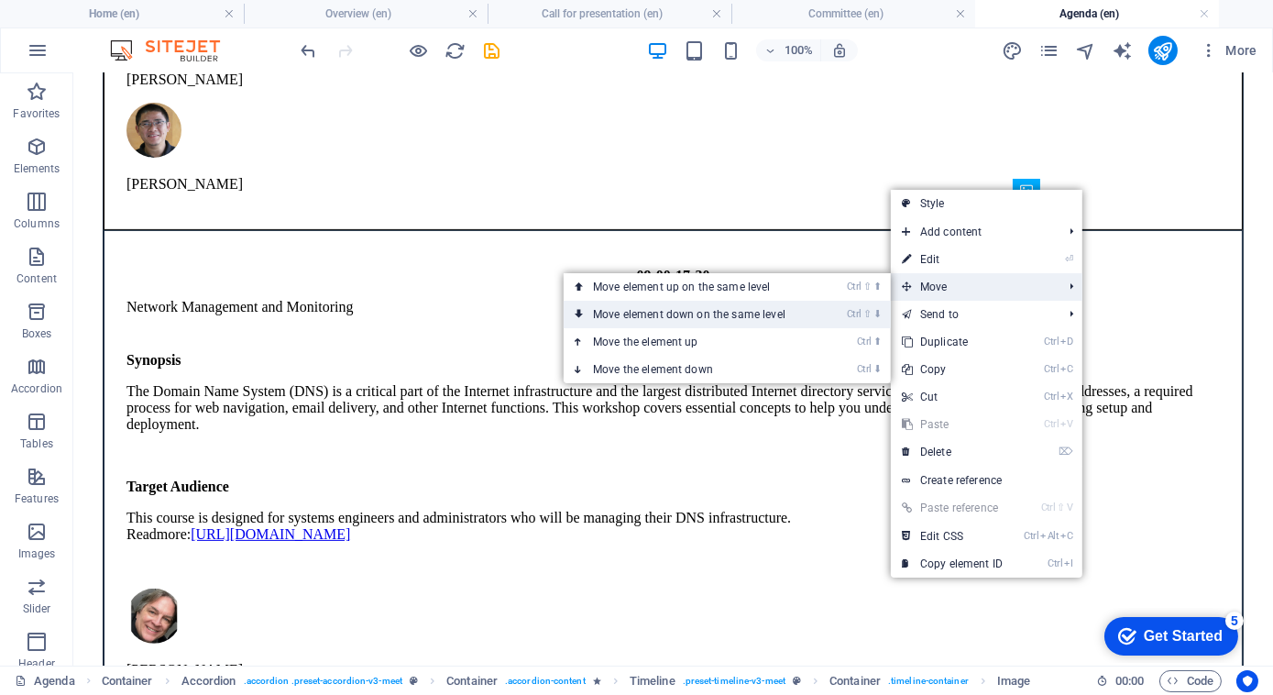
drag, startPoint x: 1083, startPoint y: 189, endPoint x: 979, endPoint y: 155, distance: 109.9
click at [775, 313] on link "Ctrl ⇧ ⬇ Move element down on the same level" at bounding box center [693, 314] width 258 height 27
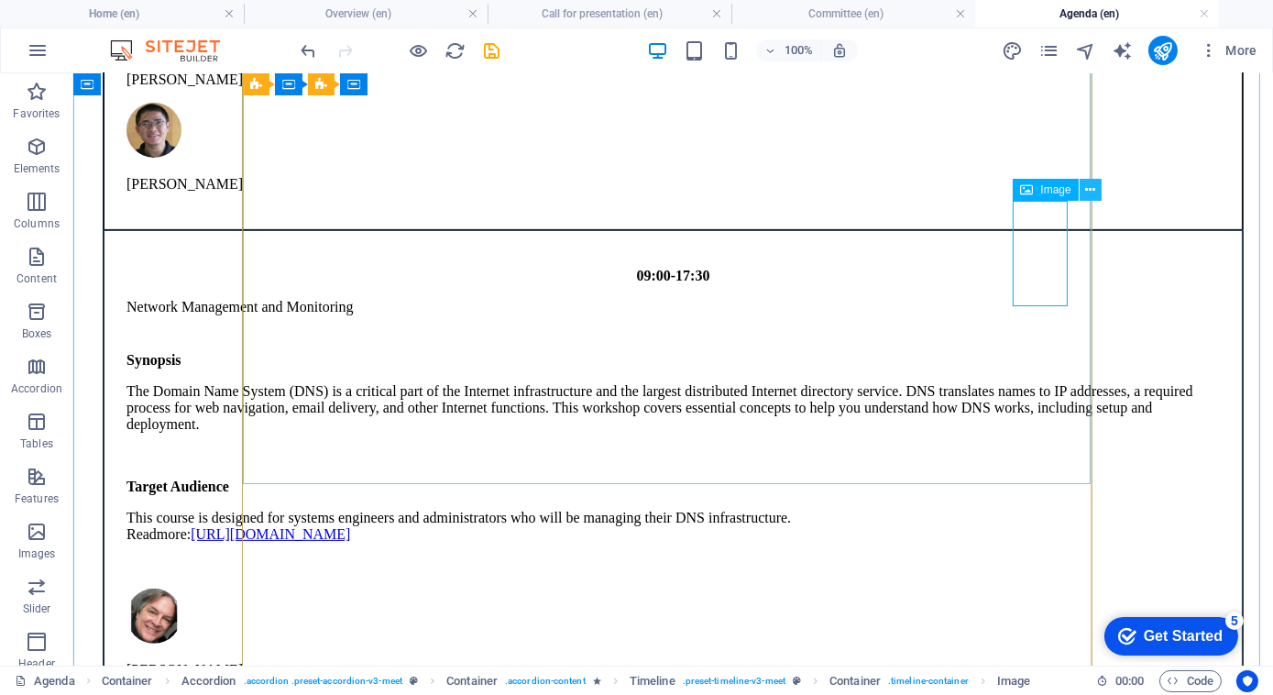
click at [1085, 189] on icon at bounding box center [1090, 190] width 10 height 19
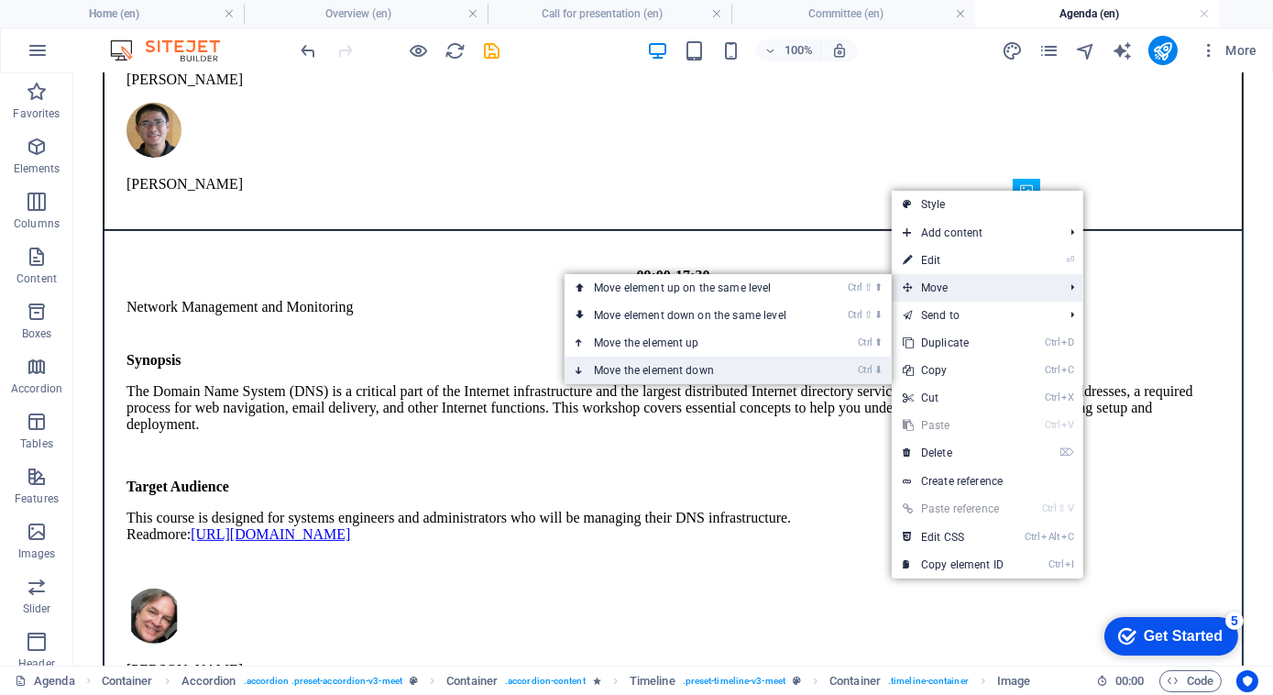
click at [677, 366] on link "Ctrl ⬇ Move the element down" at bounding box center [694, 370] width 258 height 27
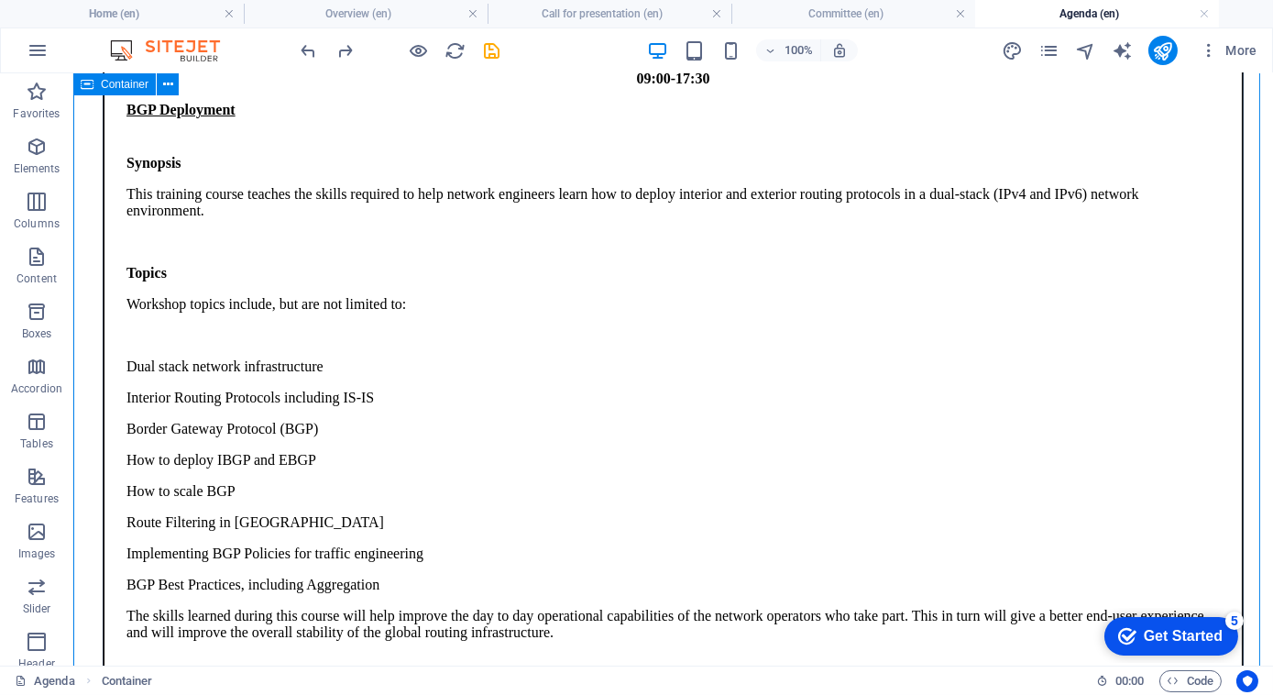
scroll to position [543, 0]
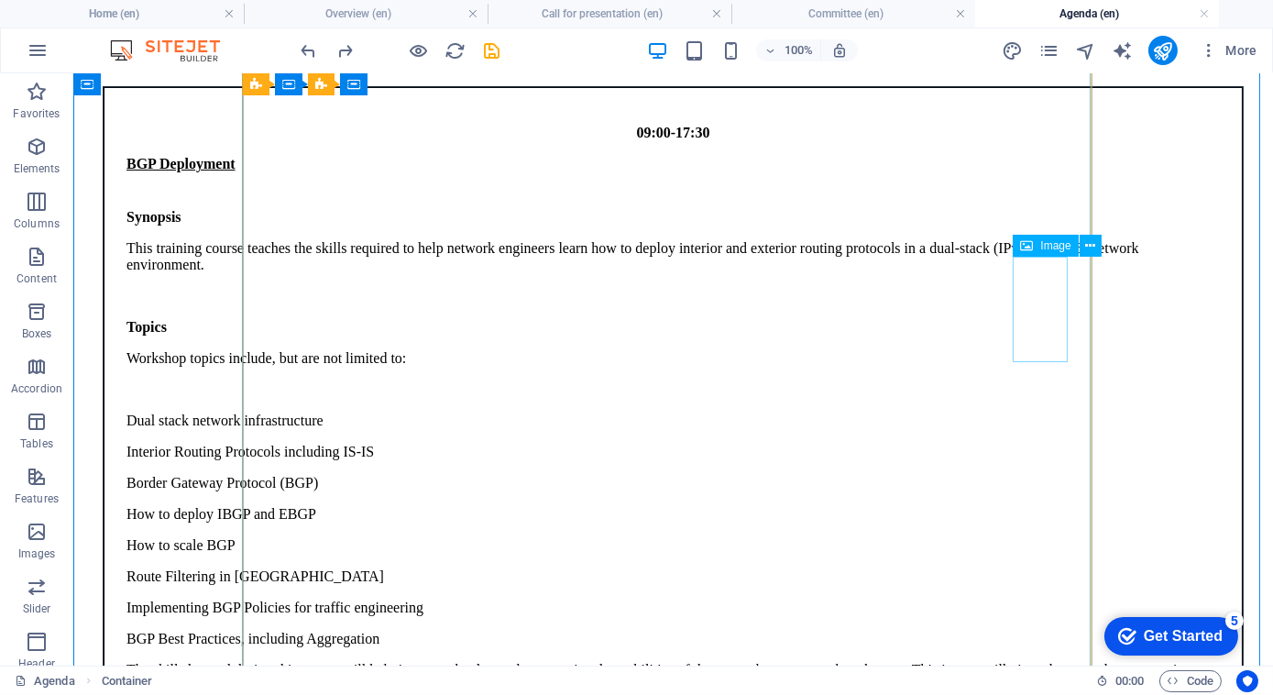
click at [1085, 278] on div "09:00-17:30 BGP Deployment Synopsis This training course teaches the skills req…" at bounding box center [673, 585] width 1139 height 997
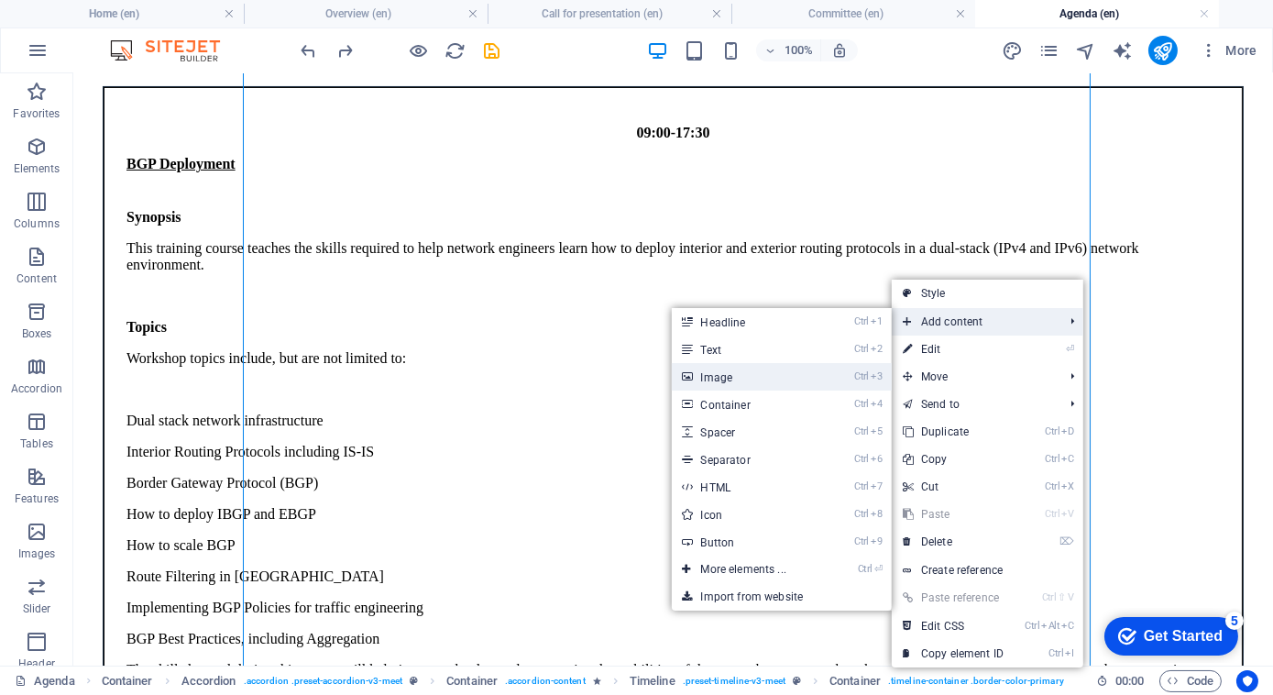
click at [771, 372] on link "Ctrl 3 Image" at bounding box center [747, 376] width 151 height 27
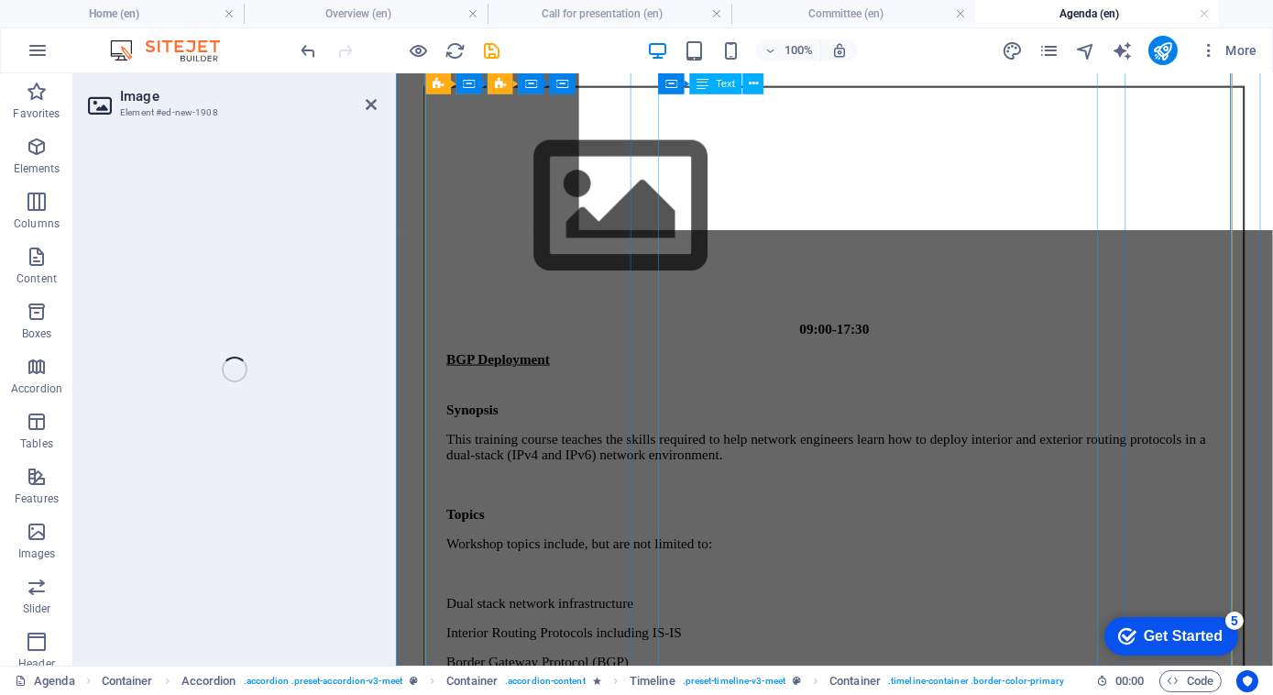
scroll to position [98, 0]
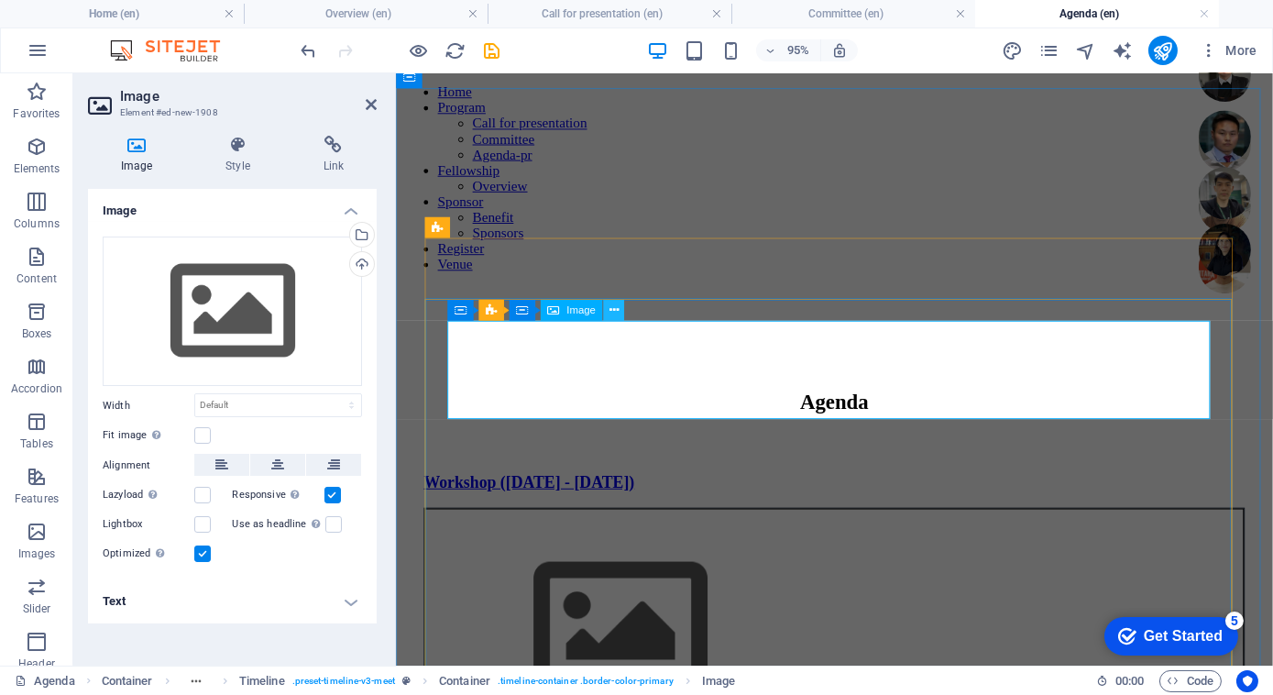
click at [621, 309] on button at bounding box center [613, 310] width 21 height 21
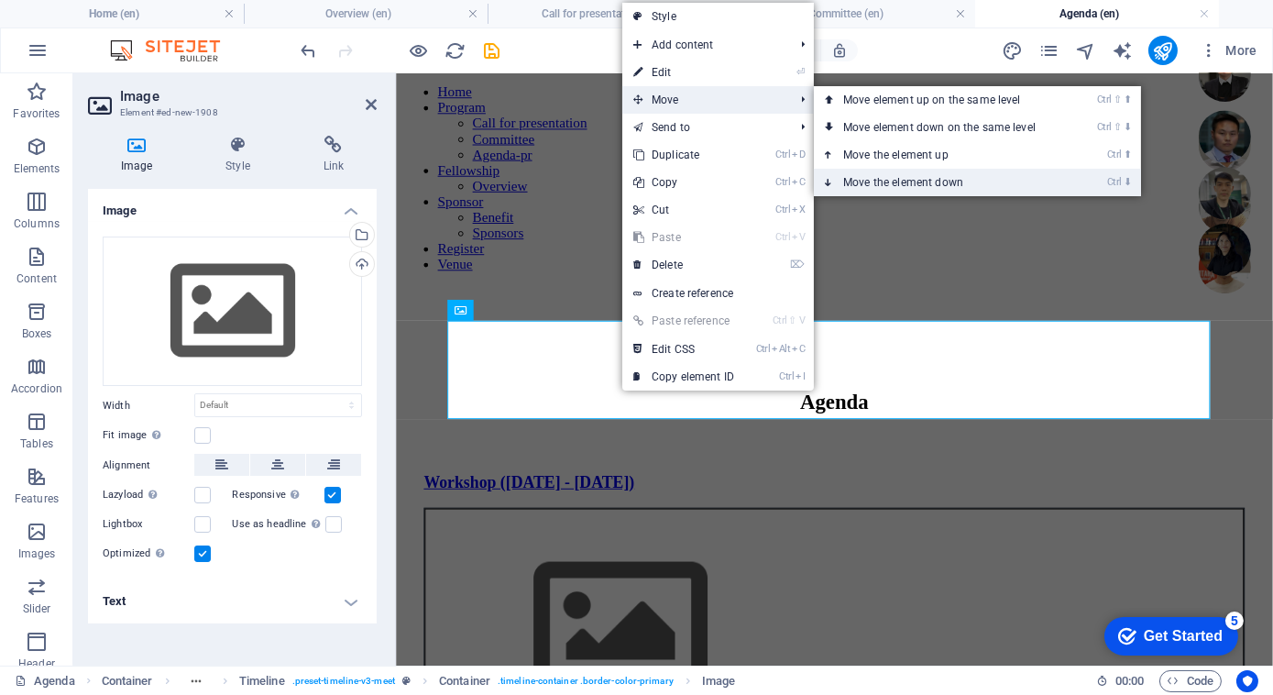
click at [870, 180] on link "Ctrl ⬇ Move the element down" at bounding box center [943, 182] width 258 height 27
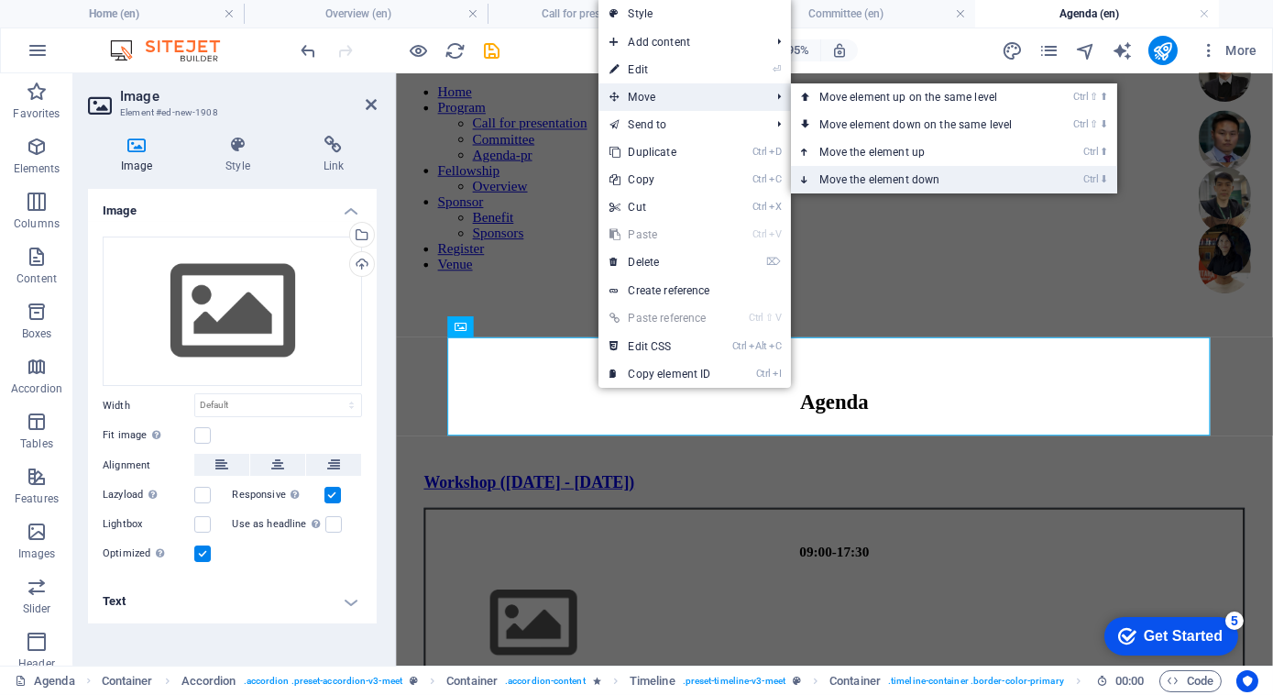
click at [819, 182] on link "Ctrl ⬇ Move the element down" at bounding box center [920, 179] width 258 height 27
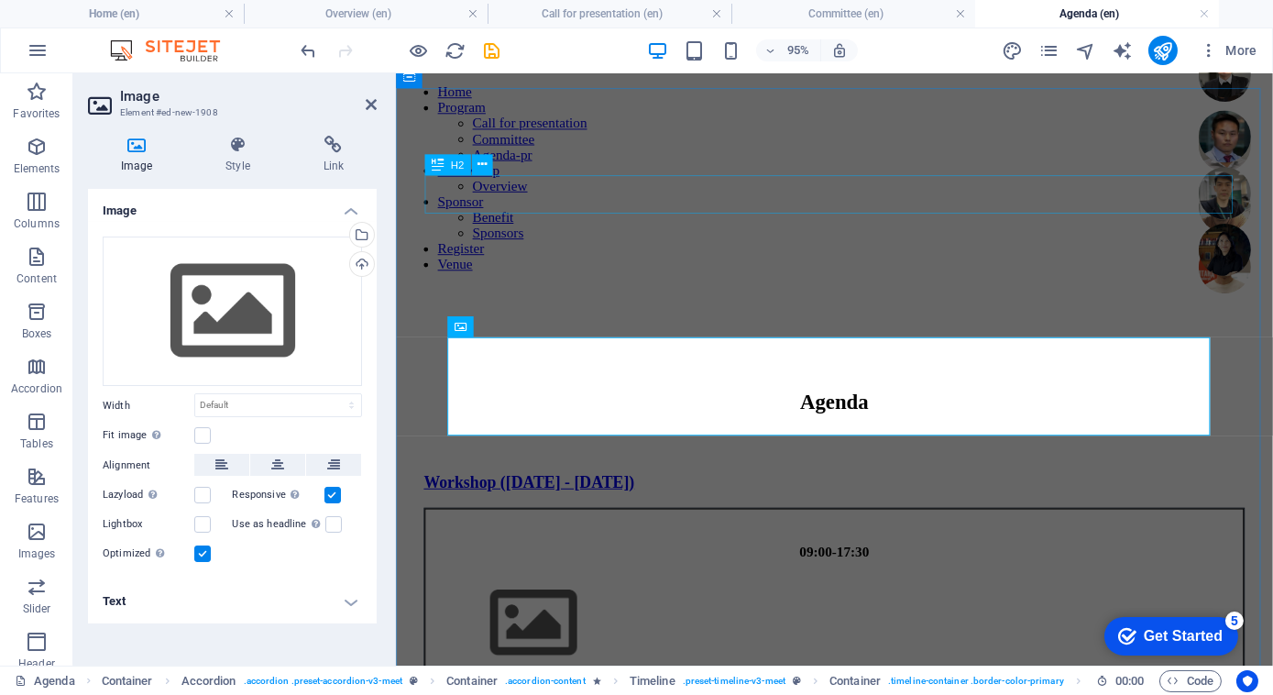
scroll to position [313, 0]
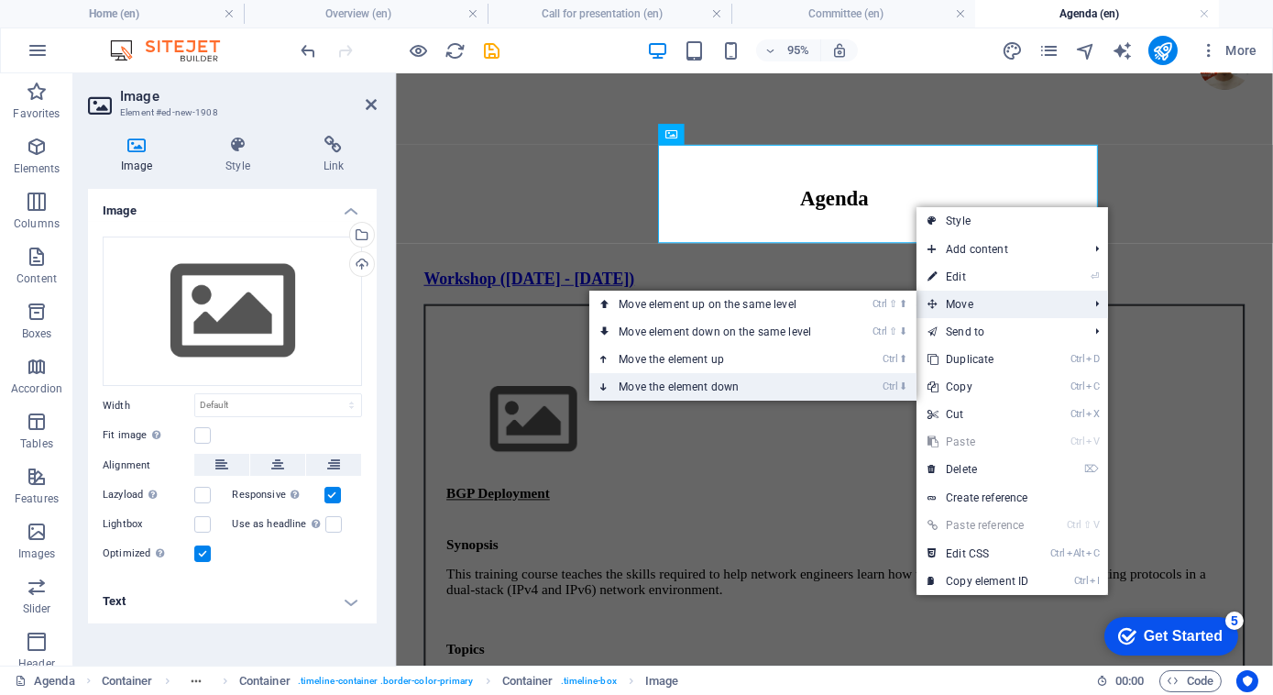
click at [757, 379] on link "Ctrl ⬇ Move the element down" at bounding box center [718, 386] width 258 height 27
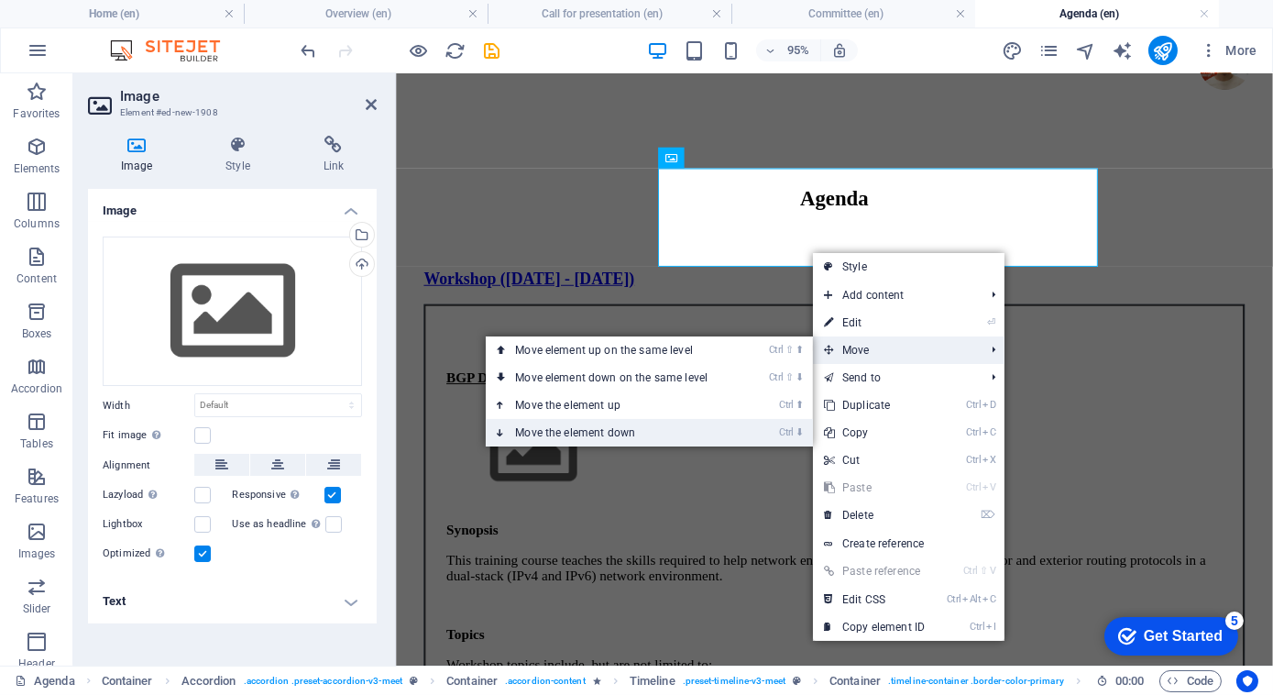
click at [624, 426] on link "Ctrl ⬇ Move the element down" at bounding box center [615, 432] width 258 height 27
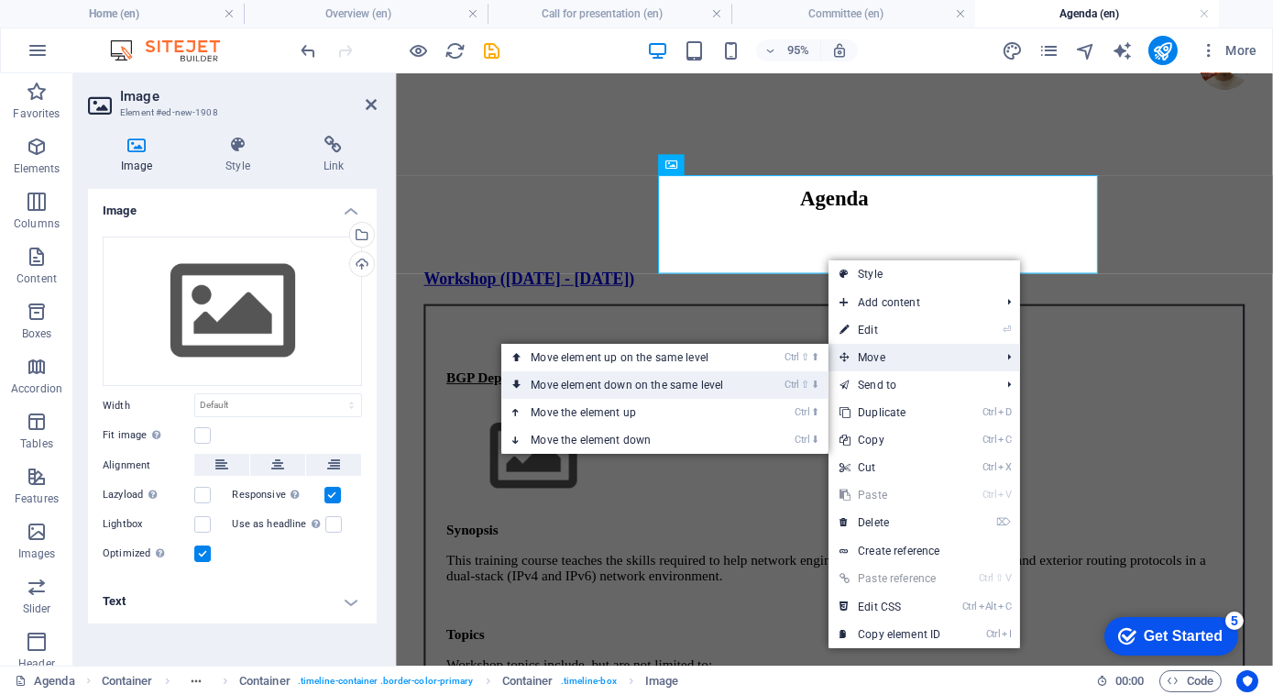
click at [682, 384] on link "Ctrl ⇧ ⬇ Move element down on the same level" at bounding box center [630, 384] width 258 height 27
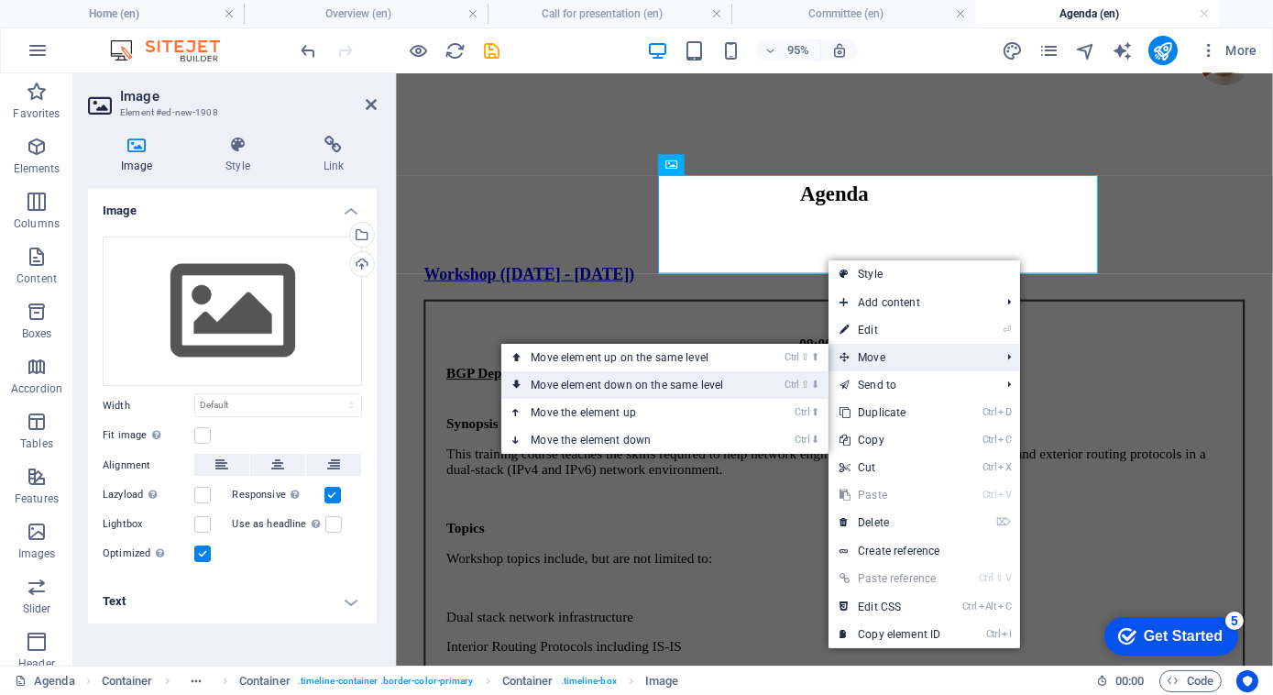
scroll to position [907, 0]
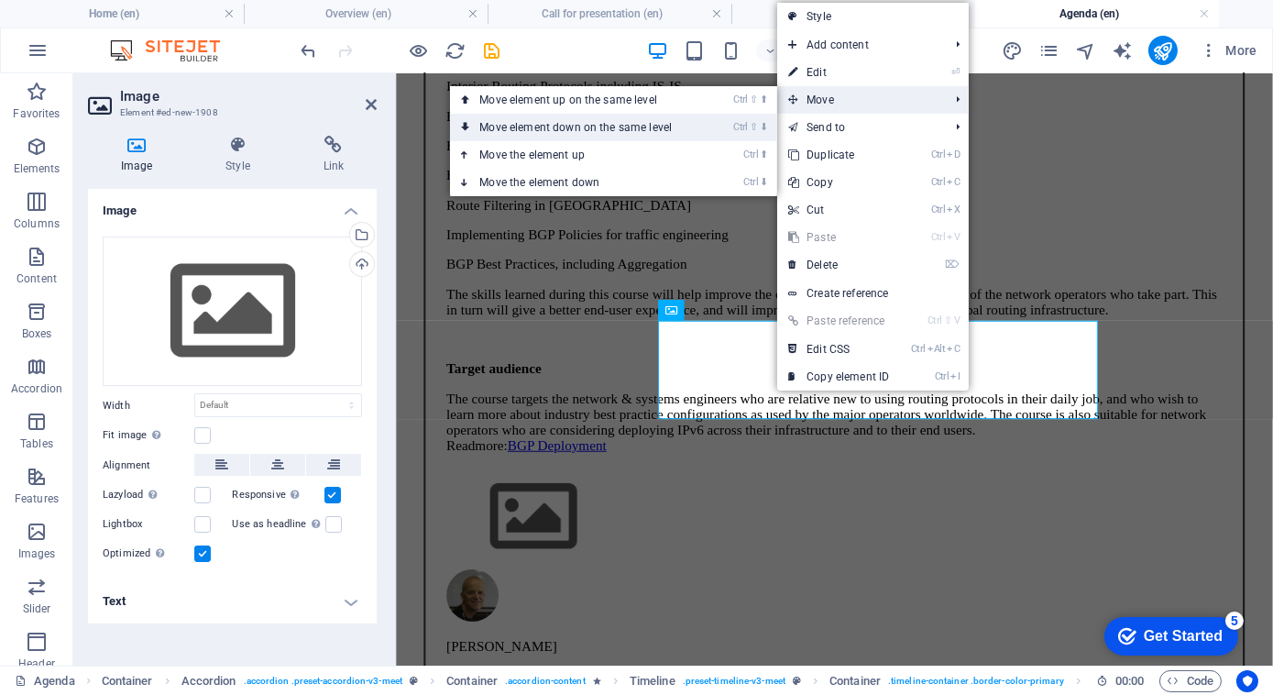
drag, startPoint x: 610, startPoint y: 123, endPoint x: 416, endPoint y: 336, distance: 288.7
click at [610, 123] on link "Ctrl ⇧ ⬇ Move element down on the same level" at bounding box center [579, 127] width 258 height 27
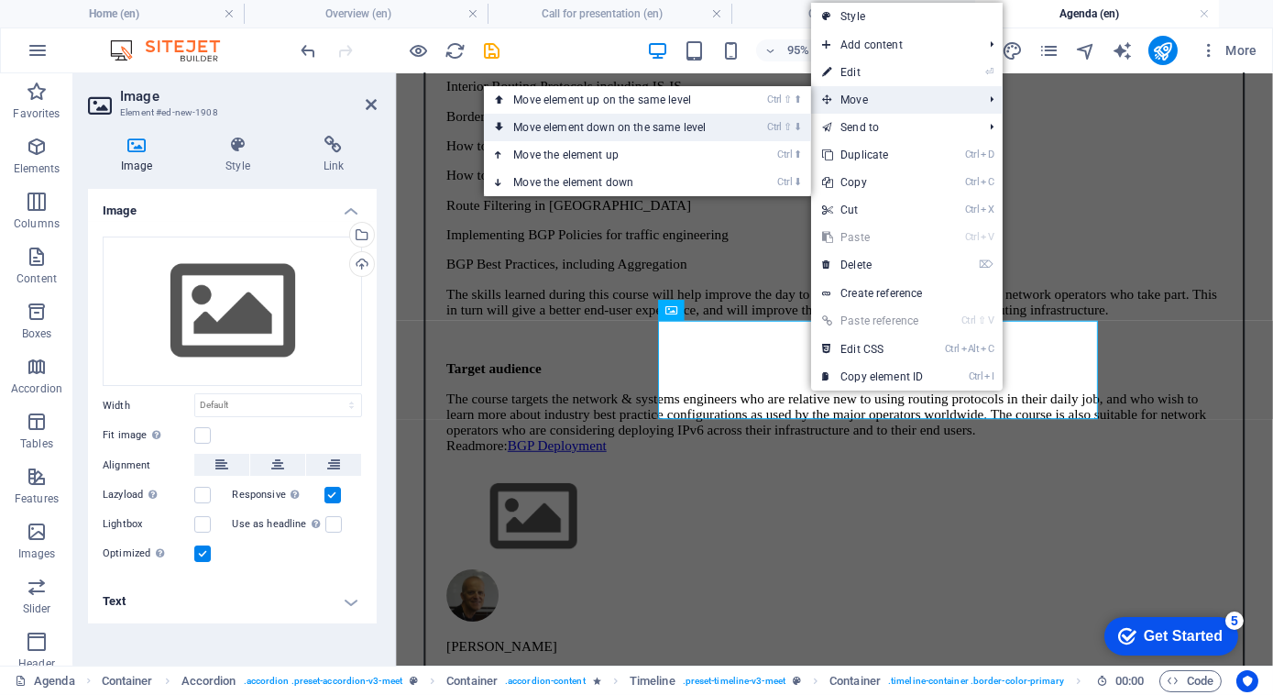
drag, startPoint x: 665, startPoint y: 122, endPoint x: 509, endPoint y: 289, distance: 228.9
click at [665, 122] on link "Ctrl ⇧ ⬇ Move element down on the same level" at bounding box center [613, 127] width 258 height 27
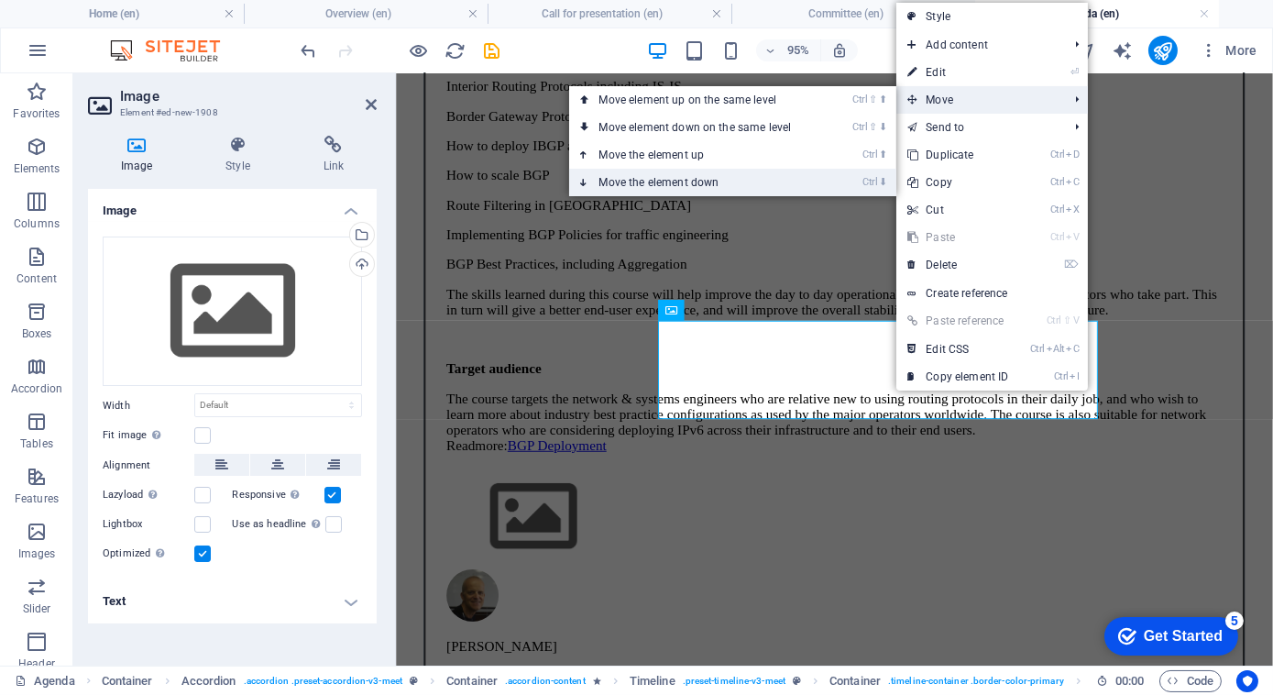
click at [658, 184] on link "Ctrl ⬇ Move the element down" at bounding box center [698, 182] width 258 height 27
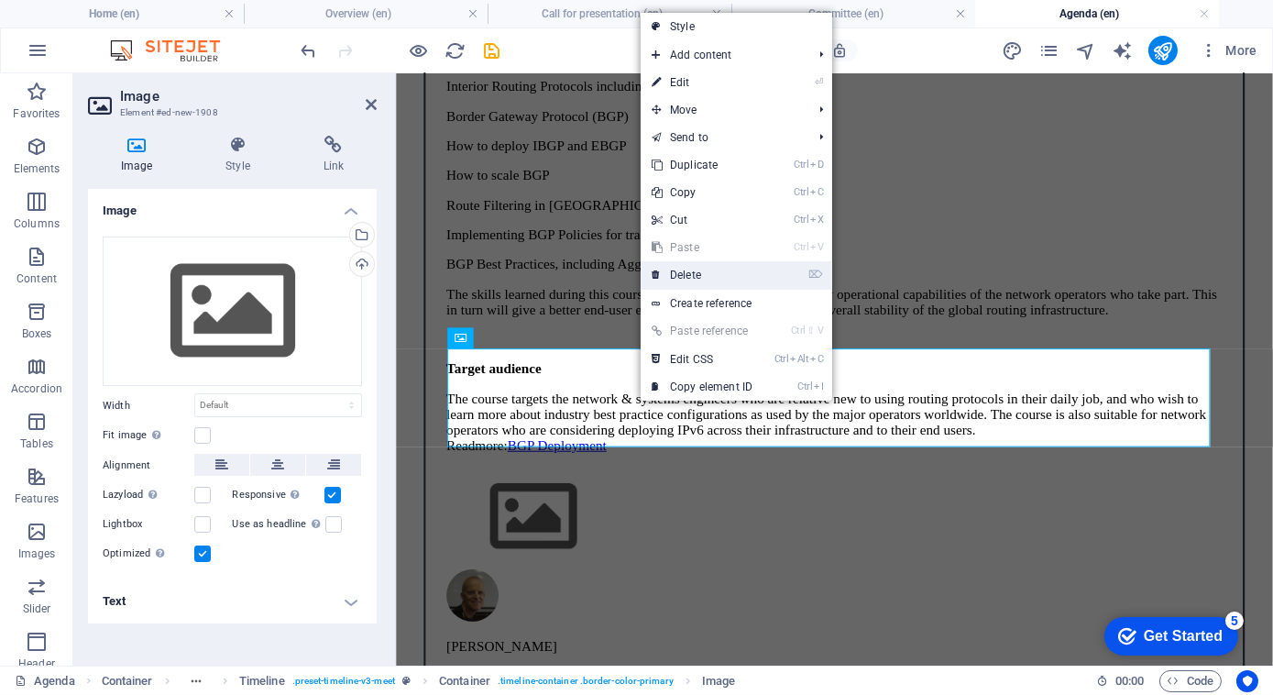
click at [733, 276] on link "⌦ Delete" at bounding box center [702, 274] width 123 height 27
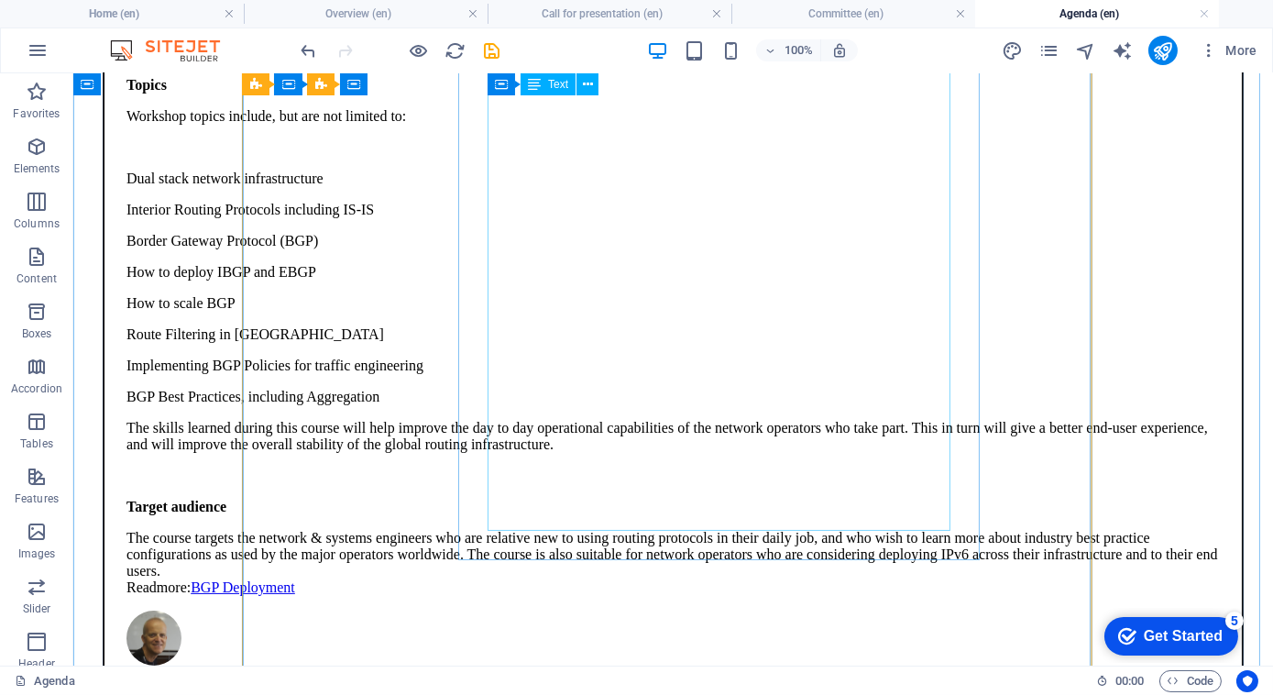
scroll to position [897, 0]
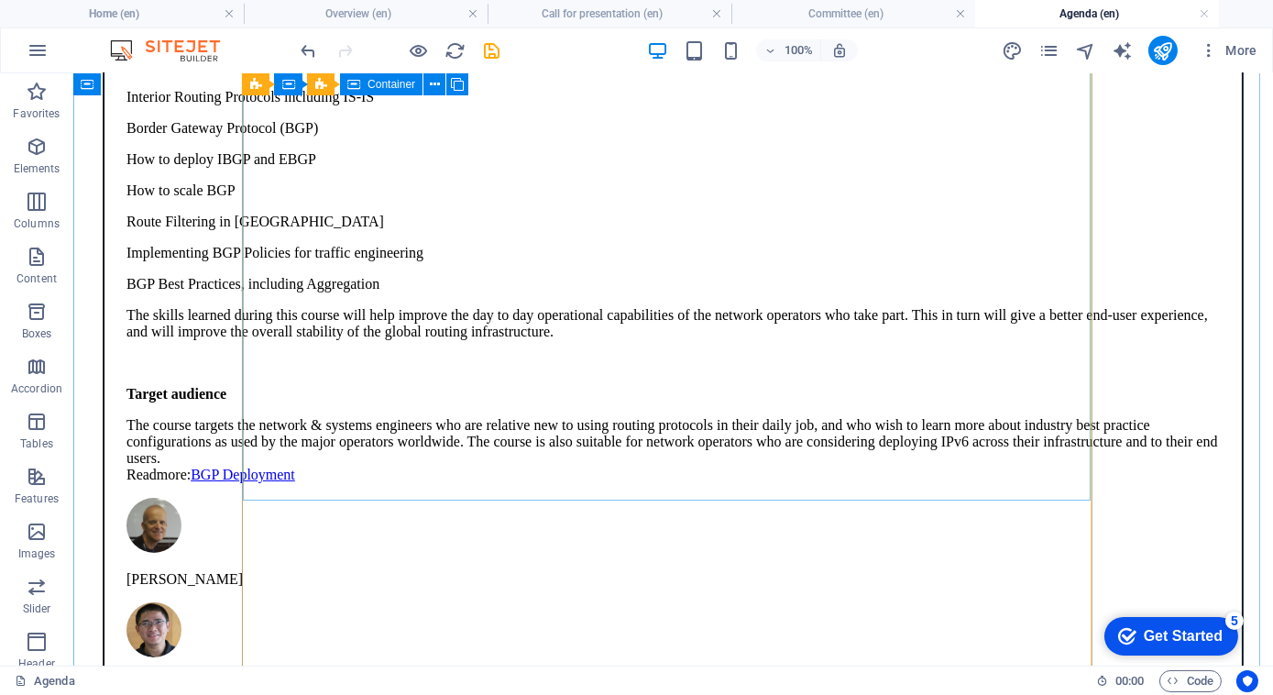
click at [387, 421] on div "09:00-17:30 BGP Deployment Synopsis This training course teaches the skills req…" at bounding box center [673, 230] width 1139 height 997
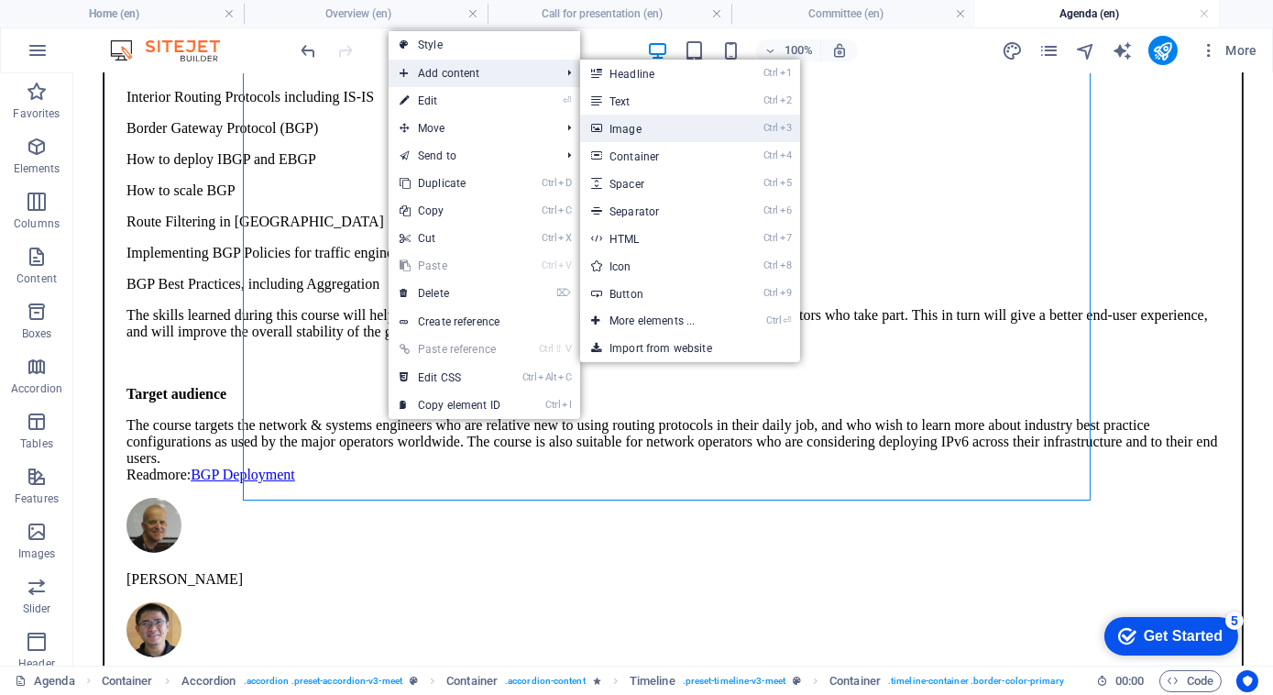
click at [610, 130] on link "Ctrl 3 Image" at bounding box center [655, 128] width 151 height 27
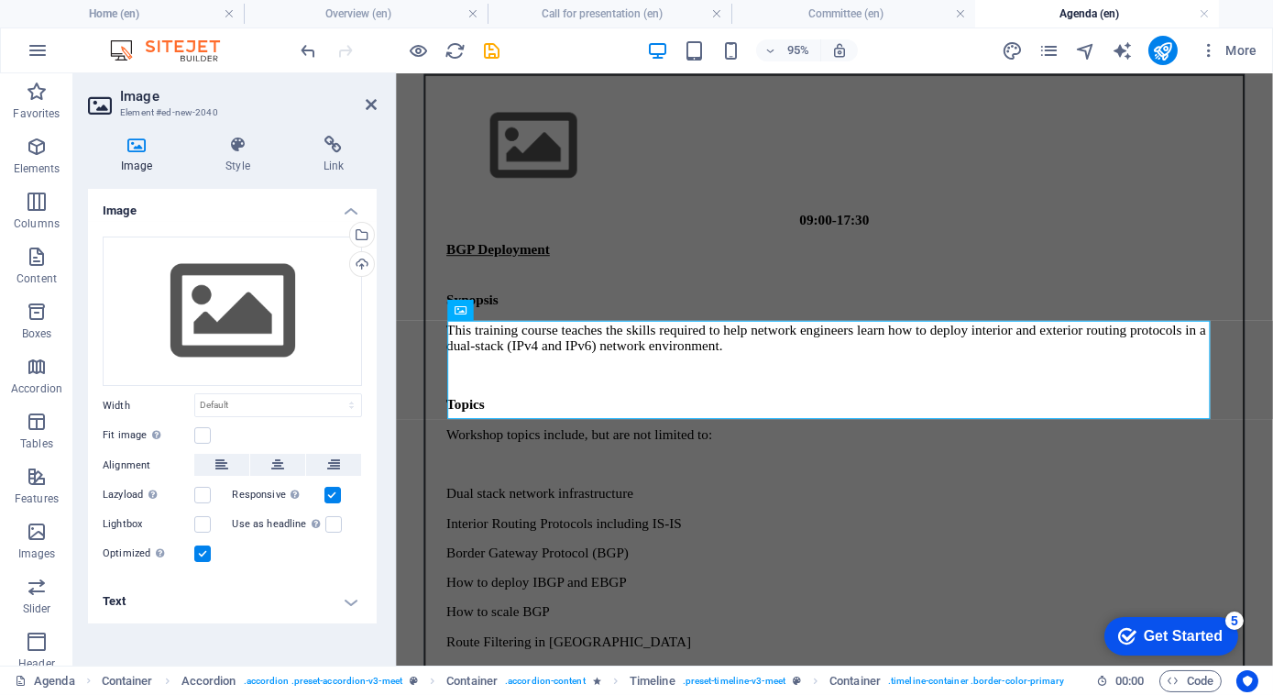
scroll to position [98, 0]
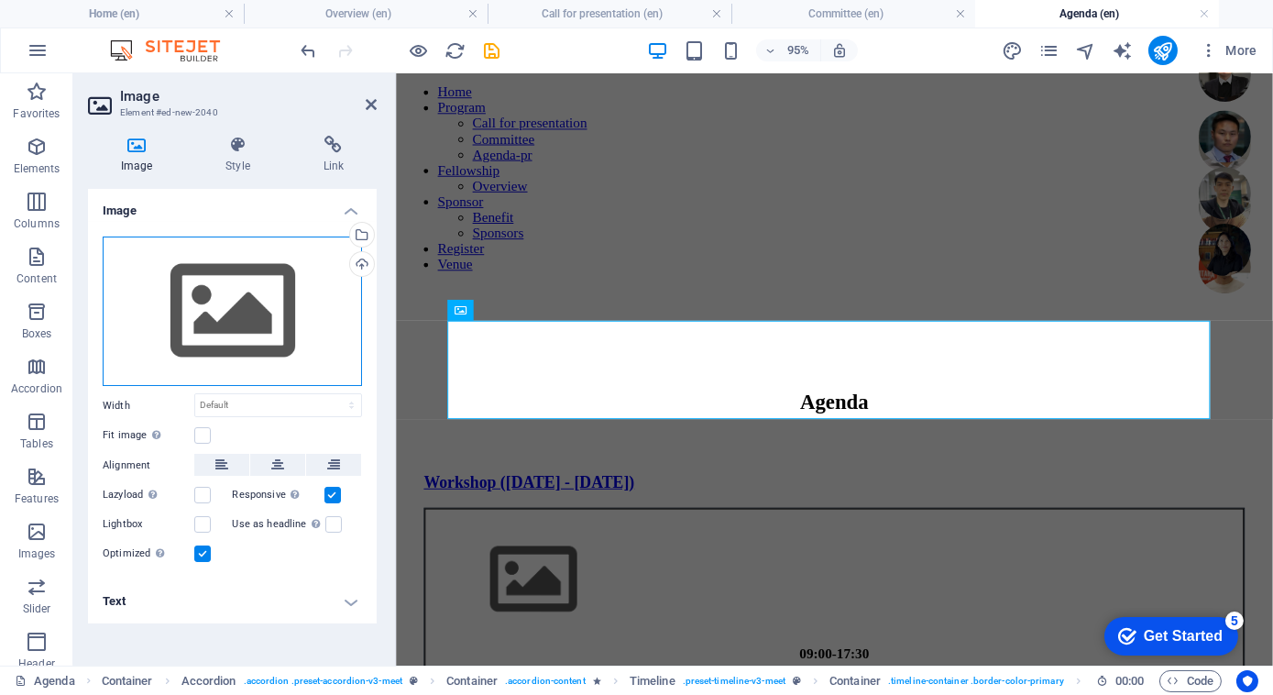
click at [264, 288] on div "Drag files here, click to choose files or select files from Files or our free s…" at bounding box center [232, 311] width 259 height 150
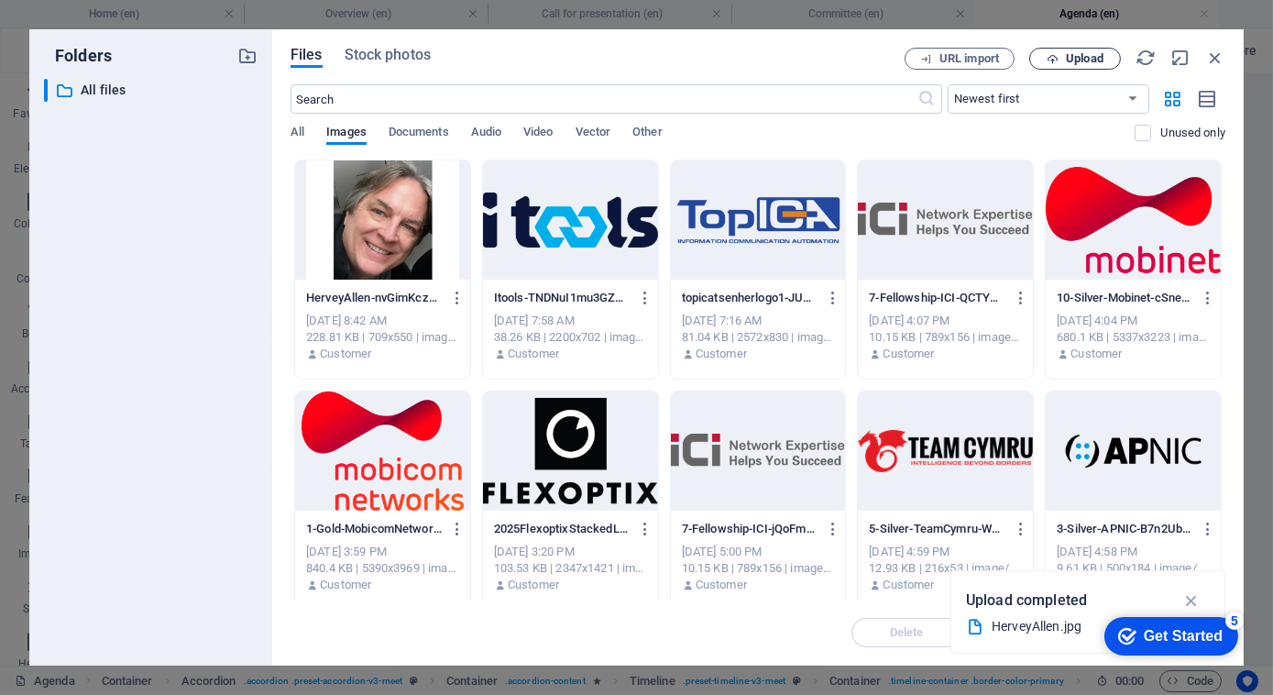
click at [1079, 53] on span "Upload" at bounding box center [1085, 58] width 38 height 11
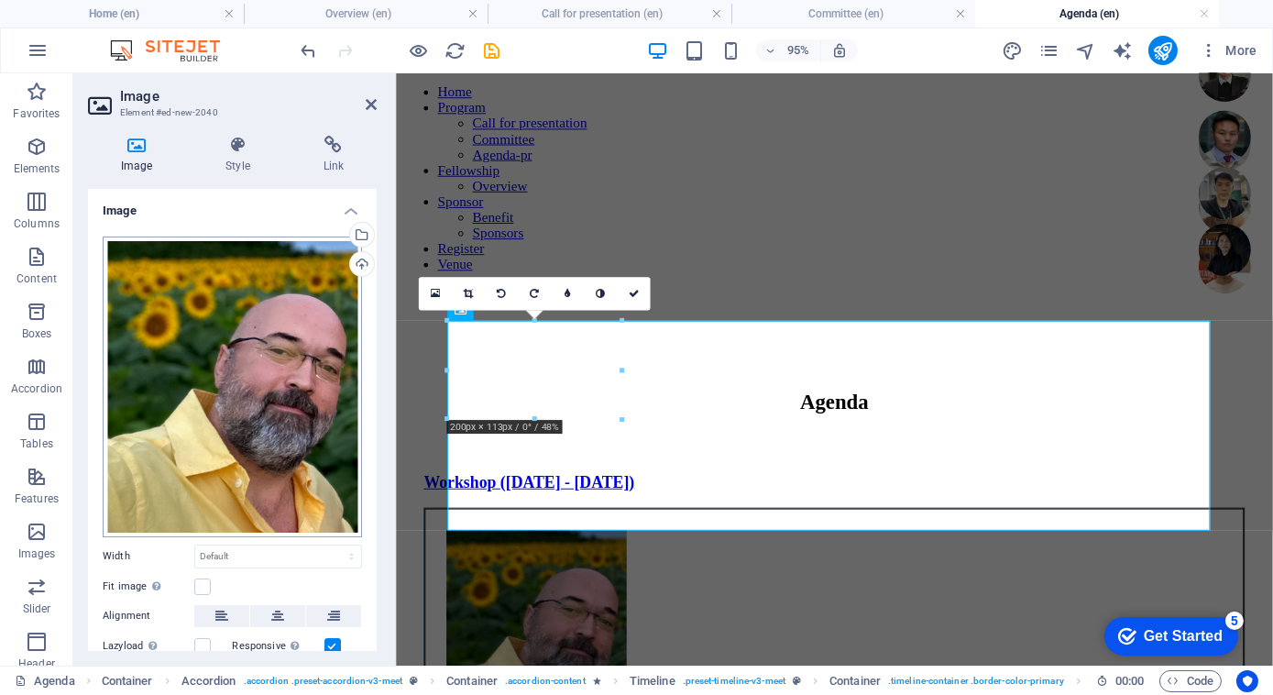
scroll to position [118, 0]
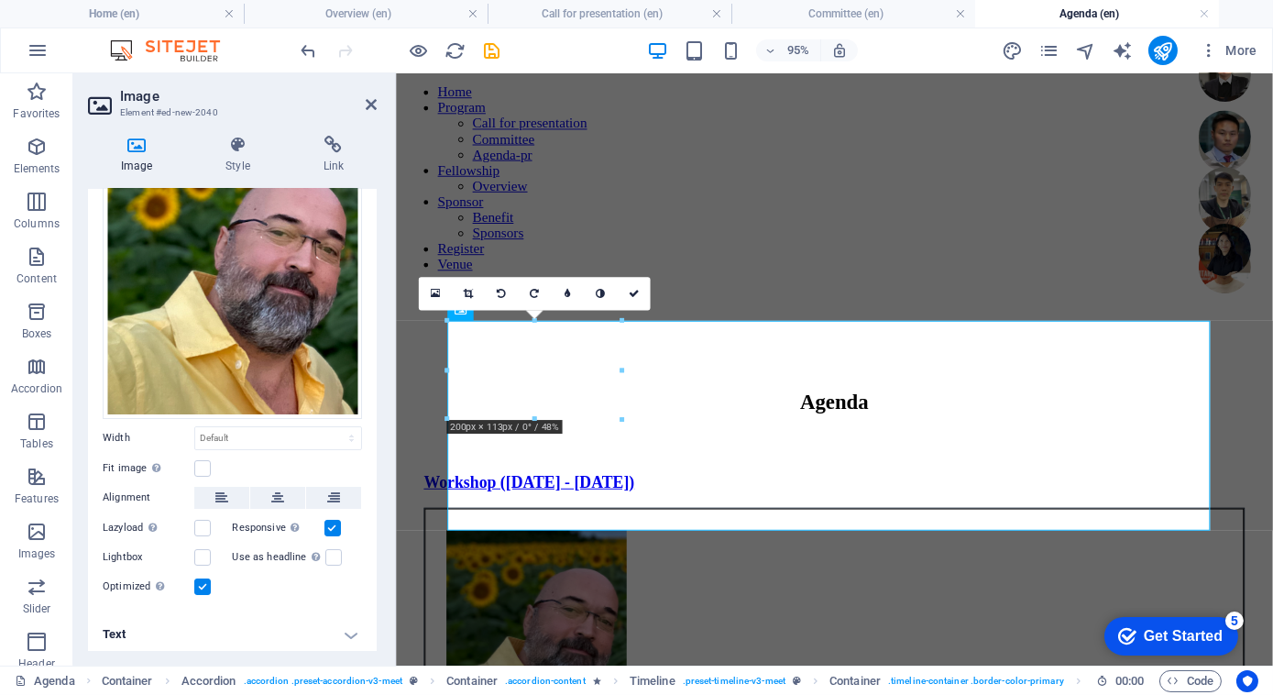
click at [349, 633] on h4 "Text" at bounding box center [232, 634] width 289 height 44
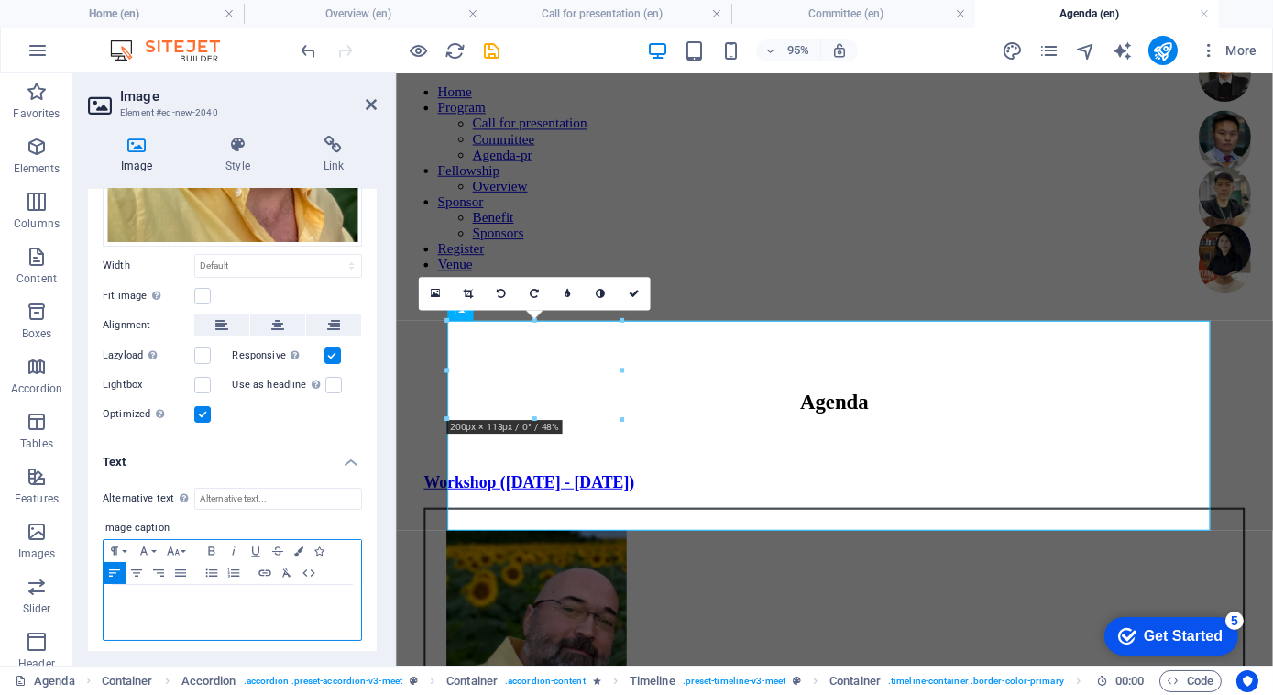
click at [155, 600] on p at bounding box center [232, 602] width 239 height 16
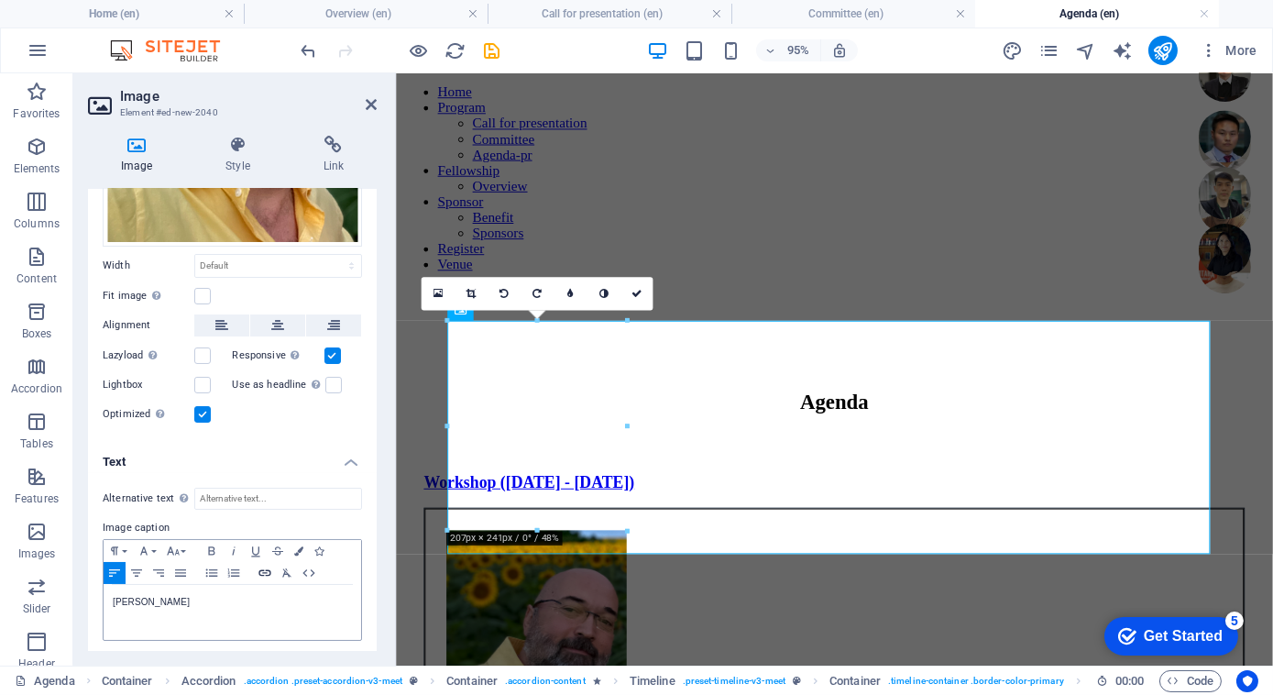
click at [265, 568] on icon "button" at bounding box center [265, 573] width 22 height 15
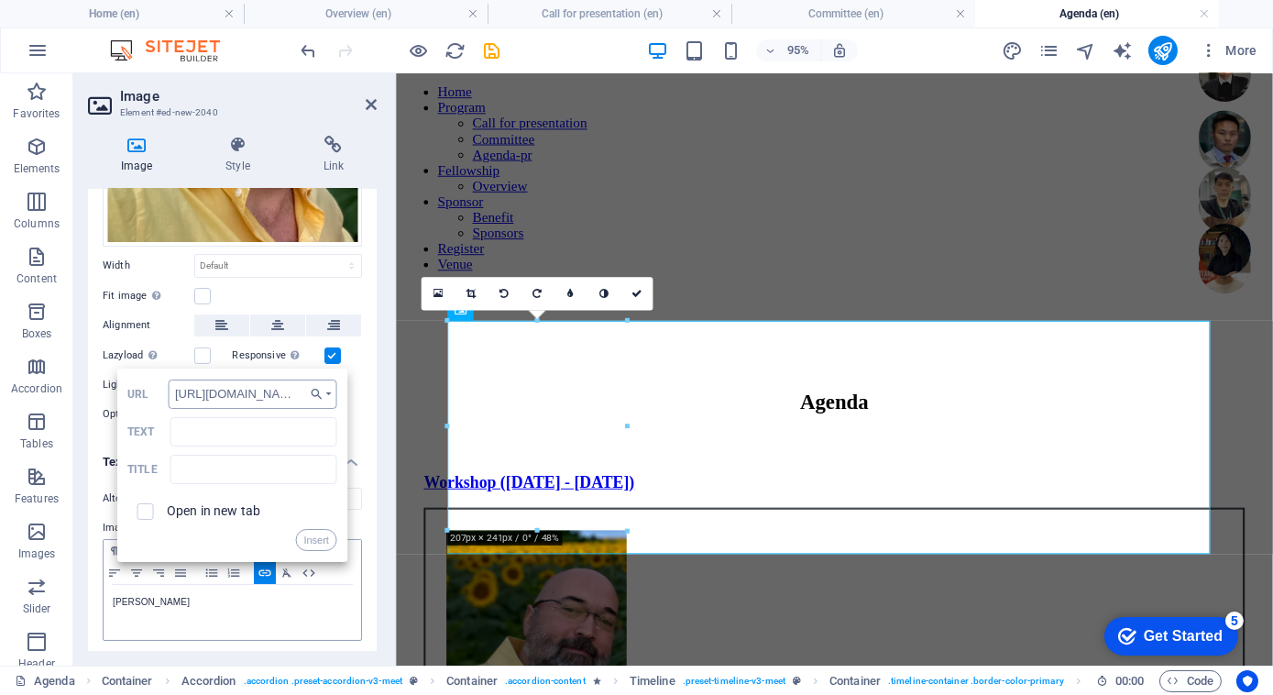
scroll to position [0, 85]
type input "[URL][DOMAIN_NAME]"
click at [152, 505] on span at bounding box center [145, 511] width 16 height 16
click at [144, 510] on input "checkbox" at bounding box center [142, 508] width 16 height 16
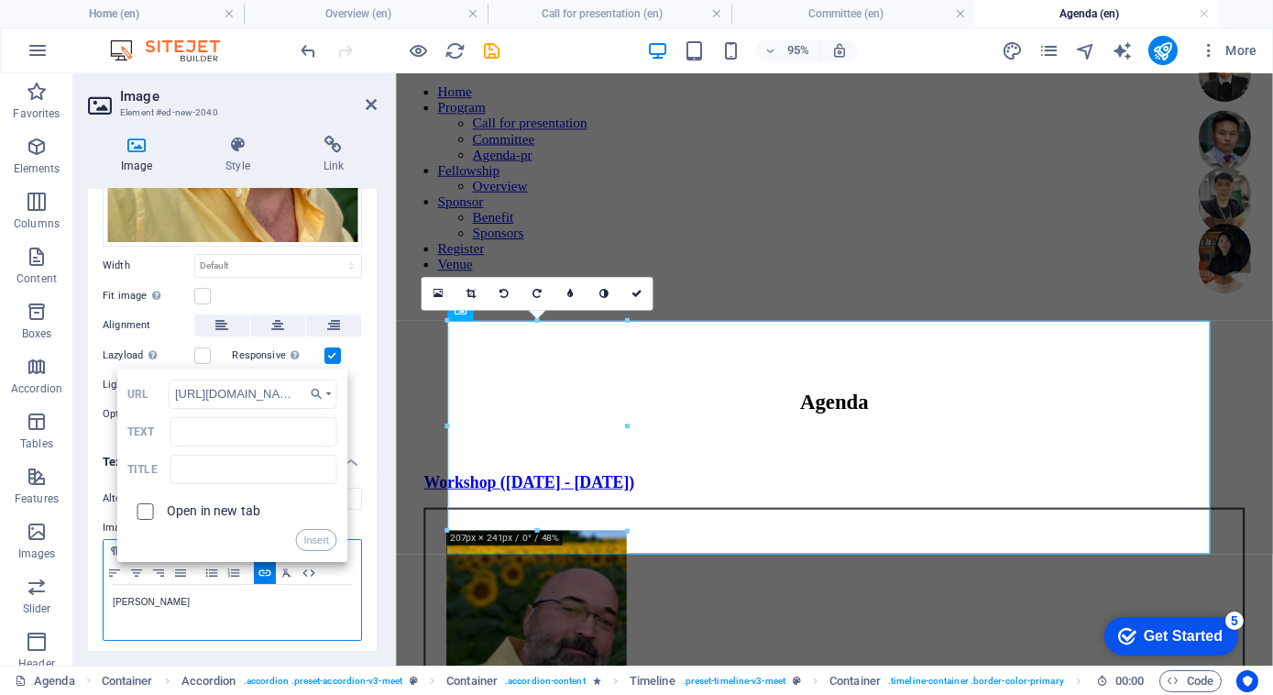
checkbox input "true"
click at [317, 537] on button "Insert" at bounding box center [316, 540] width 42 height 22
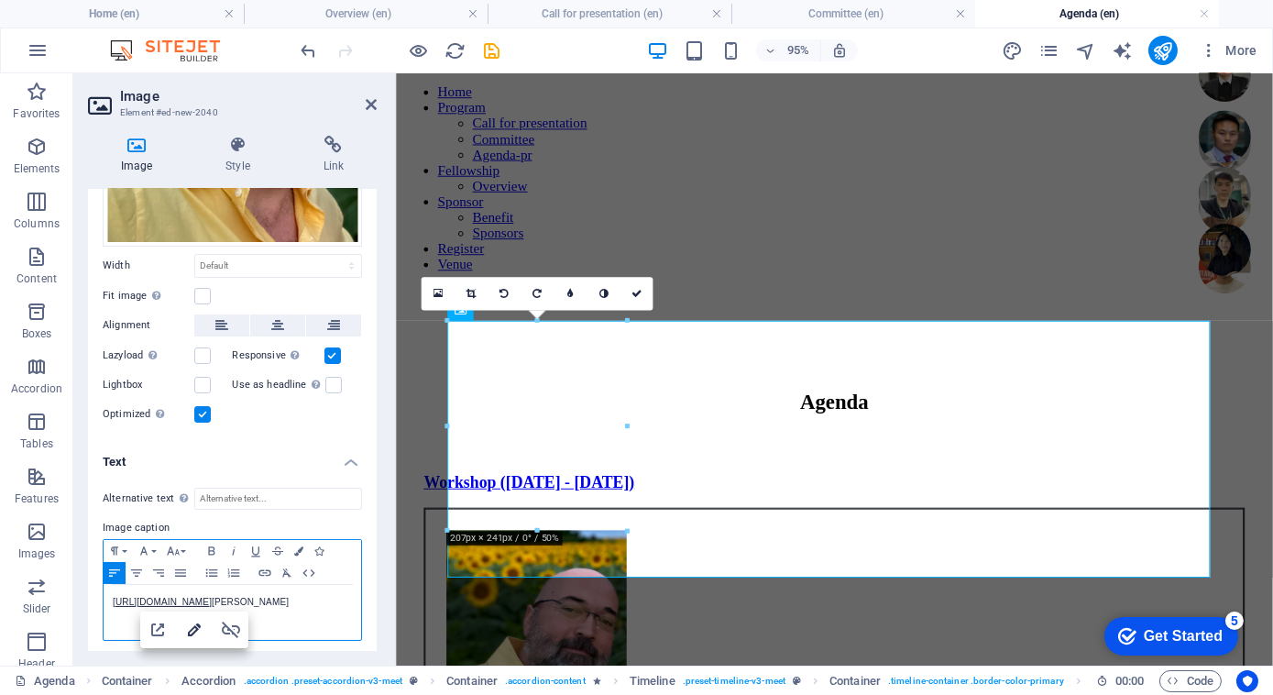
type input "[URL][DOMAIN_NAME]"
click at [192, 628] on icon "button" at bounding box center [194, 629] width 13 height 13
checkbox input "true"
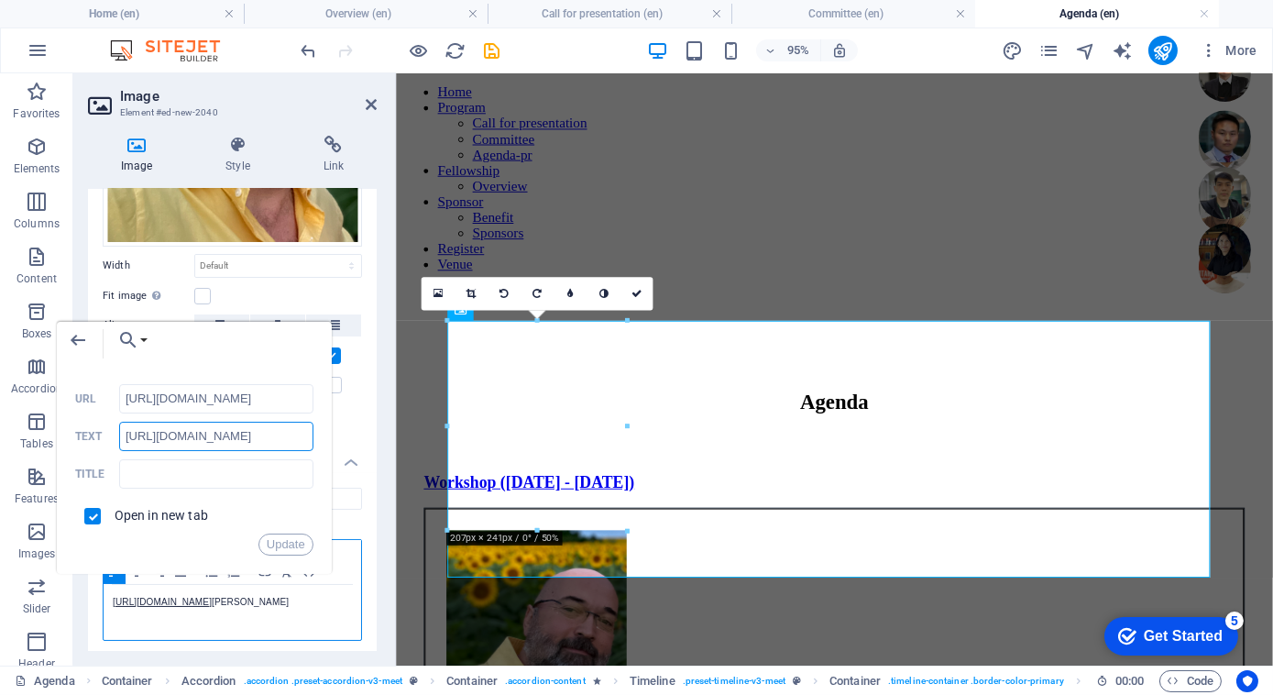
click at [240, 443] on input "[URL][DOMAIN_NAME]" at bounding box center [216, 436] width 194 height 29
type input "[PERSON_NAME]"
click at [300, 543] on button "Update" at bounding box center [285, 544] width 55 height 22
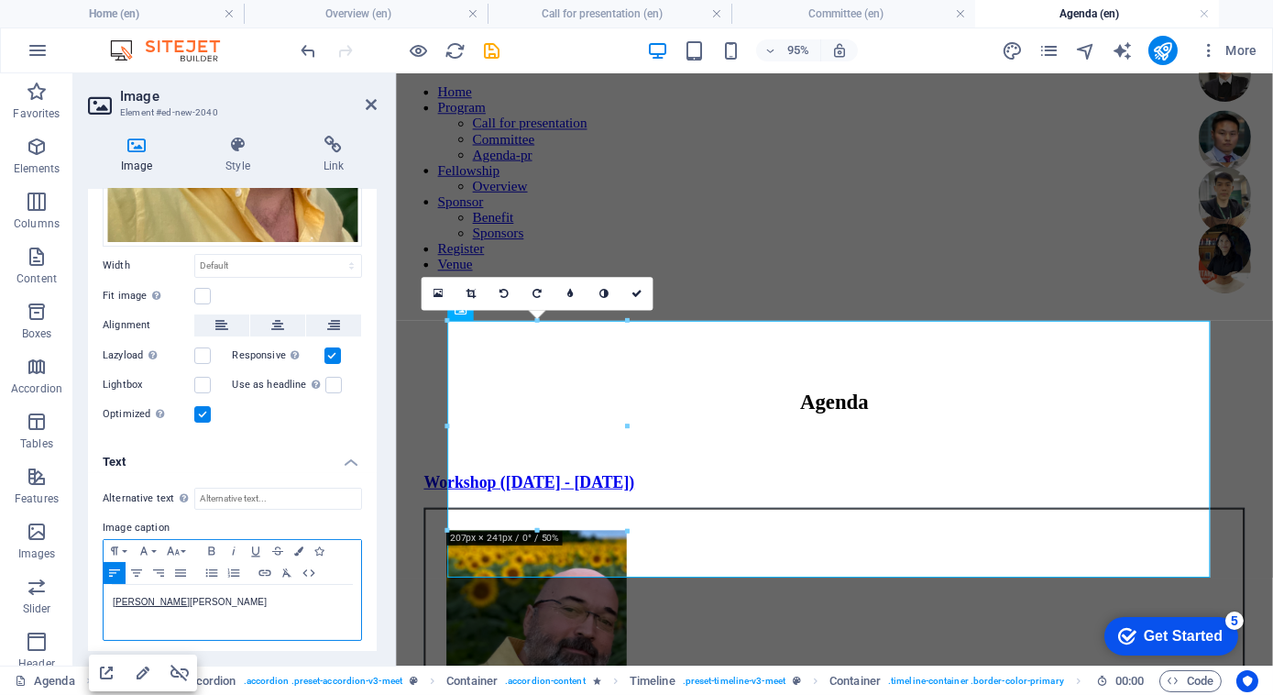
click at [253, 585] on div "[PERSON_NAME] [PERSON_NAME]​" at bounding box center [233, 612] width 258 height 55
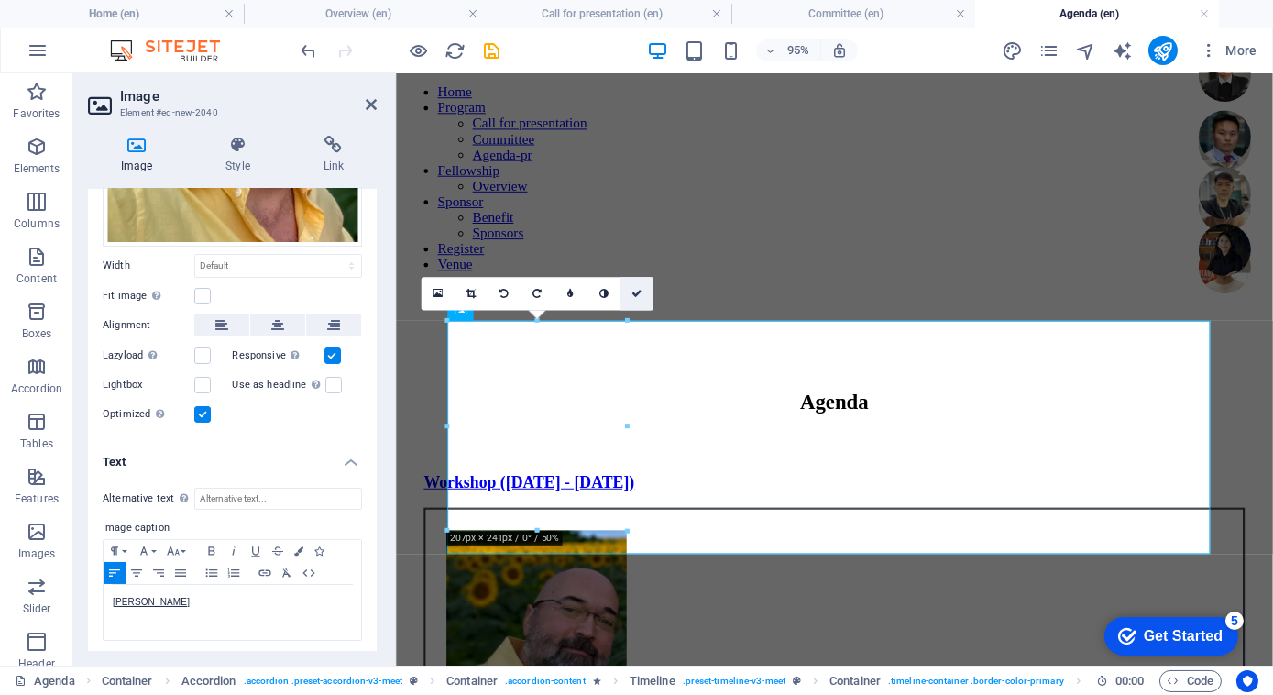
drag, startPoint x: 632, startPoint y: 291, endPoint x: 459, endPoint y: 362, distance: 187.1
click at [632, 291] on icon at bounding box center [637, 294] width 11 height 10
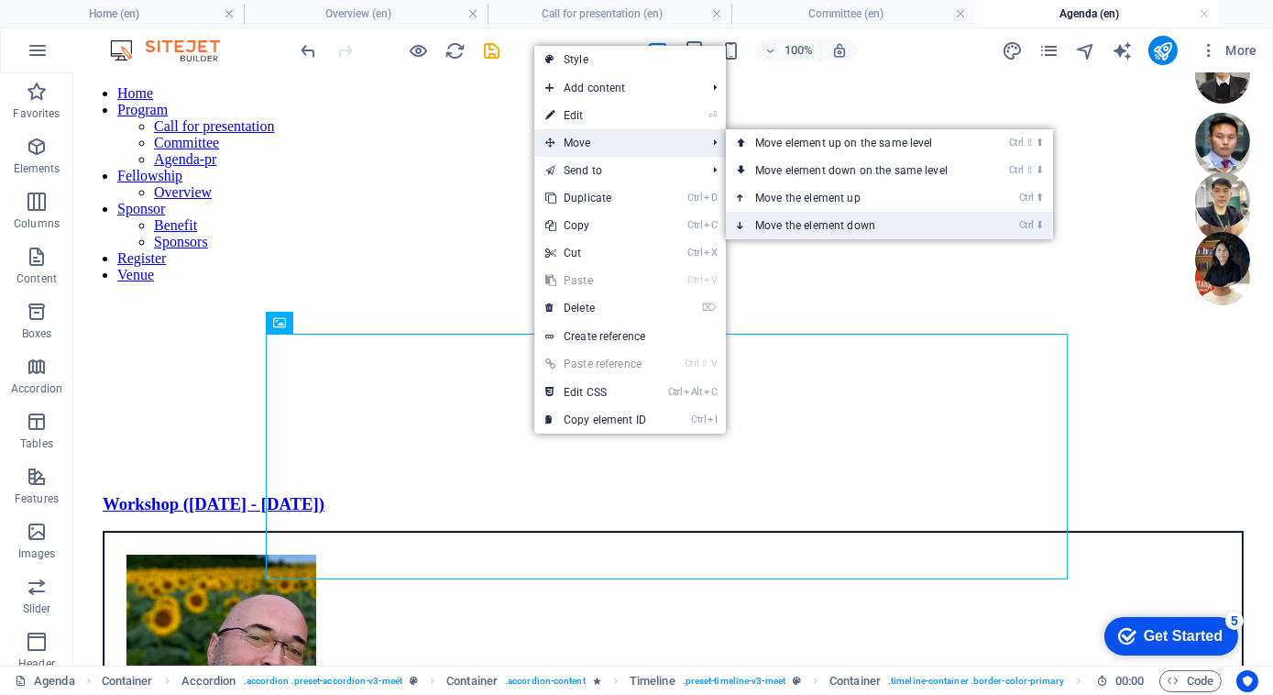
click at [767, 228] on link "Ctrl ⬇ Move the element down" at bounding box center [855, 225] width 258 height 27
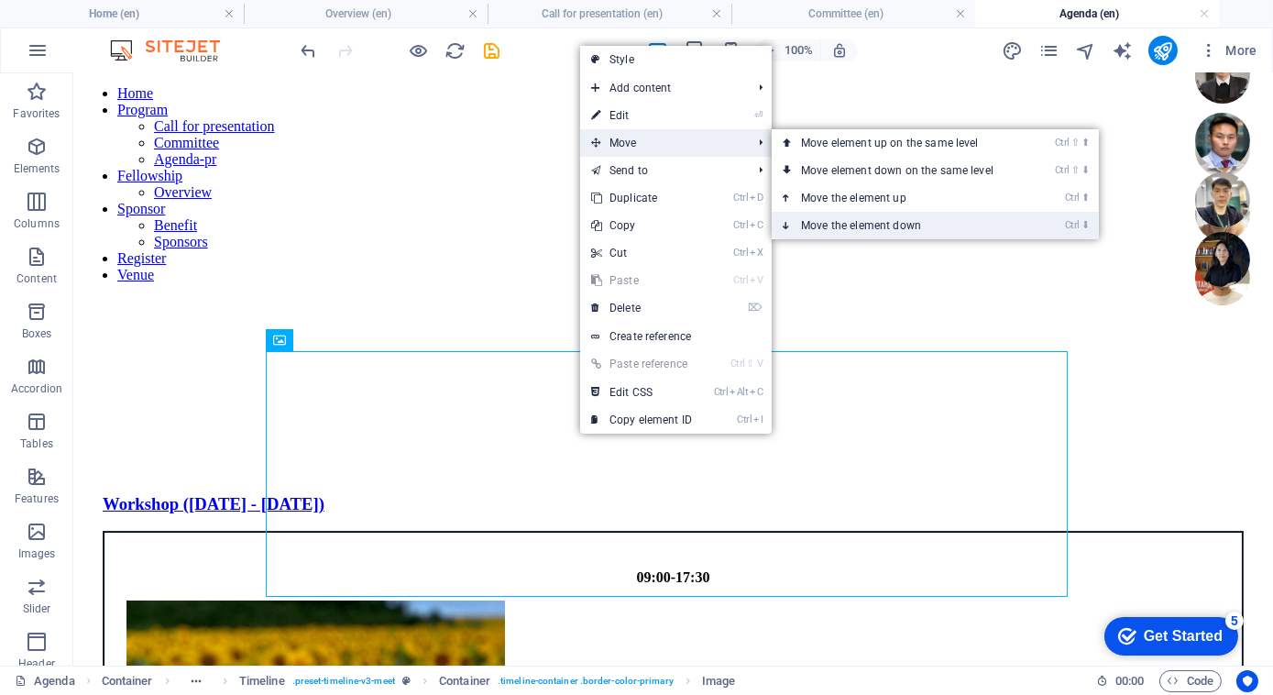
click at [811, 216] on link "Ctrl ⬇ Move the element down" at bounding box center [901, 225] width 258 height 27
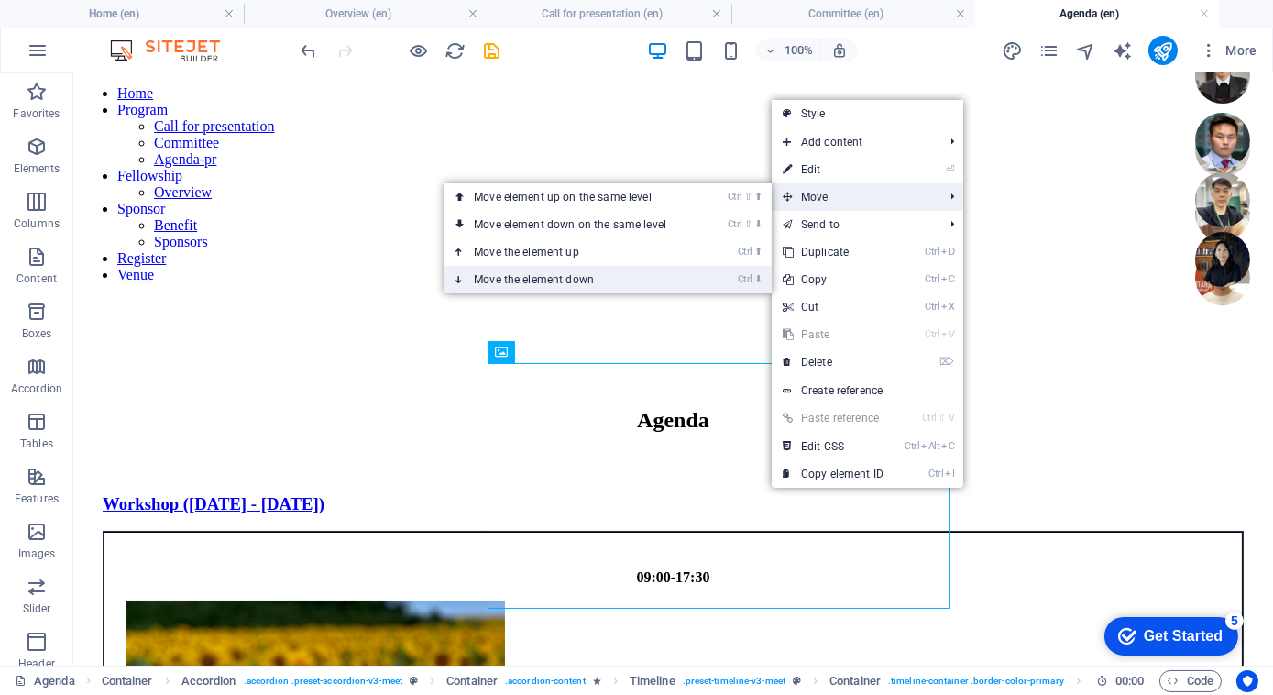
click at [573, 274] on link "Ctrl ⬇ Move the element down" at bounding box center [574, 279] width 258 height 27
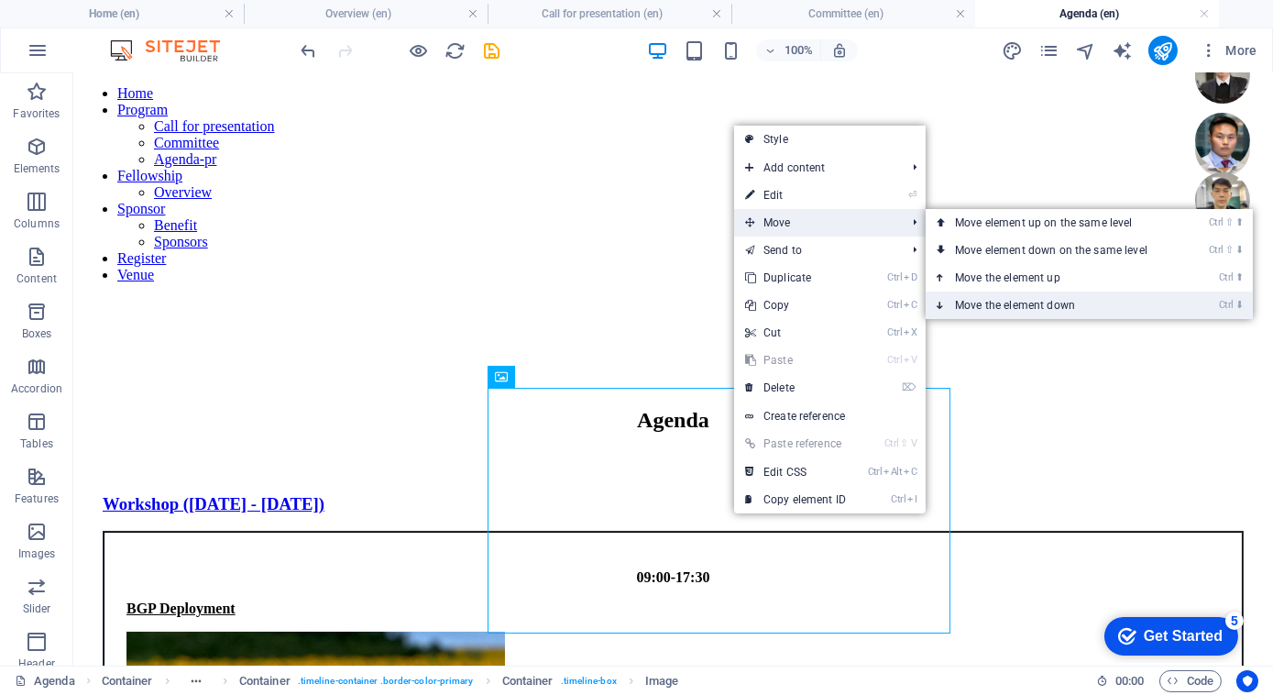
drag, startPoint x: 957, startPoint y: 310, endPoint x: 694, endPoint y: 421, distance: 285.5
click at [957, 310] on link "Ctrl ⬇ Move the element down" at bounding box center [1055, 304] width 258 height 27
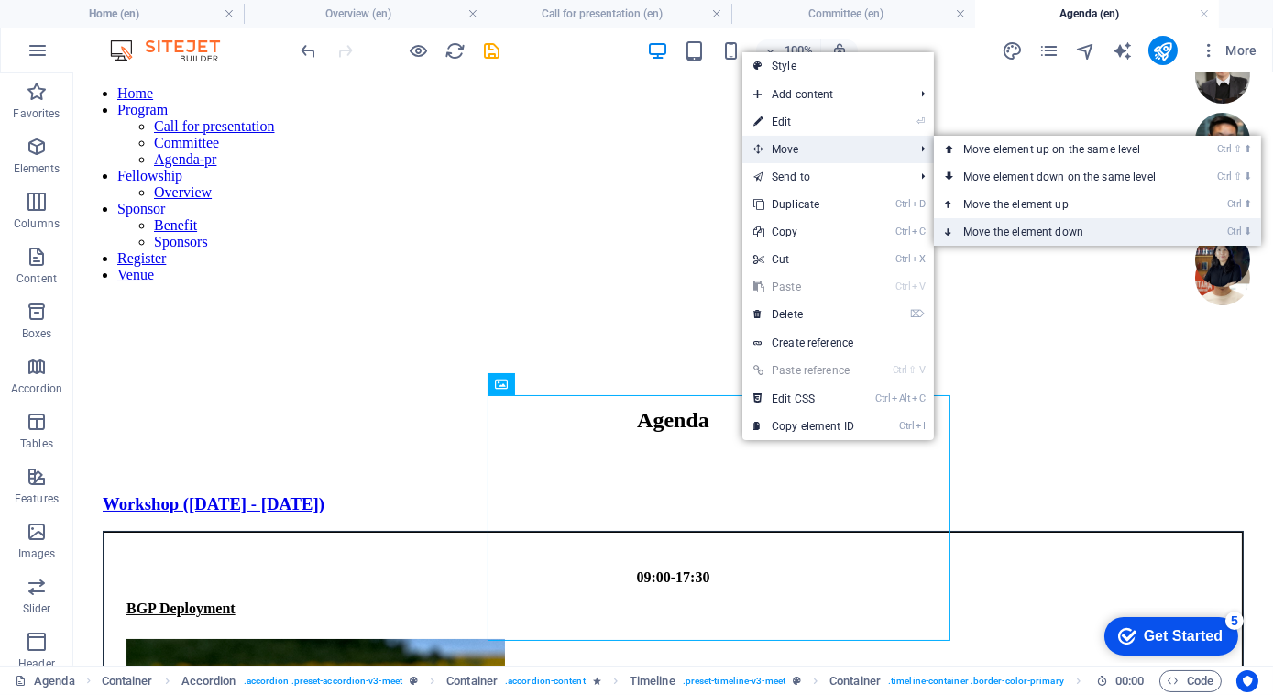
click at [978, 221] on link "Ctrl ⬇ Move the element down" at bounding box center [1063, 231] width 258 height 27
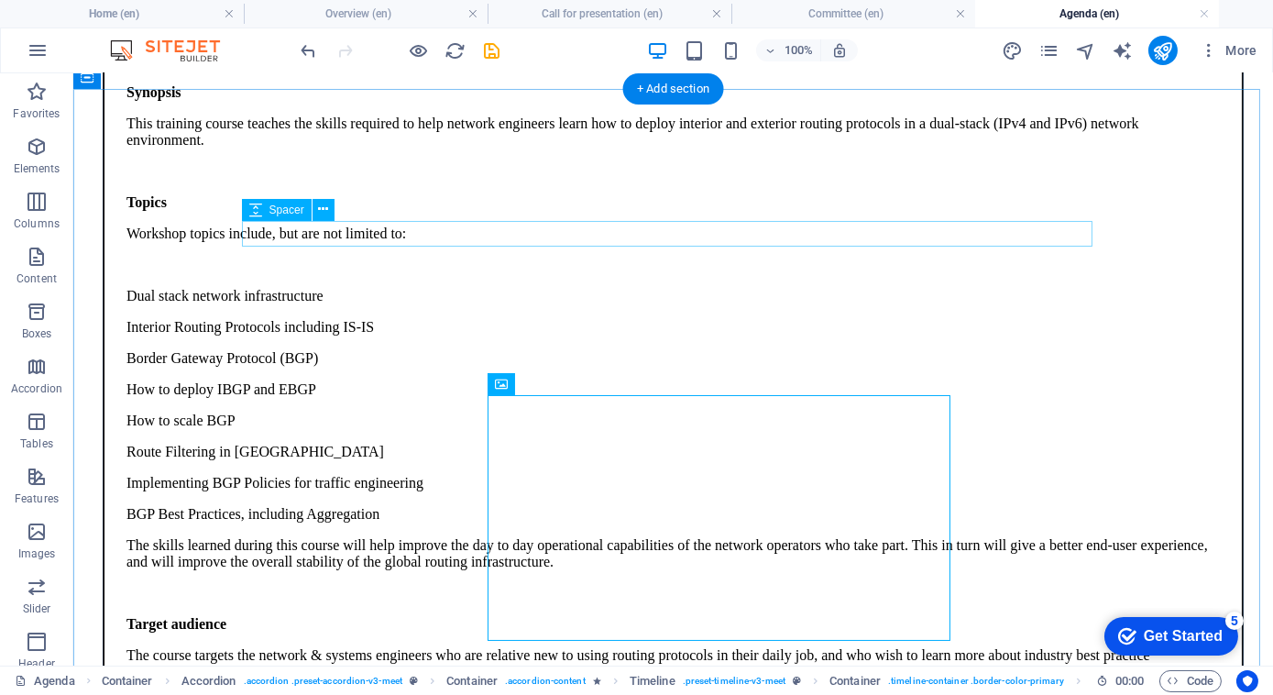
scroll to position [994, 0]
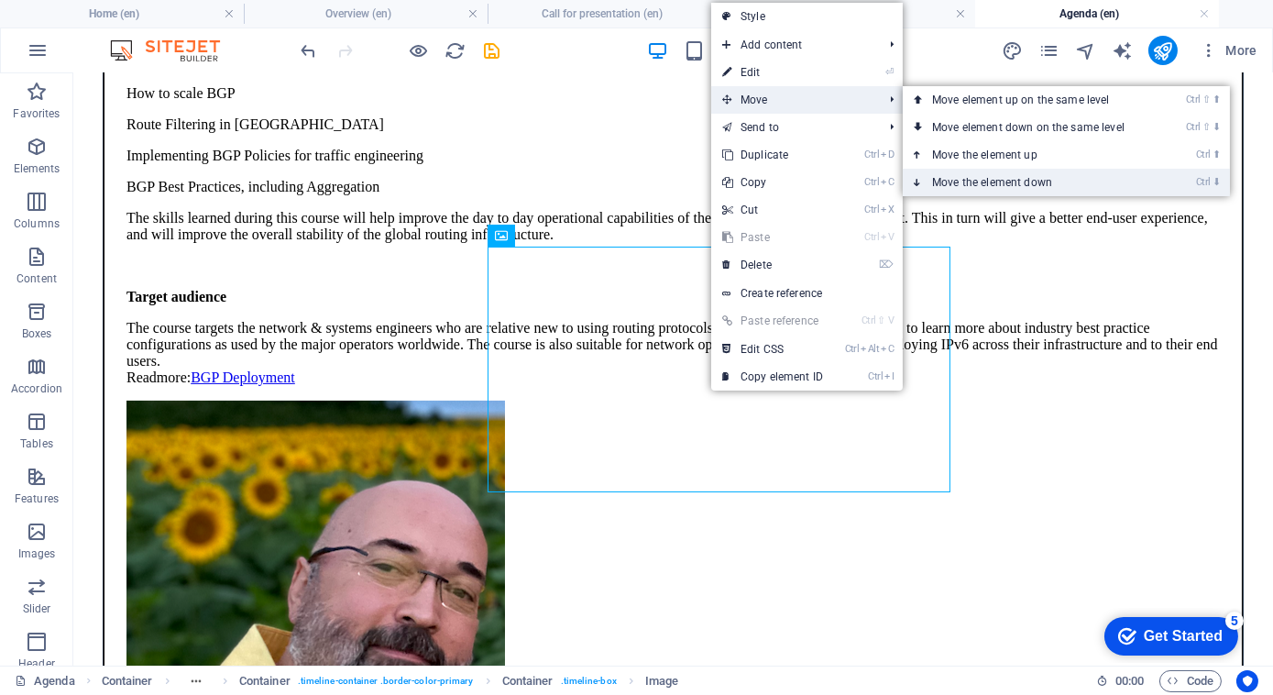
drag, startPoint x: 931, startPoint y: 174, endPoint x: 411, endPoint y: 297, distance: 534.9
click at [931, 175] on link "Ctrl ⬇ Move the element down" at bounding box center [1032, 182] width 258 height 27
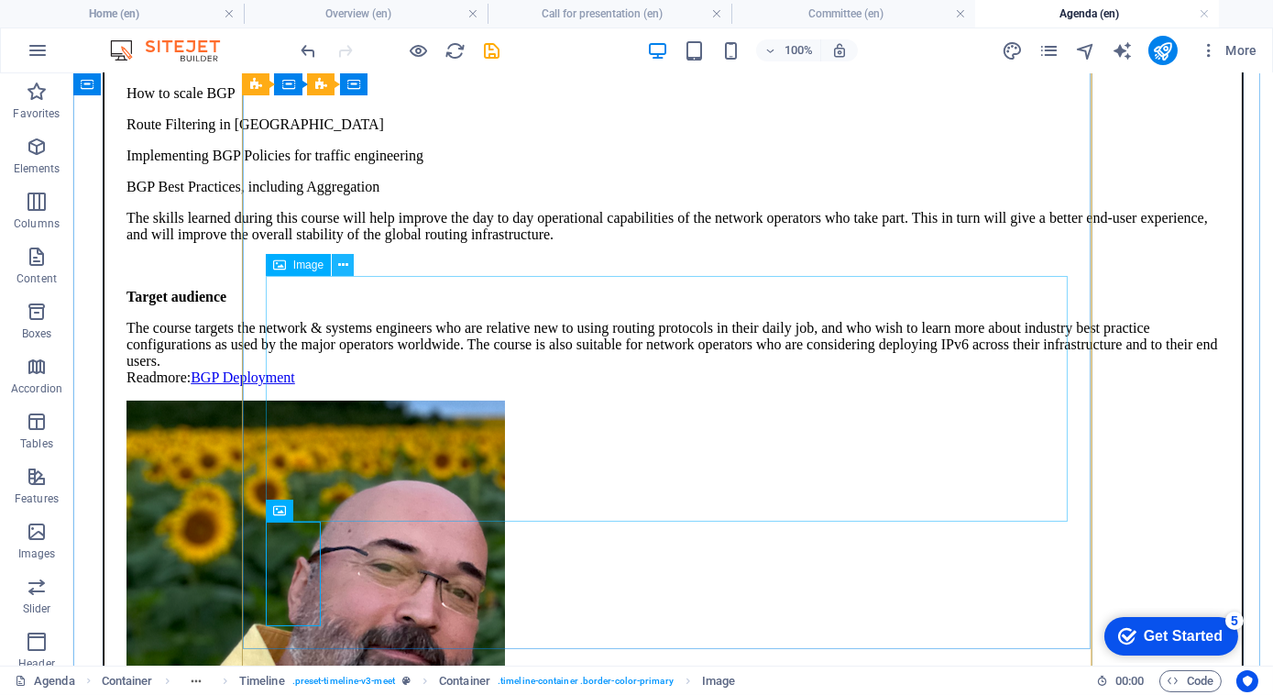
click at [346, 264] on icon at bounding box center [343, 265] width 10 height 19
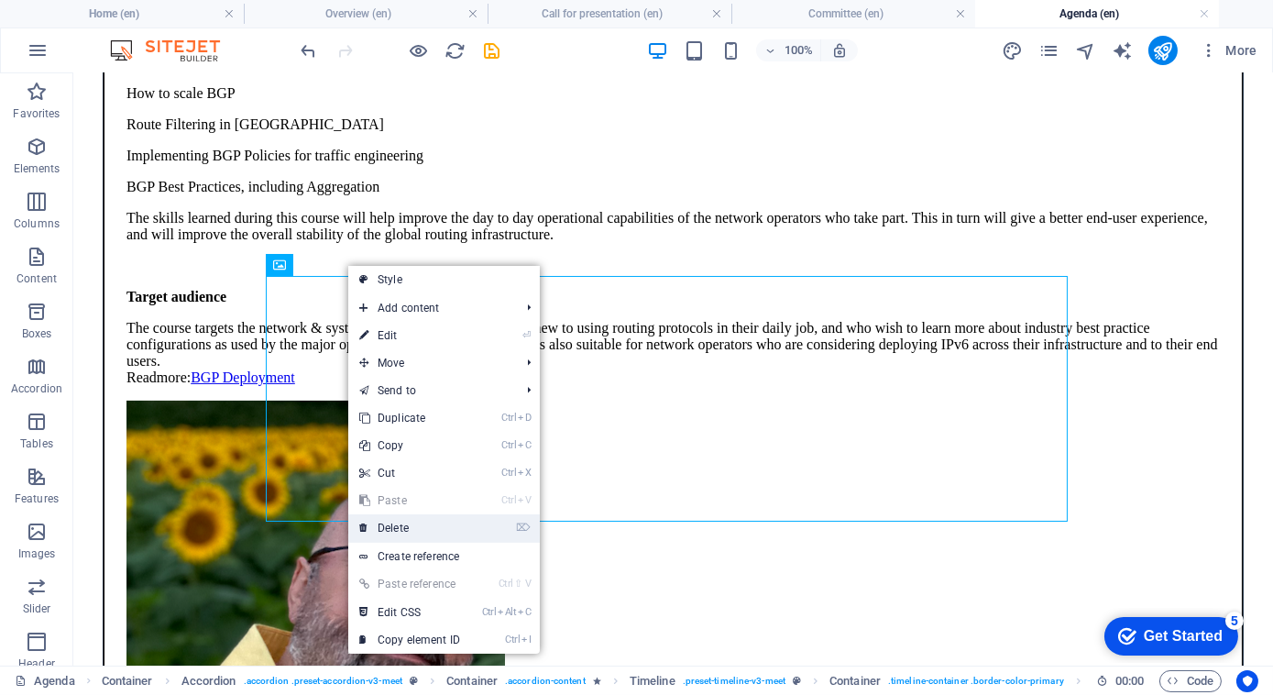
drag, startPoint x: 422, startPoint y: 530, endPoint x: 228, endPoint y: 234, distance: 353.6
click at [422, 530] on link "⌦ Delete" at bounding box center [409, 527] width 123 height 27
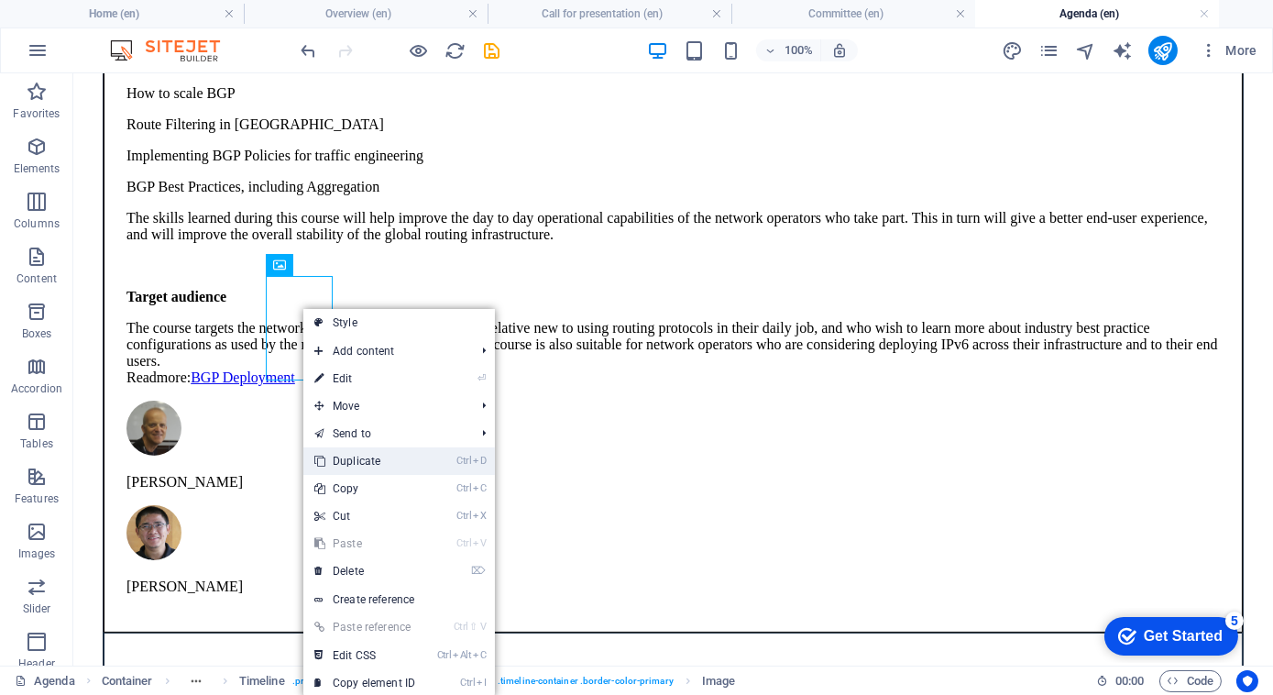
drag, startPoint x: 368, startPoint y: 463, endPoint x: 928, endPoint y: 290, distance: 586.2
click at [368, 463] on link "Ctrl D Duplicate" at bounding box center [364, 460] width 123 height 27
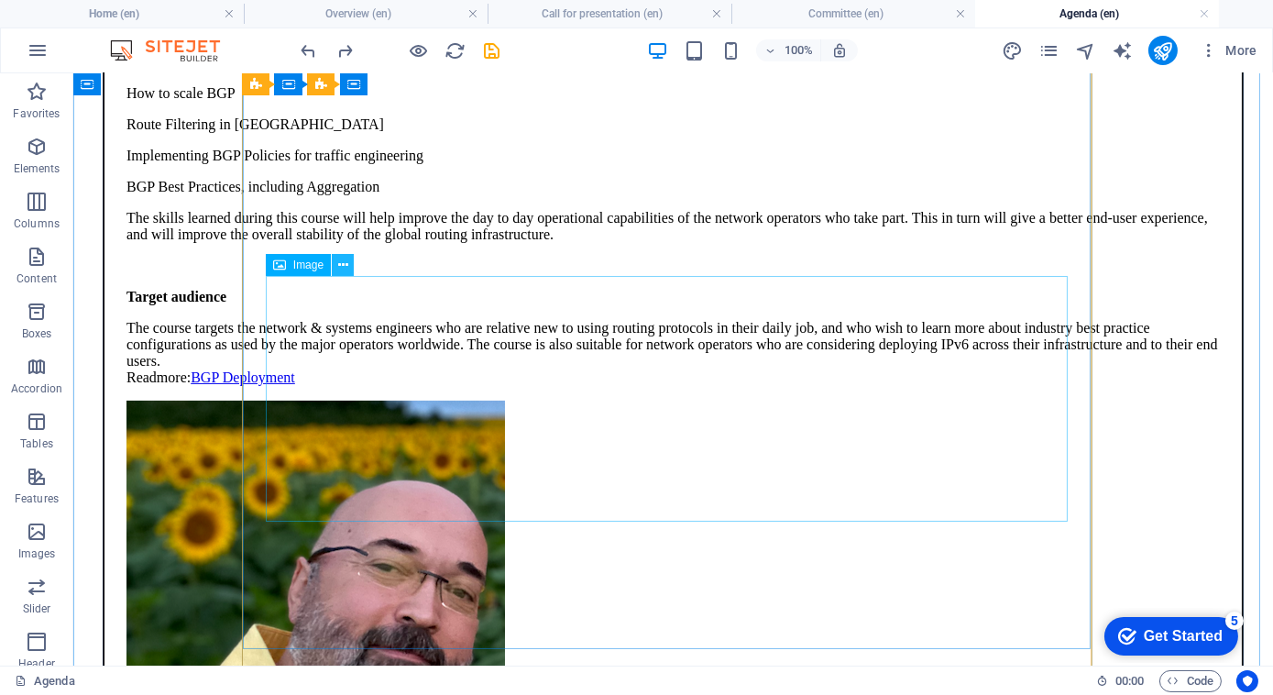
click at [342, 262] on icon at bounding box center [343, 265] width 10 height 19
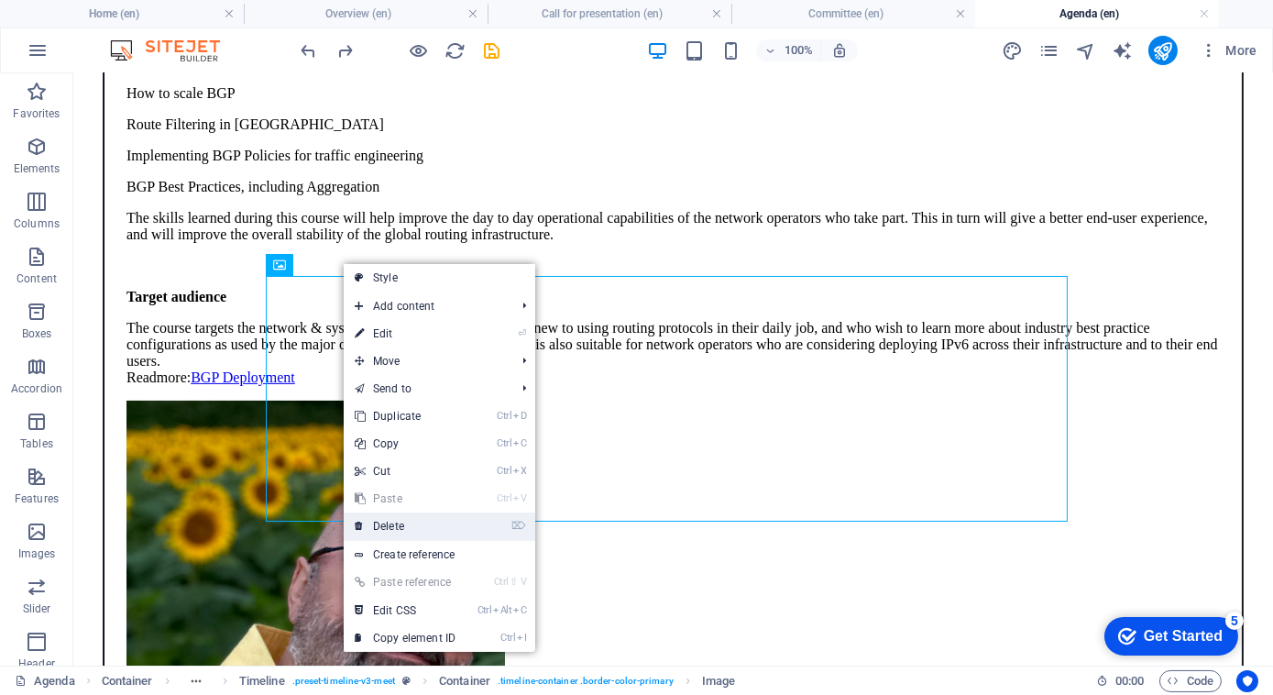
drag, startPoint x: 411, startPoint y: 525, endPoint x: 257, endPoint y: 214, distance: 347.6
click at [411, 525] on link "⌦ Delete" at bounding box center [405, 525] width 123 height 27
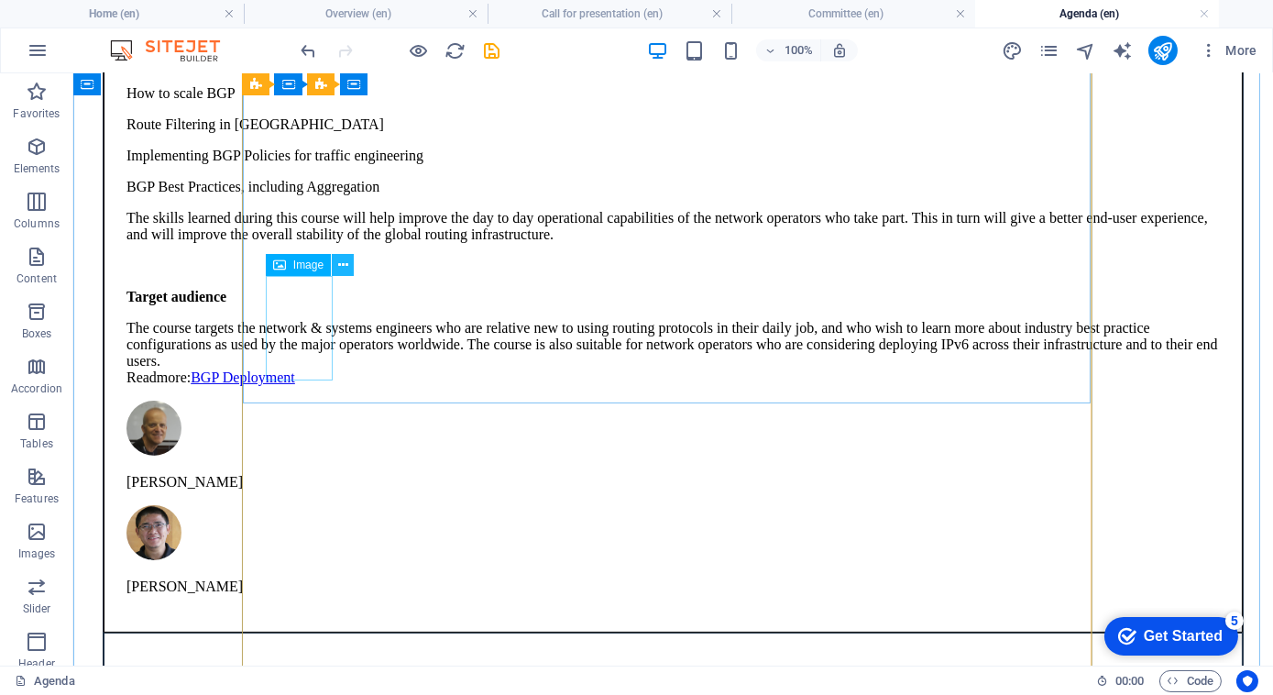
click at [345, 264] on icon at bounding box center [343, 265] width 10 height 19
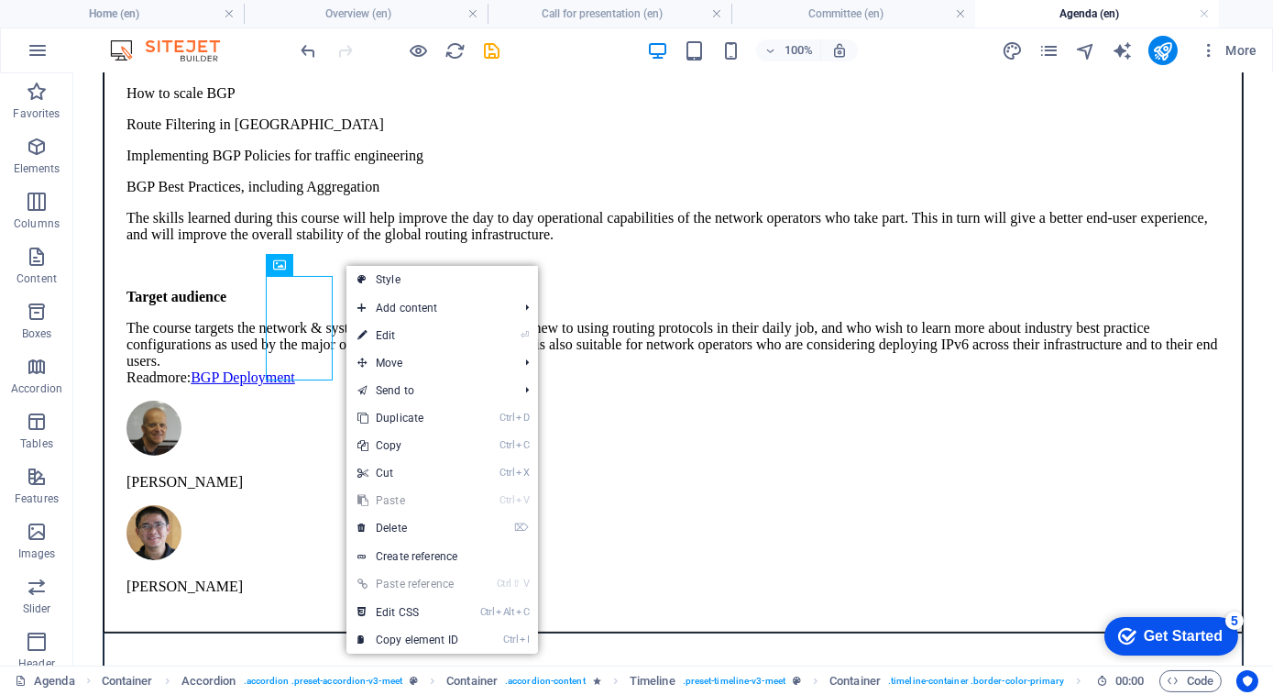
click at [407, 521] on link "⌦ Delete" at bounding box center [407, 527] width 123 height 27
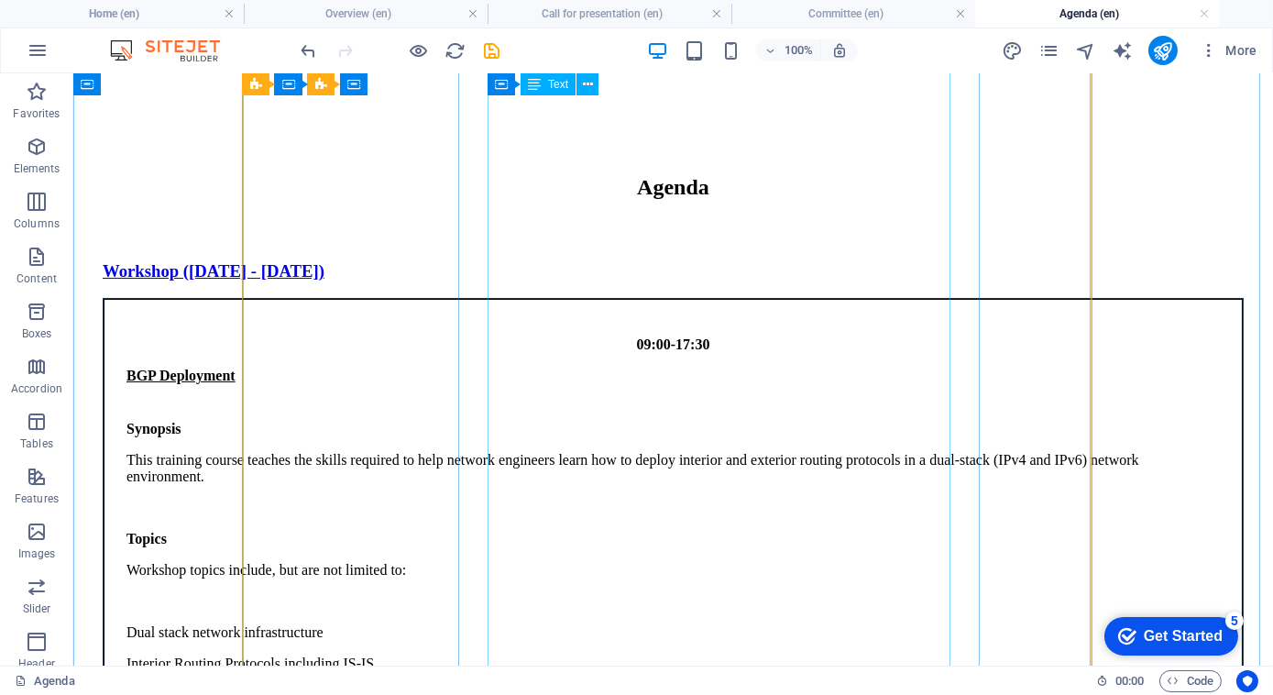
scroll to position [329, 0]
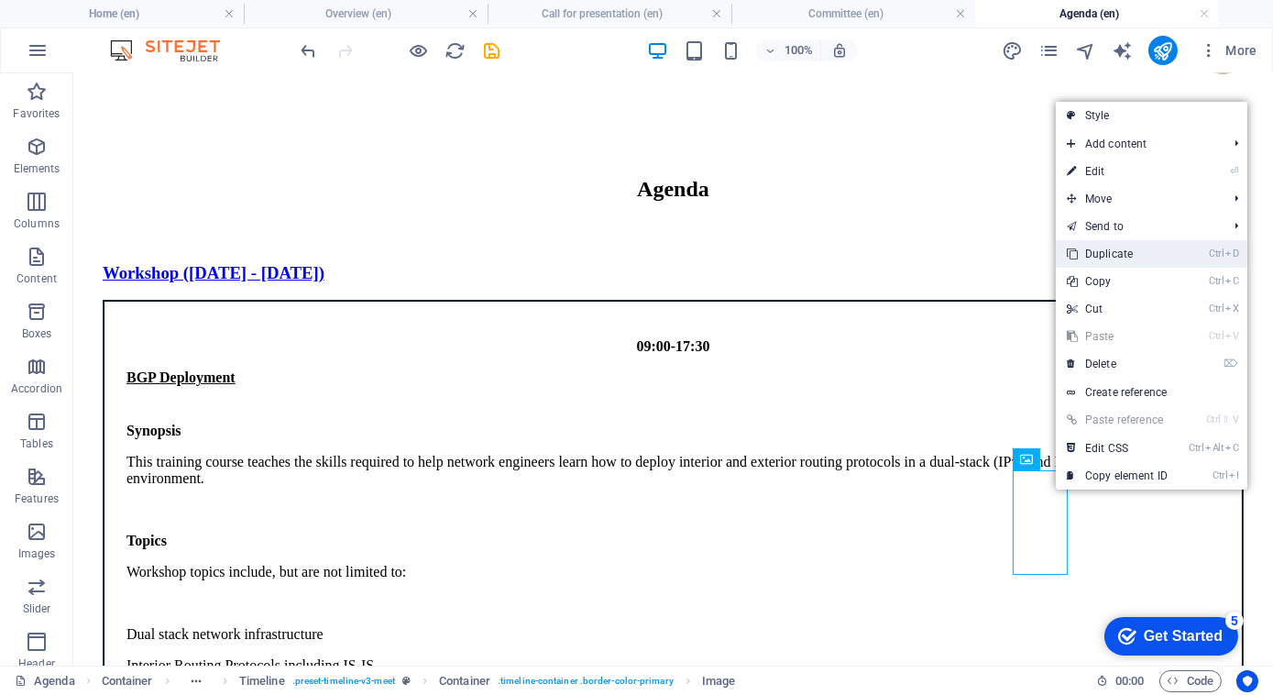
drag, startPoint x: 1093, startPoint y: 259, endPoint x: 963, endPoint y: 436, distance: 219.1
click at [1093, 259] on link "Ctrl D Duplicate" at bounding box center [1117, 253] width 123 height 27
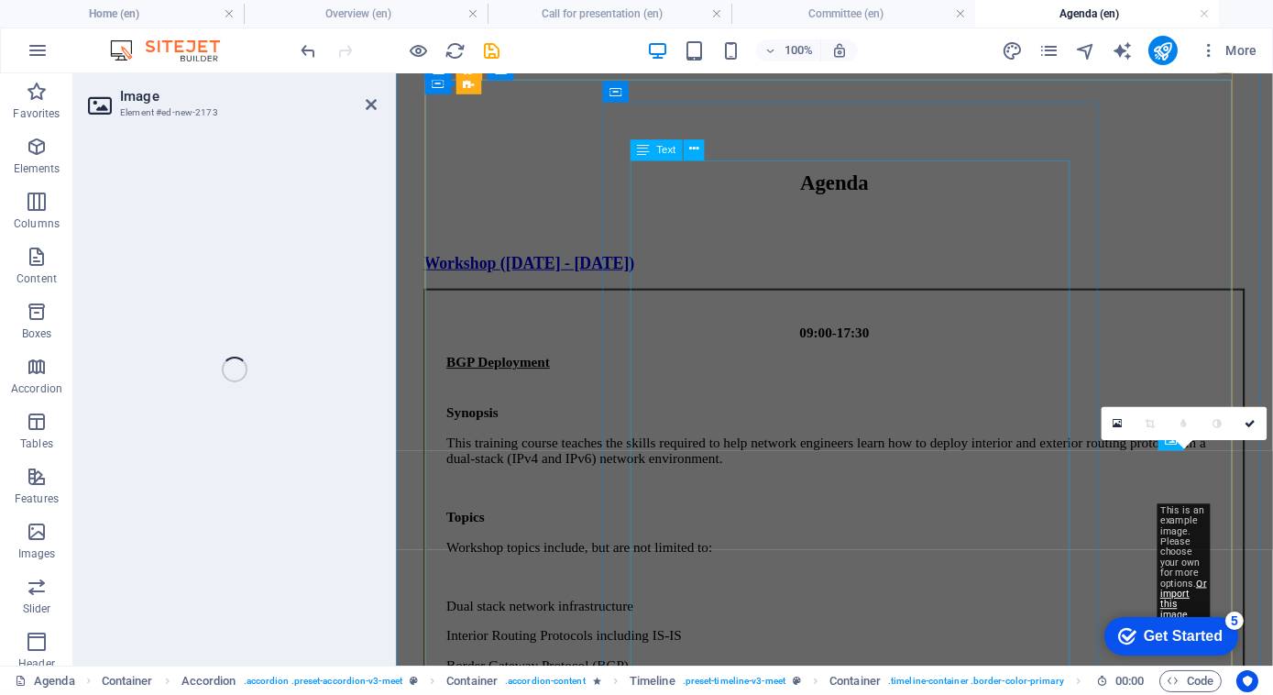
select select "px"
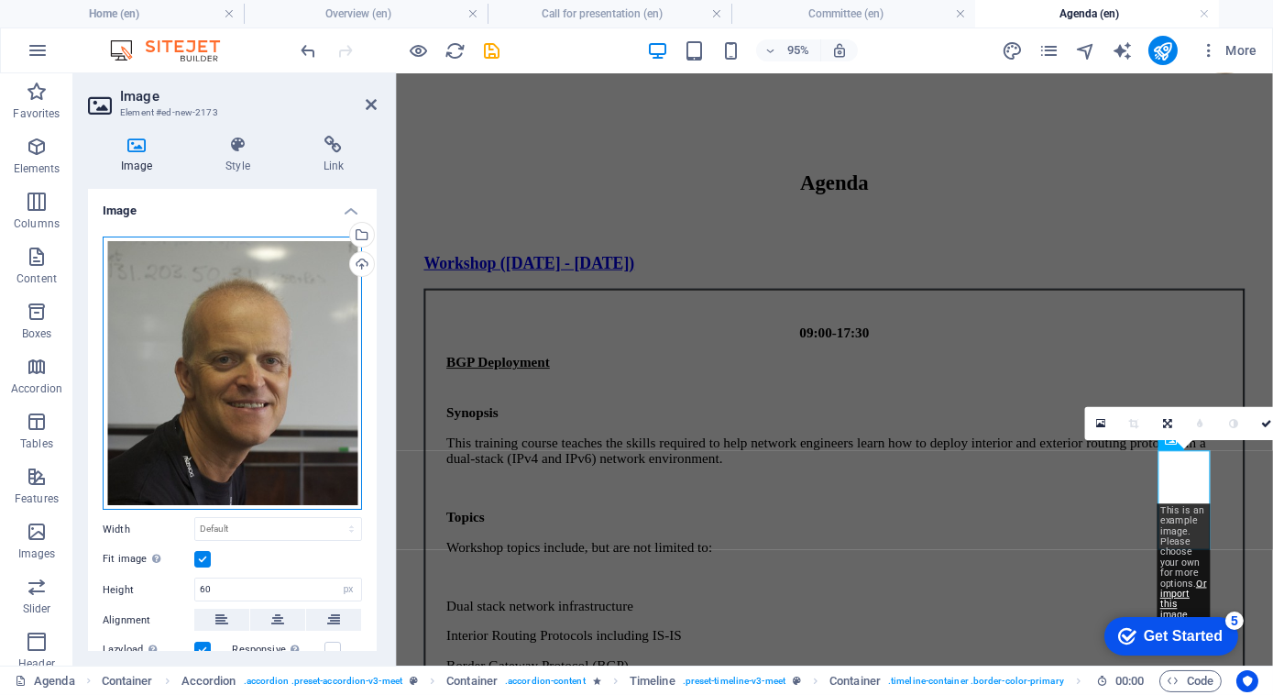
click at [245, 334] on div "Drag files here, click to choose files or select files from Files or our free s…" at bounding box center [232, 373] width 259 height 274
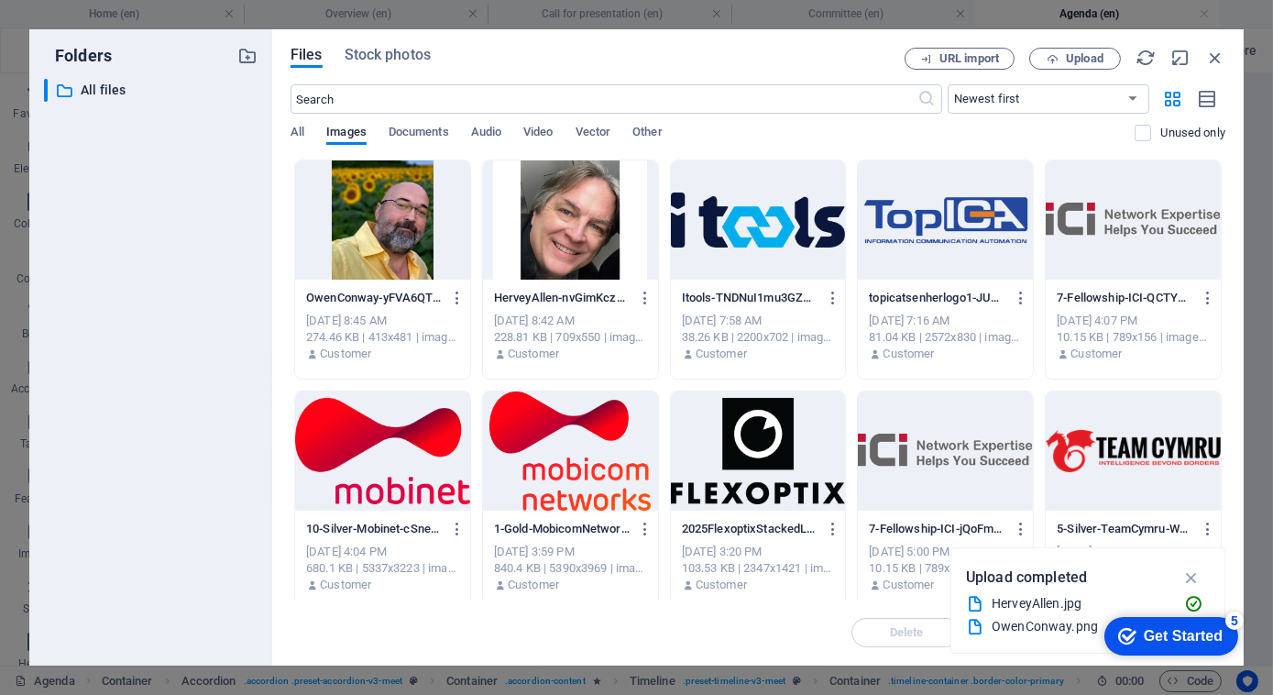
click at [394, 225] on div at bounding box center [382, 219] width 175 height 119
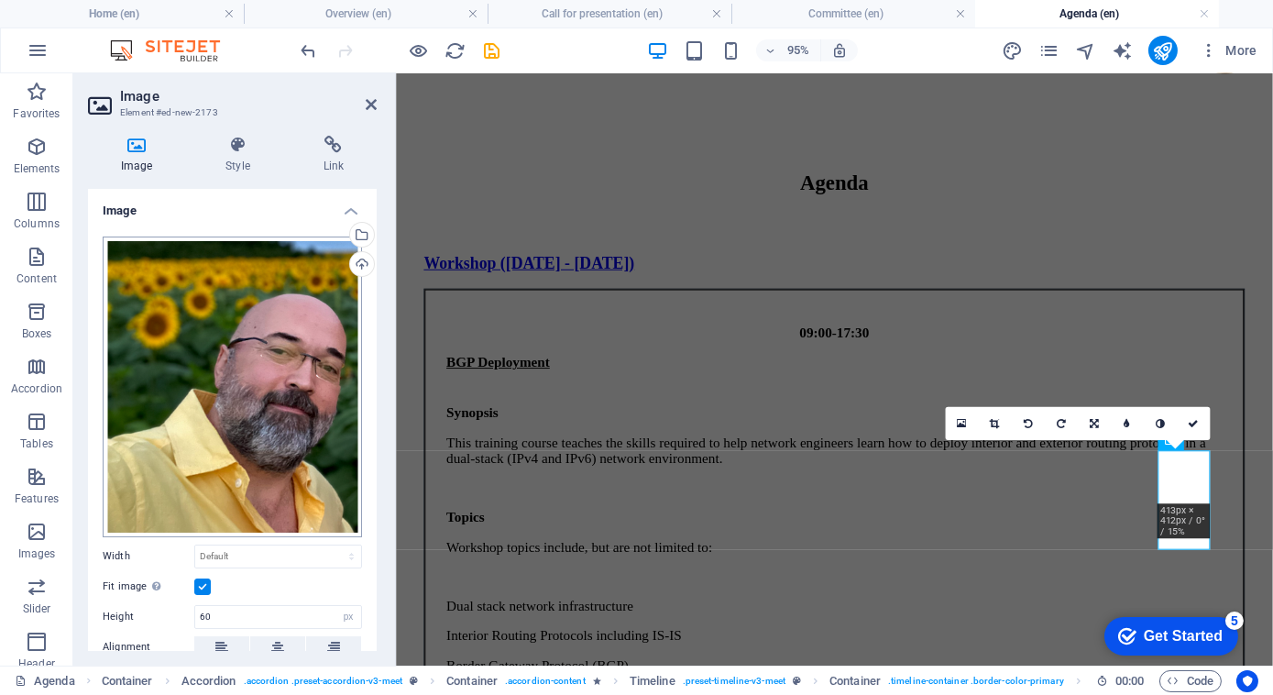
scroll to position [242, 0]
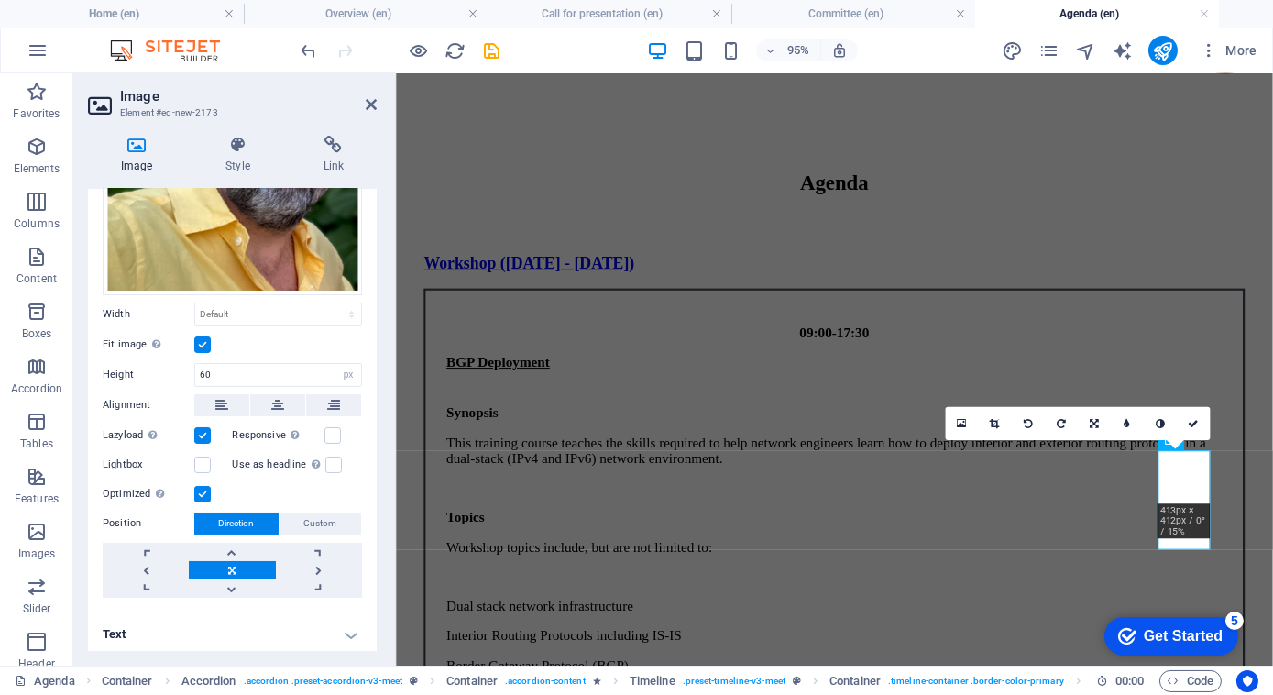
click at [349, 632] on h4 "Text" at bounding box center [232, 634] width 289 height 44
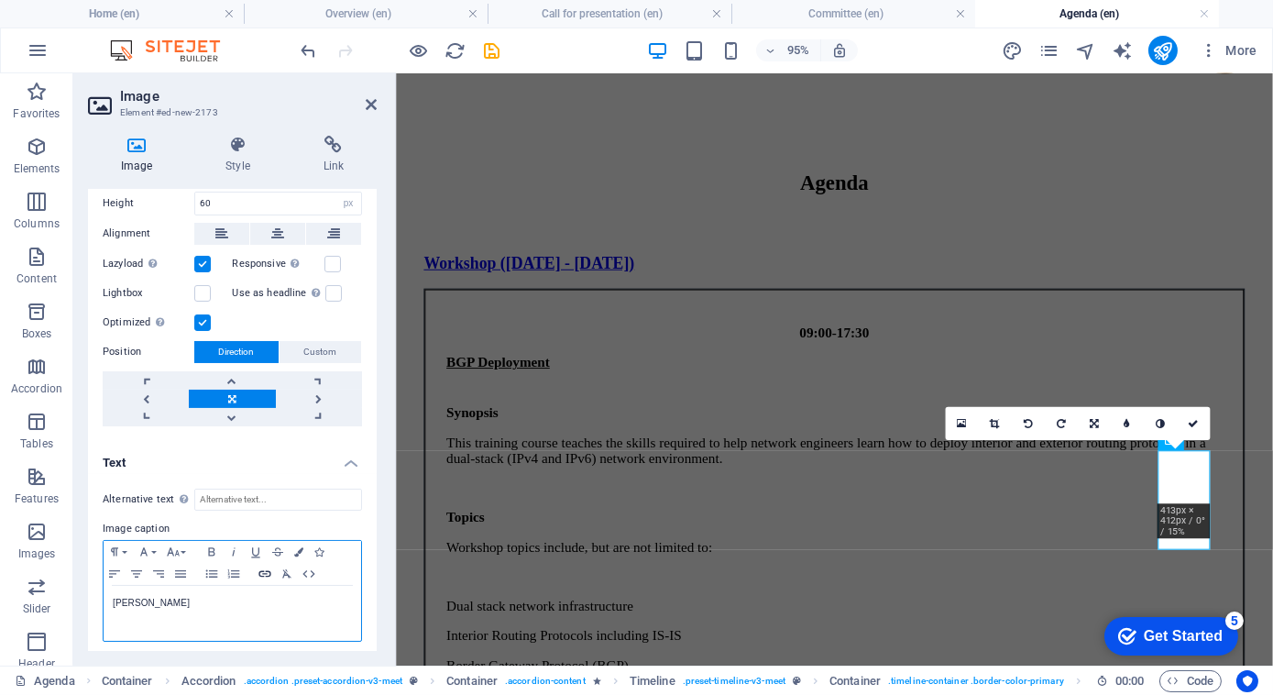
checkbox input "false"
click at [258, 570] on icon "button" at bounding box center [264, 573] width 12 height 6
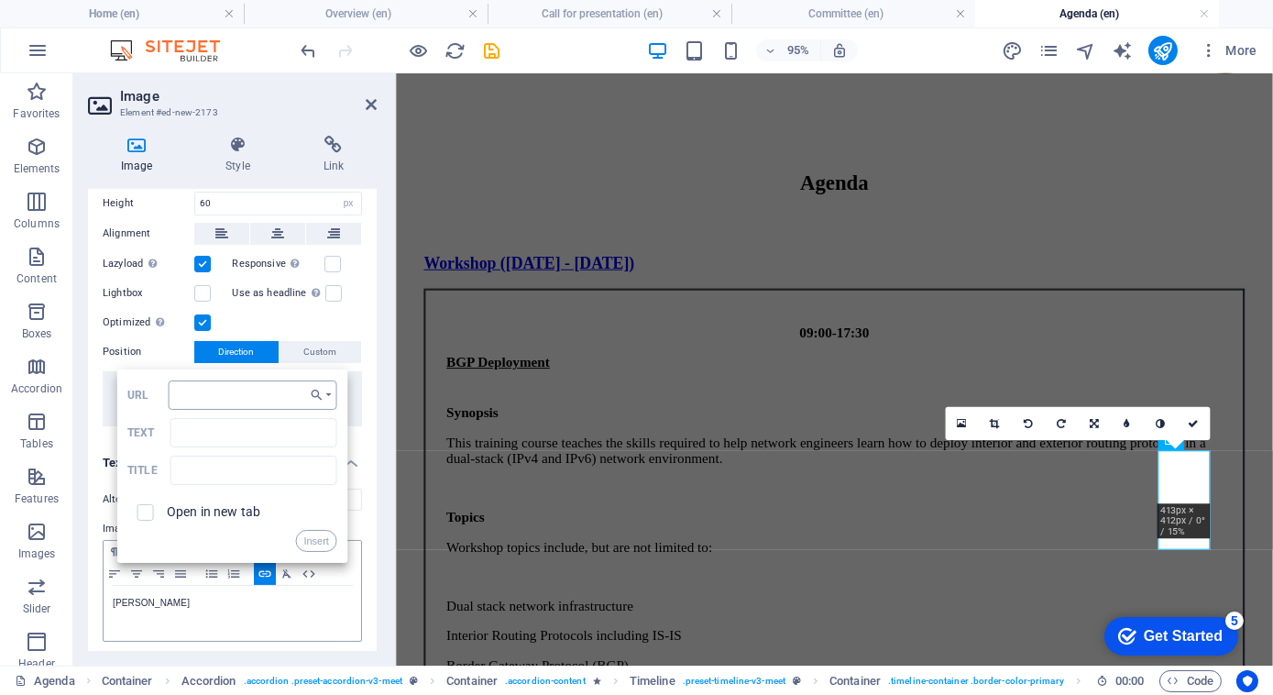
click at [243, 390] on input "URL" at bounding box center [253, 394] width 169 height 29
type input "[URL][DOMAIN_NAME]"
click at [239, 428] on input "Text" at bounding box center [253, 432] width 167 height 29
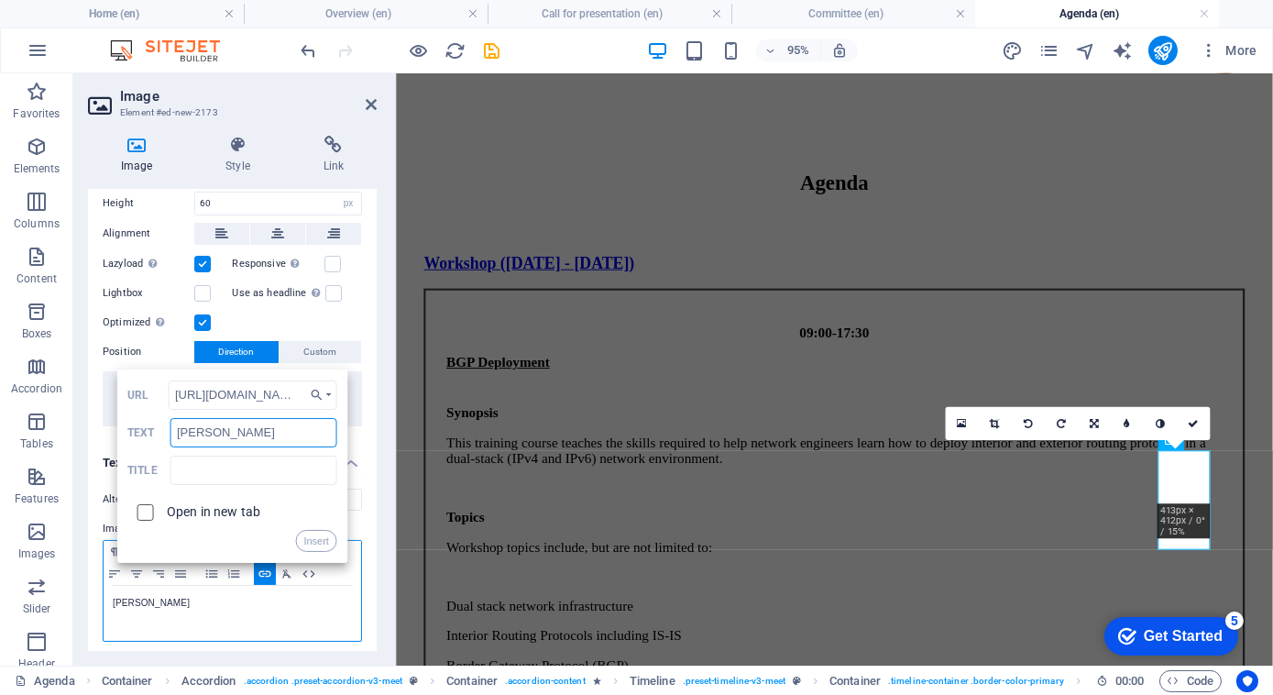
type input "[PERSON_NAME]"
click at [137, 511] on input "checkbox" at bounding box center [142, 509] width 16 height 16
checkbox input "true"
click at [315, 542] on button "Insert" at bounding box center [316, 541] width 42 height 22
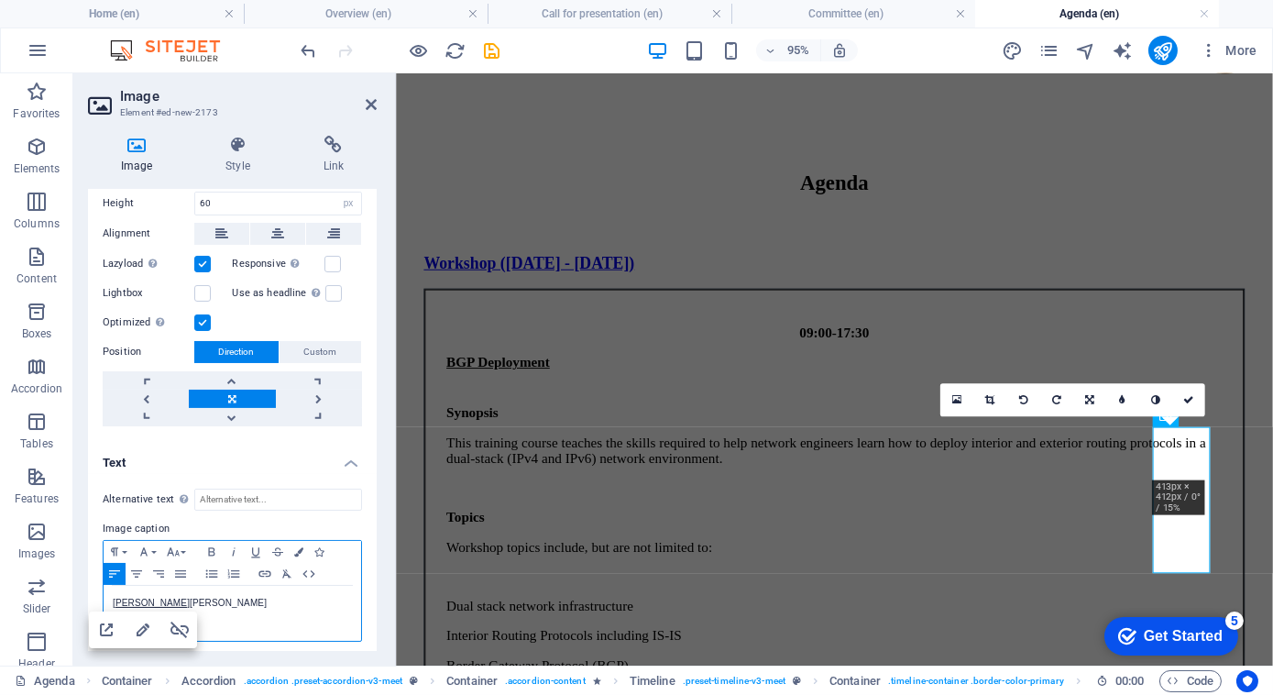
click at [235, 595] on p "[PERSON_NAME] ​[PERSON_NAME]" at bounding box center [232, 603] width 239 height 16
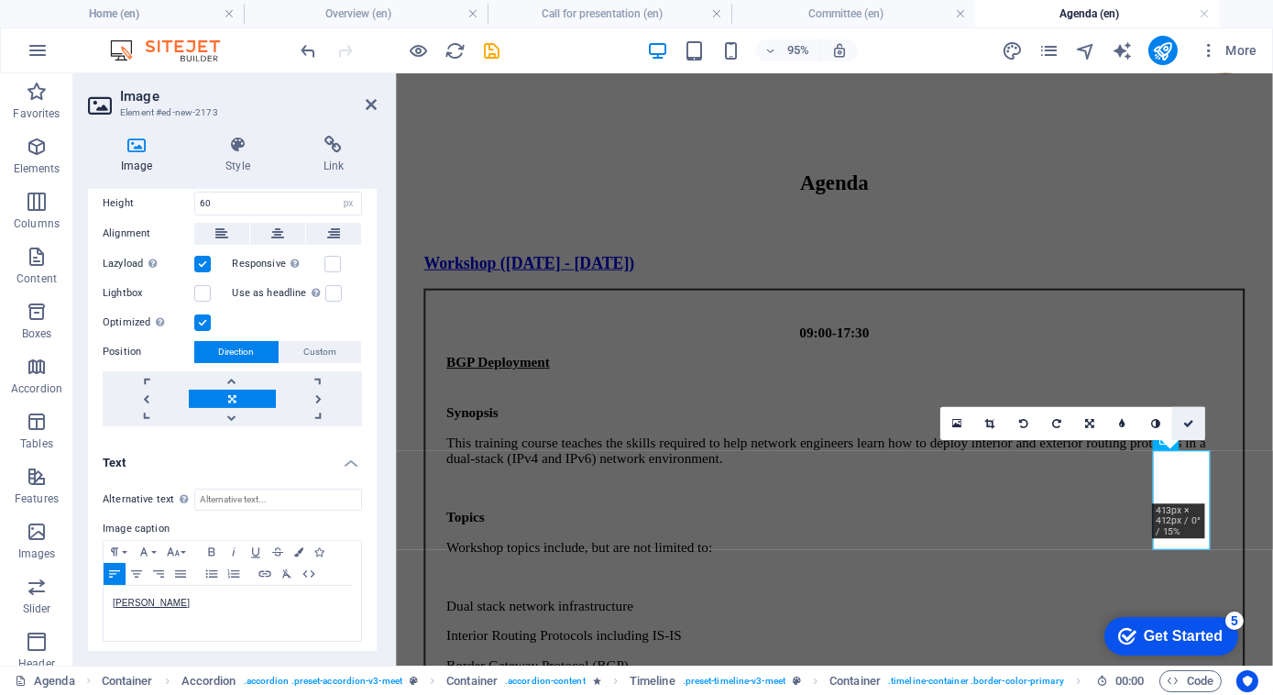
click at [1190, 418] on icon at bounding box center [1188, 423] width 11 height 10
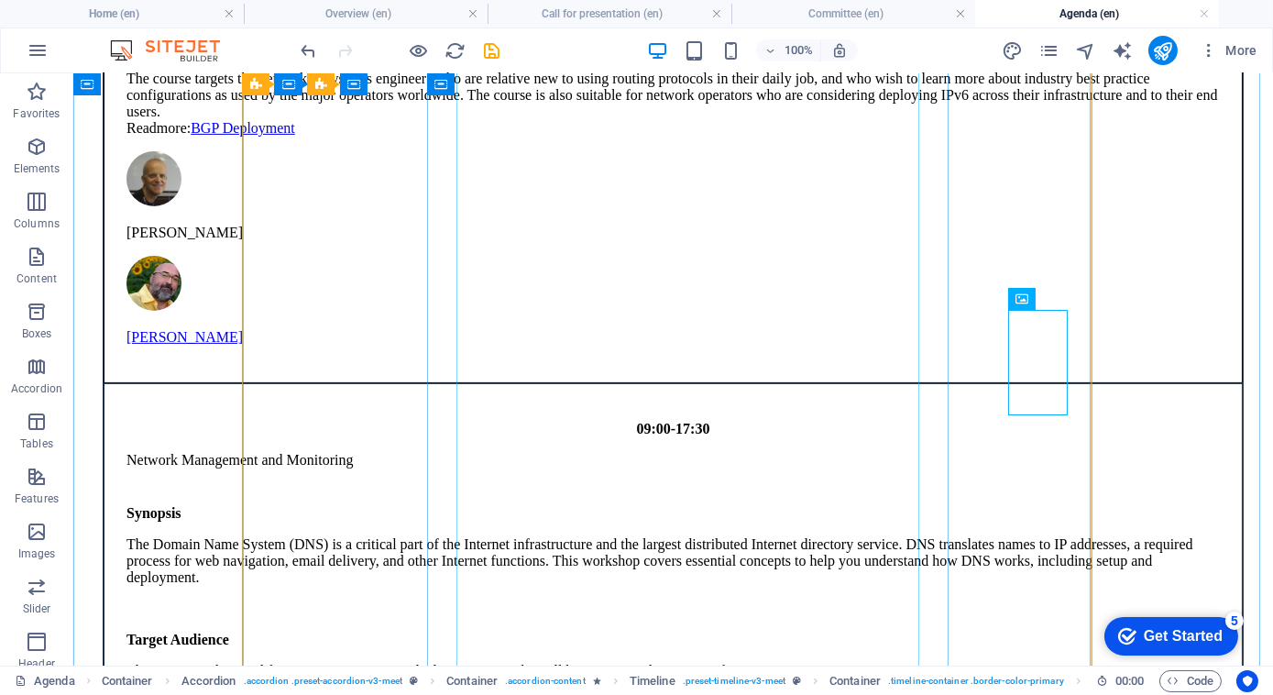
scroll to position [1244, 0]
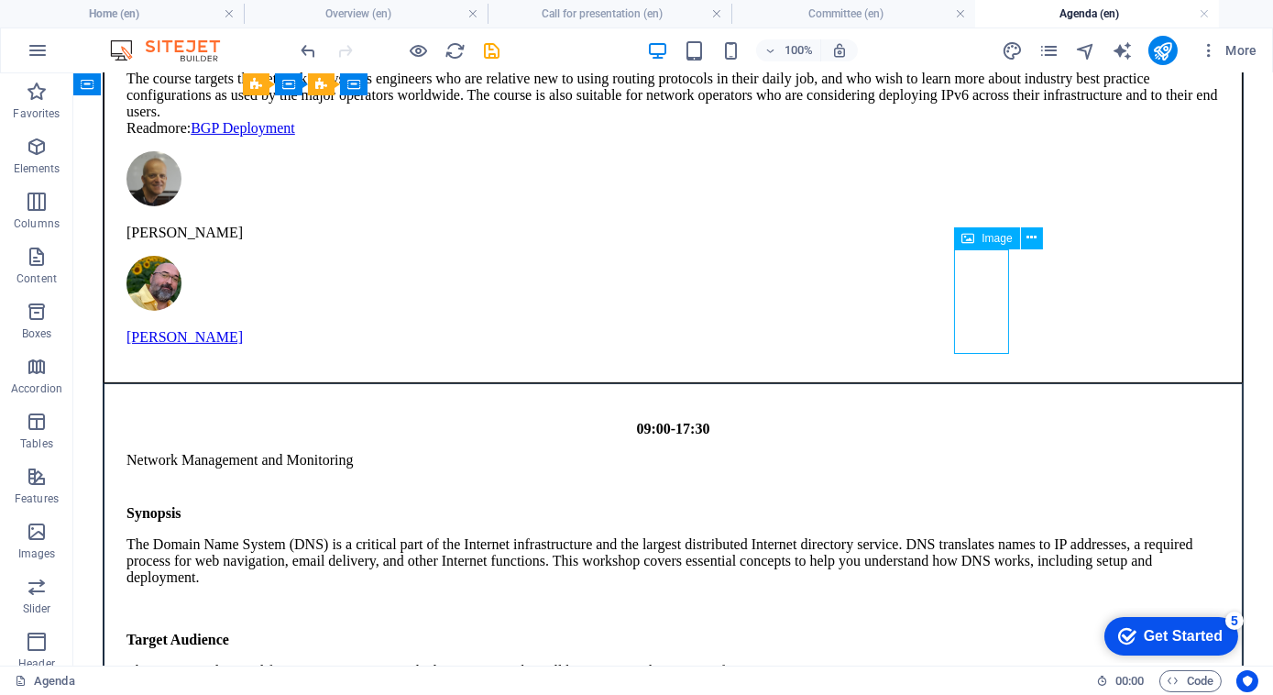
select select "px"
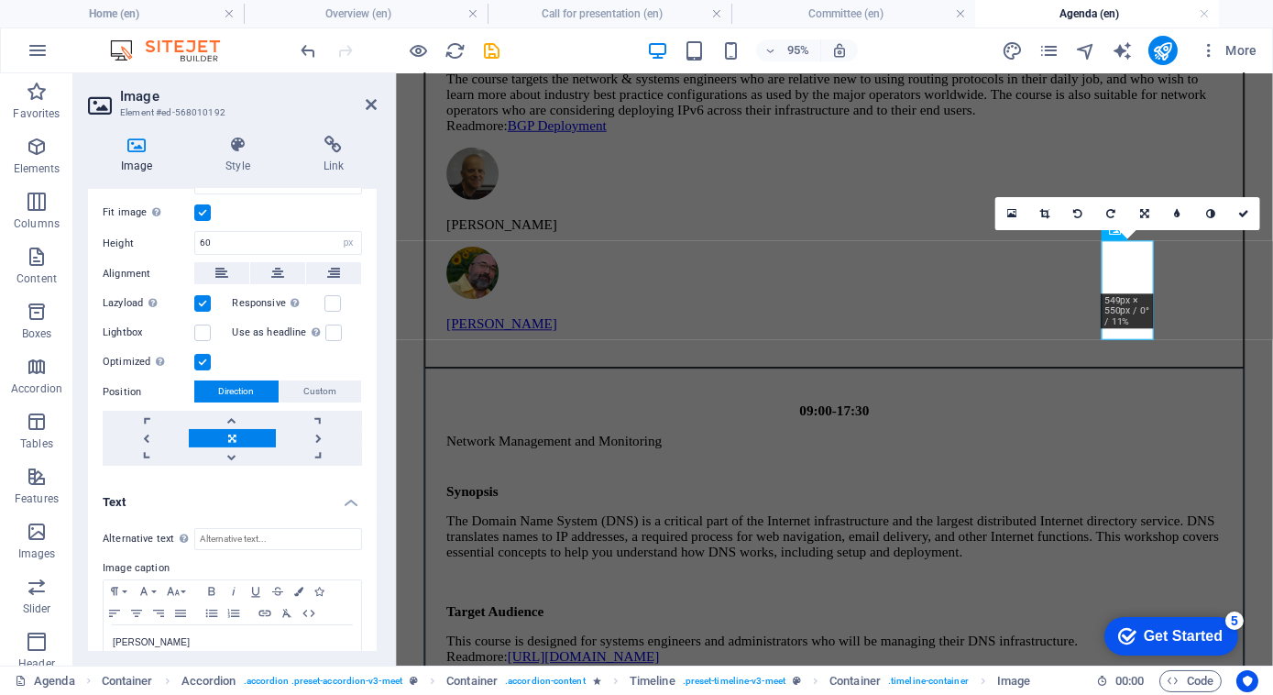
scroll to position [317, 0]
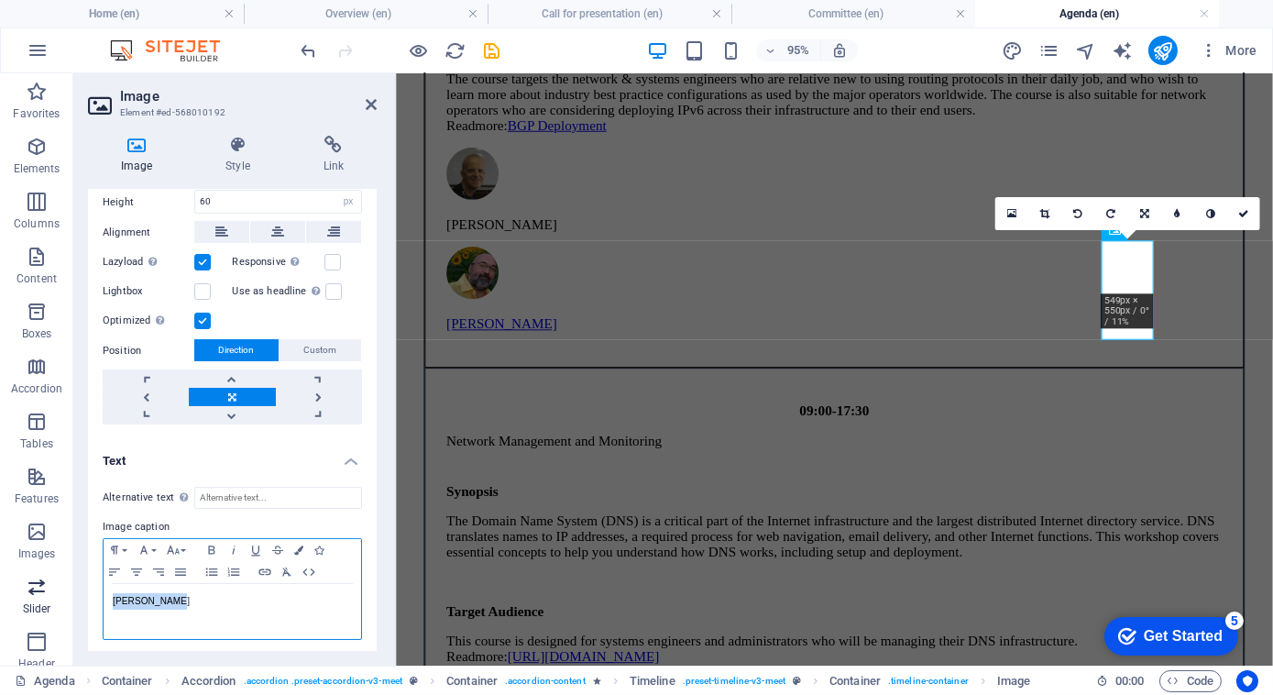
drag, startPoint x: 192, startPoint y: 600, endPoint x: 60, endPoint y: 598, distance: 132.0
click at [60, 598] on section "Favorites Elements Columns Content Boxes Accordion Tables Features Images Slide…" at bounding box center [636, 369] width 1273 height 592
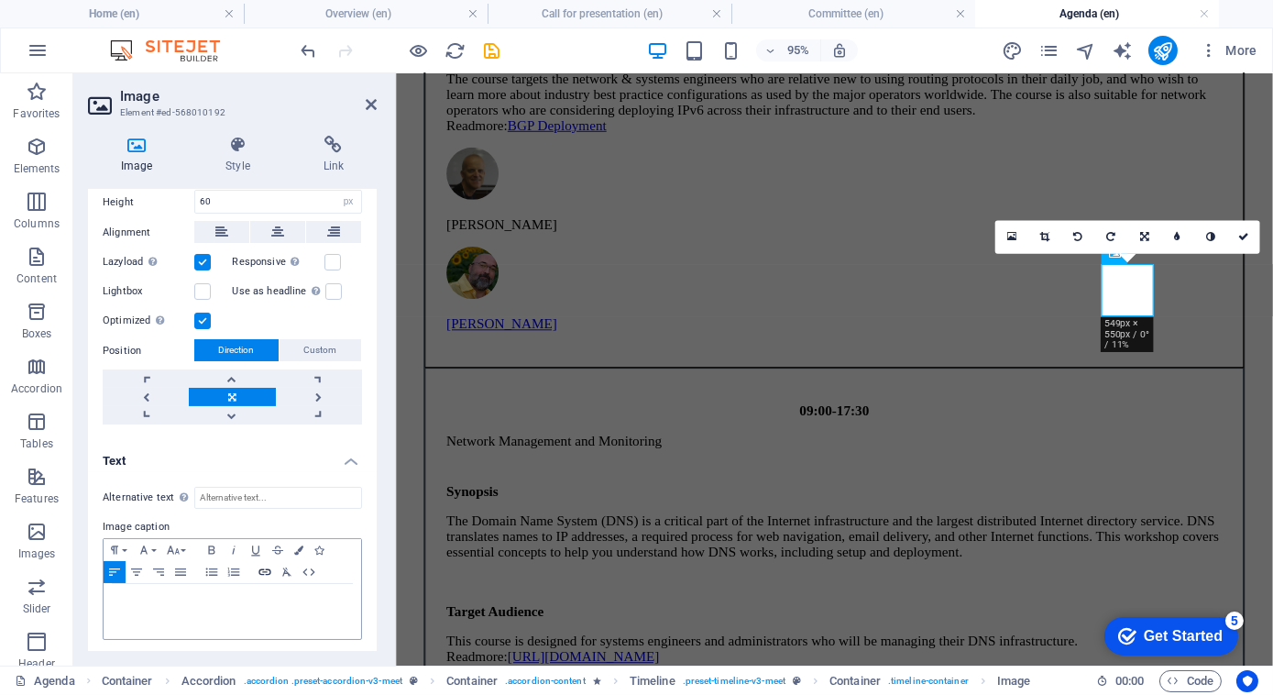
click at [266, 572] on icon "button" at bounding box center [265, 572] width 22 height 15
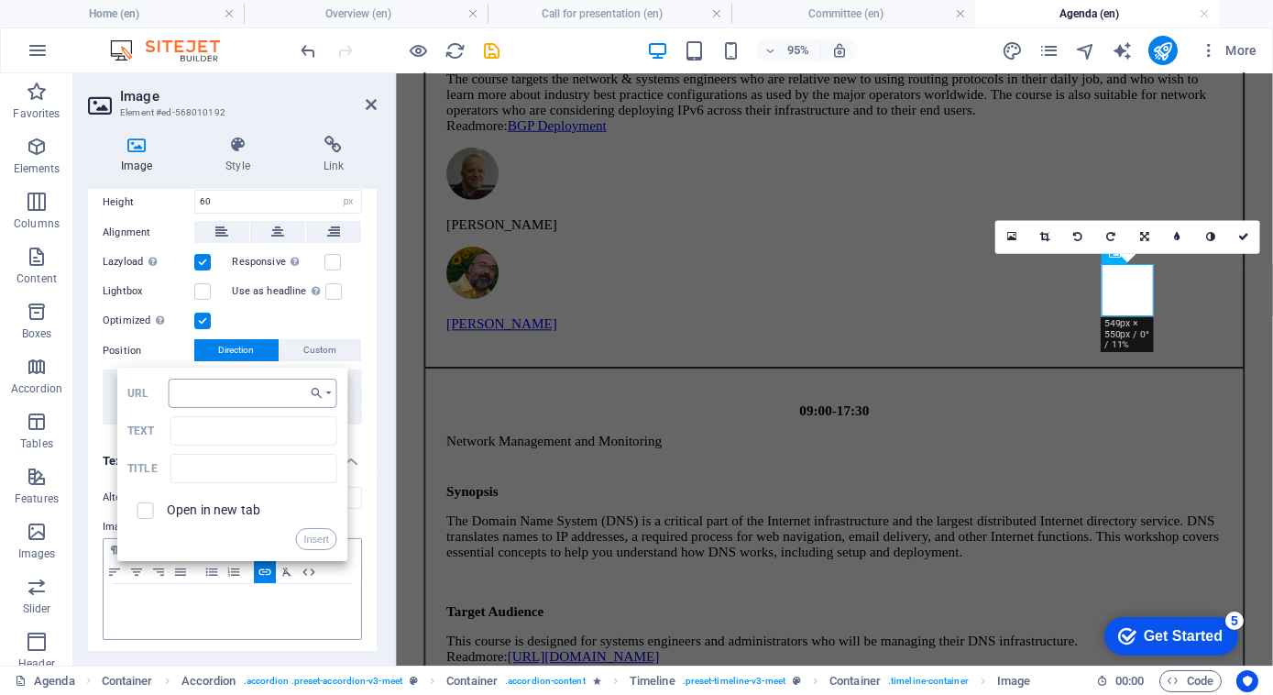
click at [211, 391] on input "URL" at bounding box center [253, 393] width 169 height 29
type input "[URL][DOMAIN_NAME]"
click at [221, 435] on input "Text" at bounding box center [253, 430] width 167 height 29
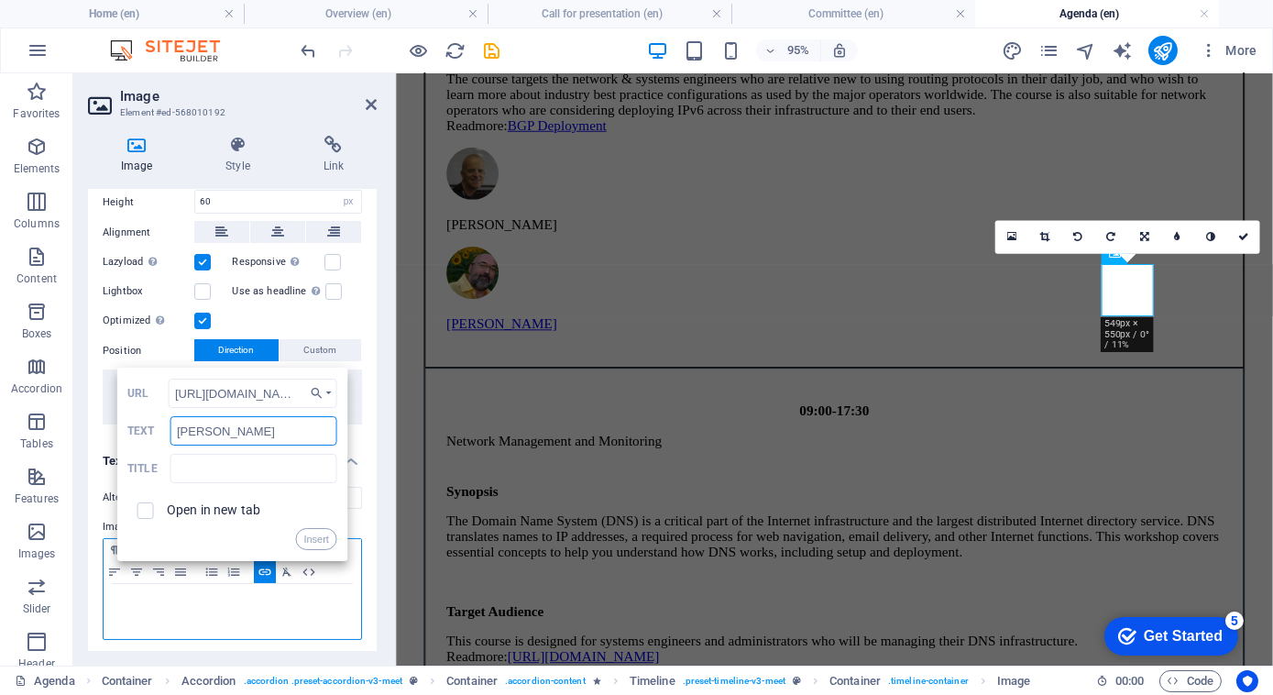
type input "[PERSON_NAME]"
click at [251, 508] on label "Open in new tab" at bounding box center [213, 509] width 93 height 15
checkbox input "true"
click at [325, 533] on button "Insert" at bounding box center [316, 539] width 42 height 22
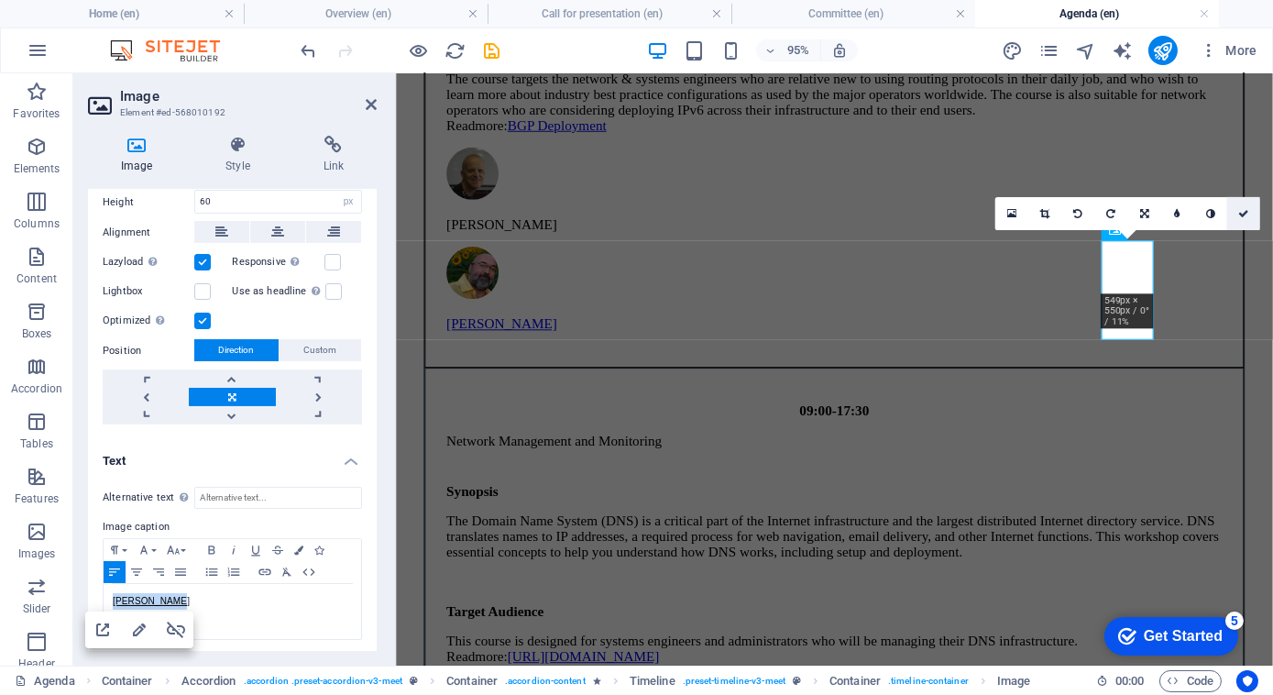
click at [1244, 216] on icon at bounding box center [1243, 213] width 11 height 10
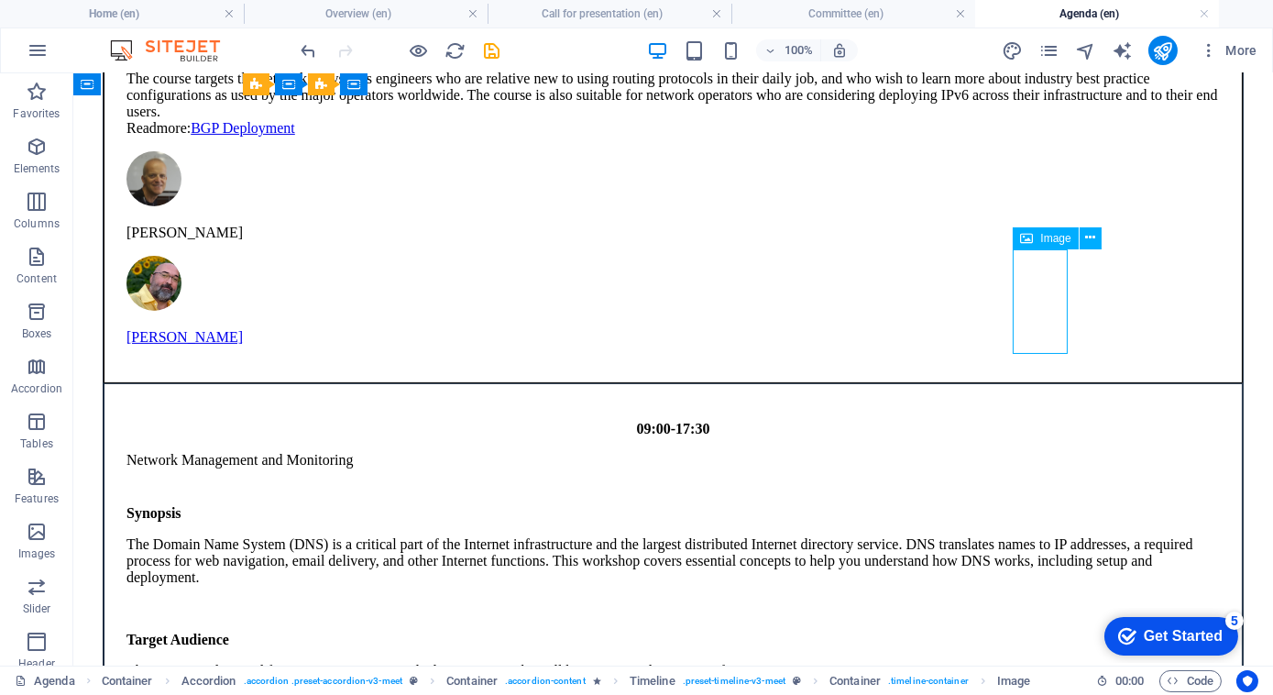
select select "px"
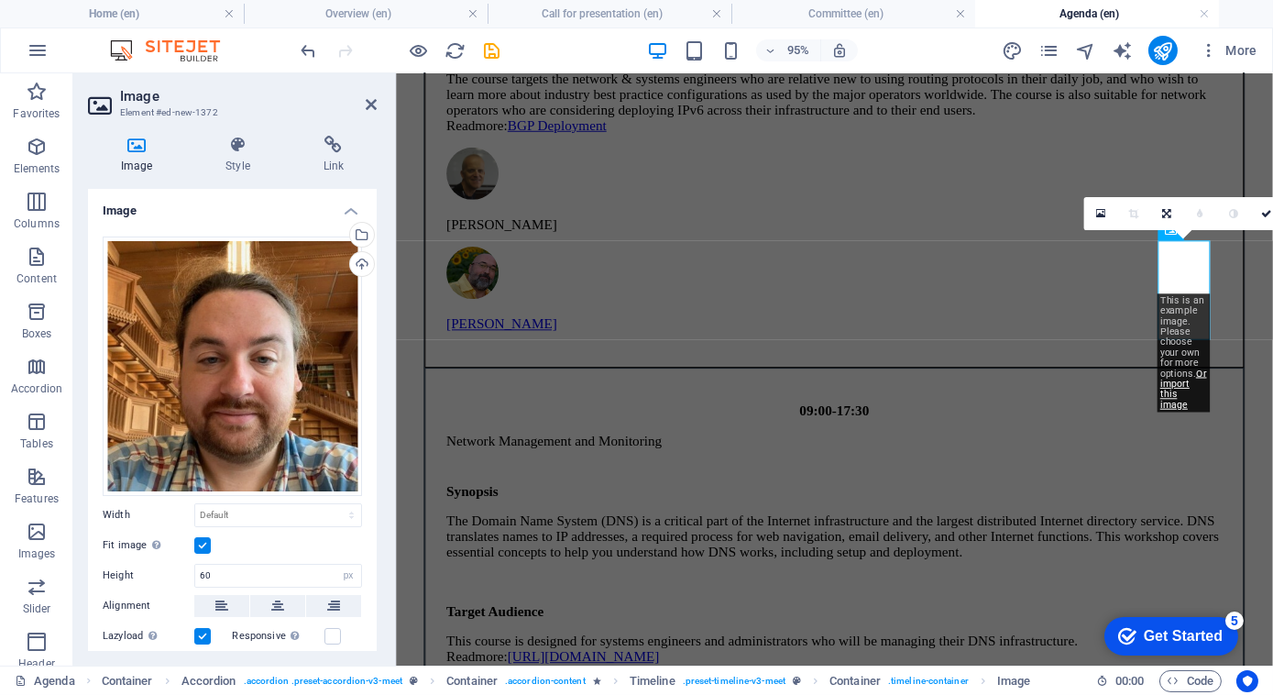
scroll to position [201, 0]
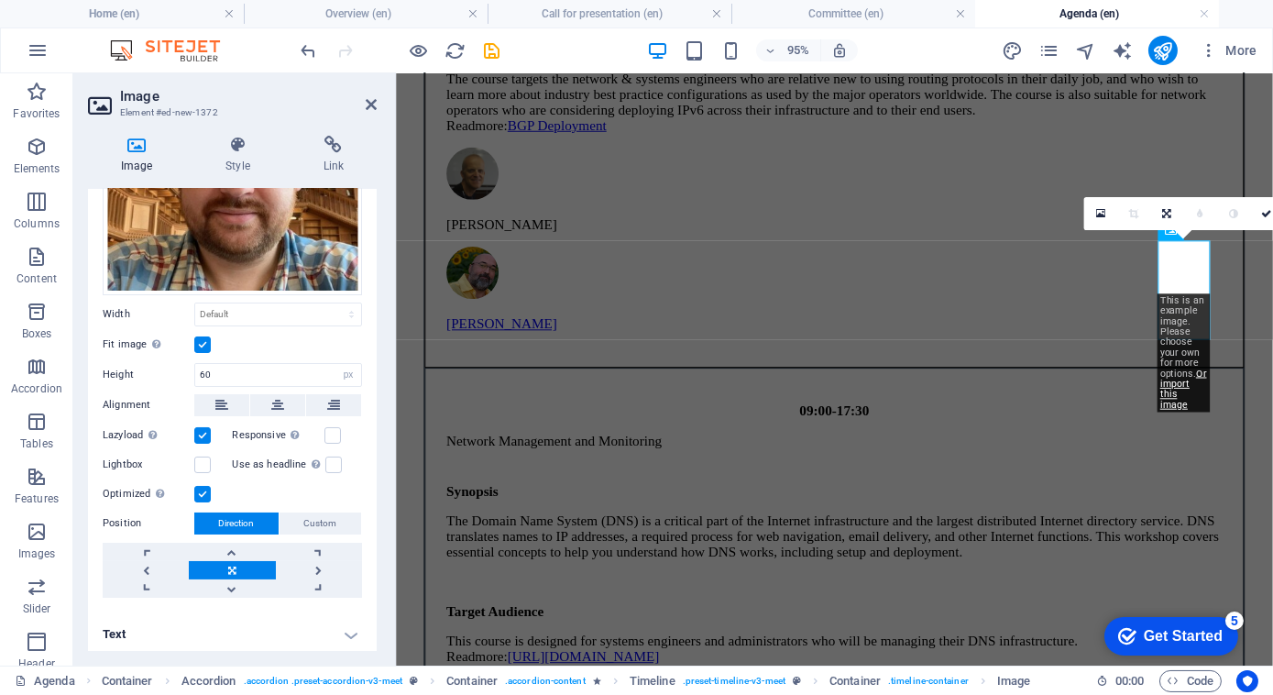
click at [256, 628] on h4 "Text" at bounding box center [232, 634] width 289 height 44
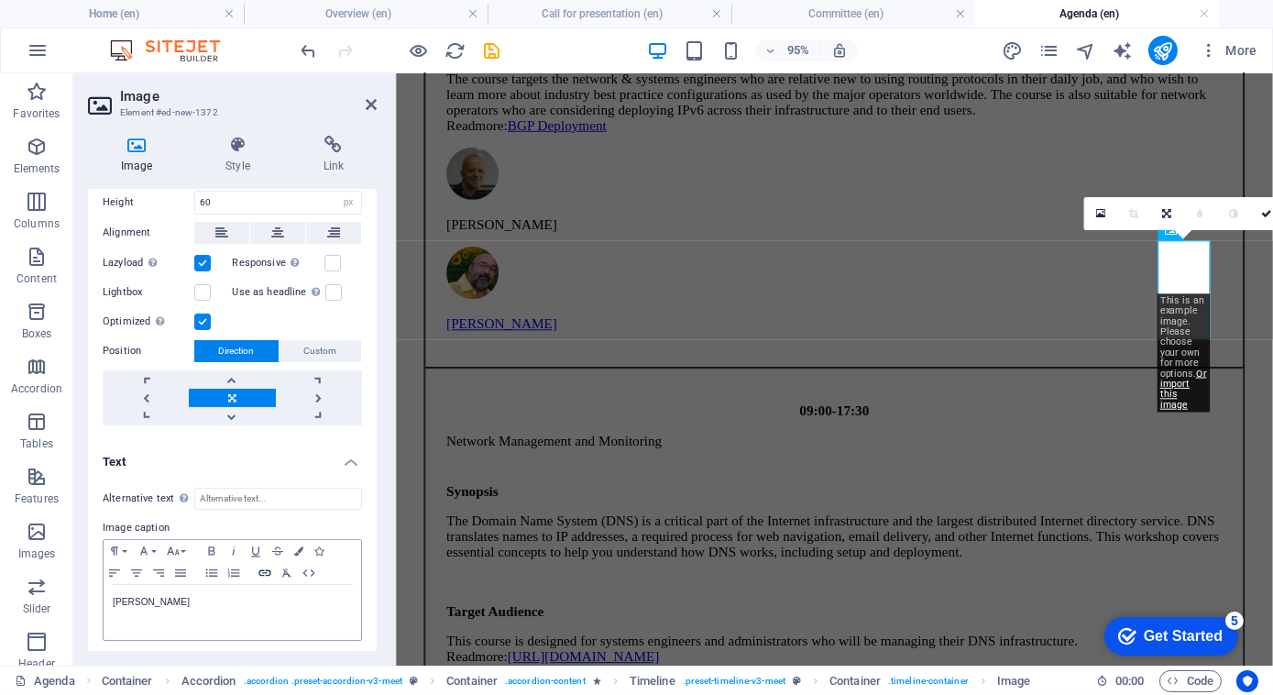
click at [262, 569] on icon "button" at bounding box center [264, 572] width 12 height 6
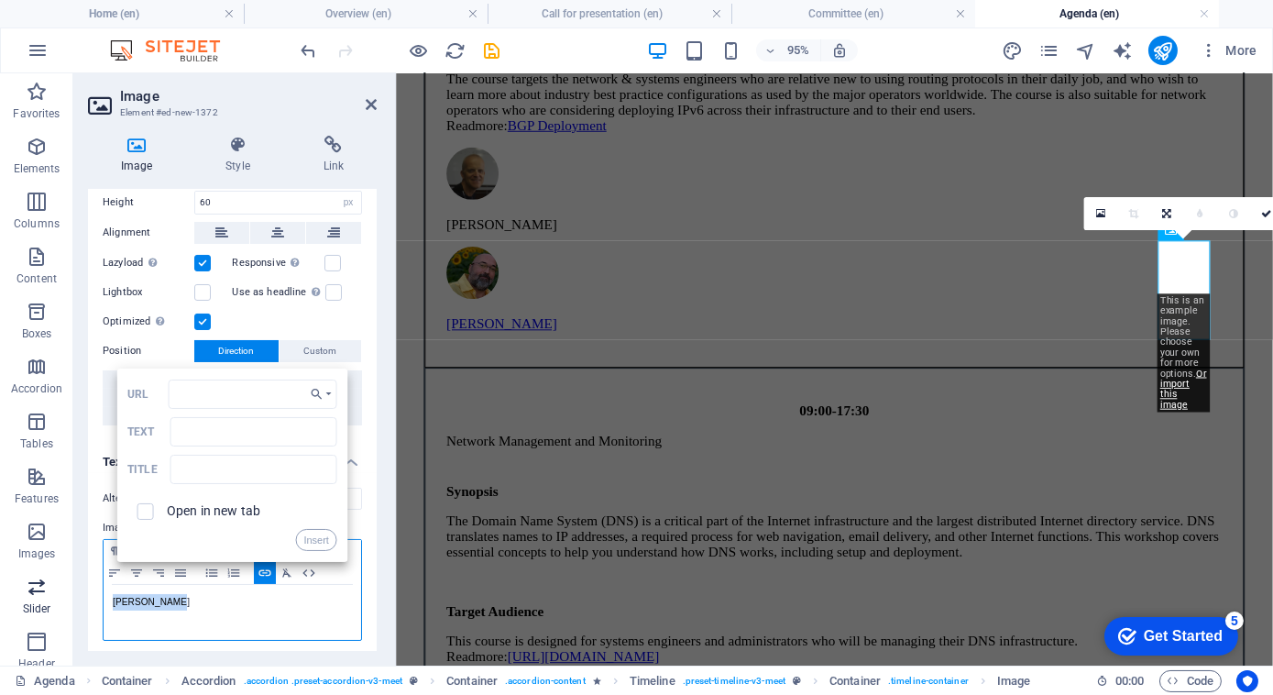
drag, startPoint x: 192, startPoint y: 598, endPoint x: 49, endPoint y: 599, distance: 143.0
click at [49, 599] on section "Favorites Elements Columns Content Boxes Accordion Tables Features Images Slide…" at bounding box center [636, 369] width 1273 height 592
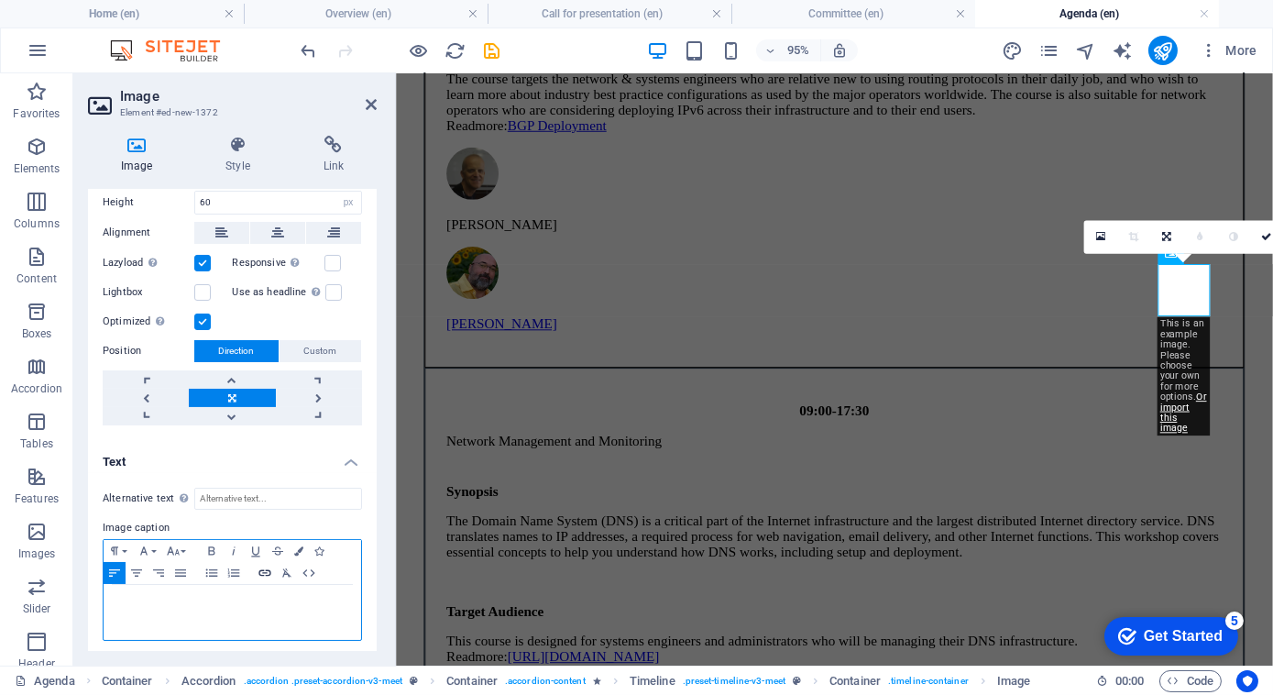
click at [262, 569] on icon "button" at bounding box center [264, 572] width 12 height 6
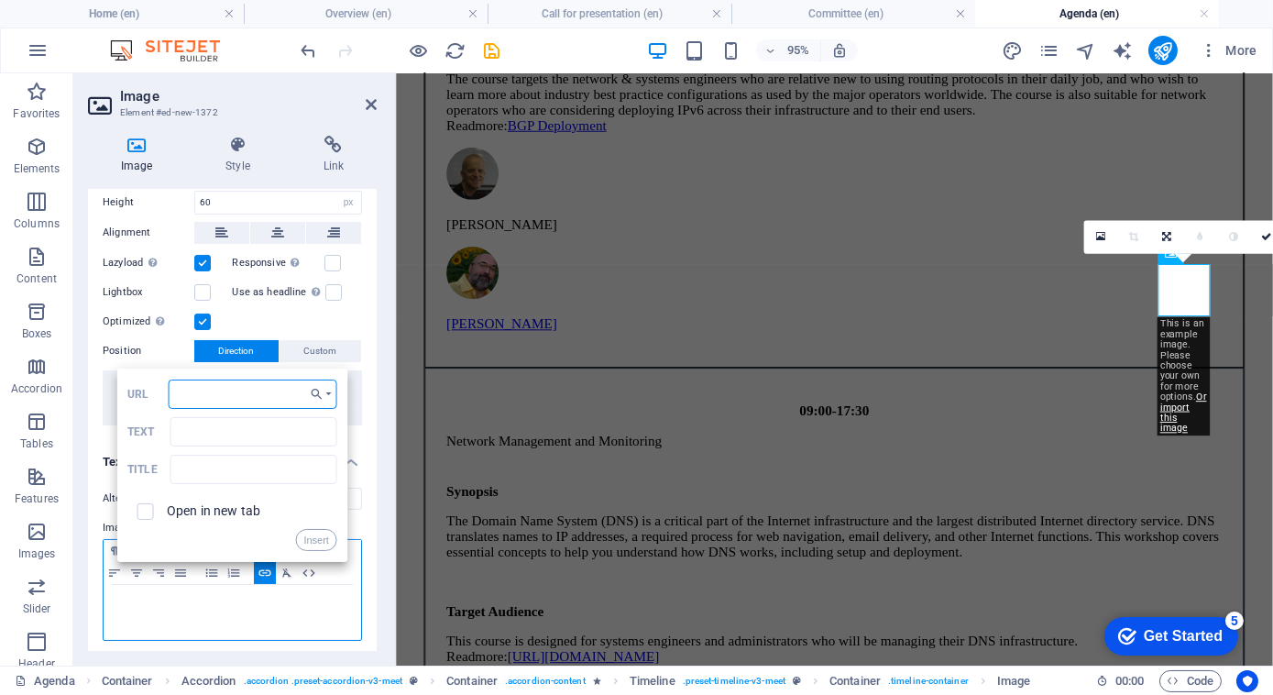
click at [247, 392] on input "URL" at bounding box center [253, 393] width 169 height 29
paste input "[URL][DOMAIN_NAME]"
type input "[URL][DOMAIN_NAME]"
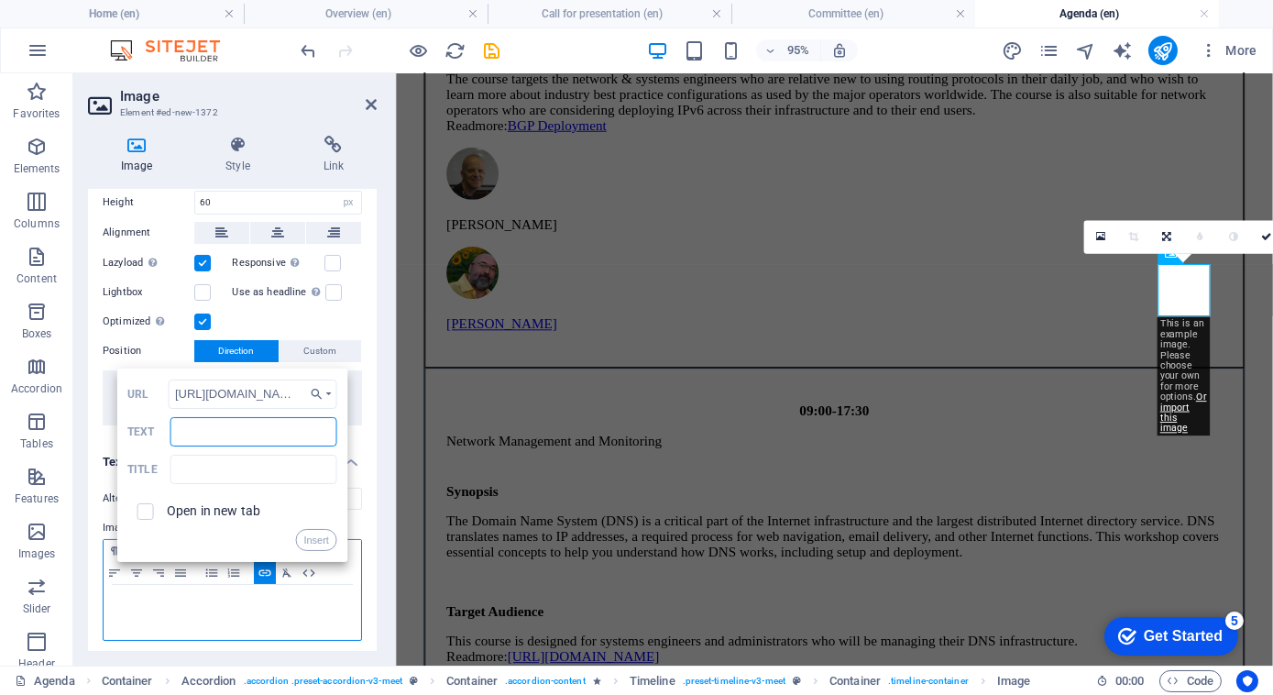
click at [238, 434] on input "Text" at bounding box center [253, 431] width 167 height 29
type input "[PERSON_NAME]"
click at [149, 503] on span at bounding box center [145, 511] width 16 height 16
click at [192, 506] on label "Open in new tab" at bounding box center [213, 510] width 93 height 15
checkbox input "true"
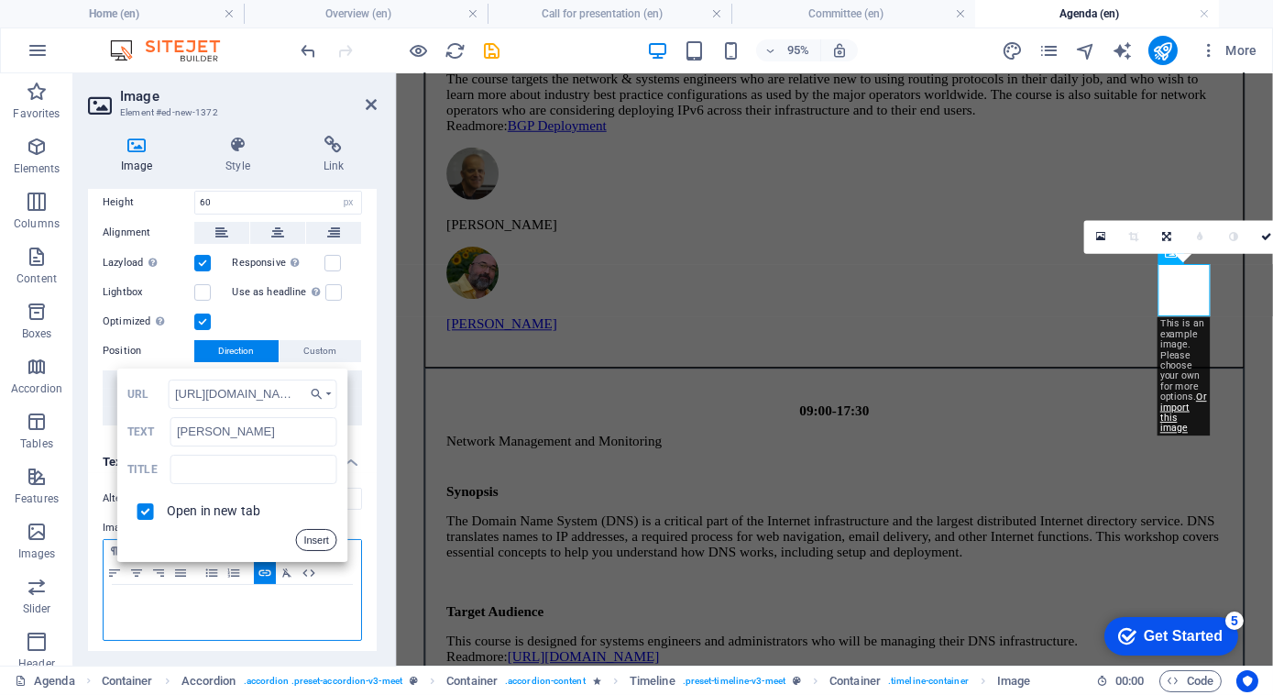
click at [316, 532] on button "Insert" at bounding box center [316, 540] width 42 height 22
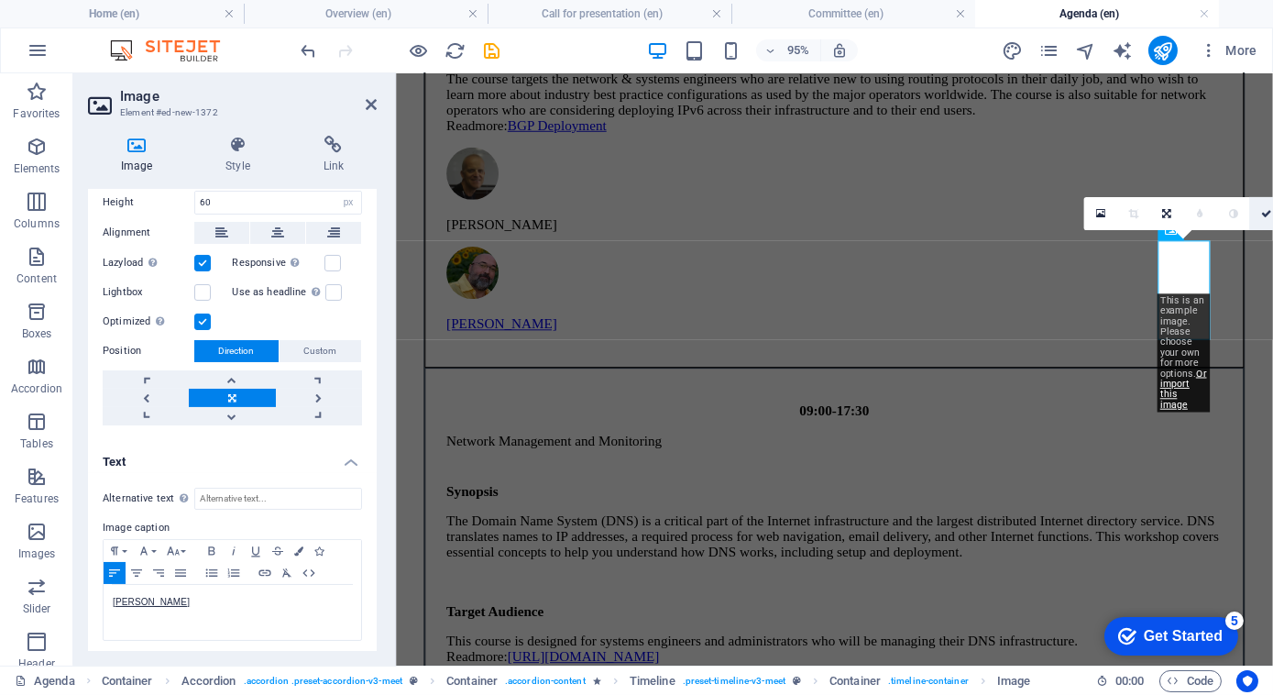
drag, startPoint x: 1262, startPoint y: 211, endPoint x: 980, endPoint y: 247, distance: 284.6
click at [1262, 212] on icon at bounding box center [1266, 213] width 11 height 10
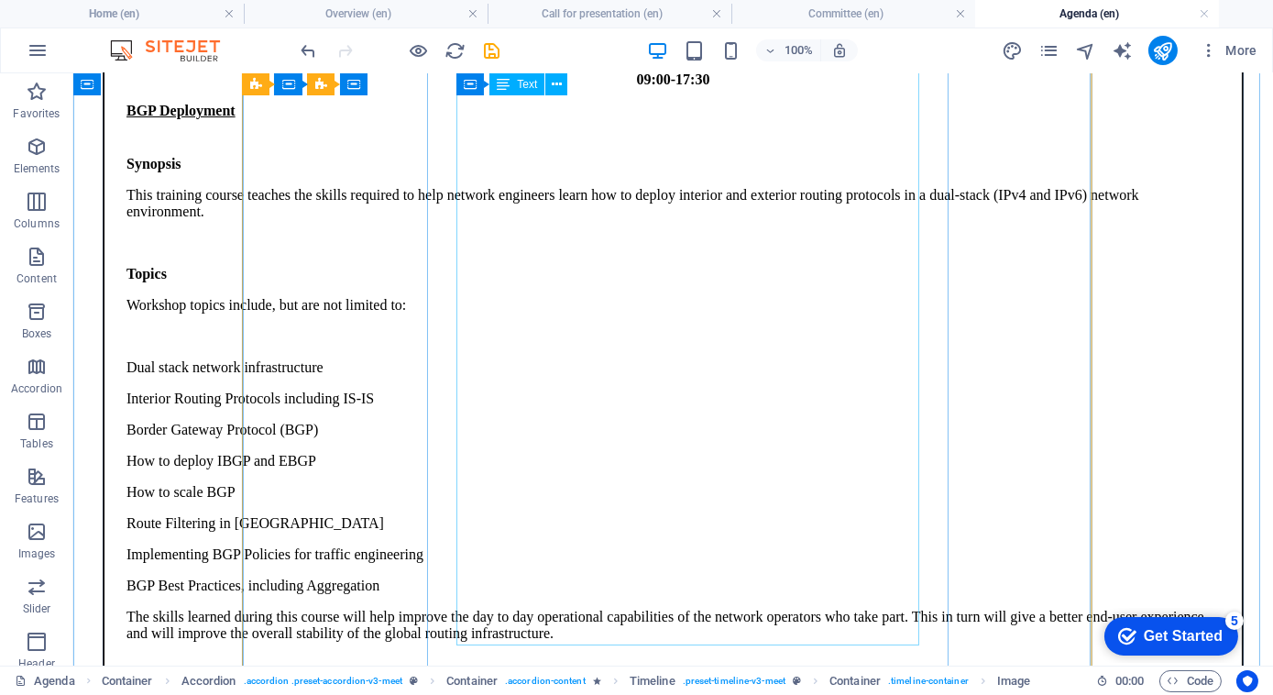
scroll to position [478, 0]
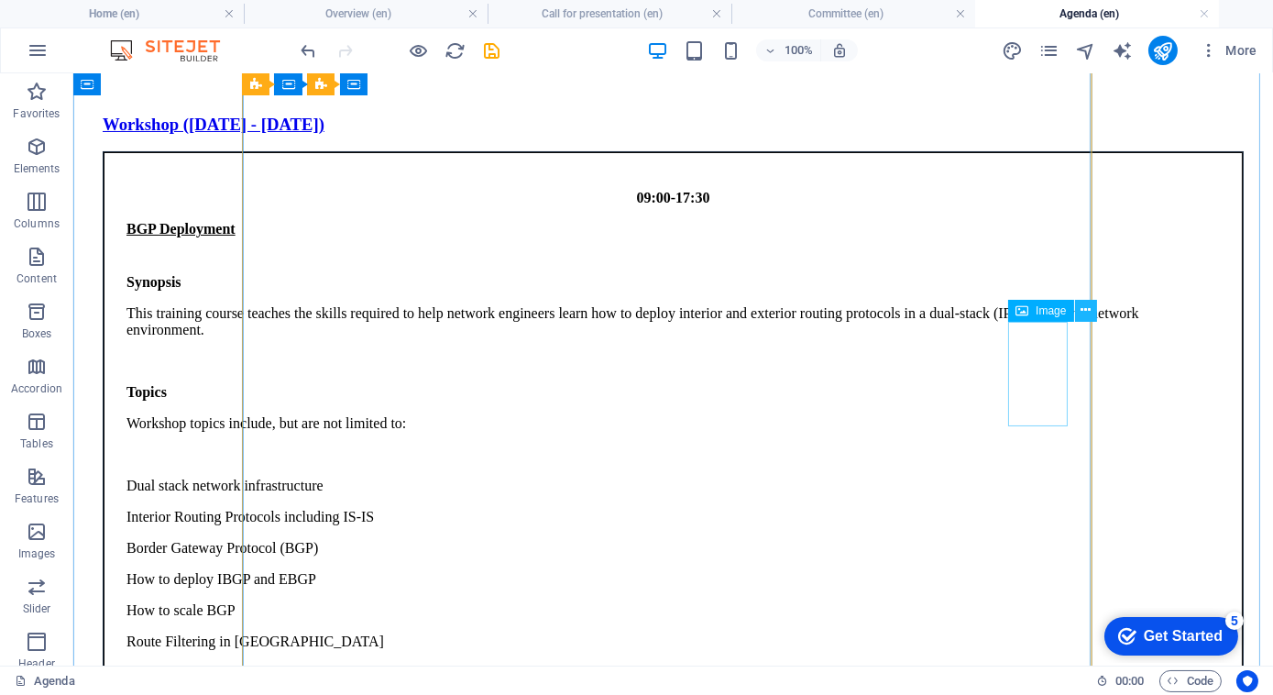
click at [1083, 309] on icon at bounding box center [1086, 310] width 10 height 19
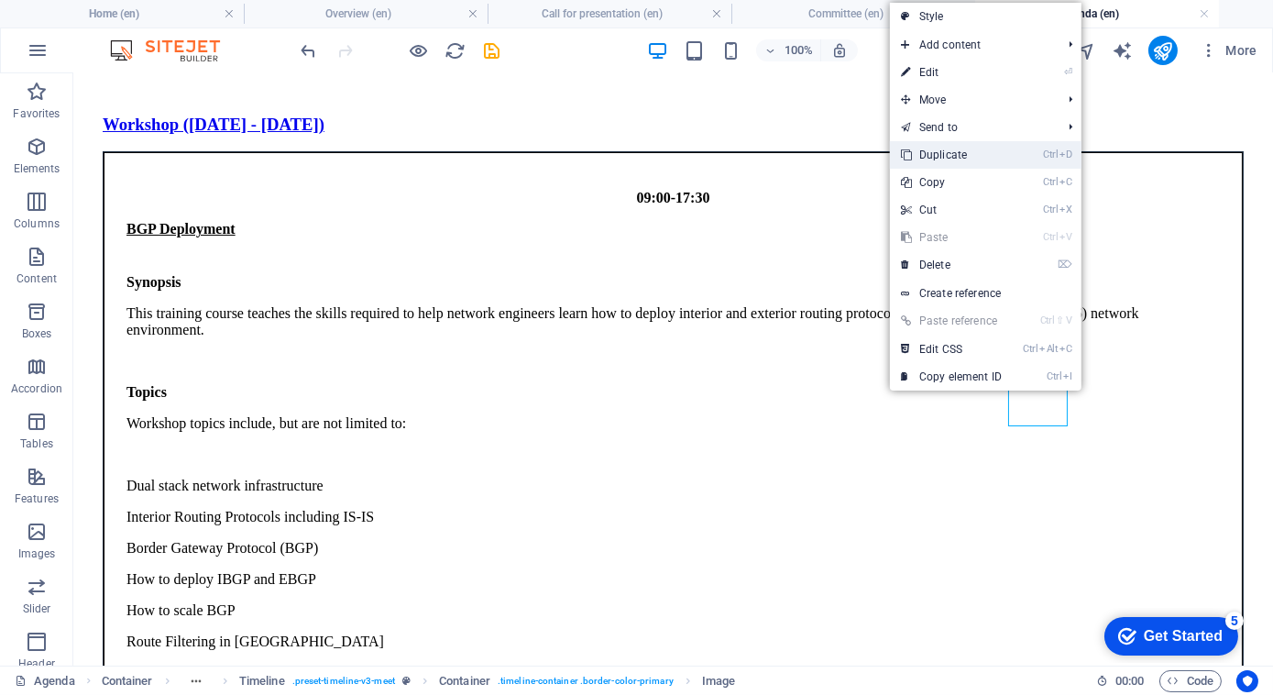
click at [949, 152] on link "Ctrl D Duplicate" at bounding box center [951, 154] width 123 height 27
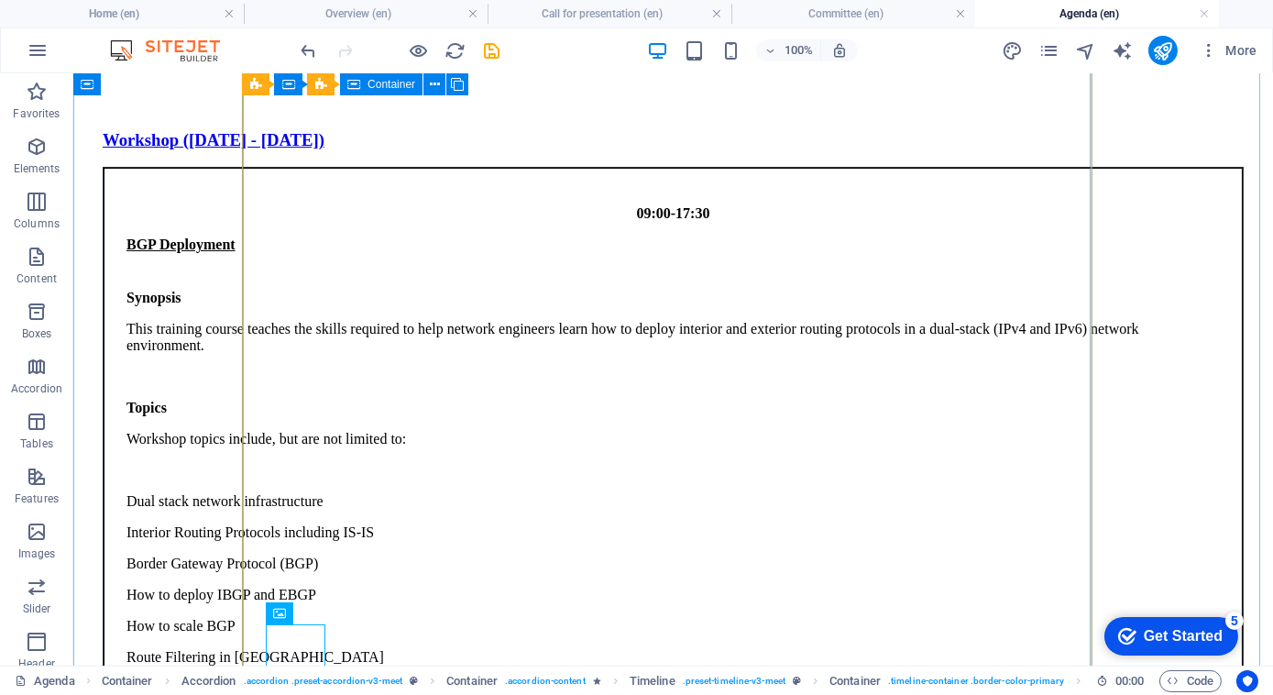
scroll to position [457, 0]
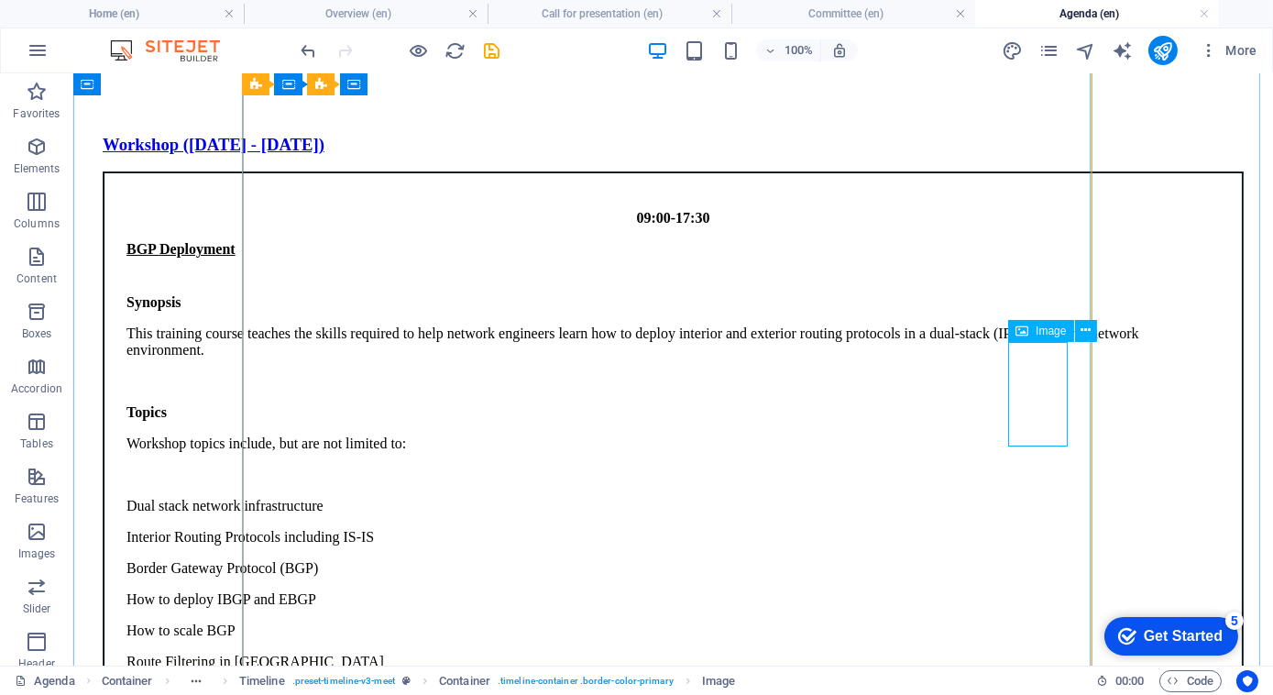
select select "px"
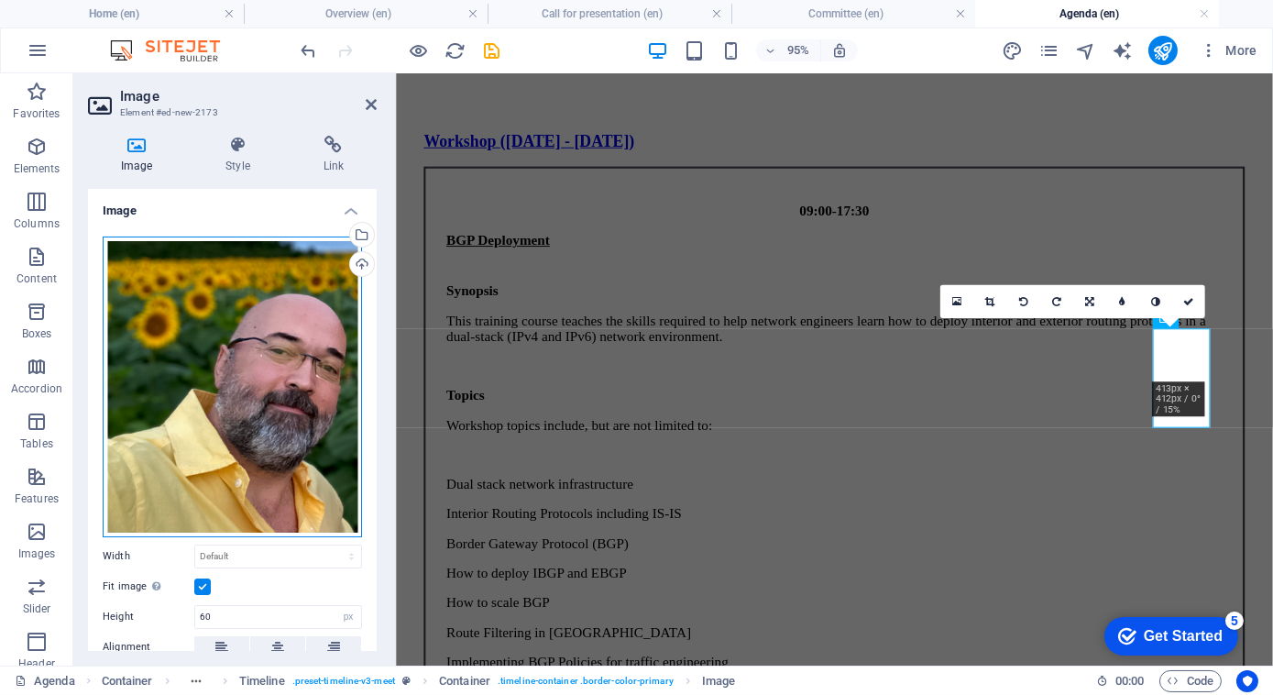
click at [182, 362] on div "Drag files here, click to choose files or select files from Files or our free s…" at bounding box center [232, 386] width 259 height 301
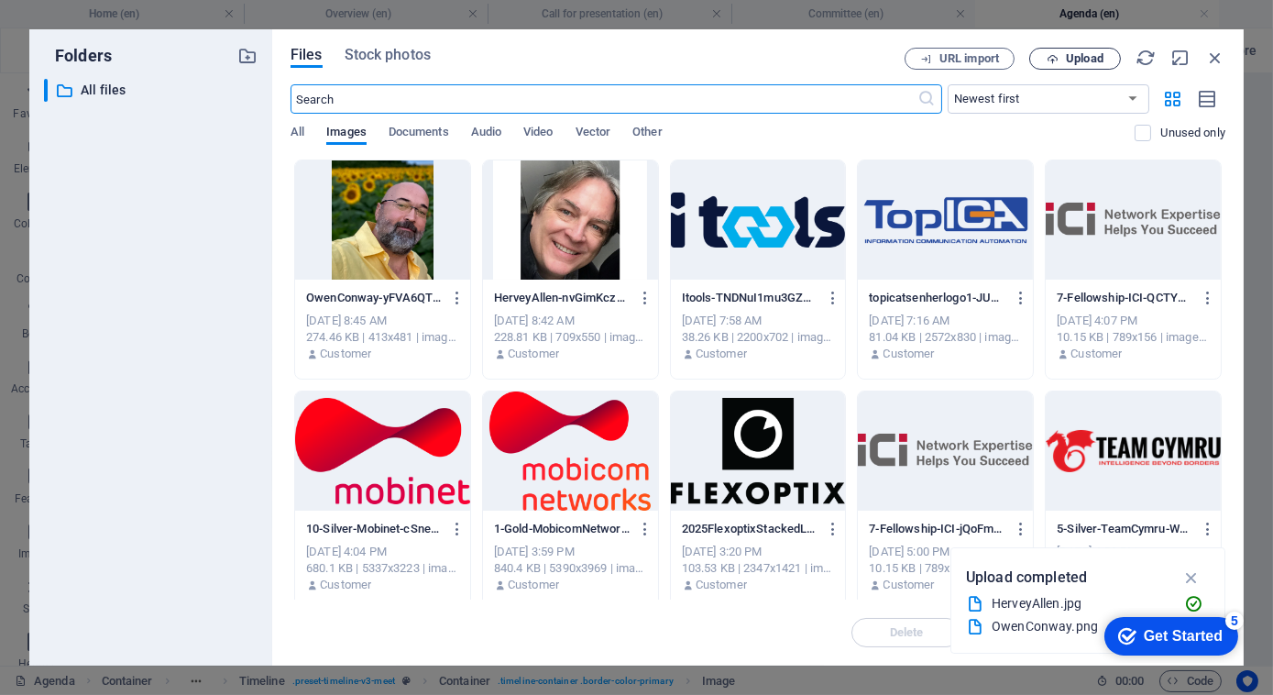
click at [1075, 61] on span "Upload" at bounding box center [1085, 58] width 38 height 11
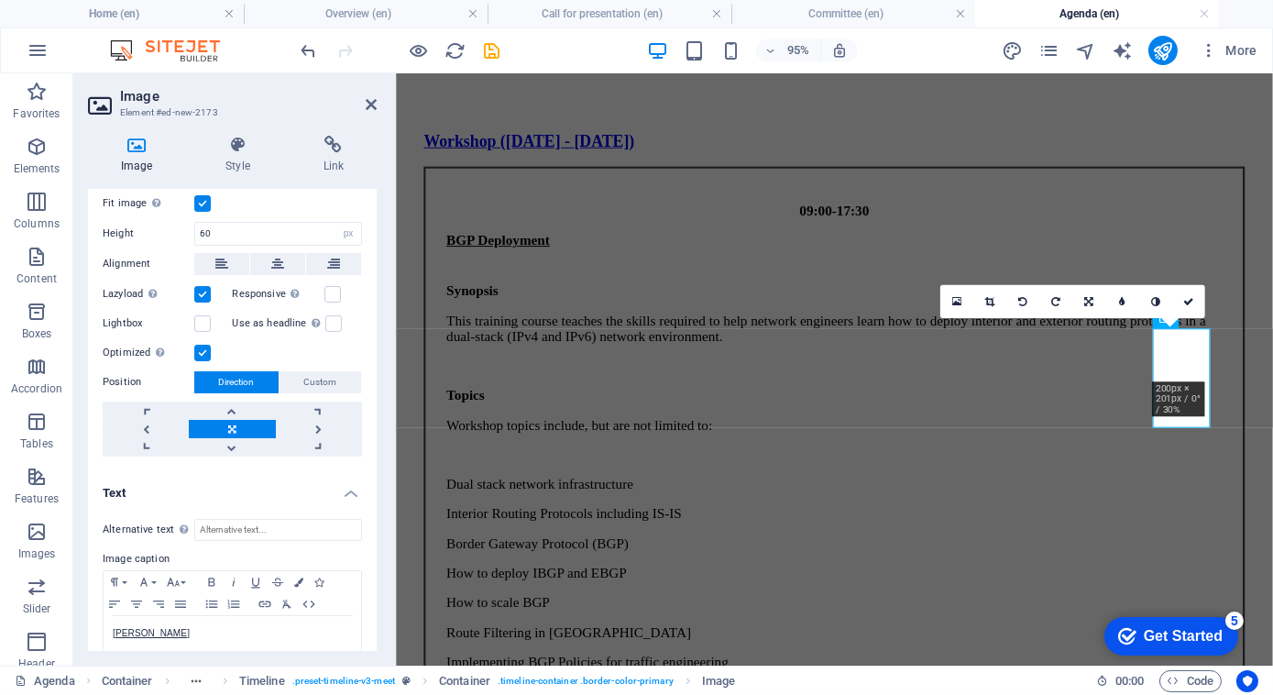
scroll to position [373, 0]
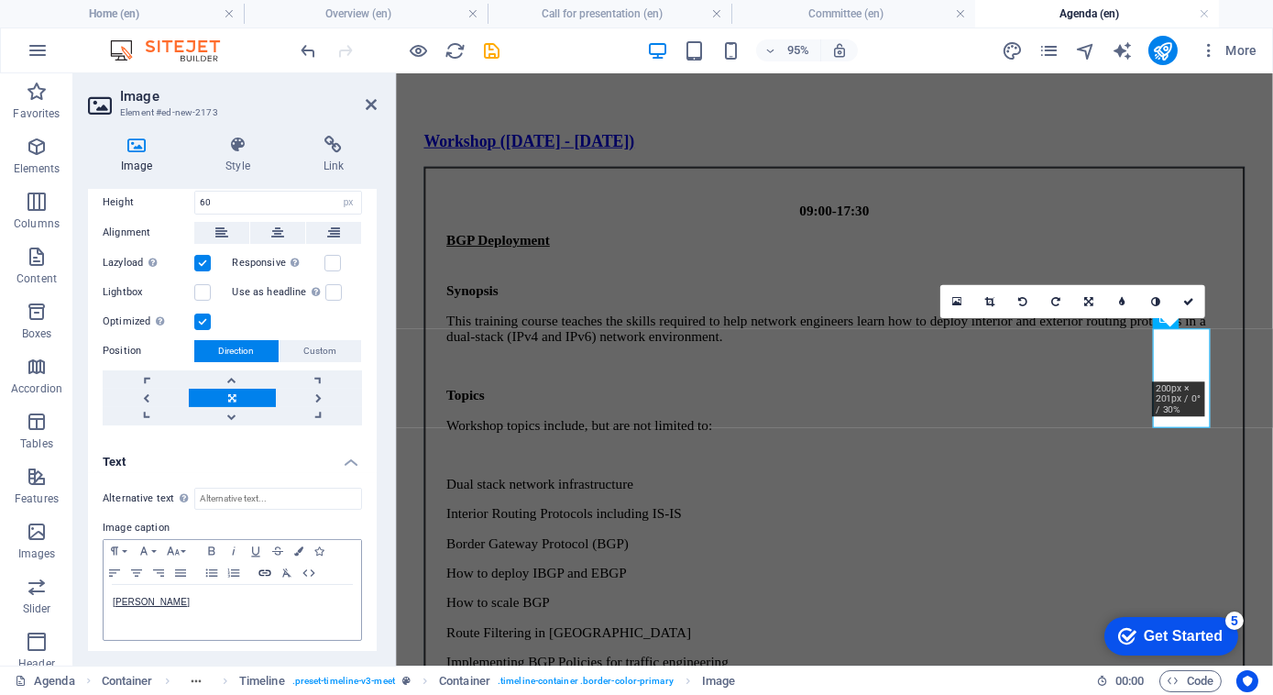
click at [271, 567] on icon "button" at bounding box center [265, 573] width 22 height 15
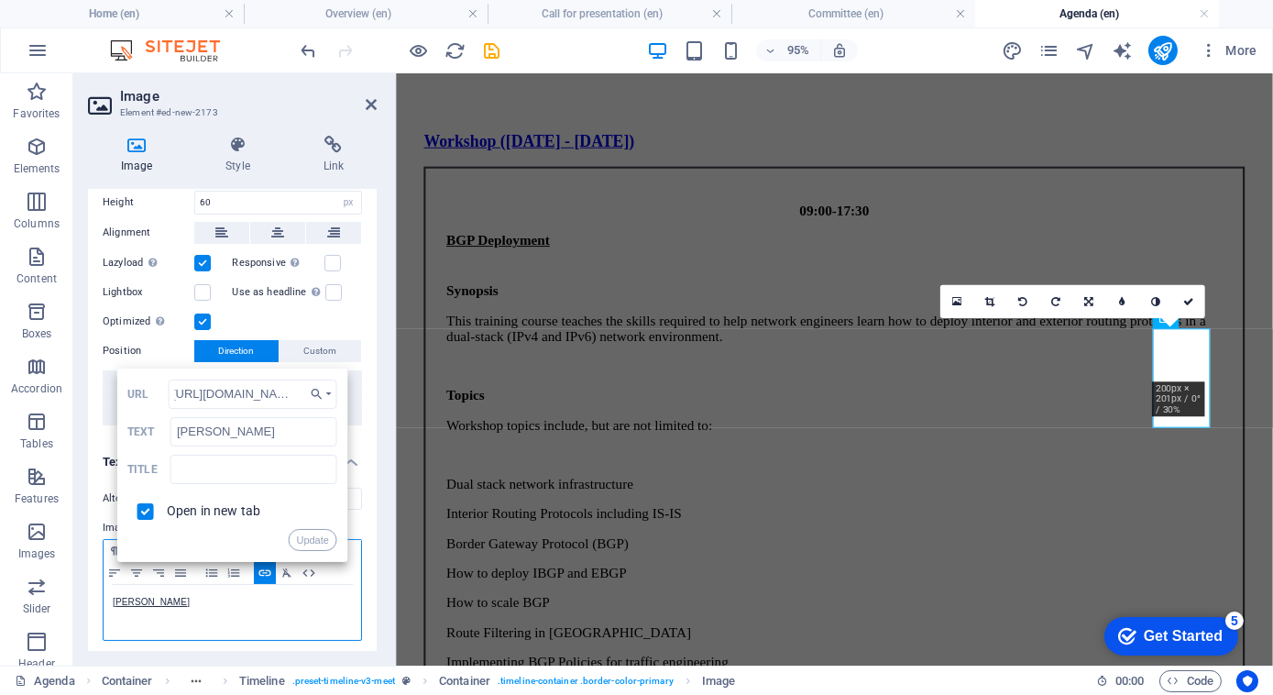
scroll to position [0, 0]
drag, startPoint x: 185, startPoint y: 601, endPoint x: 98, endPoint y: 586, distance: 88.5
click at [98, 586] on div "Alternative text The alternative text is used by devices that cannot display im…" at bounding box center [232, 564] width 289 height 183
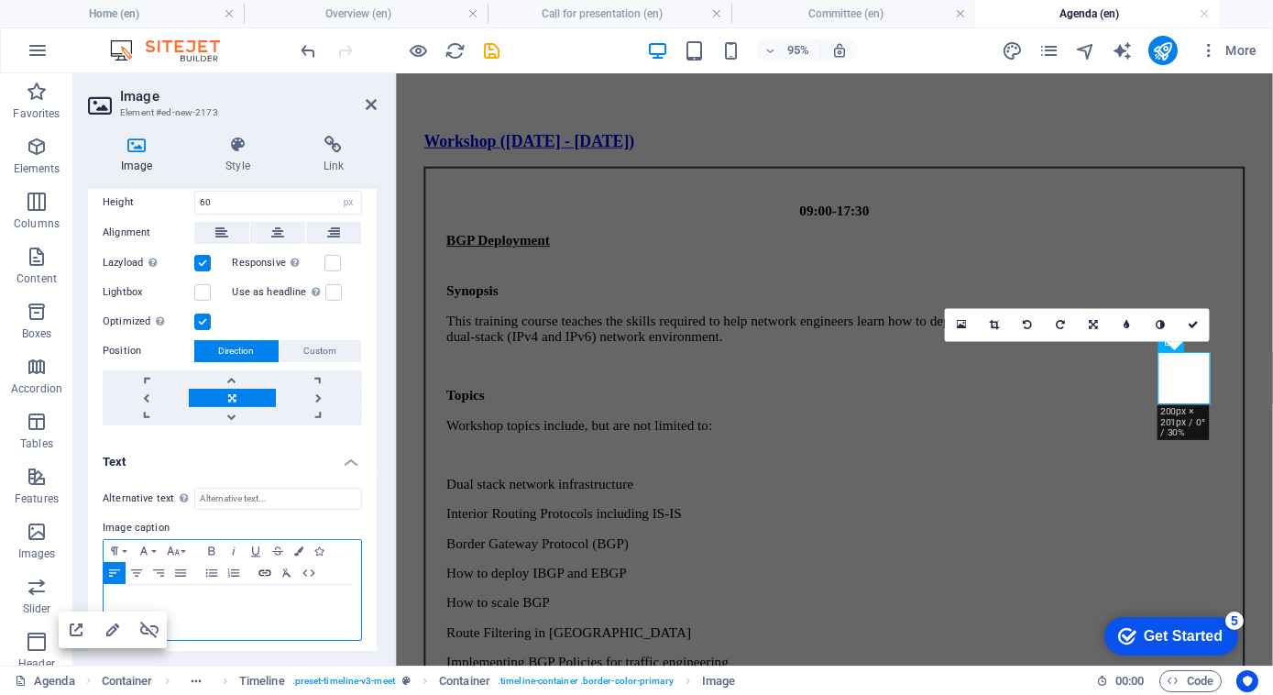
type input "​"
click at [269, 577] on button "Insert Link" at bounding box center [265, 573] width 22 height 22
checkbox input "true"
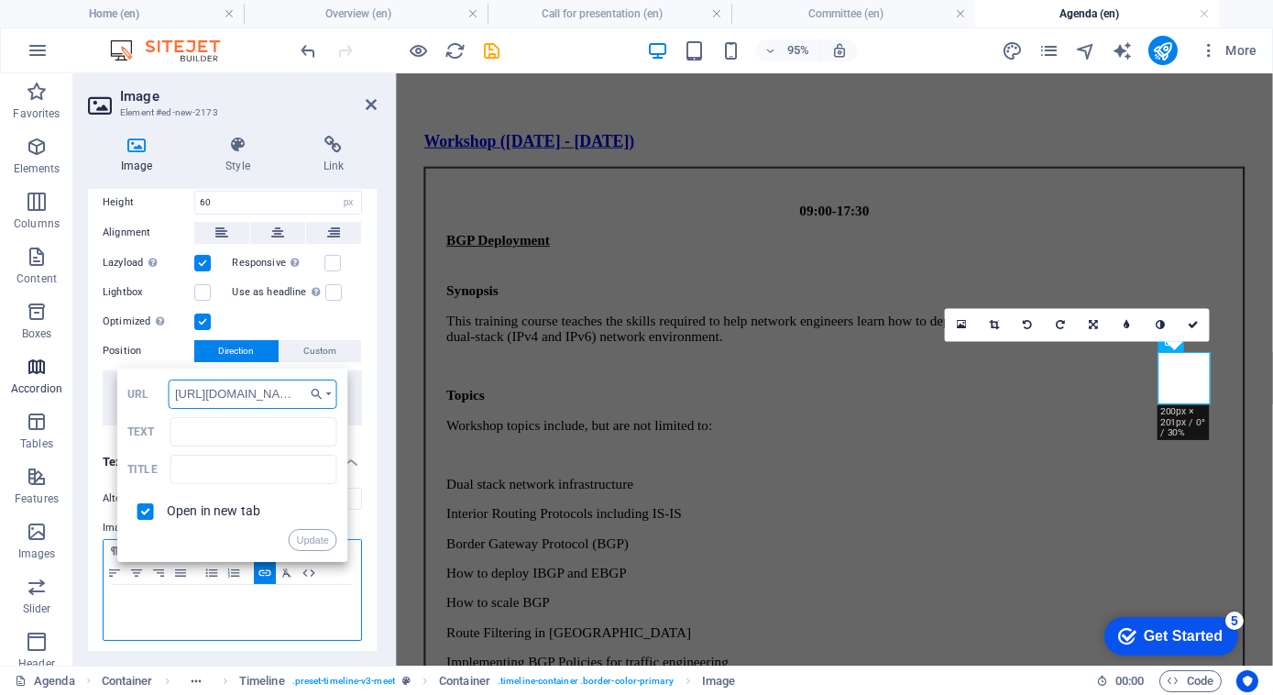
drag, startPoint x: 297, startPoint y: 385, endPoint x: 70, endPoint y: 363, distance: 228.4
click at [70, 363] on section "Favorites Elements Columns Content Boxes Accordion Tables Features Images Slide…" at bounding box center [636, 369] width 1273 height 592
paste input "[URL][DOMAIN_NAME]"
type input "[URL][DOMAIN_NAME]"
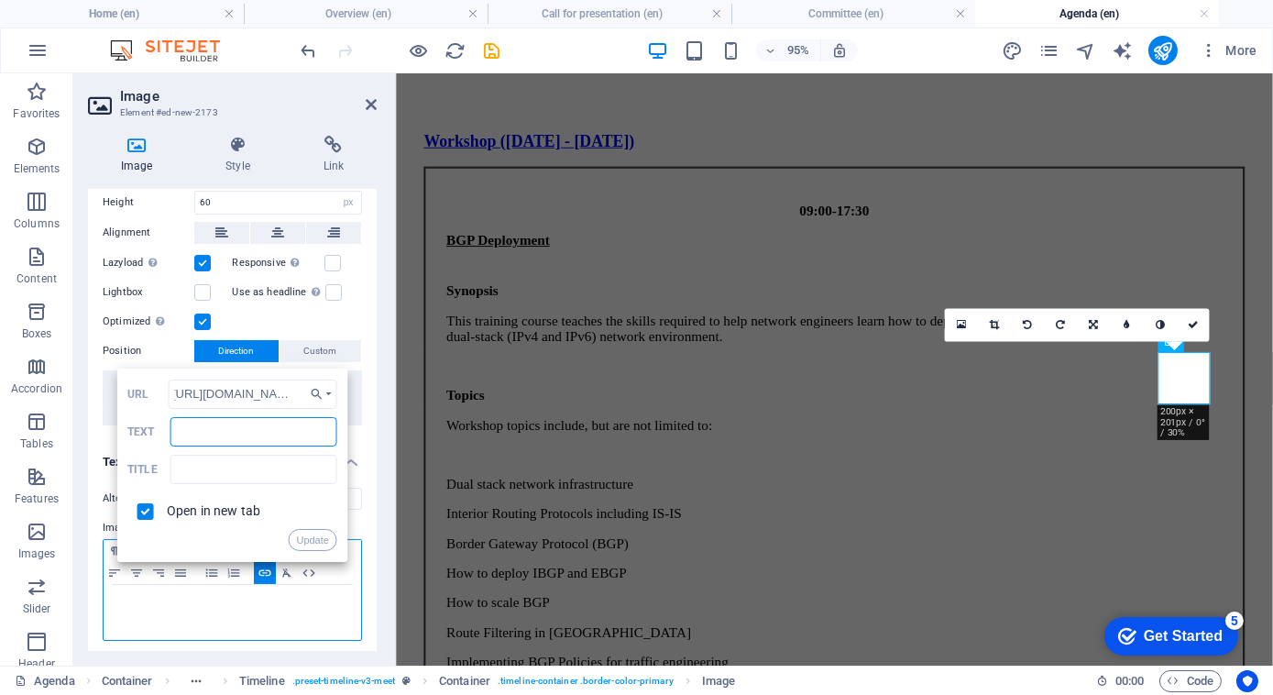
scroll to position [0, 0]
click at [249, 430] on input "​" at bounding box center [253, 431] width 167 height 29
type input "​[PERSON_NAME]"
click at [310, 533] on button "Update" at bounding box center [312, 540] width 49 height 22
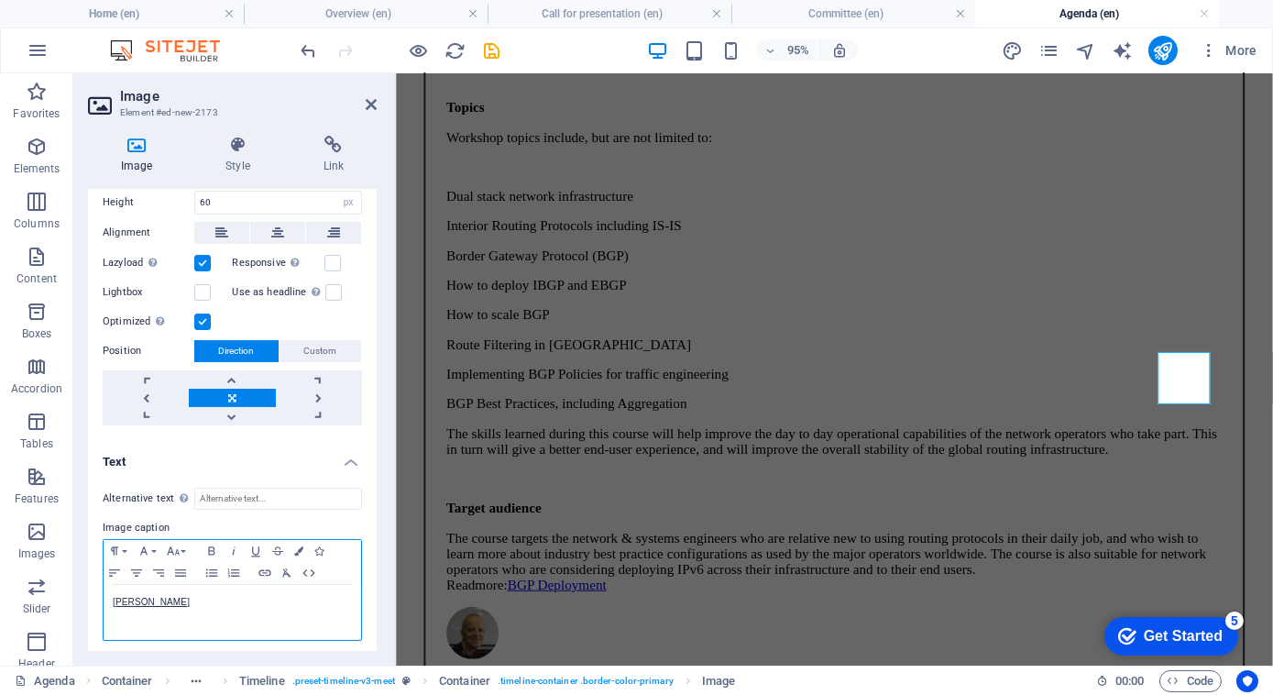
scroll to position [938, 0]
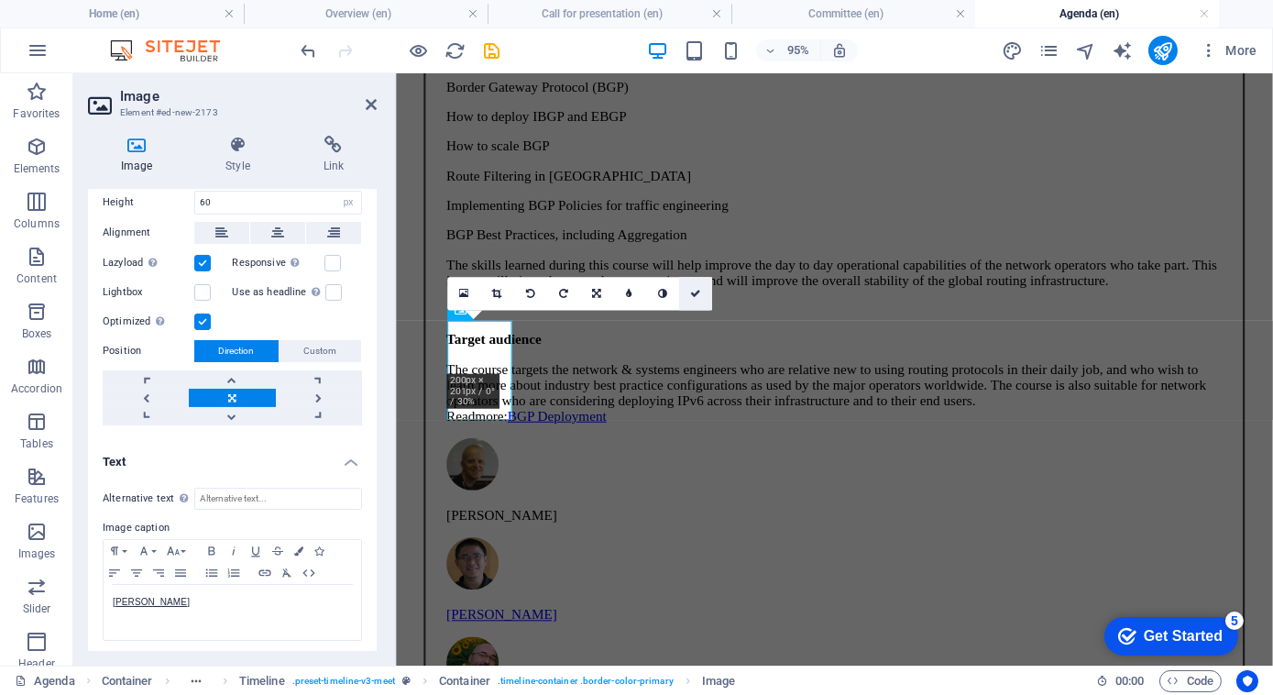
drag, startPoint x: 694, startPoint y: 291, endPoint x: 882, endPoint y: 302, distance: 188.2
click at [694, 291] on icon at bounding box center [695, 293] width 11 height 10
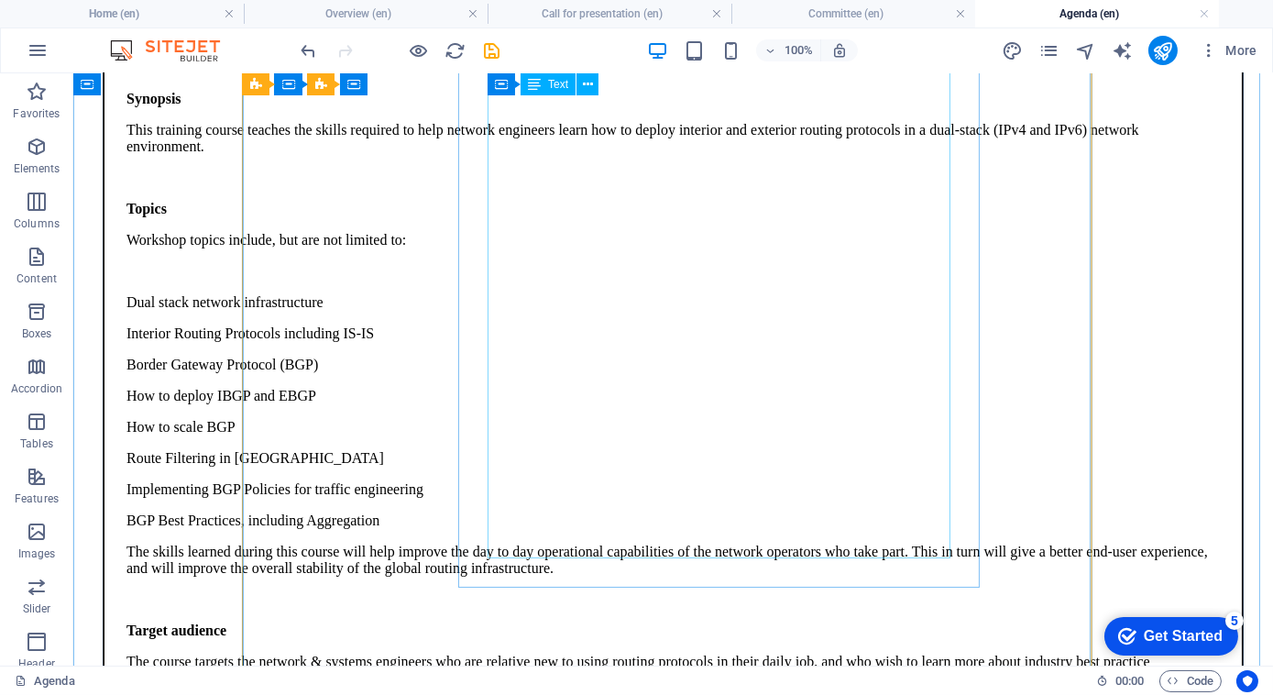
scroll to position [1019, 0]
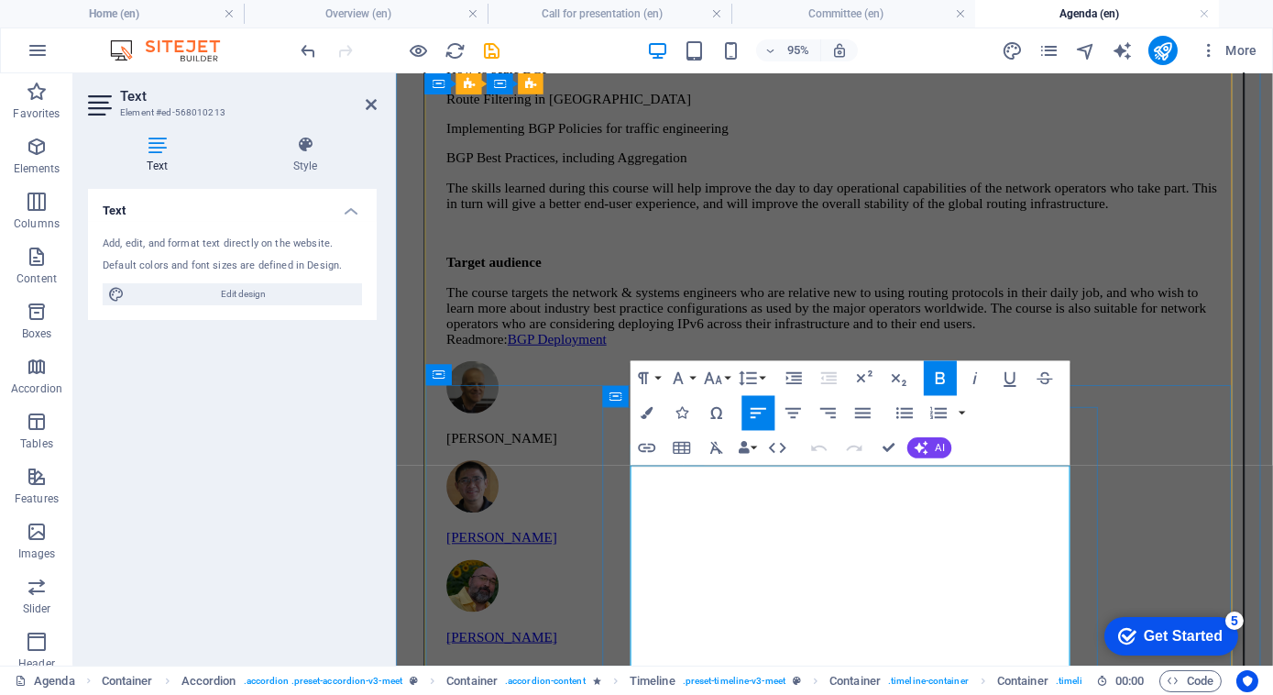
drag, startPoint x: 1088, startPoint y: 653, endPoint x: 628, endPoint y: 525, distance: 477.4
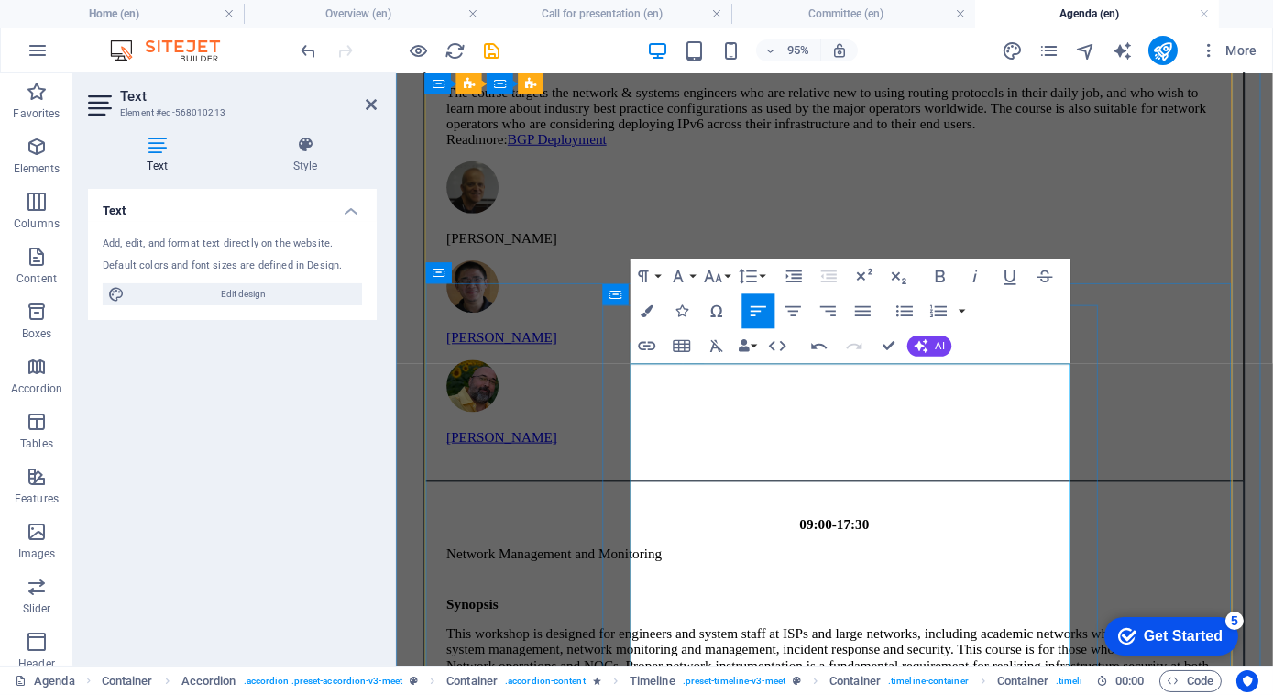
scroll to position [1250, 0]
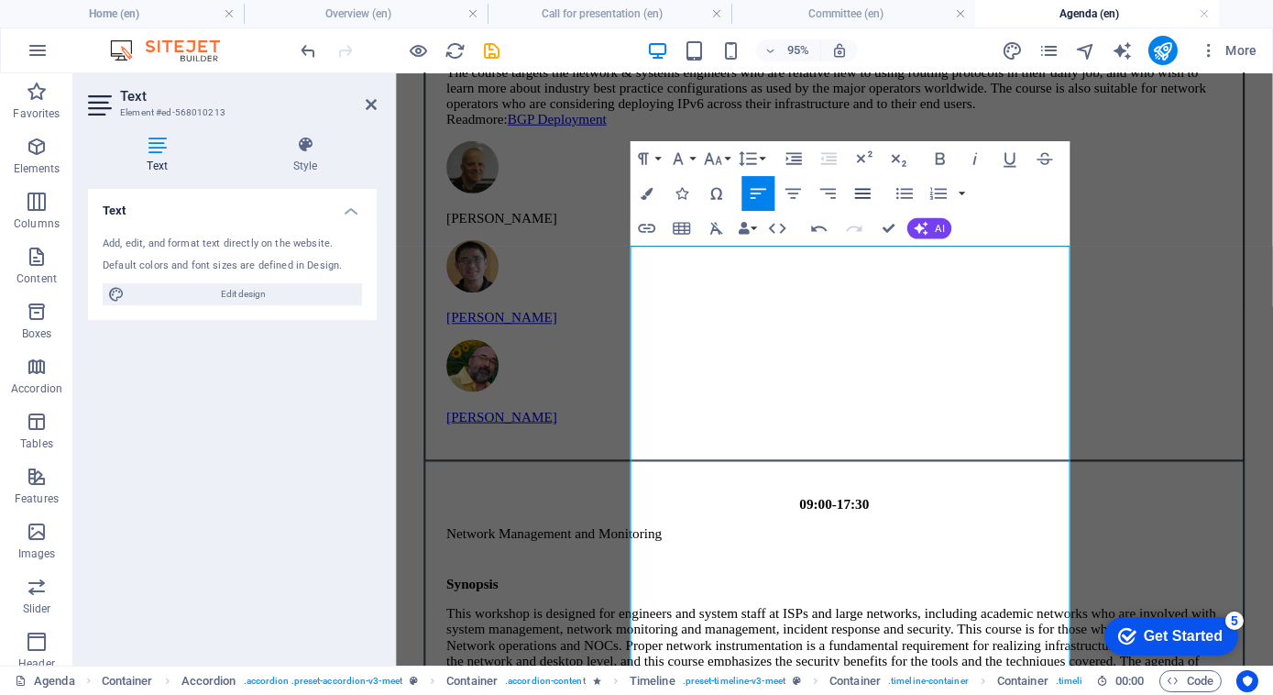
click at [862, 189] on icon "button" at bounding box center [863, 193] width 16 height 10
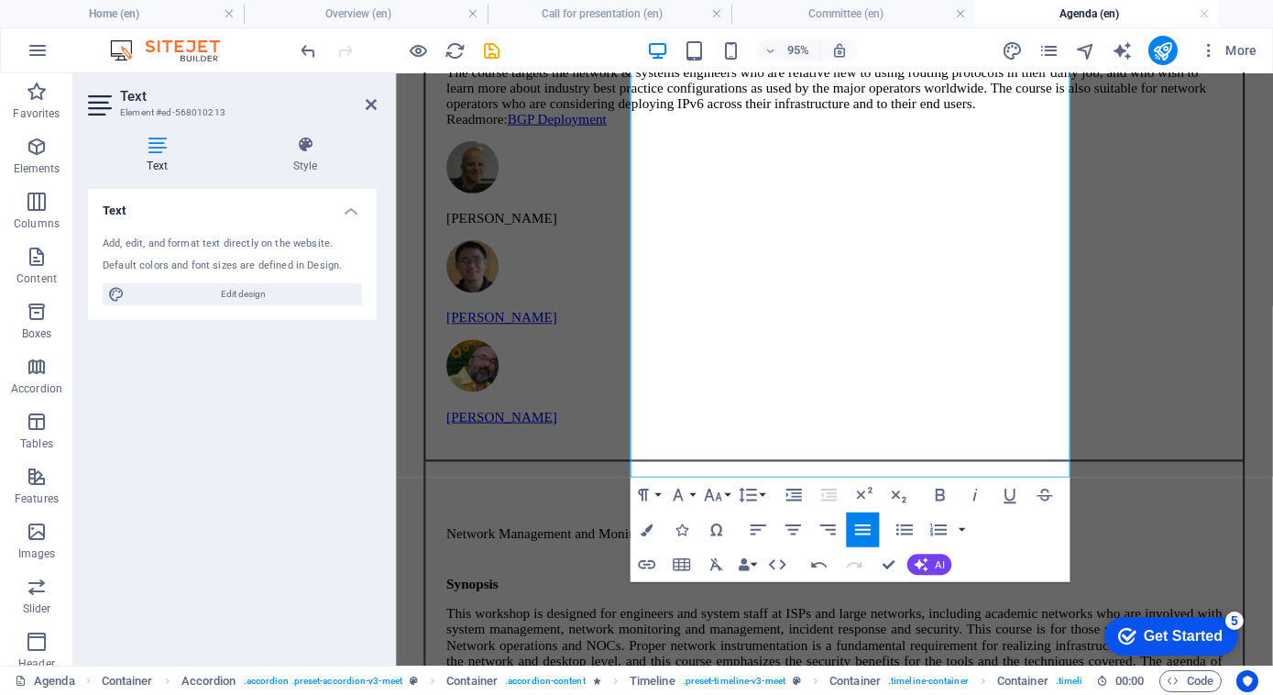
scroll to position [1461, 0]
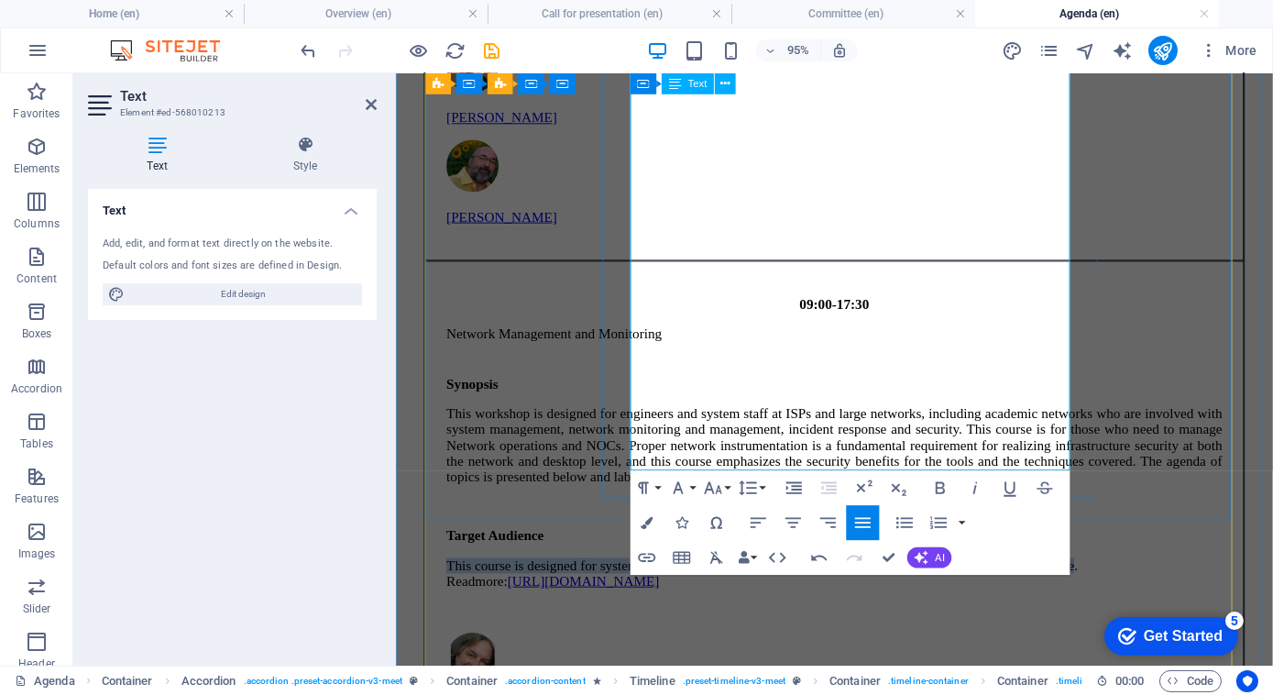
drag, startPoint x: 1083, startPoint y: 426, endPoint x: 641, endPoint y: 407, distance: 443.1
click at [641, 583] on p "This course is designed for systems engineers and administrators who will be ma…" at bounding box center [856, 599] width 817 height 33
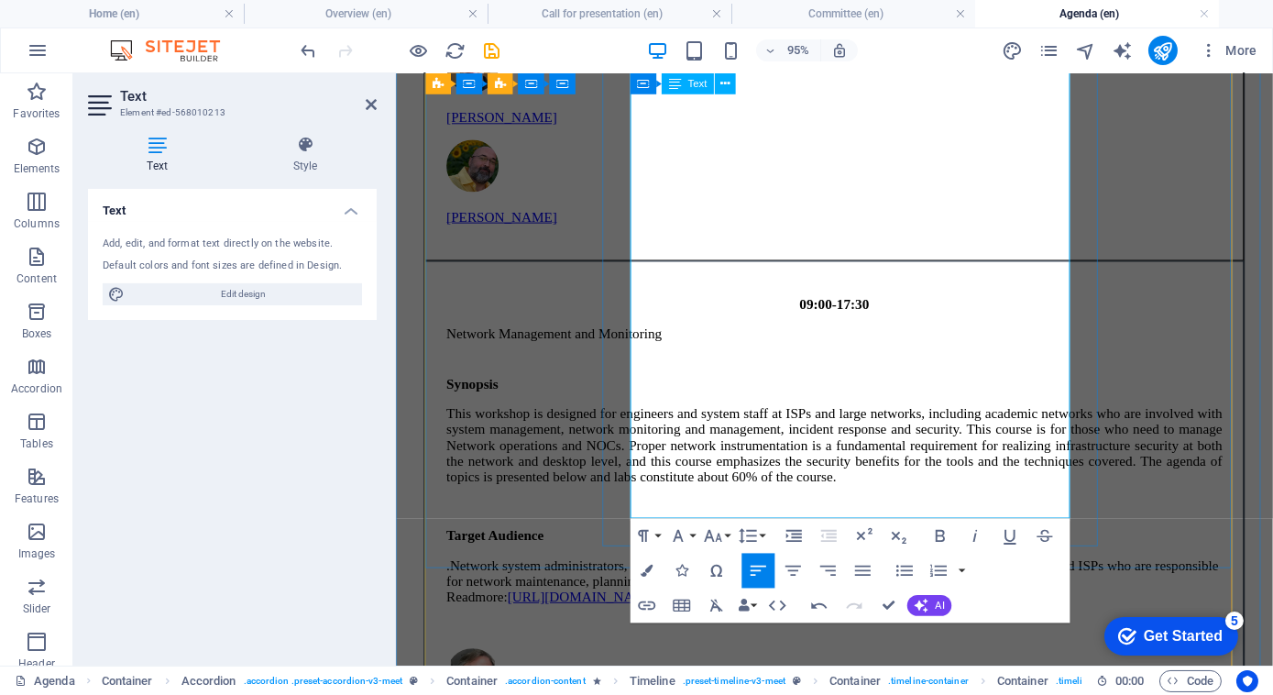
scroll to position [3235, 1]
click at [930, 583] on p ".Network system administrators, engineers and technicians from Research Educati…" at bounding box center [856, 607] width 817 height 49
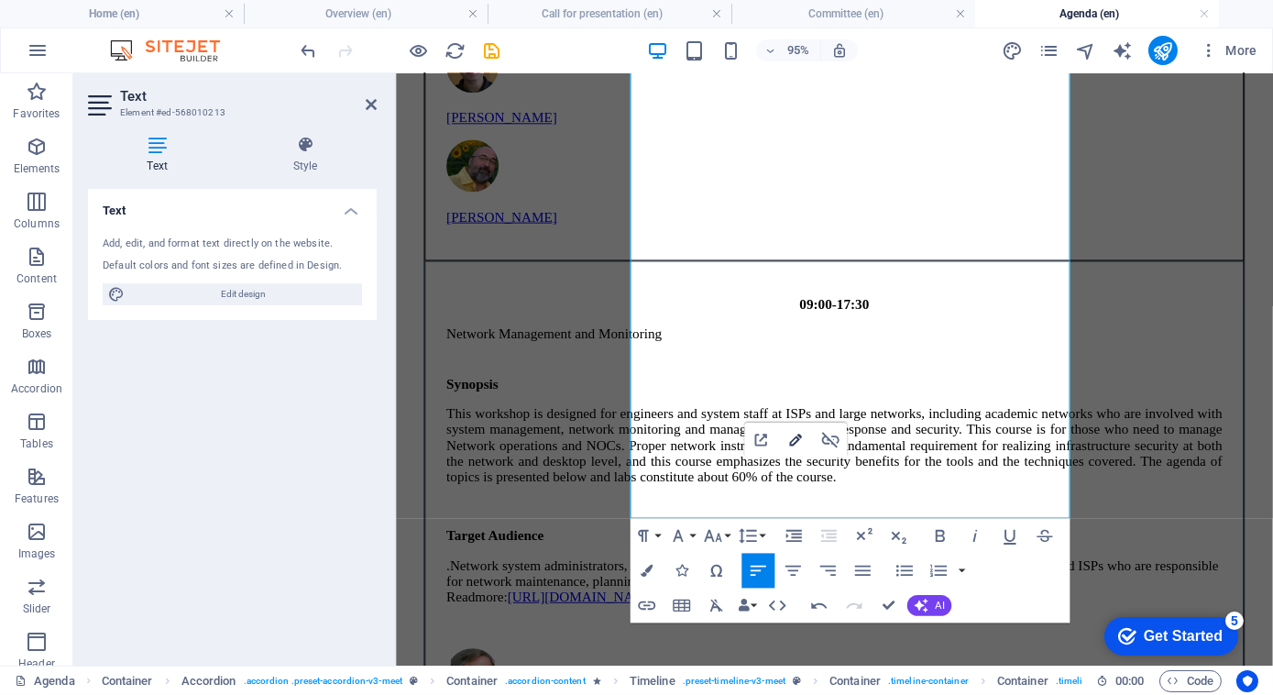
click at [792, 441] on icon "button" at bounding box center [796, 440] width 12 height 12
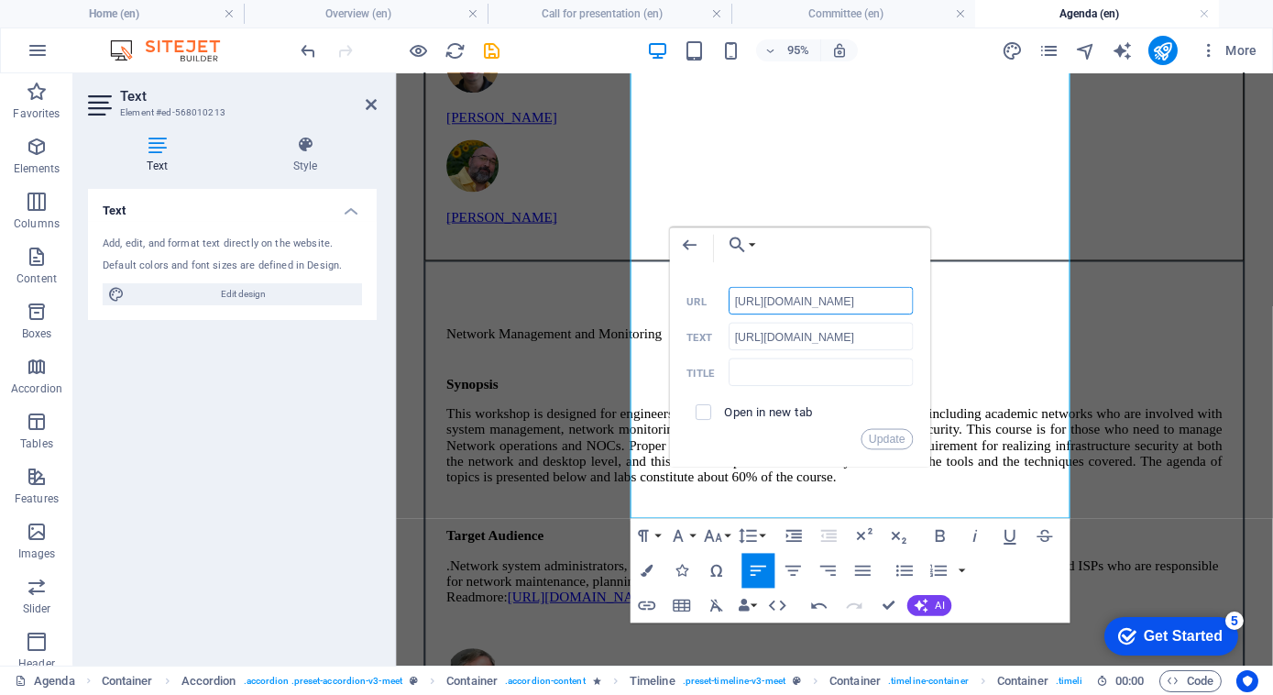
drag, startPoint x: 885, startPoint y: 299, endPoint x: 655, endPoint y: 287, distance: 230.4
click at [669, 287] on div "Back Choose Link Home (en) Program (en) Agenda (en) Committee (en) Call for pre…" at bounding box center [799, 347] width 261 height 239
paste input "[DOMAIN_NAME][URL]"
type input "[URL][DOMAIN_NAME]"
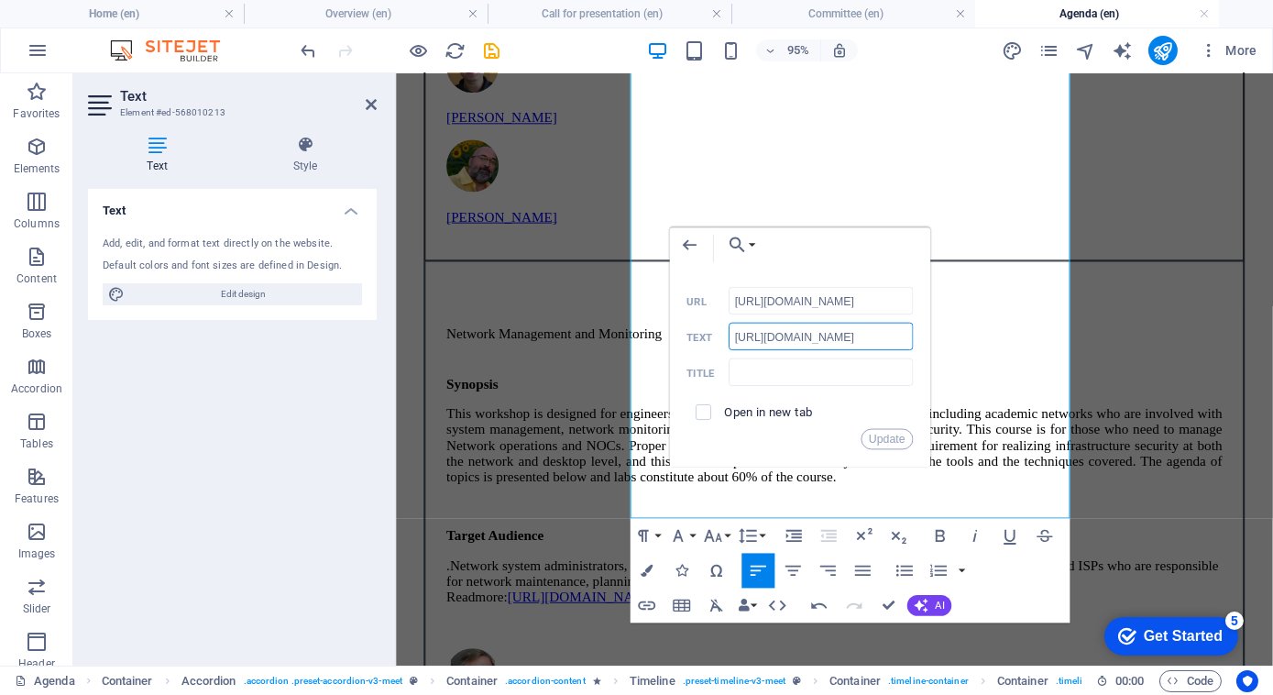
scroll to position [0, 0]
drag, startPoint x: 887, startPoint y: 339, endPoint x: 670, endPoint y: 328, distance: 217.5
click at [670, 328] on div "Back Choose Link Home (en) Program (en) Agenda (en) Committee (en) Call for pre…" at bounding box center [799, 347] width 261 height 239
type input "NMM"
click at [794, 405] on label "Open in new tab" at bounding box center [768, 412] width 89 height 14
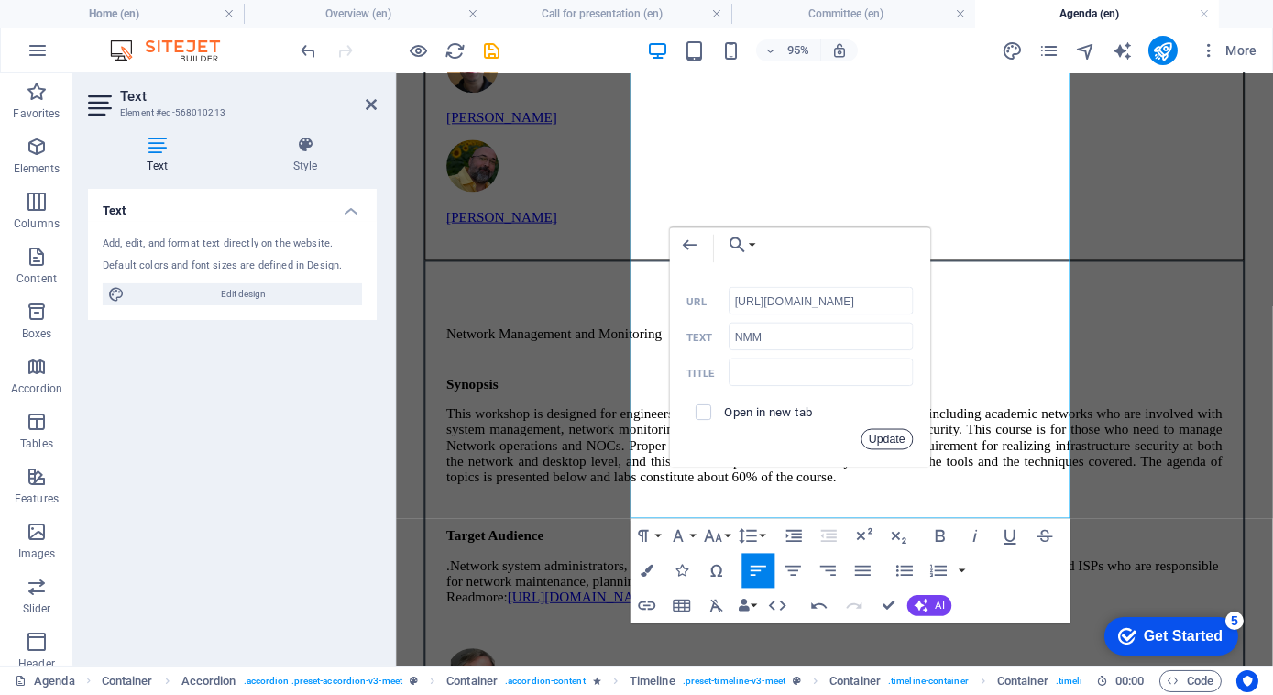
drag, startPoint x: 884, startPoint y: 438, endPoint x: 592, endPoint y: 443, distance: 292.4
click at [884, 438] on button "Update" at bounding box center [887, 439] width 52 height 21
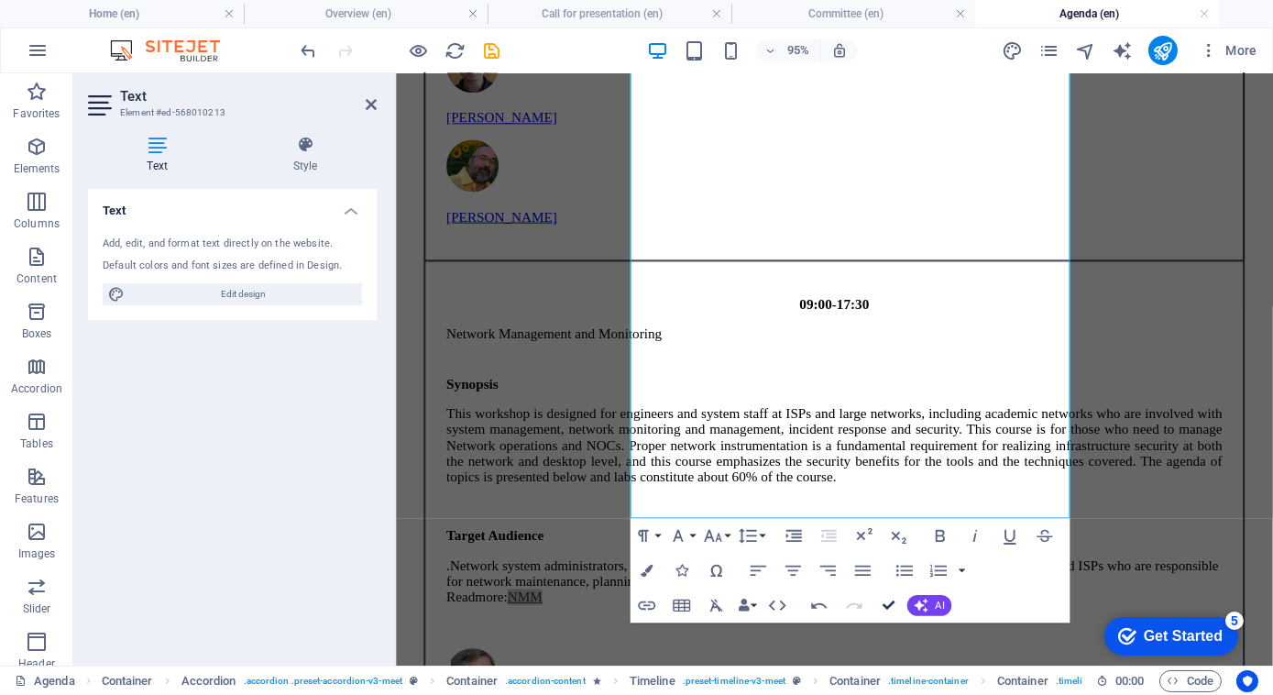
drag, startPoint x: 887, startPoint y: 607, endPoint x: 889, endPoint y: 363, distance: 243.8
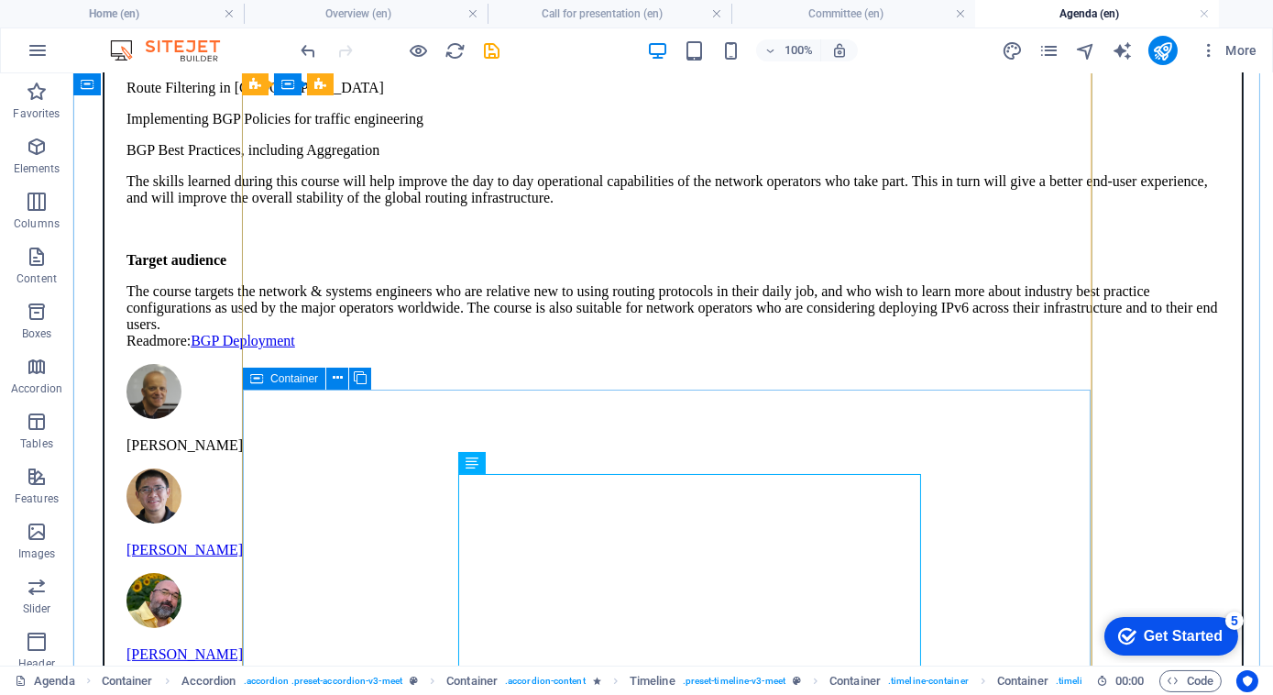
scroll to position [1029, 0]
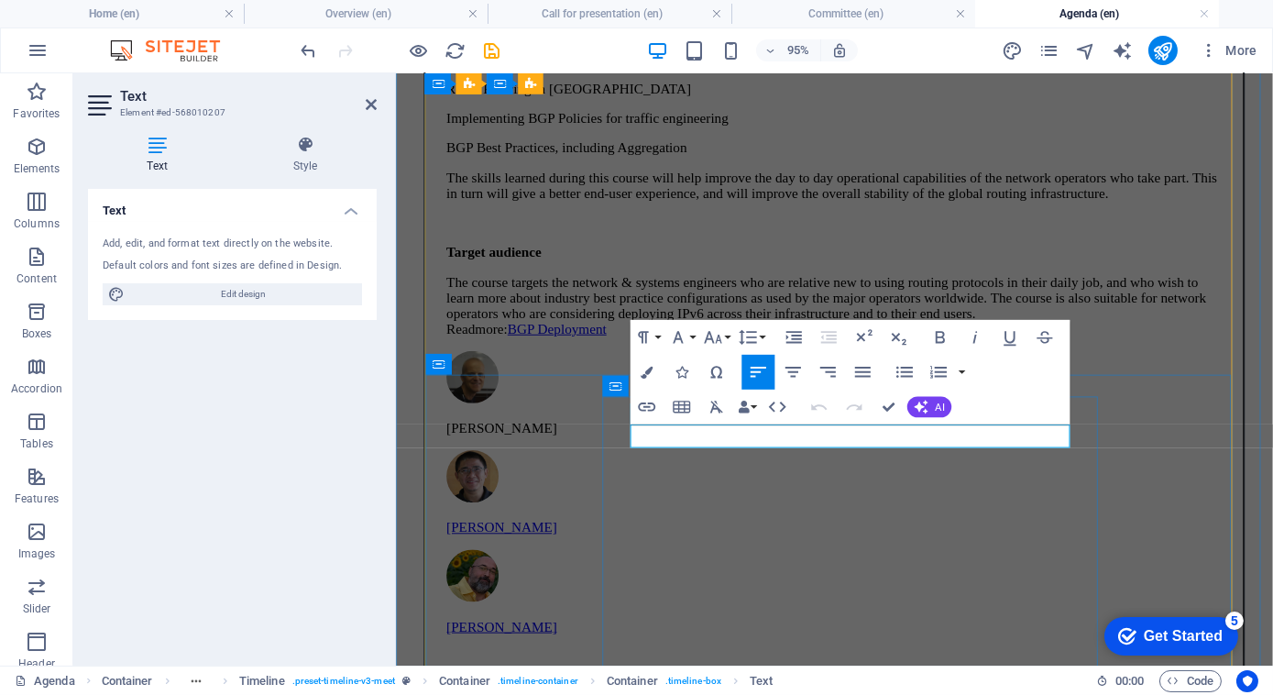
drag, startPoint x: 934, startPoint y: 455, endPoint x: 613, endPoint y: 452, distance: 320.8
click at [939, 339] on icon "button" at bounding box center [940, 337] width 21 height 21
click at [1005, 334] on icon "button" at bounding box center [1010, 338] width 12 height 15
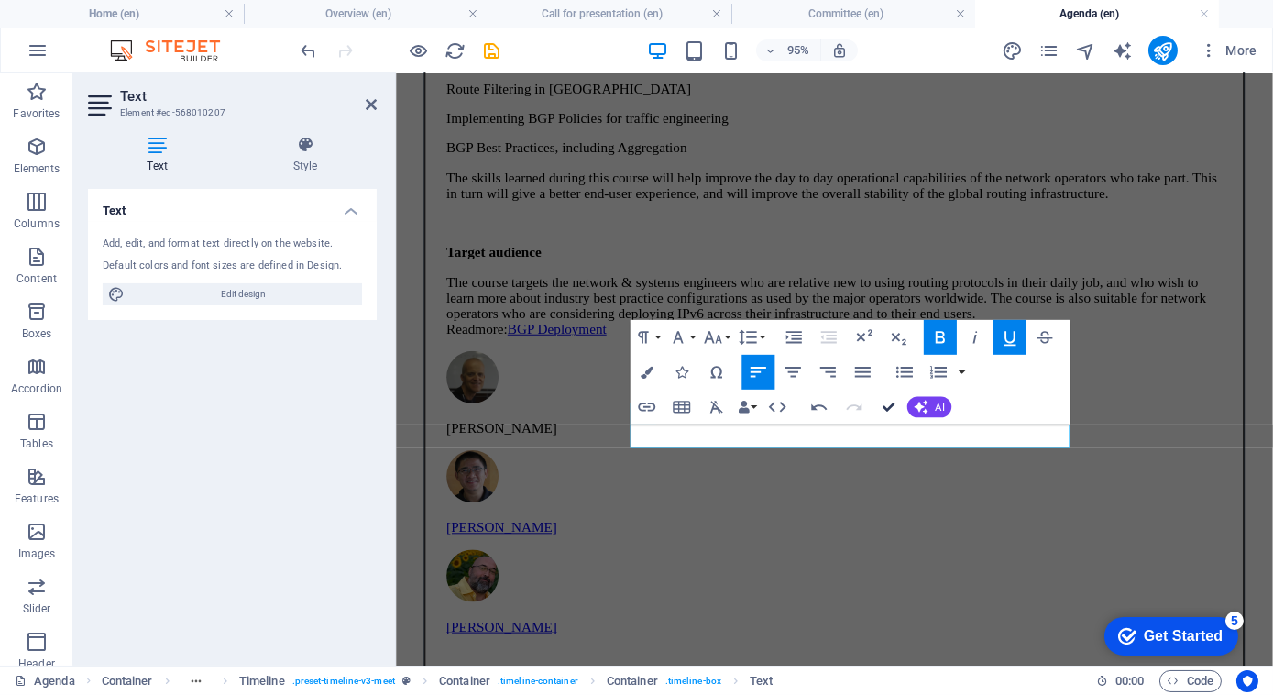
drag, startPoint x: 891, startPoint y: 404, endPoint x: 653, endPoint y: 478, distance: 249.3
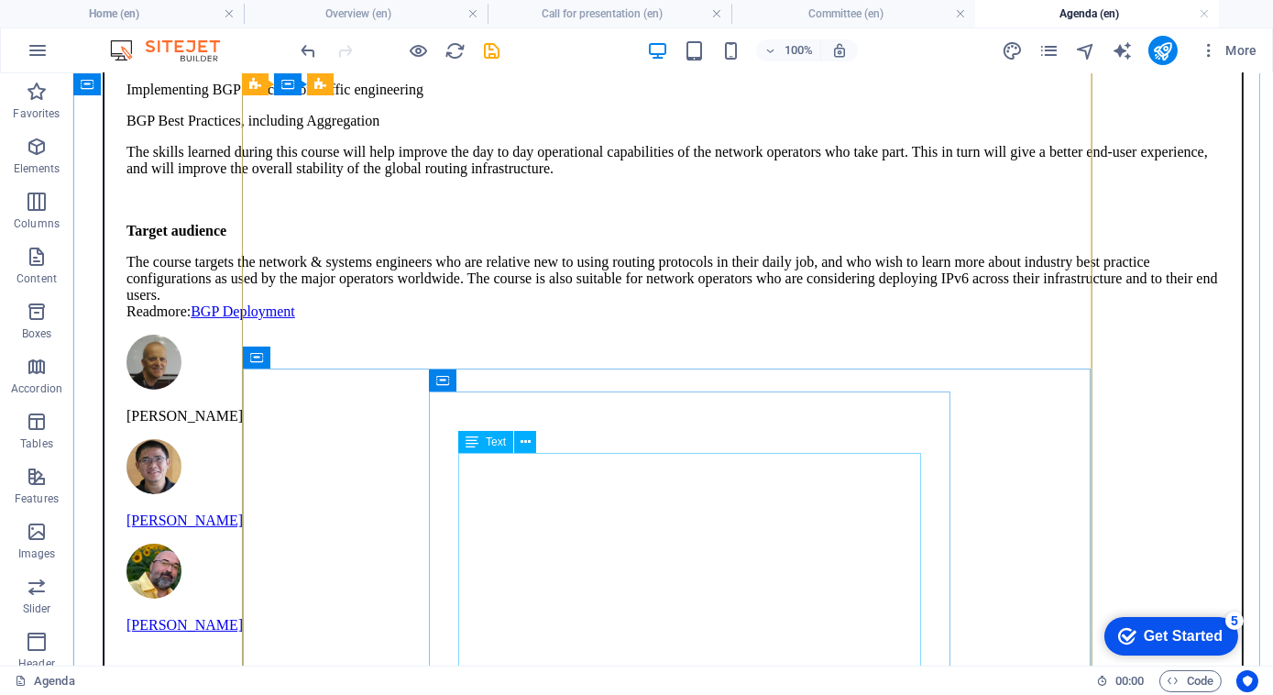
scroll to position [923, 0]
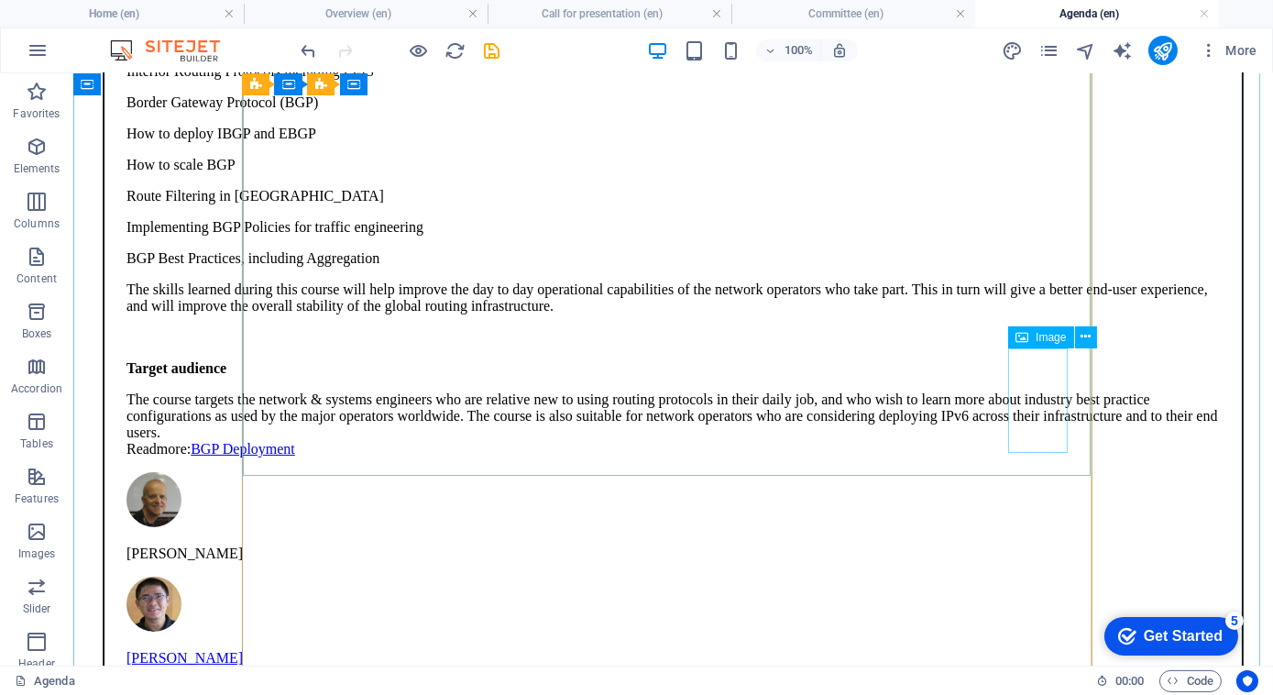
click at [347, 335] on div "09:00-17:30 BGP Deployment Synopsis This training course teaches the skills req…" at bounding box center [673, 258] width 1139 height 1102
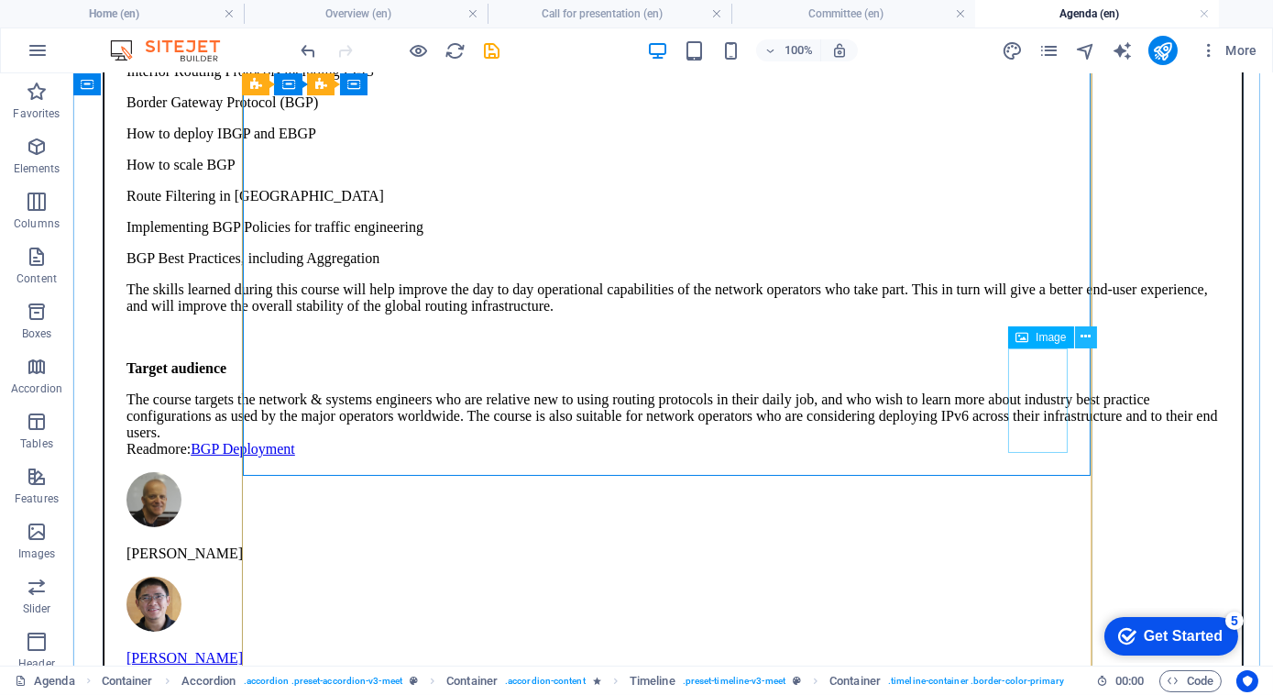
click at [1082, 341] on icon at bounding box center [1086, 336] width 10 height 19
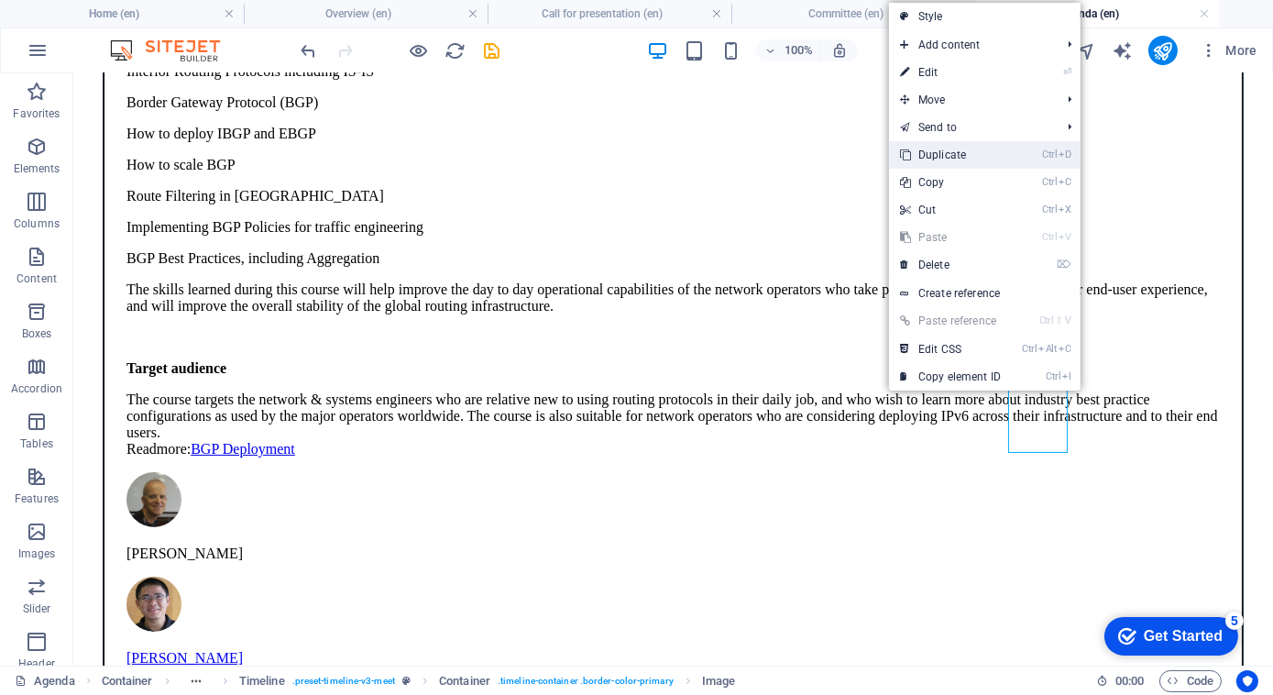
click at [980, 152] on link "Ctrl D Duplicate" at bounding box center [950, 154] width 123 height 27
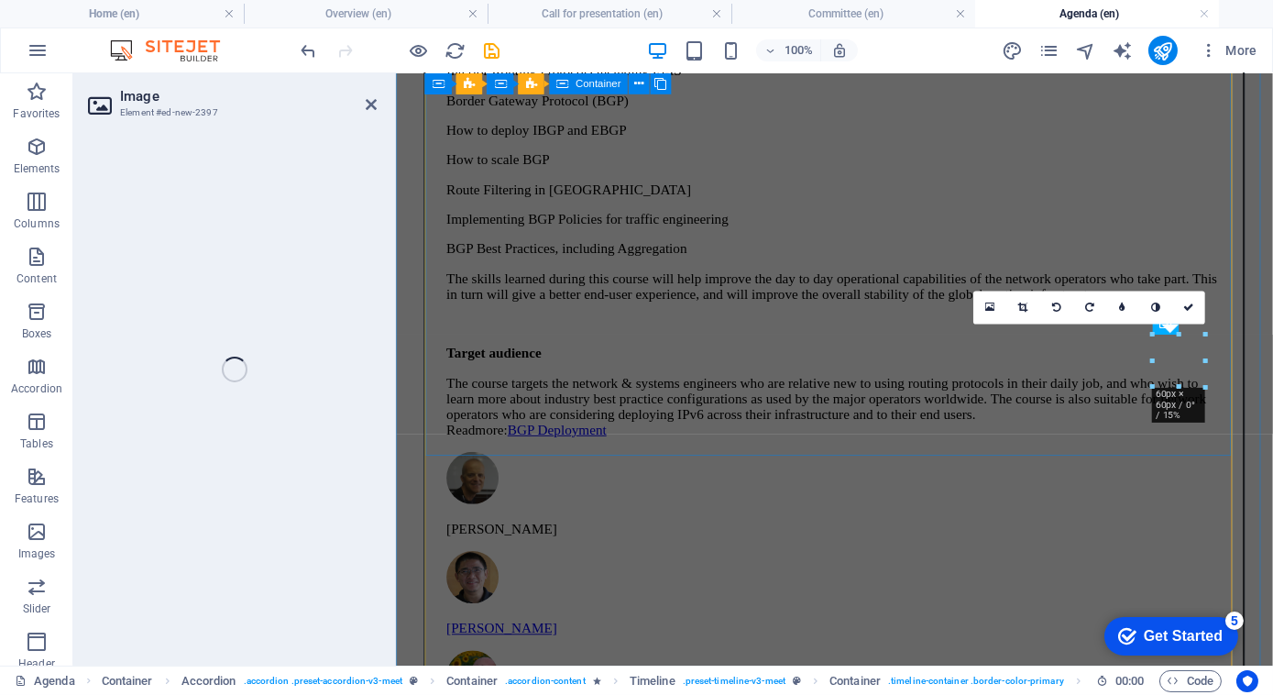
select select "px"
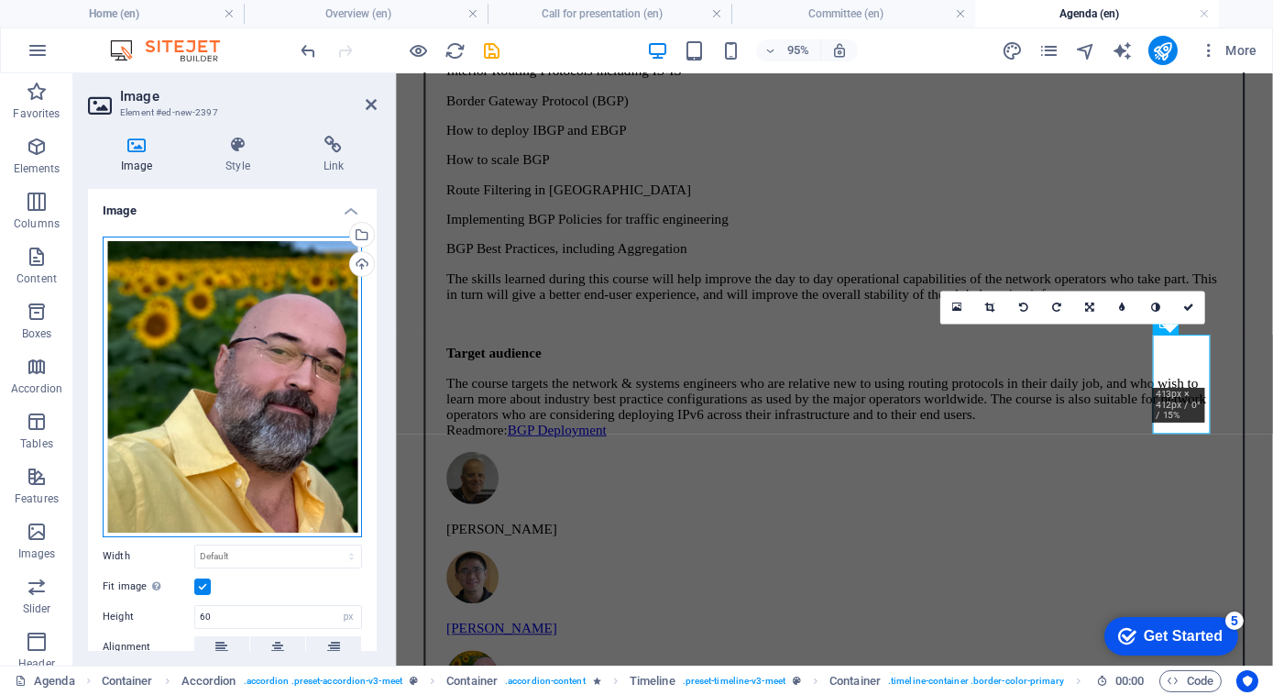
click at [288, 352] on div "Drag files here, click to choose files or select files from Files or our free s…" at bounding box center [232, 386] width 259 height 301
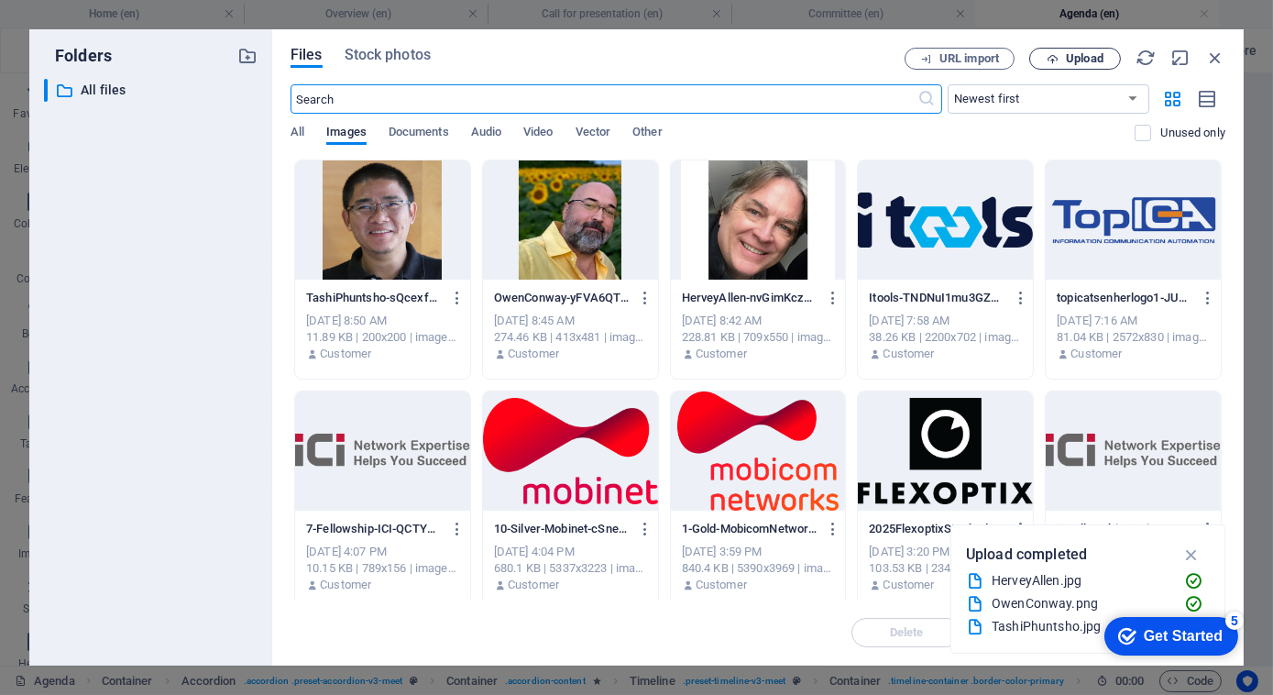
click at [1104, 51] on button "Upload" at bounding box center [1075, 59] width 92 height 22
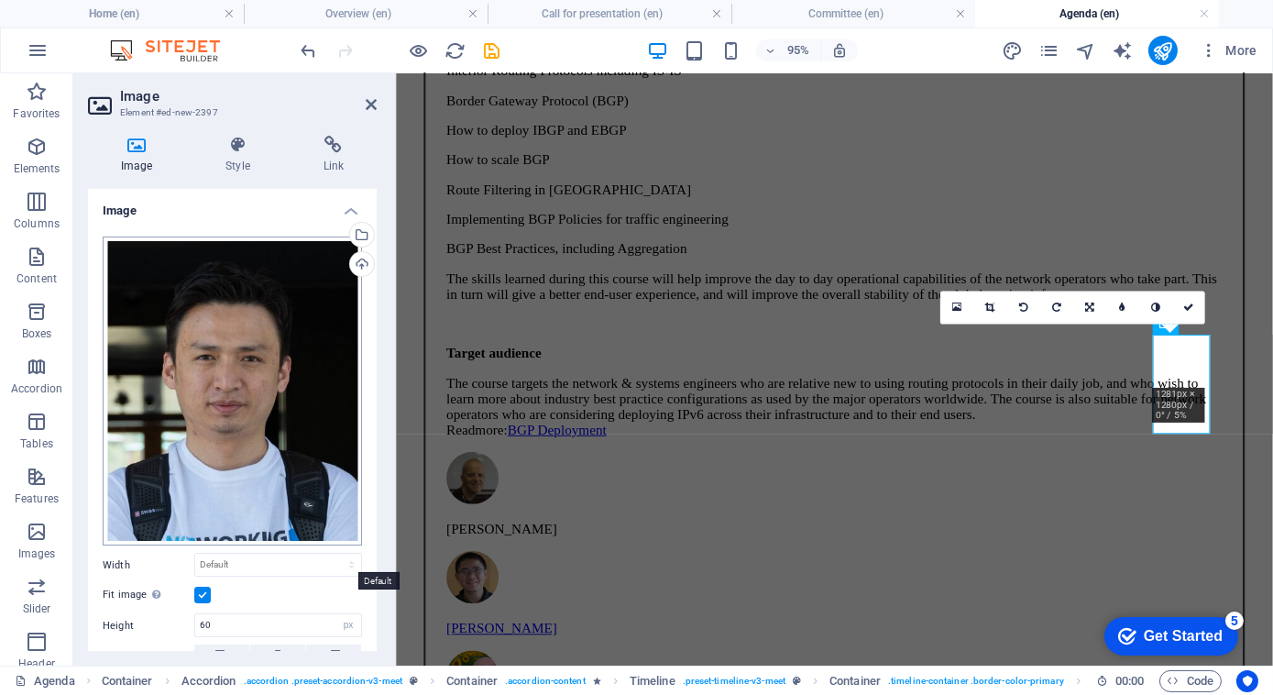
scroll to position [250, 0]
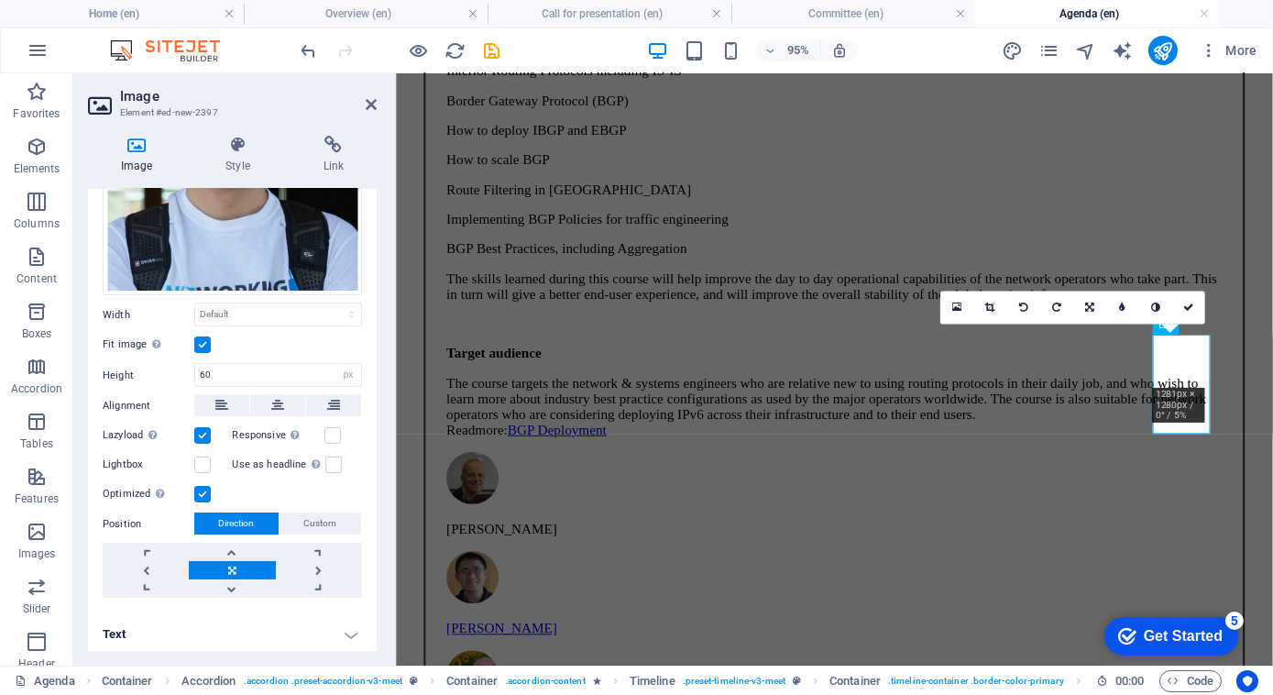
click at [352, 627] on h4 "Text" at bounding box center [232, 634] width 289 height 44
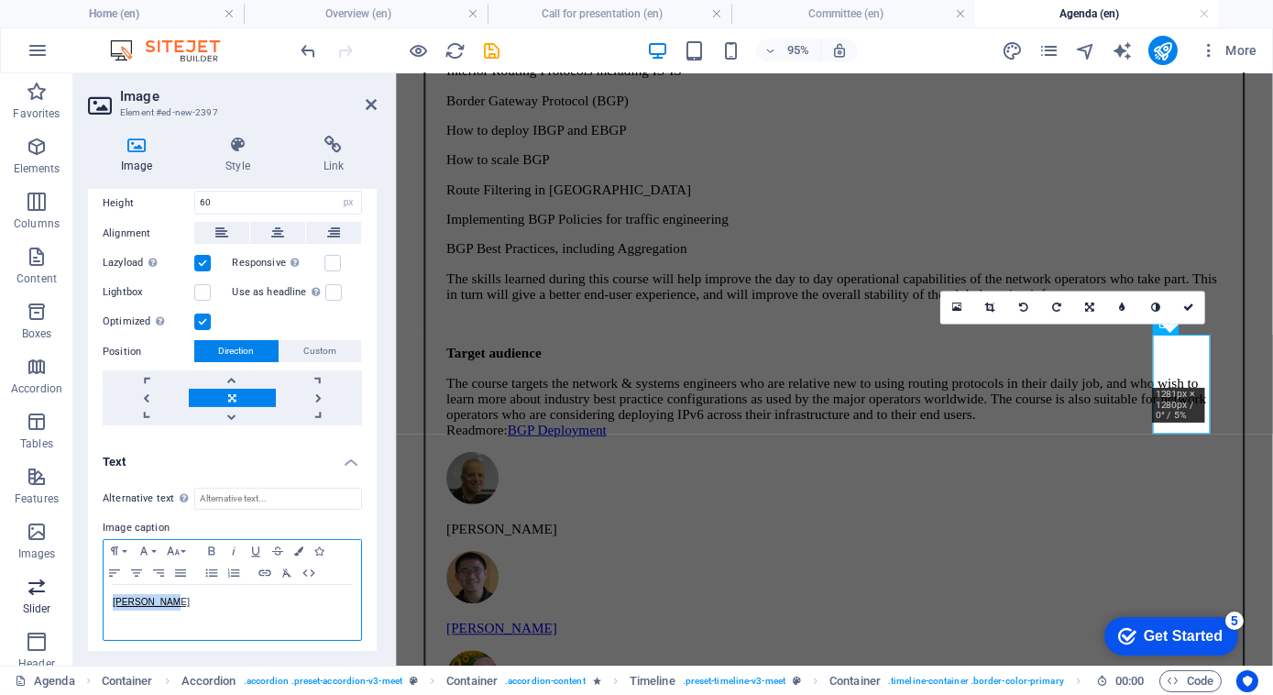
drag, startPoint x: 195, startPoint y: 599, endPoint x: 49, endPoint y: 574, distance: 147.8
click at [49, 574] on section "Favorites Elements Columns Content Boxes Accordion Tables Features Images Slide…" at bounding box center [636, 369] width 1273 height 592
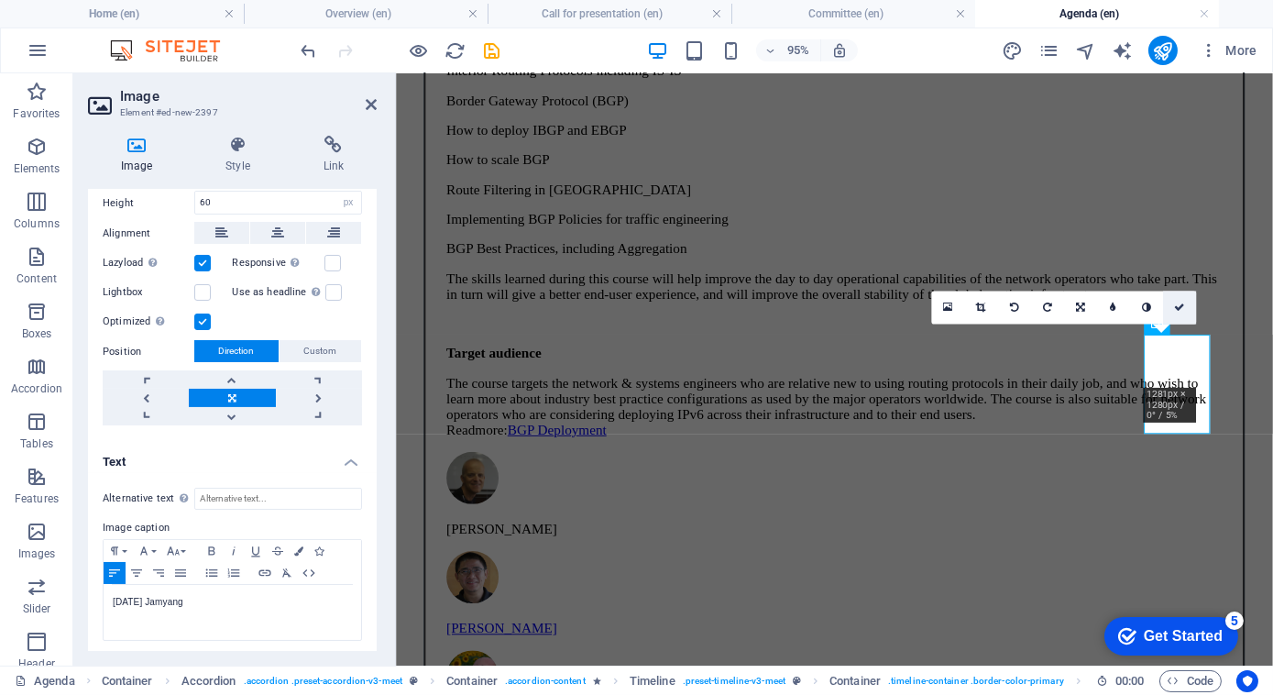
click at [1179, 307] on icon at bounding box center [1179, 307] width 11 height 10
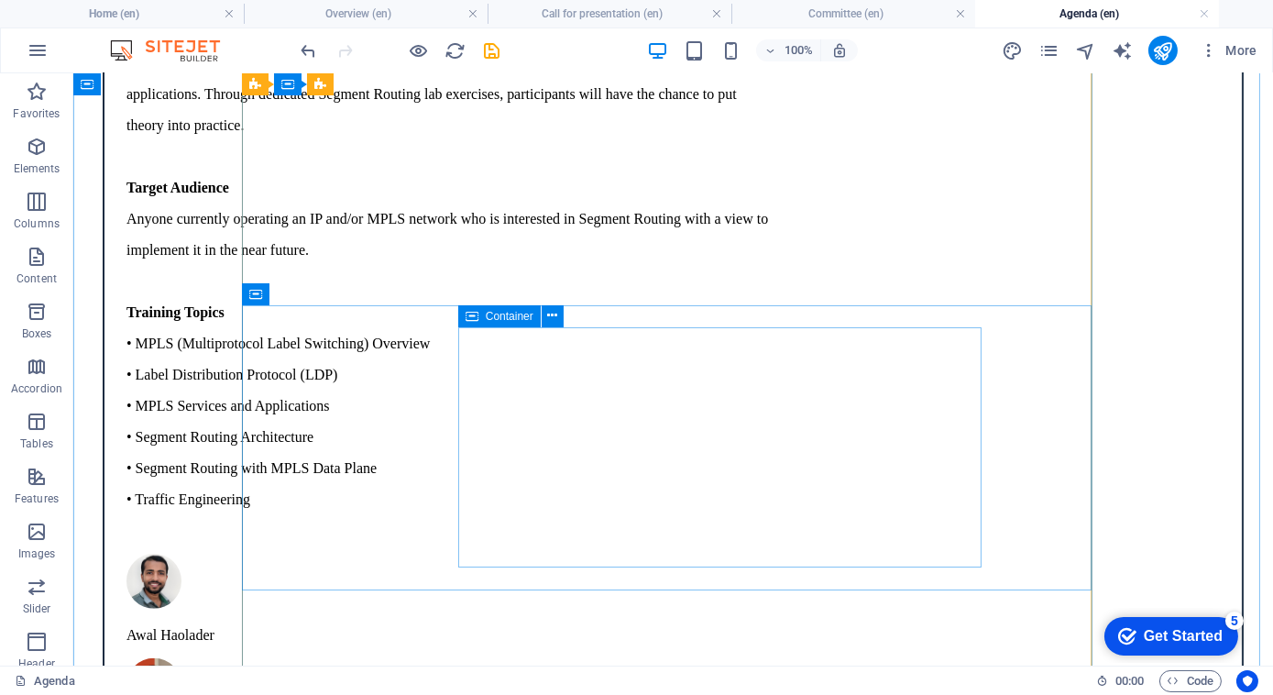
scroll to position [2503, 0]
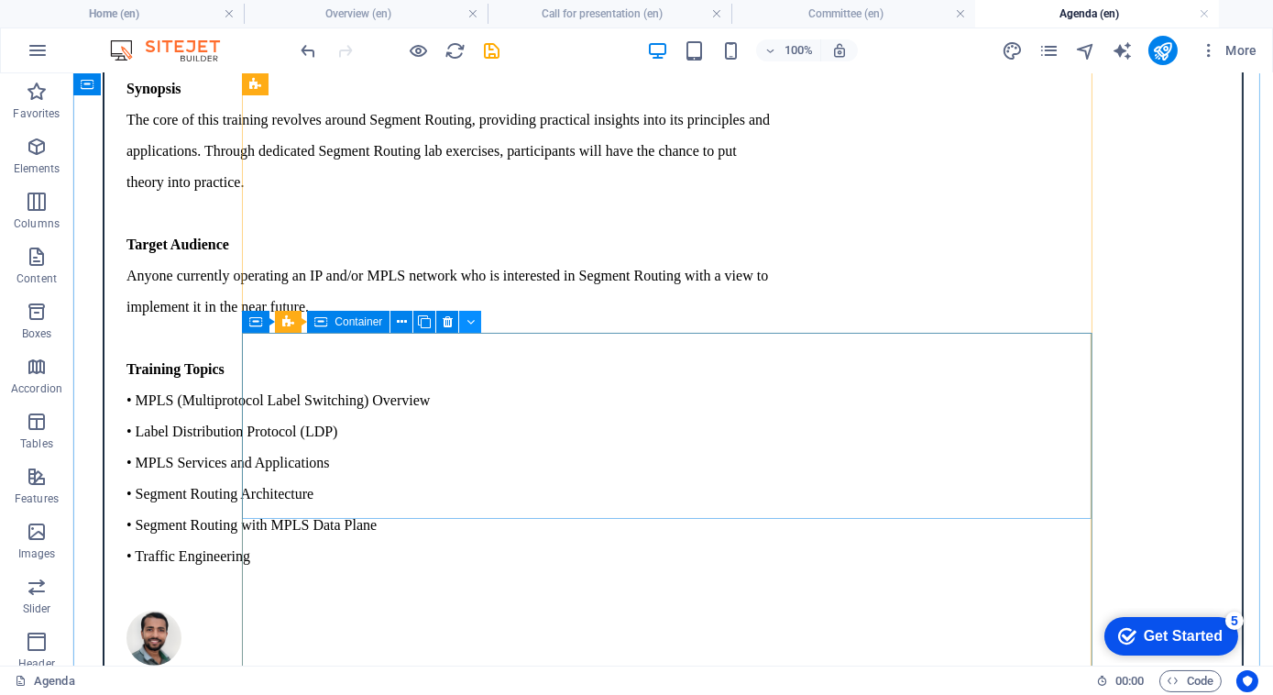
click at [471, 325] on icon at bounding box center [471, 322] width 8 height 19
click at [401, 321] on icon at bounding box center [402, 322] width 10 height 19
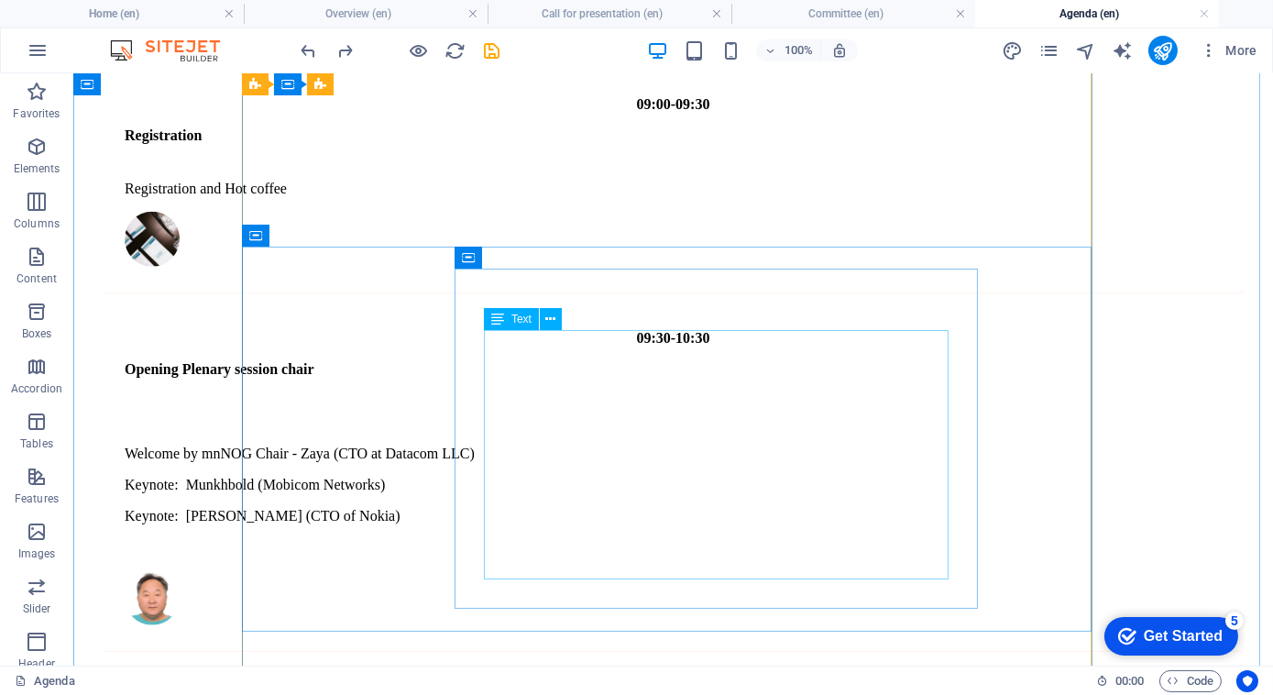
scroll to position [3580, 0]
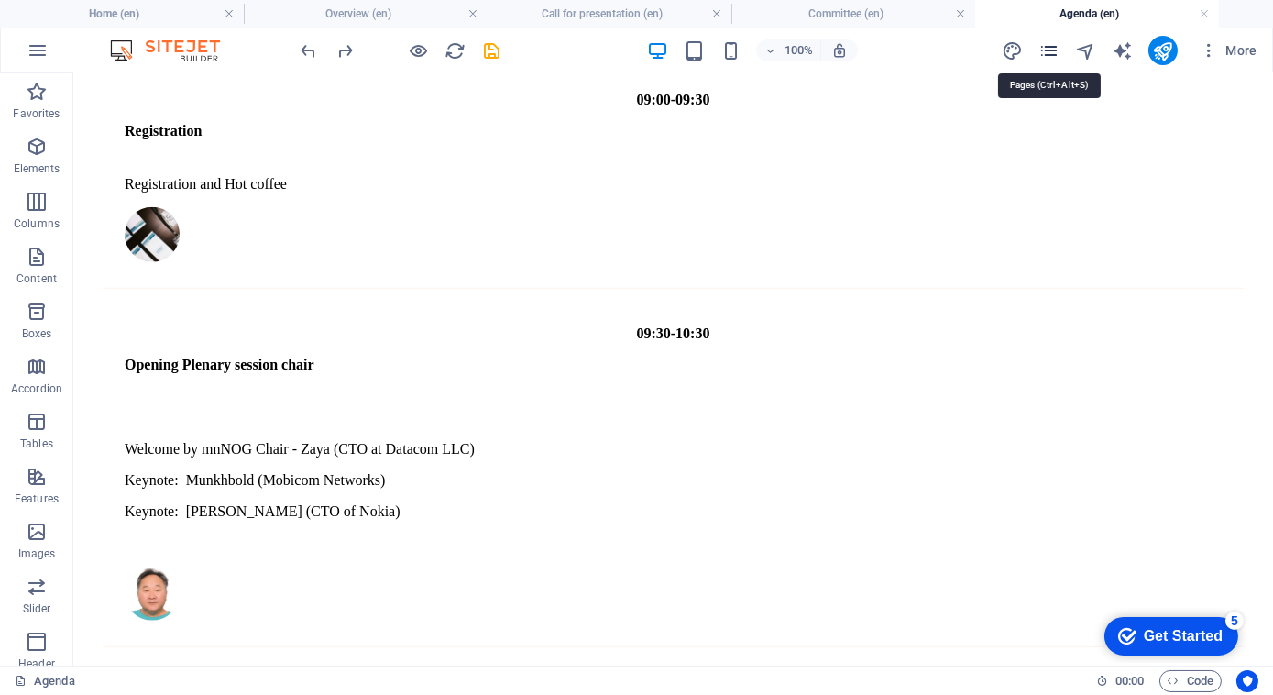
click at [1046, 60] on icon "pages" at bounding box center [1048, 50] width 21 height 21
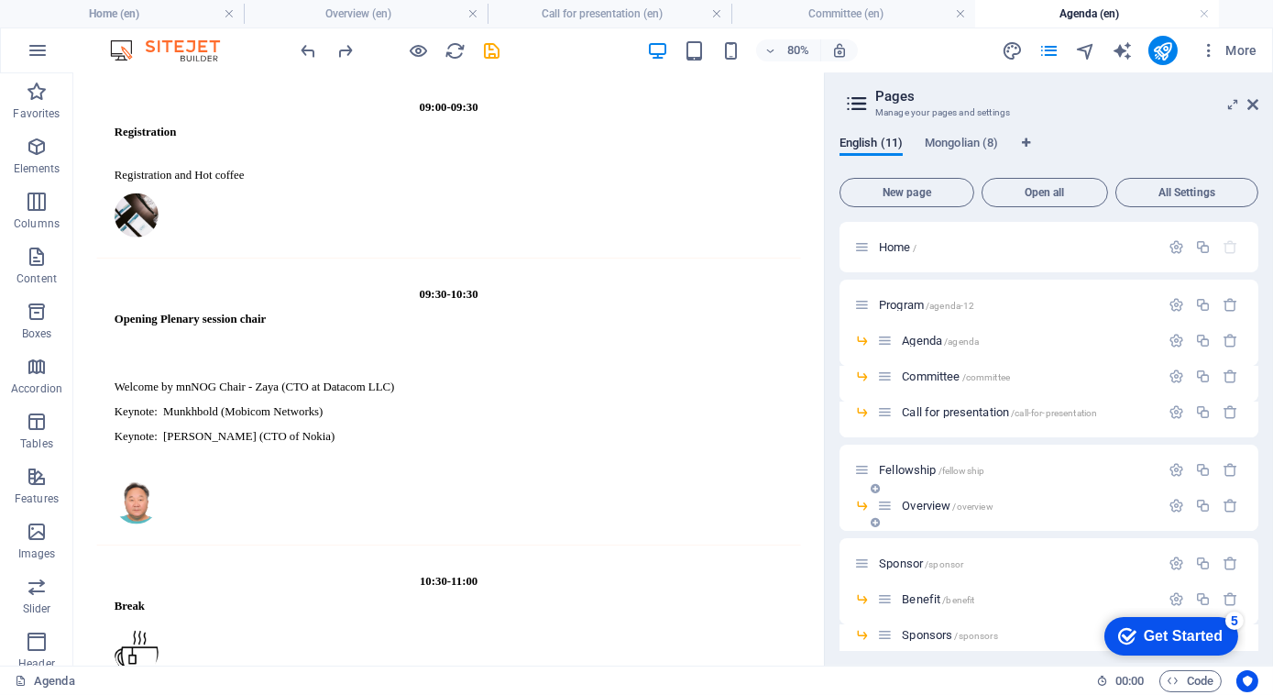
scroll to position [0, 0]
click at [1200, 338] on icon "button" at bounding box center [1203, 341] width 16 height 16
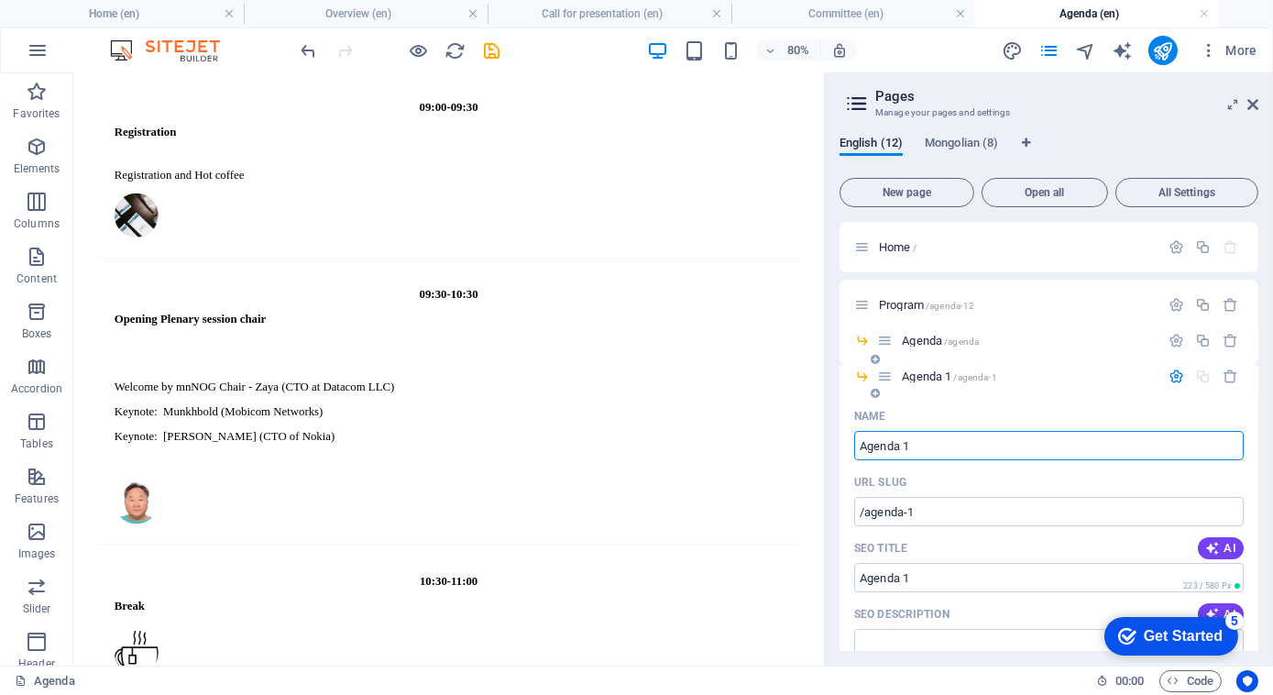
click at [886, 377] on icon at bounding box center [885, 376] width 16 height 16
click at [1175, 371] on icon "button" at bounding box center [1177, 376] width 16 height 16
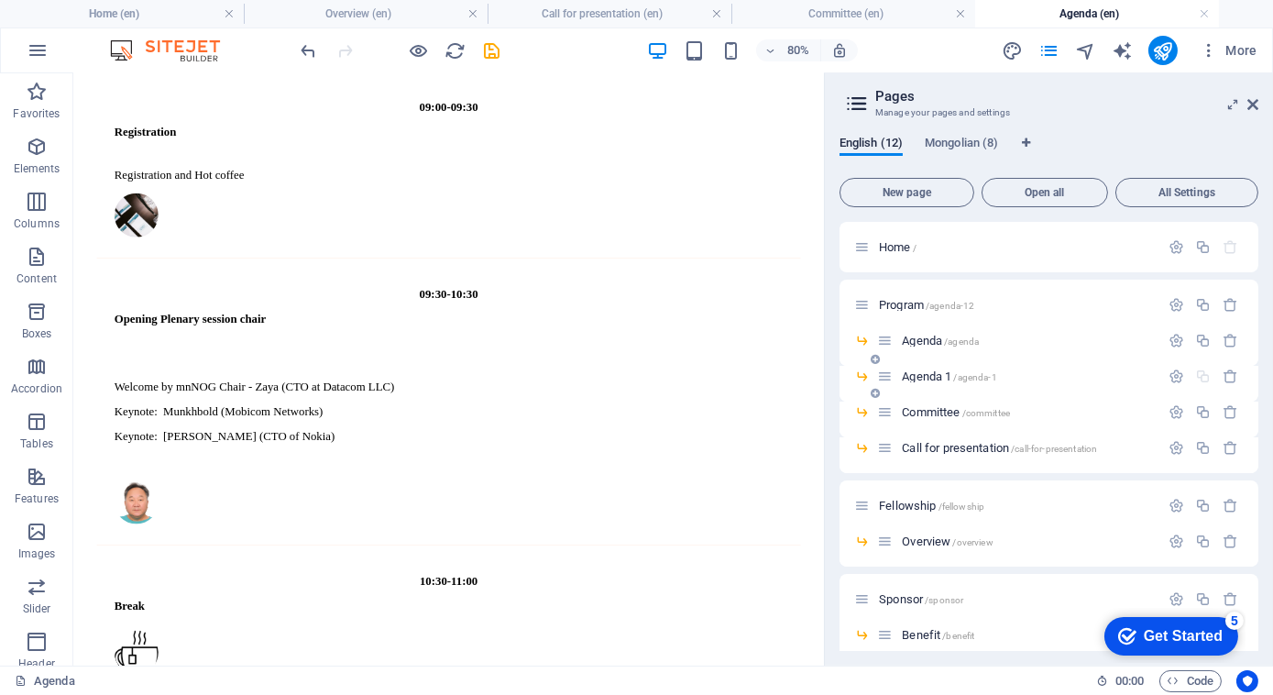
click at [957, 368] on div "Agenda 1 /agenda-1" at bounding box center [1018, 376] width 282 height 21
click at [956, 379] on span "/agenda-1" at bounding box center [974, 377] width 43 height 10
click at [940, 377] on span "Agenda 1 /agenda-1" at bounding box center [949, 376] width 94 height 14
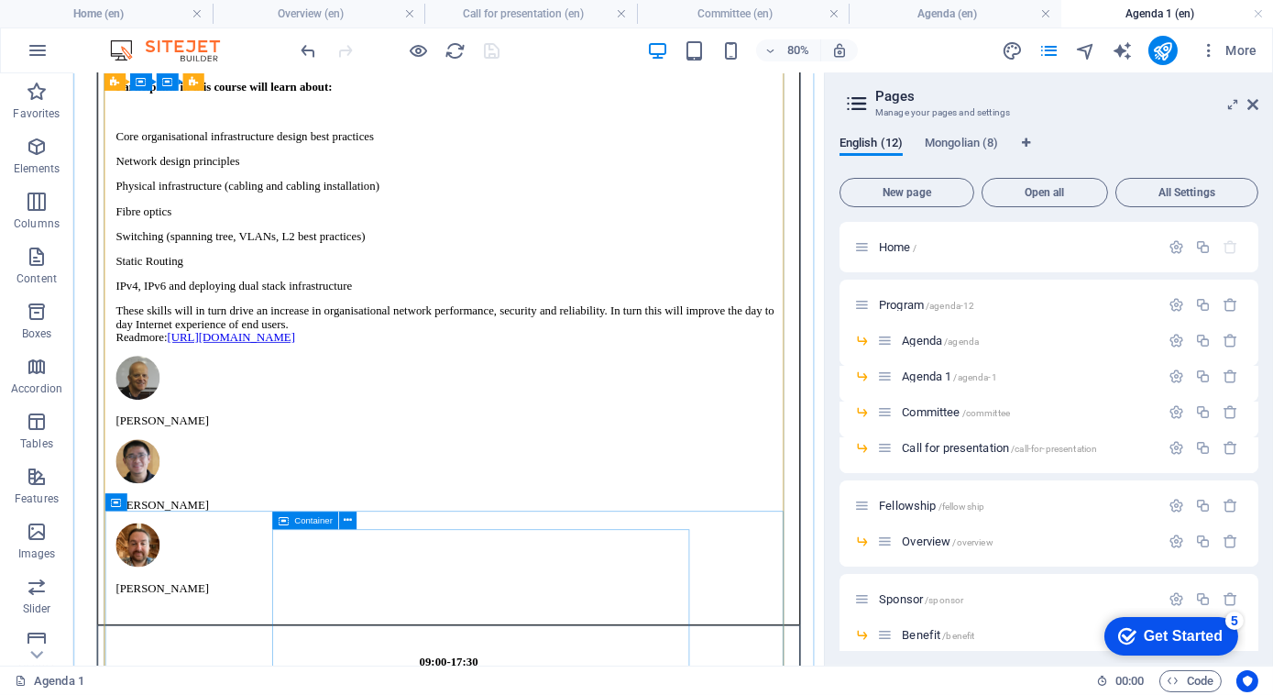
scroll to position [625, 0]
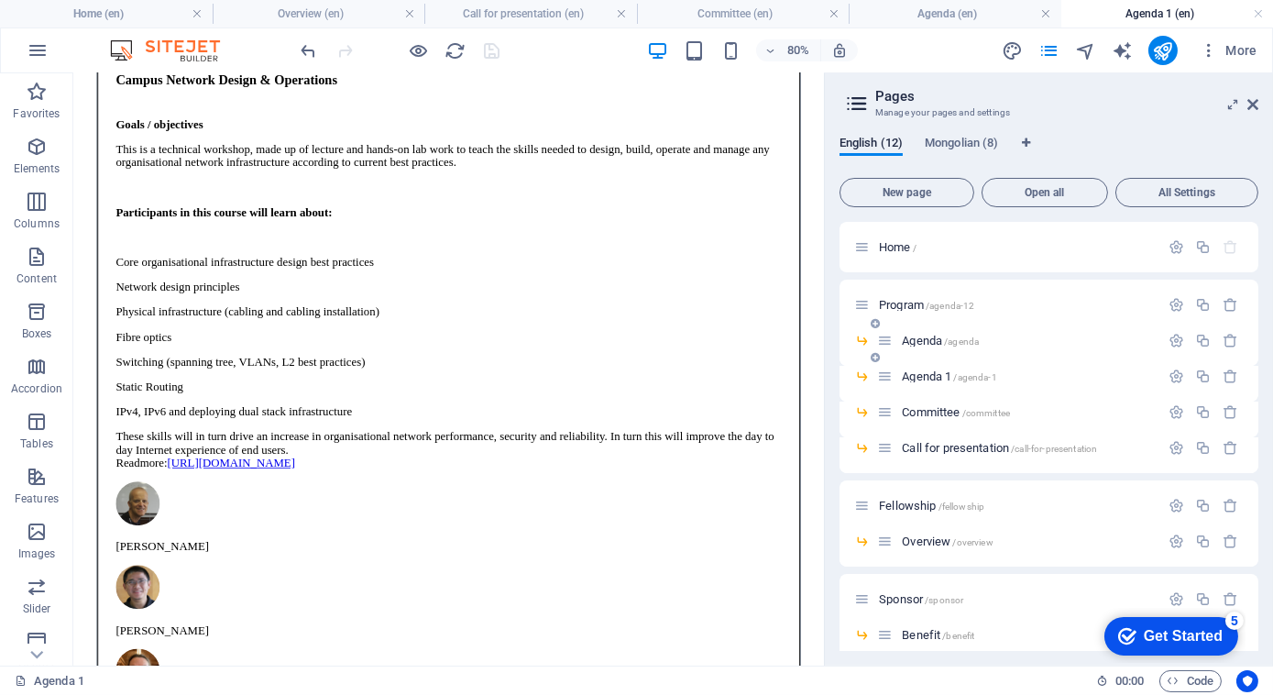
click at [918, 335] on span "Agenda /agenda" at bounding box center [940, 341] width 77 height 14
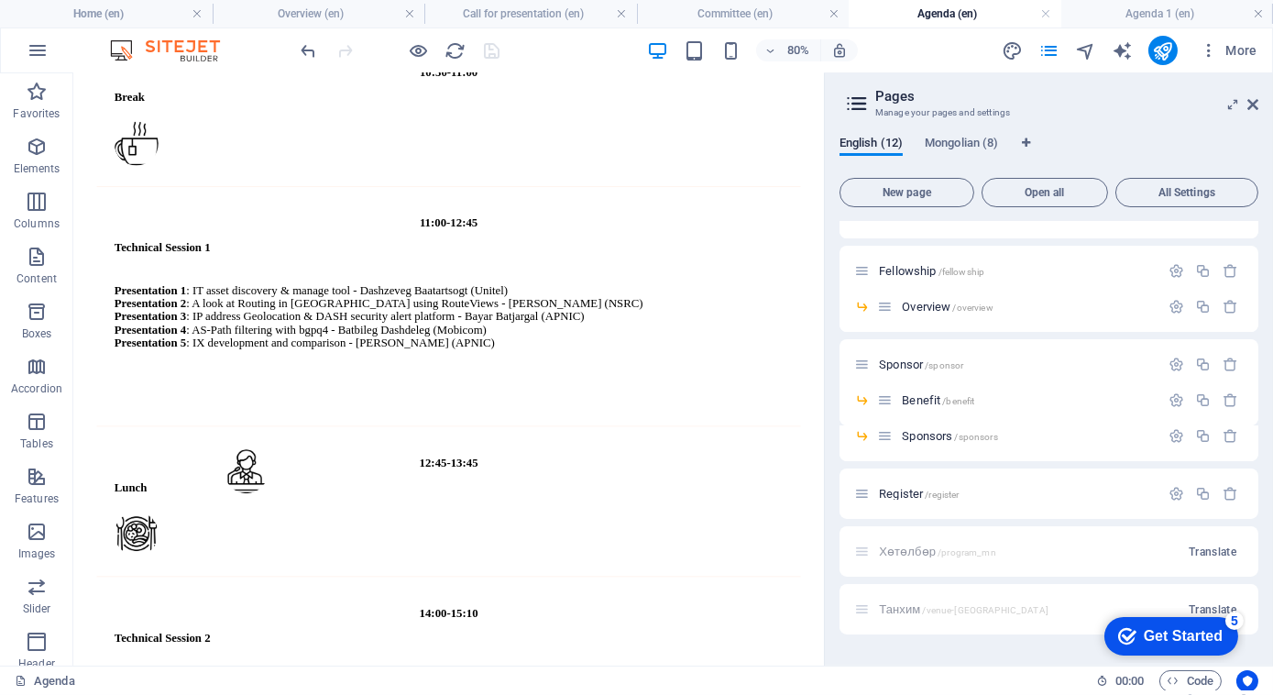
scroll to position [225, 0]
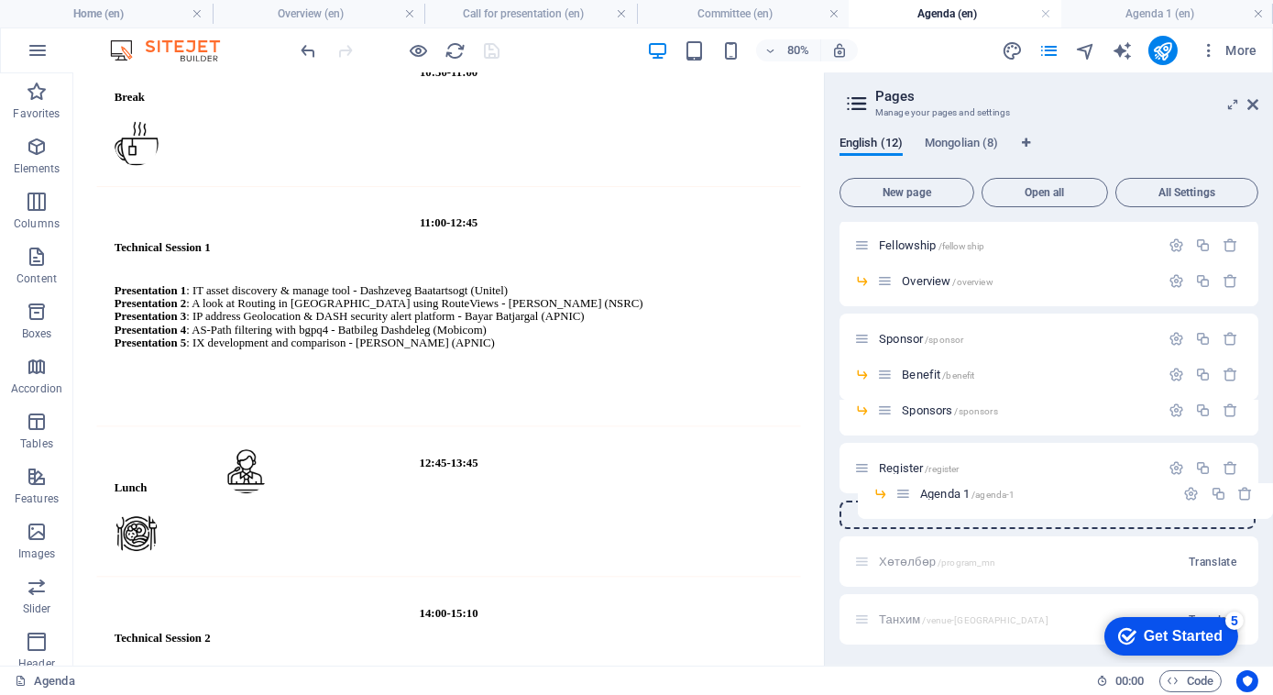
drag, startPoint x: 889, startPoint y: 377, endPoint x: 909, endPoint y: 517, distance: 141.7
click at [909, 517] on div "Home / Program /agenda-12 Agenda /agenda Agenda 1 /agenda-1 Committee /committe…" at bounding box center [1049, 320] width 419 height 647
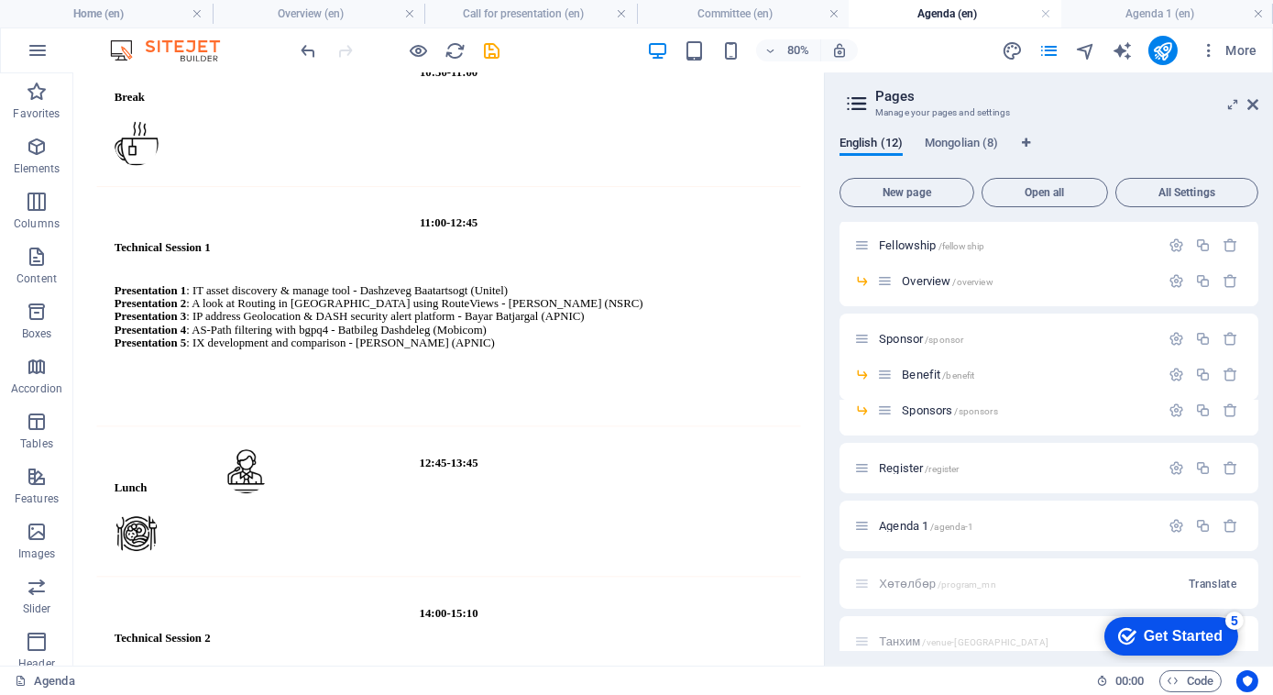
scroll to position [247, 0]
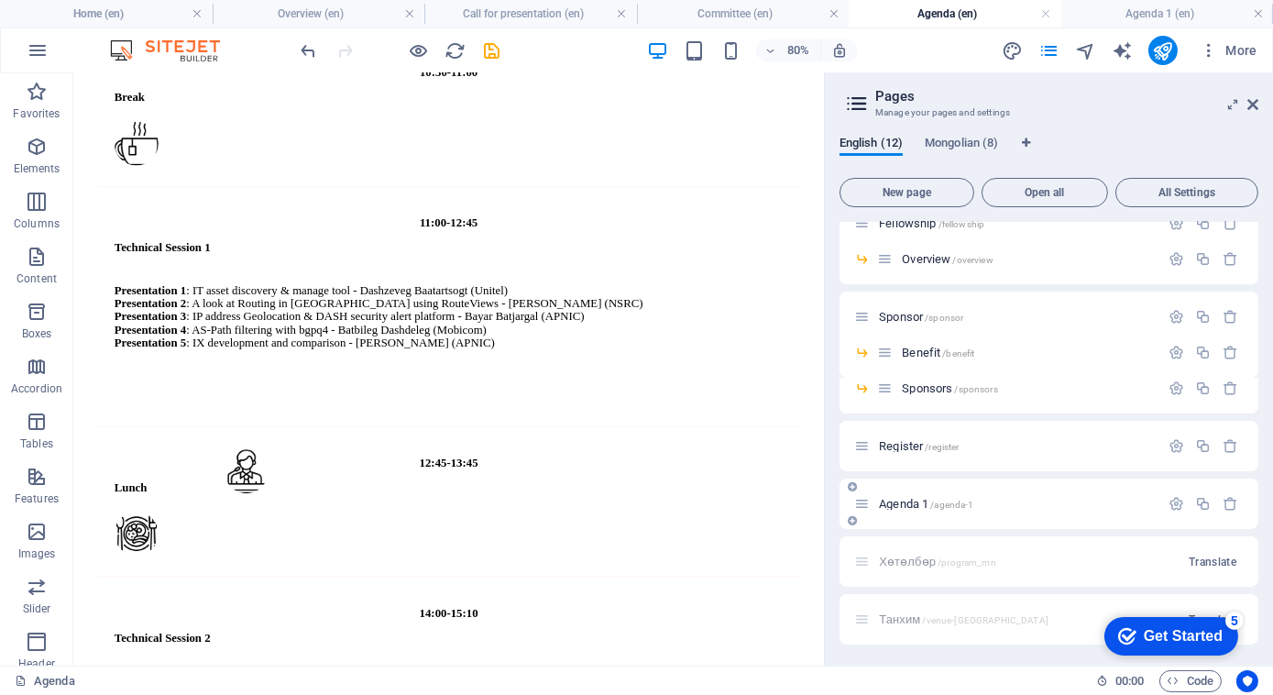
click at [952, 506] on span "/agenda-1" at bounding box center [951, 505] width 43 height 10
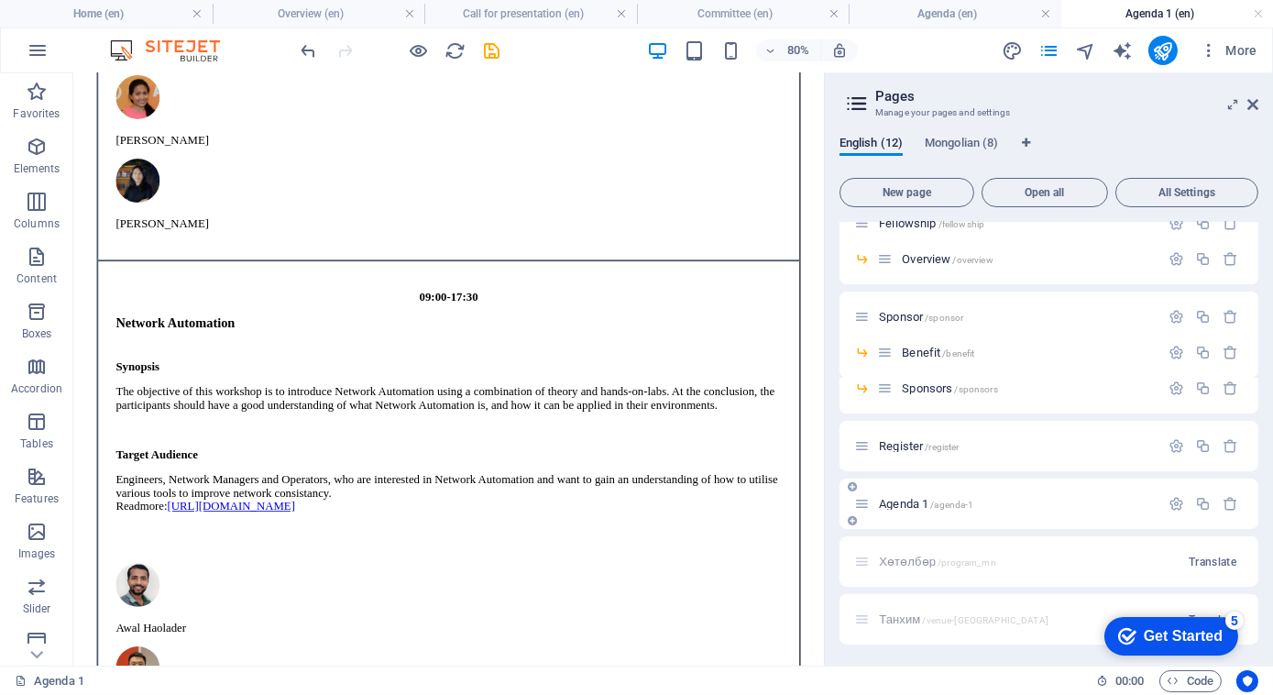
scroll to position [0, 0]
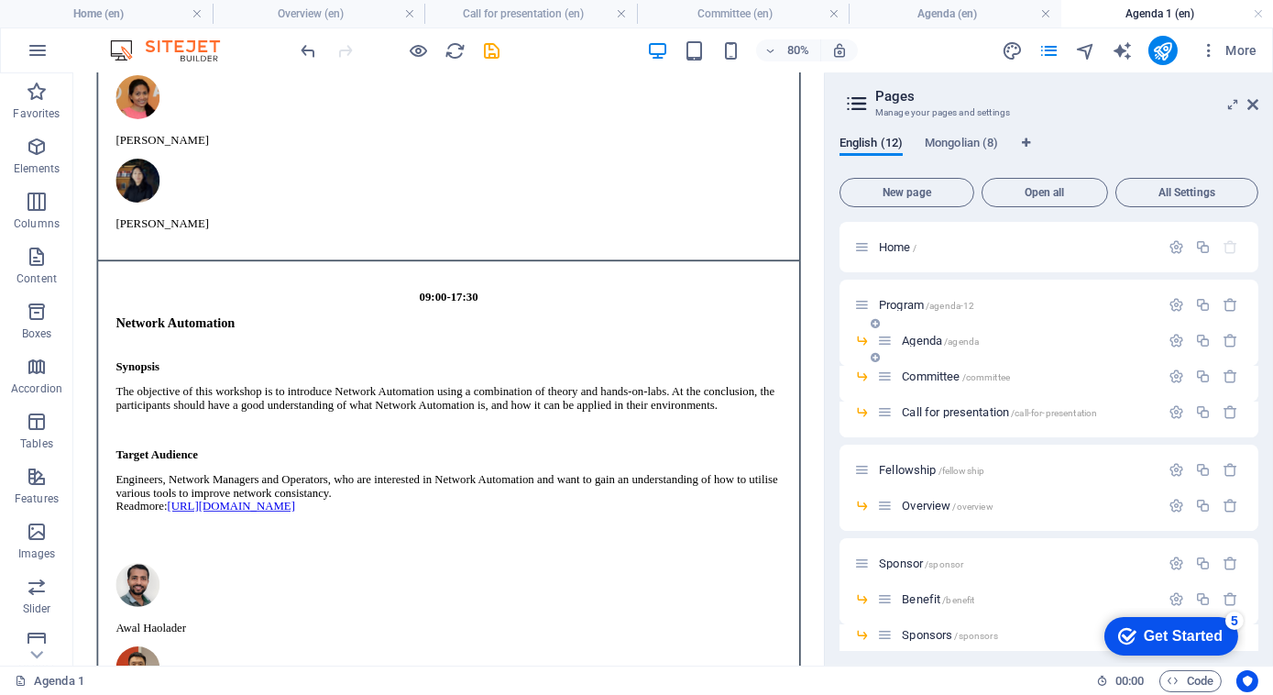
click at [914, 335] on span "Agenda /agenda" at bounding box center [940, 341] width 77 height 14
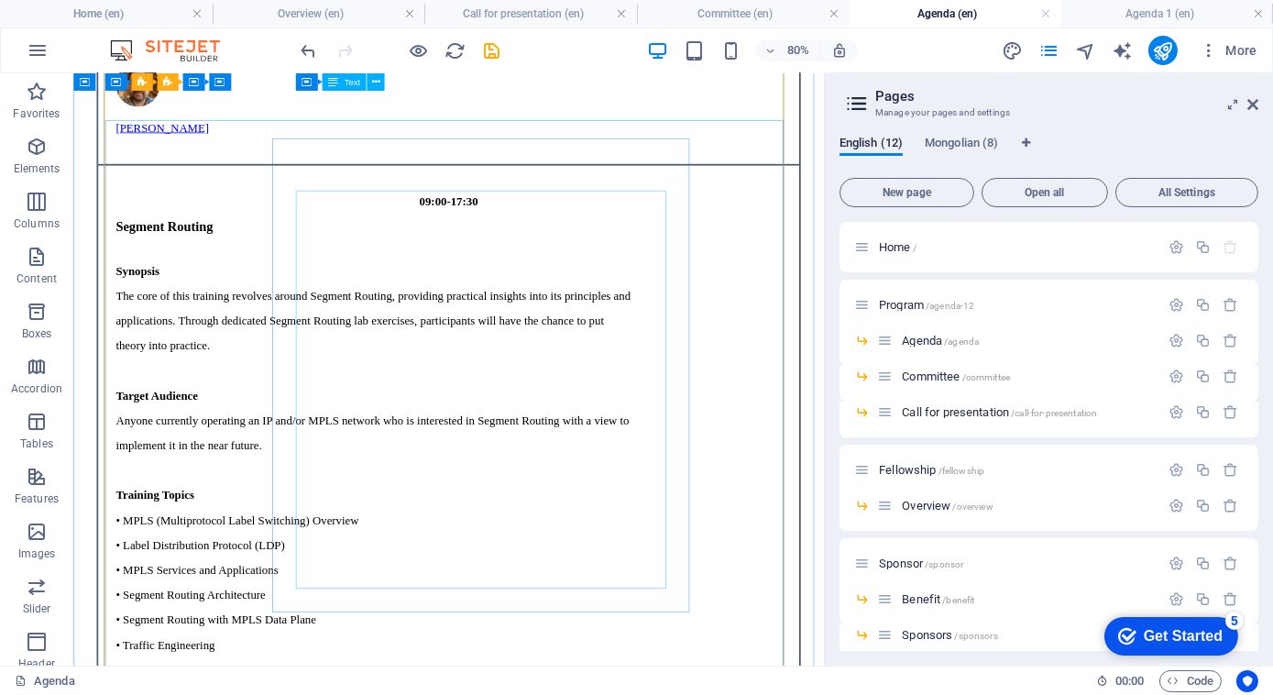
scroll to position [2293, 0]
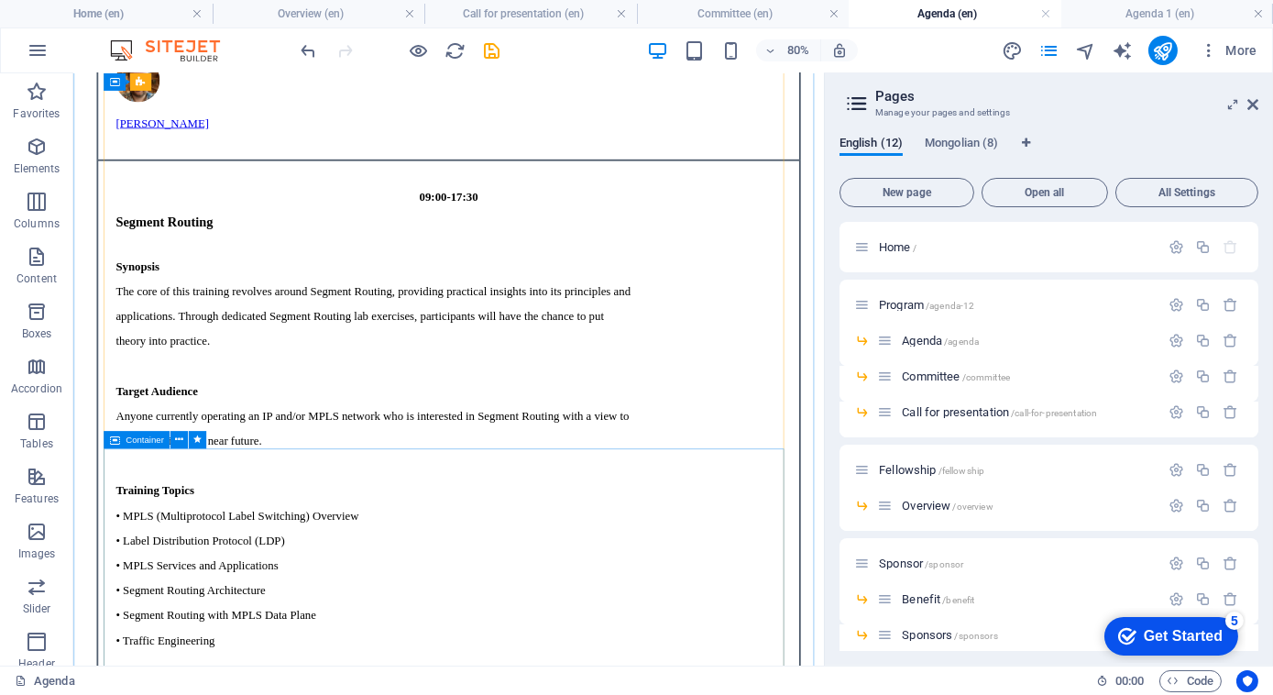
click at [144, 437] on span "Container" at bounding box center [145, 439] width 38 height 9
click at [180, 443] on icon at bounding box center [179, 440] width 8 height 16
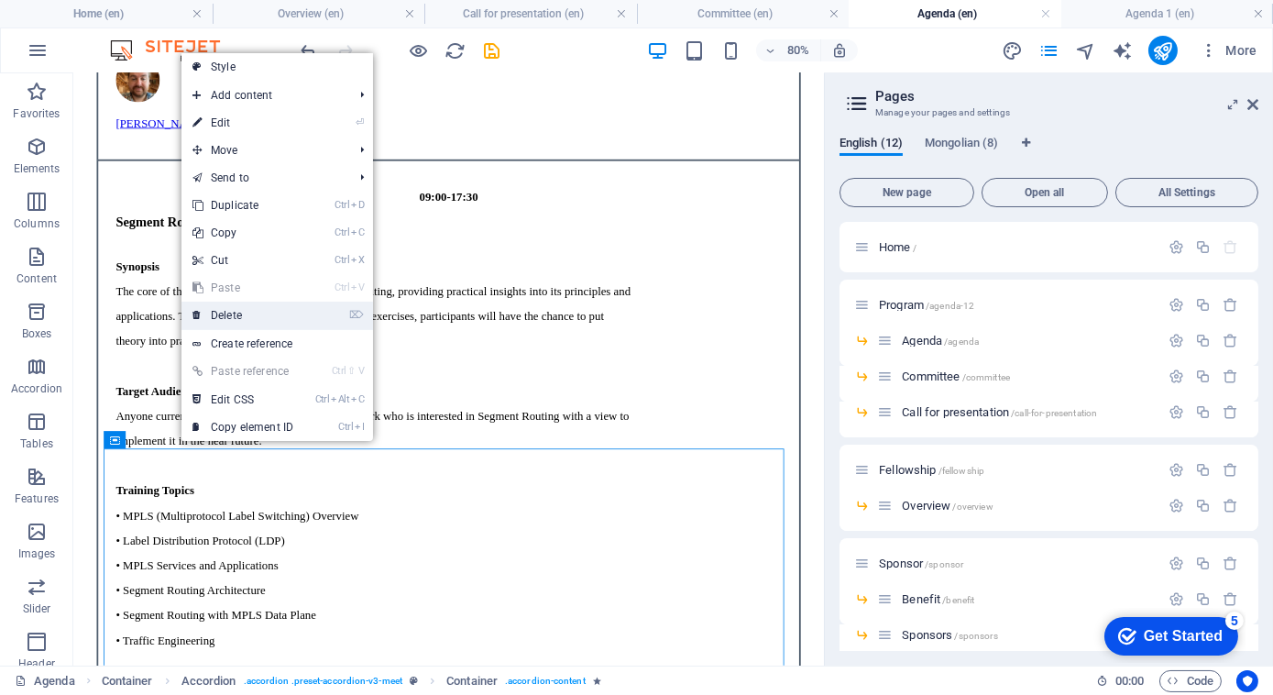
click at [248, 311] on link "⌦ Delete" at bounding box center [242, 315] width 123 height 27
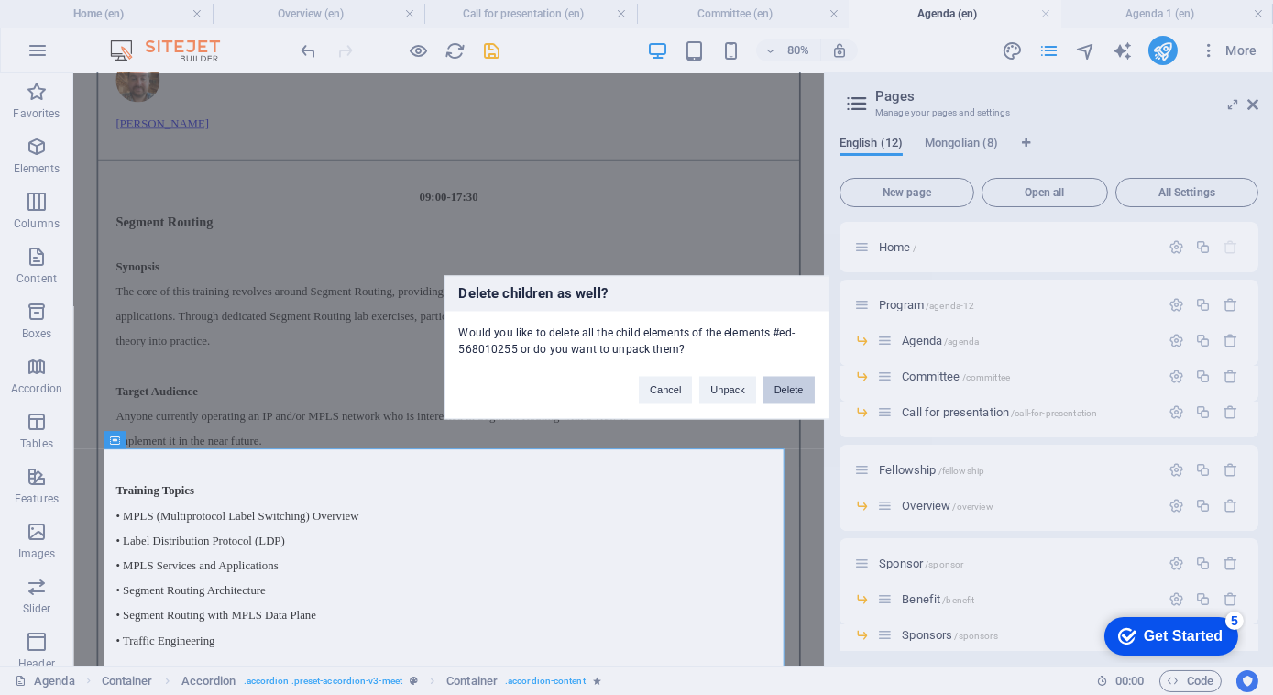
click at [794, 396] on button "Delete" at bounding box center [788, 390] width 51 height 27
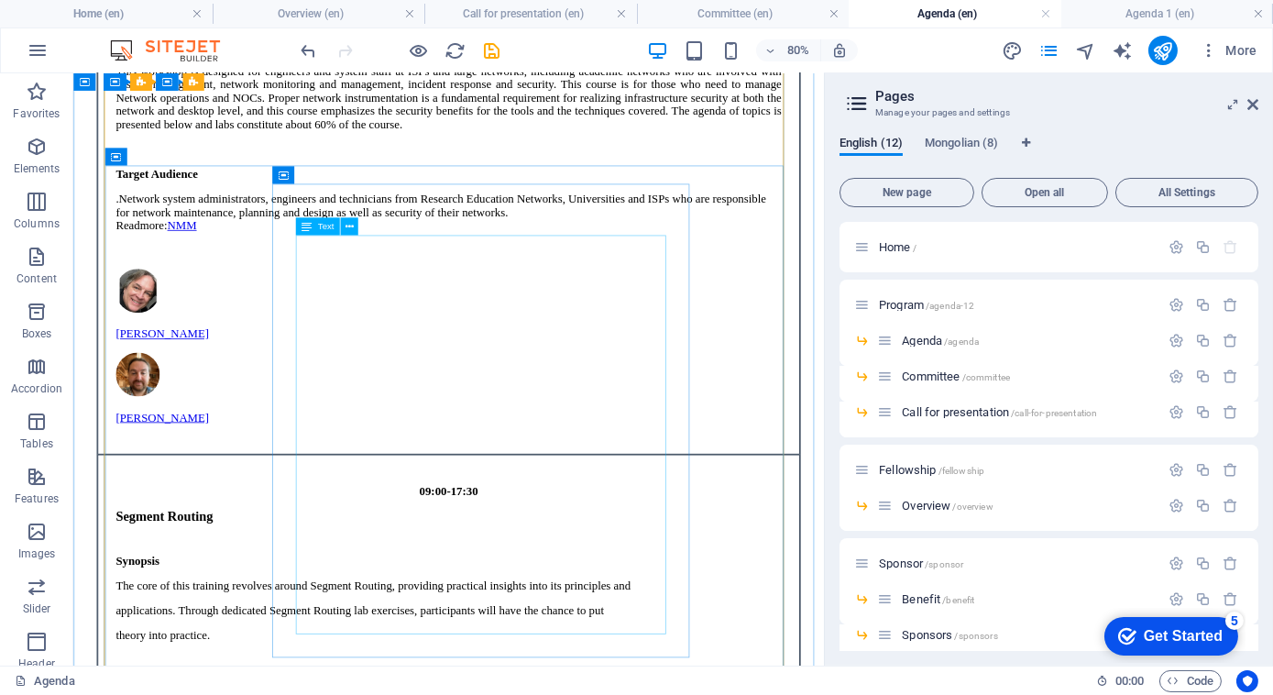
scroll to position [1927, 0]
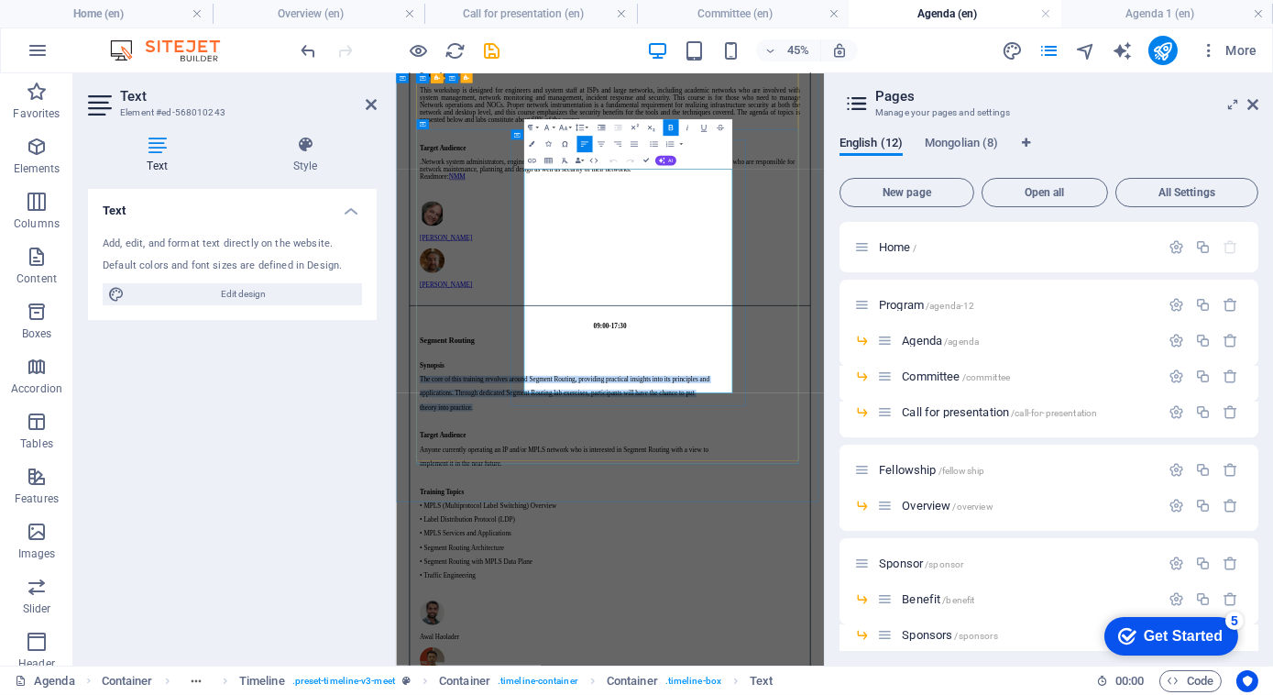
drag, startPoint x: 881, startPoint y: 423, endPoint x: 619, endPoint y: 321, distance: 281.5
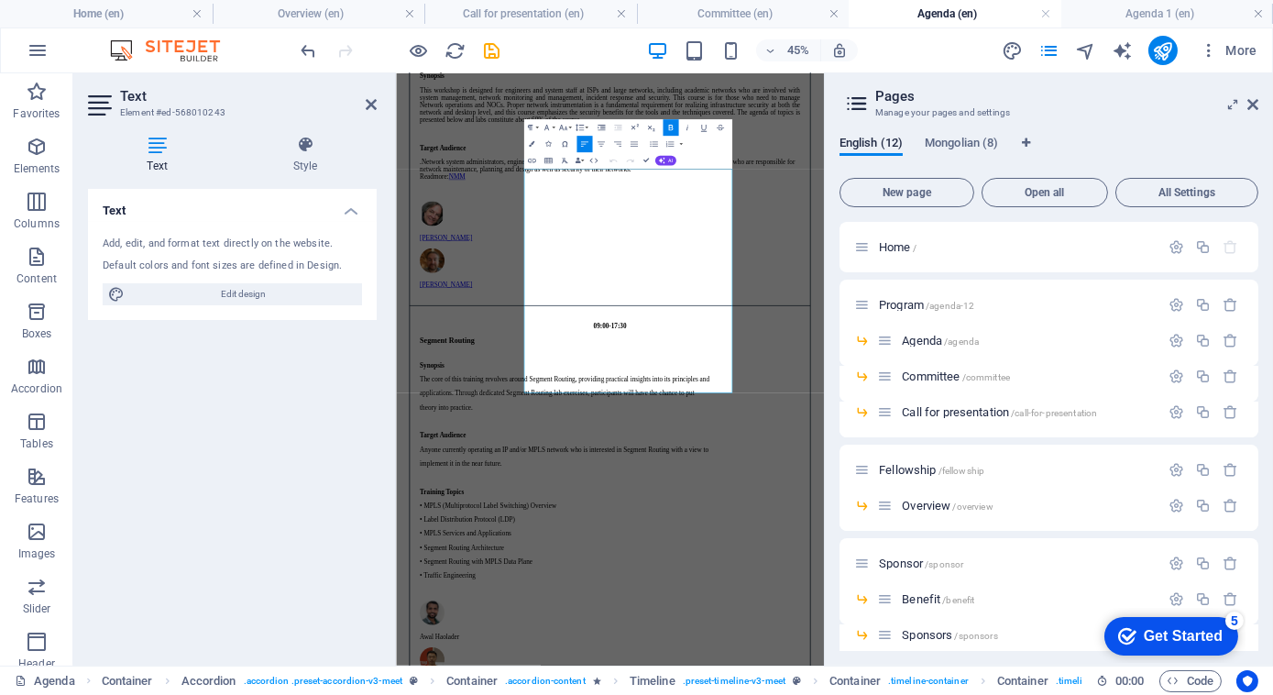
click at [324, 397] on div "Text Add, edit, and format text directly on the website. Default colors and fon…" at bounding box center [232, 420] width 289 height 462
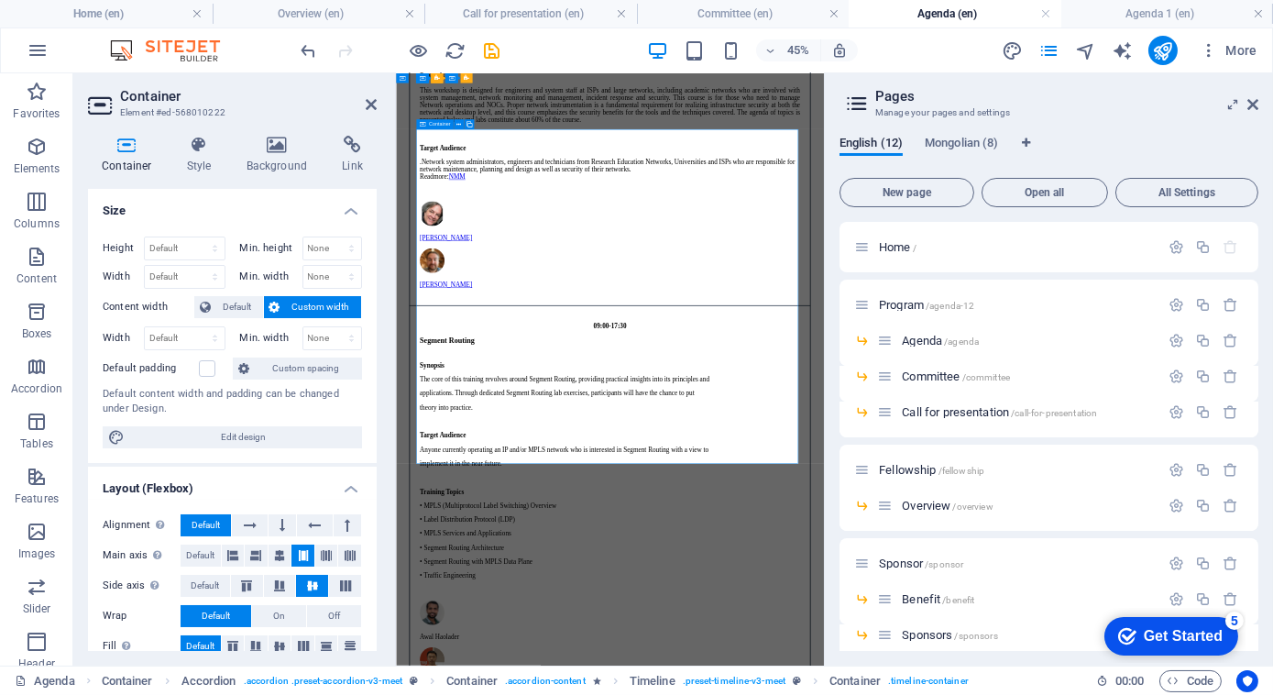
click at [1256, 101] on icon at bounding box center [1252, 104] width 11 height 15
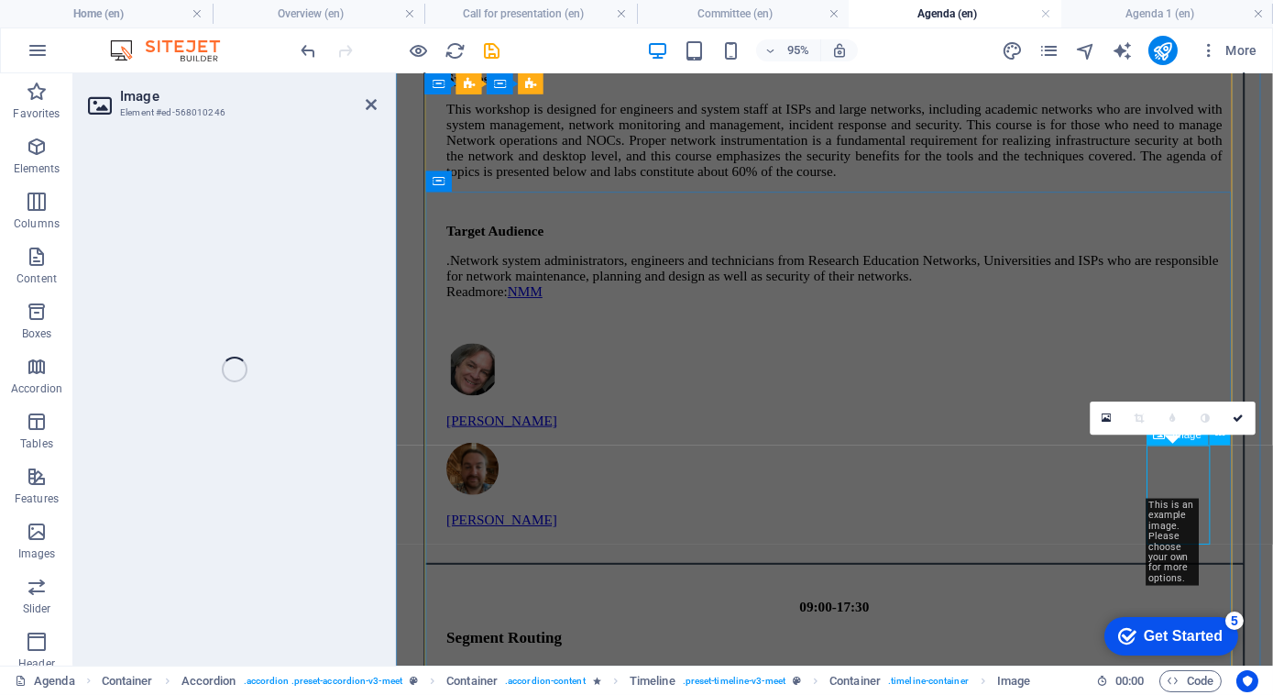
select select "px"
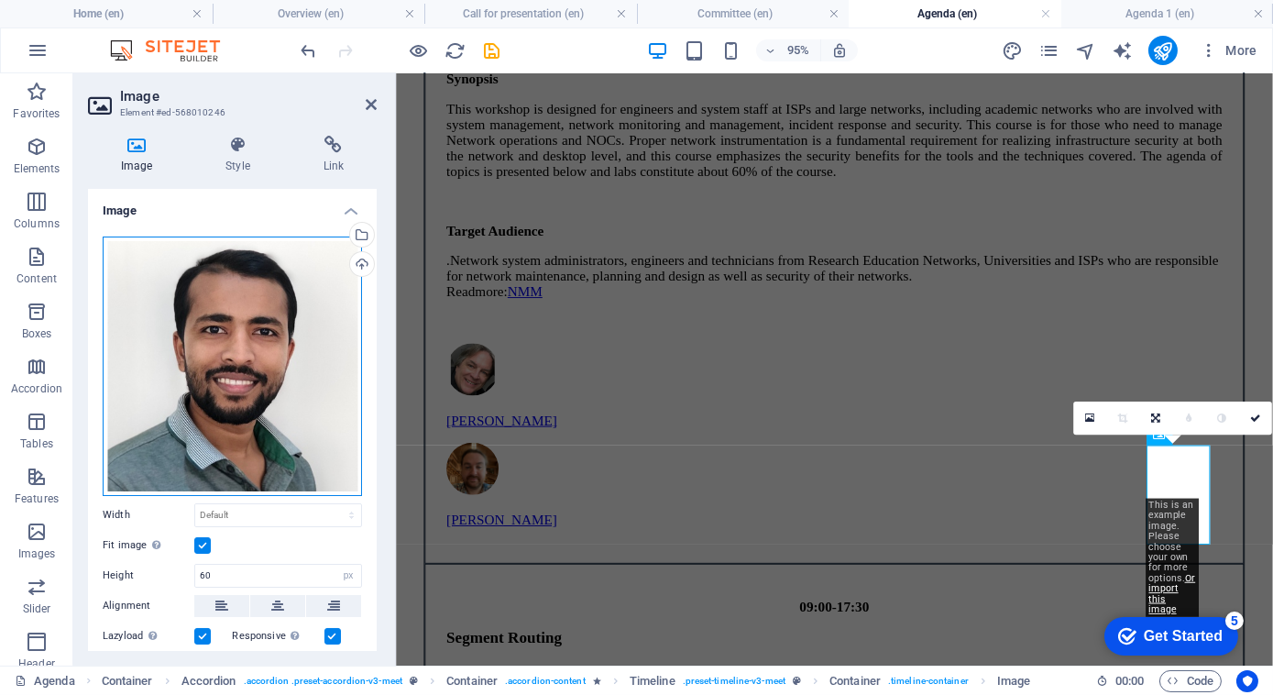
click at [198, 297] on div "Drag files here, click to choose files or select files from Files or our free s…" at bounding box center [232, 365] width 259 height 259
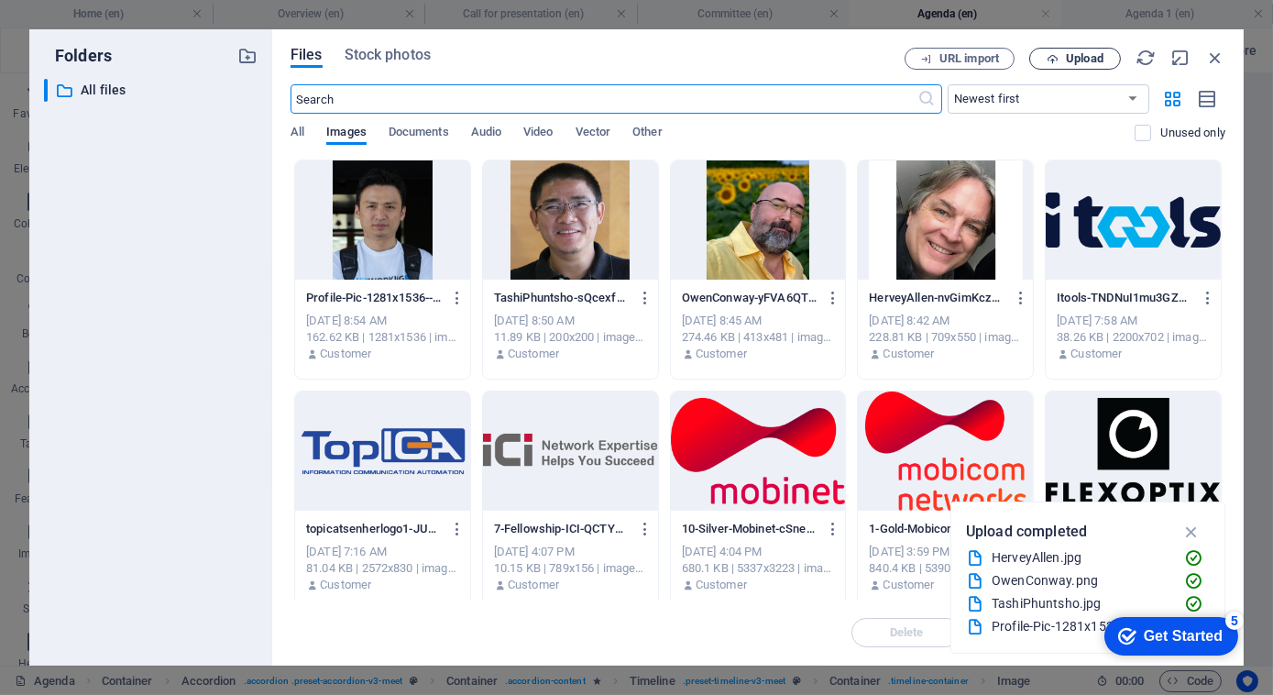
click at [1067, 63] on span "Upload" at bounding box center [1085, 58] width 38 height 11
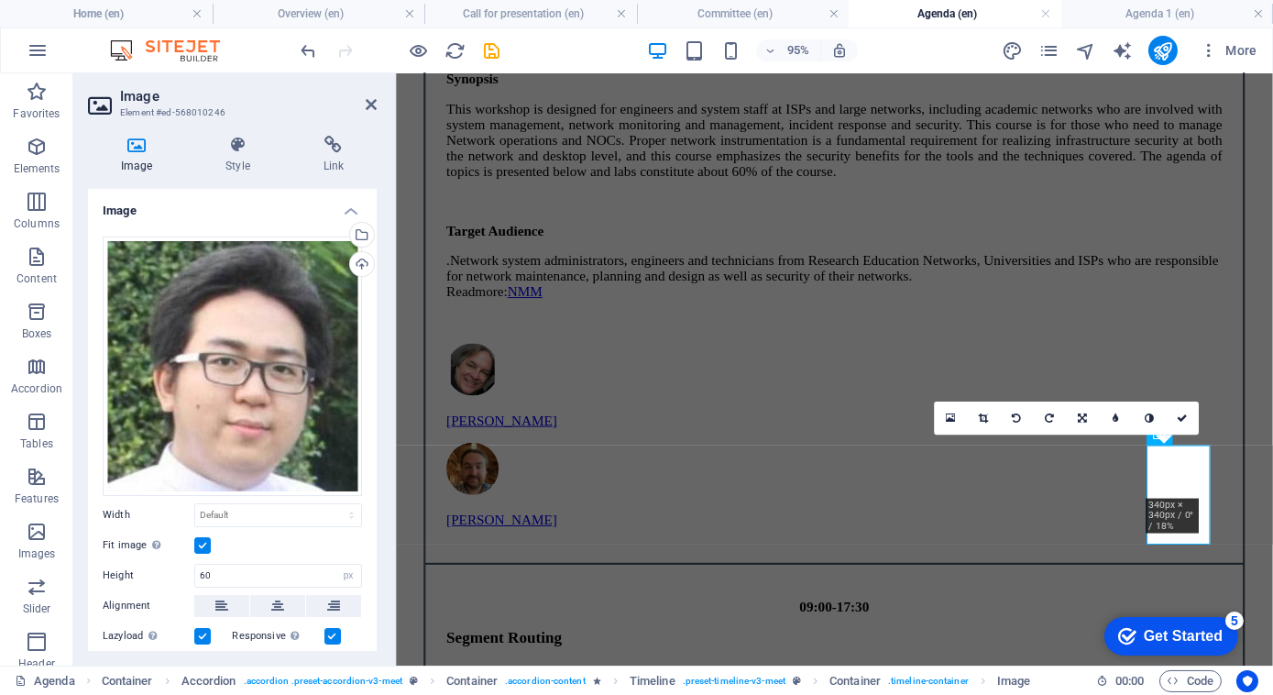
scroll to position [201, 0]
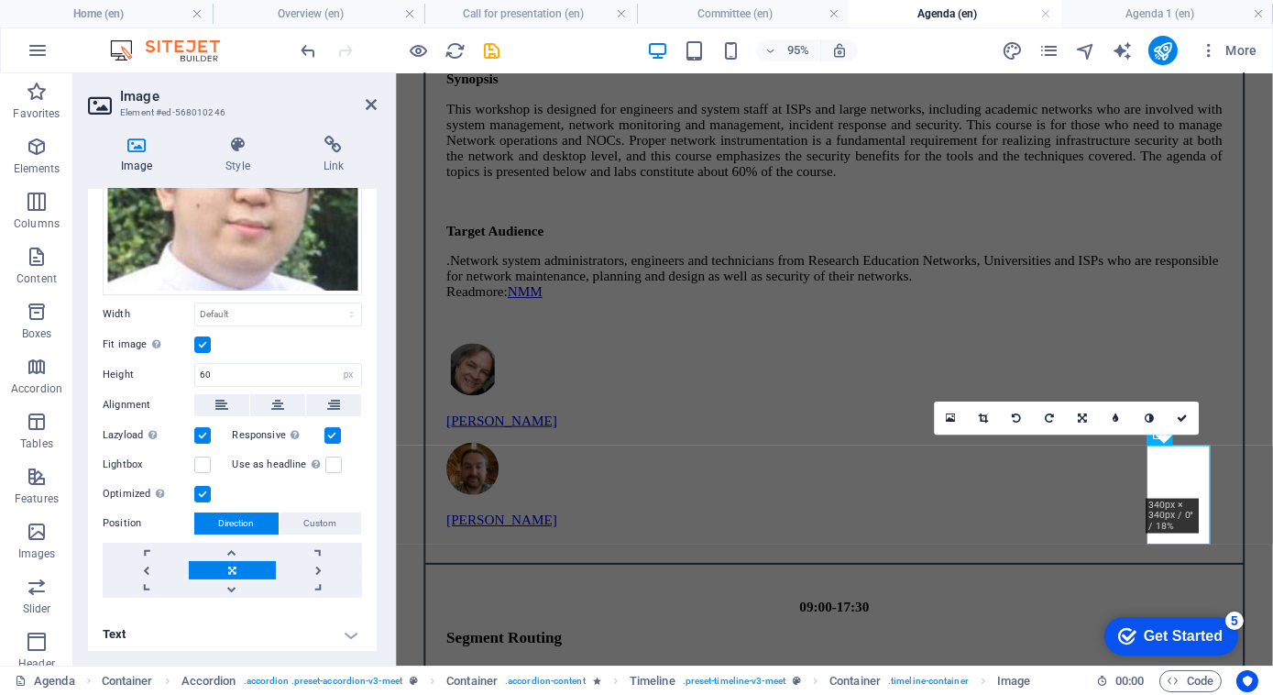
click at [357, 630] on h4 "Text" at bounding box center [232, 634] width 289 height 44
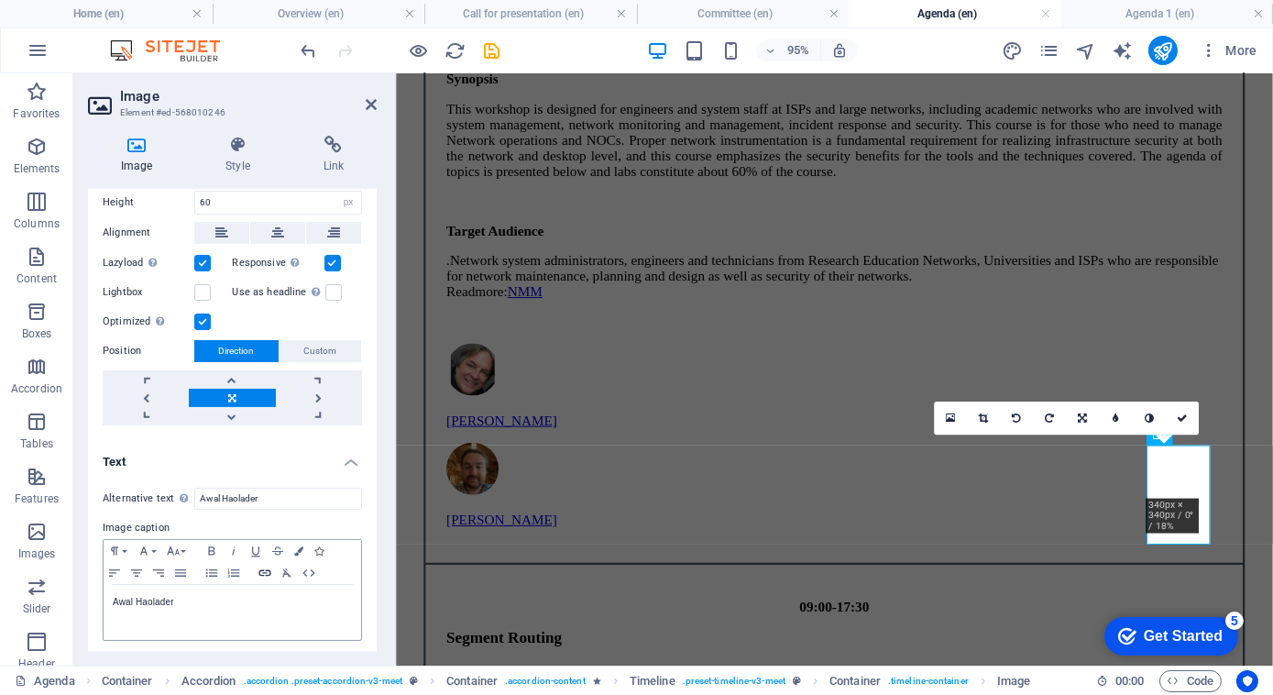
click at [271, 566] on icon "button" at bounding box center [265, 573] width 22 height 15
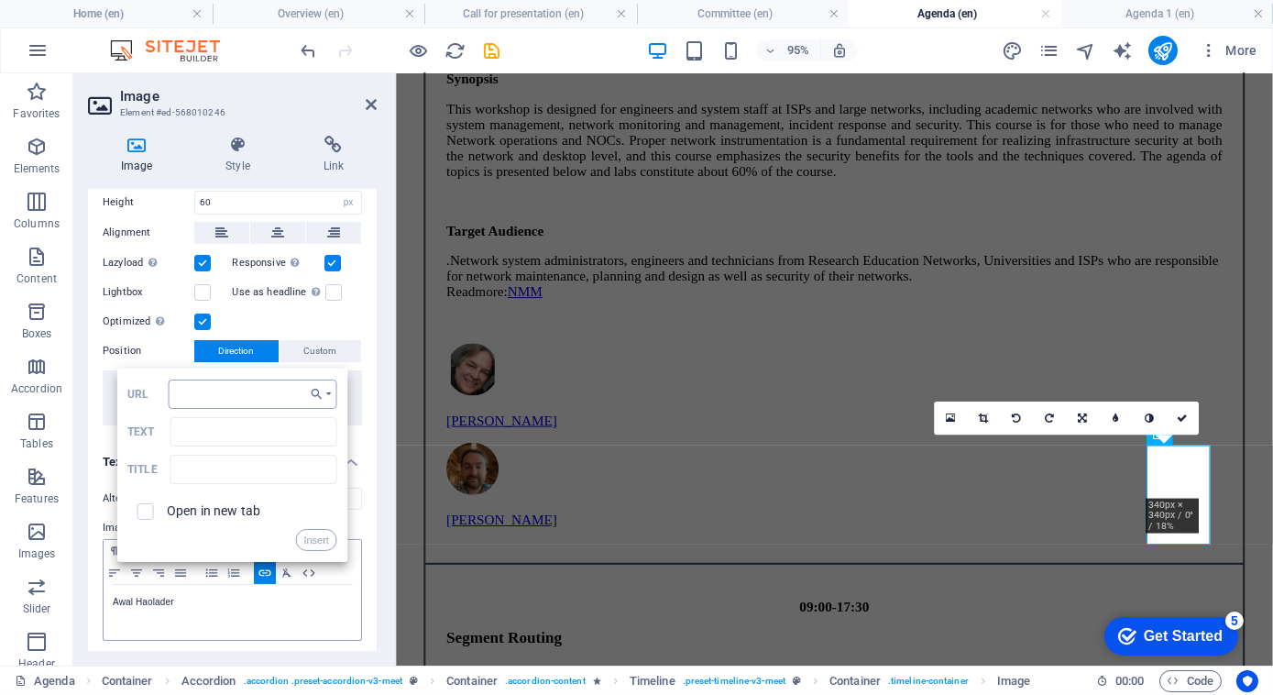
click at [220, 400] on input "URL" at bounding box center [253, 393] width 169 height 29
type input "[URL][DOMAIN_NAME]"
click at [226, 429] on input "Text" at bounding box center [253, 431] width 167 height 29
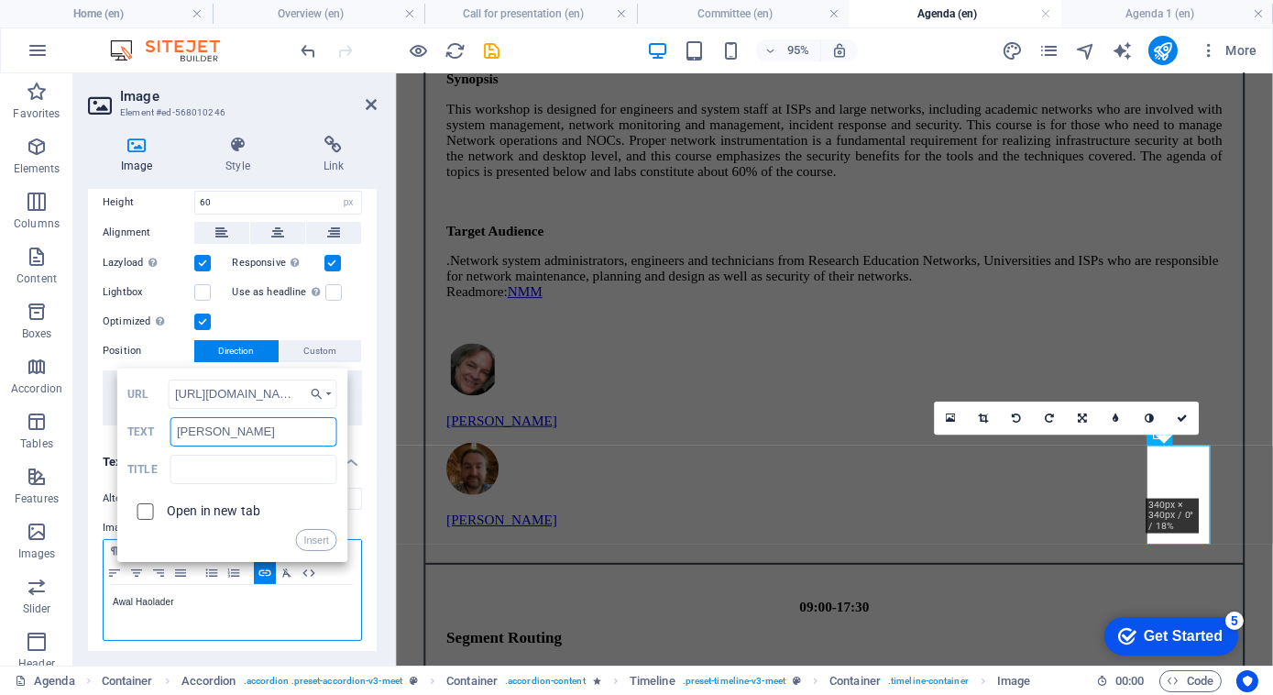
type input "[PERSON_NAME]"
click at [144, 505] on input "checkbox" at bounding box center [142, 508] width 16 height 16
checkbox input "true"
click at [307, 536] on button "Insert" at bounding box center [316, 540] width 42 height 22
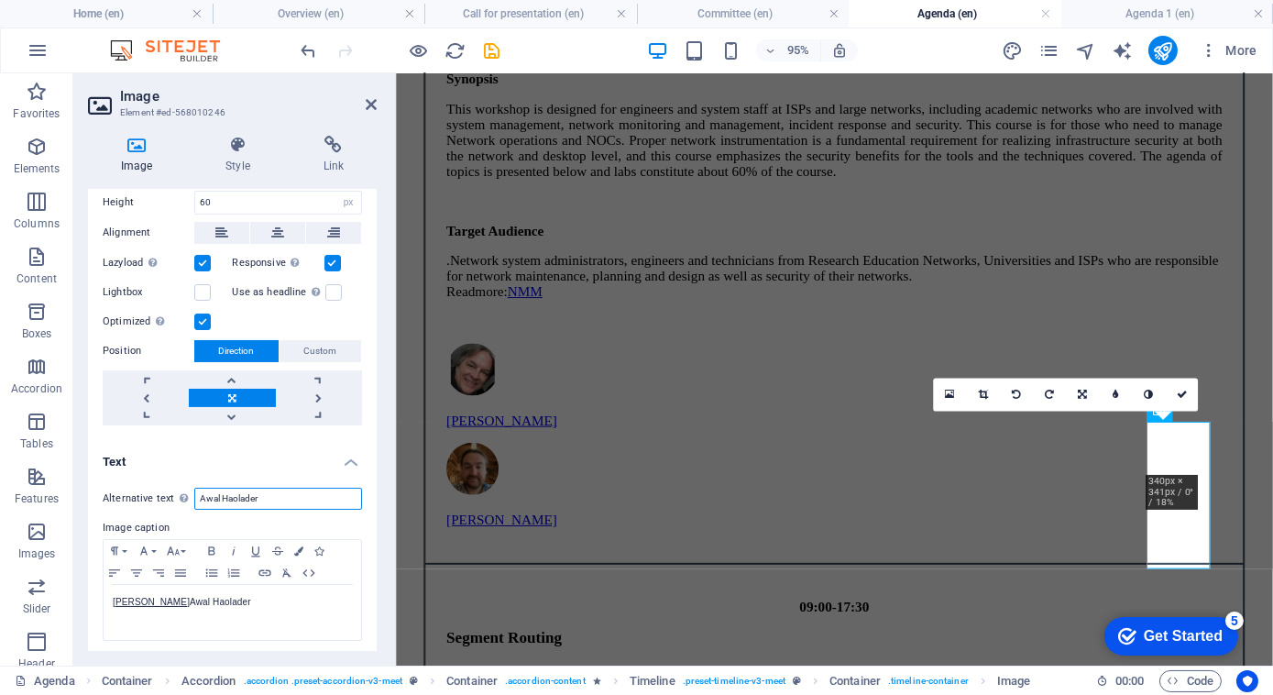
drag, startPoint x: 283, startPoint y: 489, endPoint x: 115, endPoint y: 480, distance: 168.9
click at [115, 480] on div "Alternative text The alternative text is used by devices that cannot display im…" at bounding box center [232, 564] width 289 height 183
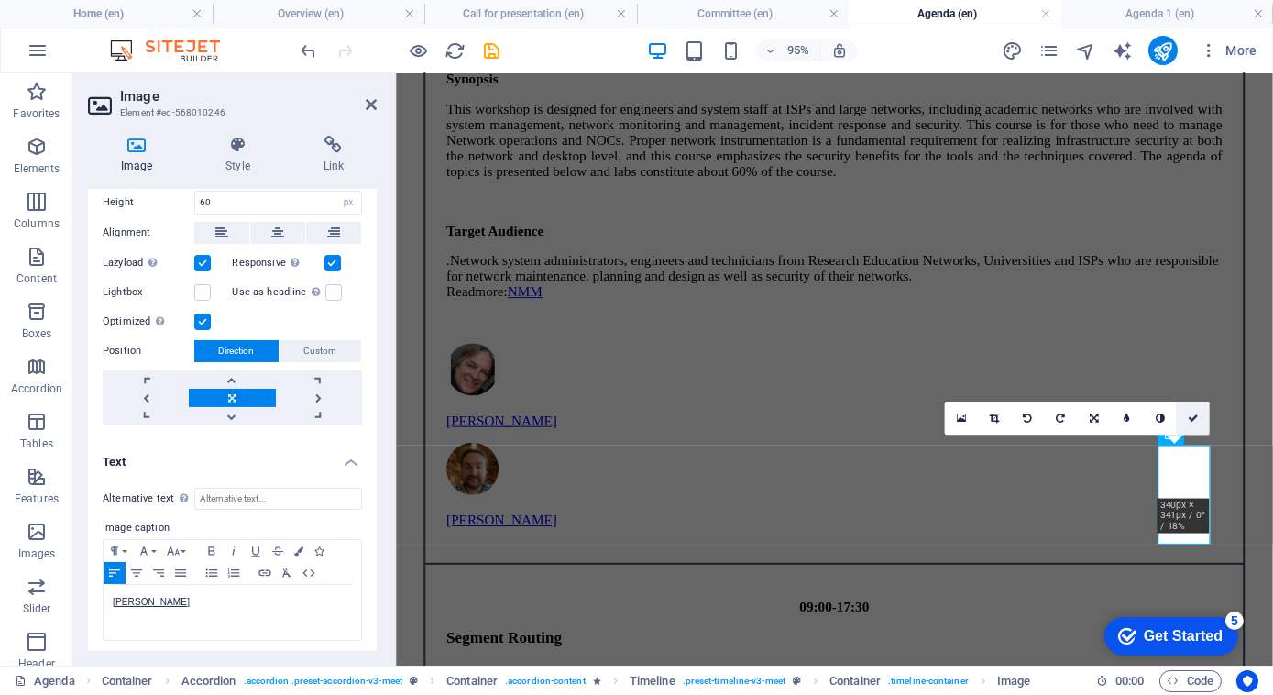
click at [1197, 422] on icon at bounding box center [1193, 418] width 11 height 10
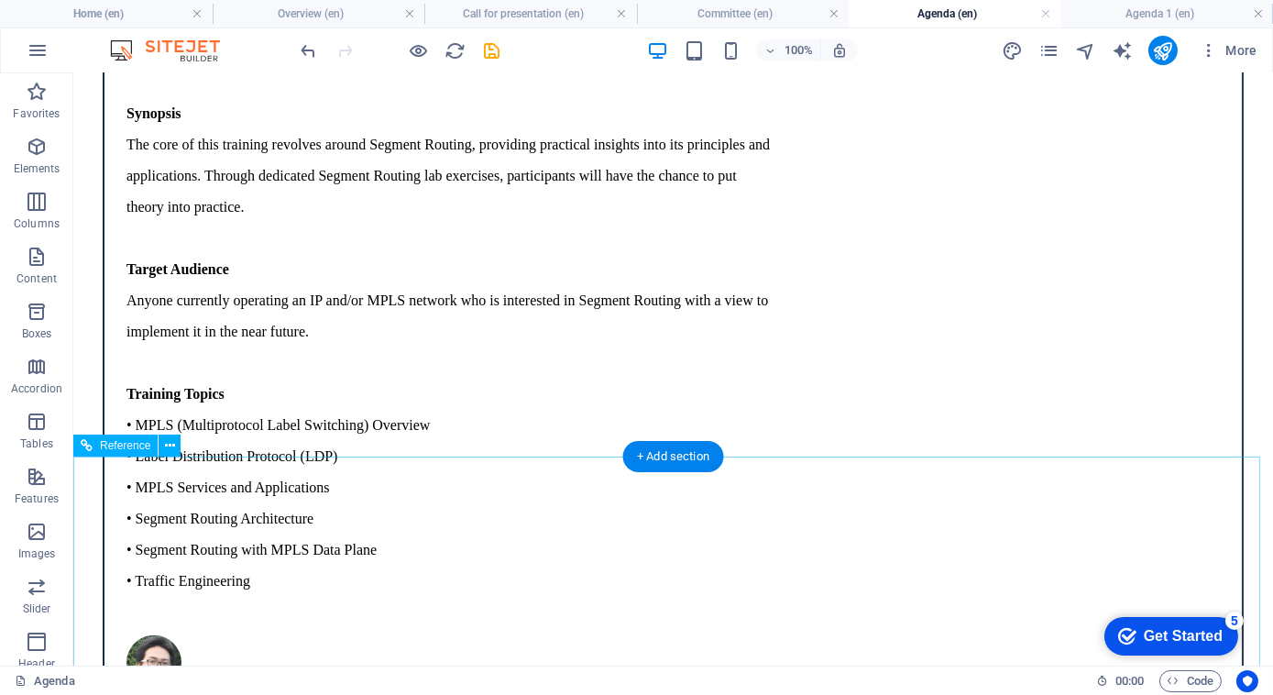
scroll to position [2488, 0]
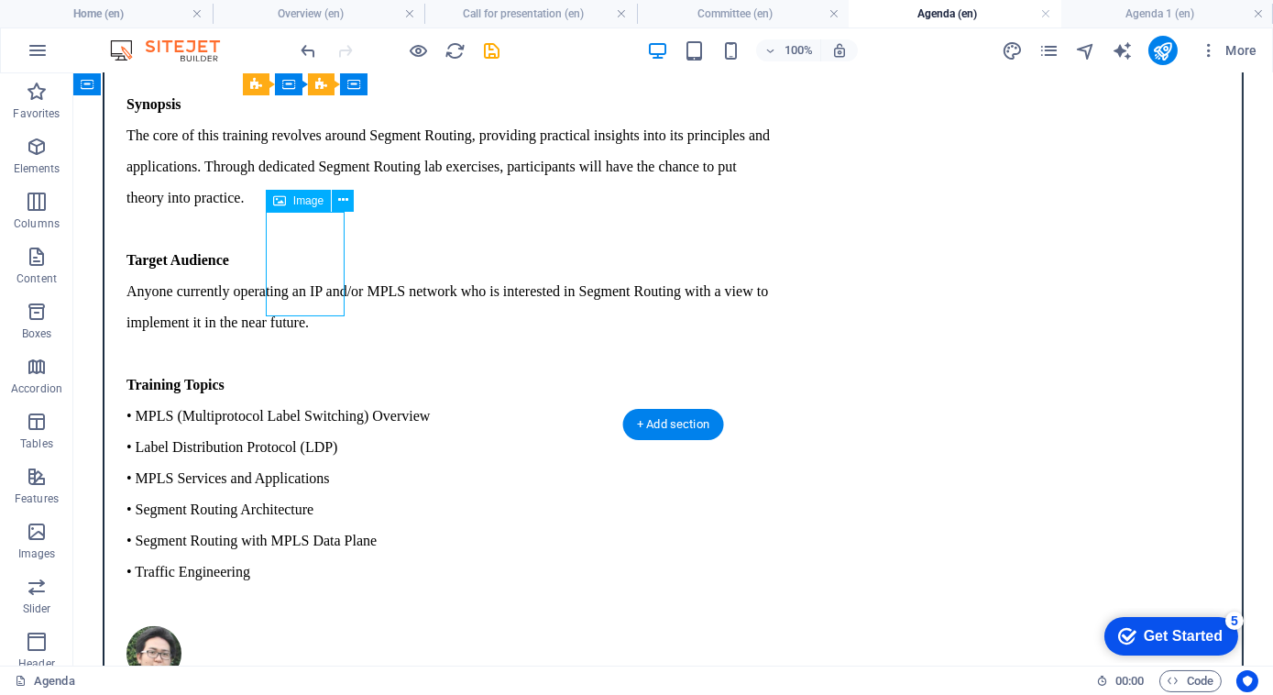
select select "px"
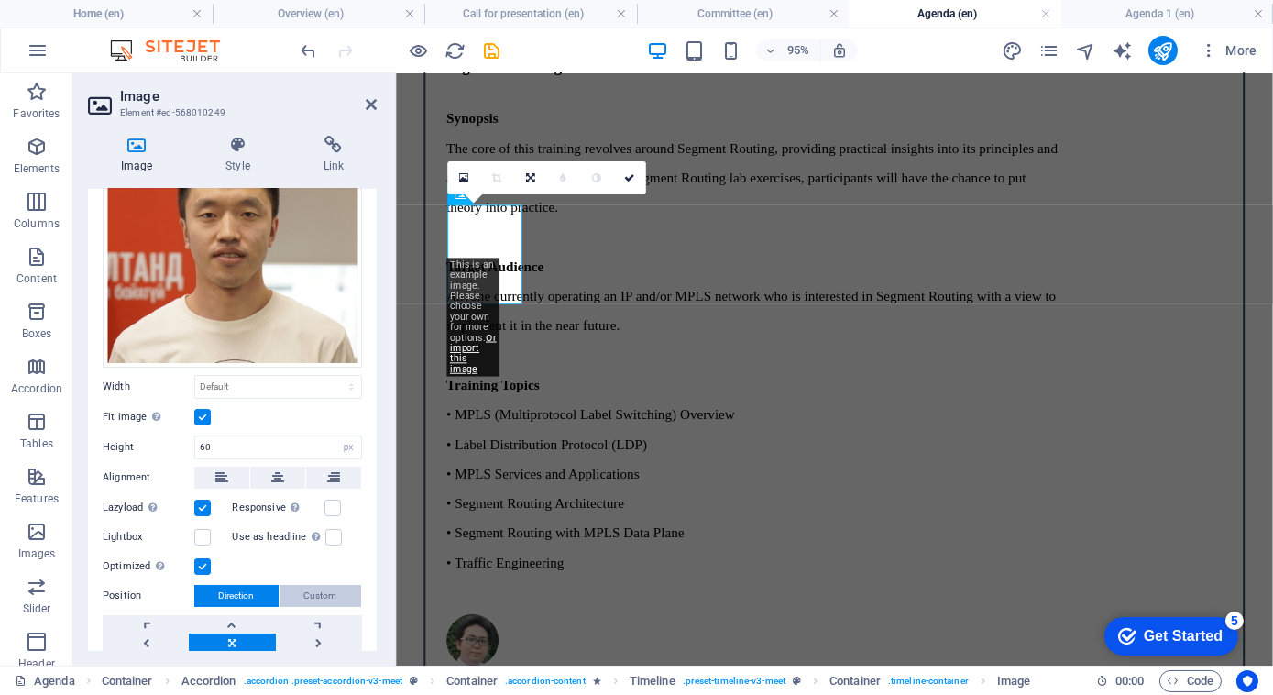
scroll to position [201, 0]
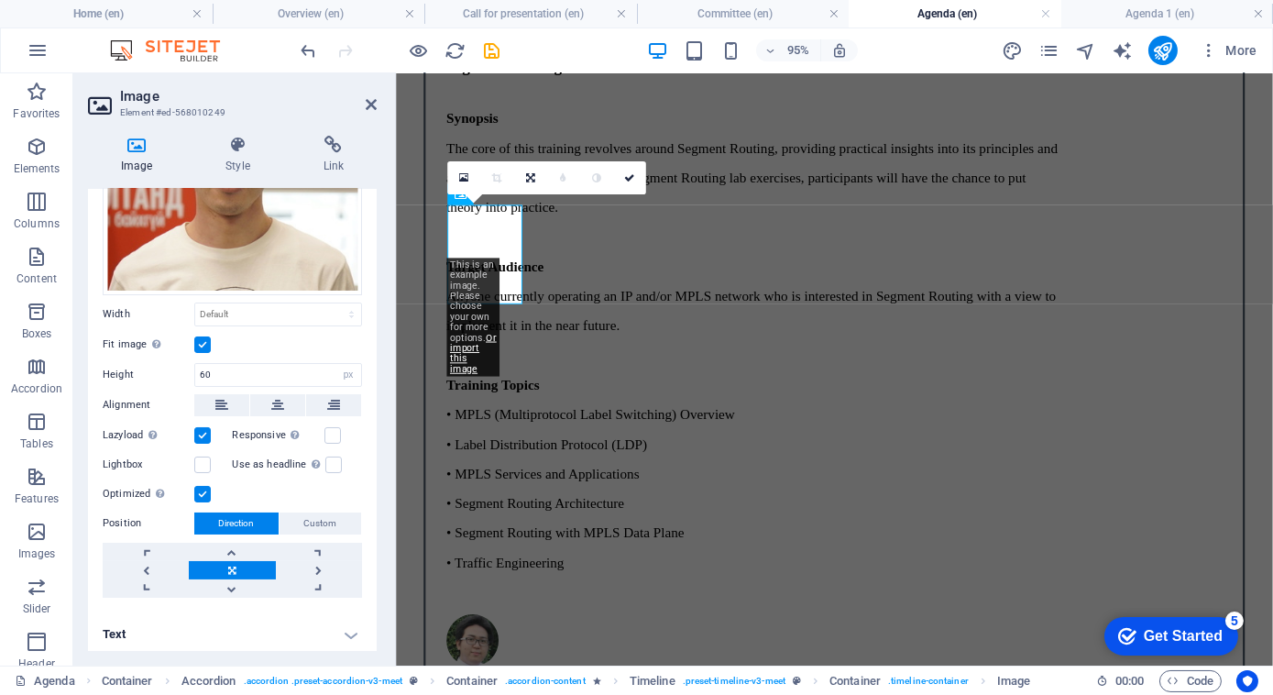
click at [351, 626] on h4 "Text" at bounding box center [232, 634] width 289 height 44
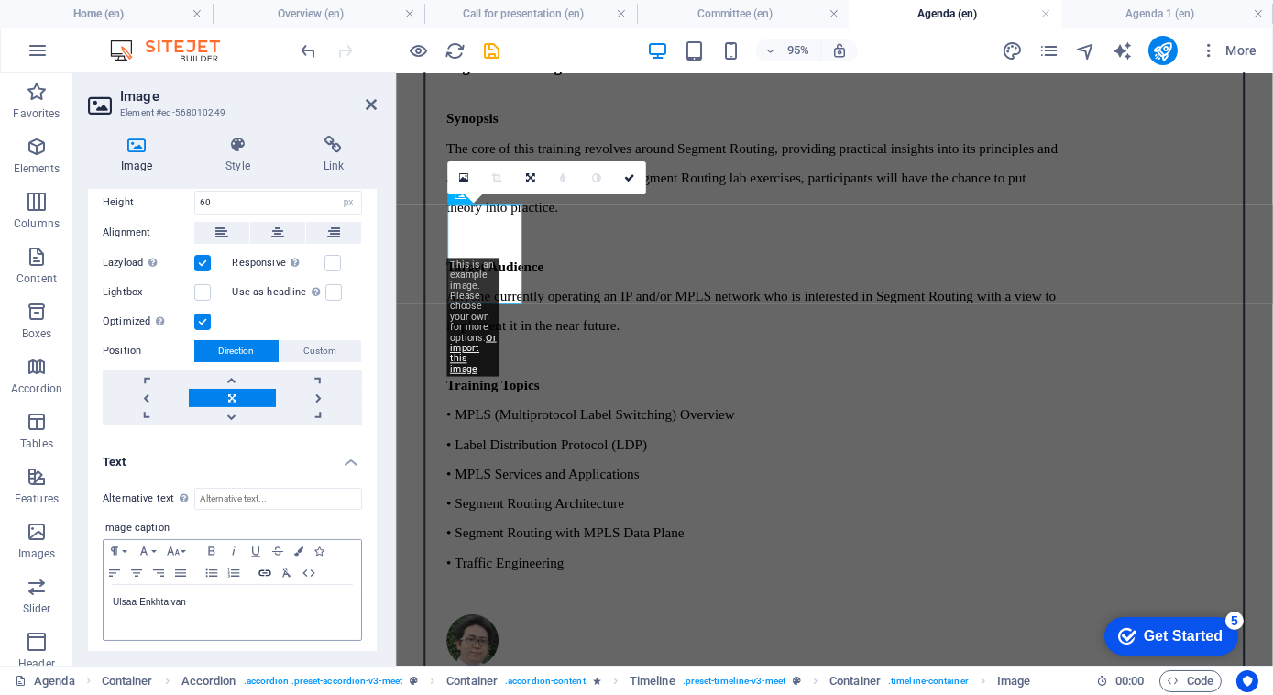
click at [271, 568] on icon "button" at bounding box center [265, 573] width 22 height 15
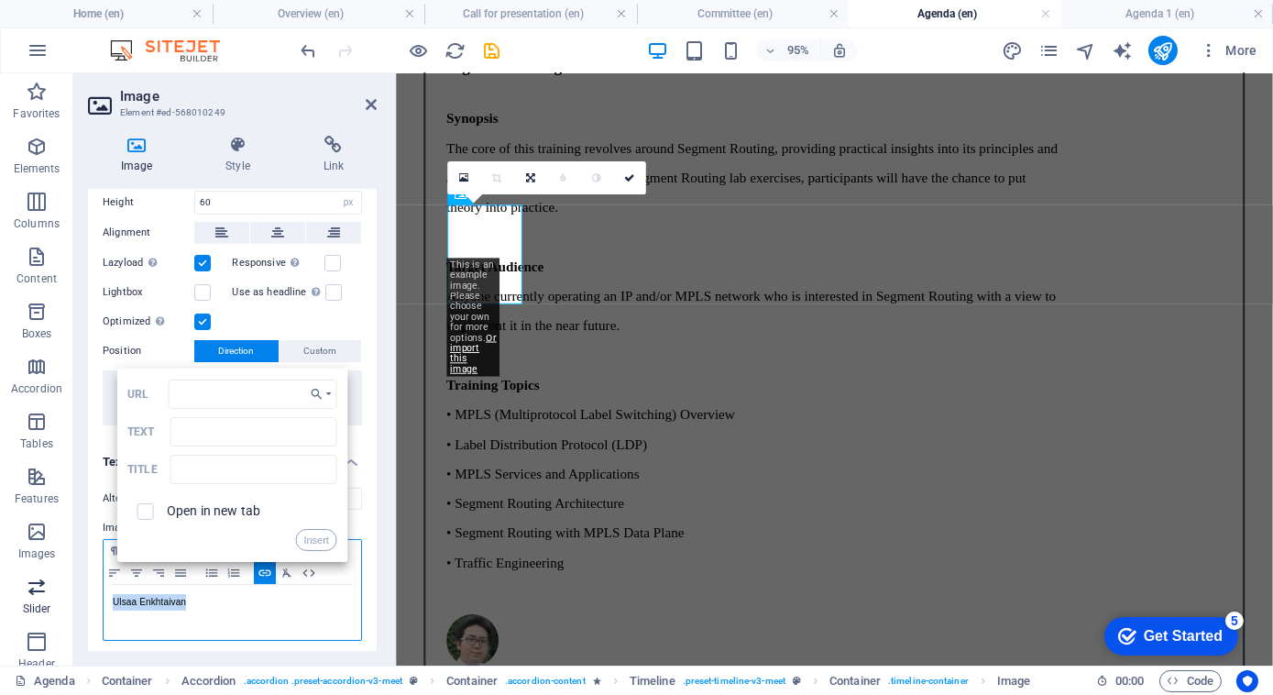
drag, startPoint x: 200, startPoint y: 594, endPoint x: 7, endPoint y: 599, distance: 192.6
click at [7, 599] on section "Favorites Elements Columns Content Boxes Accordion Tables Features Images Slide…" at bounding box center [636, 369] width 1273 height 592
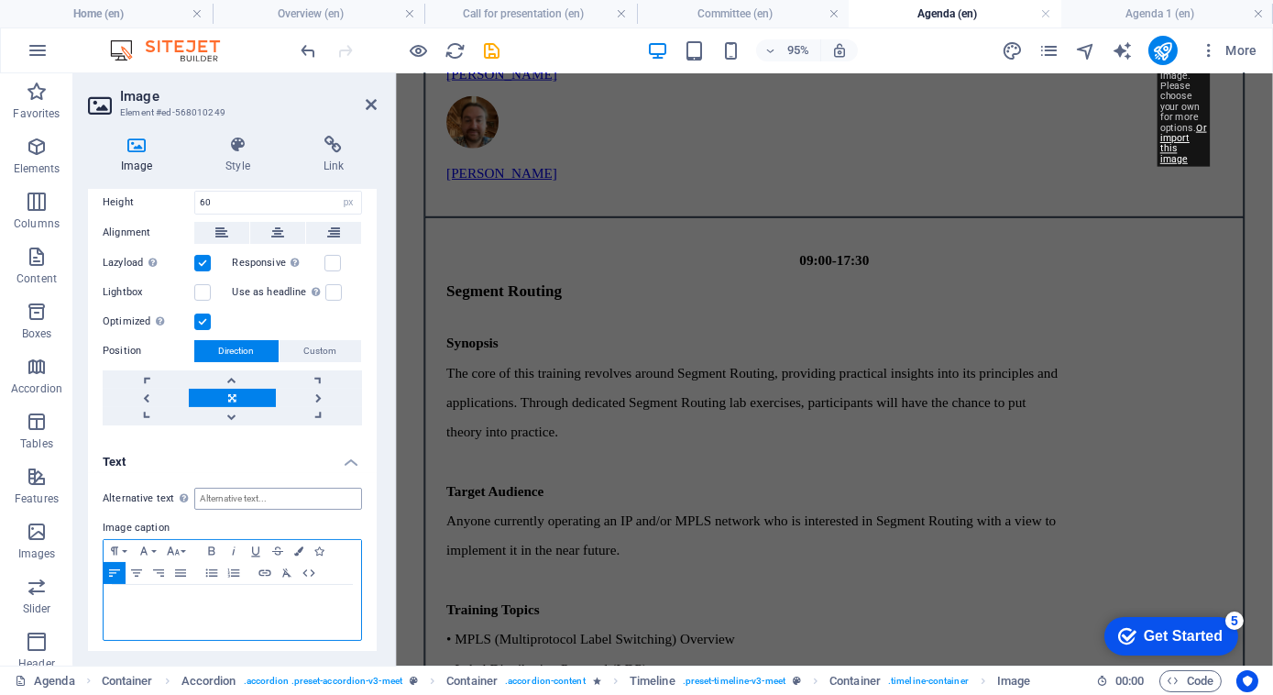
scroll to position [2018, 0]
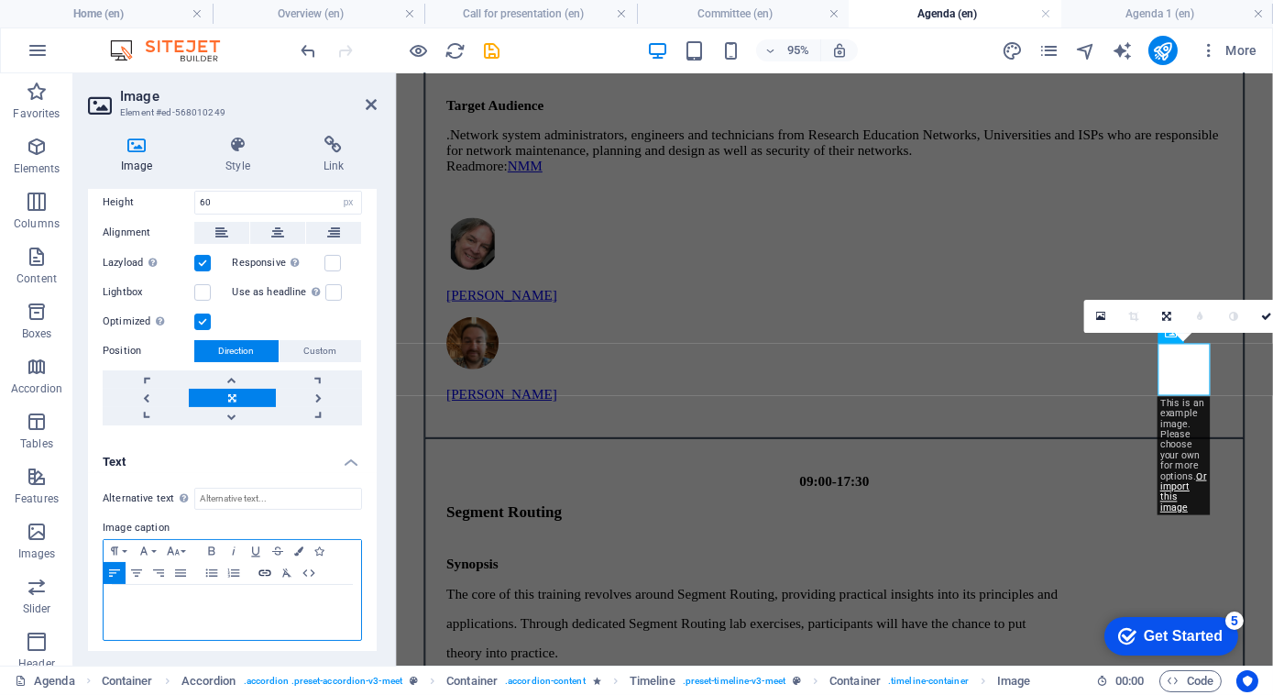
click at [268, 569] on icon "button" at bounding box center [265, 573] width 22 height 15
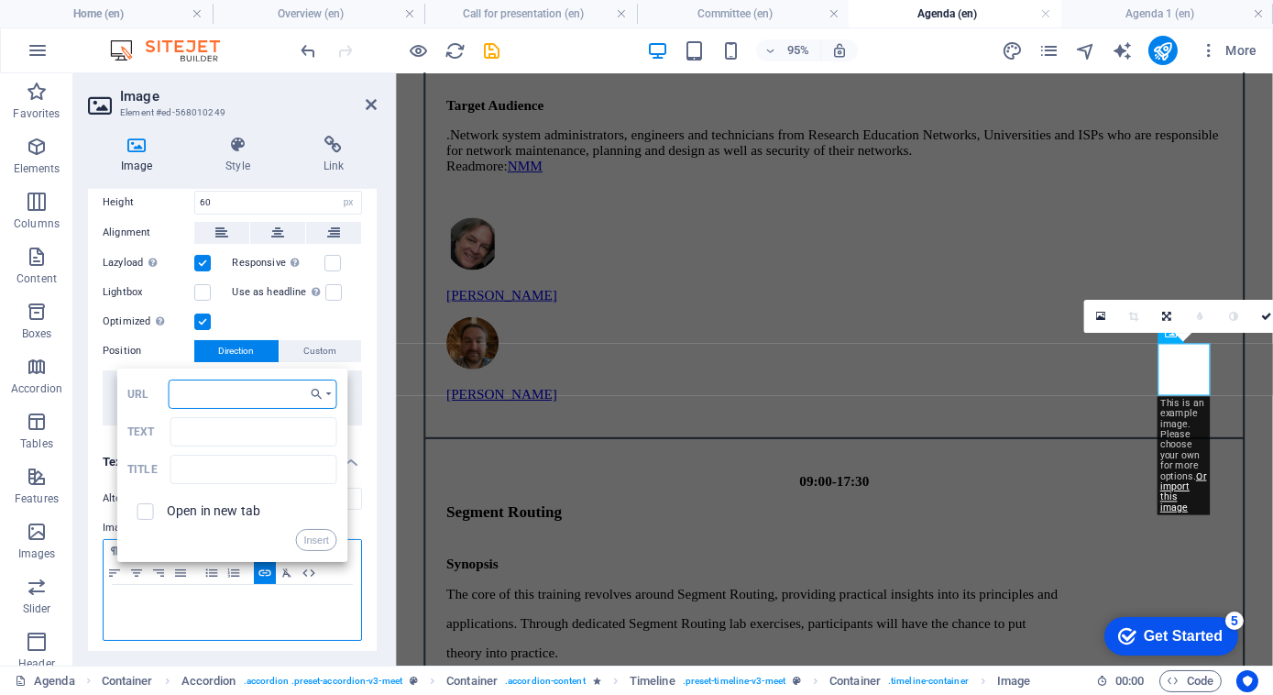
click at [256, 390] on input "URL" at bounding box center [253, 393] width 169 height 29
paste input "[URL][DOMAIN_NAME]"
type input "[URL][DOMAIN_NAME]"
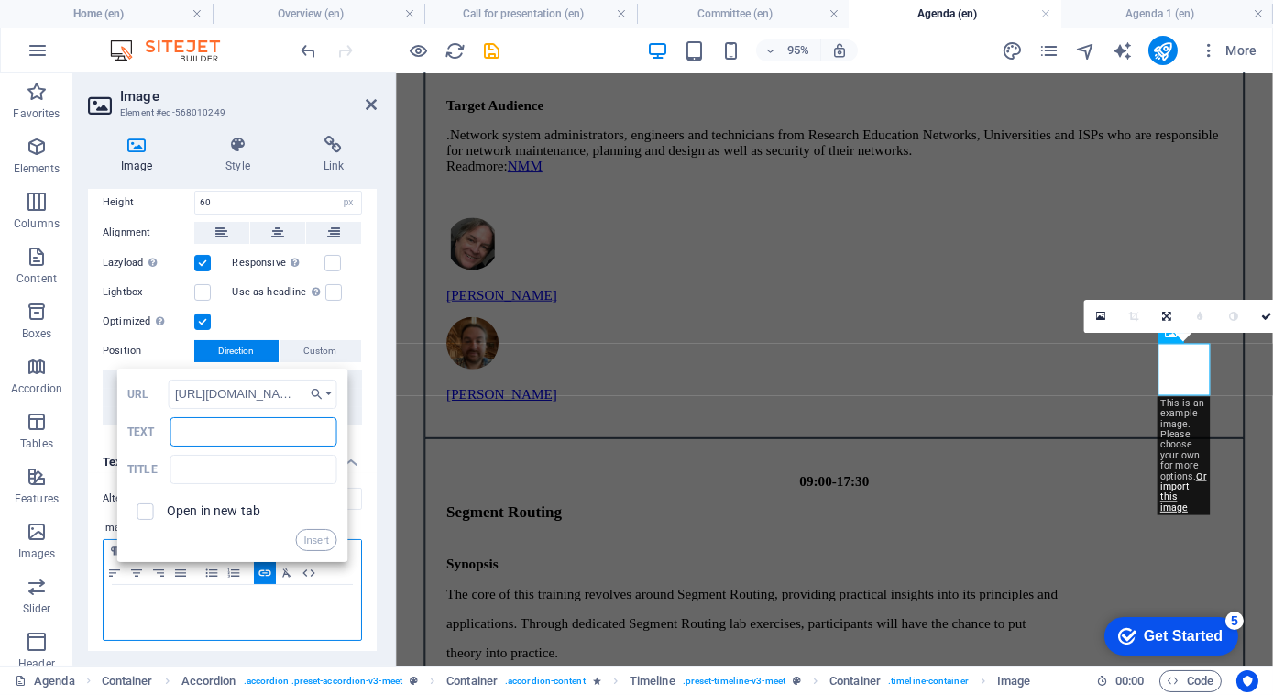
click at [242, 417] on input "Text" at bounding box center [253, 431] width 167 height 29
type input "[PERSON_NAME]"
click at [239, 508] on label "Open in new tab" at bounding box center [213, 510] width 93 height 15
checkbox input "true"
click at [313, 530] on button "Insert" at bounding box center [316, 540] width 42 height 22
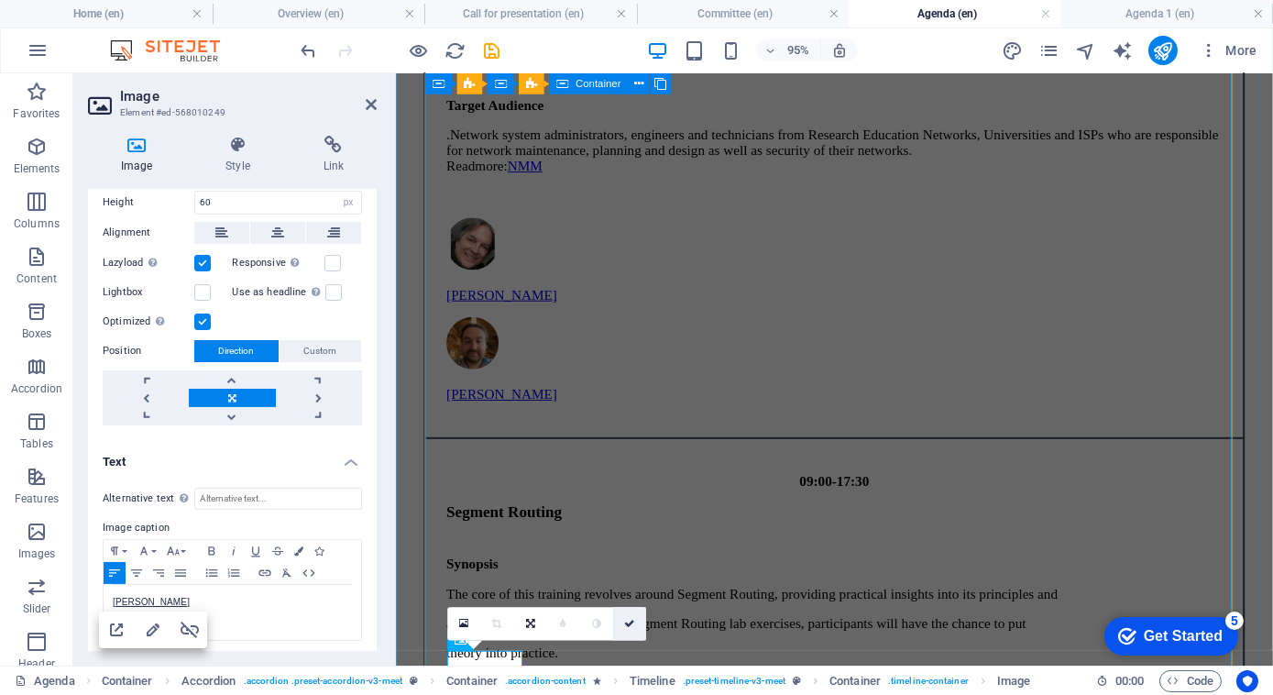
click at [635, 625] on link at bounding box center [628, 624] width 33 height 33
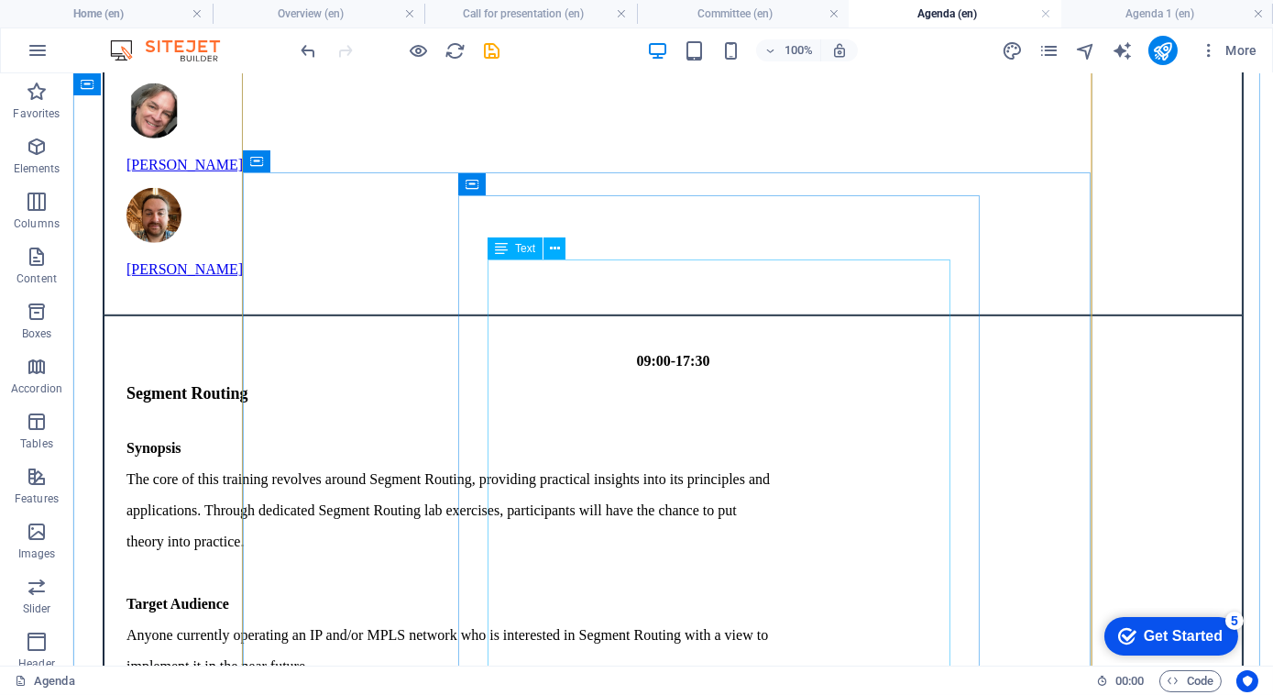
scroll to position [2148, 0]
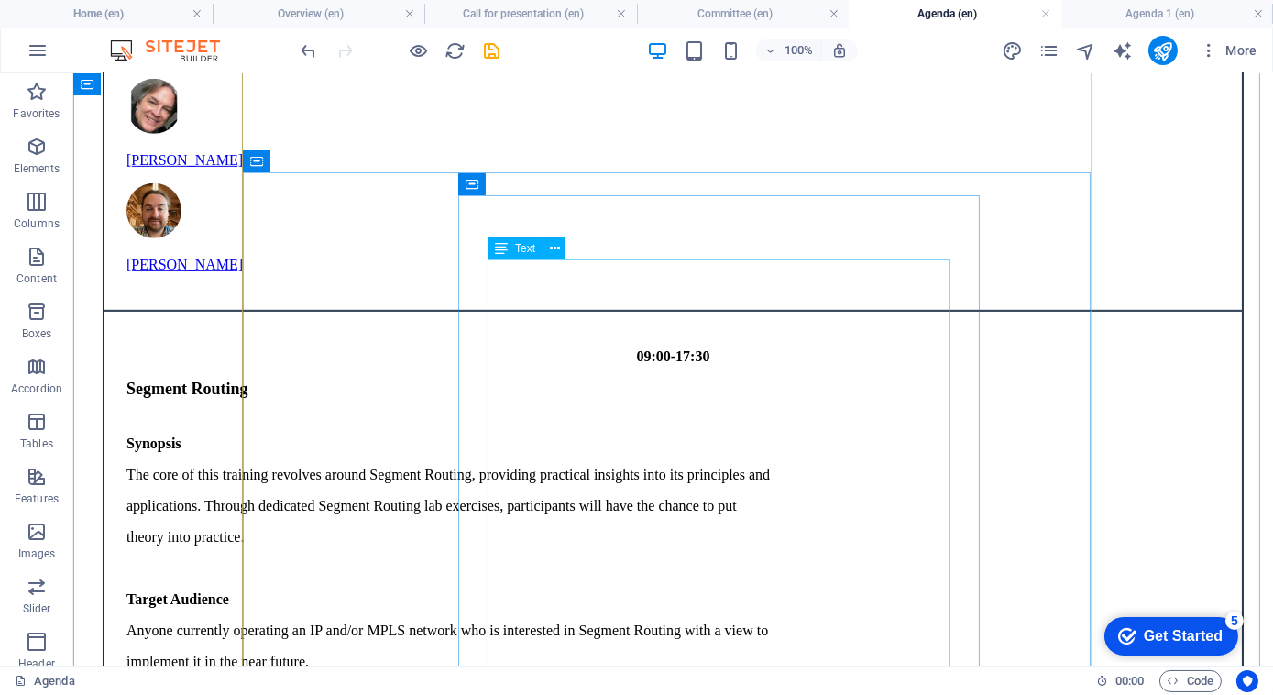
click at [640, 505] on div "Synopsis The core of this training revolves around Segment Routing, providing p…" at bounding box center [672, 692] width 1093 height 515
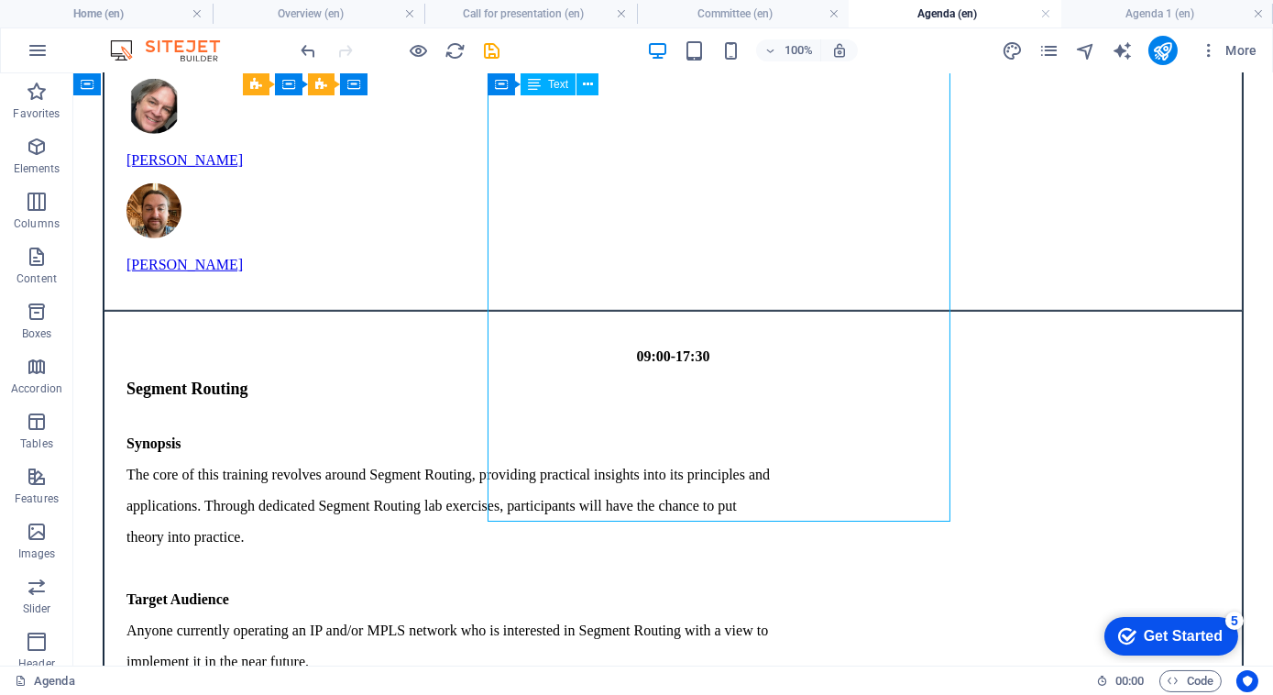
click at [640, 505] on div "Synopsis The core of this training revolves around Segment Routing, providing p…" at bounding box center [672, 692] width 1093 height 515
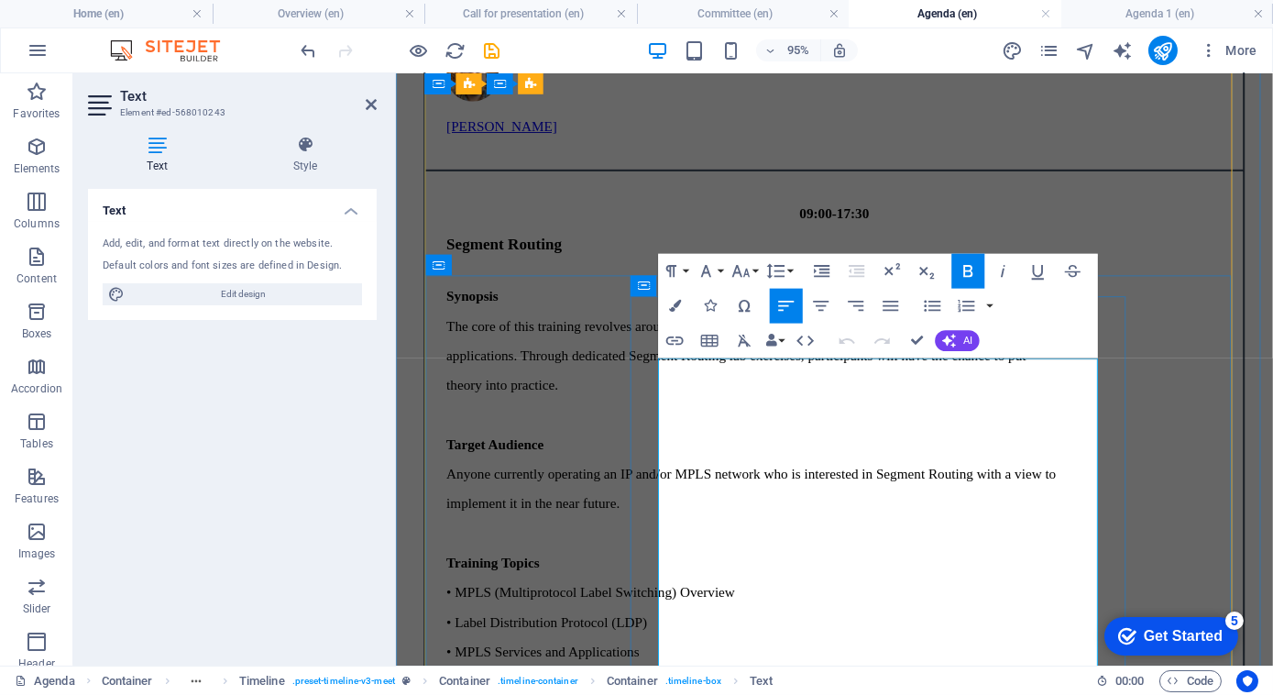
scroll to position [2312, 0]
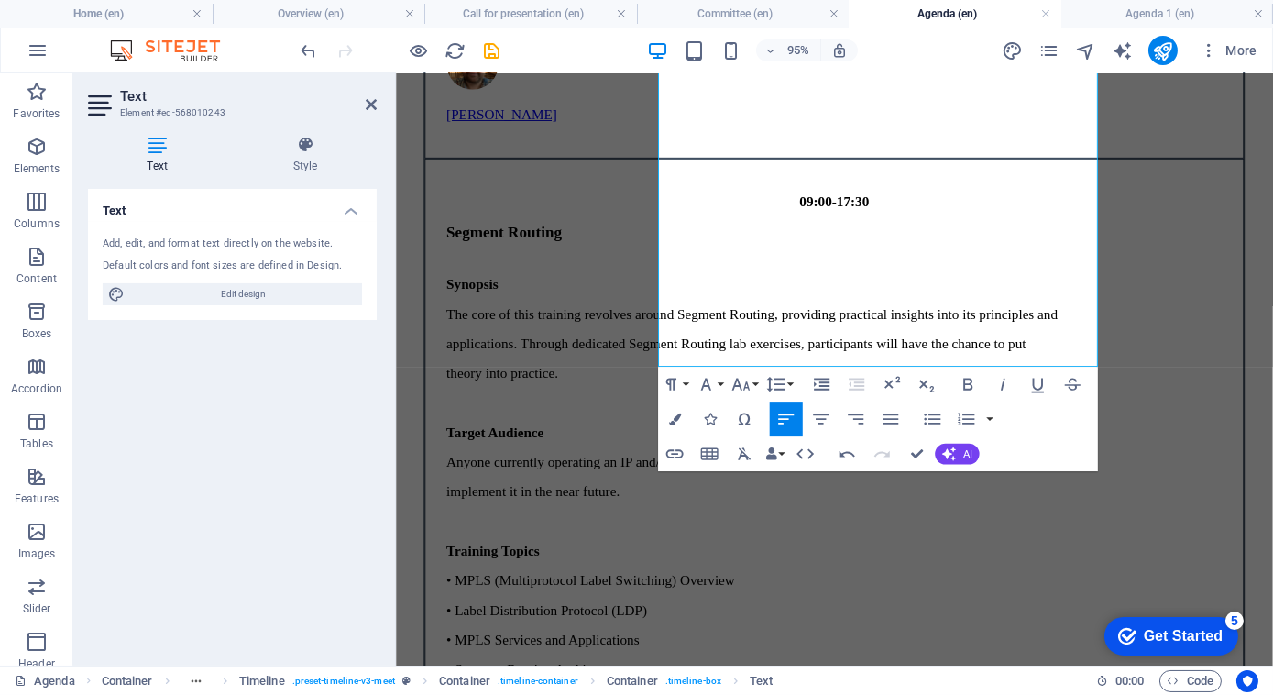
click at [672, 454] on icon "button" at bounding box center [674, 454] width 17 height 9
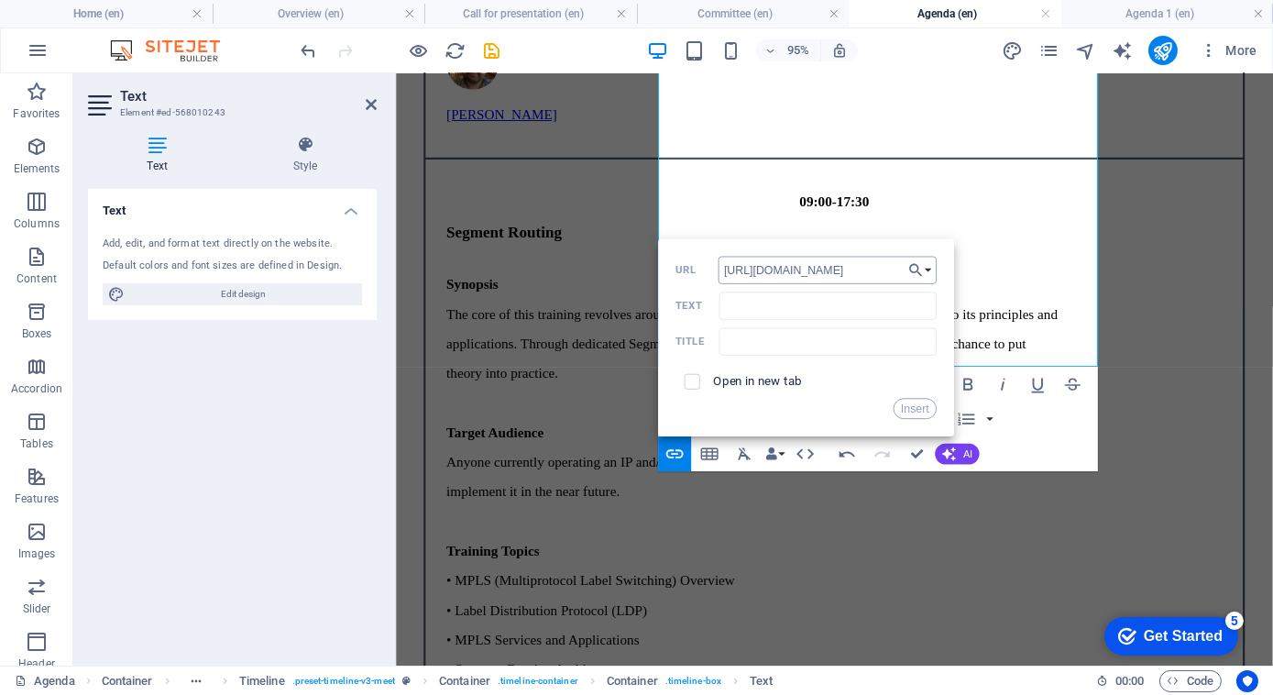
scroll to position [0, 159]
type input "[URL][DOMAIN_NAME]"
click at [763, 309] on input "Text" at bounding box center [828, 305] width 218 height 27
type input "Segment Routing"
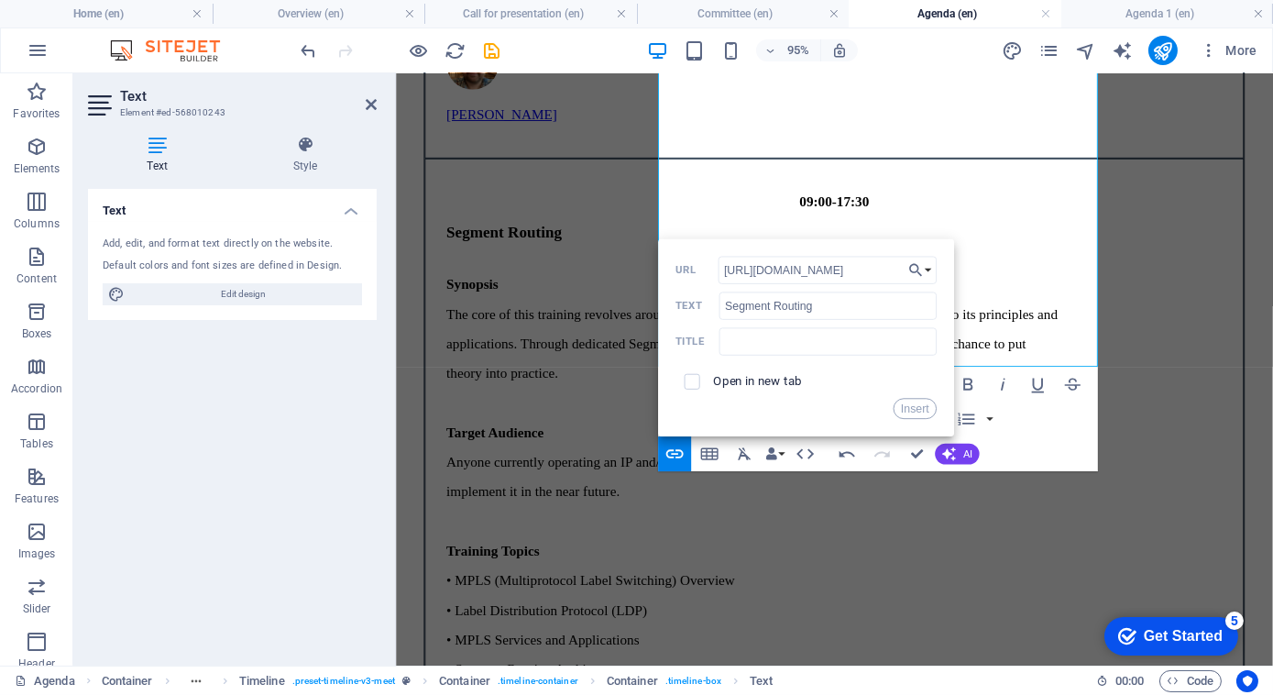
click at [723, 378] on label "Open in new tab" at bounding box center [757, 381] width 89 height 14
click at [914, 402] on button "Insert" at bounding box center [915, 408] width 44 height 21
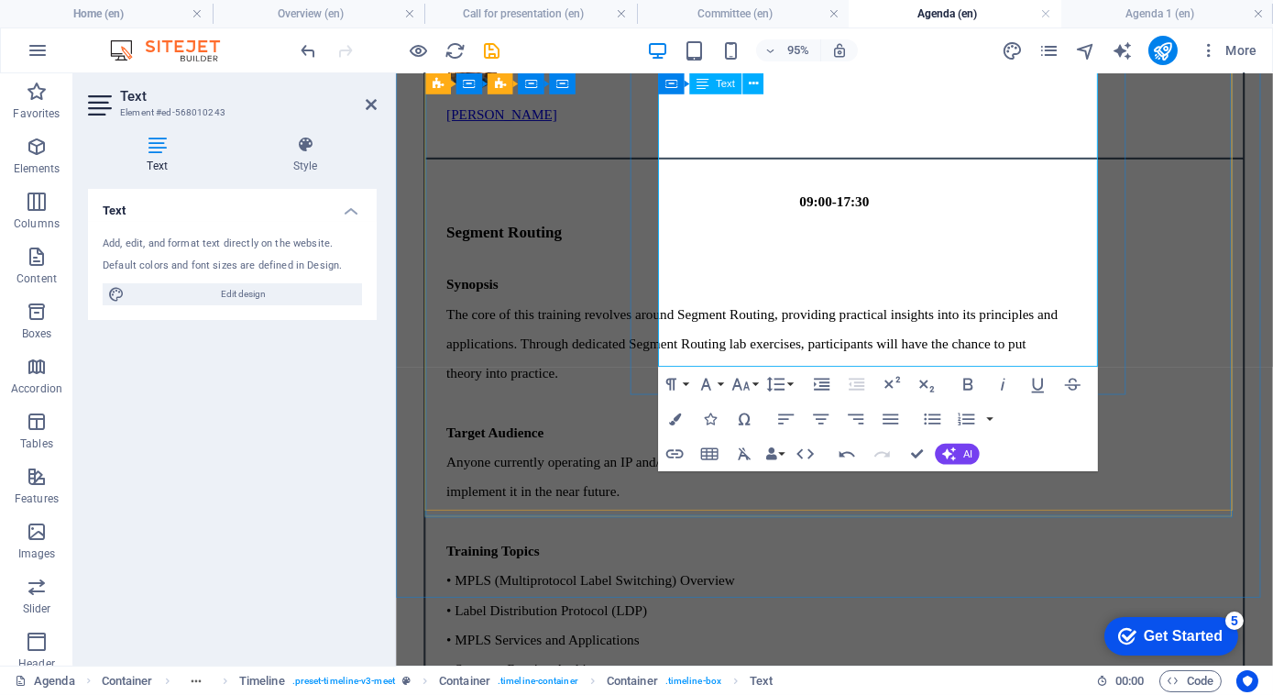
drag, startPoint x: 897, startPoint y: 370, endPoint x: 799, endPoint y: 371, distance: 98.1
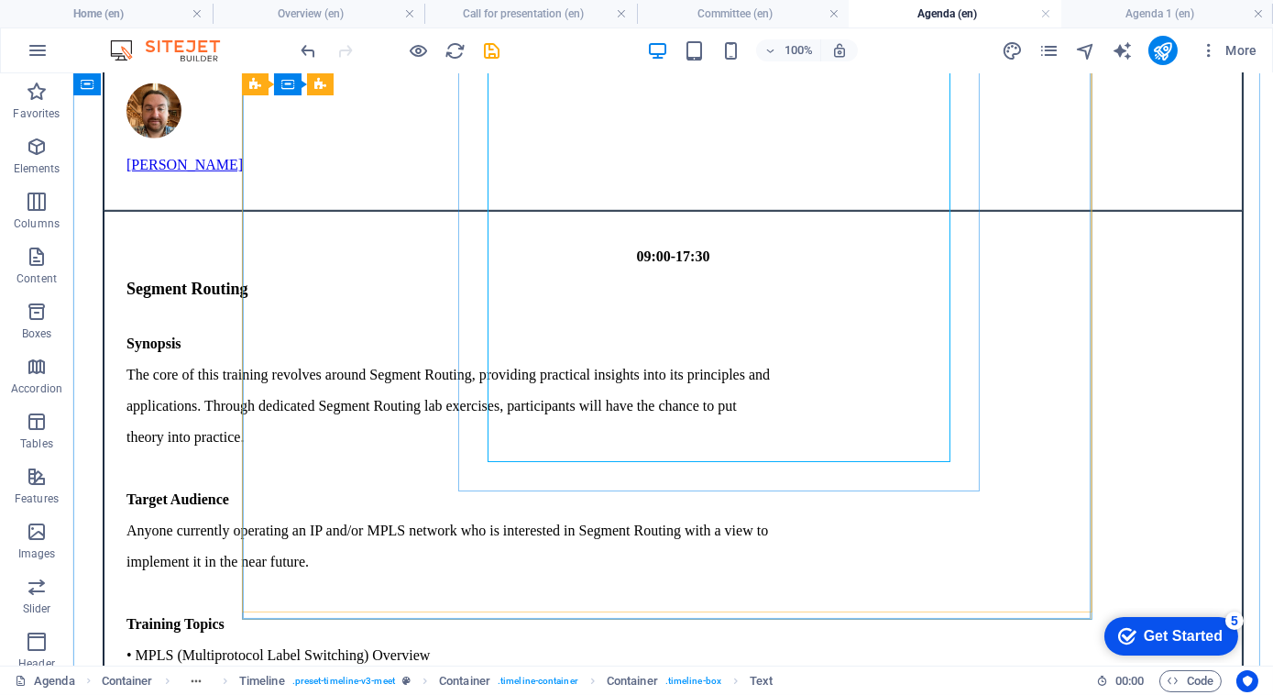
scroll to position [2255, 0]
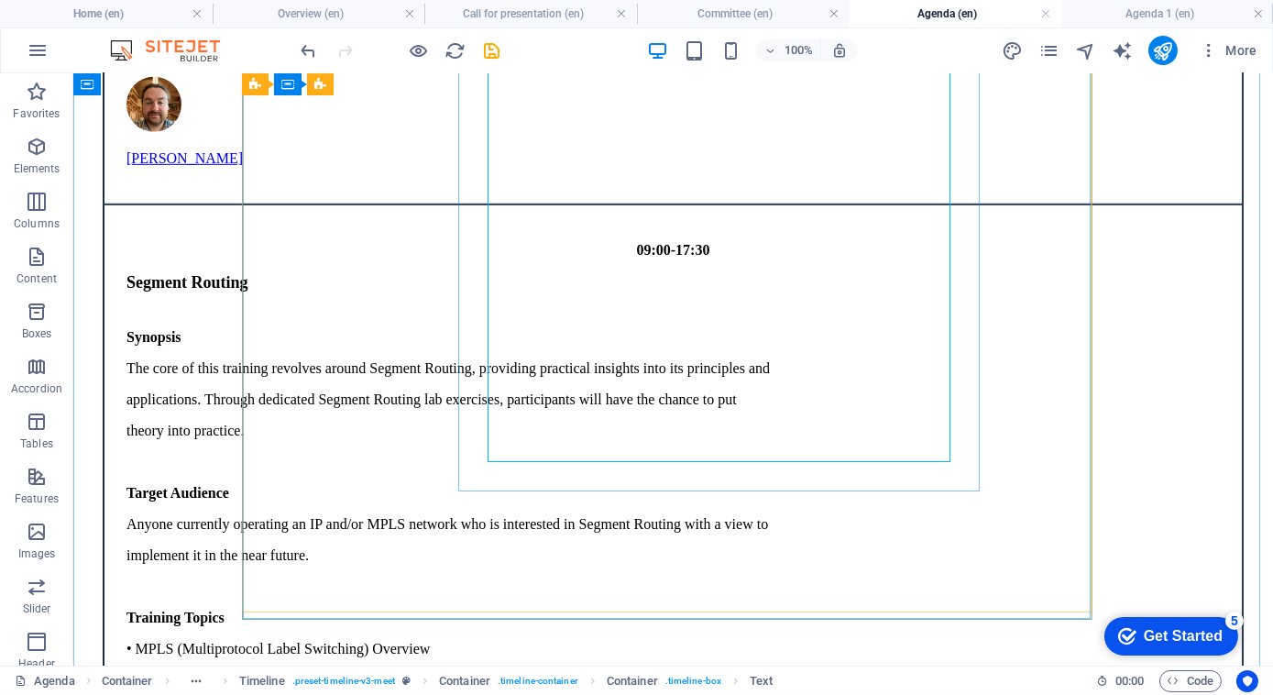
click at [685, 432] on div "Synopsis The core of this training revolves around Segment Routing, providing p…" at bounding box center [672, 605] width 1093 height 553
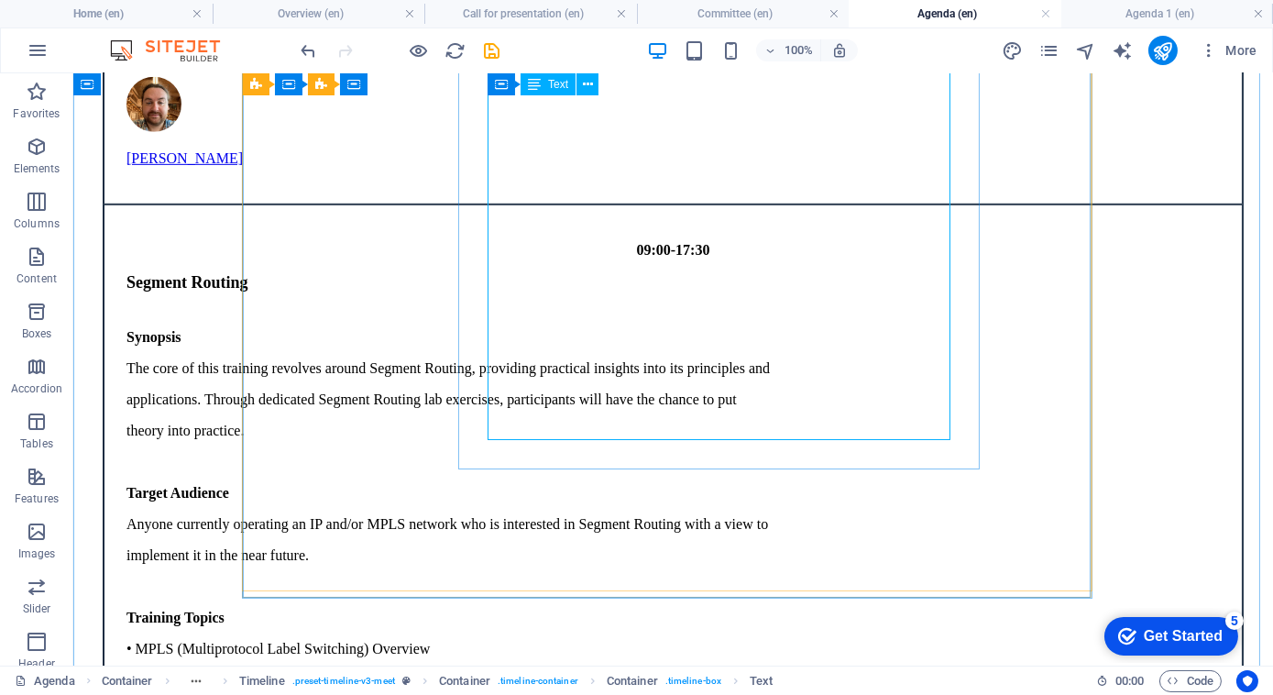
click at [685, 432] on div "Synopsis The core of this training revolves around Segment Routing, providing p…" at bounding box center [672, 605] width 1093 height 553
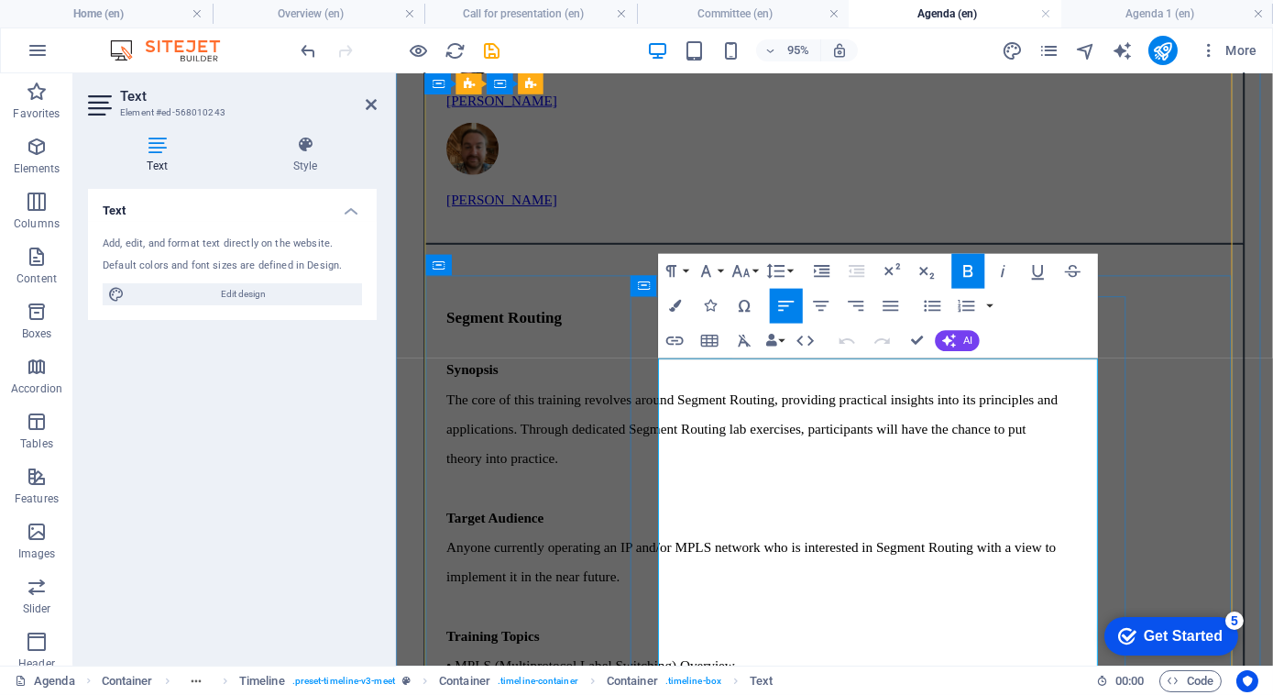
scroll to position [2325, 0]
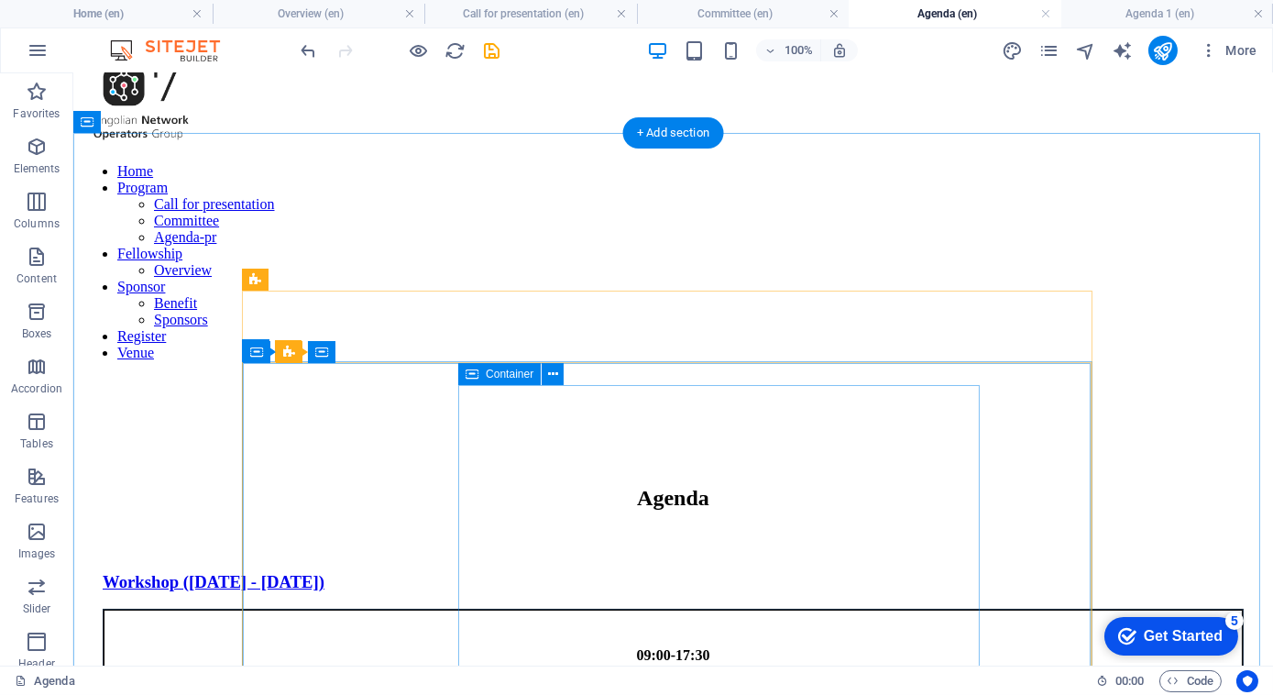
scroll to position [0, 0]
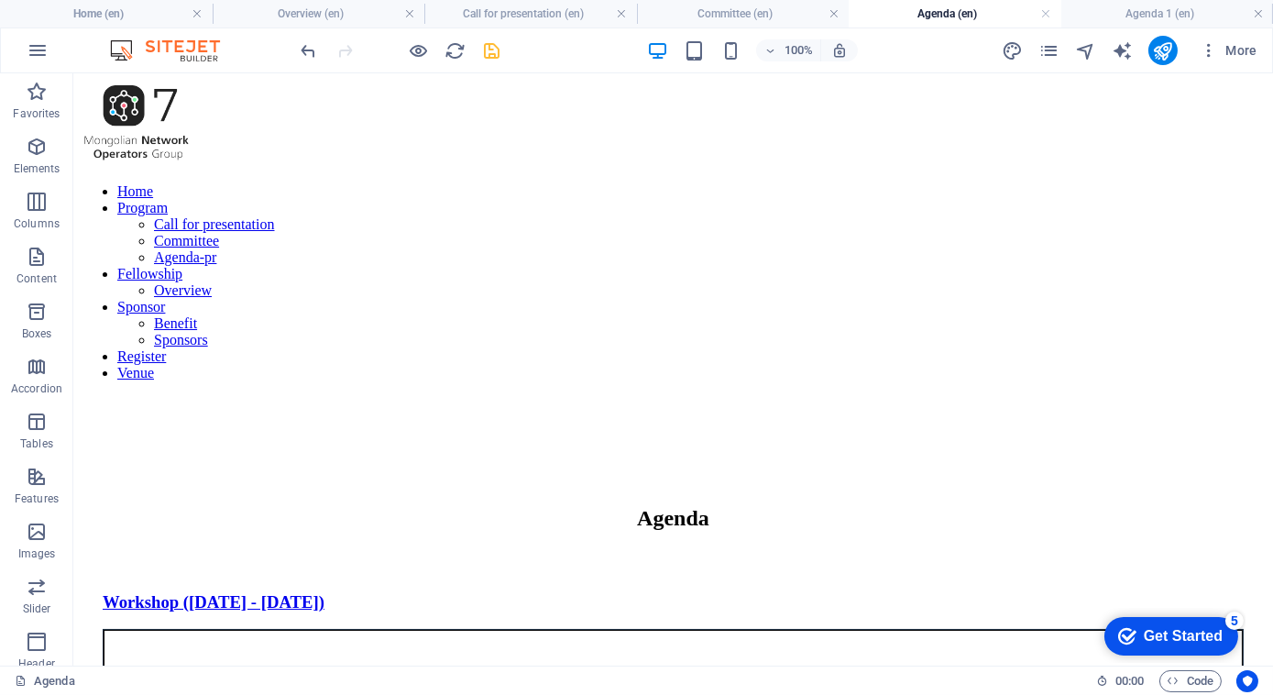
click at [500, 52] on icon "save" at bounding box center [492, 50] width 21 height 21
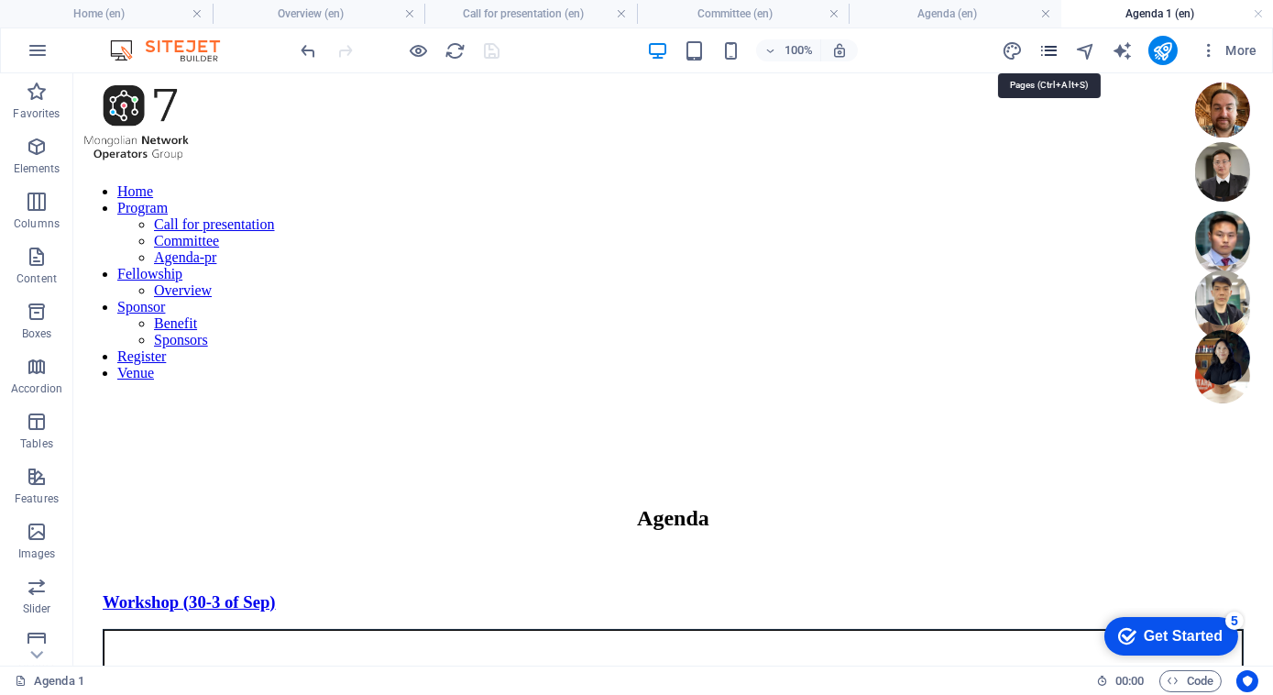
click at [1053, 57] on icon "pages" at bounding box center [1048, 50] width 21 height 21
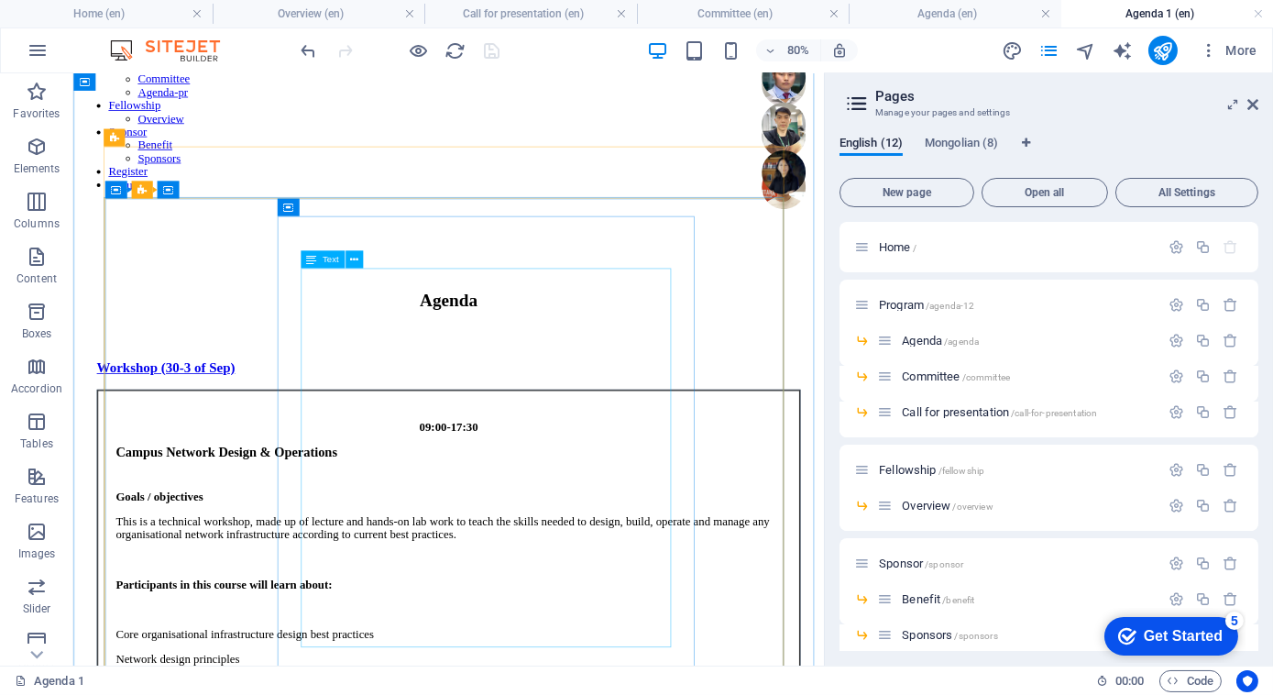
scroll to position [181, 0]
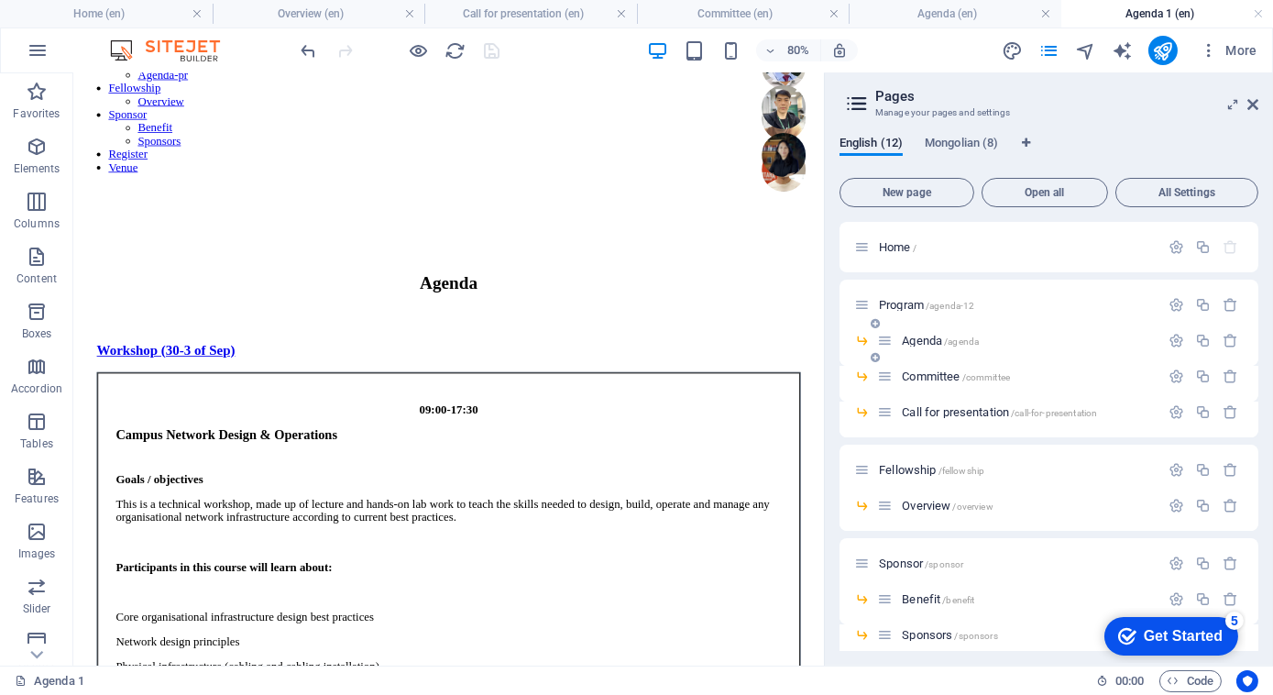
click at [932, 338] on span "Agenda /agenda" at bounding box center [940, 341] width 77 height 14
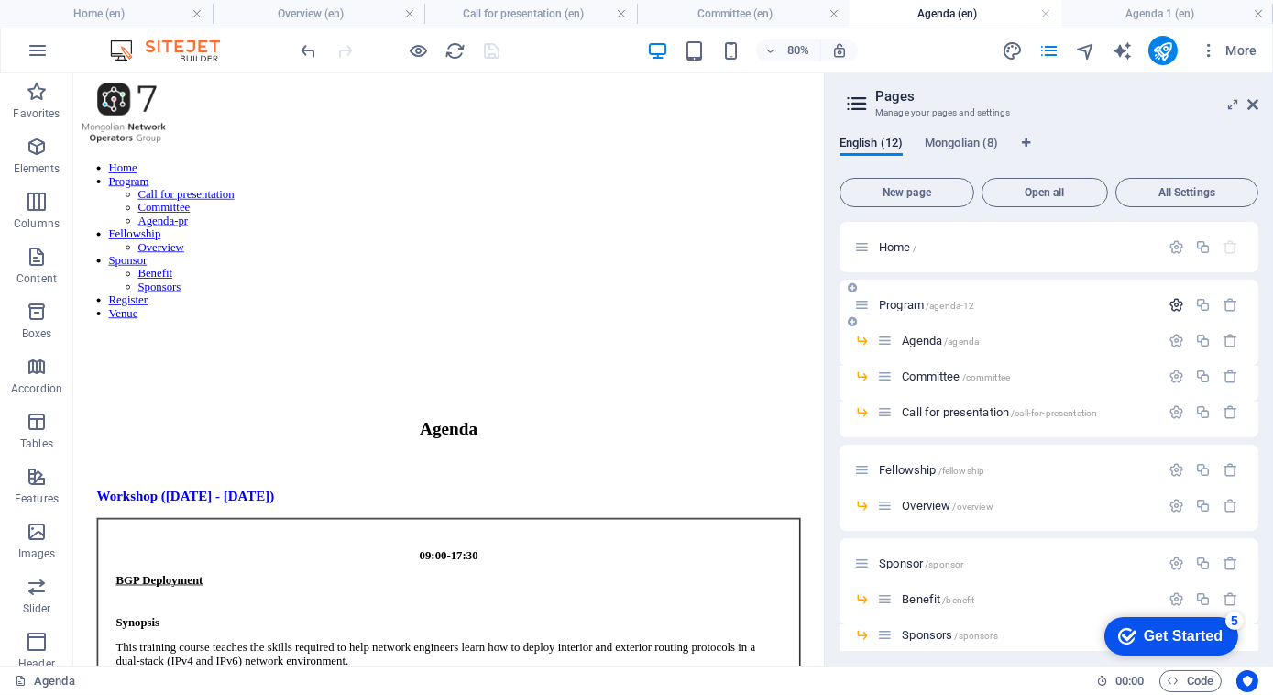
click at [1174, 308] on icon "button" at bounding box center [1177, 305] width 16 height 16
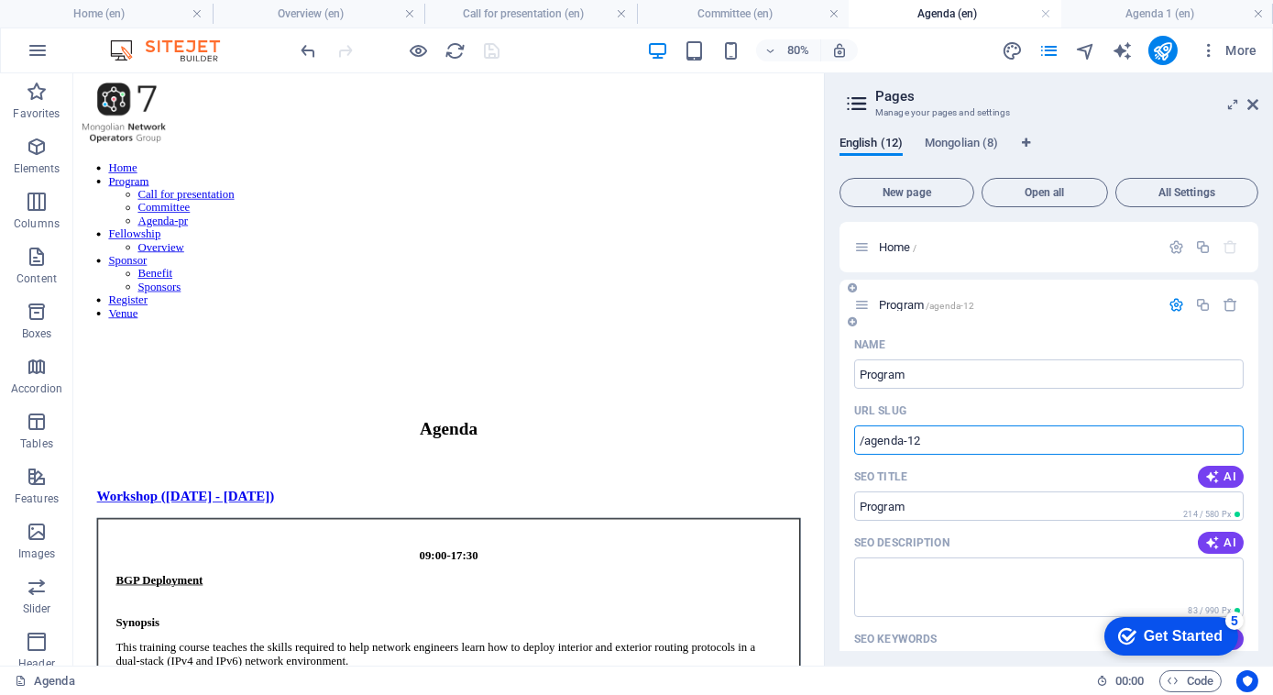
click at [932, 438] on input "/agenda-12" at bounding box center [1049, 439] width 390 height 29
type input "/agenda"
click at [1173, 304] on icon "button" at bounding box center [1177, 305] width 16 height 16
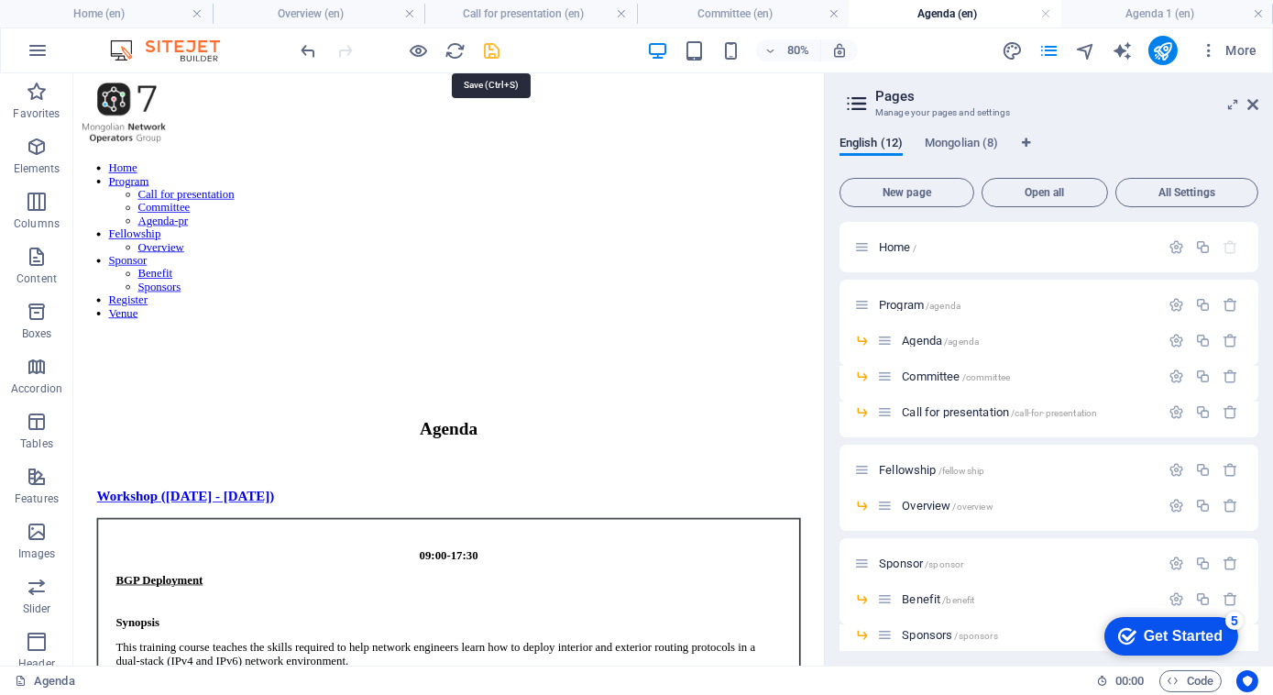
click at [500, 42] on icon "save" at bounding box center [492, 50] width 21 height 21
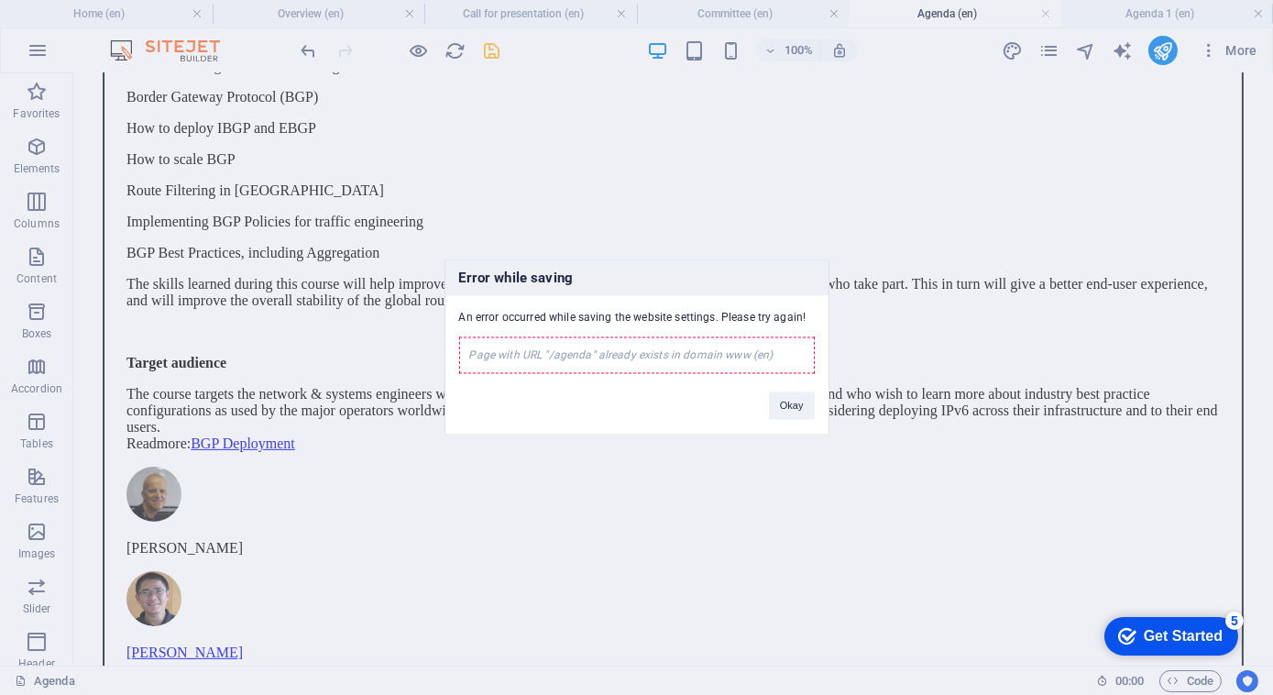
scroll to position [938, 0]
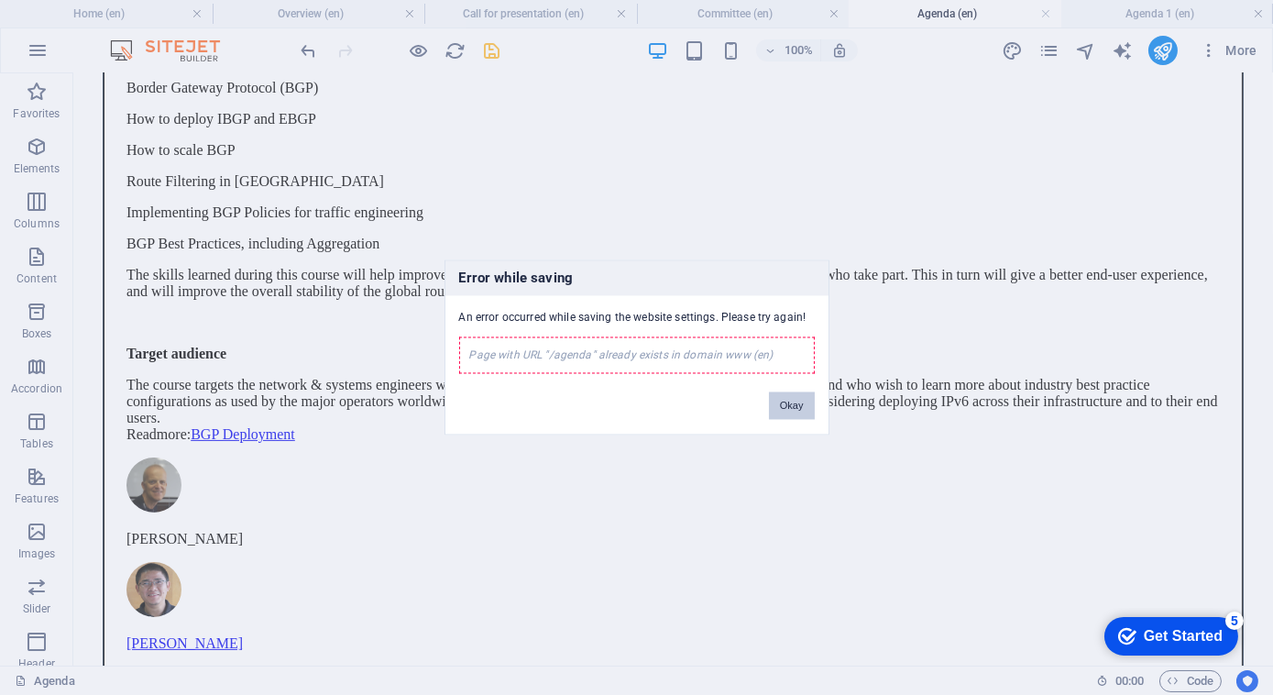
click at [788, 409] on button "Okay" at bounding box center [792, 405] width 46 height 27
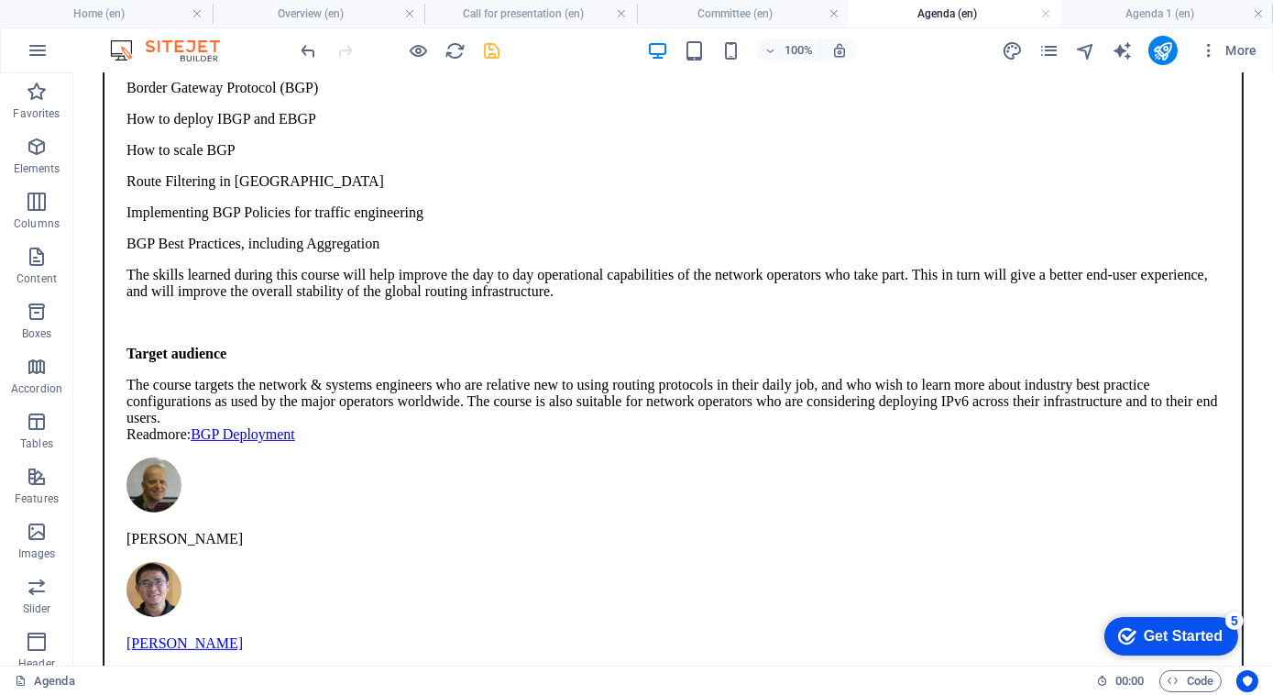
click at [1034, 55] on div "More" at bounding box center [1133, 50] width 263 height 29
click at [1048, 53] on icon "pages" at bounding box center [1048, 50] width 21 height 21
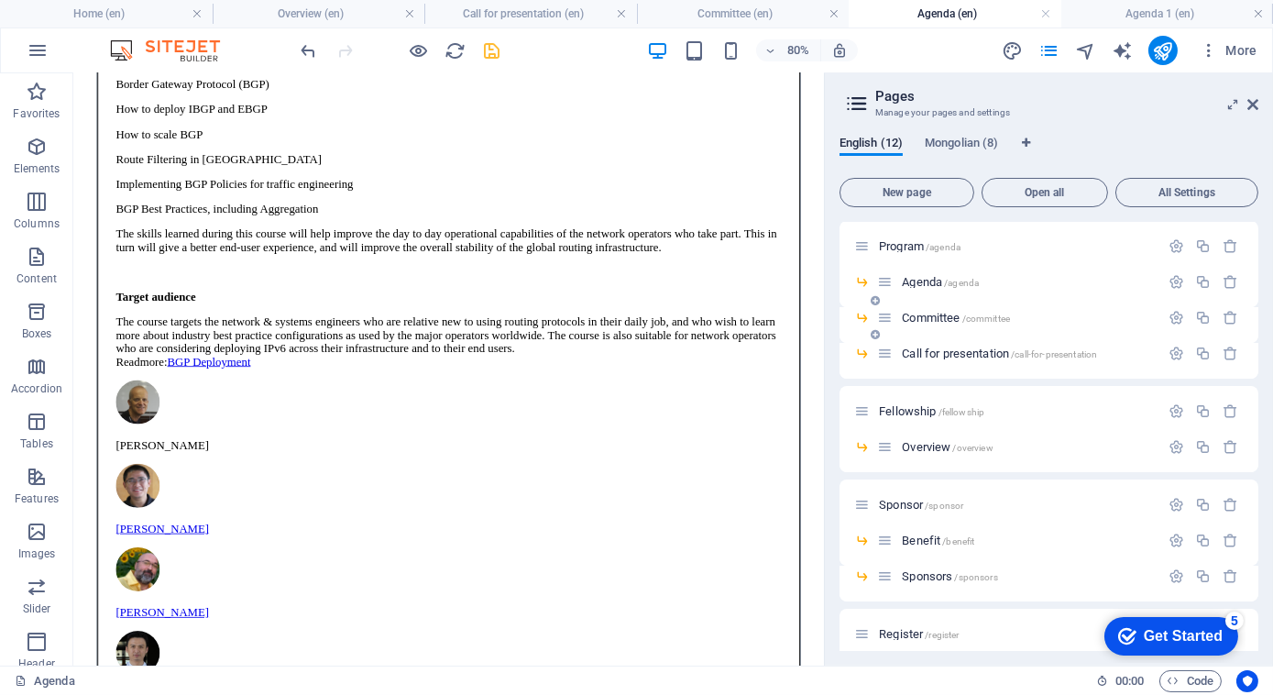
scroll to position [0, 0]
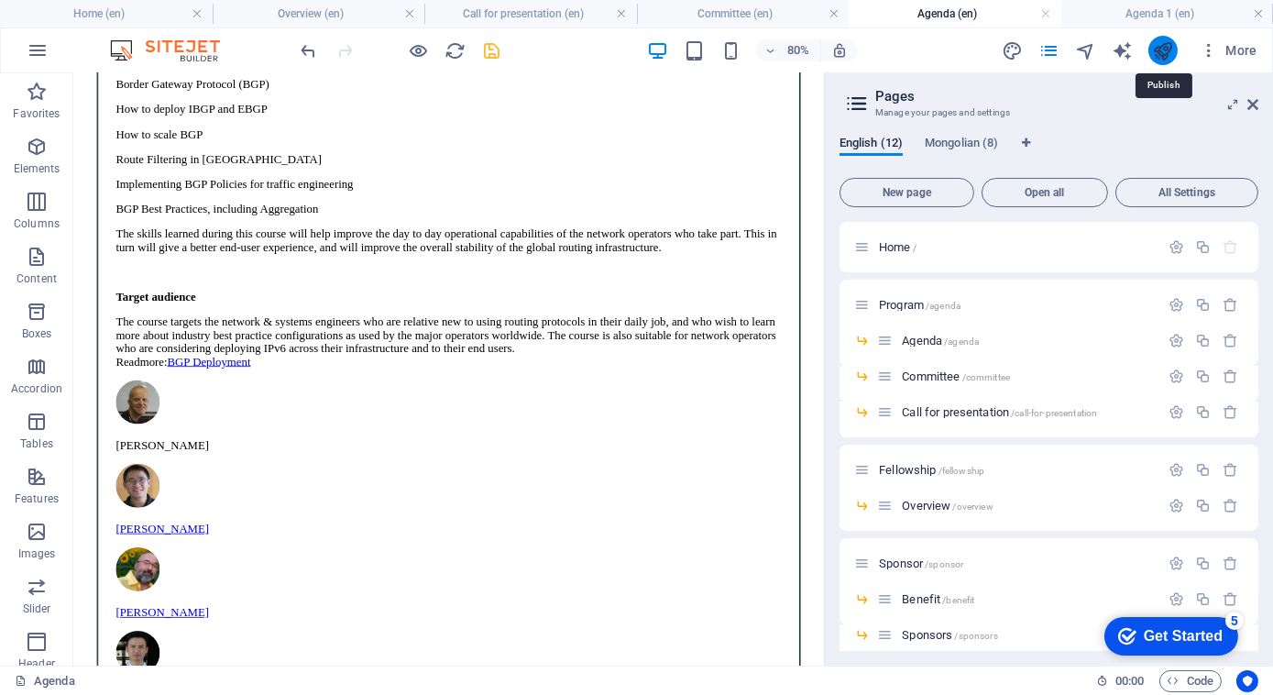
click at [1160, 48] on icon "publish" at bounding box center [1162, 50] width 21 height 21
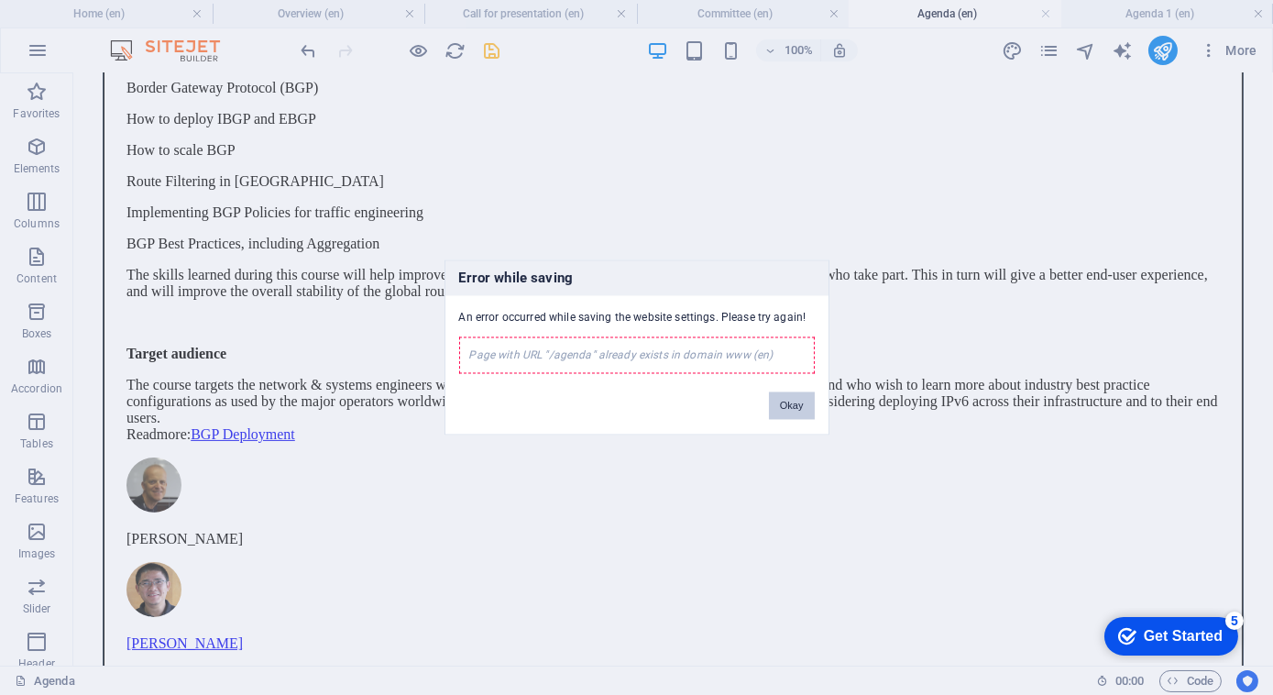
click at [792, 413] on button "Okay" at bounding box center [792, 405] width 46 height 27
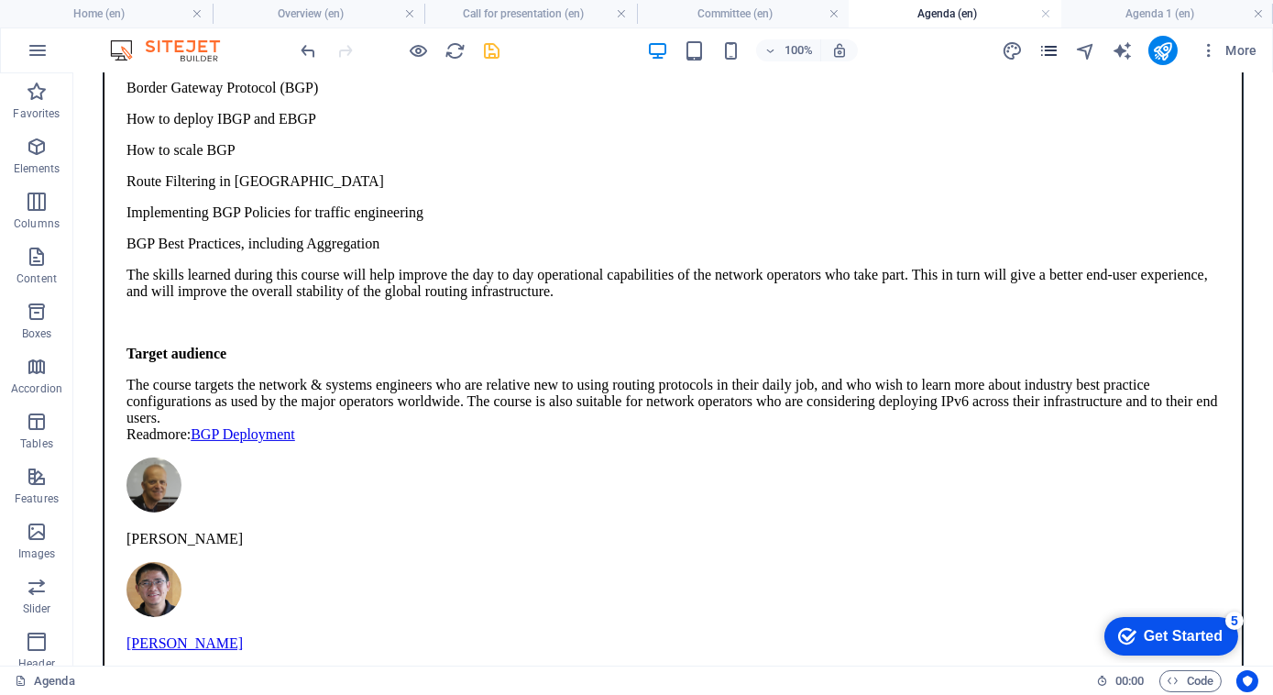
click at [1050, 60] on button "pages" at bounding box center [1049, 50] width 22 height 22
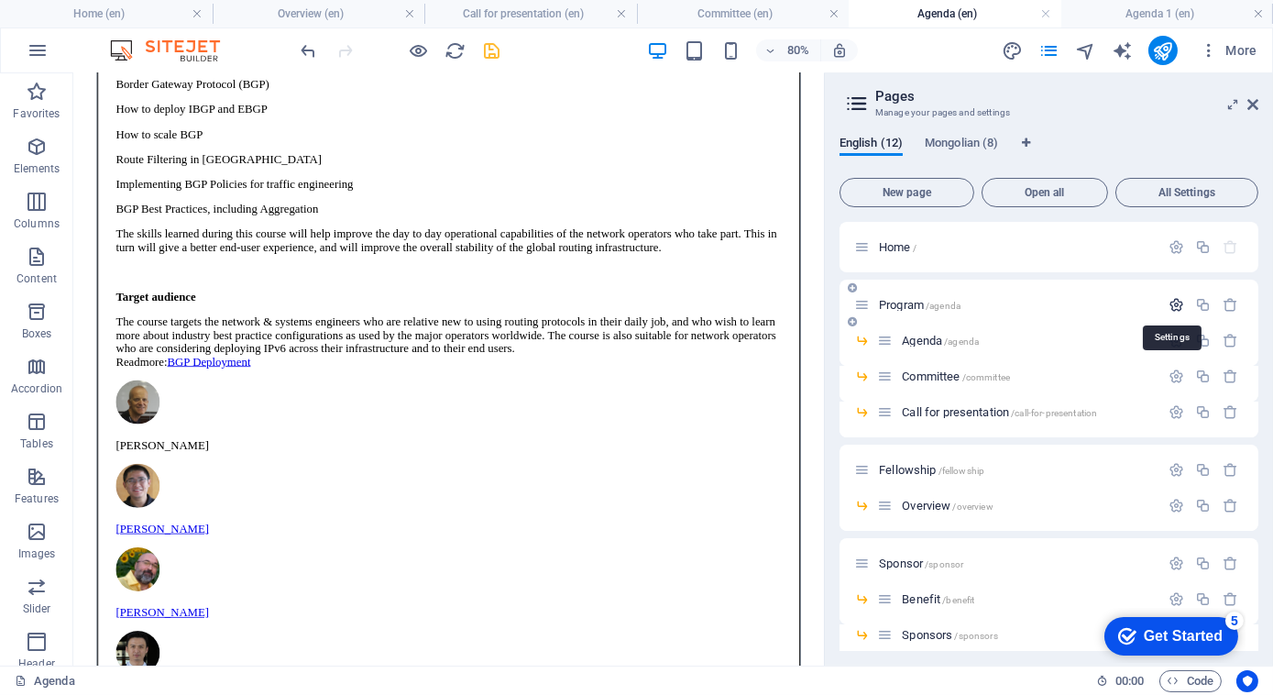
click at [1177, 307] on icon "button" at bounding box center [1177, 305] width 16 height 16
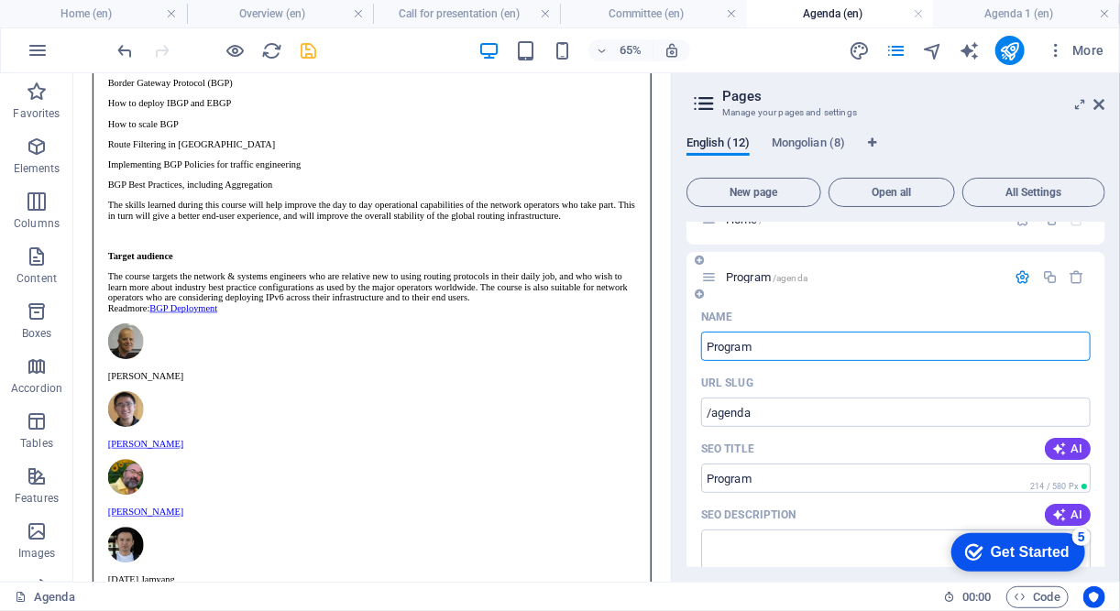
scroll to position [8, 0]
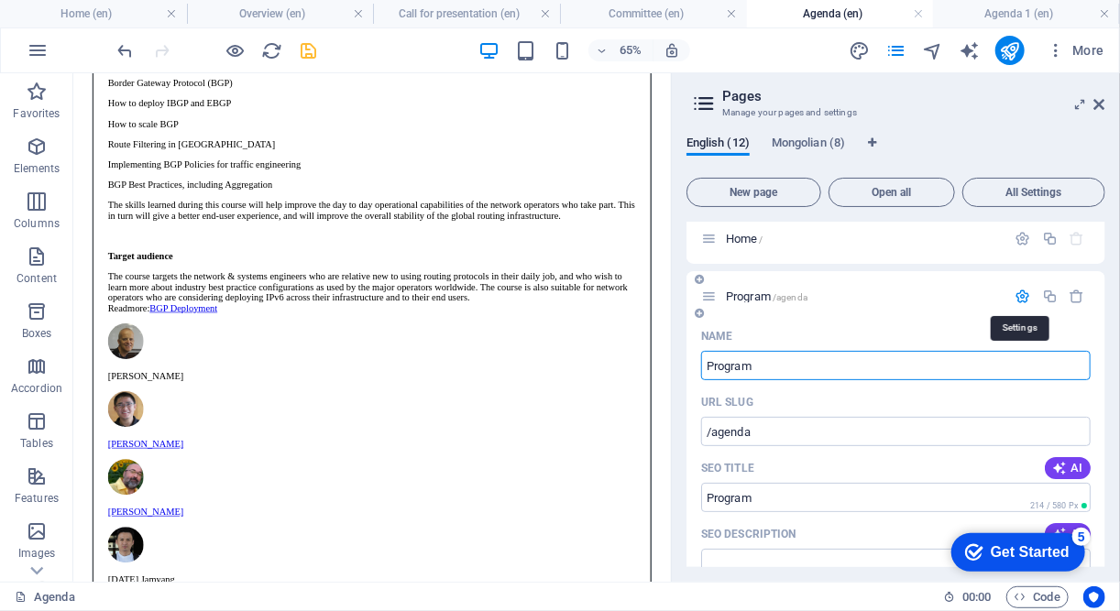
click at [1018, 295] on icon "button" at bounding box center [1024, 297] width 16 height 16
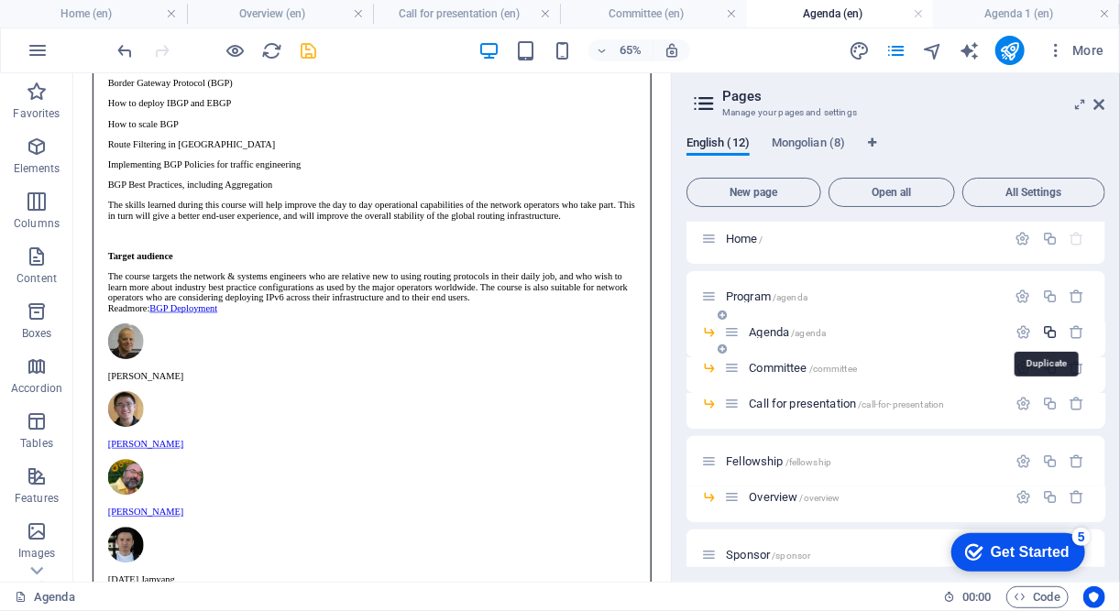
click at [1050, 333] on icon "button" at bounding box center [1050, 332] width 16 height 16
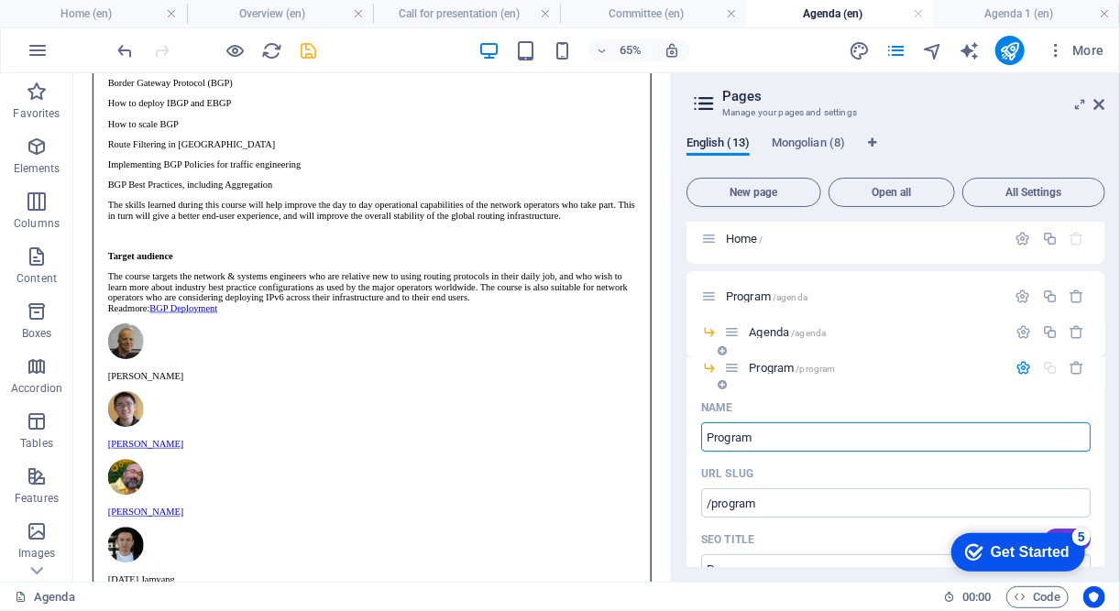
type input "Program"
type input "/program"
type input "Program"
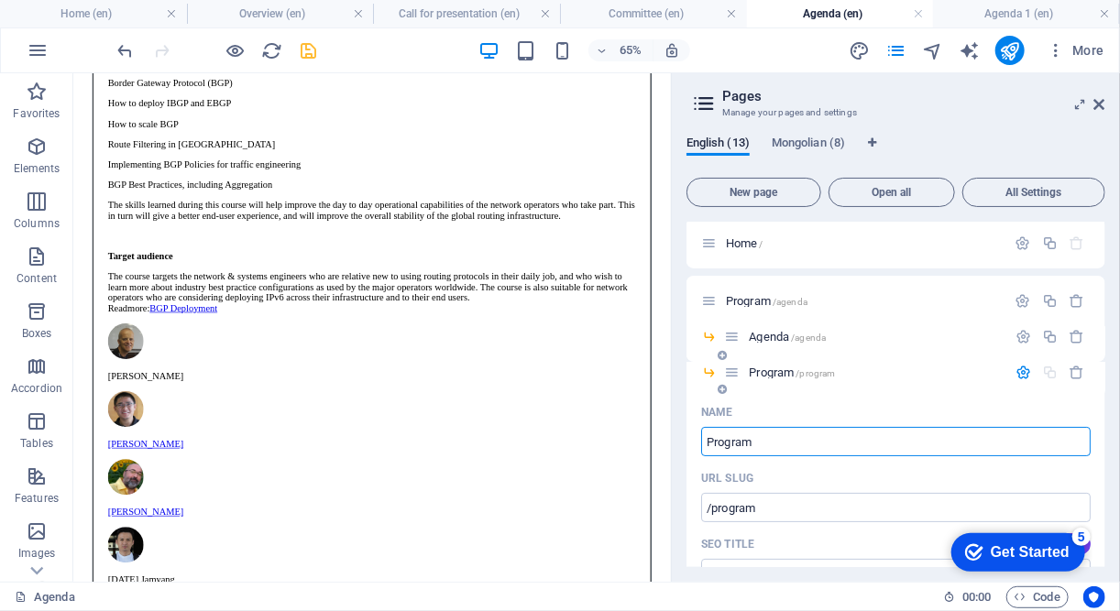
scroll to position [3, 0]
type input "Program"
click at [1016, 375] on icon "button" at bounding box center [1024, 374] width 16 height 16
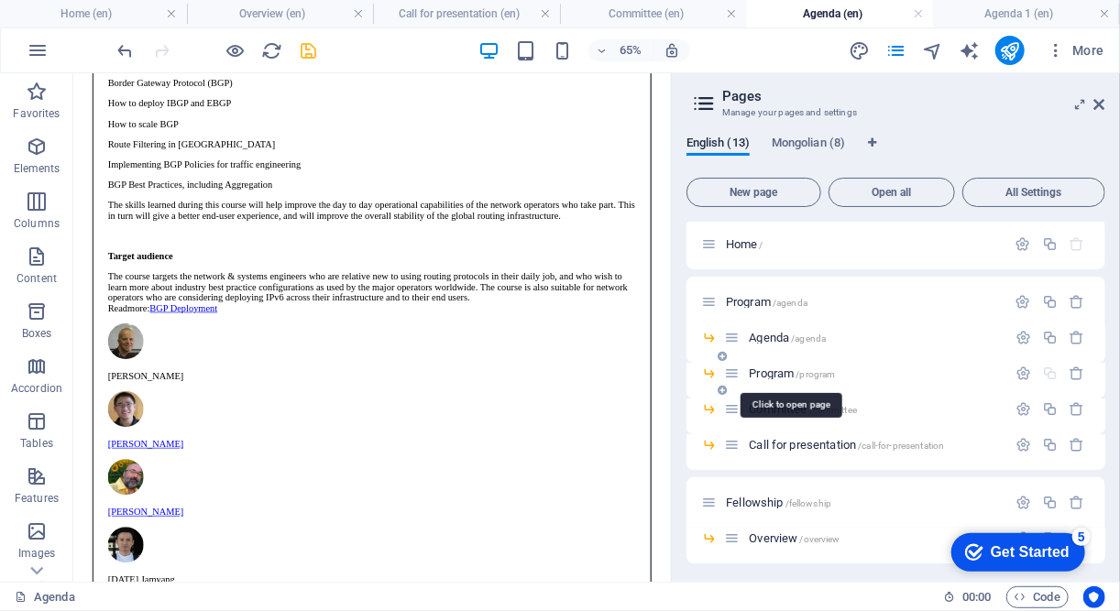
click at [796, 371] on span "Program /program" at bounding box center [792, 374] width 86 height 14
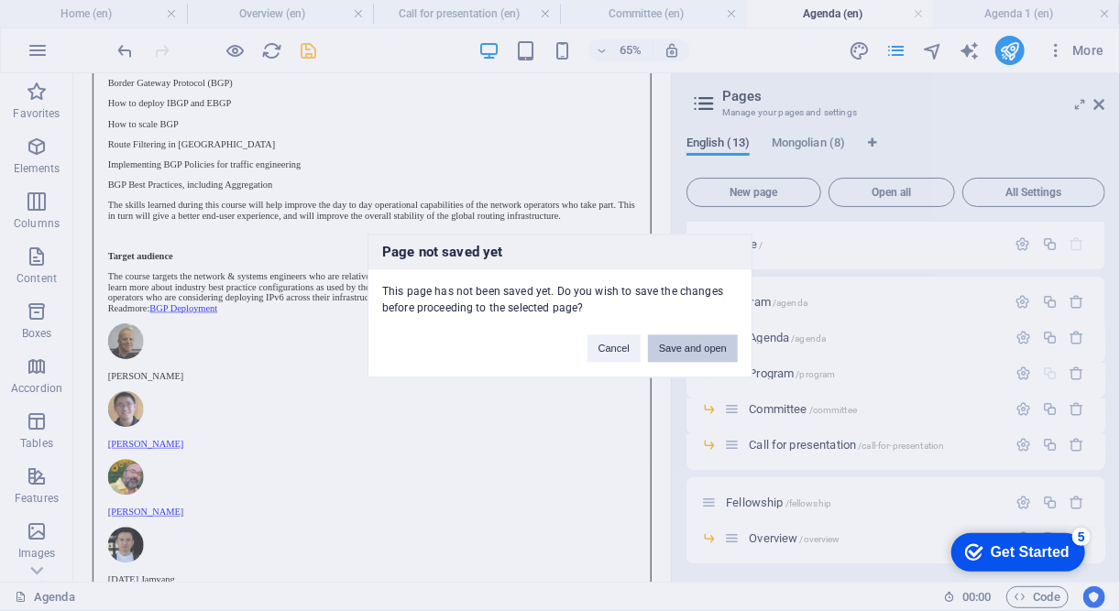
click at [697, 347] on button "Save and open" at bounding box center [693, 348] width 90 height 27
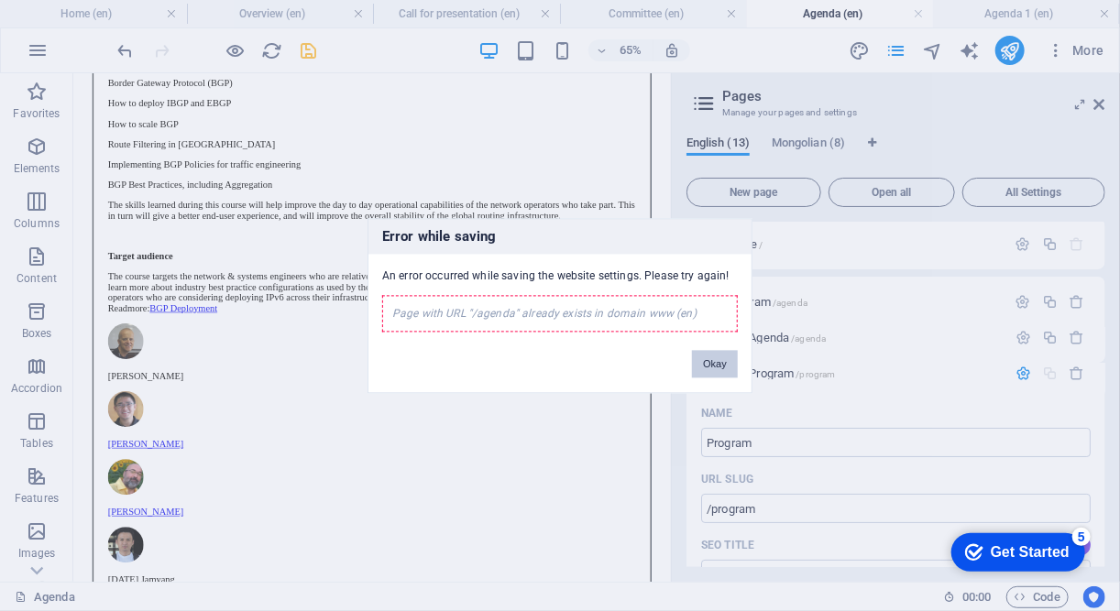
click at [708, 359] on button "Okay" at bounding box center [715, 363] width 46 height 27
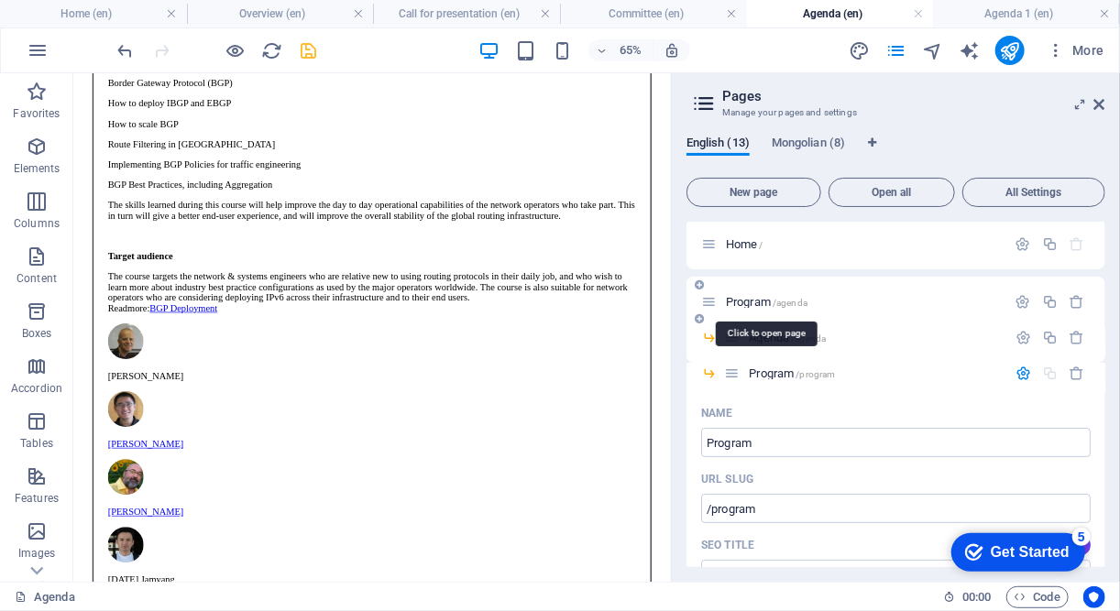
click at [802, 299] on span "/agenda" at bounding box center [790, 303] width 35 height 10
click at [799, 305] on span "/agenda" at bounding box center [790, 303] width 35 height 10
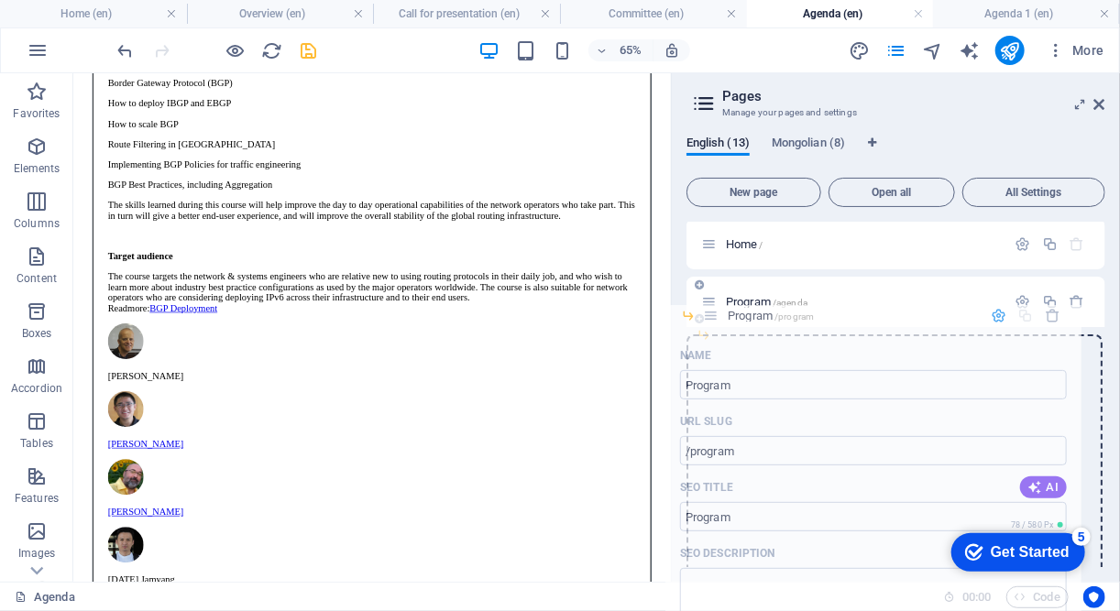
drag, startPoint x: 733, startPoint y: 376, endPoint x: 716, endPoint y: 299, distance: 78.9
click at [716, 299] on div "Home / Program /agenda Agenda /agenda Program /program Name Program ​ URL SLUG …" at bounding box center [895, 553] width 419 height 669
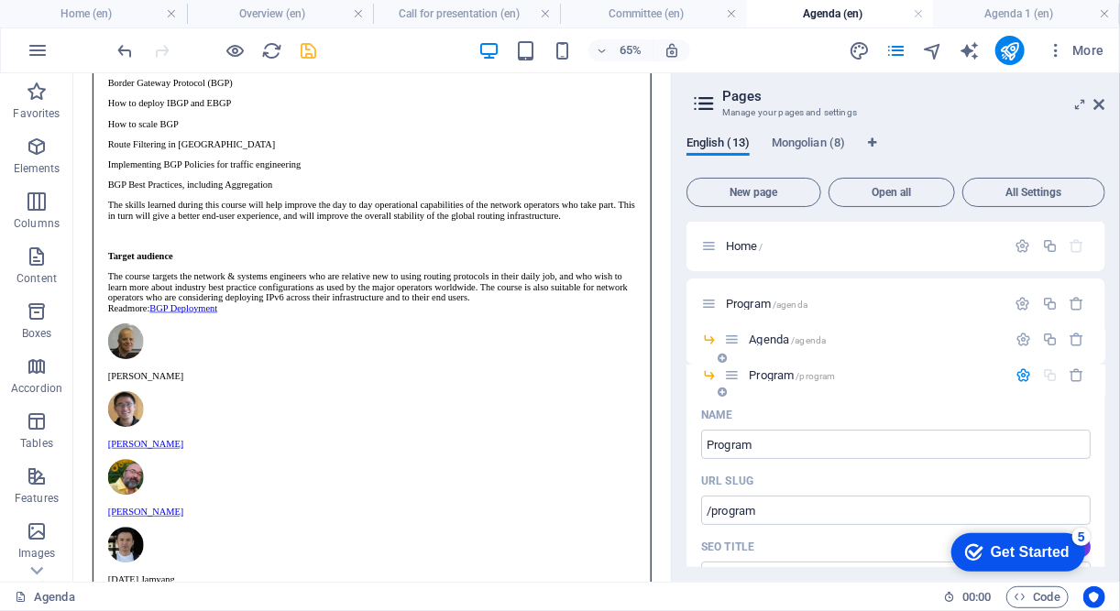
scroll to position [0, 0]
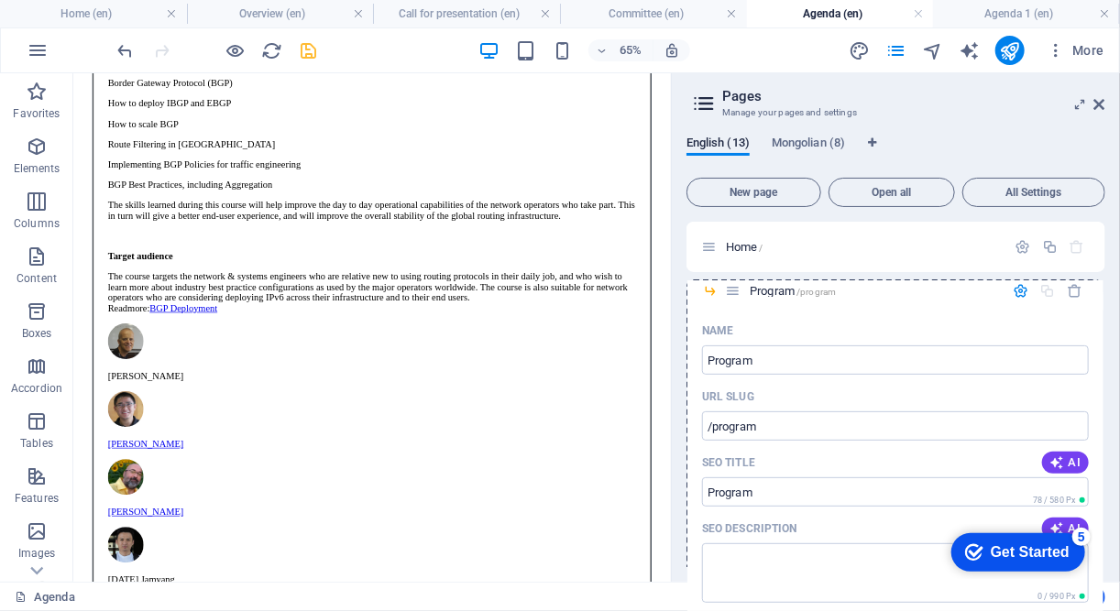
drag, startPoint x: 732, startPoint y: 375, endPoint x: 710, endPoint y: 214, distance: 162.8
click at [710, 214] on div "New page Open all All Settings Home / Program /agenda Agenda /agenda Program /p…" at bounding box center [895, 368] width 419 height 397
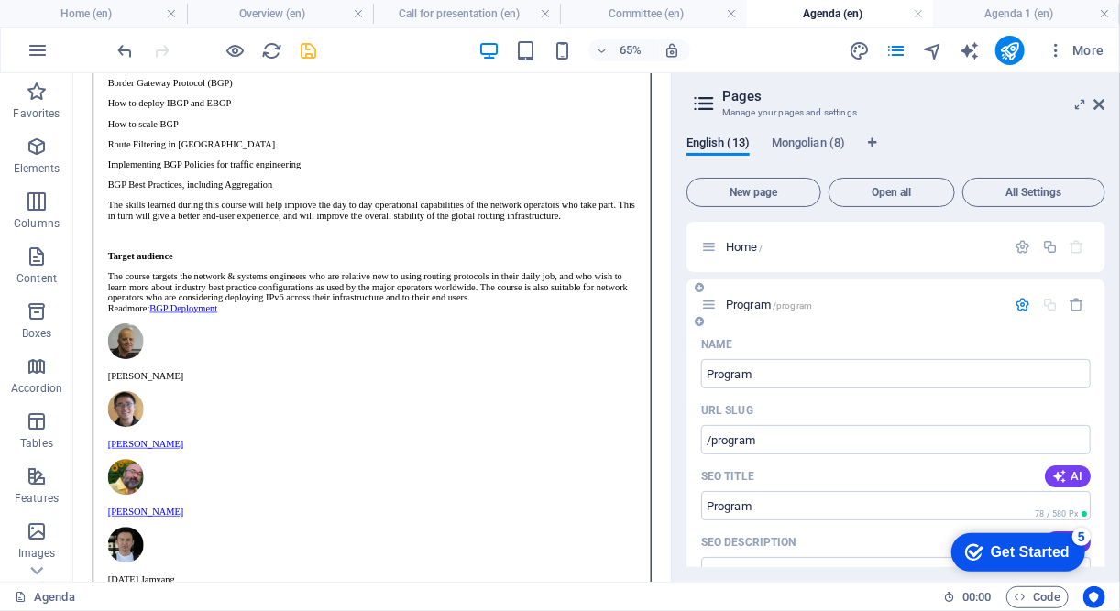
click at [1023, 303] on icon "button" at bounding box center [1024, 305] width 16 height 16
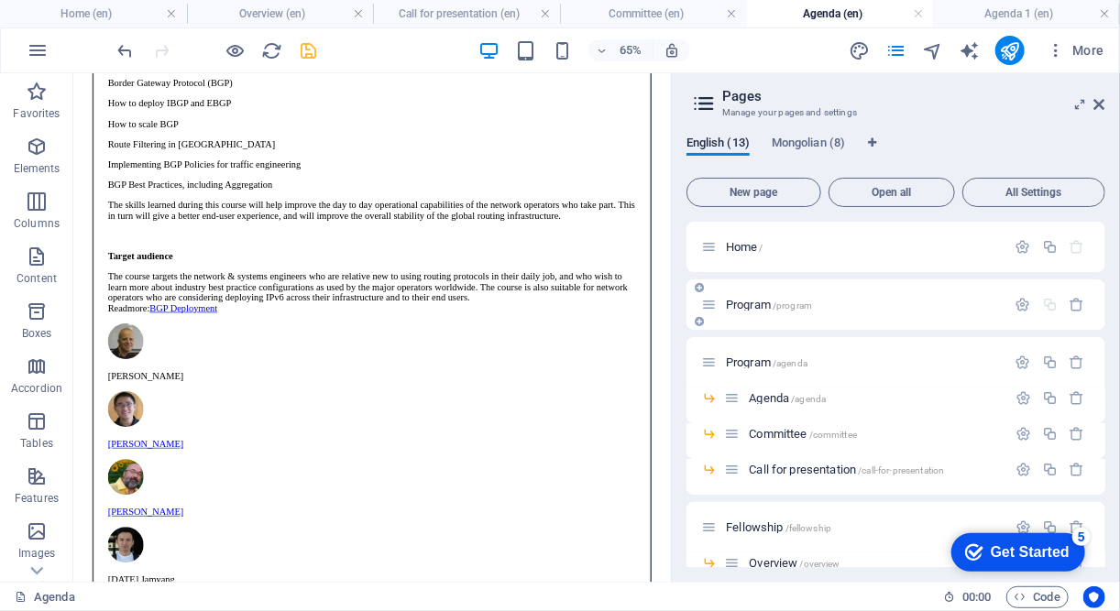
click at [784, 308] on span "/program" at bounding box center [792, 306] width 39 height 10
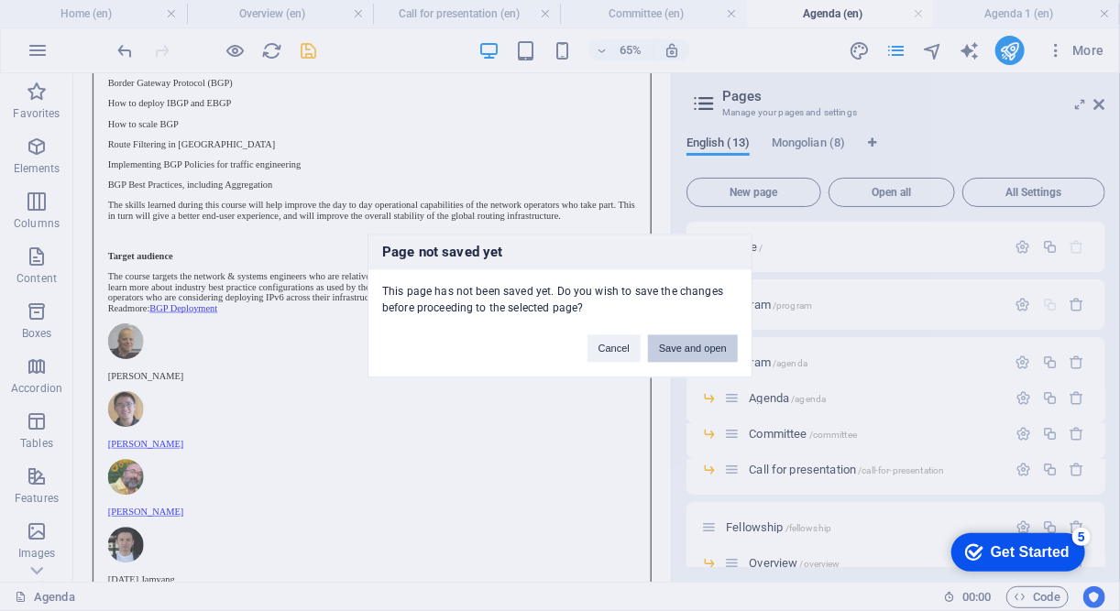
click at [681, 356] on button "Save and open" at bounding box center [693, 348] width 90 height 27
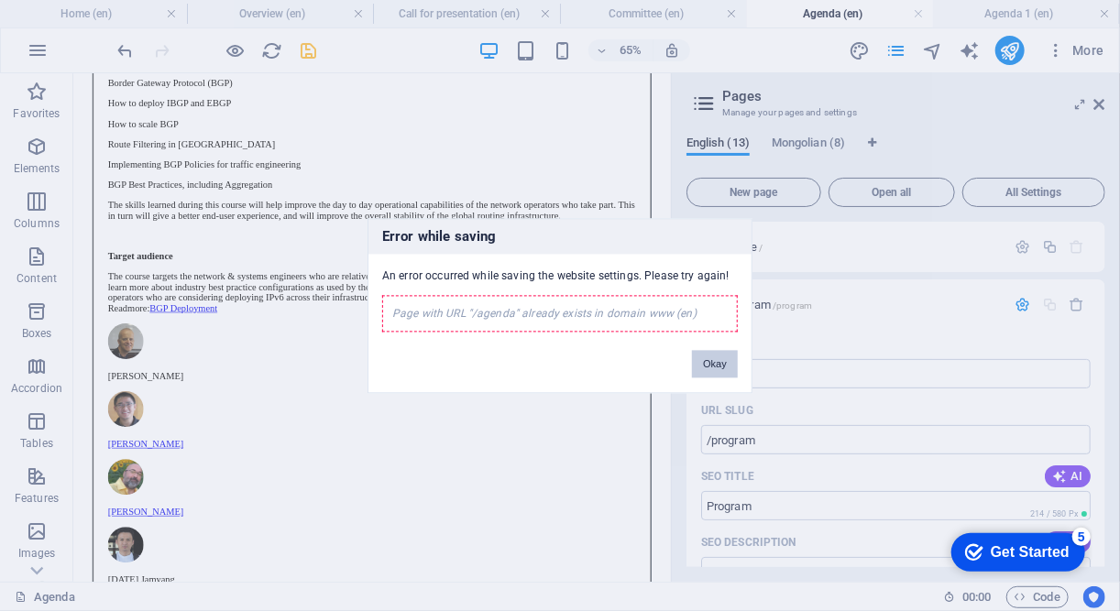
click at [700, 364] on button "Okay" at bounding box center [715, 363] width 46 height 27
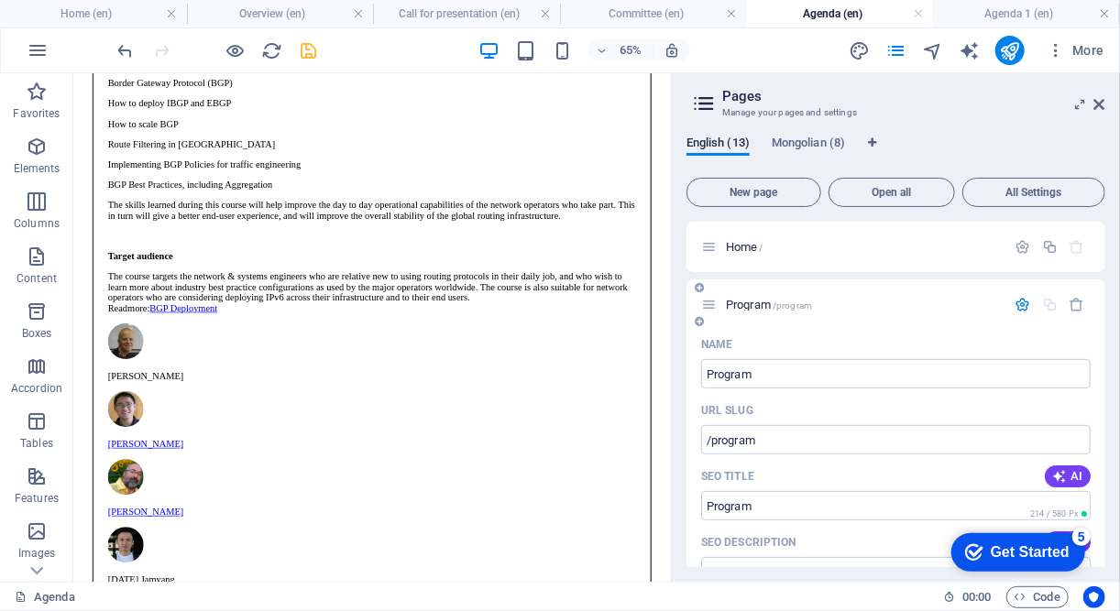
click at [1016, 308] on icon "button" at bounding box center [1024, 305] width 16 height 16
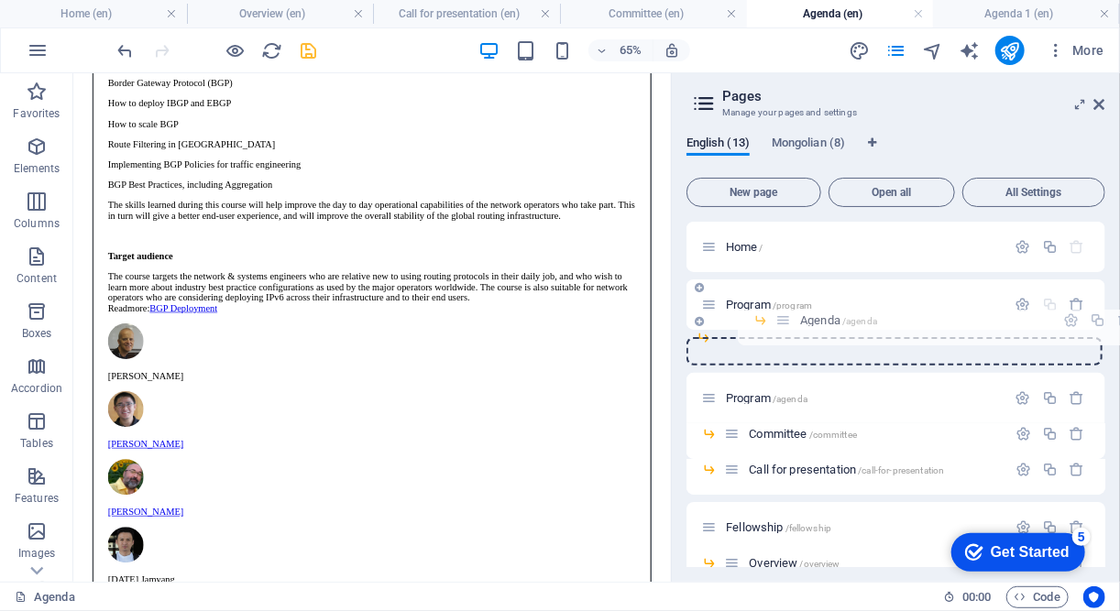
drag, startPoint x: 733, startPoint y: 400, endPoint x: 785, endPoint y: 308, distance: 105.0
click at [785, 308] on div "Home / Program /program Program /agenda Agenda /agenda Committee /committee Cal…" at bounding box center [895, 567] width 419 height 691
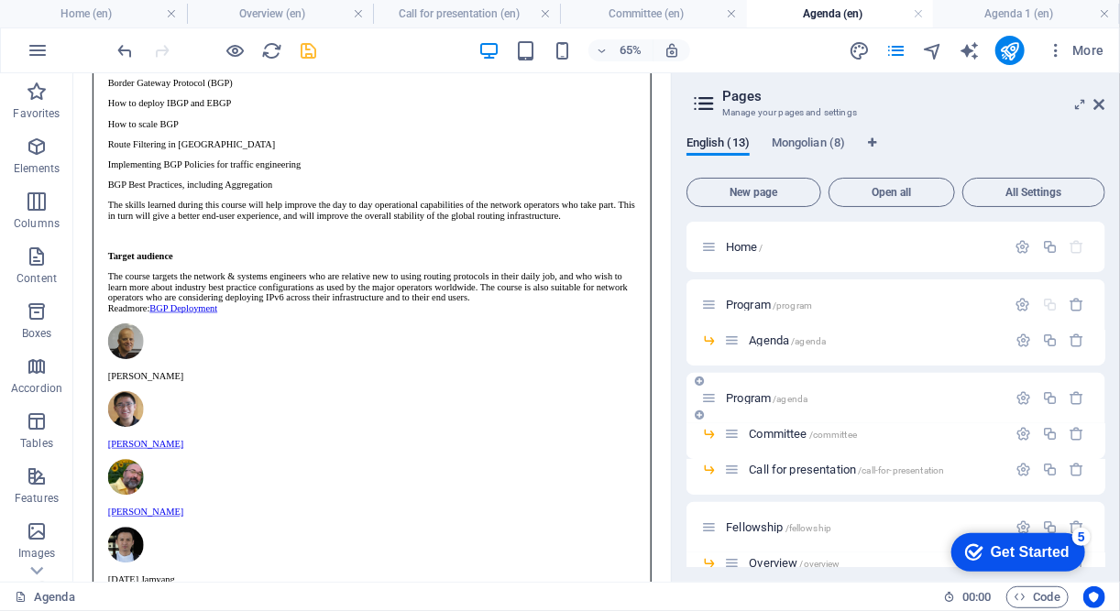
drag, startPoint x: 751, startPoint y: 431, endPoint x: 747, endPoint y: 383, distance: 47.8
click at [747, 383] on div "Home / Program /program Agenda /agenda Program /agenda Committee /committee Cal…" at bounding box center [895, 585] width 419 height 727
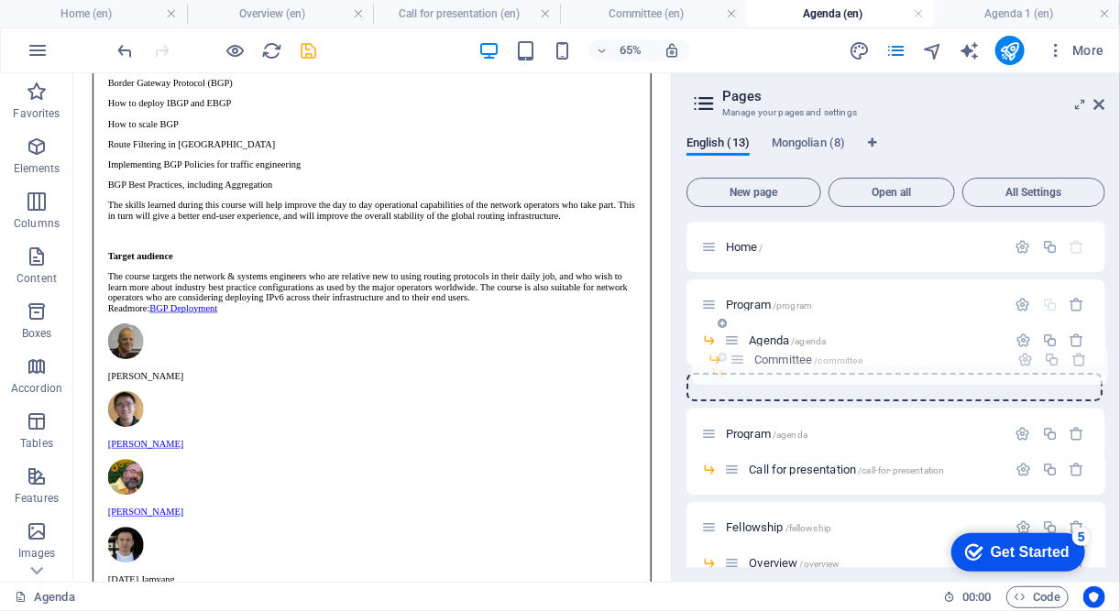
drag, startPoint x: 727, startPoint y: 435, endPoint x: 731, endPoint y: 351, distance: 84.4
click at [731, 351] on div "Home / Program /program Agenda /agenda Program /agenda Committee /committee Cal…" at bounding box center [895, 567] width 419 height 691
drag, startPoint x: 746, startPoint y: 374, endPoint x: 717, endPoint y: 352, distance: 36.7
click at [717, 352] on div "Home / Program /program Agenda /agenda Committee /committee Program /agenda Cal…" at bounding box center [895, 567] width 419 height 691
drag, startPoint x: 743, startPoint y: 379, endPoint x: 681, endPoint y: 357, distance: 65.8
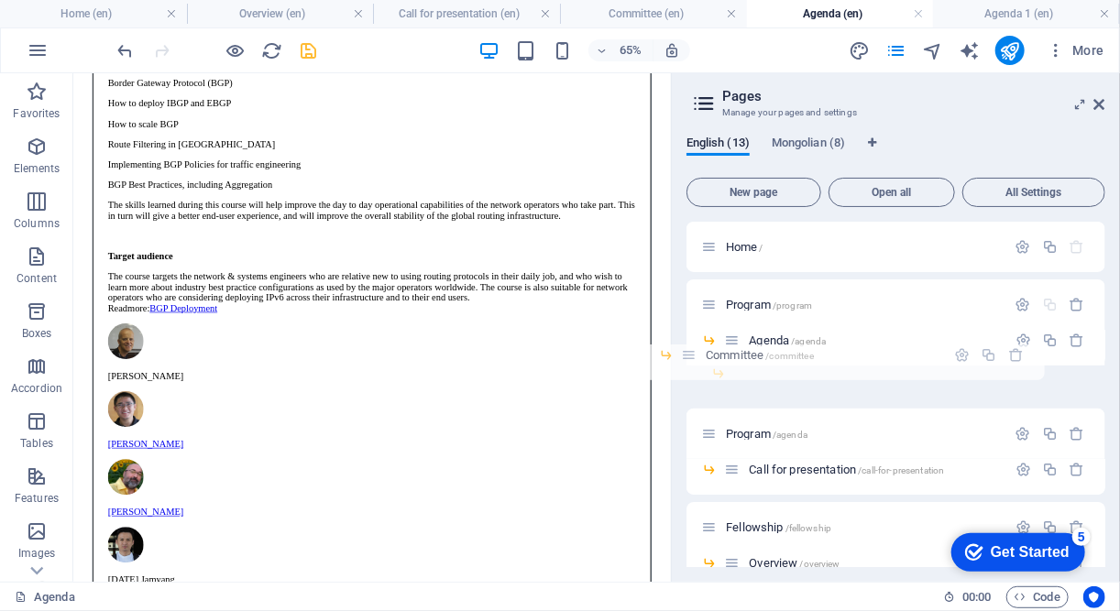
click at [681, 357] on div "English (13) Mongolian (8) New page Open all All Settings Home / Program /progr…" at bounding box center [896, 351] width 448 height 461
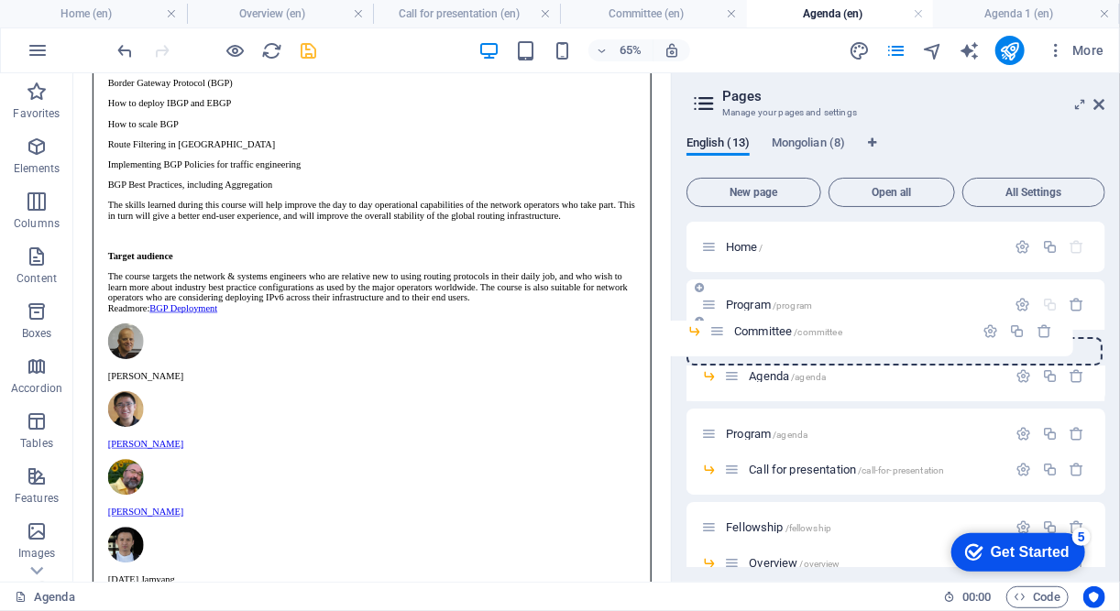
drag, startPoint x: 751, startPoint y: 380, endPoint x: 709, endPoint y: 322, distance: 71.7
click at [709, 322] on div "Home / Program /program Agenda /agenda Committee /committee Program /agenda Cal…" at bounding box center [895, 567] width 419 height 691
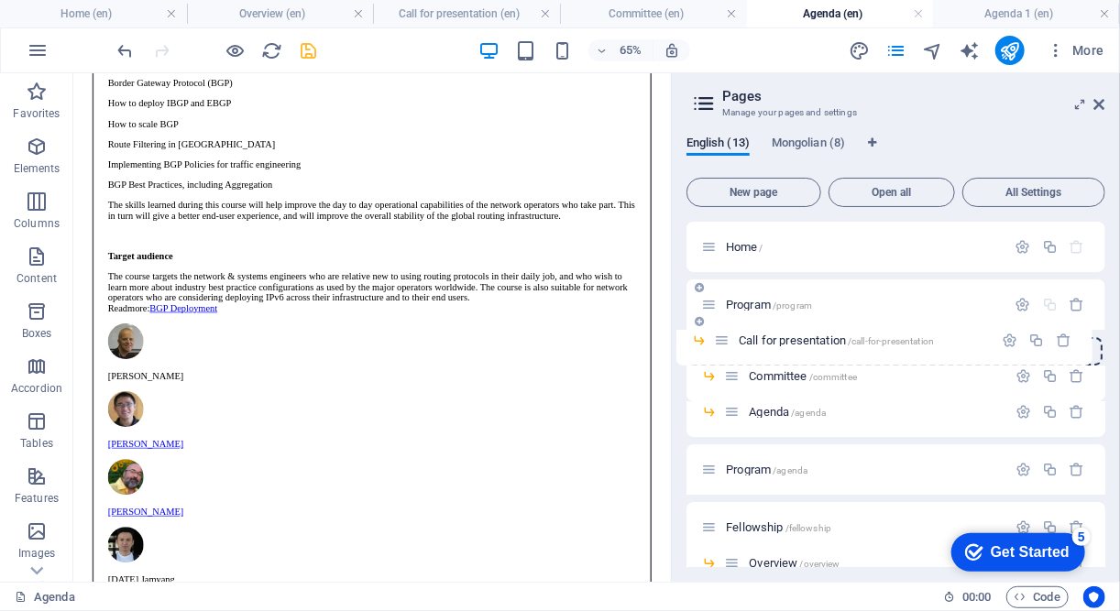
drag, startPoint x: 727, startPoint y: 473, endPoint x: 715, endPoint y: 328, distance: 145.3
click at [715, 328] on div "Home / Program /program Committee /committee Agenda /agenda Program /agenda Cal…" at bounding box center [895, 567] width 419 height 691
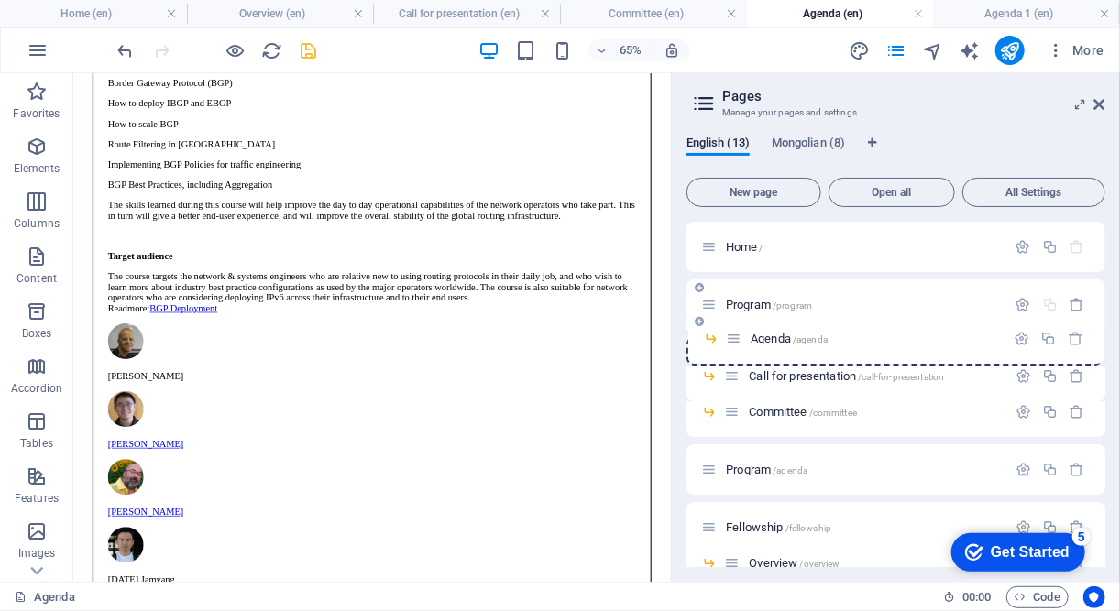
drag, startPoint x: 728, startPoint y: 412, endPoint x: 730, endPoint y: 318, distance: 94.4
click at [730, 318] on div "Home / Program /program Call for presentation /call-for-presentation Committee …" at bounding box center [895, 567] width 419 height 691
click at [1075, 475] on icon "button" at bounding box center [1078, 470] width 16 height 16
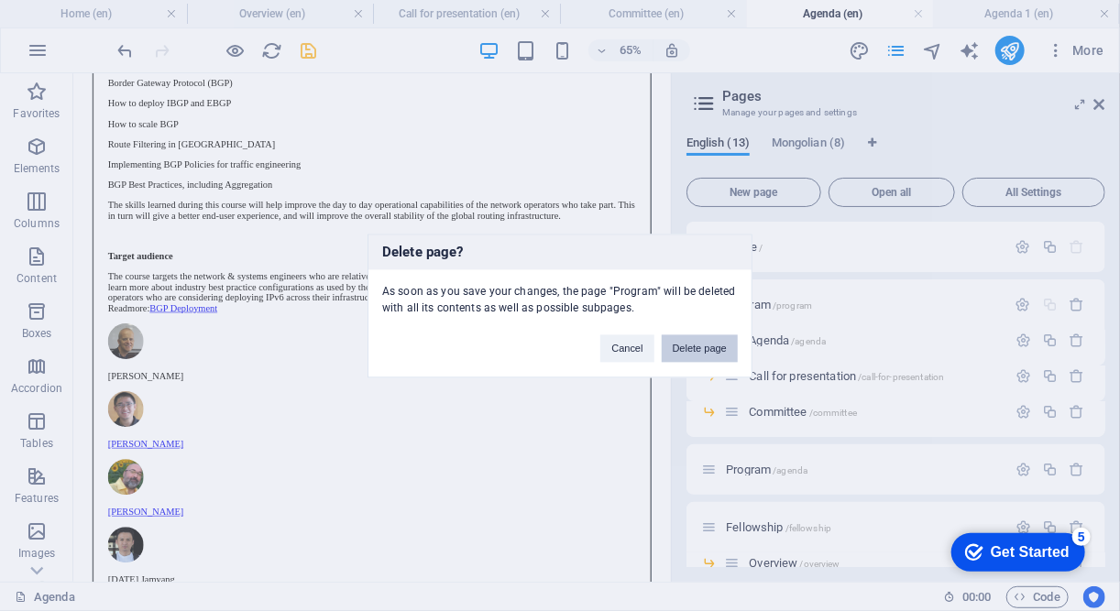
click at [697, 346] on button "Delete page" at bounding box center [700, 348] width 76 height 27
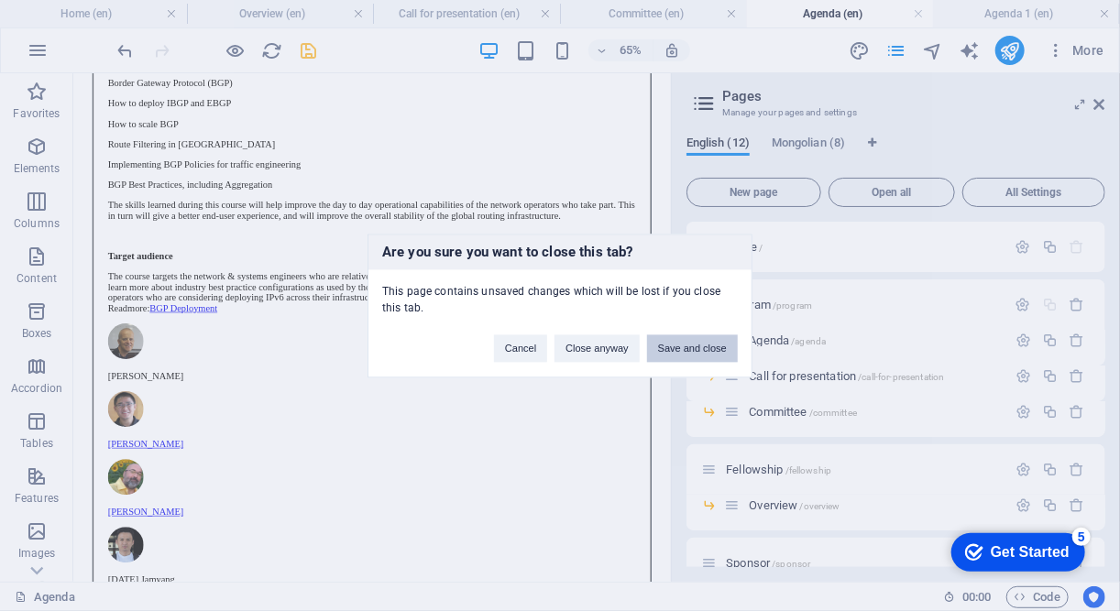
click at [676, 351] on button "Save and close" at bounding box center [692, 348] width 91 height 27
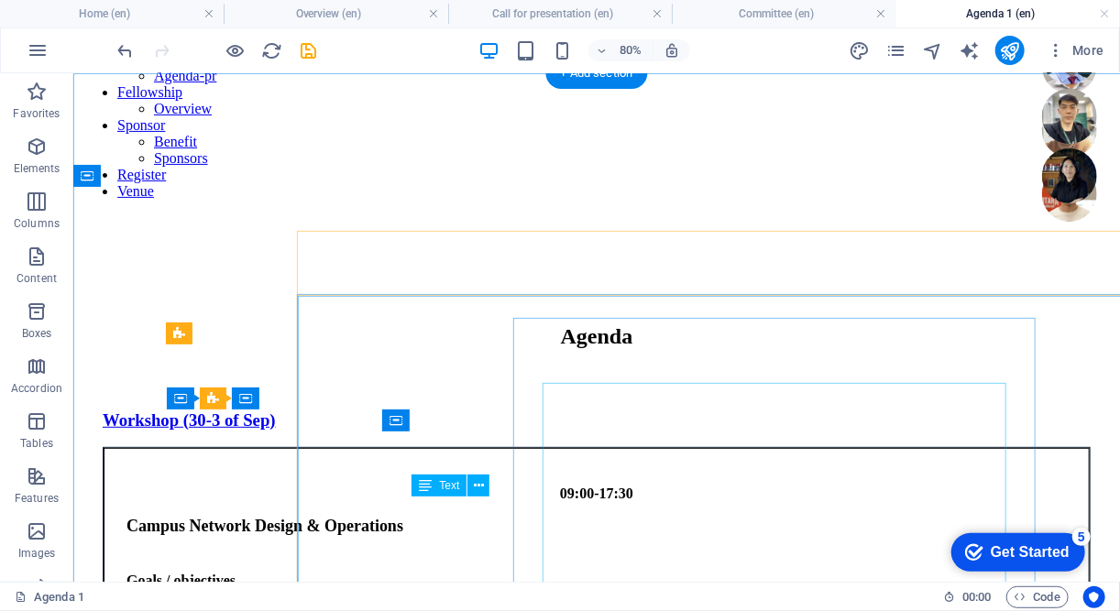
scroll to position [161, 0]
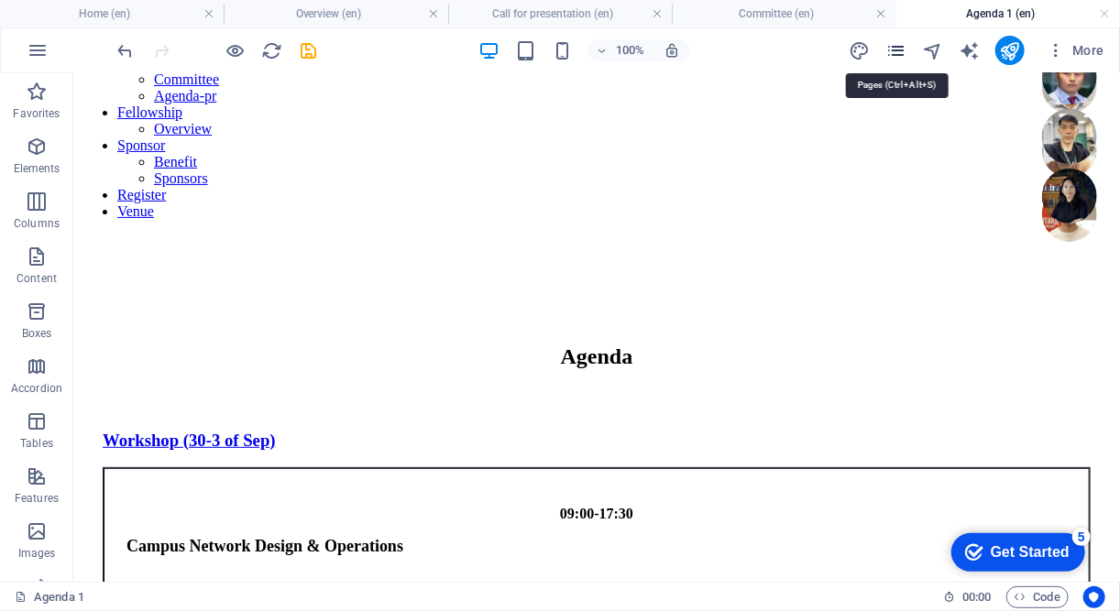
click at [897, 51] on icon "pages" at bounding box center [895, 50] width 21 height 21
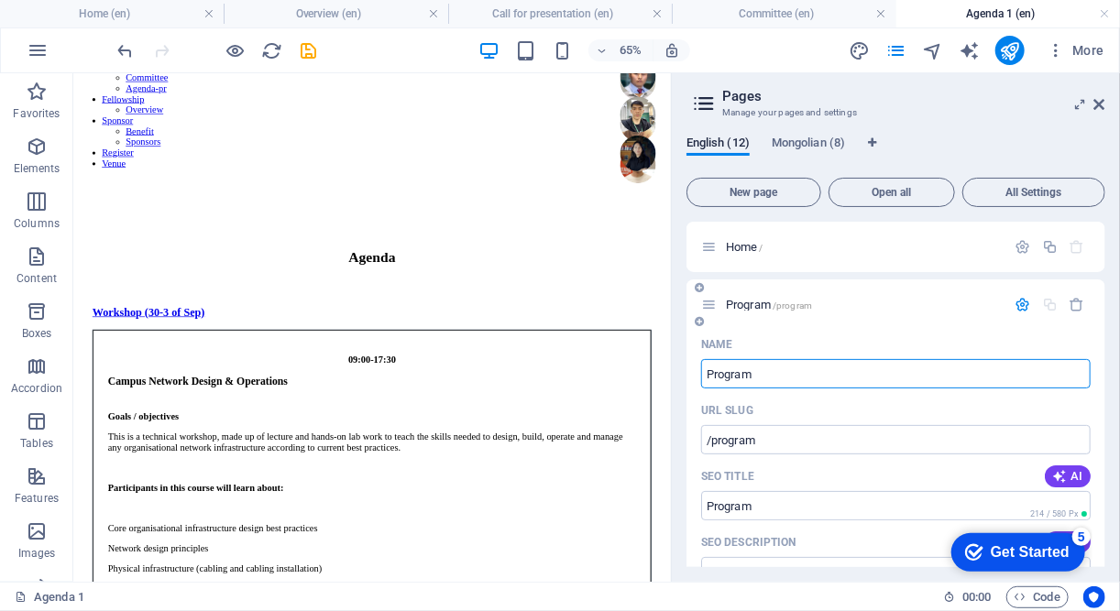
click at [784, 308] on span "/program" at bounding box center [792, 306] width 39 height 10
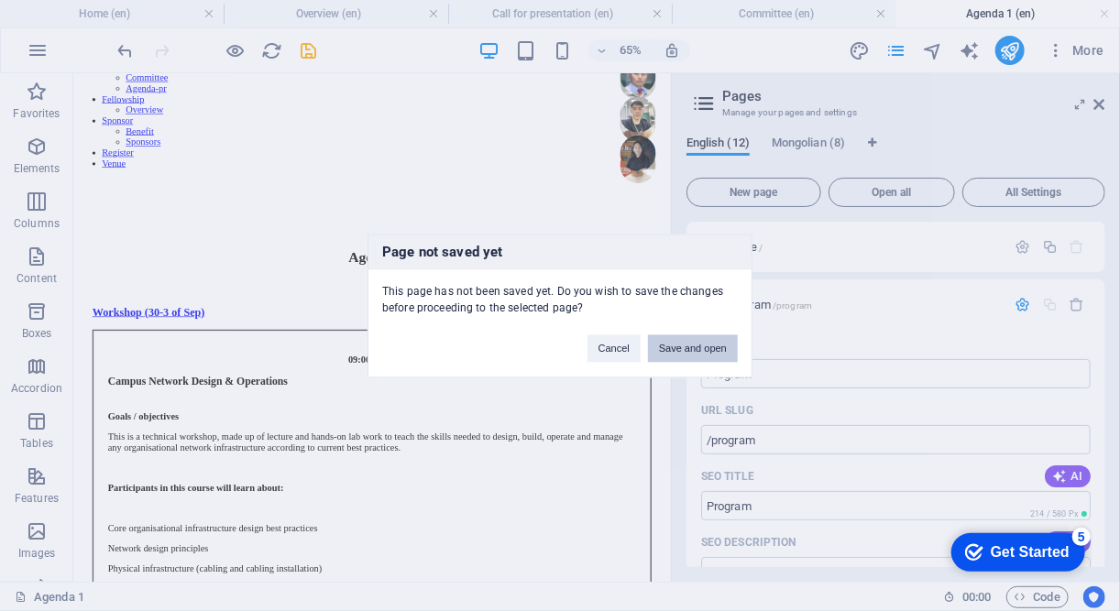
click at [677, 350] on button "Save and open" at bounding box center [693, 348] width 90 height 27
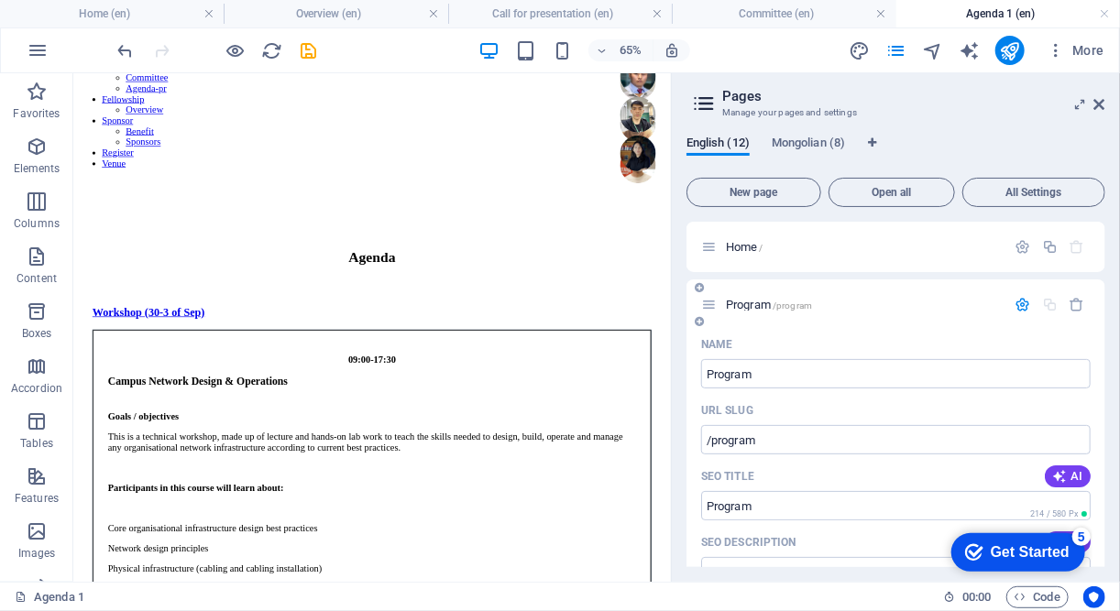
click at [785, 307] on span "/program" at bounding box center [792, 306] width 39 height 10
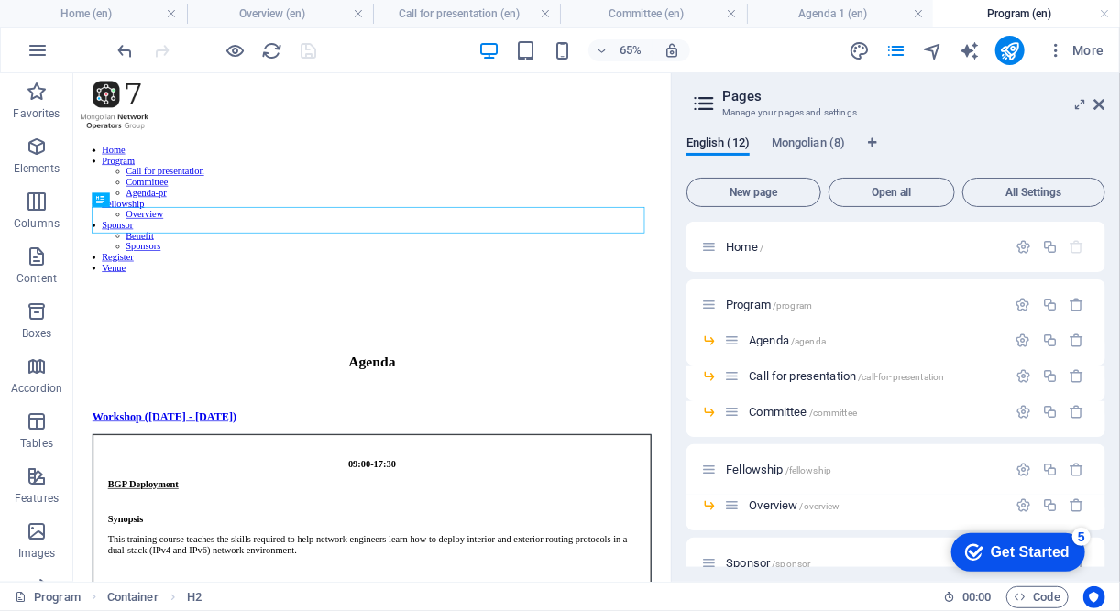
scroll to position [0, 0]
click at [780, 302] on span "/program" at bounding box center [792, 306] width 39 height 10
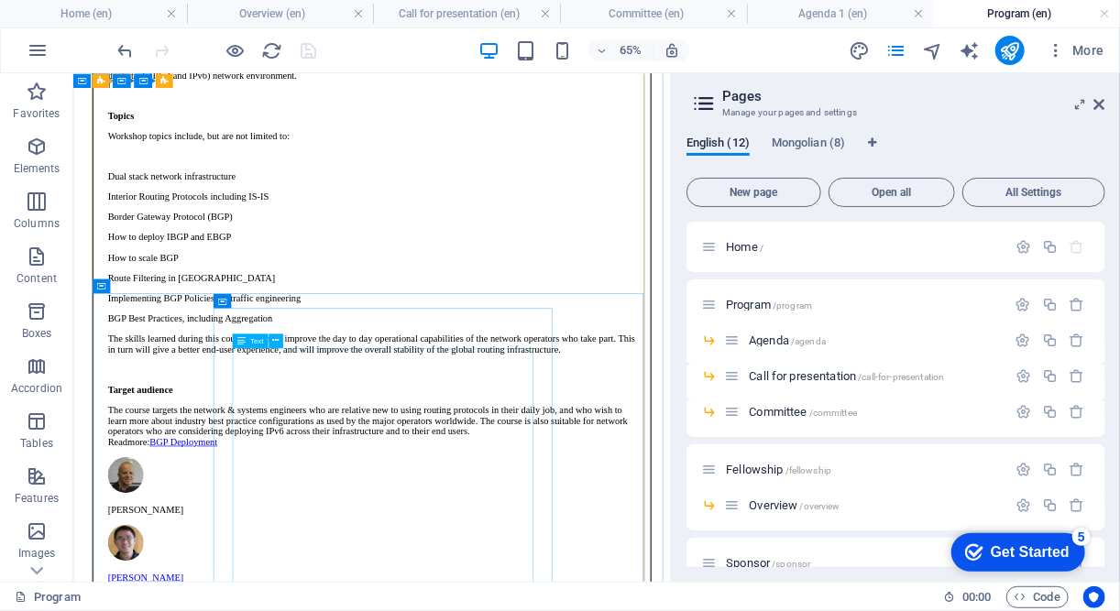
scroll to position [627, 0]
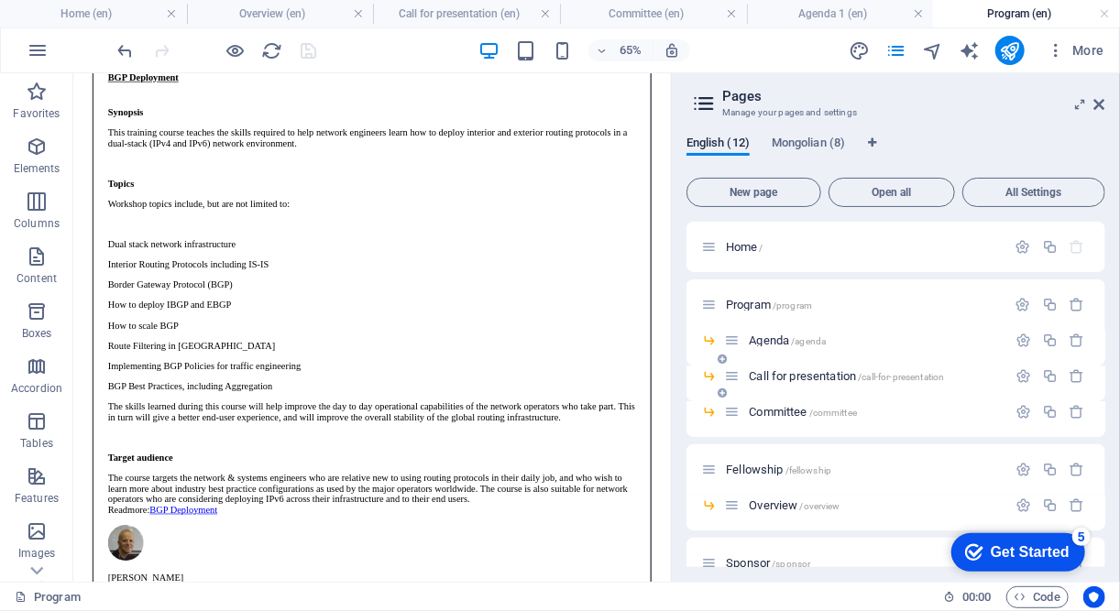
click at [808, 374] on span "Call for presentation /call-for-presentation" at bounding box center [846, 376] width 195 height 14
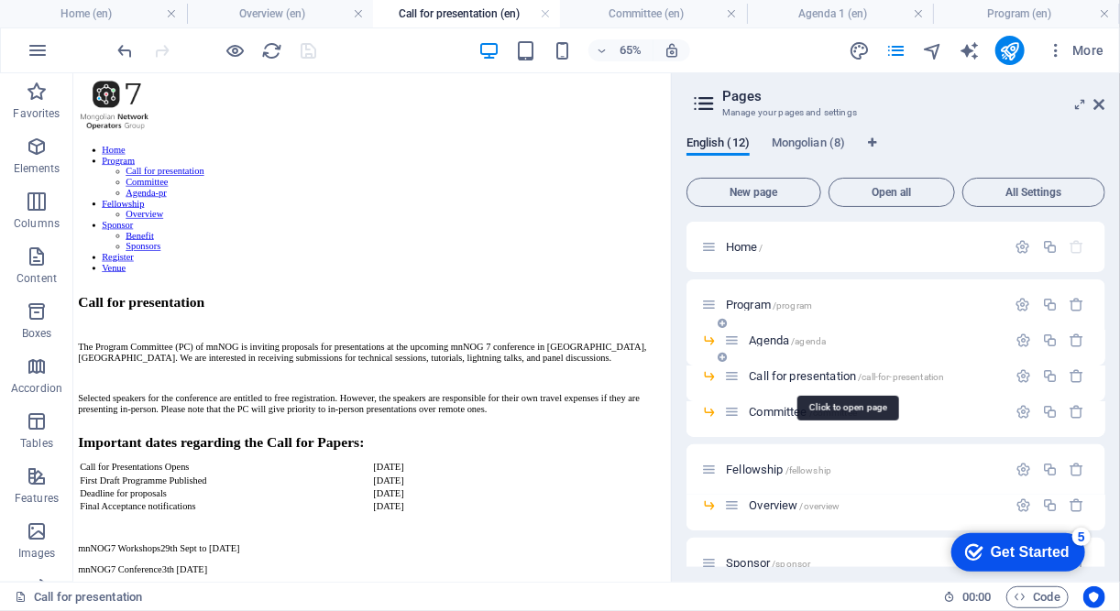
click at [802, 341] on span "/agenda" at bounding box center [808, 341] width 35 height 10
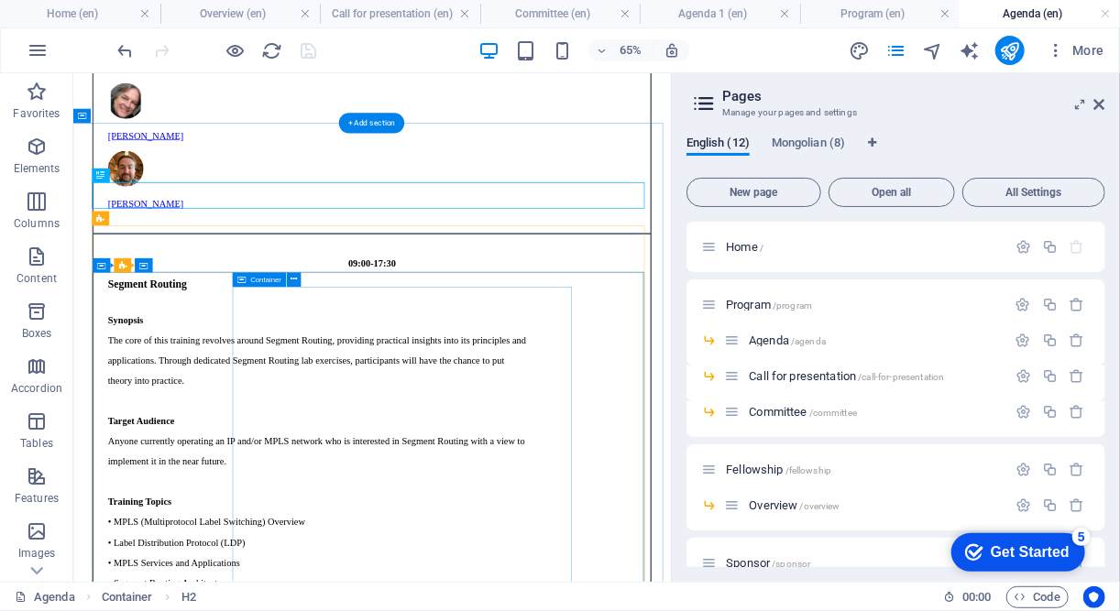
scroll to position [2275, 0]
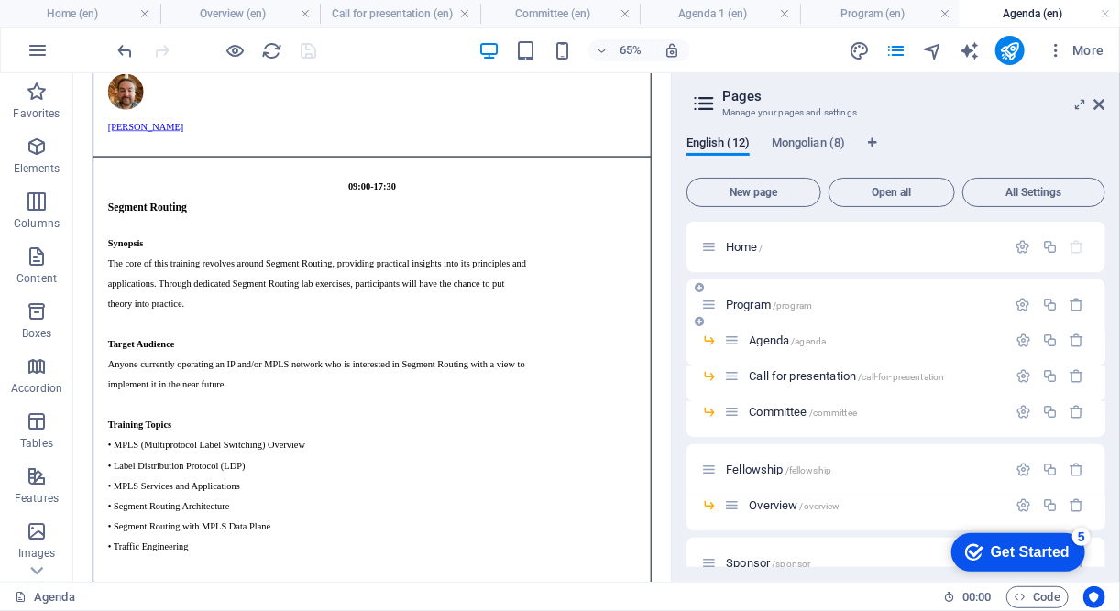
click at [799, 303] on span "/program" at bounding box center [792, 306] width 39 height 10
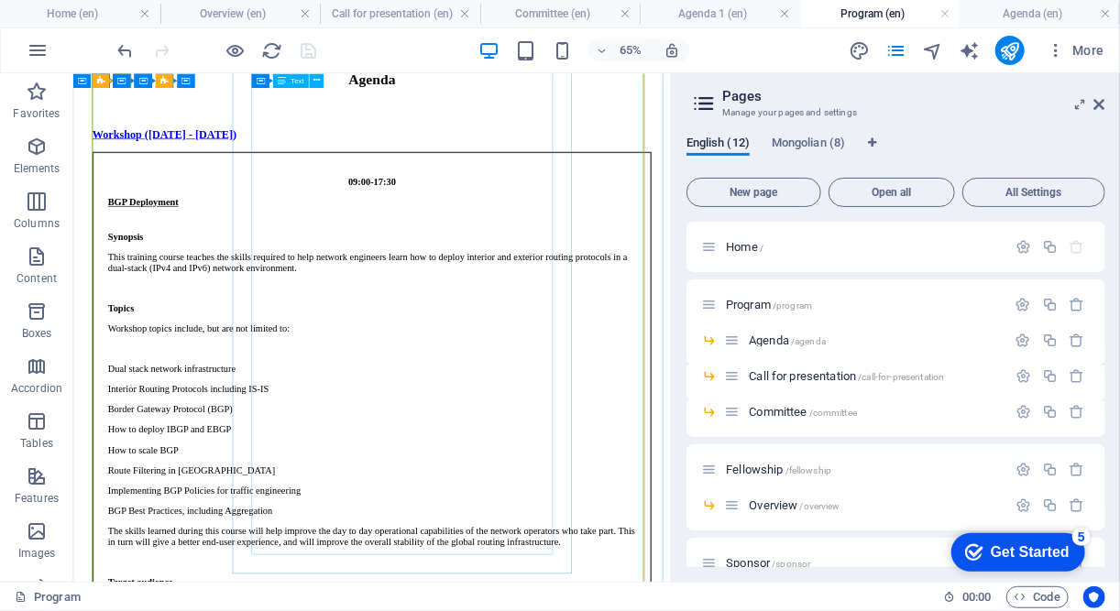
scroll to position [0, 0]
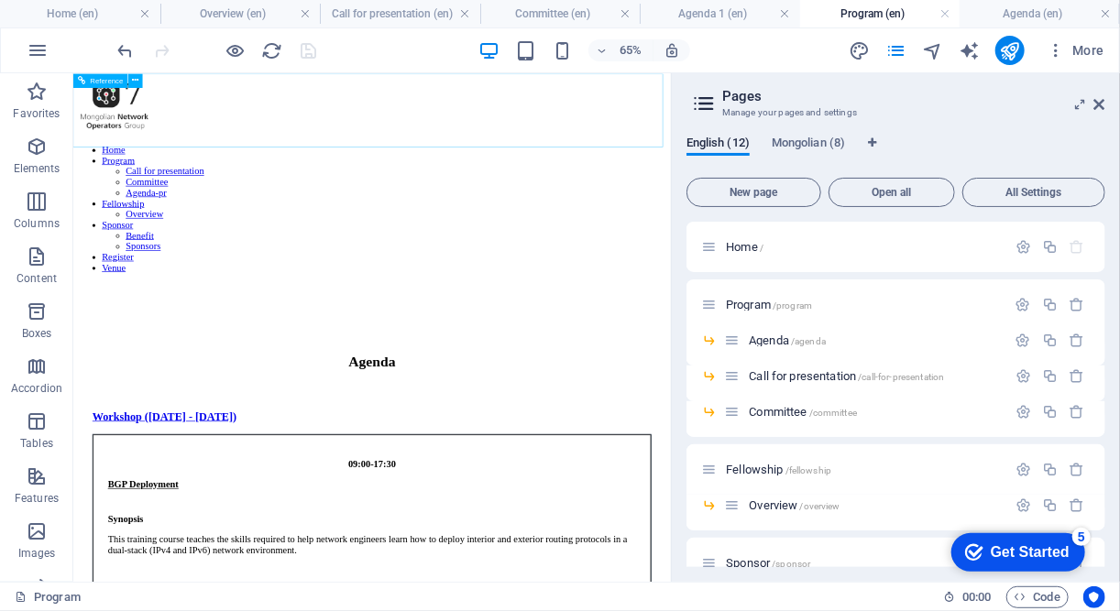
click at [504, 182] on nav "Home Program Call for presentation Committee Agenda-pr Fellowship Overview Spon…" at bounding box center [532, 281] width 905 height 198
click at [450, 182] on nav "Home Program Call for presentation Committee Agenda-pr Fellowship Overview Spon…" at bounding box center [532, 281] width 905 height 198
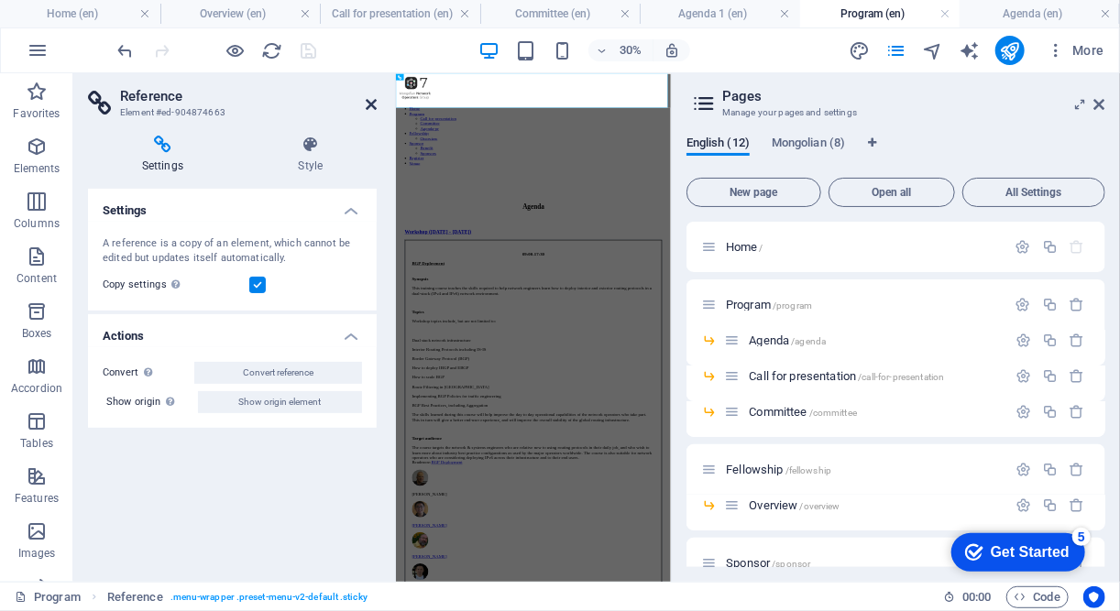
click at [374, 103] on icon at bounding box center [371, 104] width 11 height 15
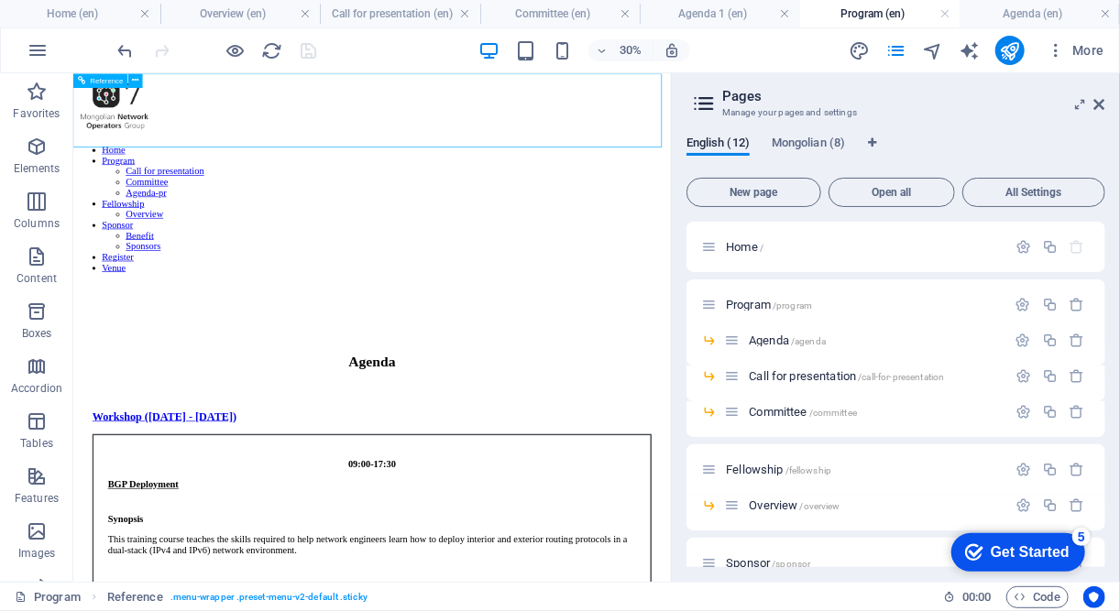
click at [482, 182] on nav "Home Program Call for presentation Committee Agenda-pr Fellowship Overview Spon…" at bounding box center [532, 281] width 905 height 198
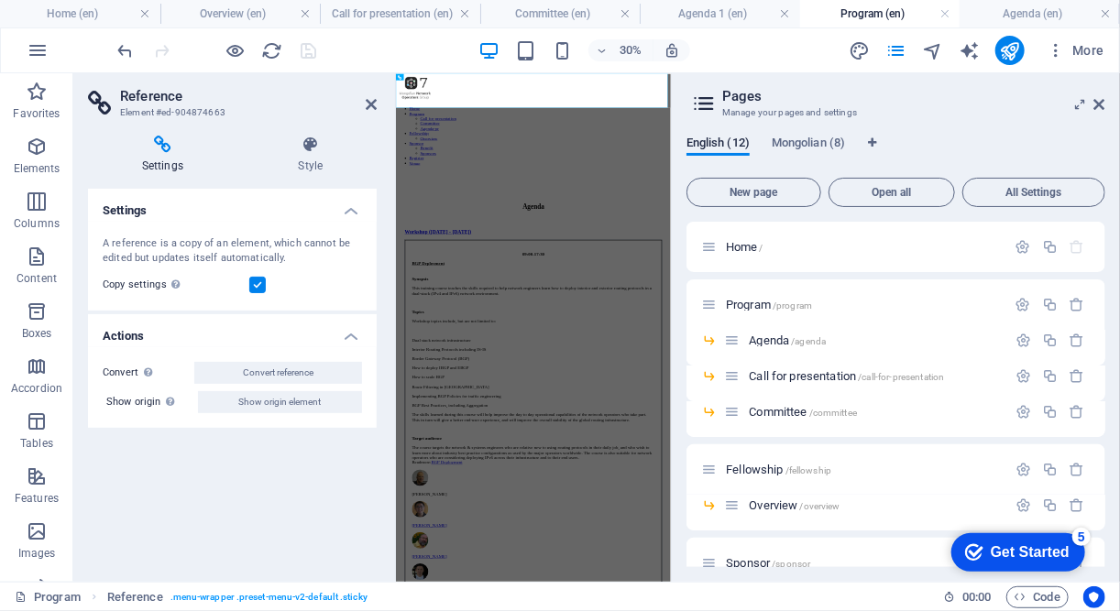
click at [792, 182] on nav "Home Program Call for presentation Committee Agenda-pr Fellowship Overview Spon…" at bounding box center [853, 281] width 902 height 198
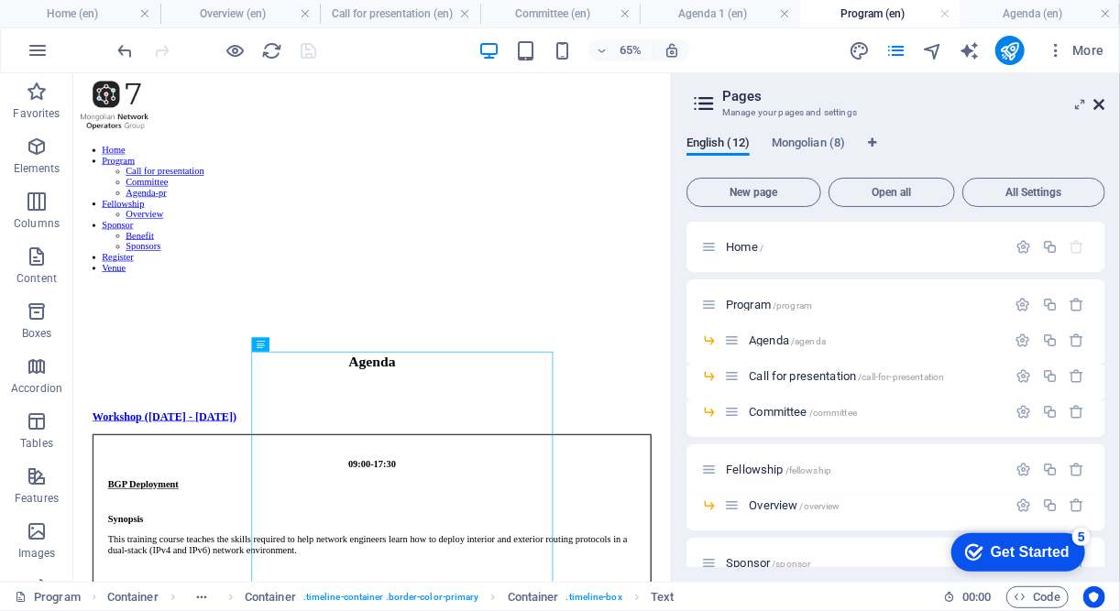
drag, startPoint x: 1100, startPoint y: 105, endPoint x: 792, endPoint y: 5, distance: 323.8
click at [1100, 105] on icon at bounding box center [1099, 104] width 11 height 15
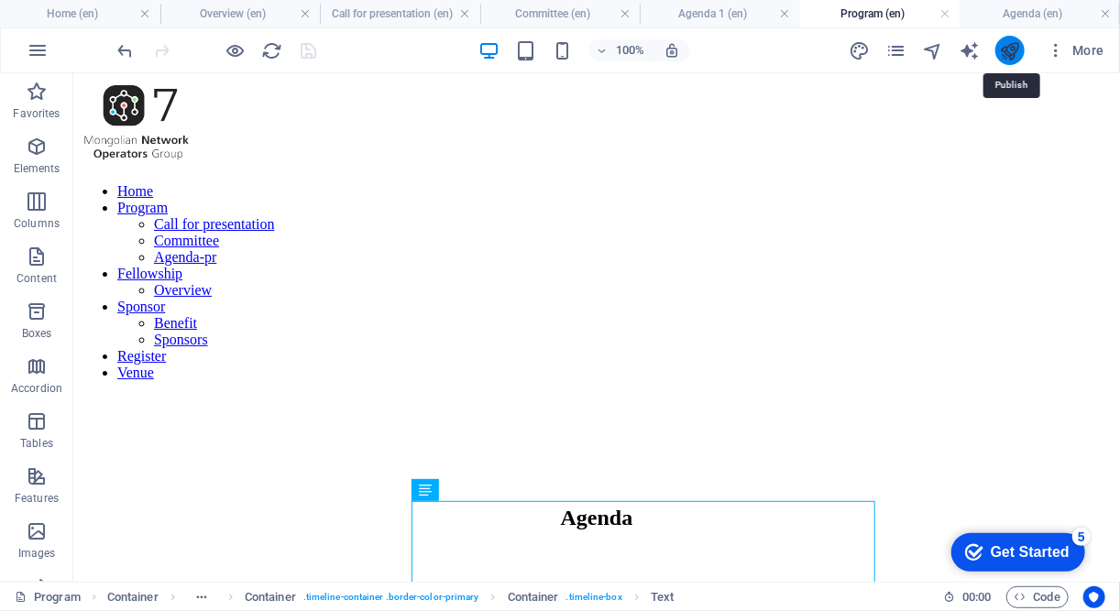
click at [1015, 47] on icon "publish" at bounding box center [1009, 50] width 21 height 21
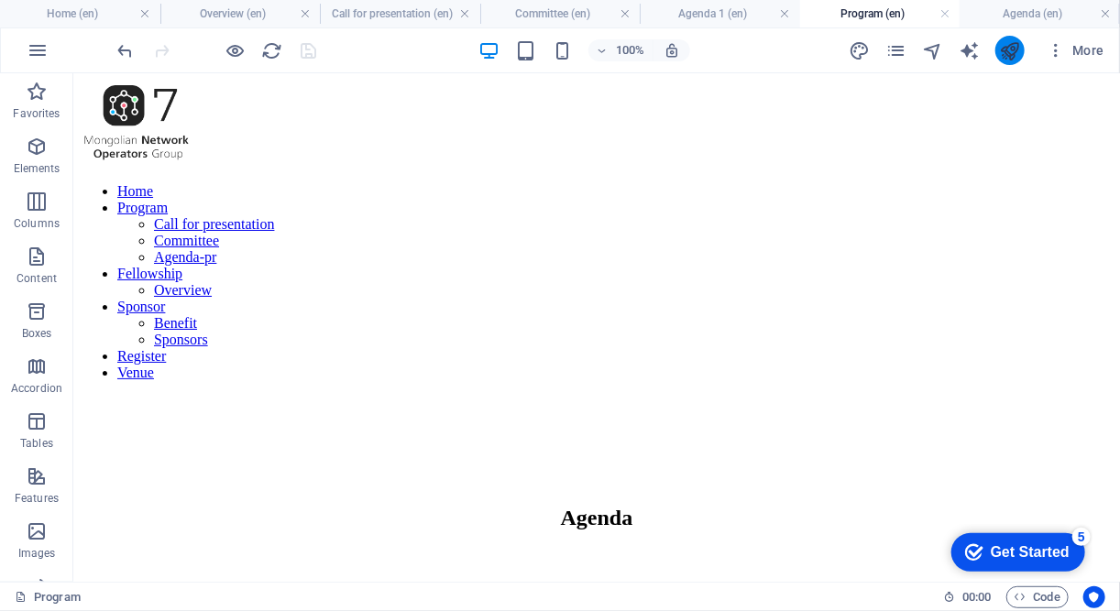
click at [1016, 48] on icon "publish" at bounding box center [1009, 50] width 21 height 21
click at [308, 49] on div at bounding box center [217, 50] width 205 height 29
click at [357, 505] on div "Agenda" at bounding box center [596, 517] width 988 height 25
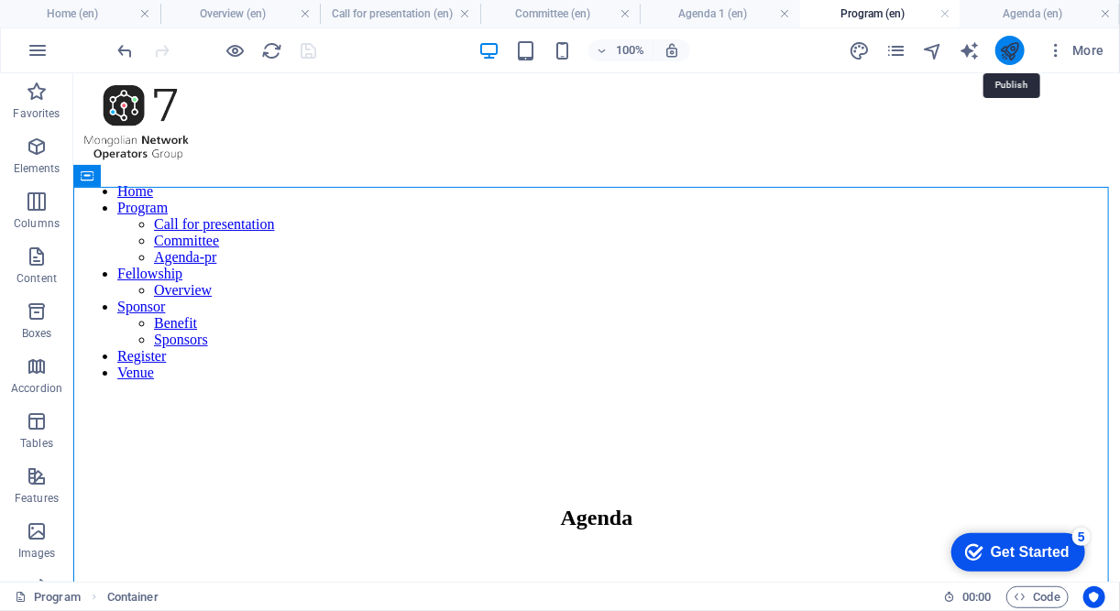
drag, startPoint x: 1012, startPoint y: 48, endPoint x: 879, endPoint y: 13, distance: 137.4
click at [1012, 48] on icon "publish" at bounding box center [1009, 50] width 21 height 21
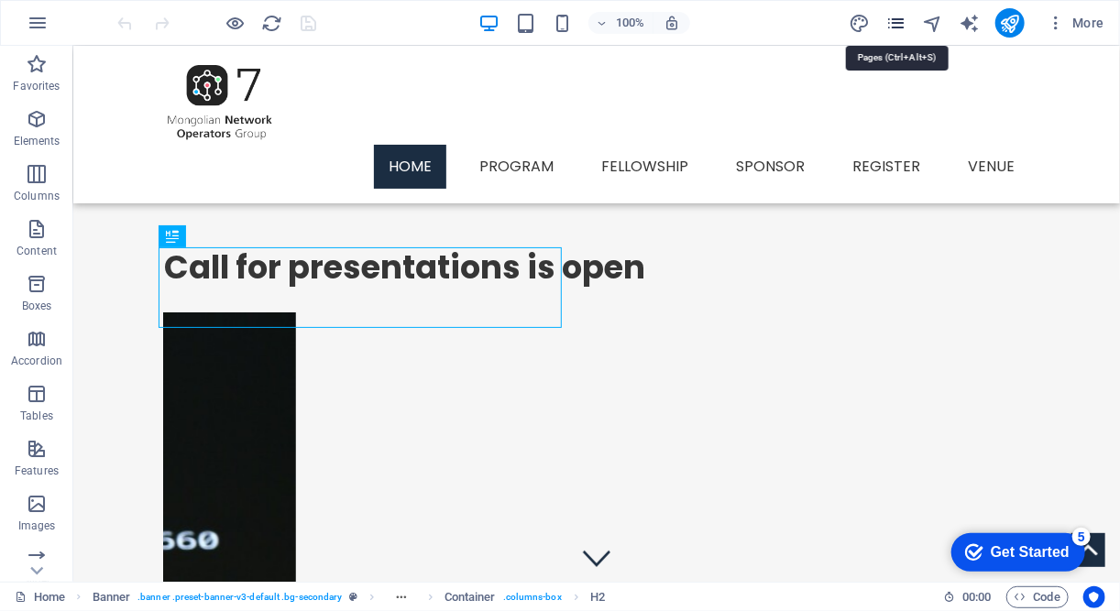
click at [896, 27] on icon "pages" at bounding box center [895, 23] width 21 height 21
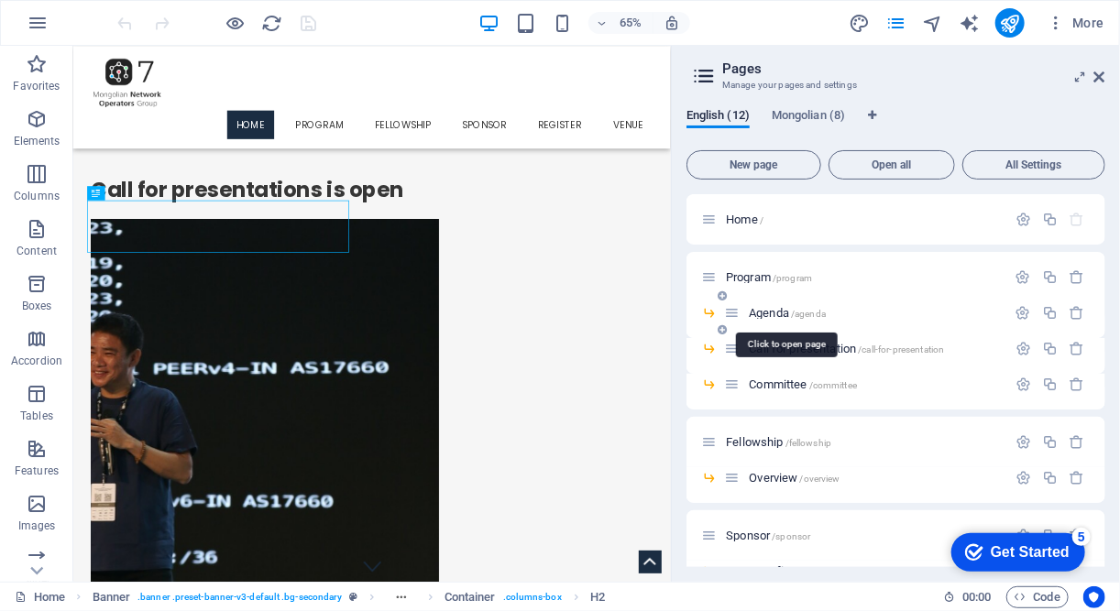
click at [803, 309] on span "/agenda" at bounding box center [808, 314] width 35 height 10
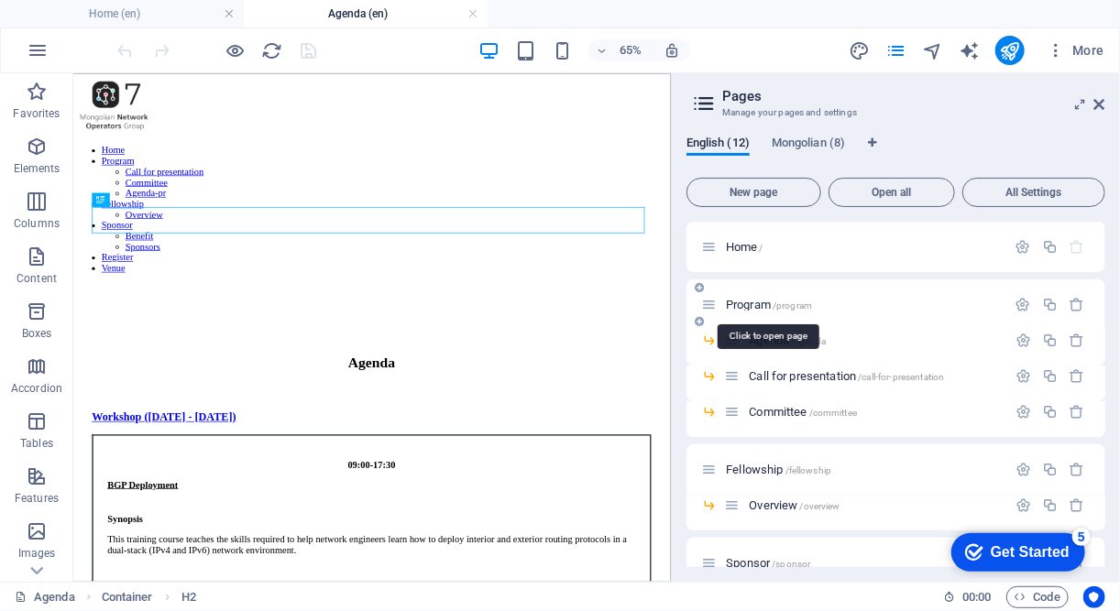
click at [788, 301] on span "/program" at bounding box center [792, 306] width 39 height 10
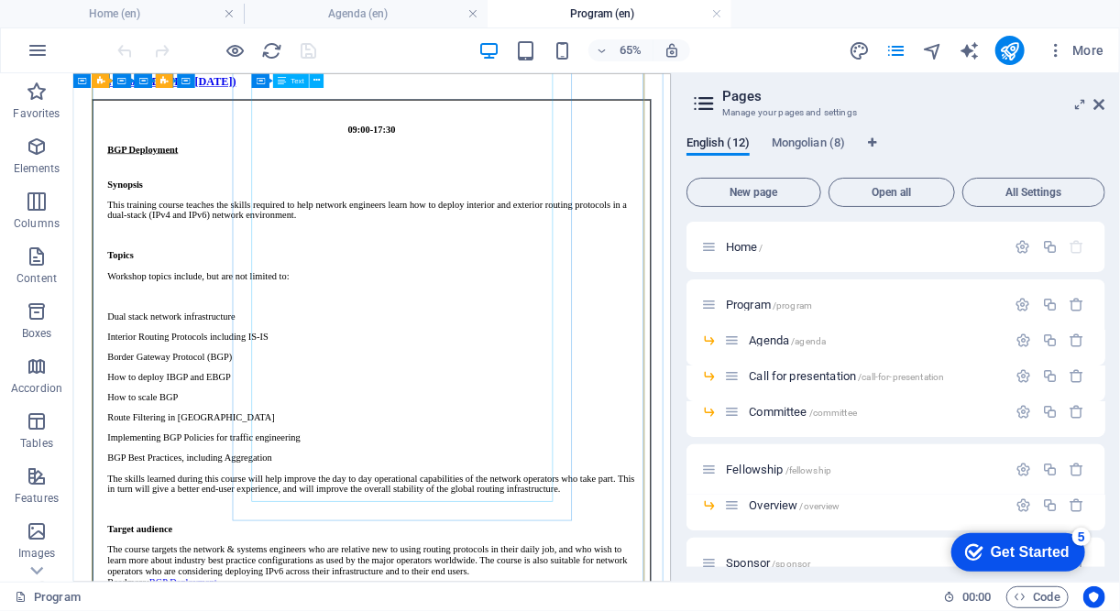
scroll to position [497, 0]
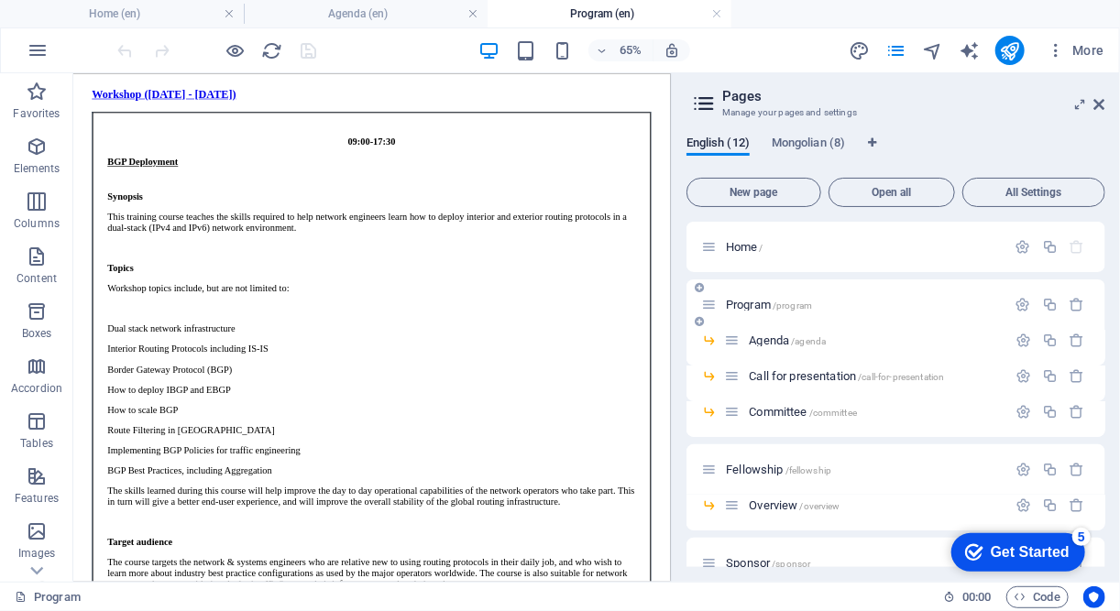
click at [763, 304] on span "Program /program" at bounding box center [769, 305] width 86 height 14
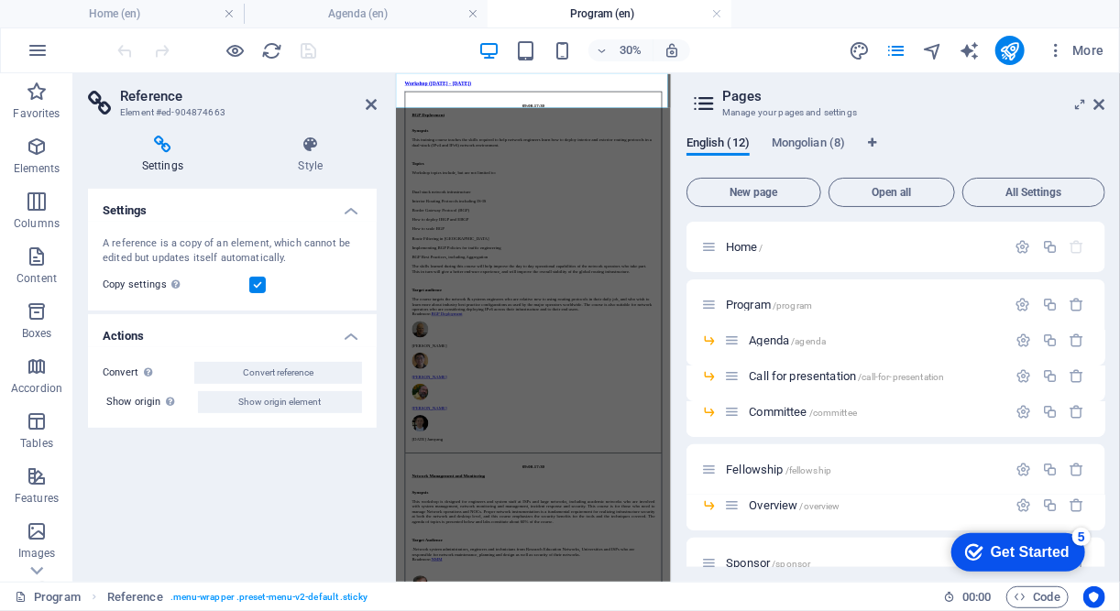
click at [169, 157] on h4 "Settings" at bounding box center [166, 155] width 157 height 38
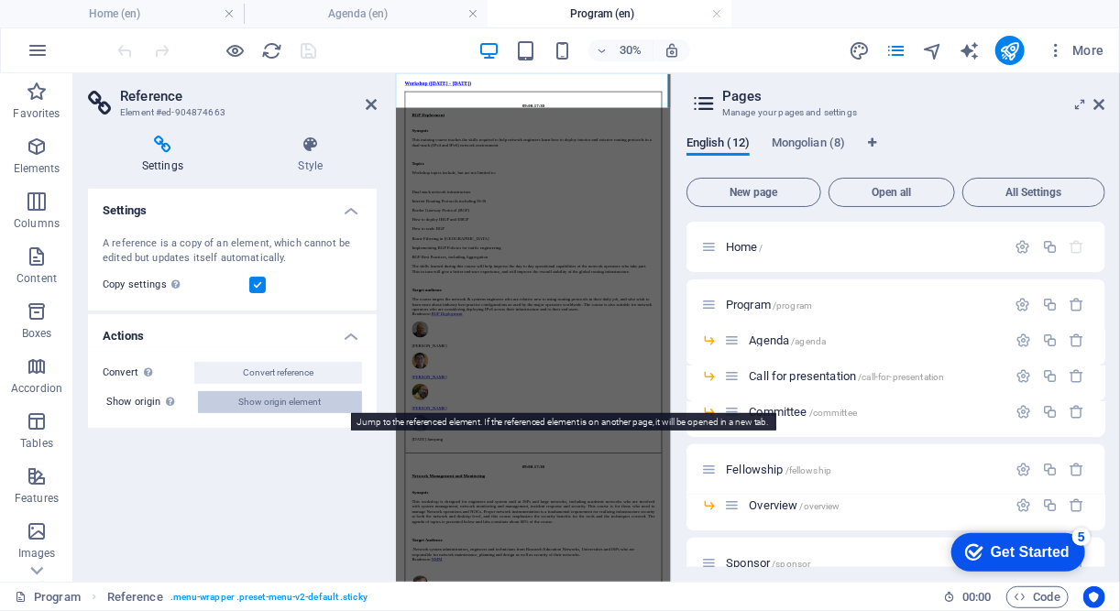
click at [271, 402] on span "Show origin element" at bounding box center [280, 402] width 82 height 22
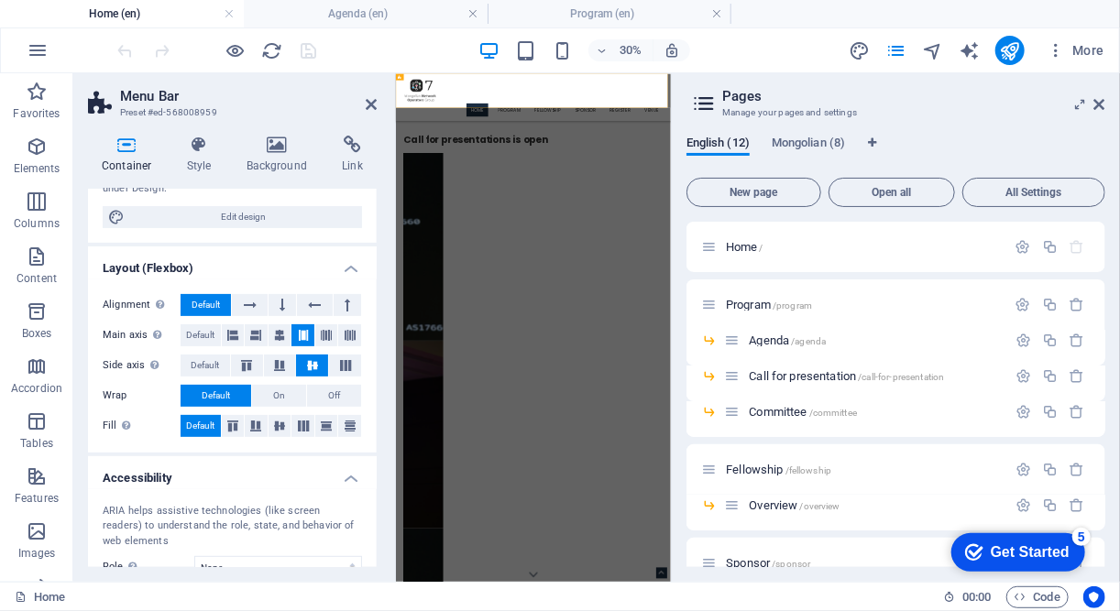
scroll to position [0, 0]
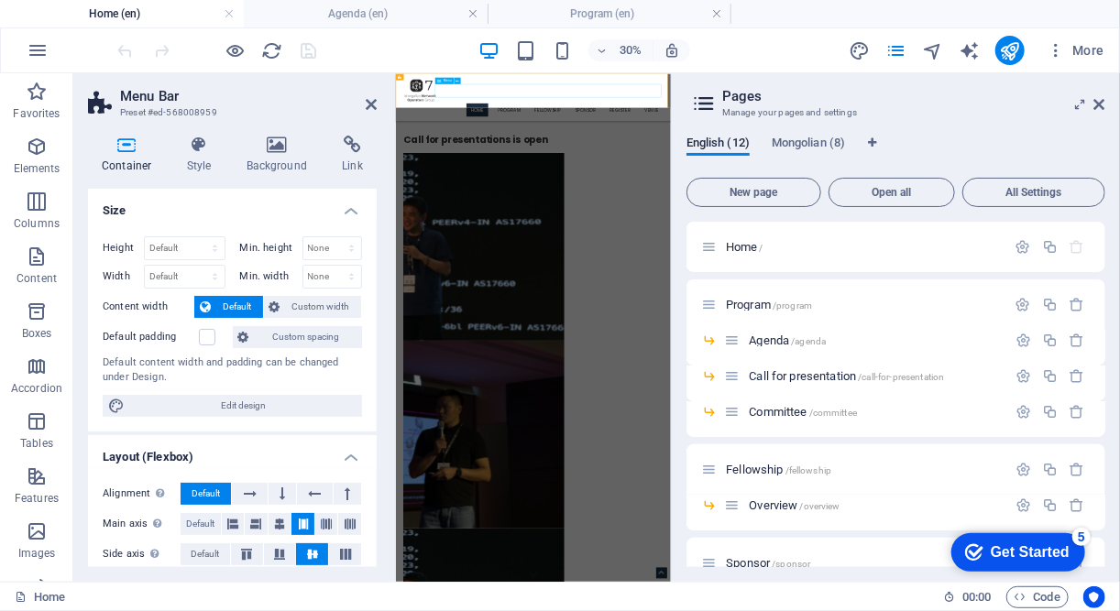
click at [792, 171] on nav "Home Program Call for presentation Committee Agenda-pr Fellowship Overview Spon…" at bounding box center [853, 193] width 865 height 44
select select
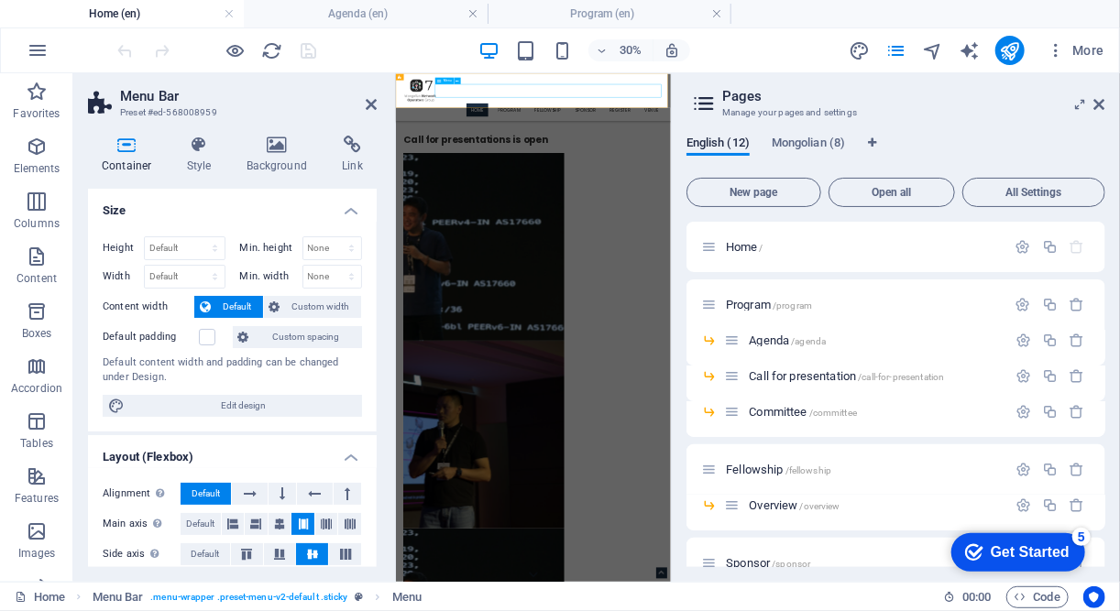
select select "3"
select select
select select "4"
select select
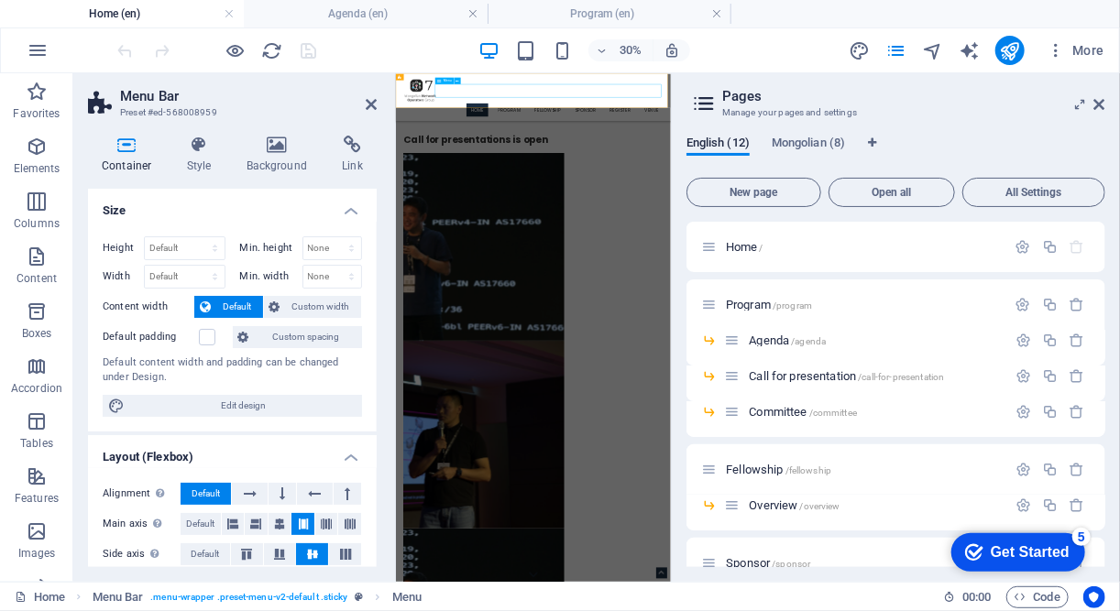
select select "5"
select select
select select "6"
select select
select select "7"
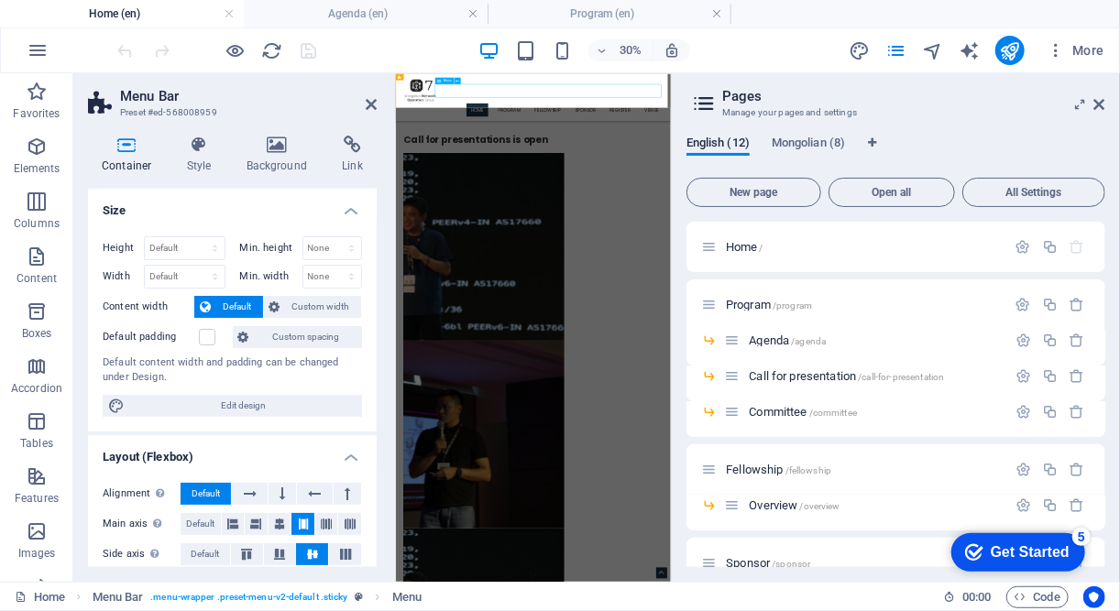
select select
select select "8"
select select
select select "9"
select select
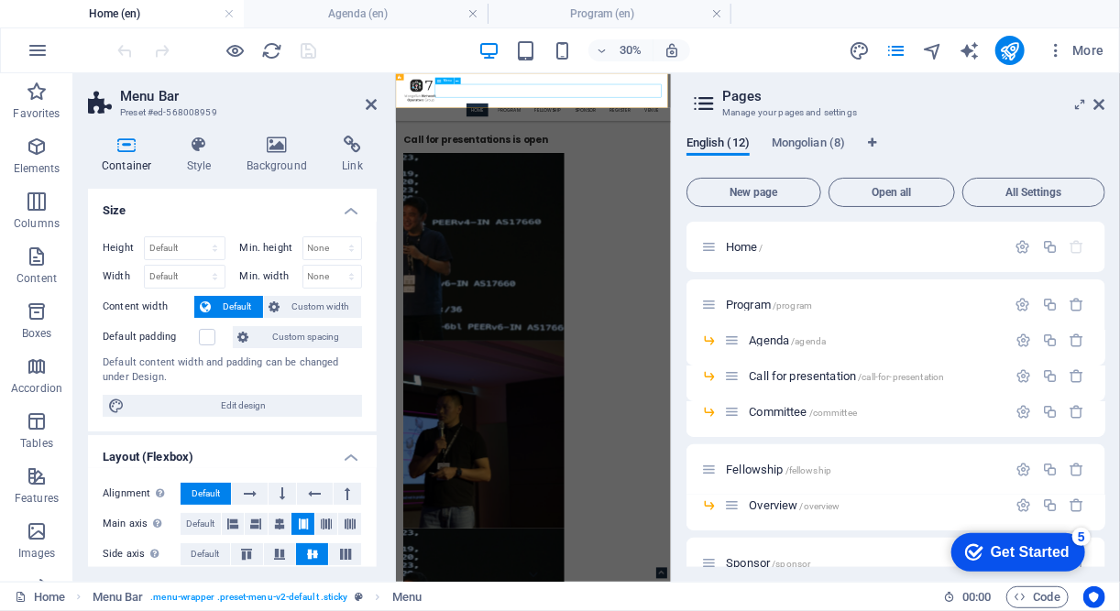
select select "10"
select select
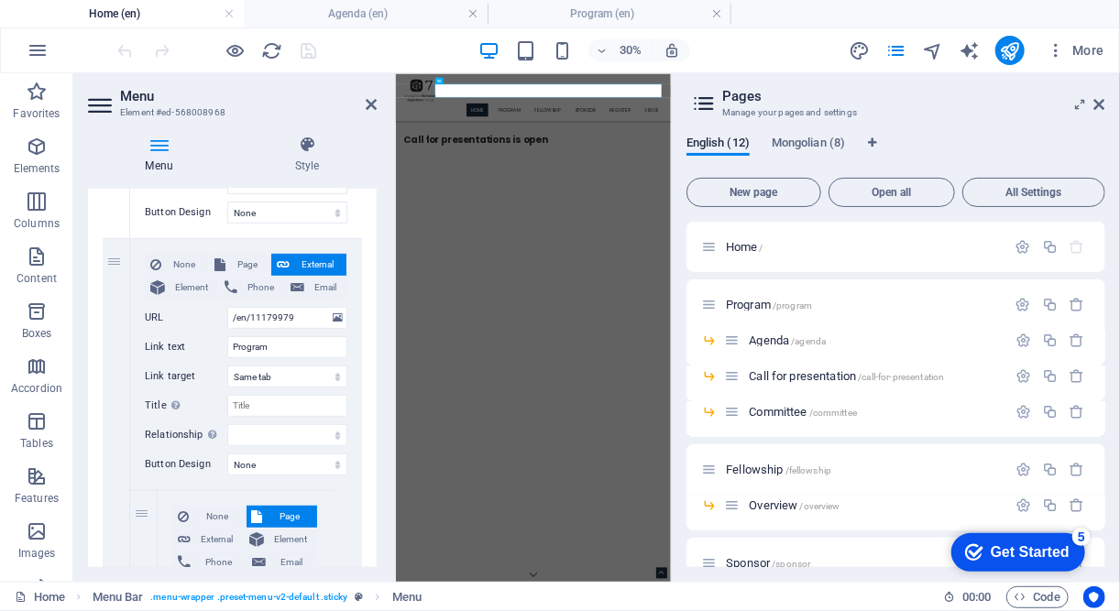
scroll to position [378, 0]
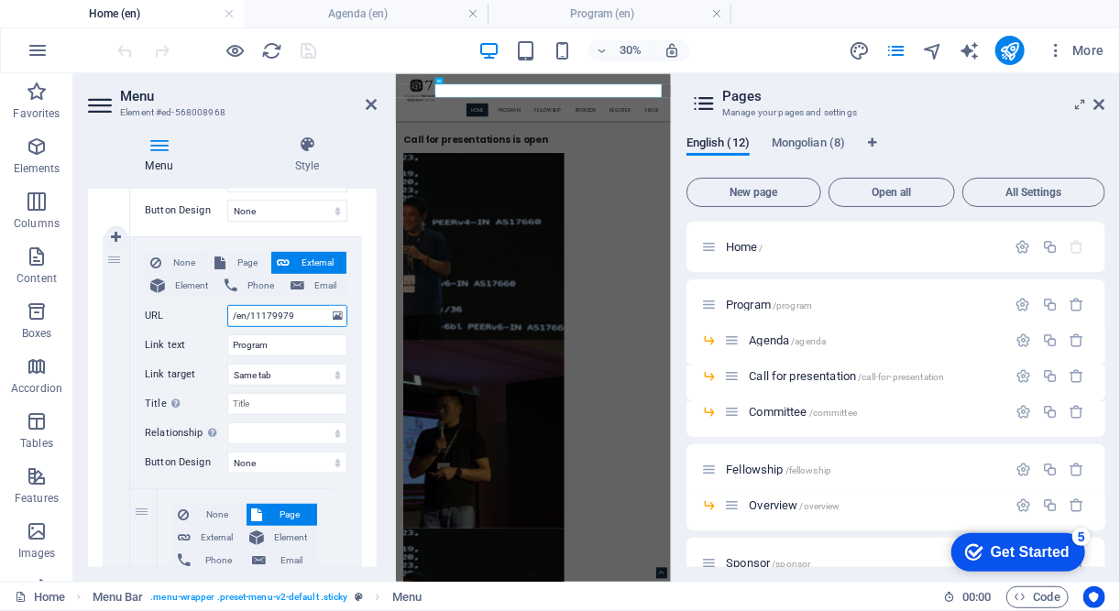
click at [295, 313] on input "/en/11179979" at bounding box center [287, 316] width 120 height 22
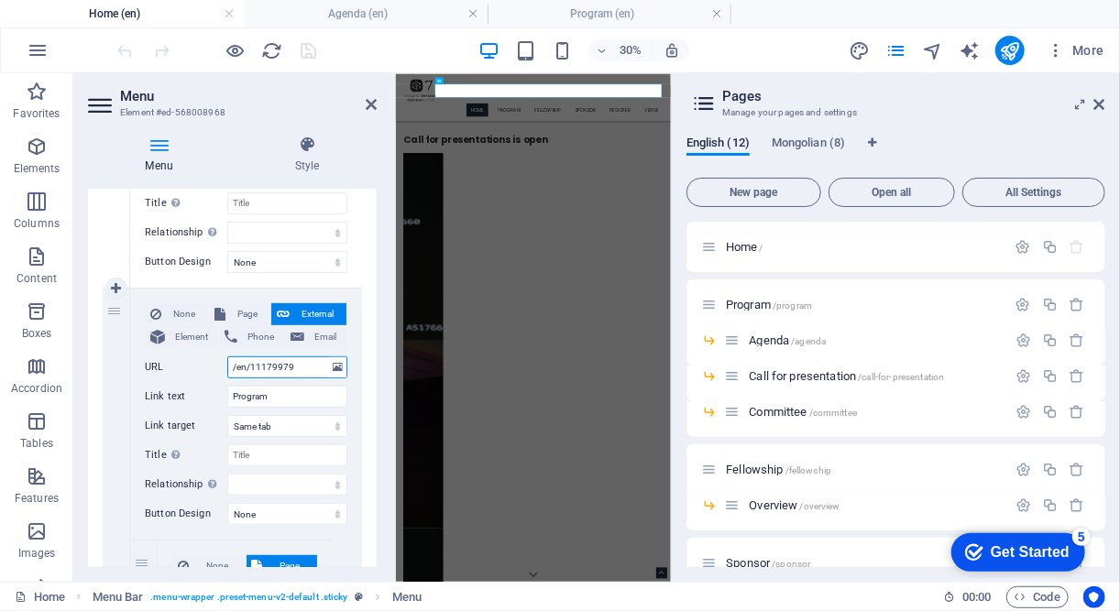
scroll to position [325, 0]
drag, startPoint x: 302, startPoint y: 368, endPoint x: 197, endPoint y: 362, distance: 104.6
click at [197, 362] on div "URL /en/11179979" at bounding box center [246, 368] width 203 height 22
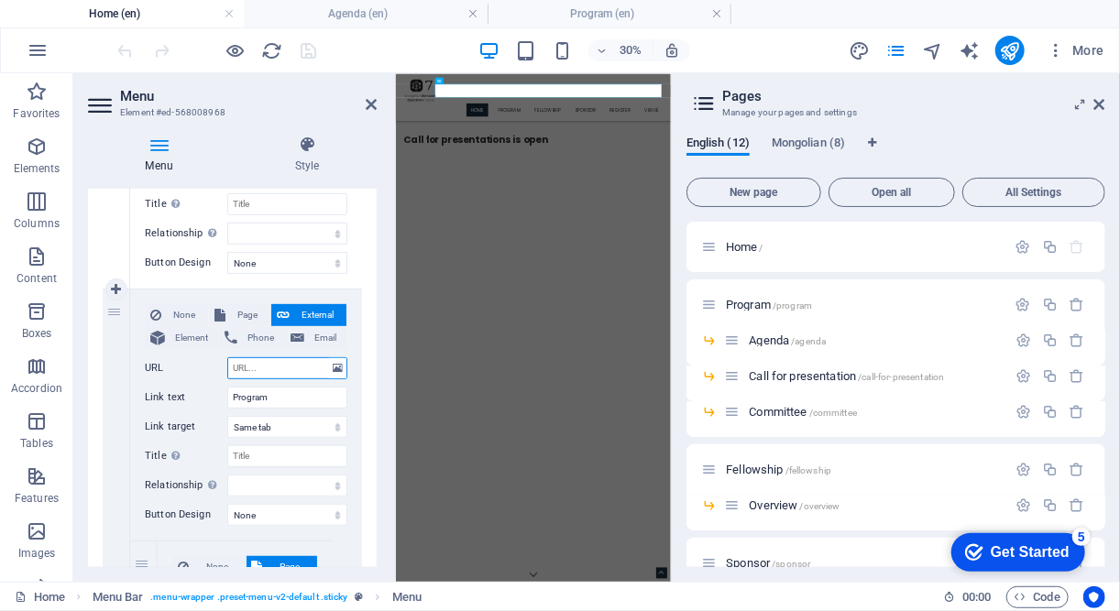
select select
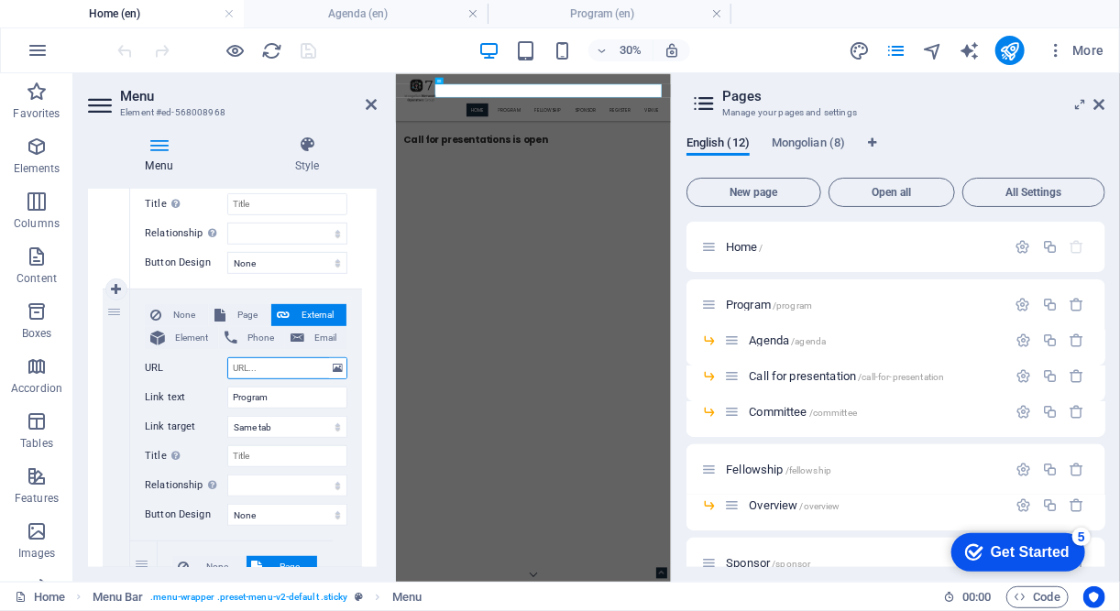
select select
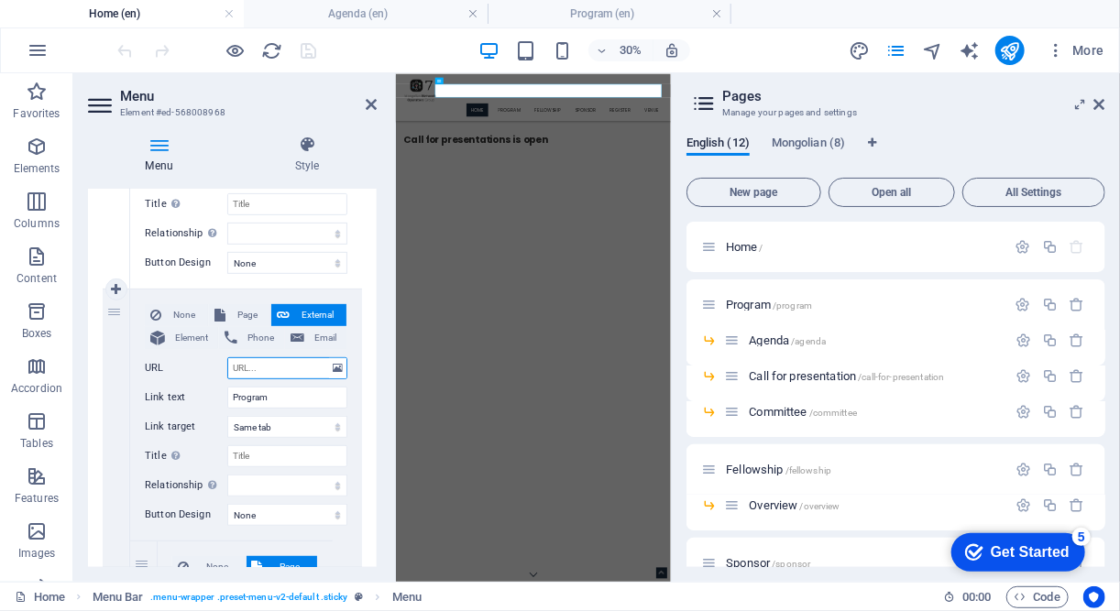
select select
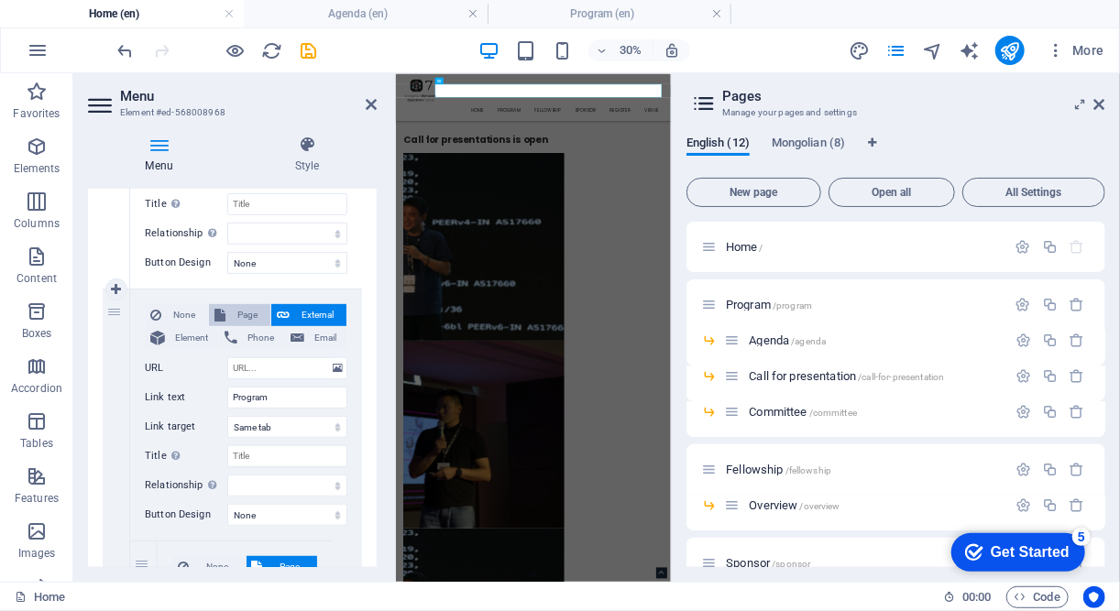
click at [235, 315] on span "Page" at bounding box center [248, 315] width 34 height 22
select select
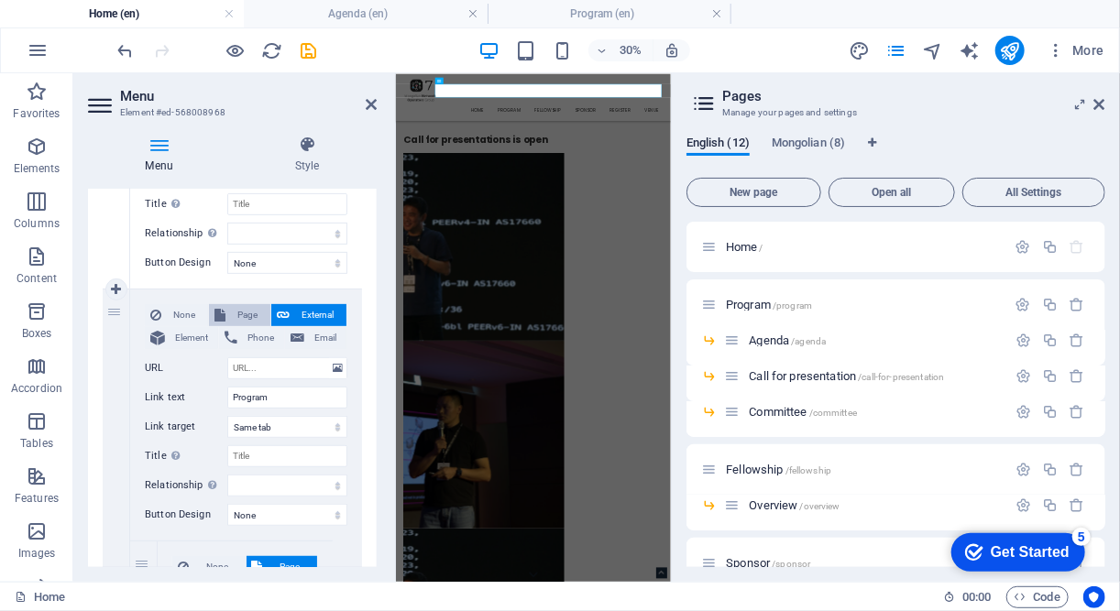
select select
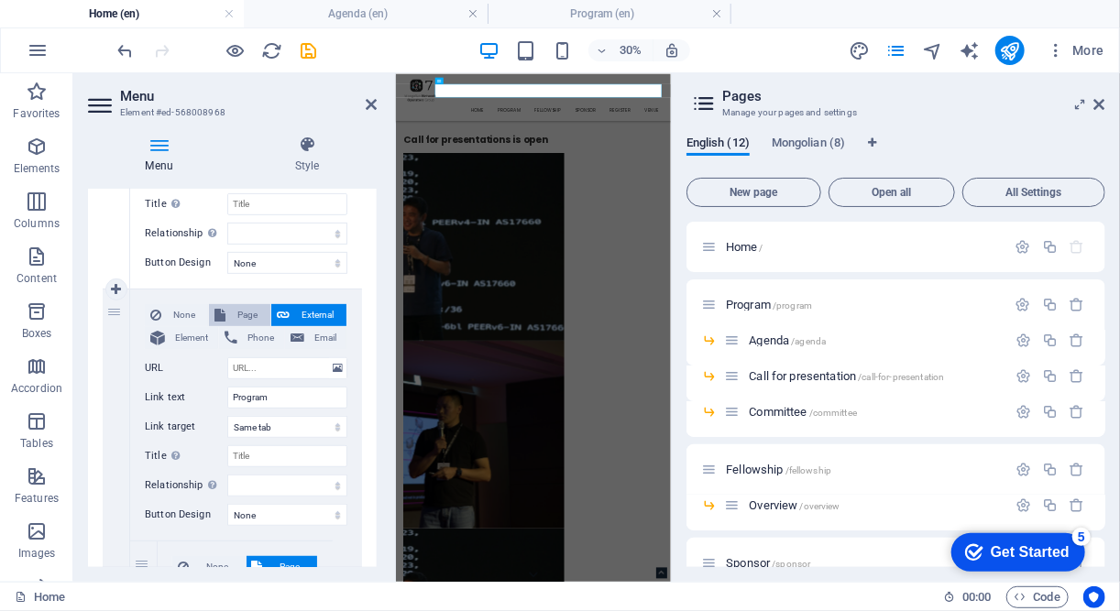
select select
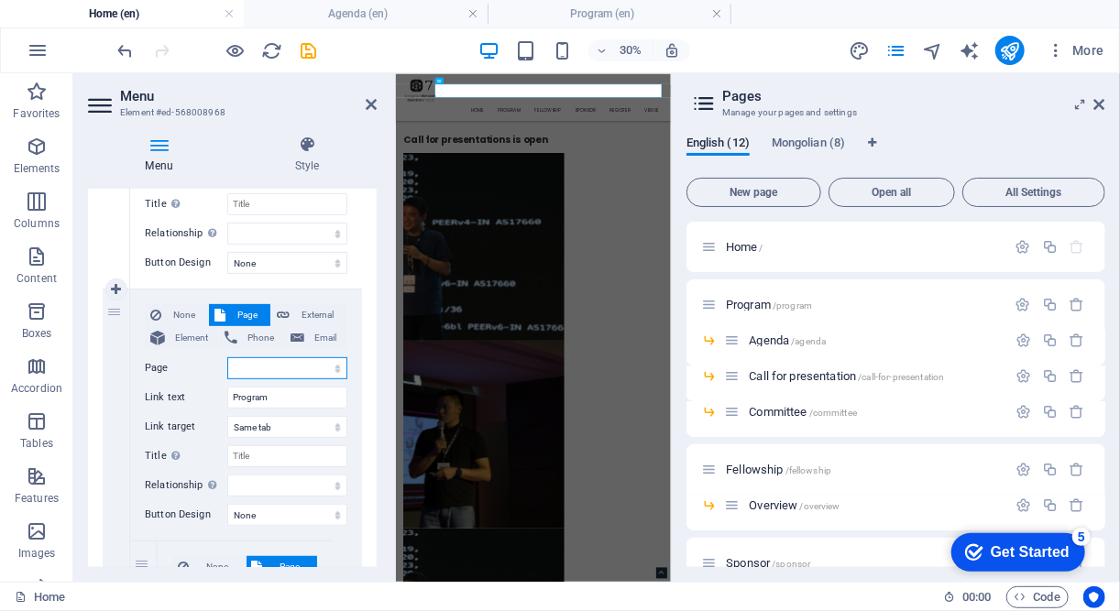
click at [324, 368] on select "Home Program -- Agenda -- Call for presentation -- Committee Fellowship -- Over…" at bounding box center [287, 368] width 120 height 22
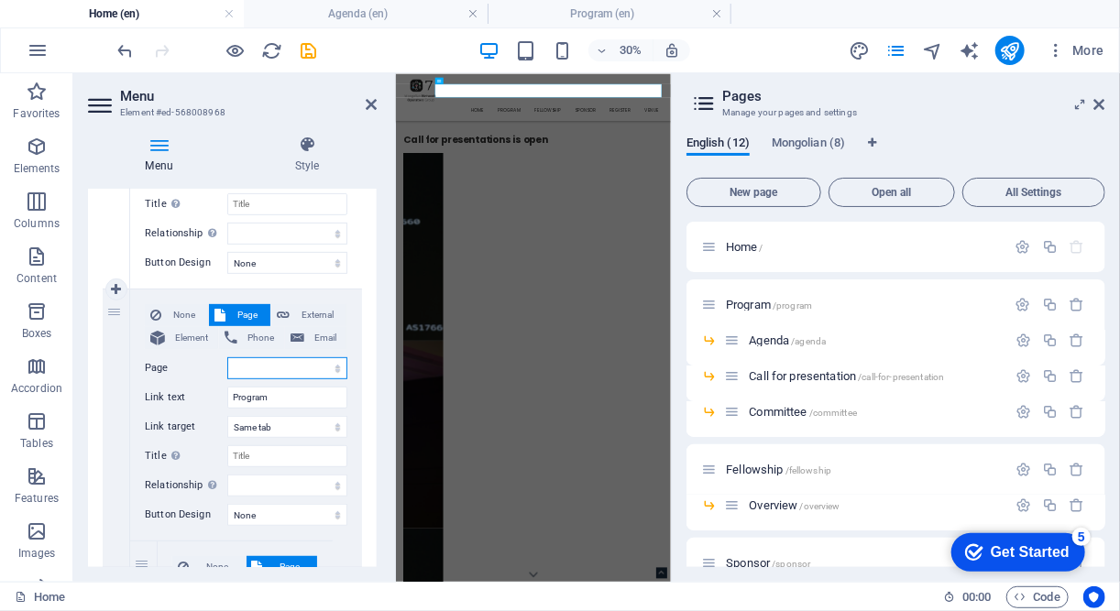
select select "2"
click at [227, 357] on select "Home Program -- Agenda -- Call for presentation -- Committee Fellowship -- Over…" at bounding box center [287, 368] width 120 height 22
select select
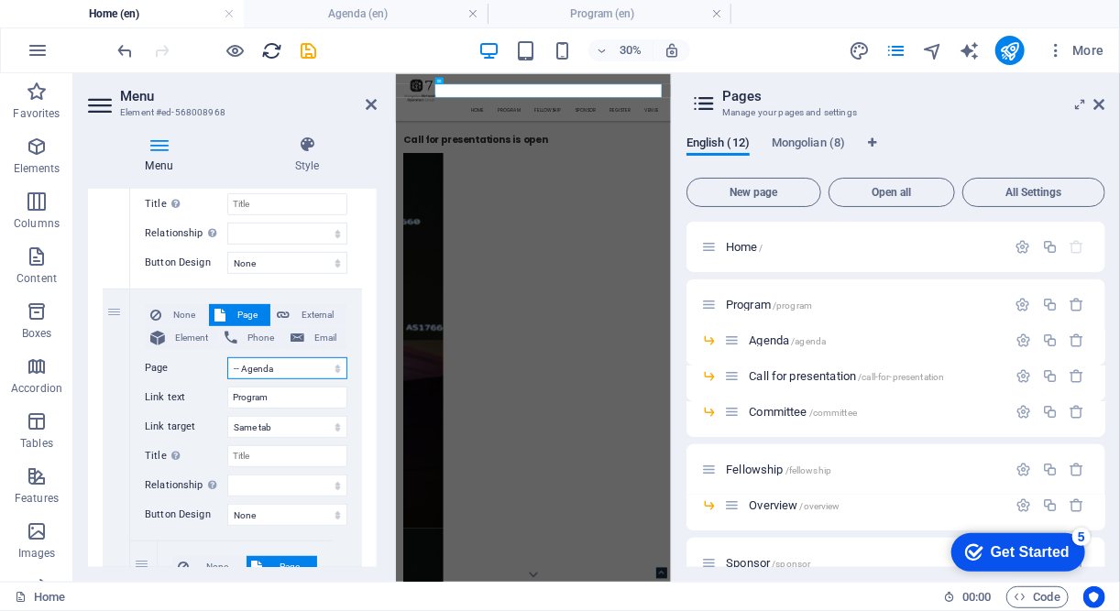
select select
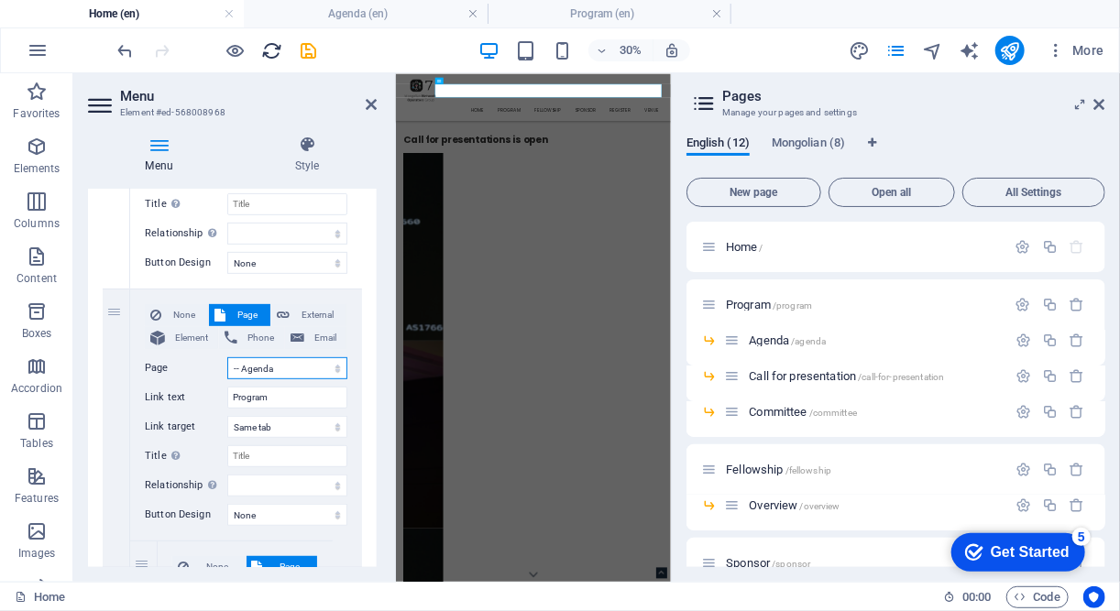
select select
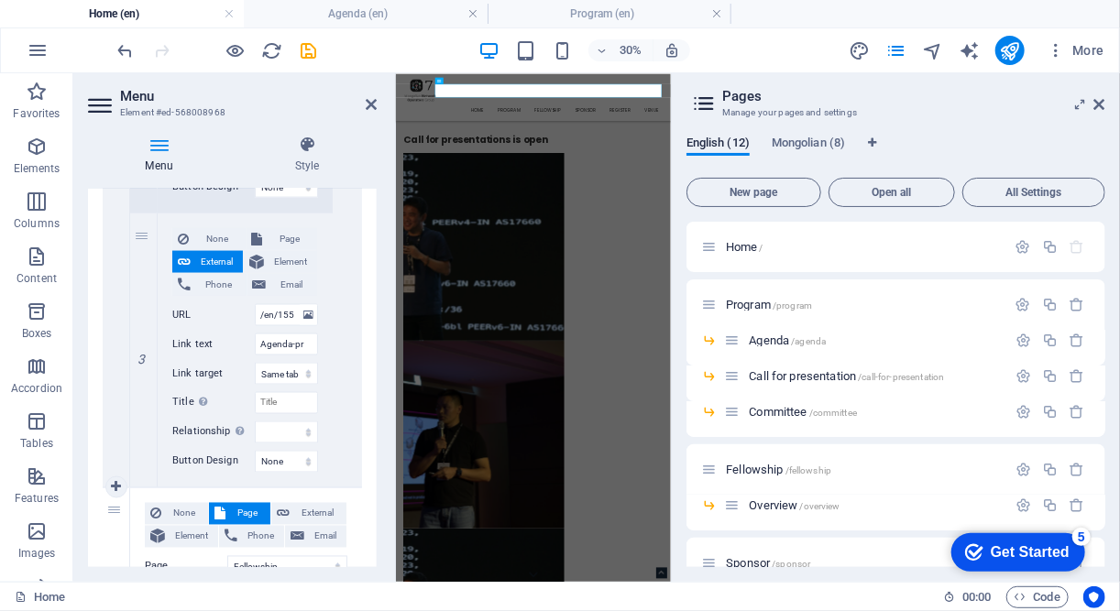
scroll to position [1204, 0]
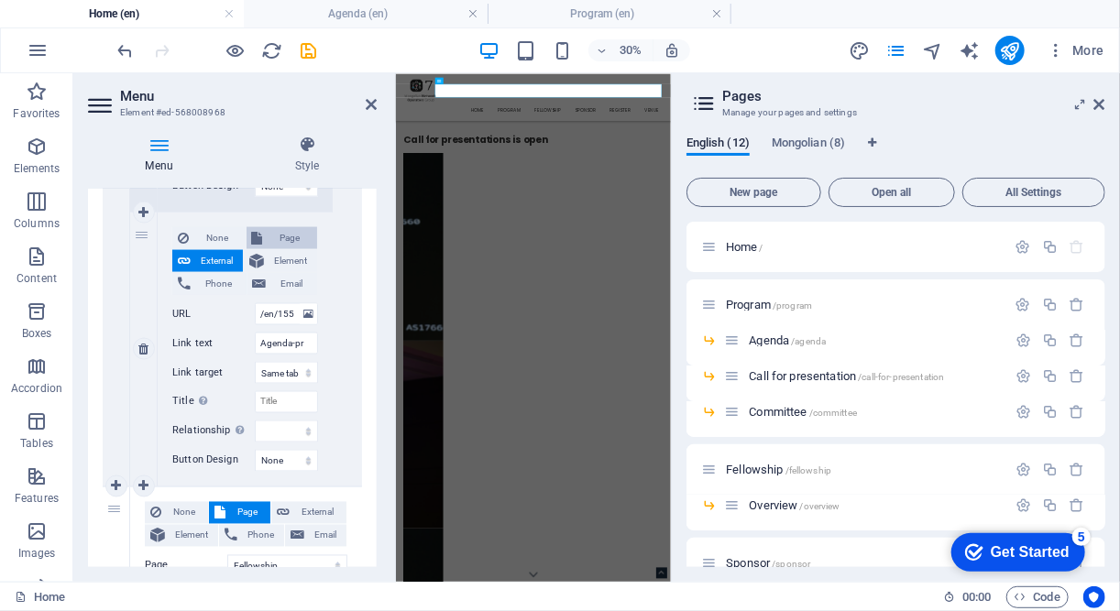
click at [273, 236] on span "Page" at bounding box center [291, 238] width 44 height 22
select select
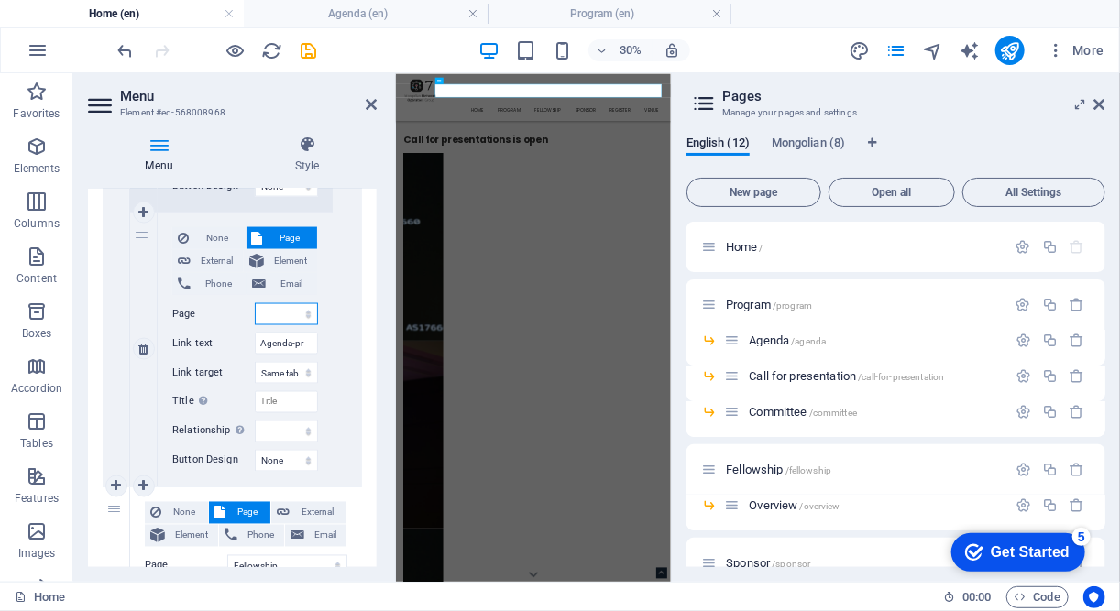
select select
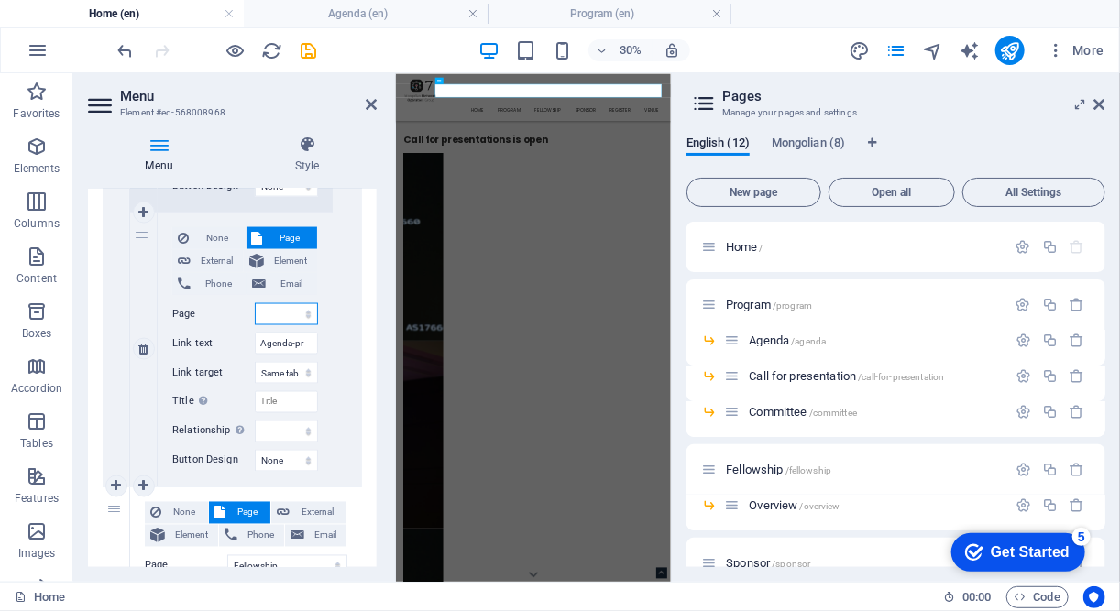
select select
click at [279, 318] on select "Home Program -- Agenda -- Call for presentation -- Committee Fellowship -- Over…" at bounding box center [286, 314] width 63 height 22
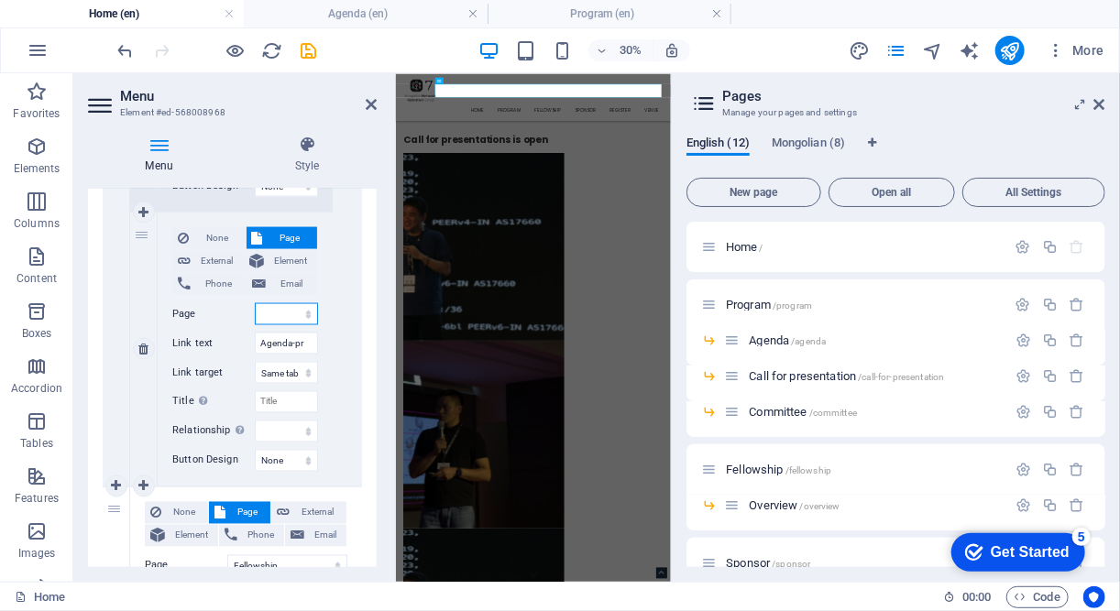
select select "2"
click at [255, 303] on select "Home Program -- Agenda -- Call for presentation -- Committee Fellowship -- Over…" at bounding box center [286, 314] width 63 height 22
select select
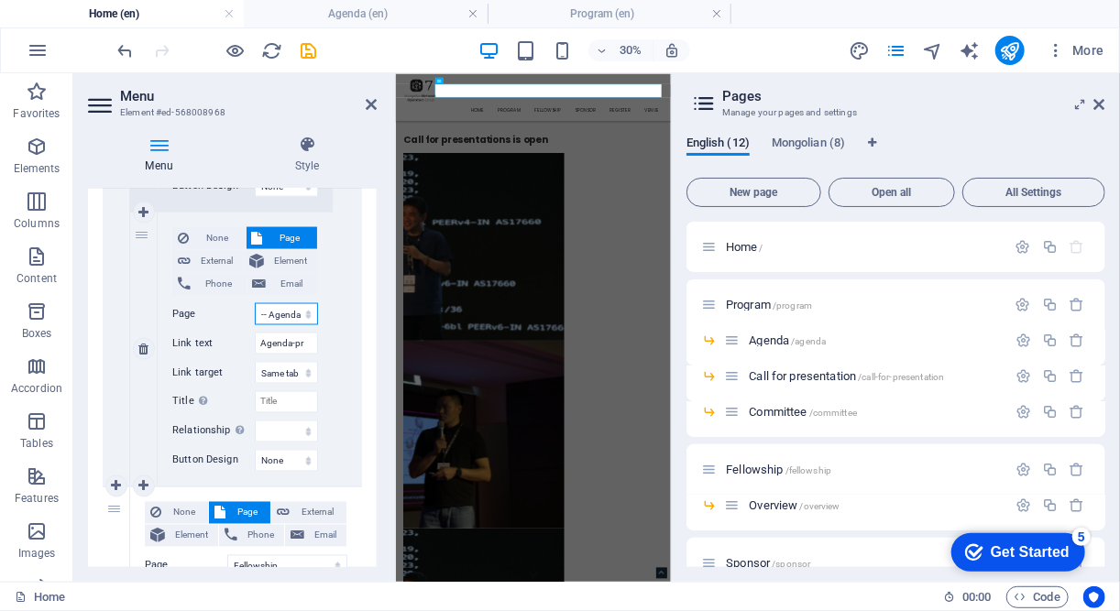
select select
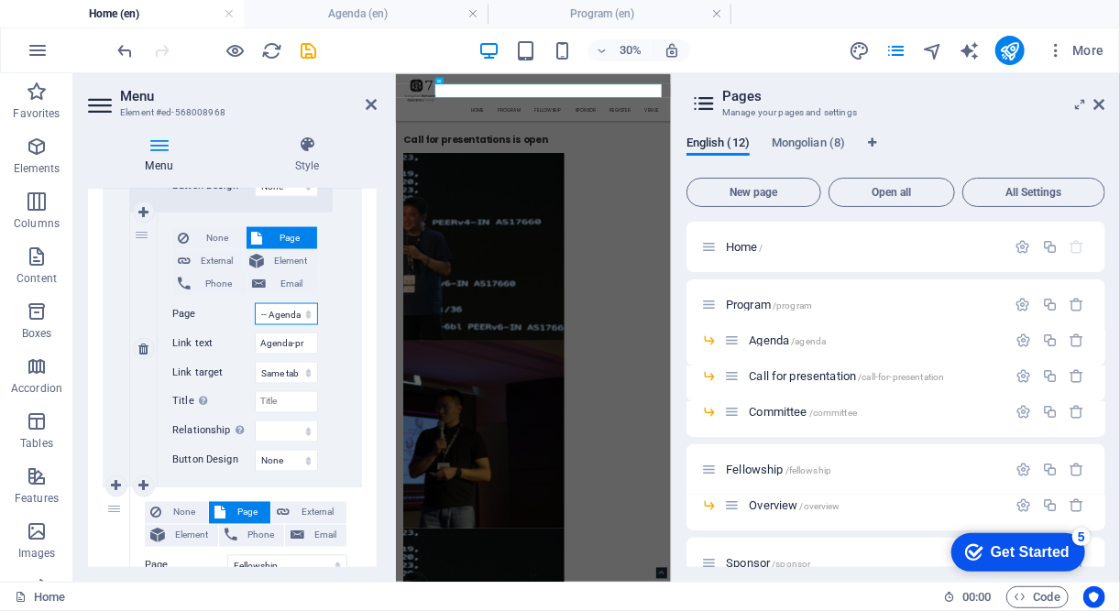
select select
click at [312, 44] on icon "save" at bounding box center [309, 50] width 21 height 21
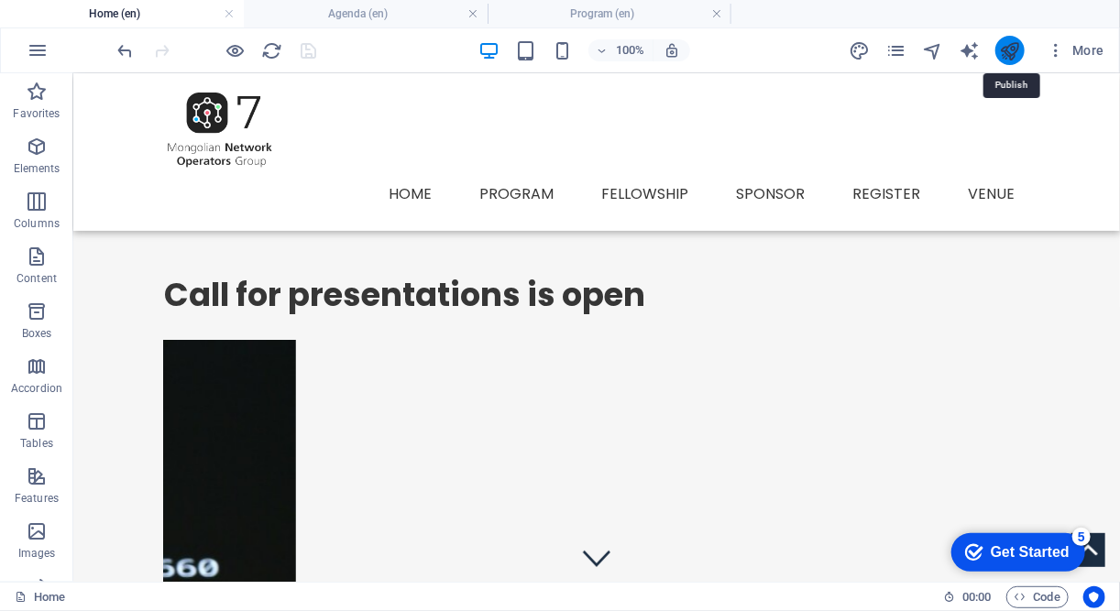
click at [1018, 45] on icon "publish" at bounding box center [1009, 50] width 21 height 21
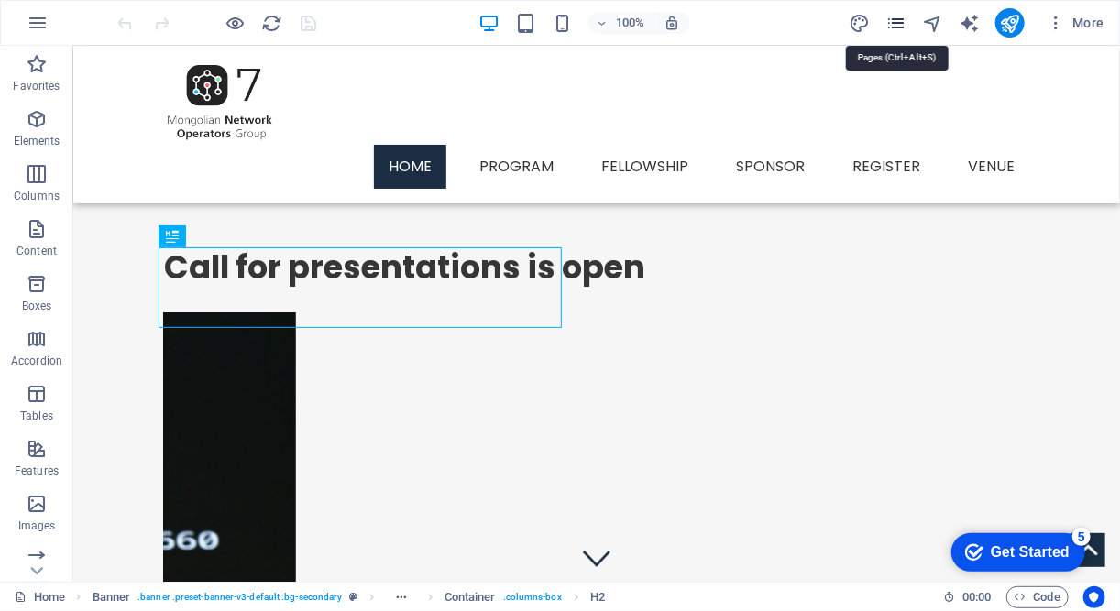
click at [895, 20] on icon "pages" at bounding box center [895, 23] width 21 height 21
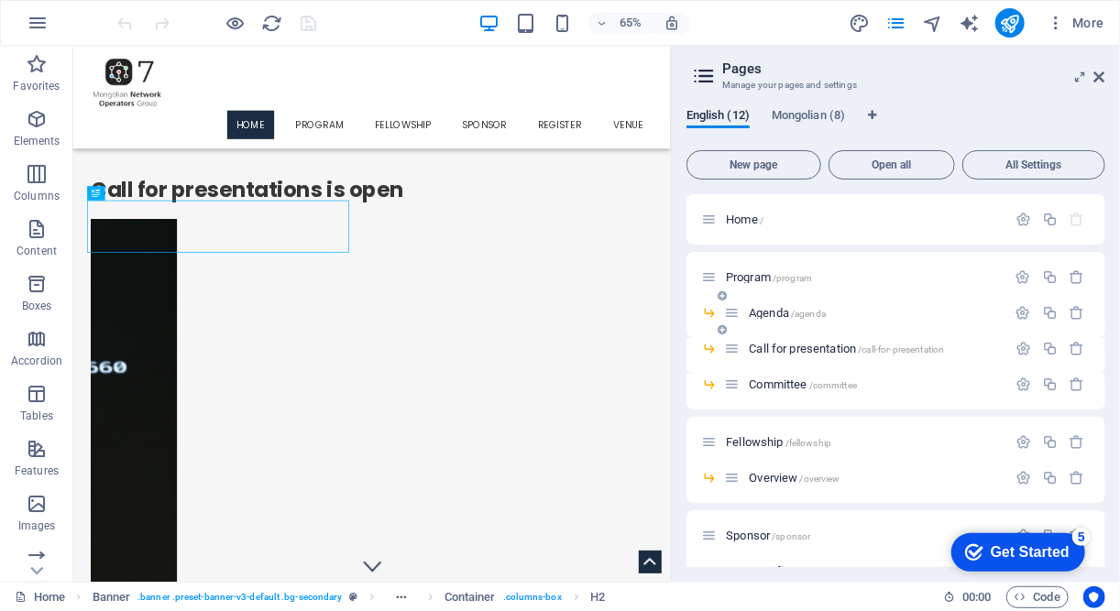
click at [810, 302] on div "Agenda /agenda" at bounding box center [865, 312] width 282 height 21
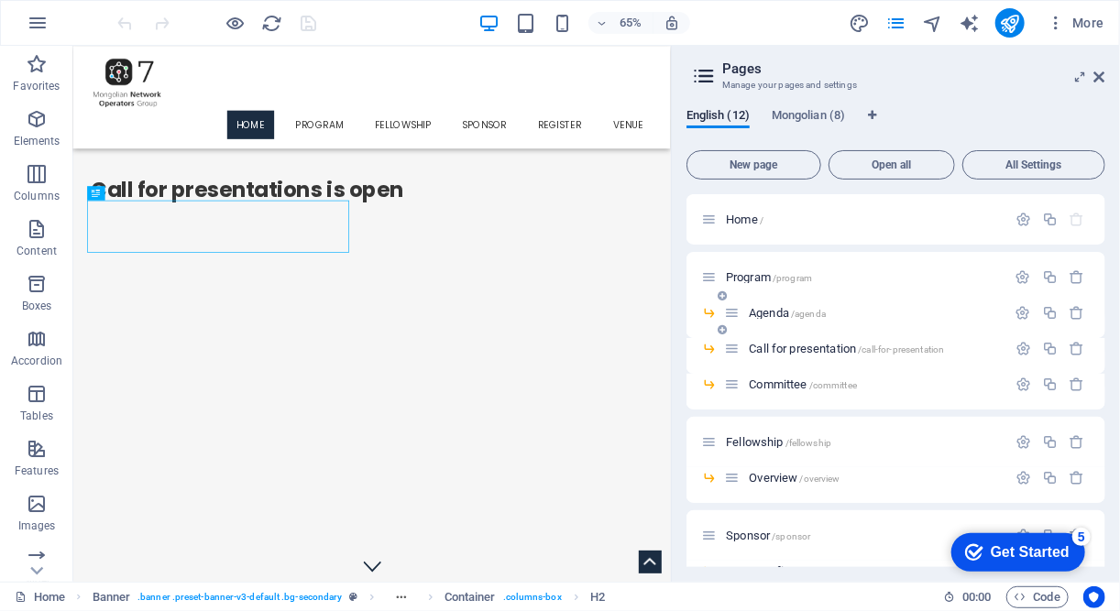
click at [796, 314] on span "/agenda" at bounding box center [808, 314] width 35 height 10
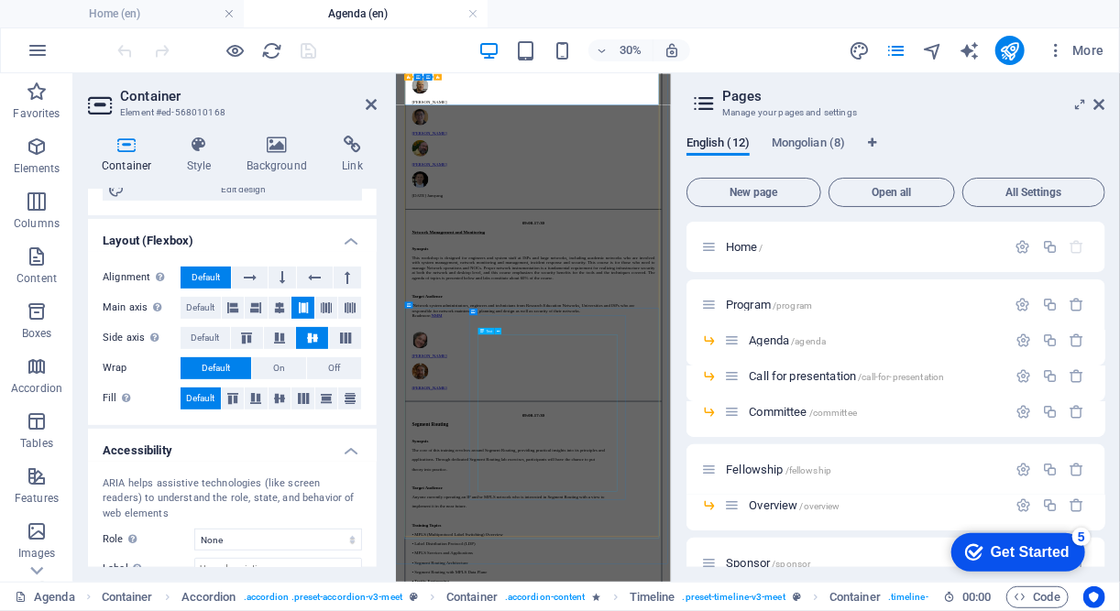
scroll to position [1400, 0]
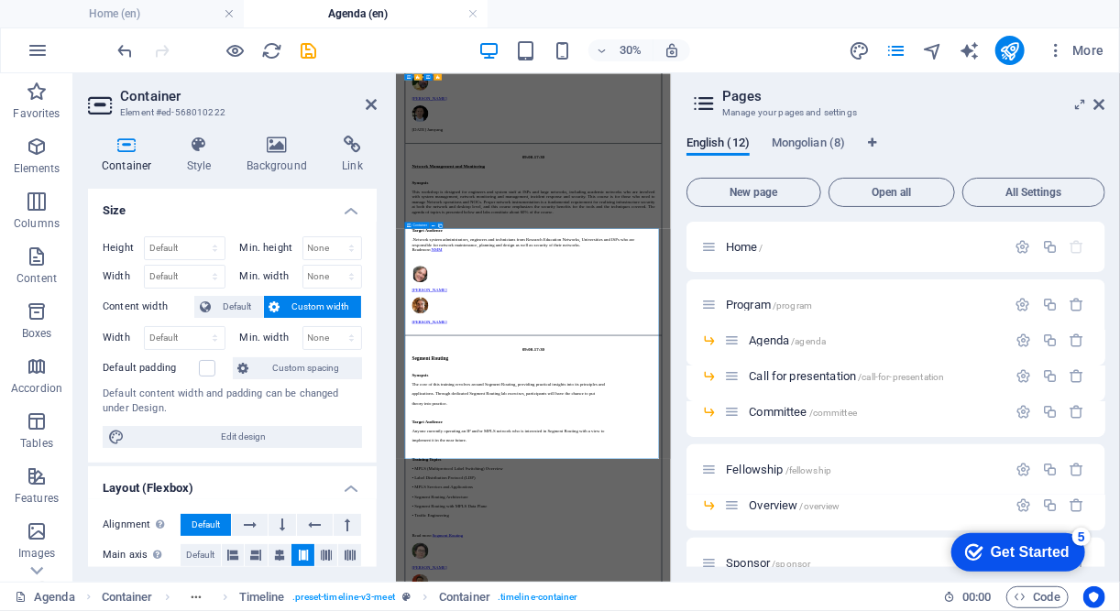
scroll to position [1494, 0]
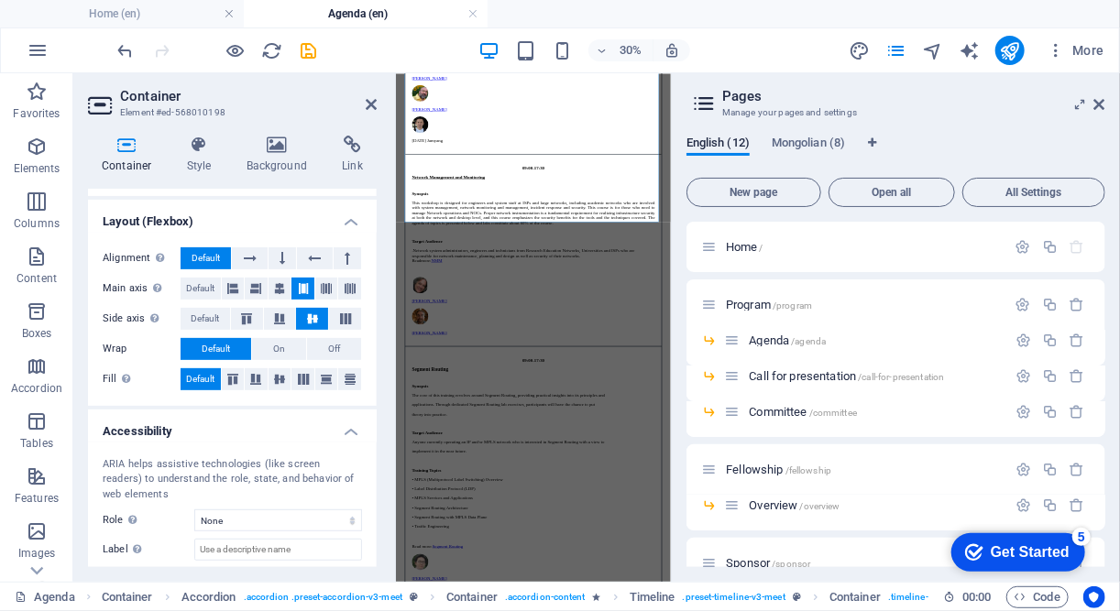
scroll to position [247, 0]
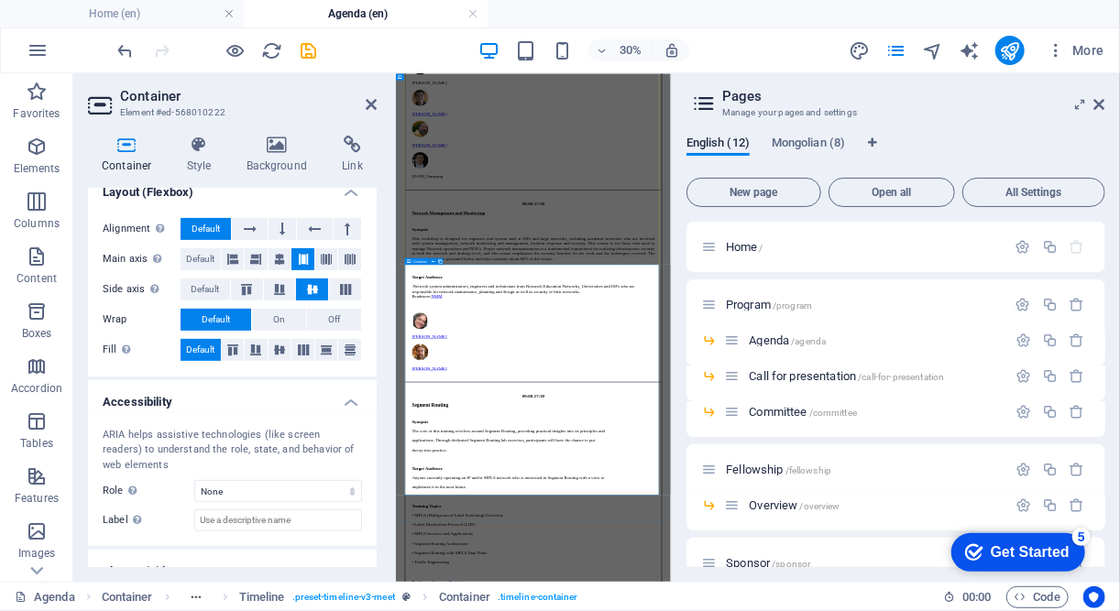
scroll to position [1370, 0]
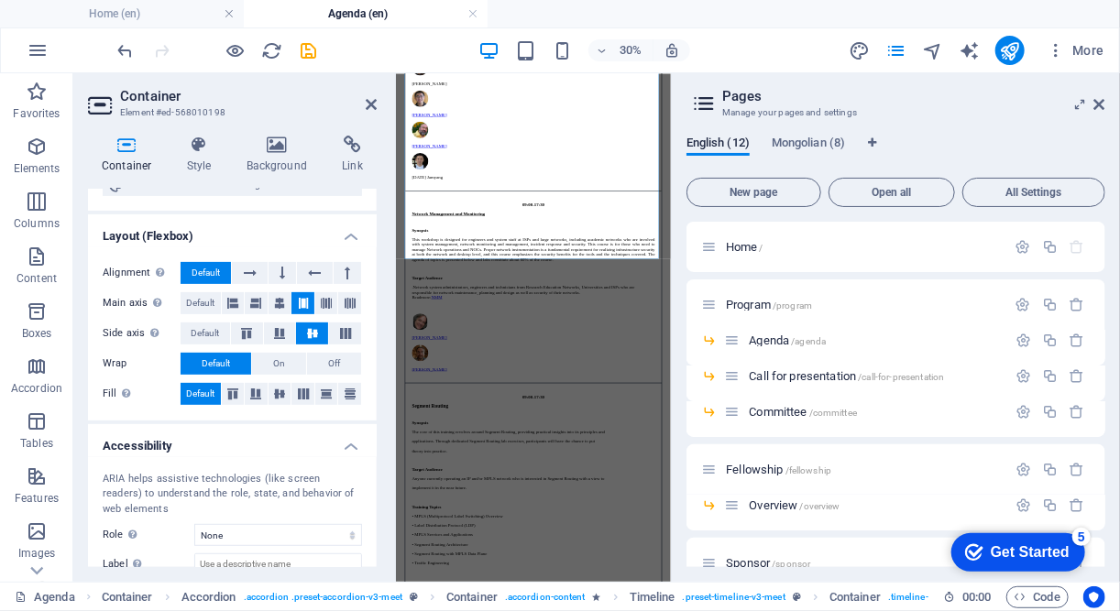
scroll to position [226, 0]
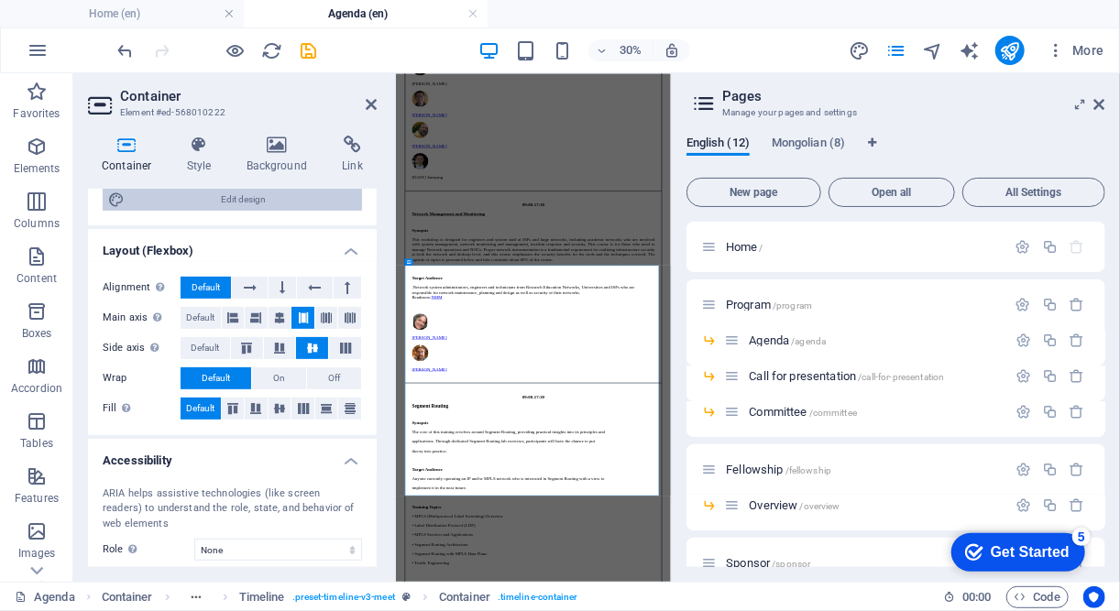
scroll to position [238, 0]
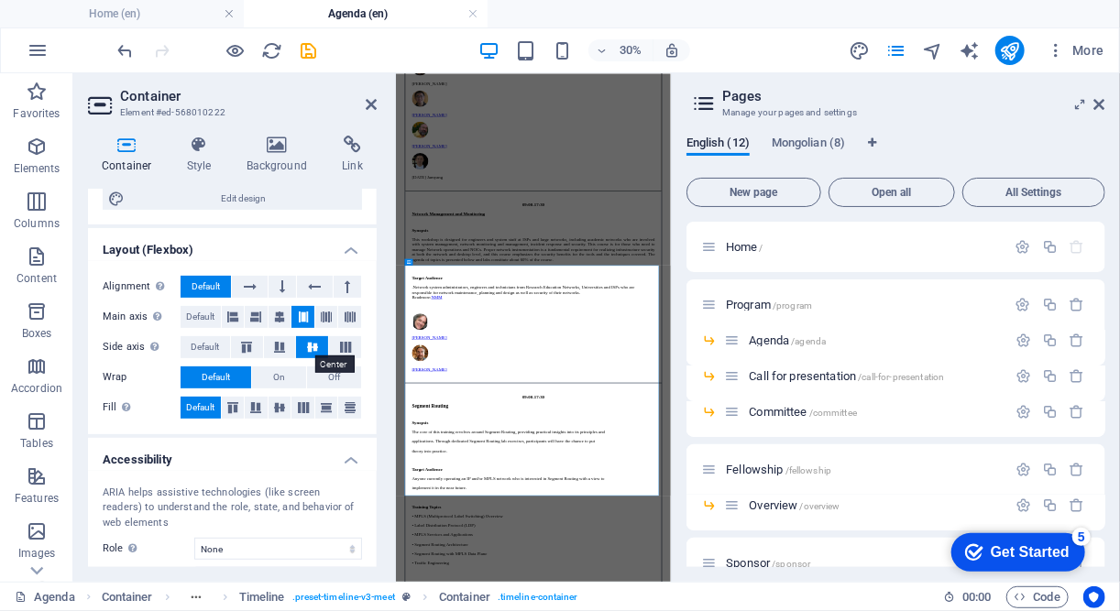
click at [312, 336] on button at bounding box center [312, 347] width 32 height 22
click at [307, 318] on button at bounding box center [302, 317] width 23 height 22
click at [199, 282] on span "Default" at bounding box center [206, 287] width 28 height 22
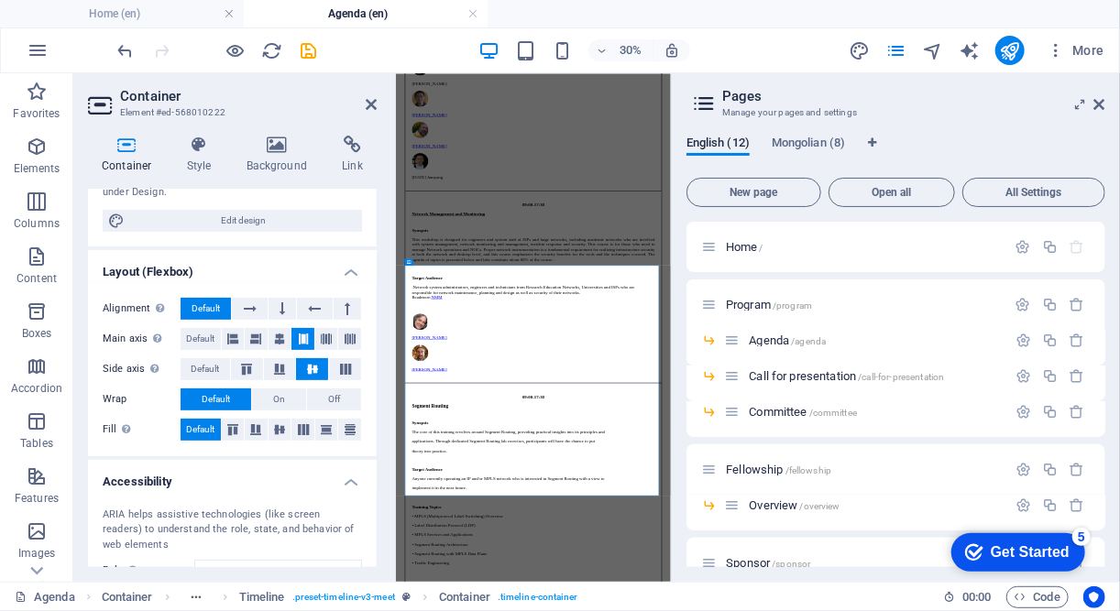
scroll to position [359, 0]
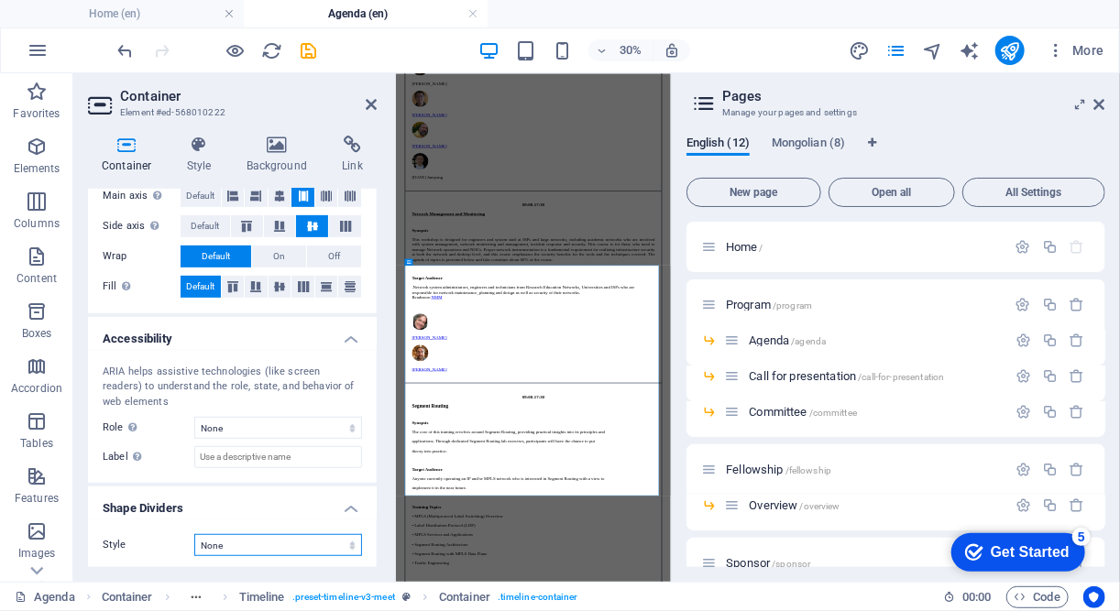
click at [260, 544] on select "None Triangle Square Diagonal Polygon 1 Polygon 2 Zigzag Multiple Zigzags Waves…" at bounding box center [278, 545] width 168 height 22
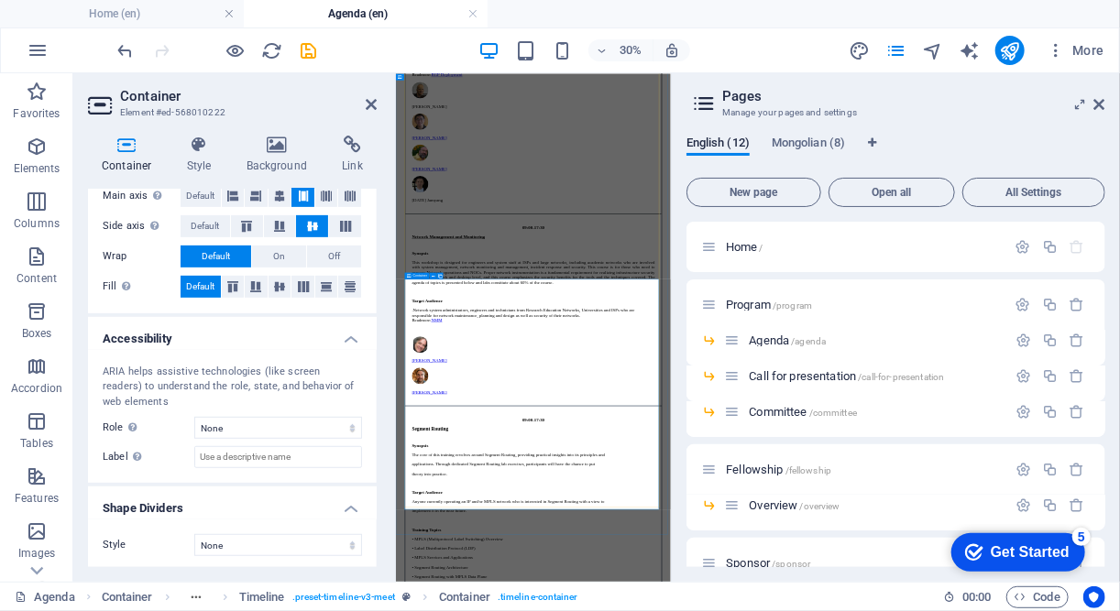
scroll to position [1287, 0]
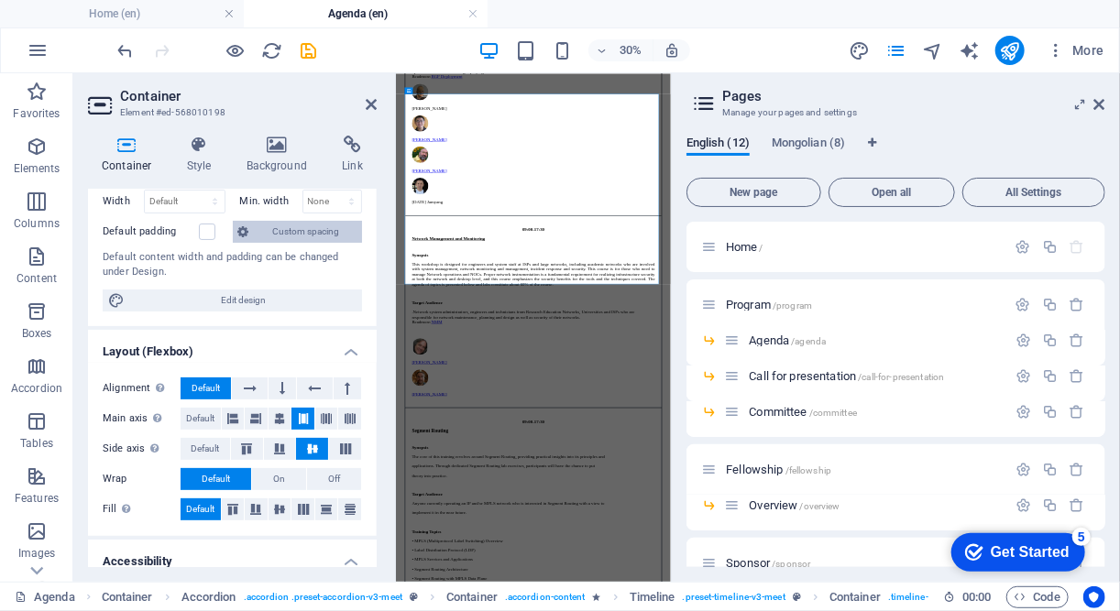
scroll to position [0, 0]
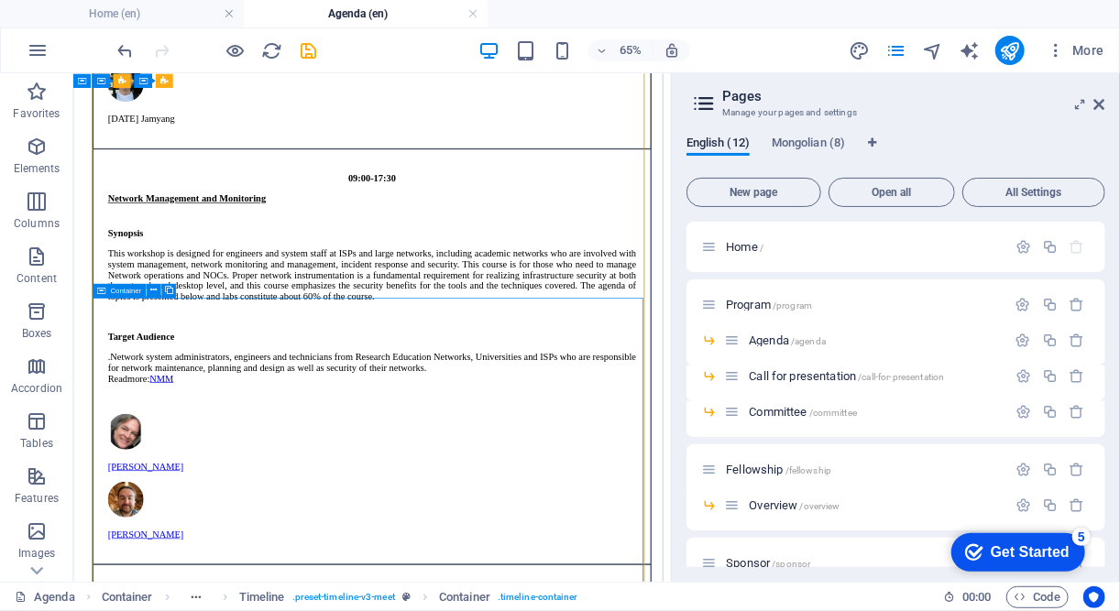
scroll to position [1665, 0]
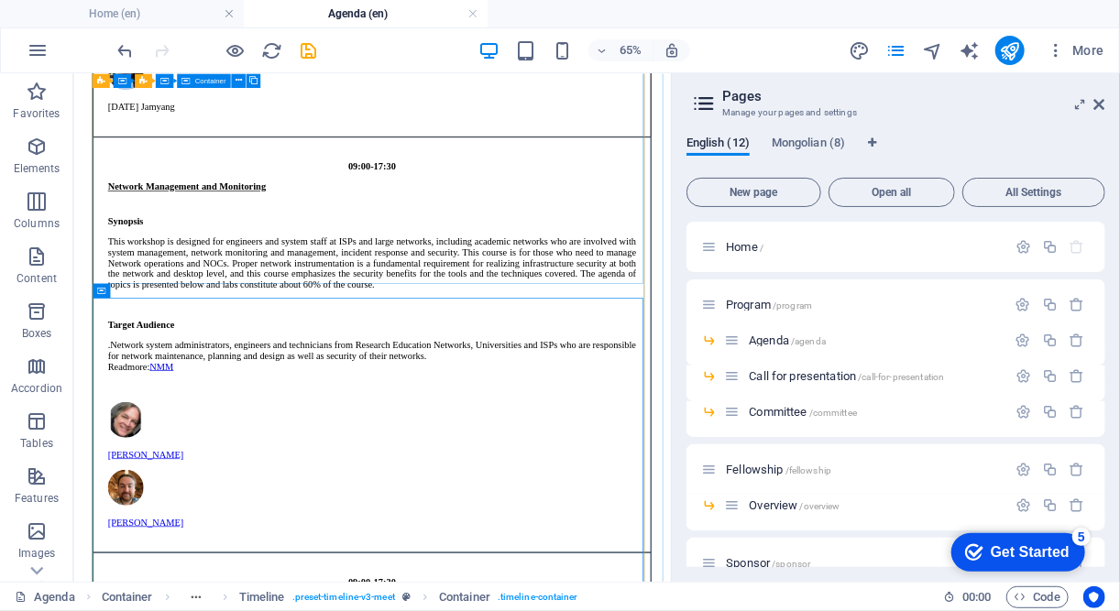
click at [240, 365] on div "09:00-17:30 Network Management and Monitoring Synopsis This workshop is designe…" at bounding box center [532, 490] width 859 height 640
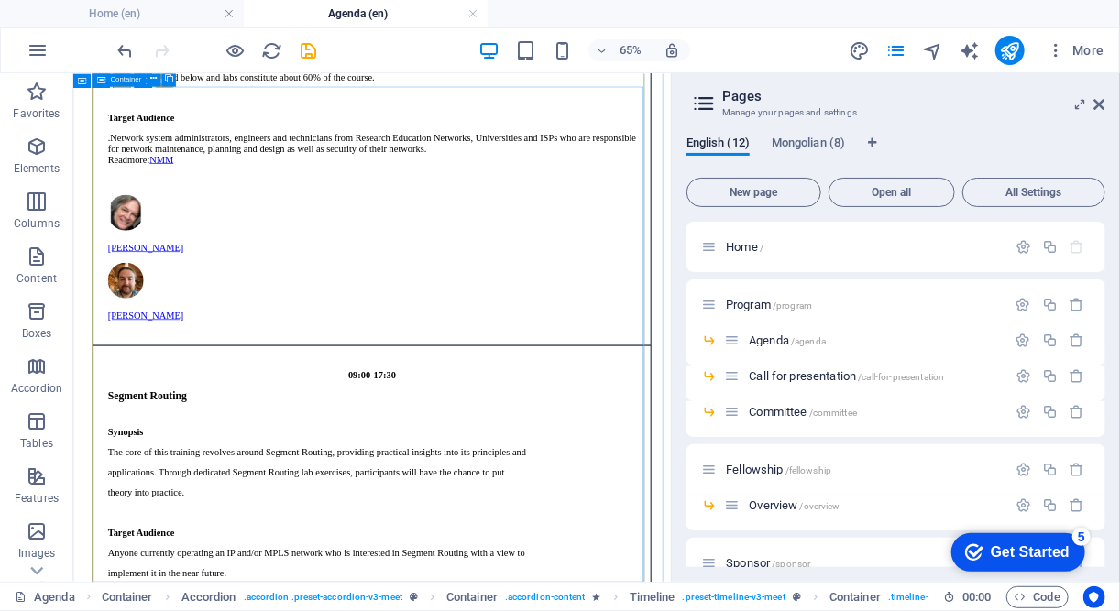
scroll to position [1991, 0]
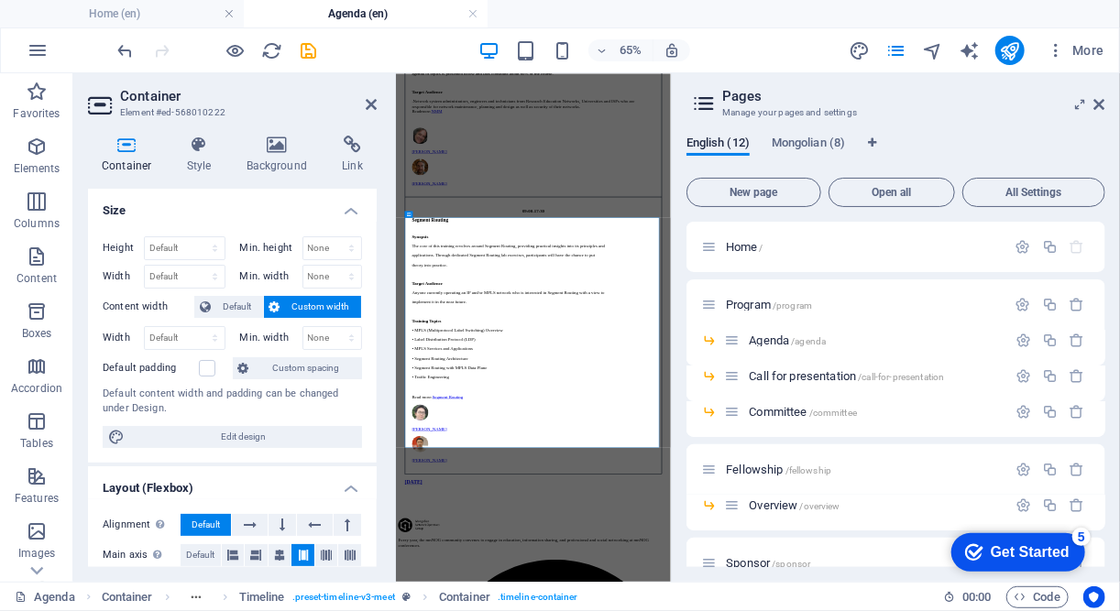
scroll to position [1531, 0]
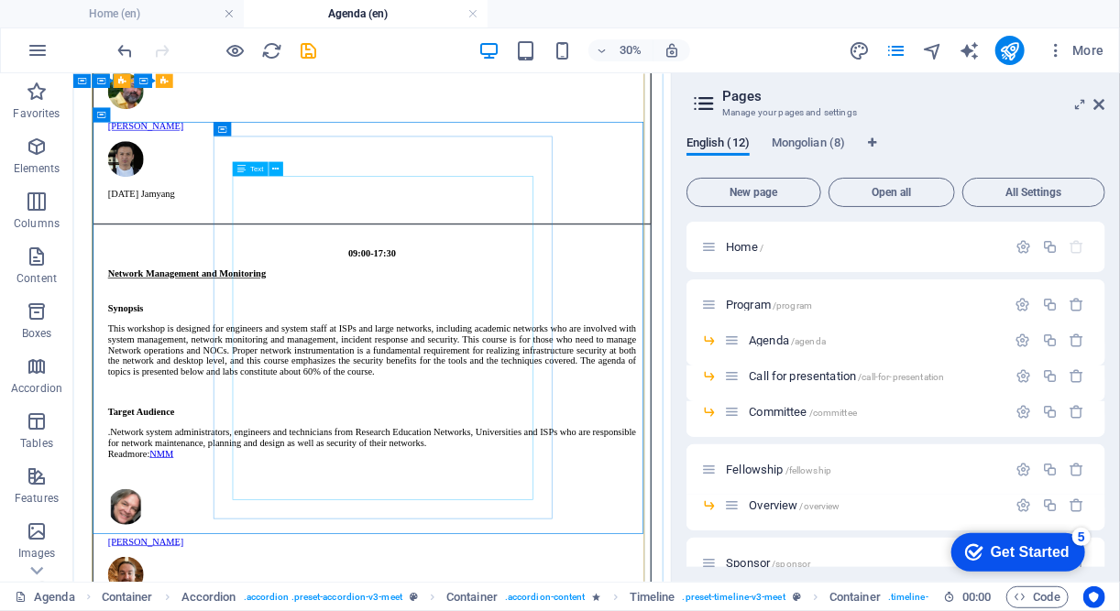
scroll to position [1280, 0]
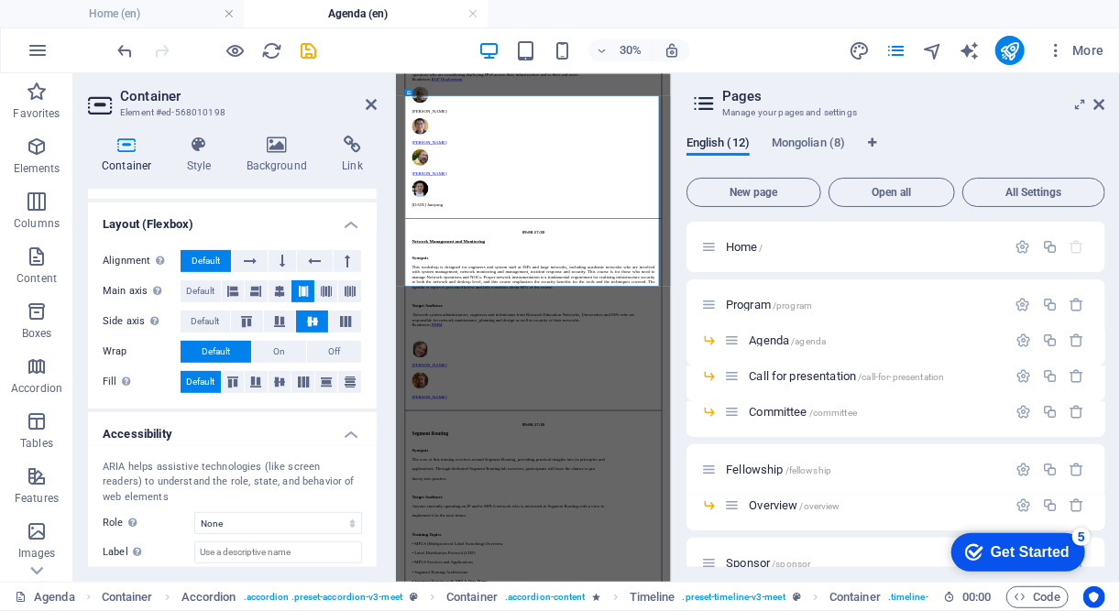
scroll to position [359, 0]
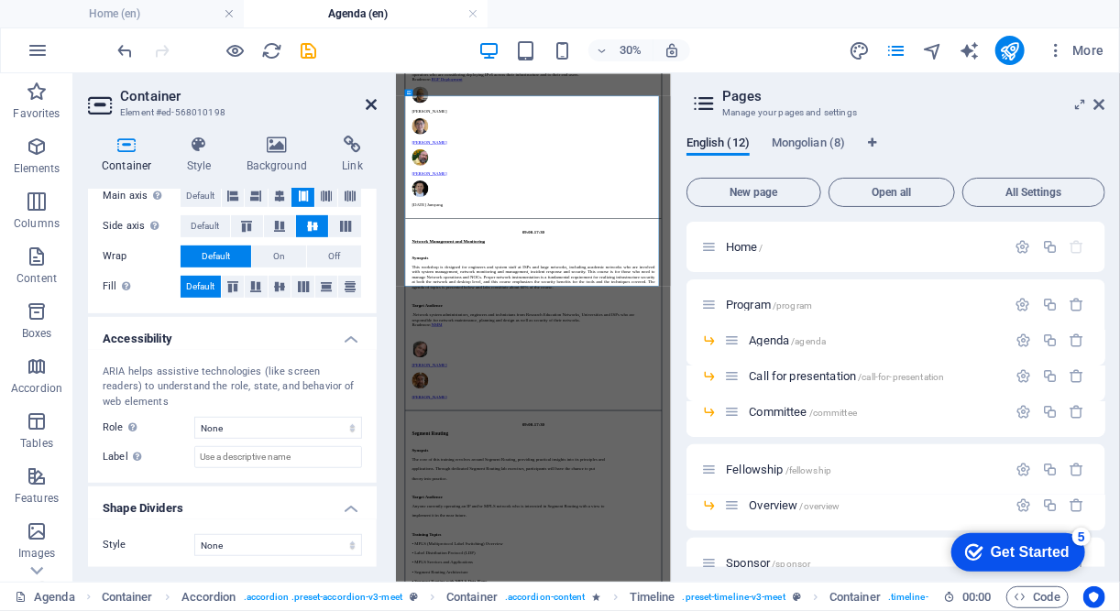
click at [371, 102] on icon at bounding box center [371, 104] width 11 height 15
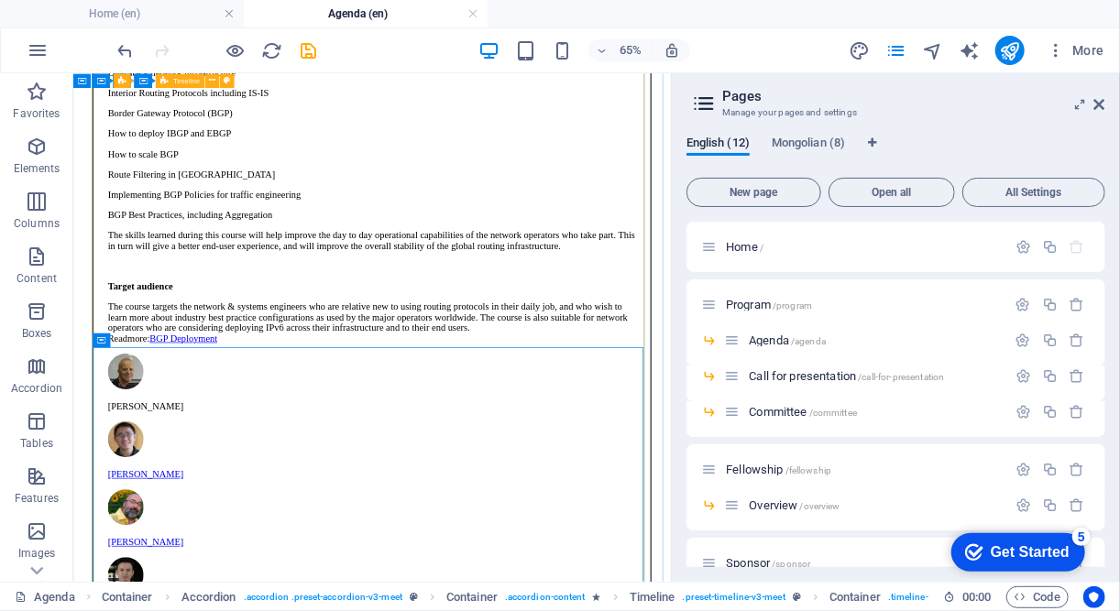
scroll to position [879, 0]
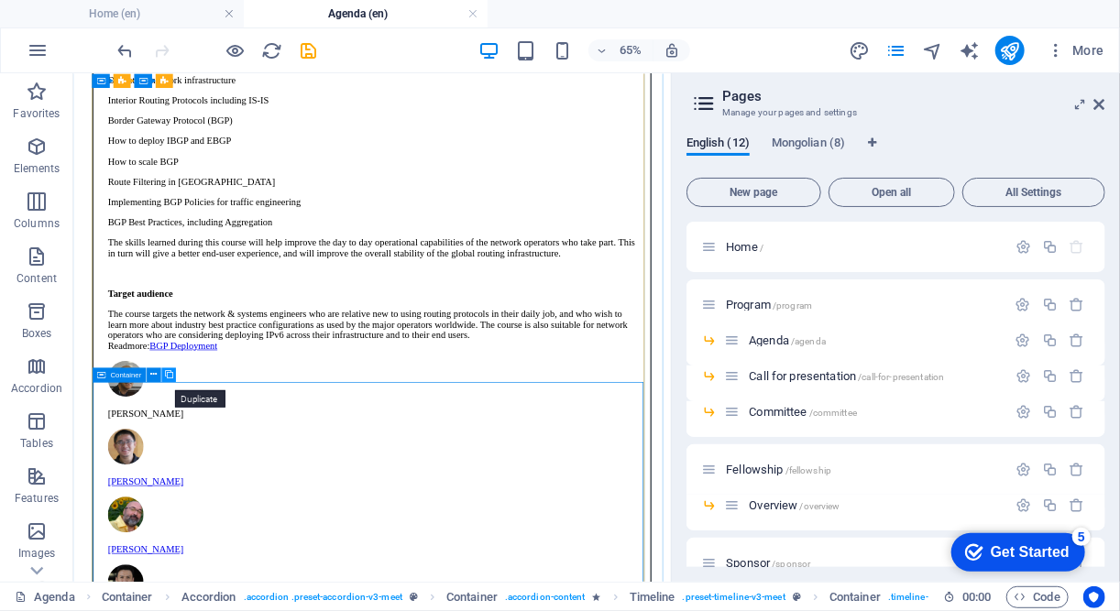
click at [172, 373] on icon at bounding box center [169, 374] width 8 height 13
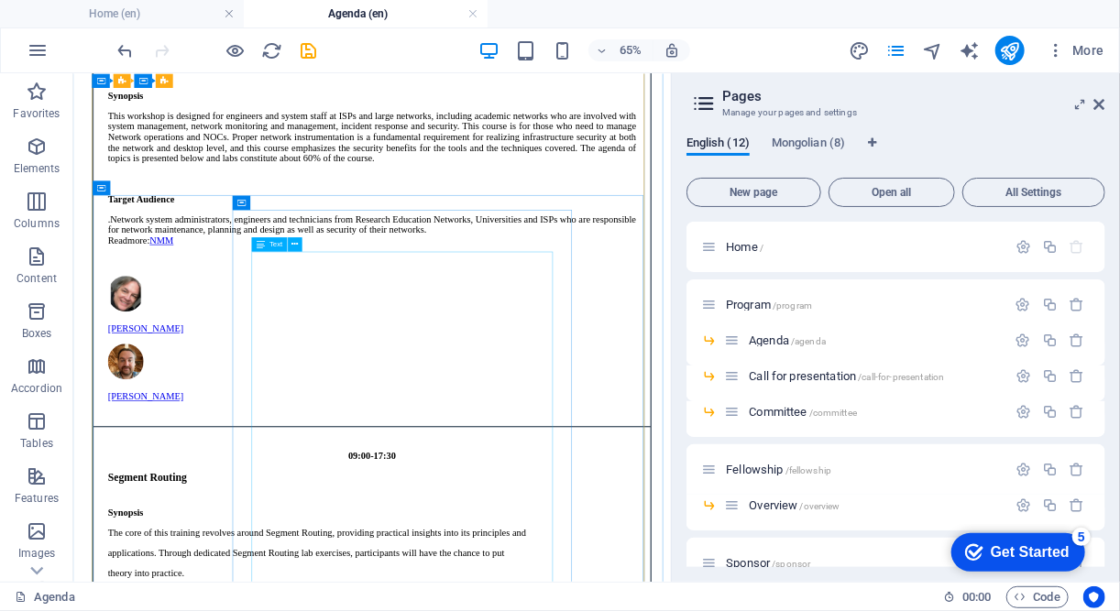
scroll to position [2520, 0]
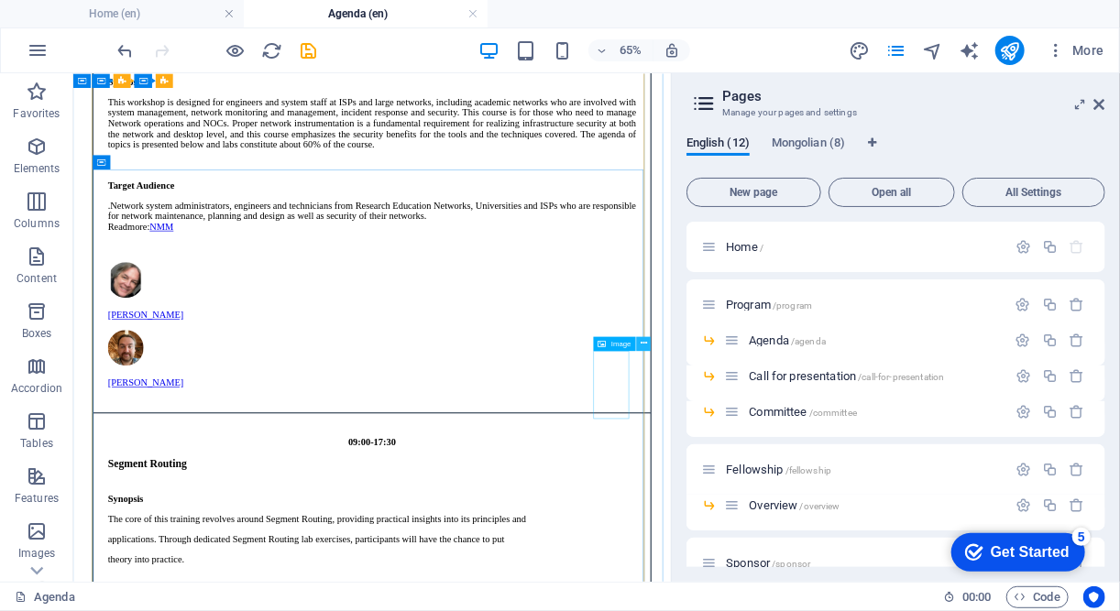
click at [649, 341] on button at bounding box center [644, 343] width 15 height 15
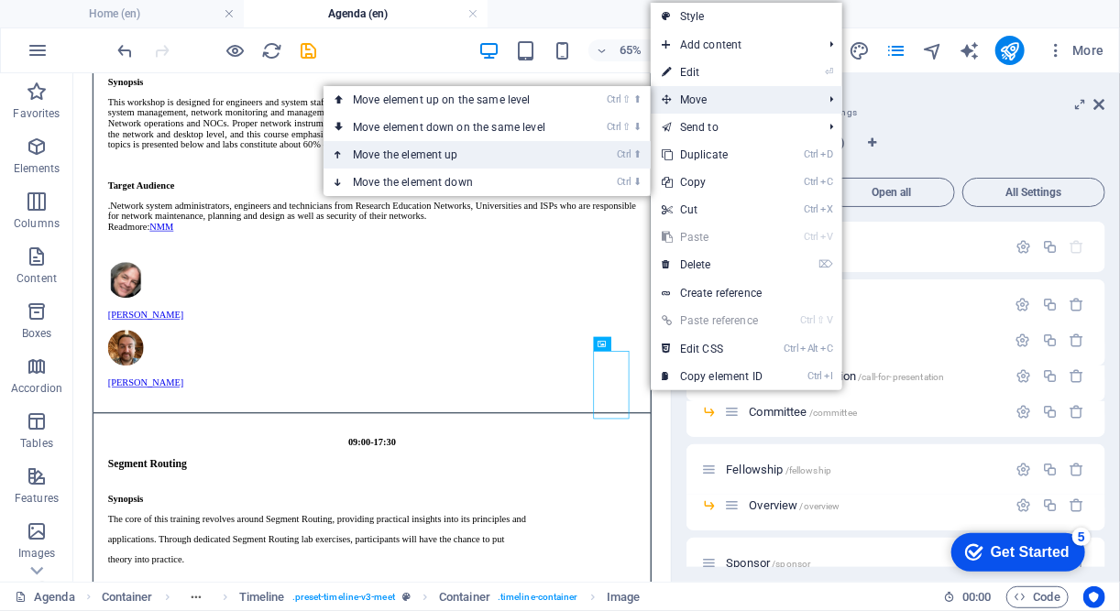
click at [436, 155] on link "Ctrl ⬆ Move the element up" at bounding box center [453, 154] width 258 height 27
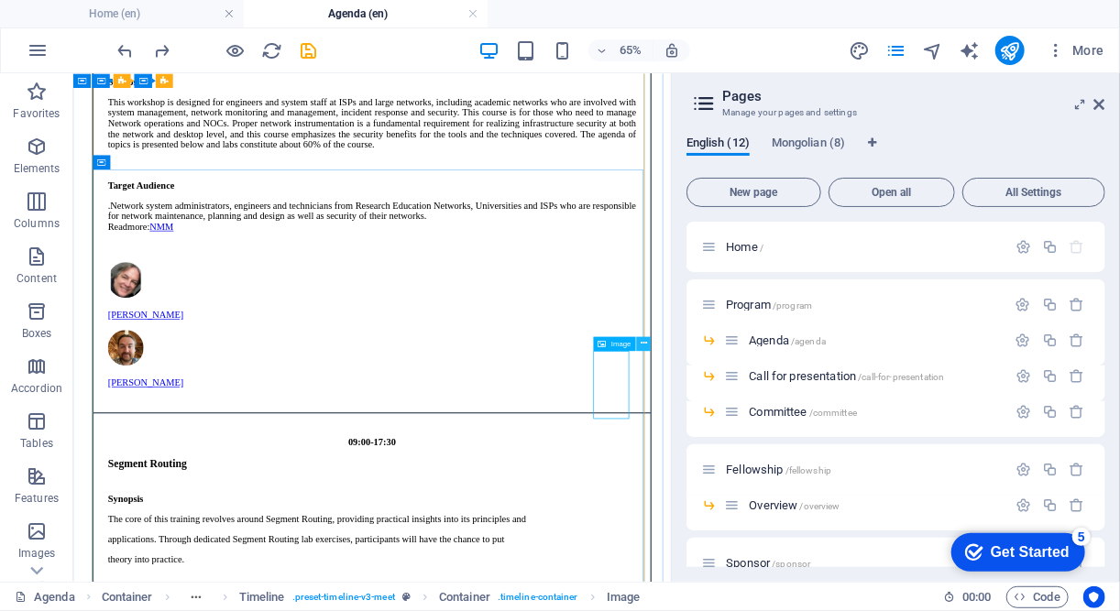
click at [642, 345] on icon at bounding box center [644, 343] width 6 height 13
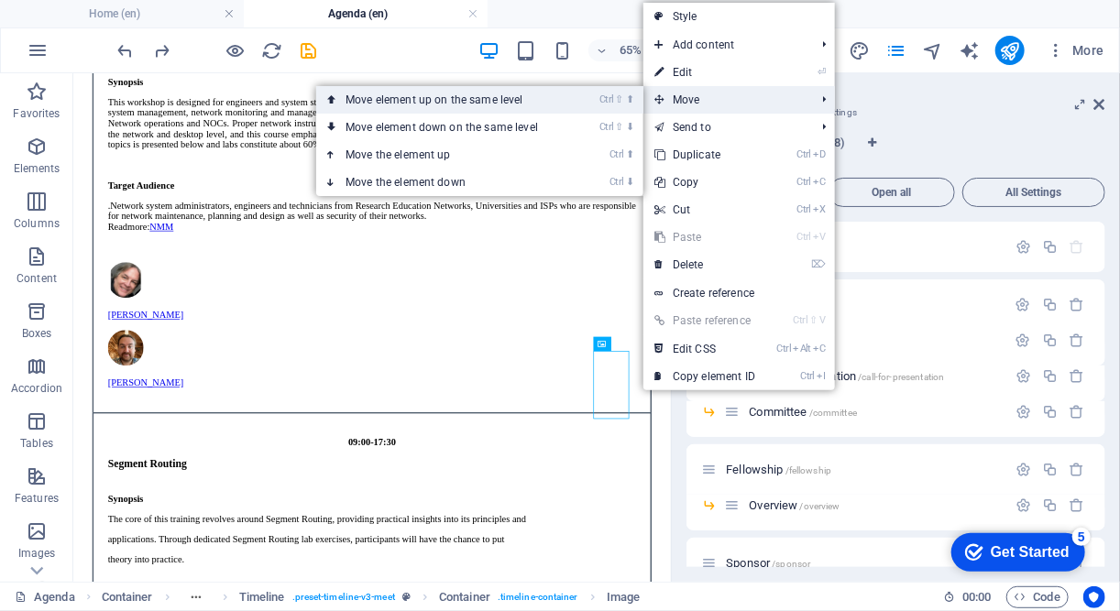
click at [487, 100] on link "Ctrl ⇧ ⬆ Move element up on the same level" at bounding box center [445, 99] width 258 height 27
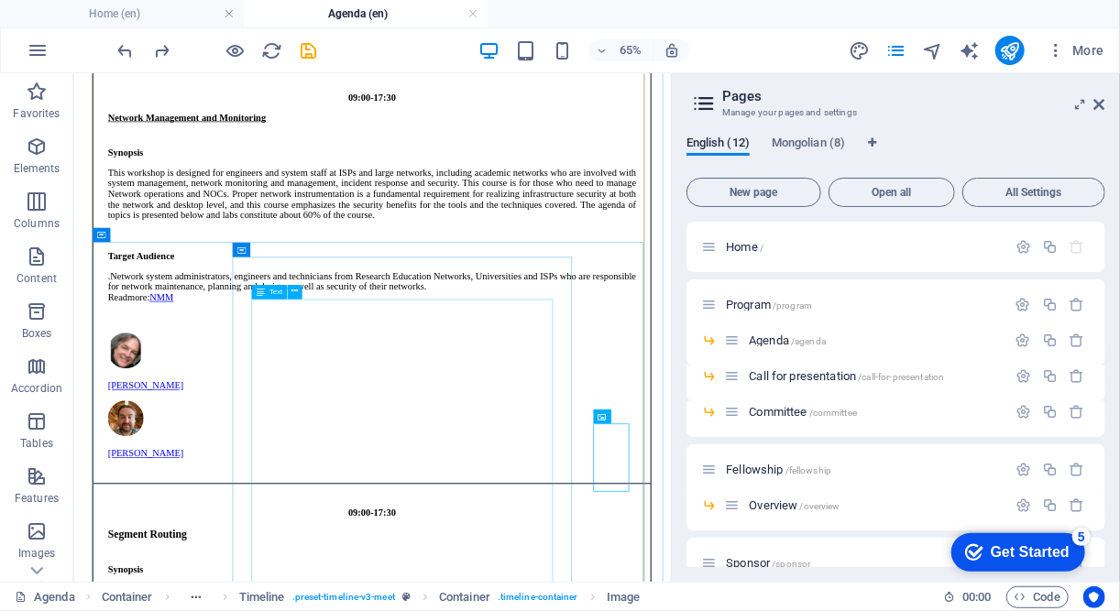
scroll to position [2408, 0]
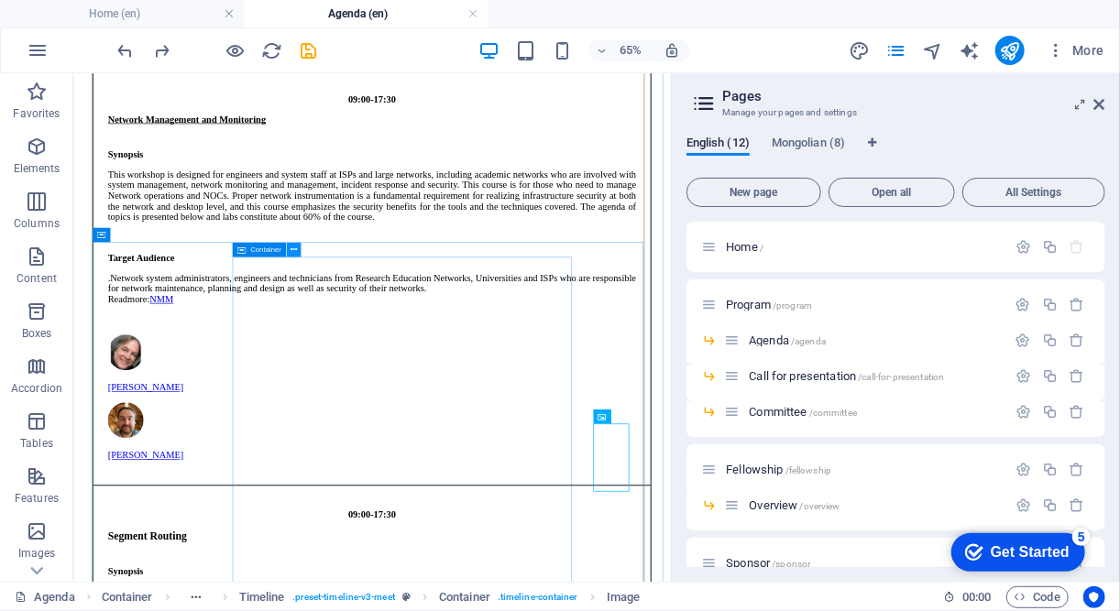
click at [294, 250] on icon at bounding box center [294, 250] width 6 height 13
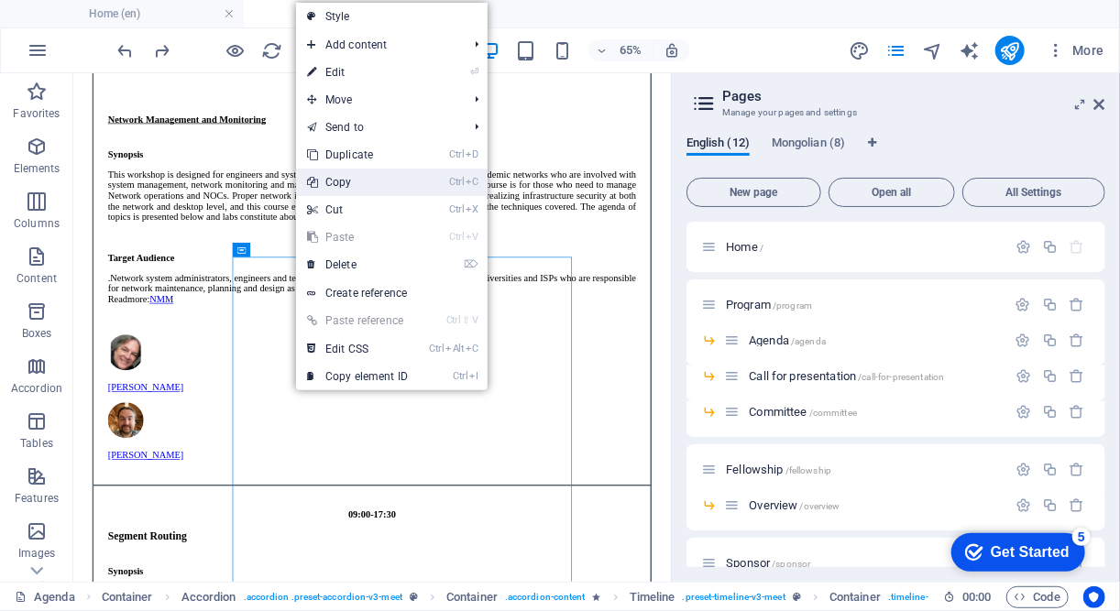
click at [364, 180] on link "Ctrl C Copy" at bounding box center [357, 182] width 123 height 27
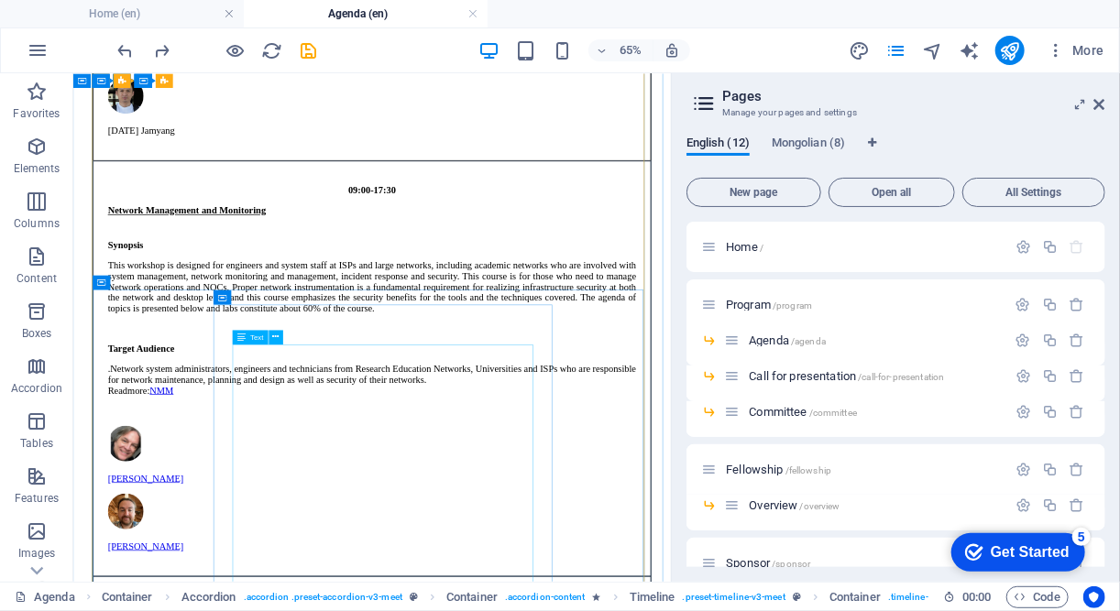
scroll to position [1618, 0]
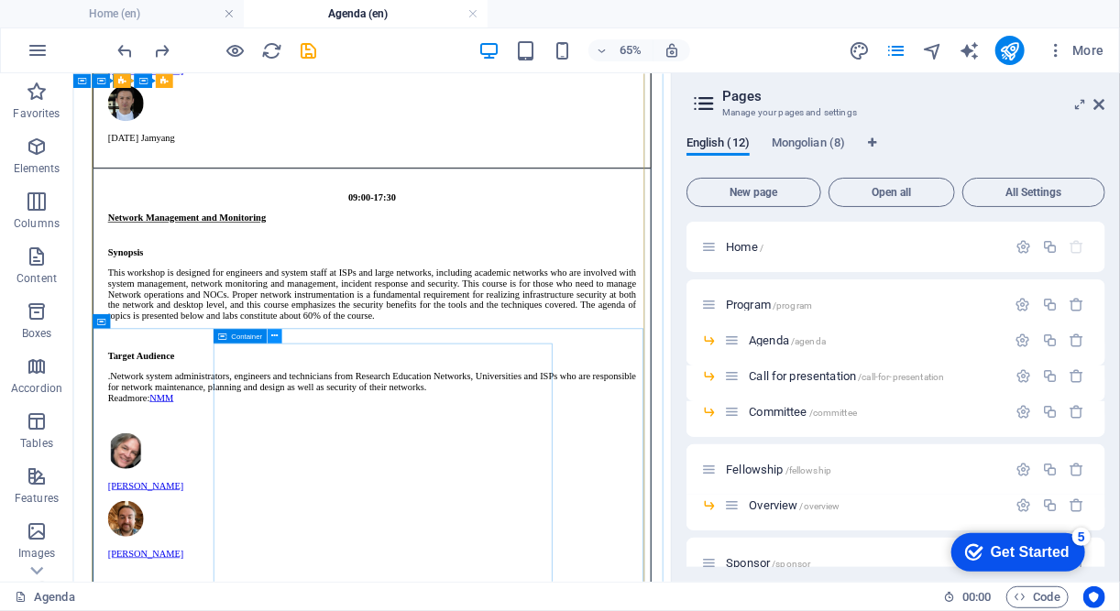
click at [275, 335] on icon at bounding box center [275, 336] width 6 height 13
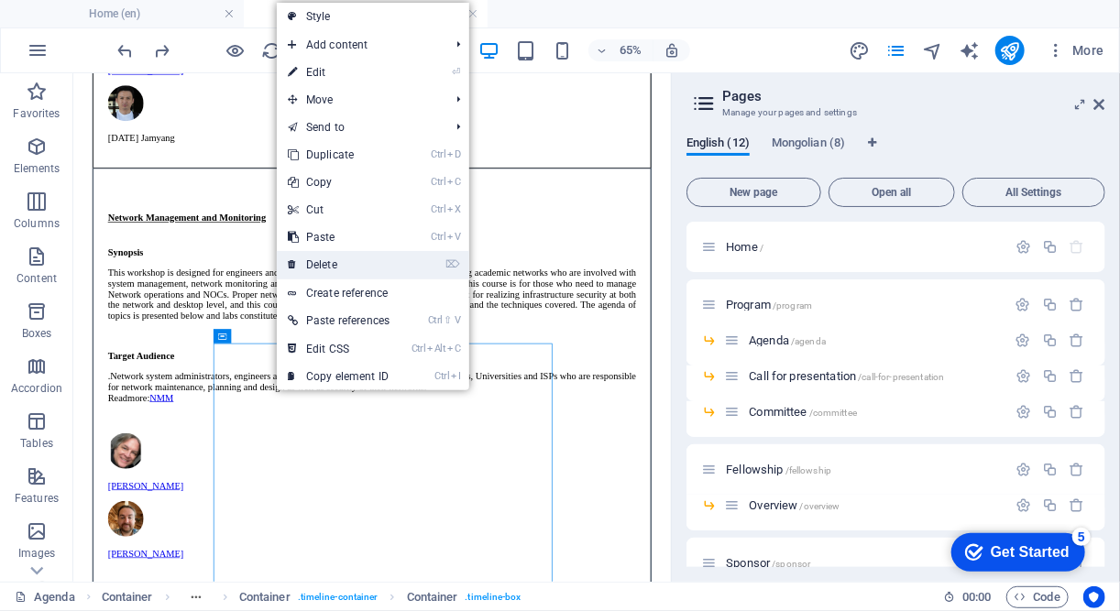
click at [313, 269] on link "⌦ Delete" at bounding box center [339, 264] width 124 height 27
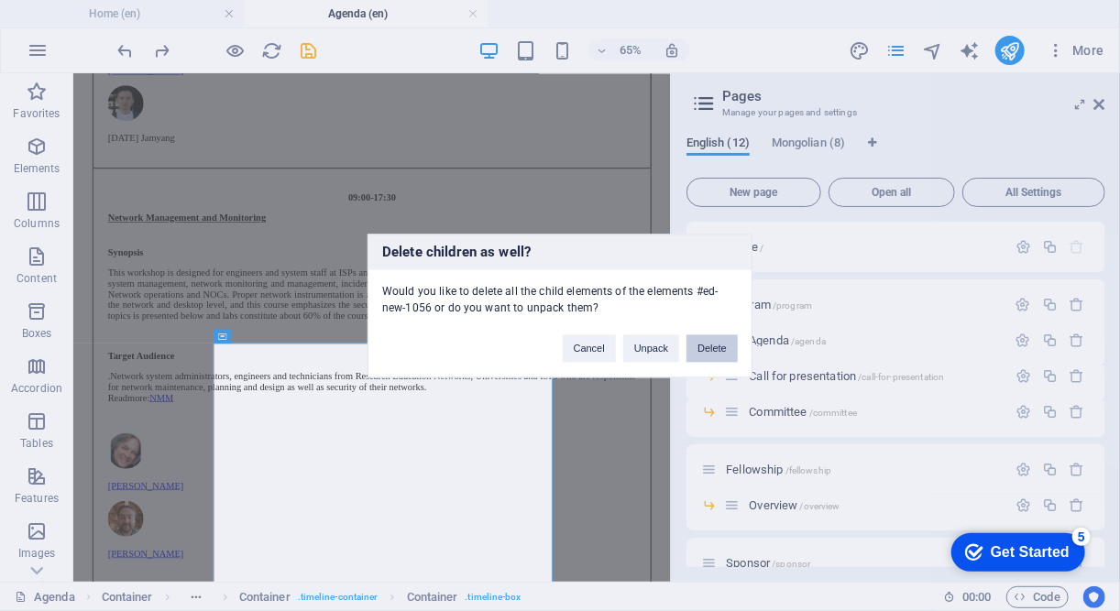
click at [704, 347] on button "Delete" at bounding box center [711, 348] width 51 height 27
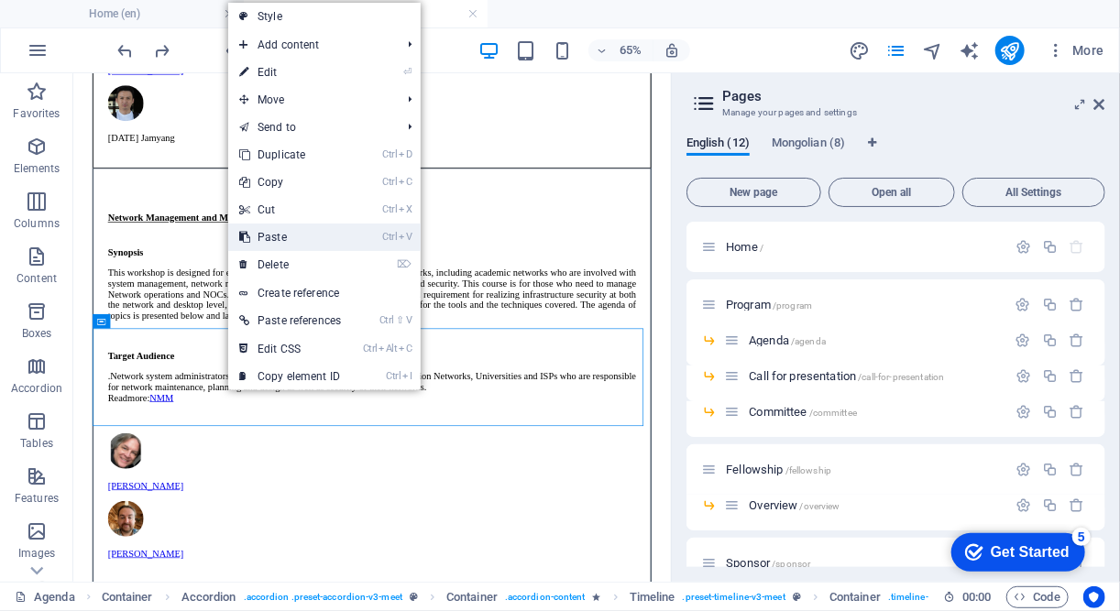
click at [291, 245] on link "Ctrl V Paste" at bounding box center [290, 237] width 124 height 27
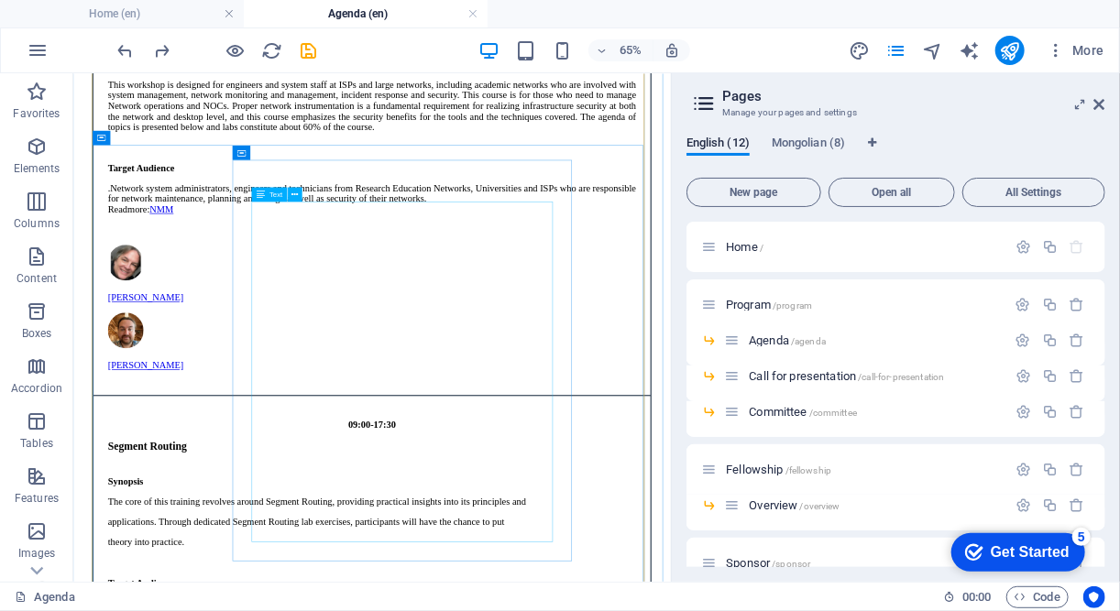
scroll to position [2582, 0]
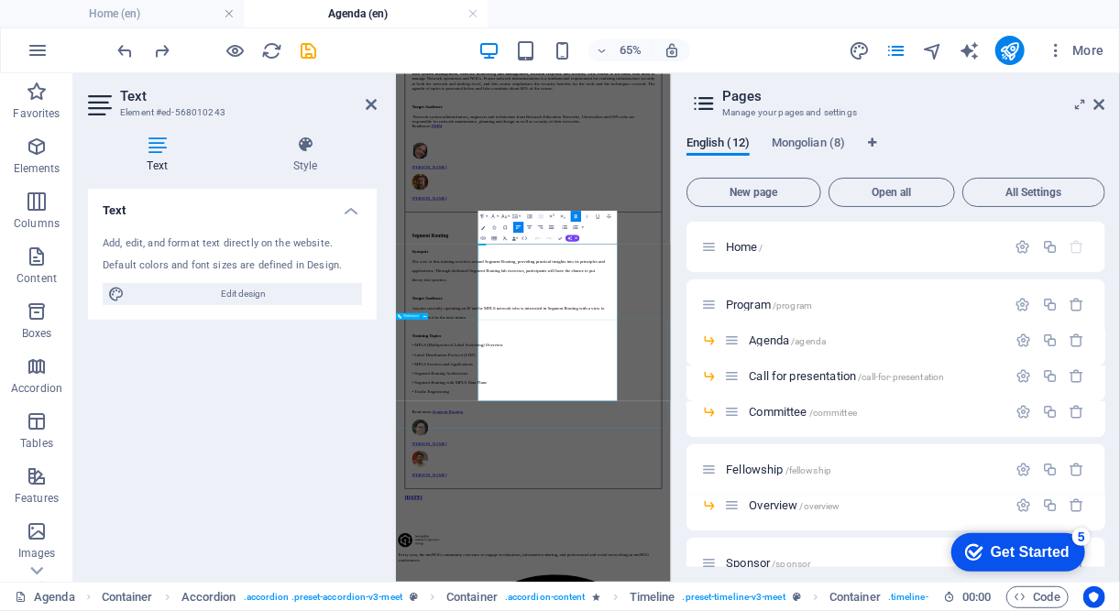
scroll to position [2187, 0]
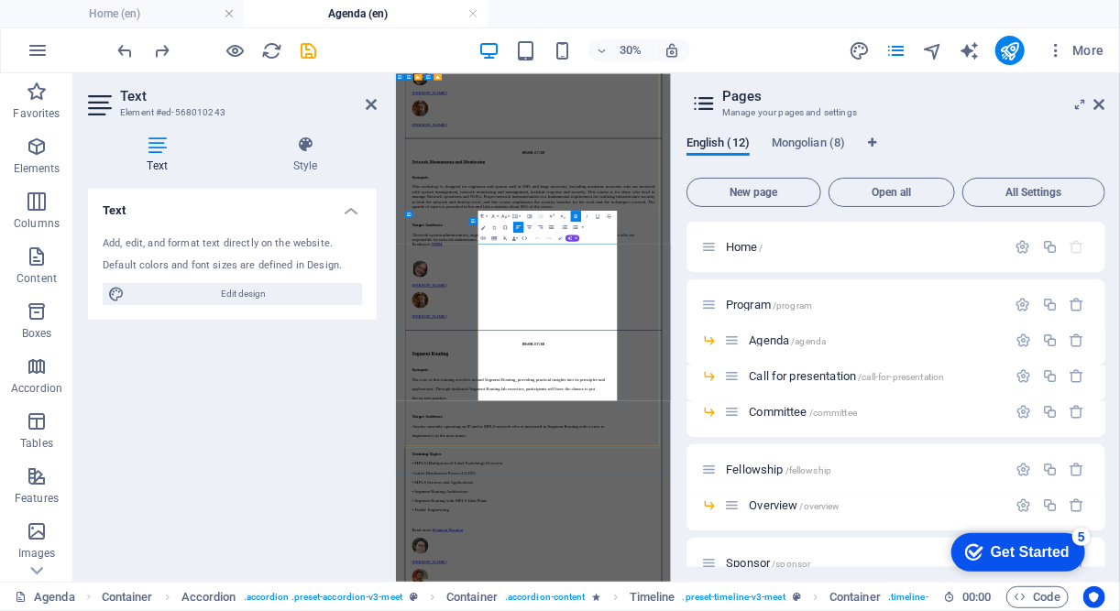
copy div "Synopsis The core of this training revolves around Segment Routing, providing p…"
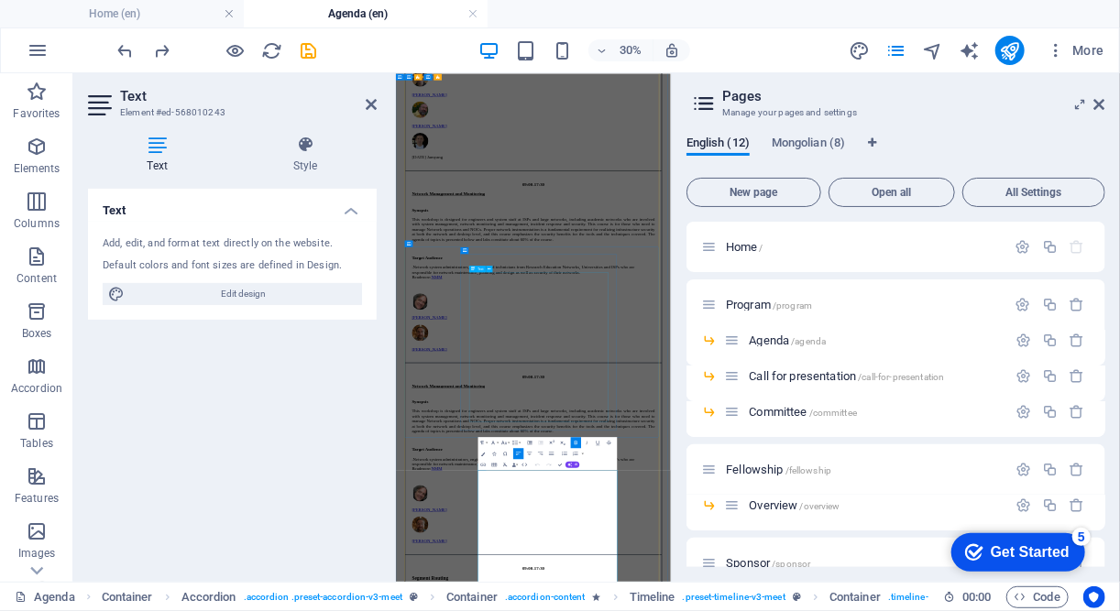
scroll to position [1432, 0]
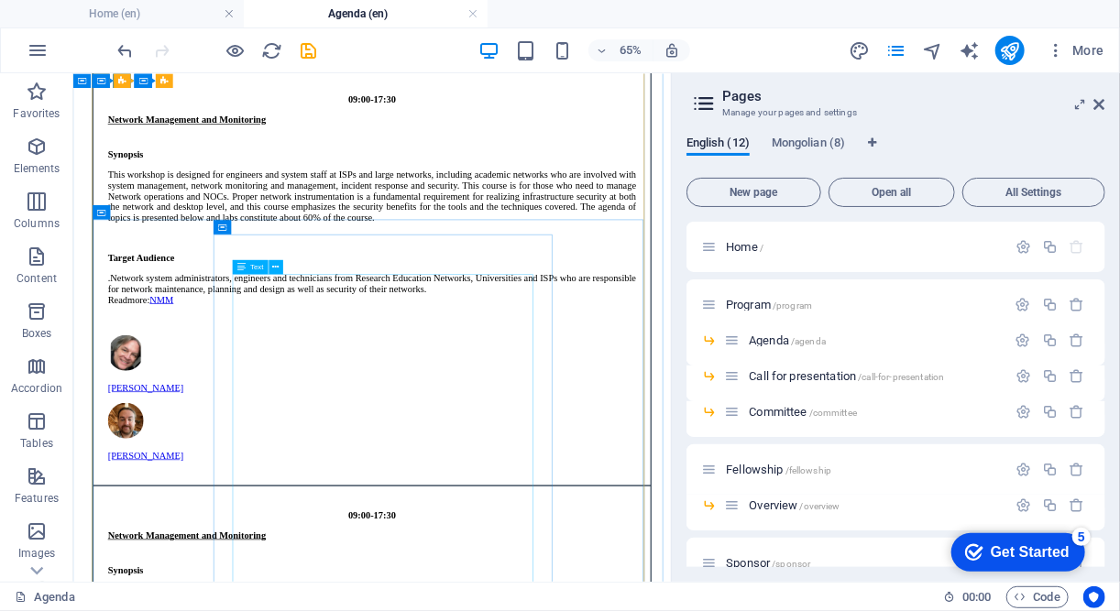
scroll to position [1762, 0]
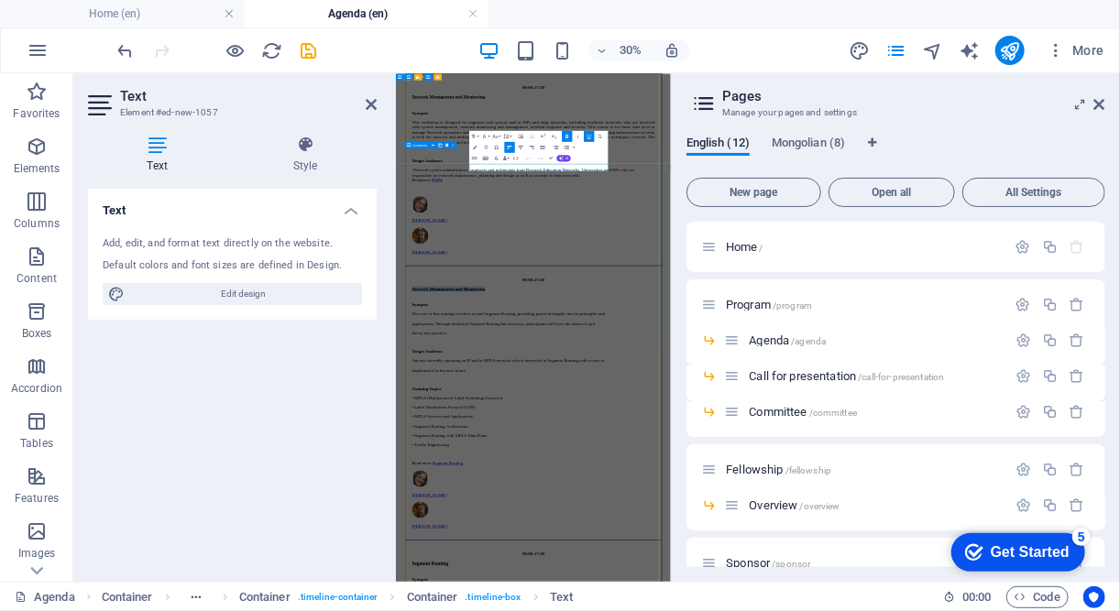
drag, startPoint x: 960, startPoint y: 386, endPoint x: 459, endPoint y: 398, distance: 500.6
click at [593, 135] on button "Underline" at bounding box center [589, 135] width 10 height 11
click at [566, 135] on icon "button" at bounding box center [567, 136] width 6 height 6
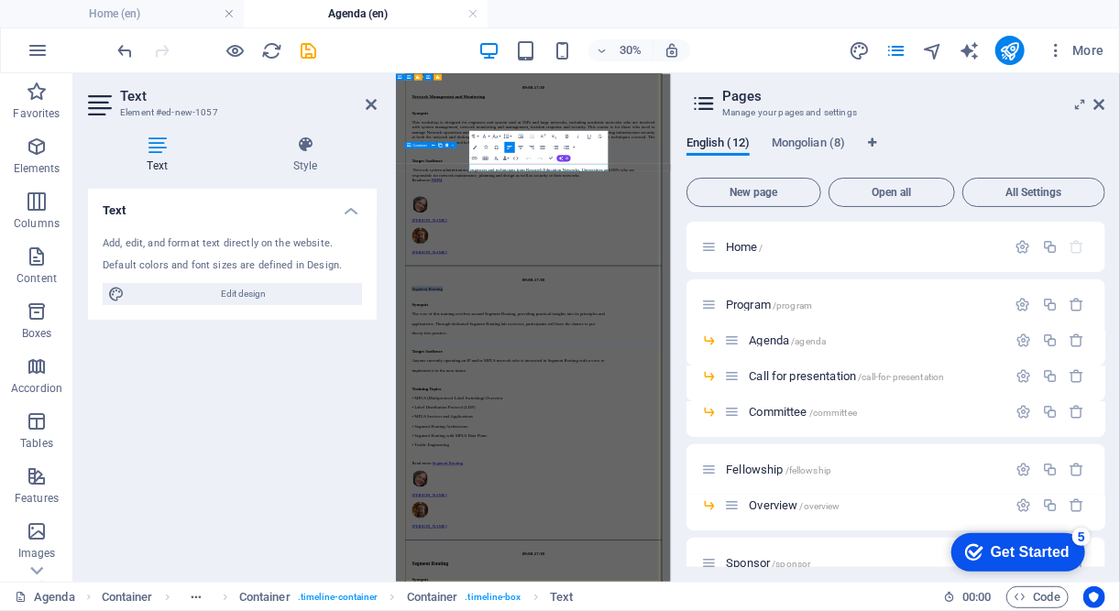
drag, startPoint x: 770, startPoint y: 379, endPoint x: 523, endPoint y: 419, distance: 249.7
click at [565, 133] on icon "button" at bounding box center [567, 136] width 6 height 6
click at [591, 134] on icon "button" at bounding box center [589, 136] width 6 height 6
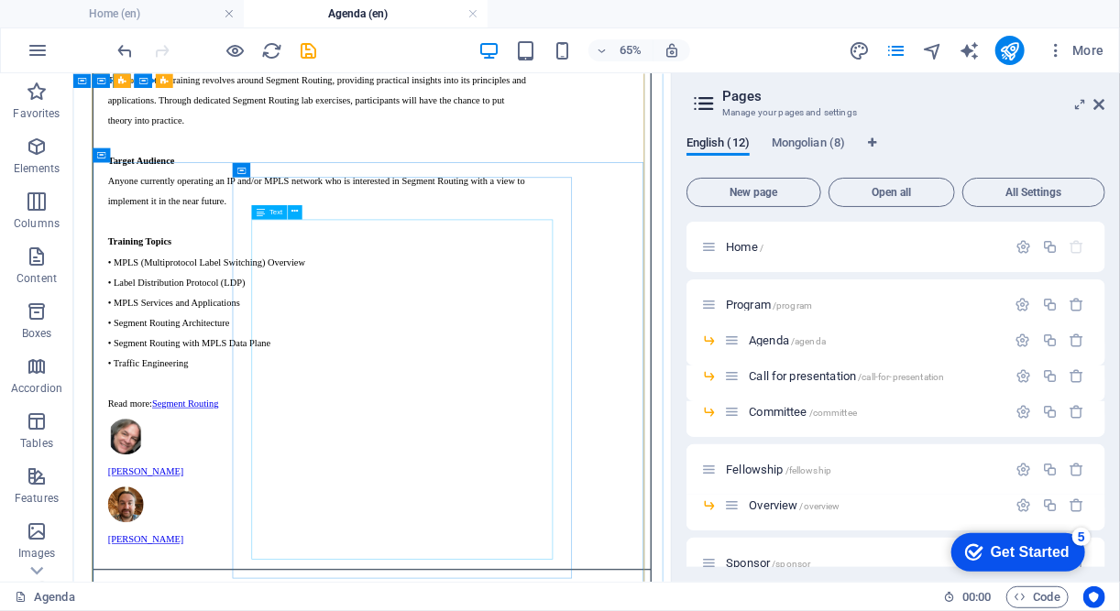
scroll to position [2555, 0]
click at [641, 335] on icon at bounding box center [644, 336] width 6 height 13
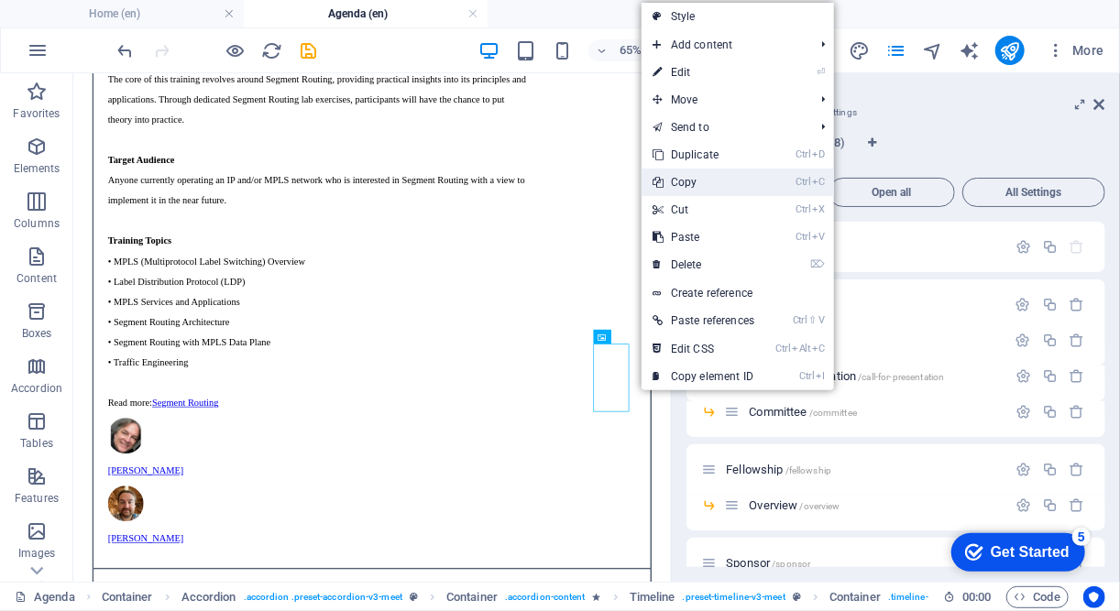
click at [683, 185] on link "Ctrl C Copy" at bounding box center [704, 182] width 124 height 27
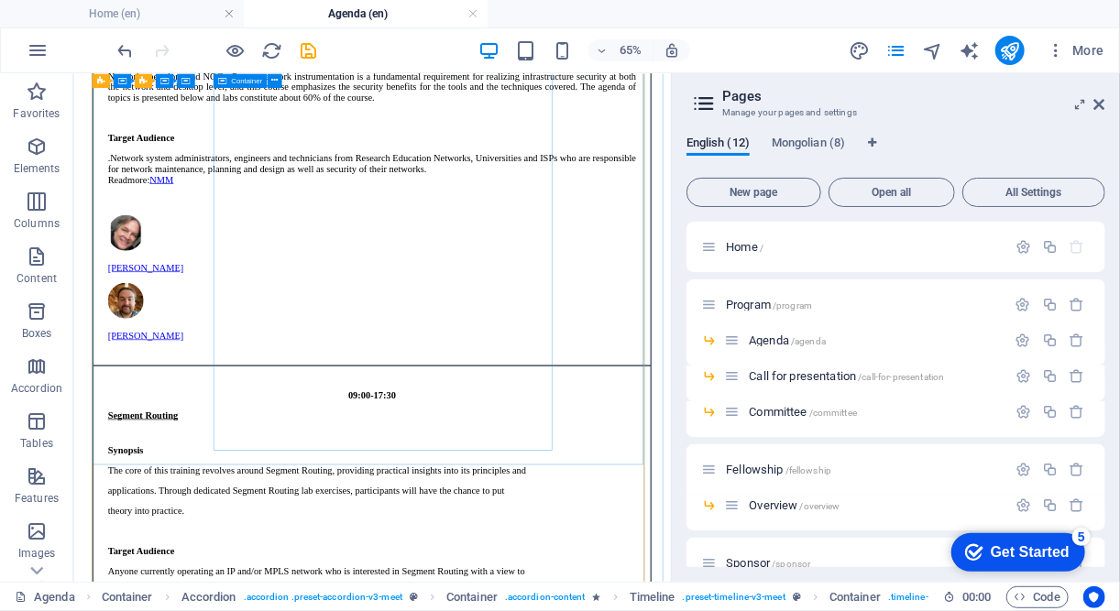
scroll to position [1899, 0]
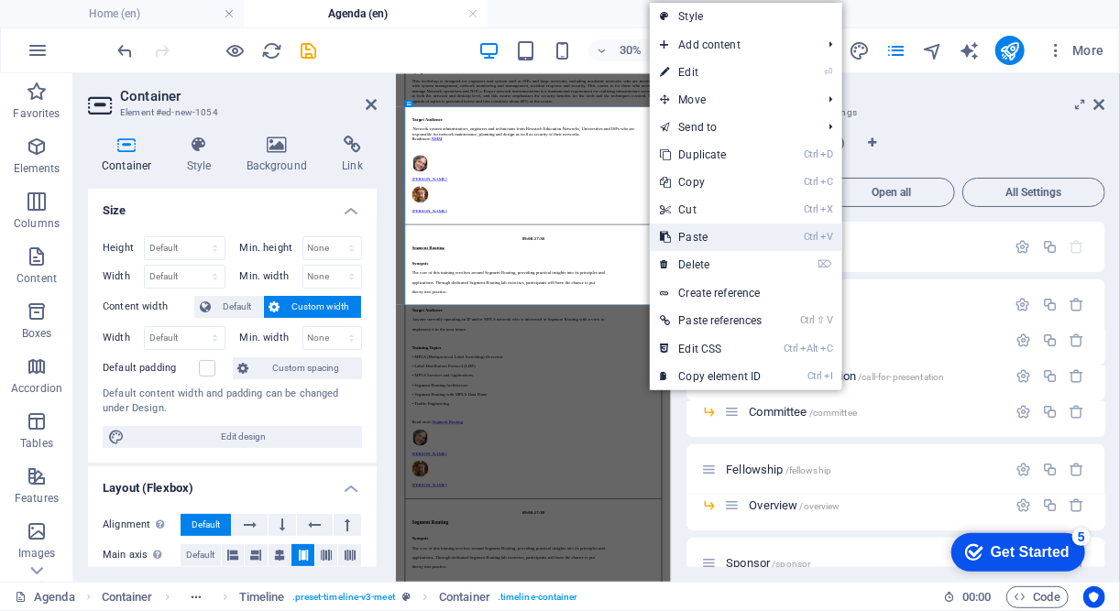
click at [680, 232] on link "Ctrl V Paste" at bounding box center [712, 237] width 124 height 27
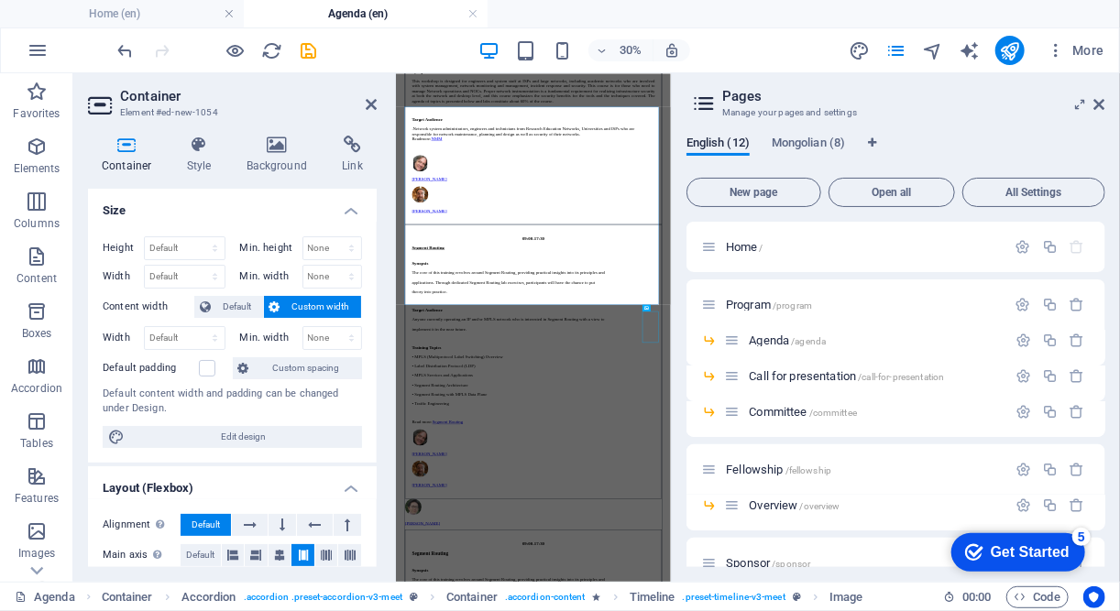
scroll to position [2328, 0]
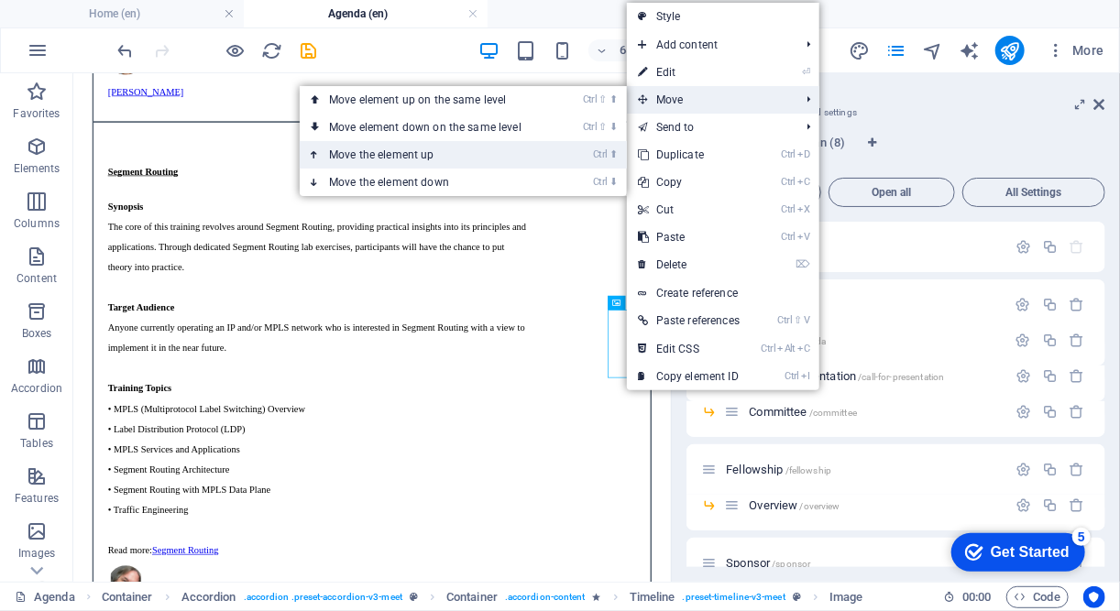
click at [460, 160] on link "Ctrl ⬆ Move the element up" at bounding box center [429, 154] width 258 height 27
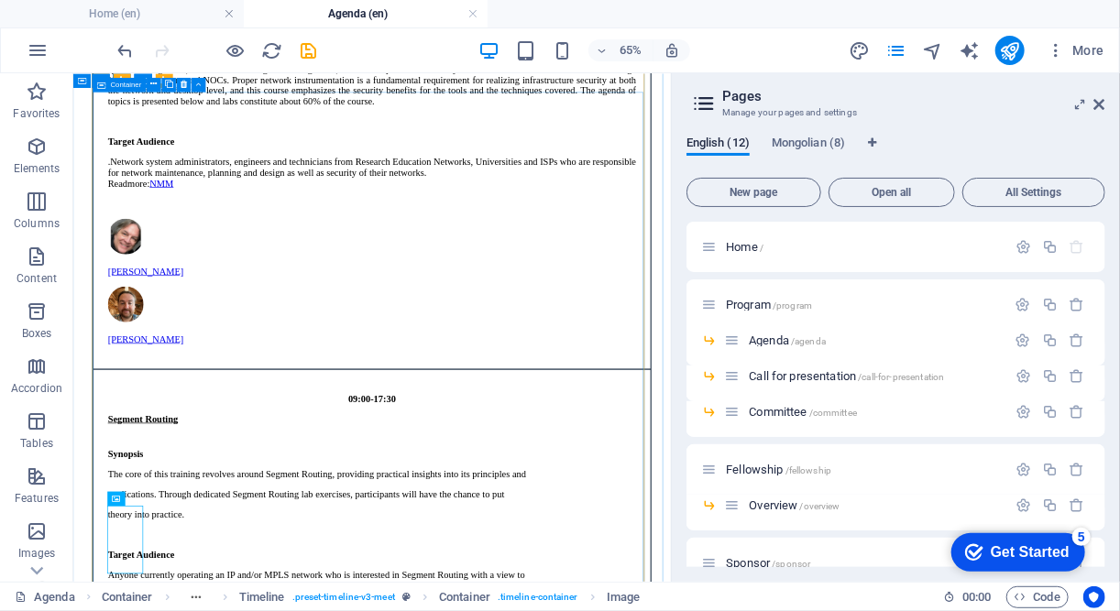
scroll to position [1943, 0]
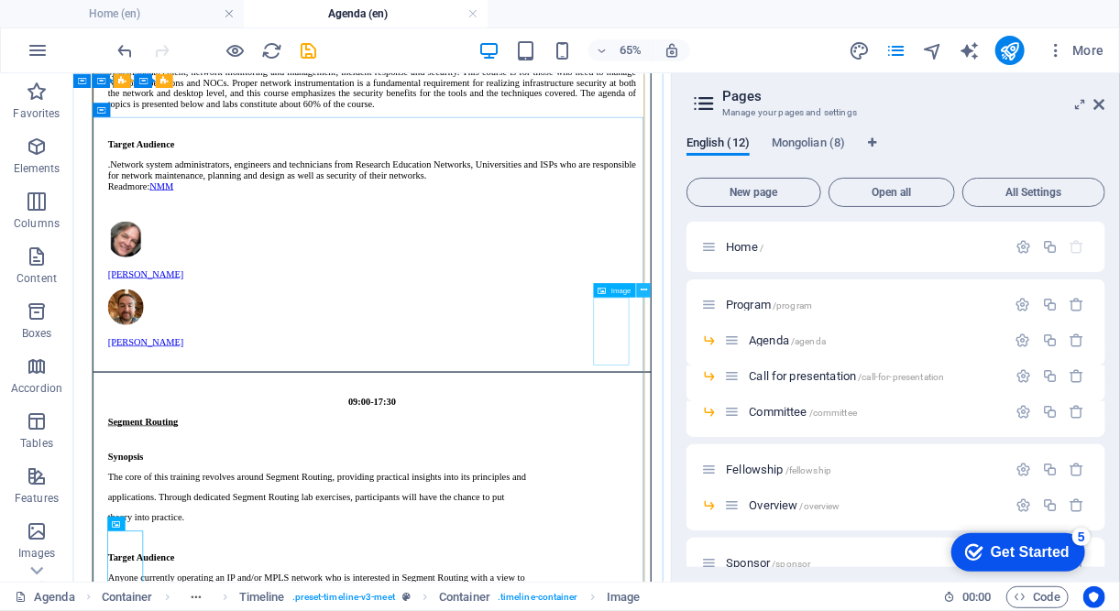
click at [645, 287] on icon at bounding box center [644, 290] width 6 height 13
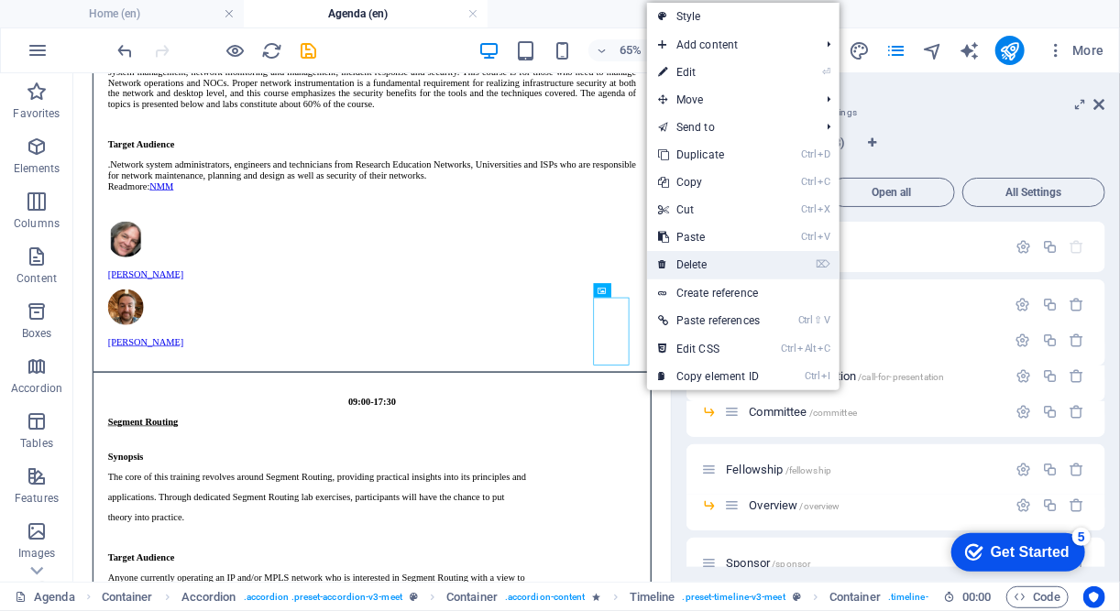
click at [706, 256] on link "⌦ Delete" at bounding box center [709, 264] width 124 height 27
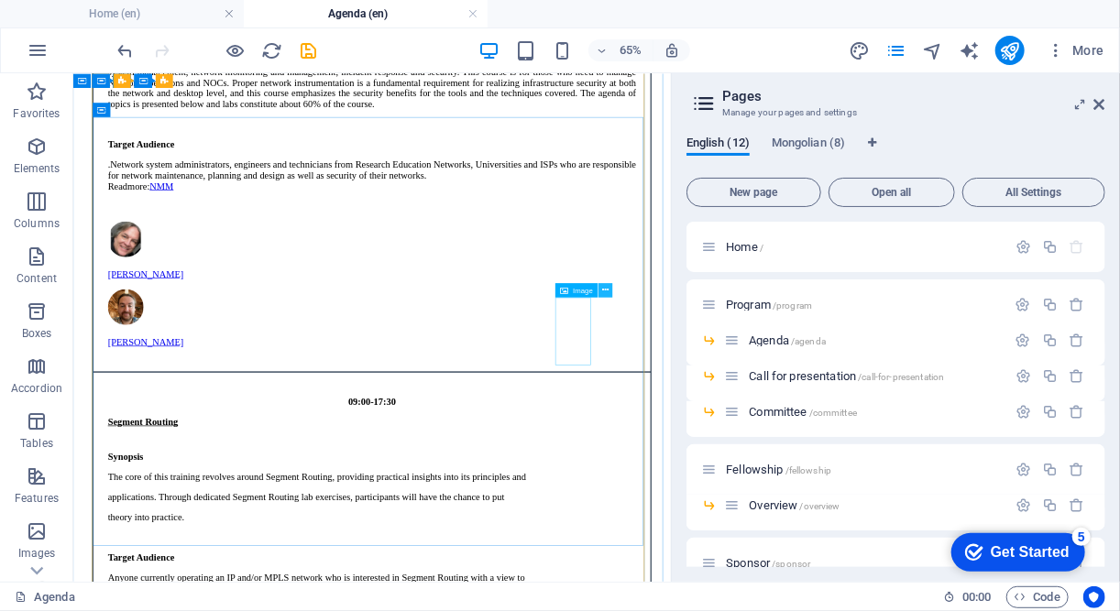
click at [605, 289] on icon at bounding box center [605, 290] width 6 height 13
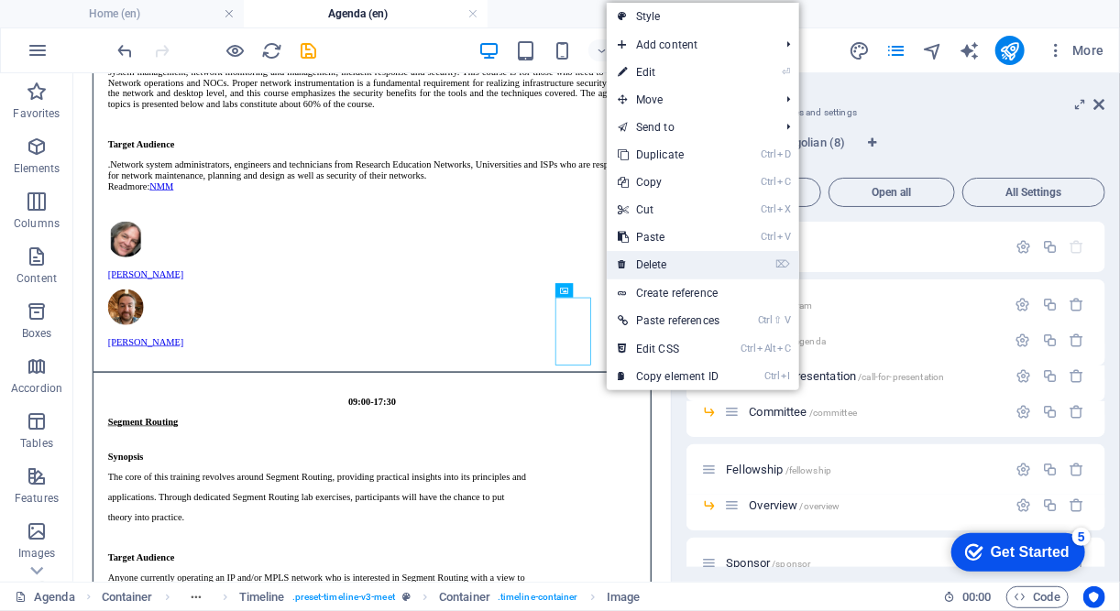
click at [645, 266] on link "⌦ Delete" at bounding box center [669, 264] width 124 height 27
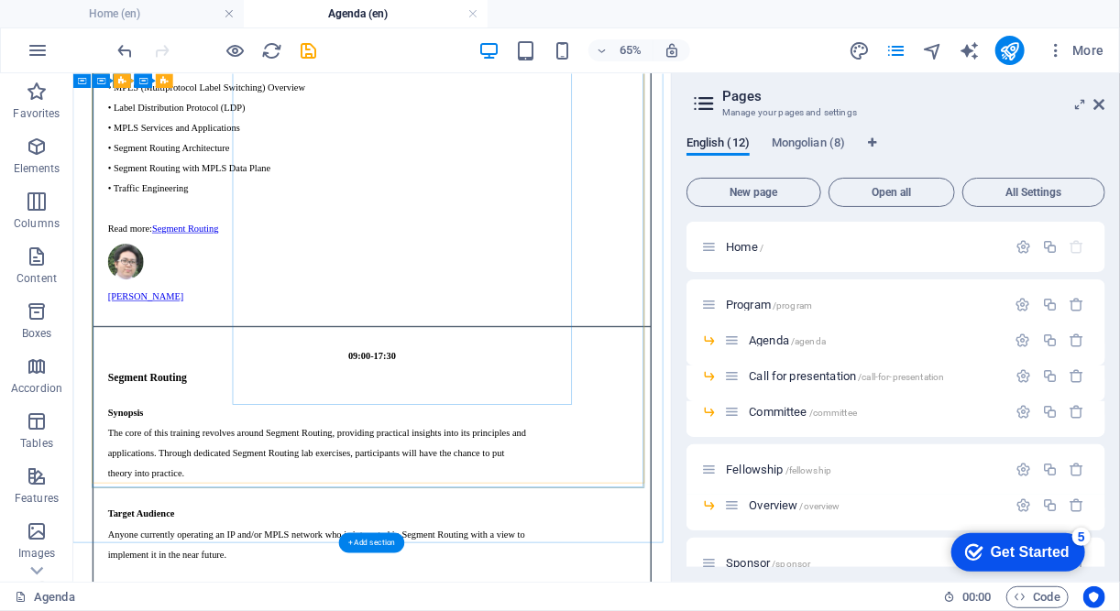
scroll to position [2824, 0]
click at [155, 400] on icon at bounding box center [158, 396] width 6 height 13
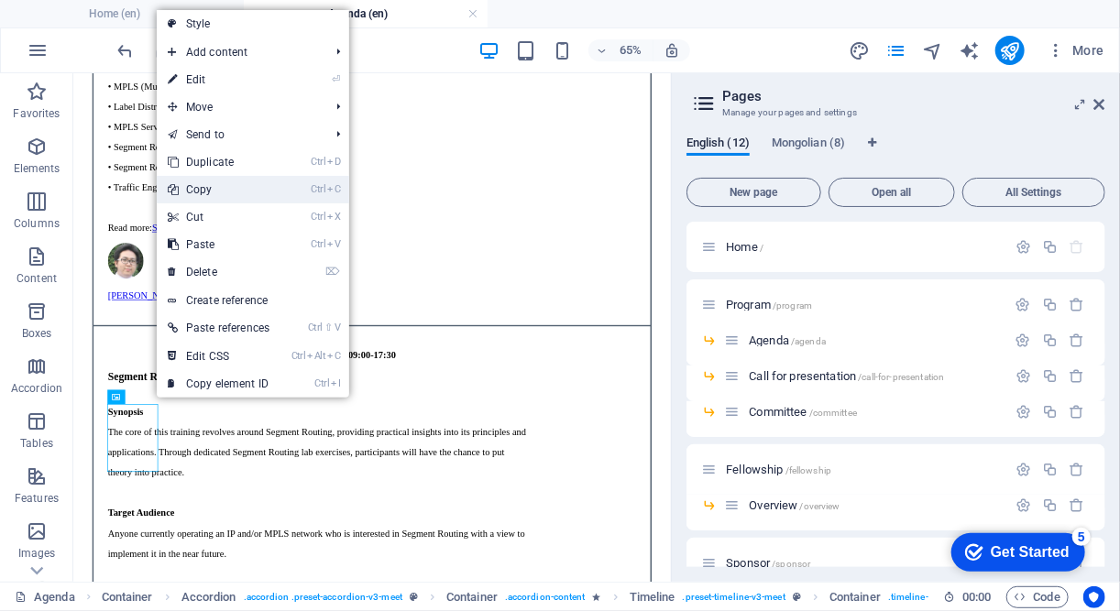
click at [200, 191] on link "Ctrl C Copy" at bounding box center [219, 189] width 124 height 27
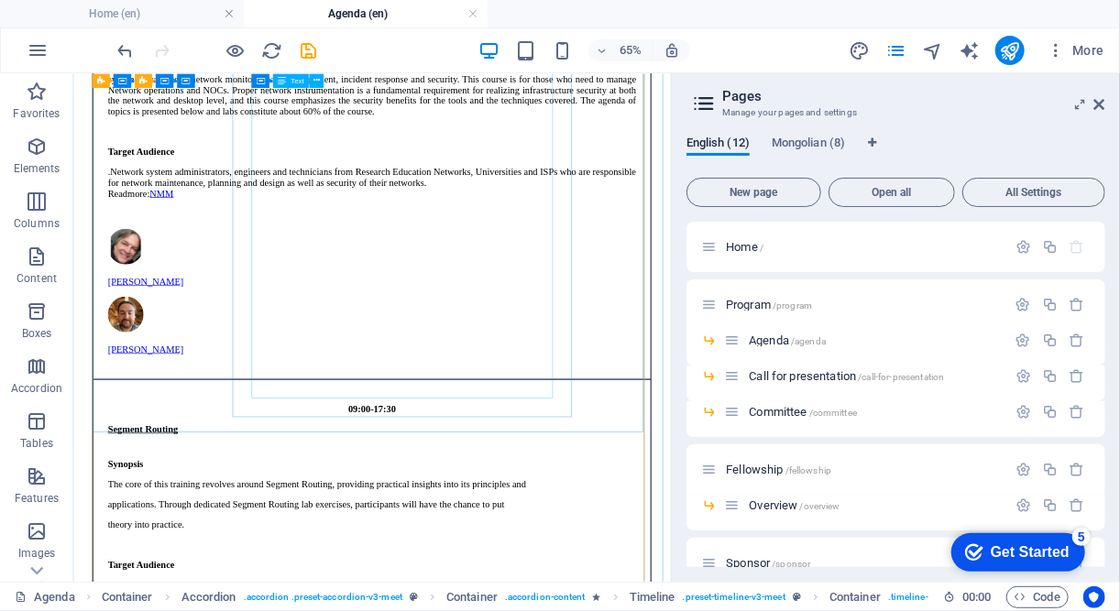
scroll to position [1841, 0]
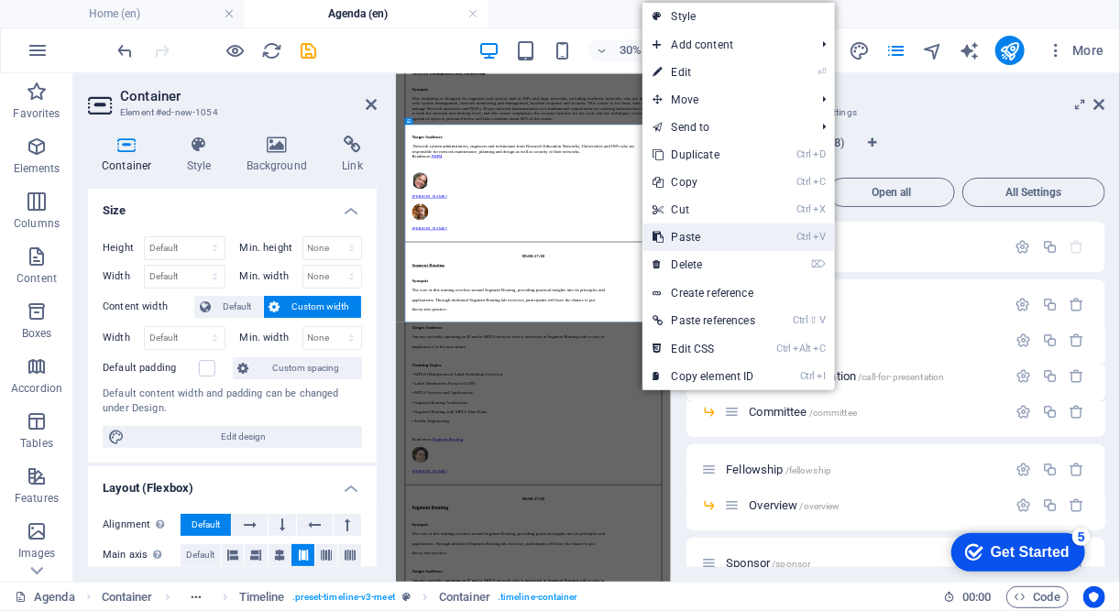
click at [669, 243] on link "Ctrl V Paste" at bounding box center [705, 237] width 124 height 27
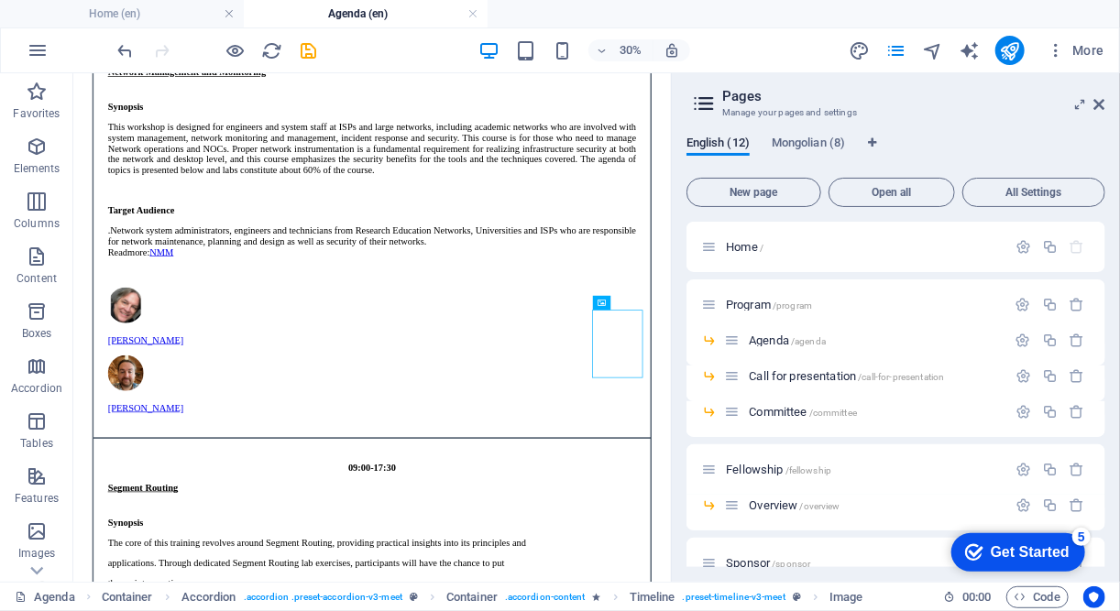
scroll to position [2328, 0]
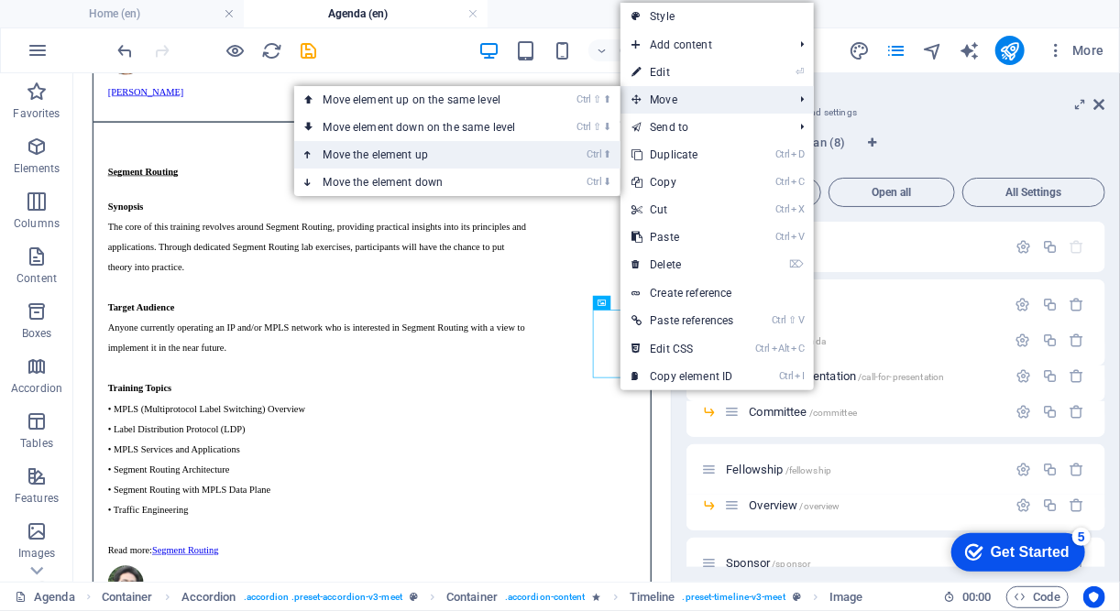
click at [466, 159] on link "Ctrl ⬆ Move the element up" at bounding box center [423, 154] width 258 height 27
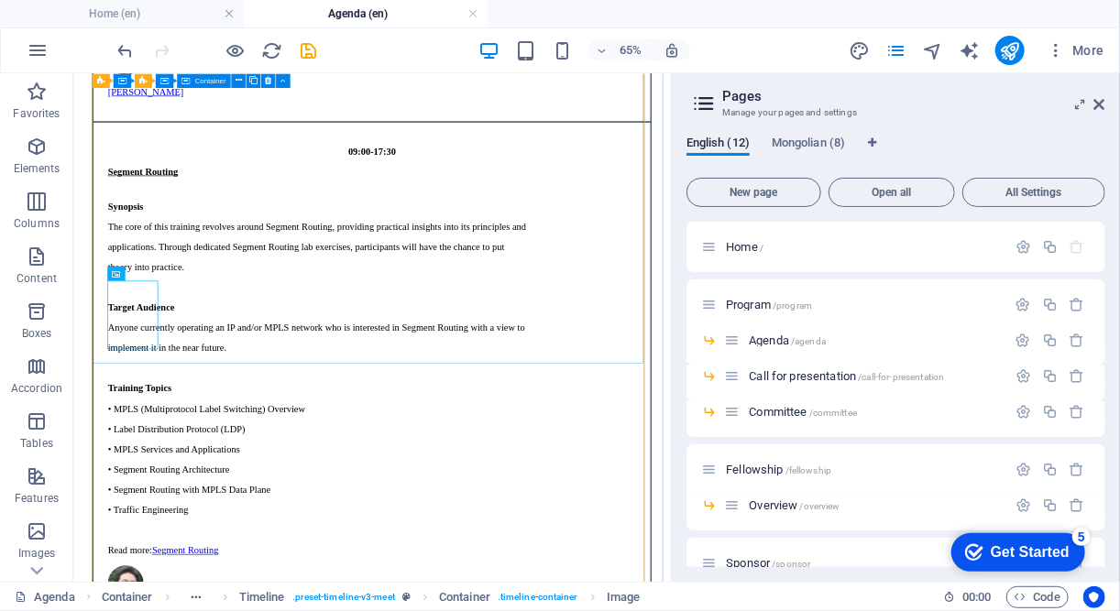
click at [547, 478] on div "09:00-17:30 Segment Routing Synopsis The core of this training revolves around …" at bounding box center [532, 604] width 859 height 915
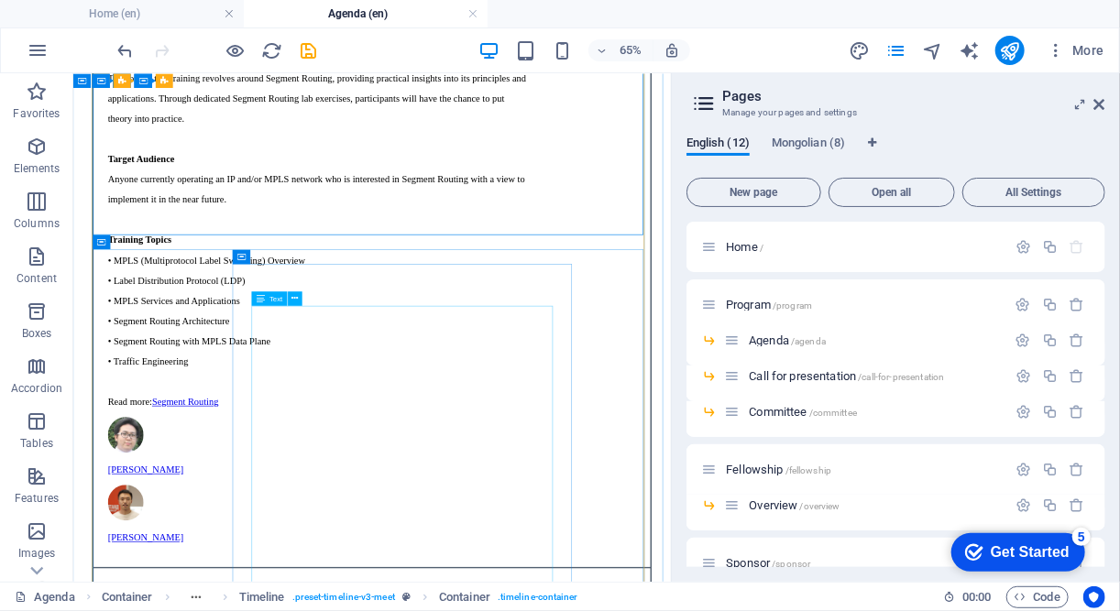
scroll to position [2527, 0]
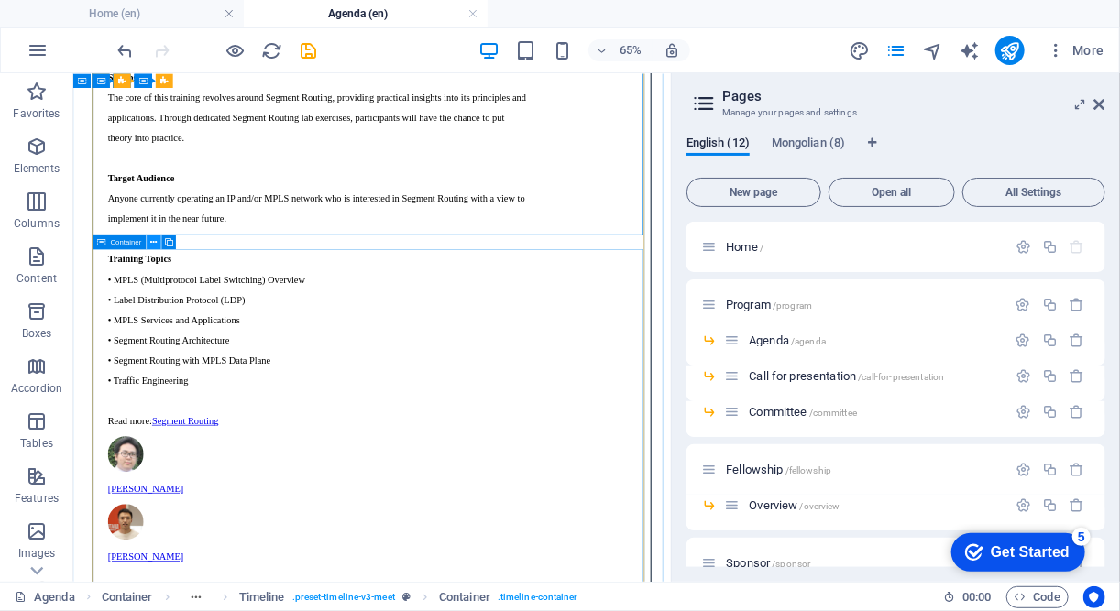
click at [152, 243] on icon at bounding box center [154, 242] width 6 height 13
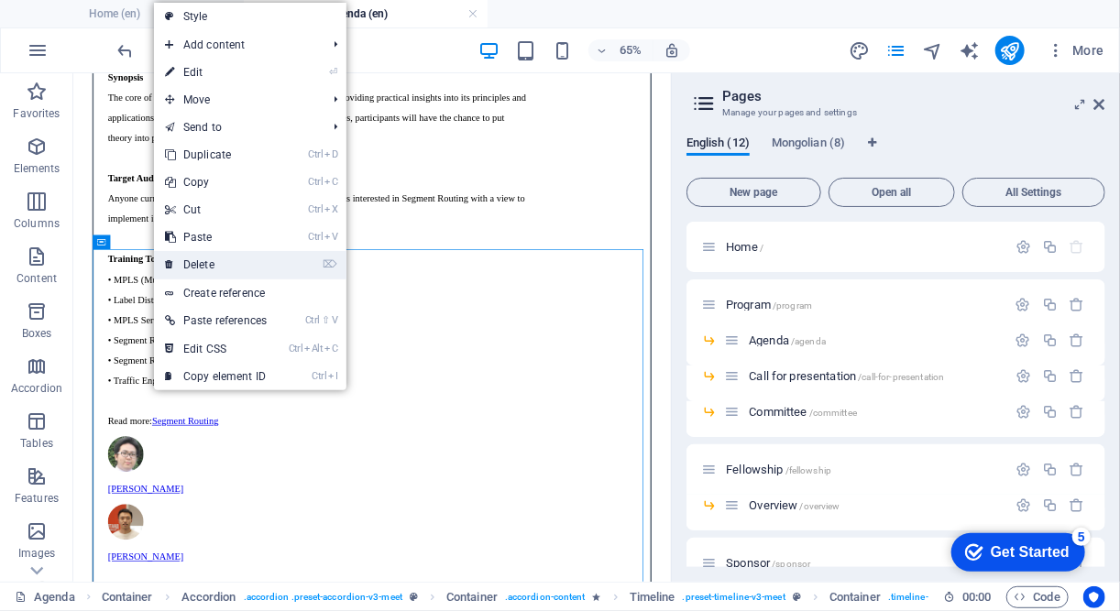
click at [218, 257] on link "⌦ Delete" at bounding box center [216, 264] width 124 height 27
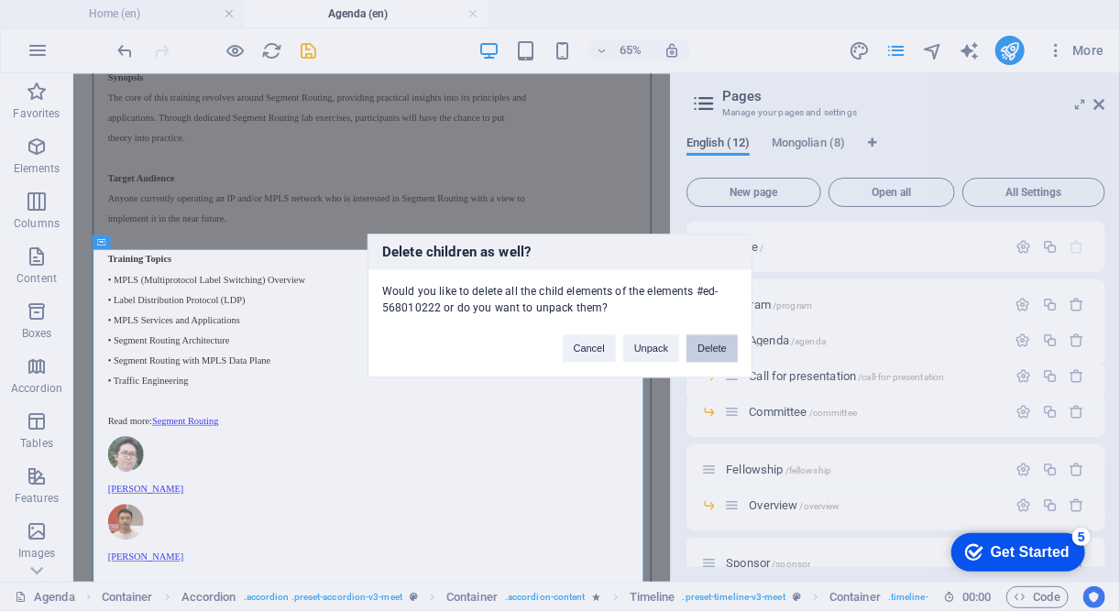
click at [705, 351] on button "Delete" at bounding box center [711, 348] width 51 height 27
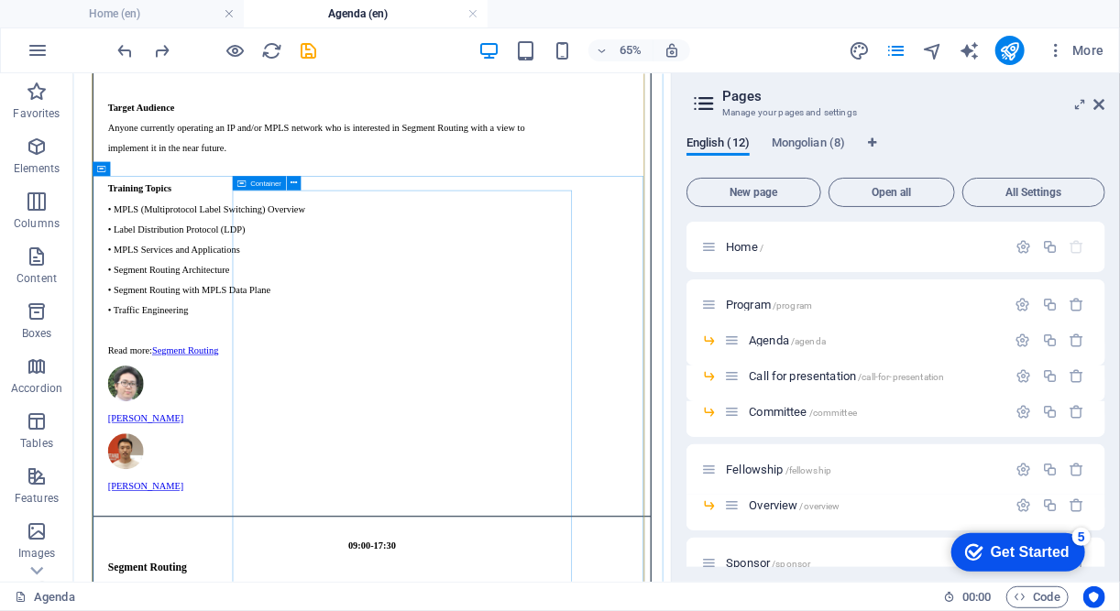
scroll to position [2640, 0]
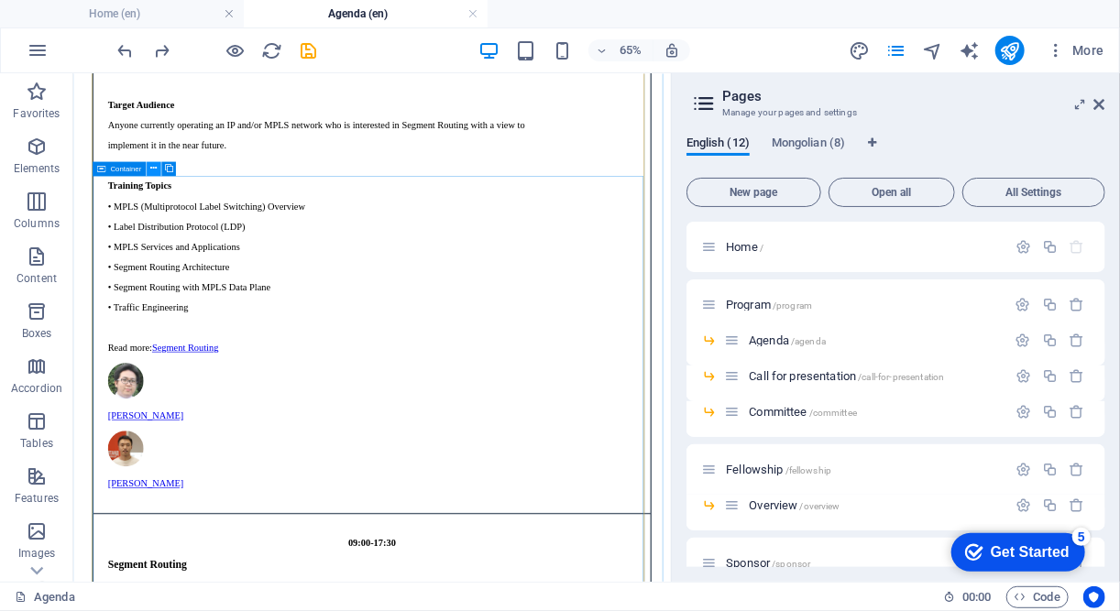
click at [154, 170] on icon at bounding box center [154, 168] width 6 height 13
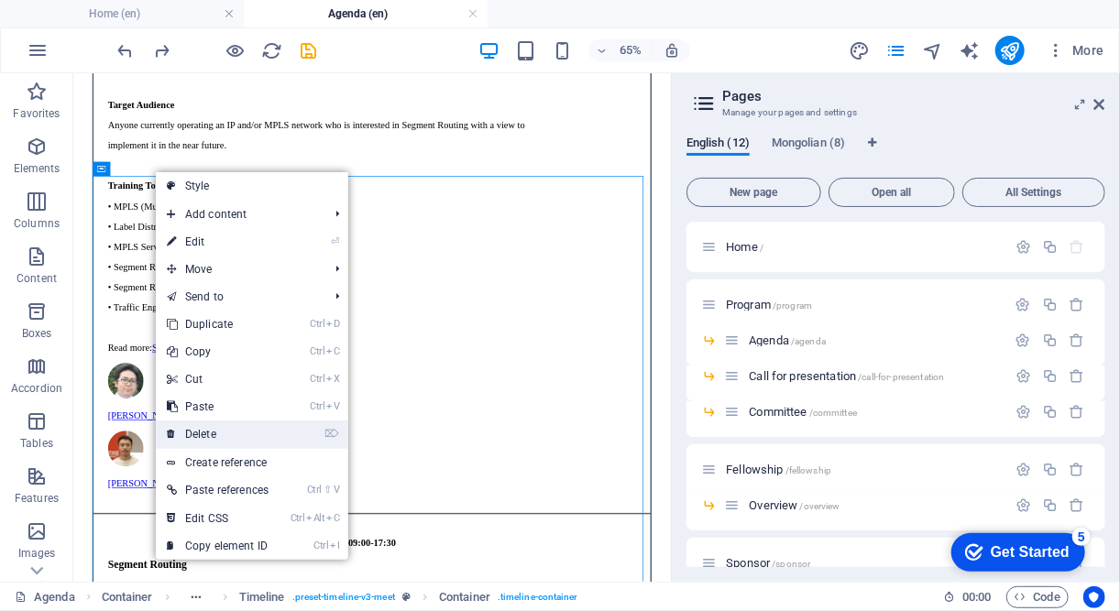
click at [225, 431] on link "⌦ Delete" at bounding box center [218, 434] width 124 height 27
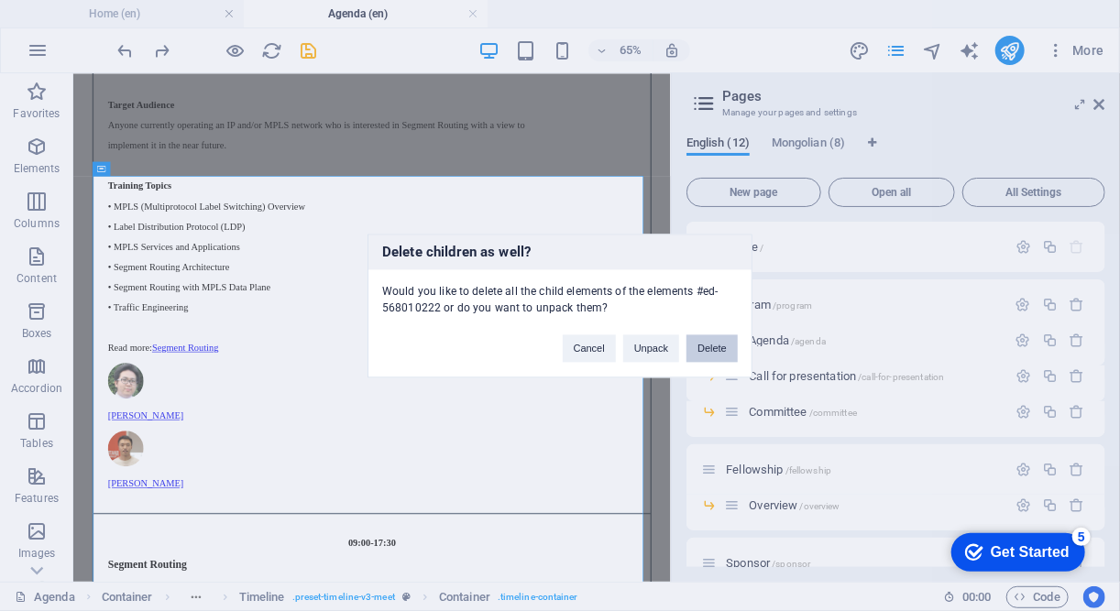
click at [700, 347] on button "Delete" at bounding box center [711, 348] width 51 height 27
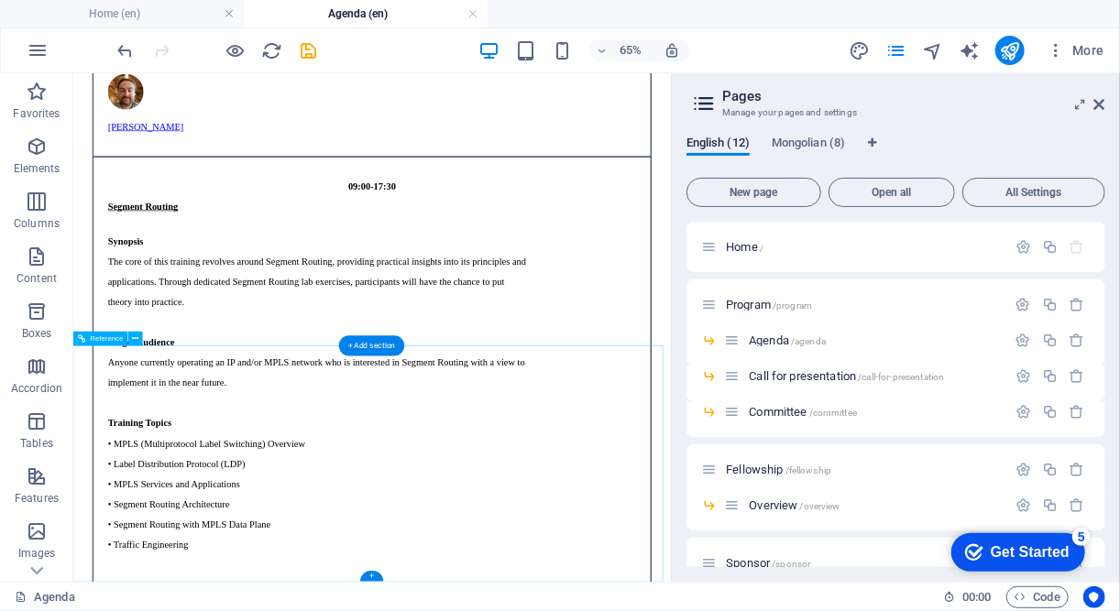
scroll to position [2442, 0]
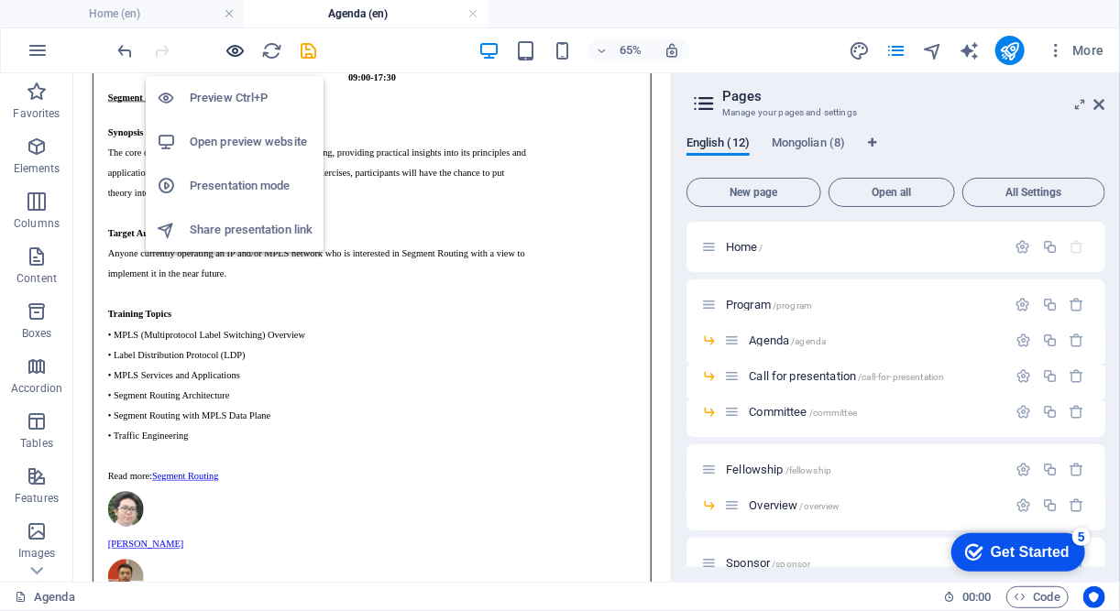
click at [239, 56] on icon "button" at bounding box center [235, 50] width 21 height 21
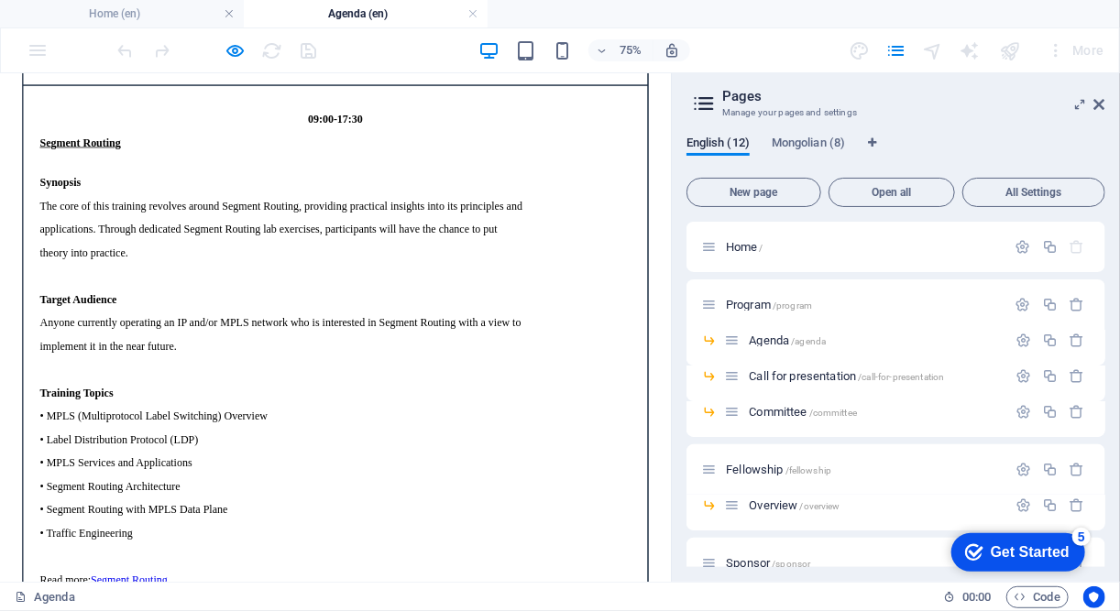
scroll to position [2568, 0]
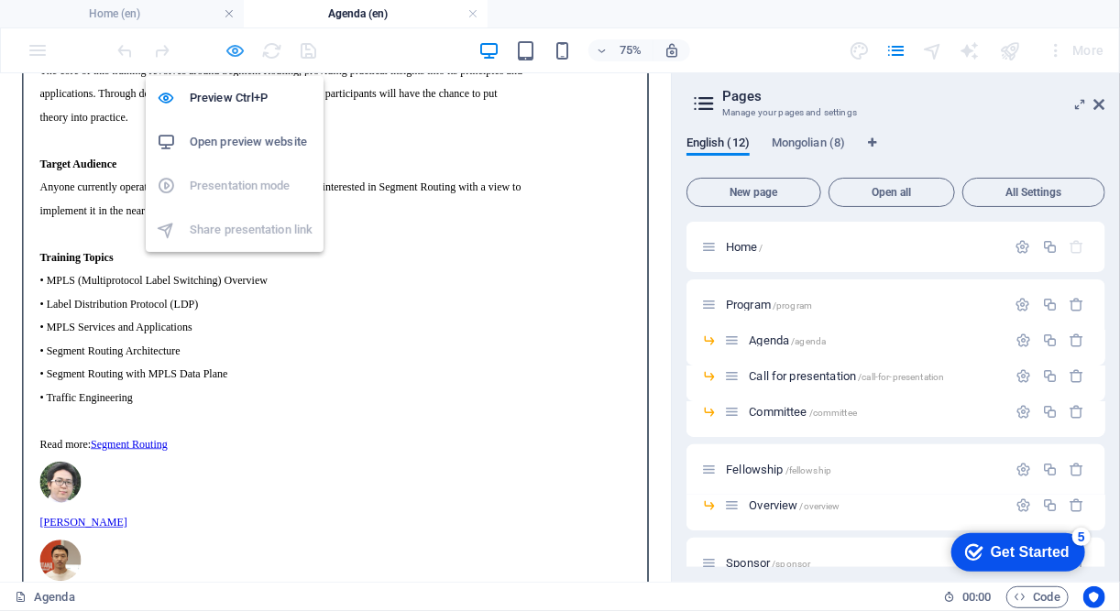
click at [244, 51] on icon "button" at bounding box center [235, 50] width 21 height 21
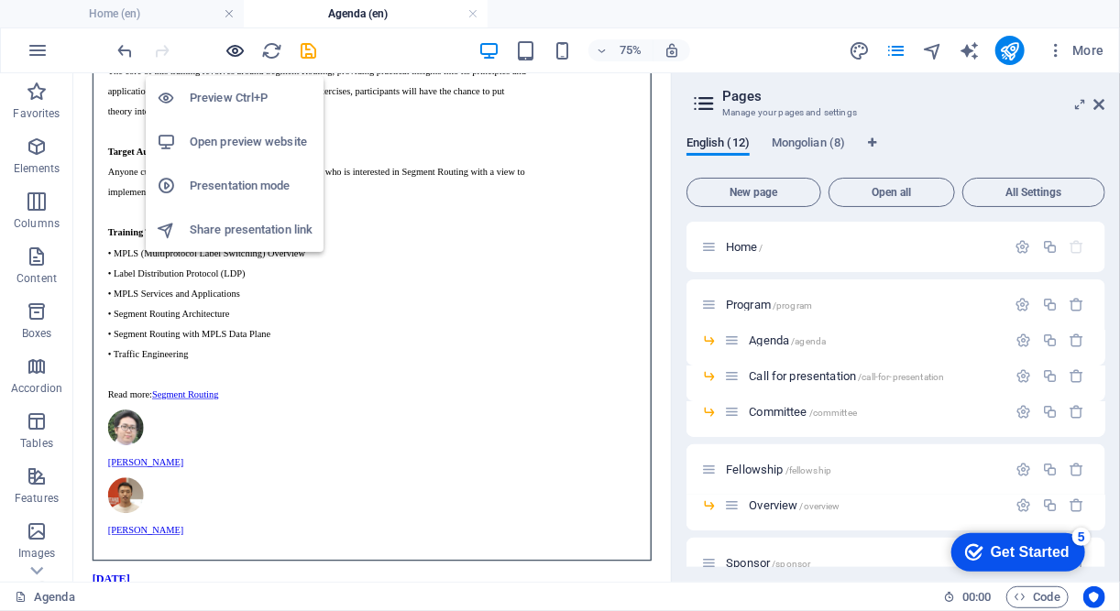
scroll to position [2434, 0]
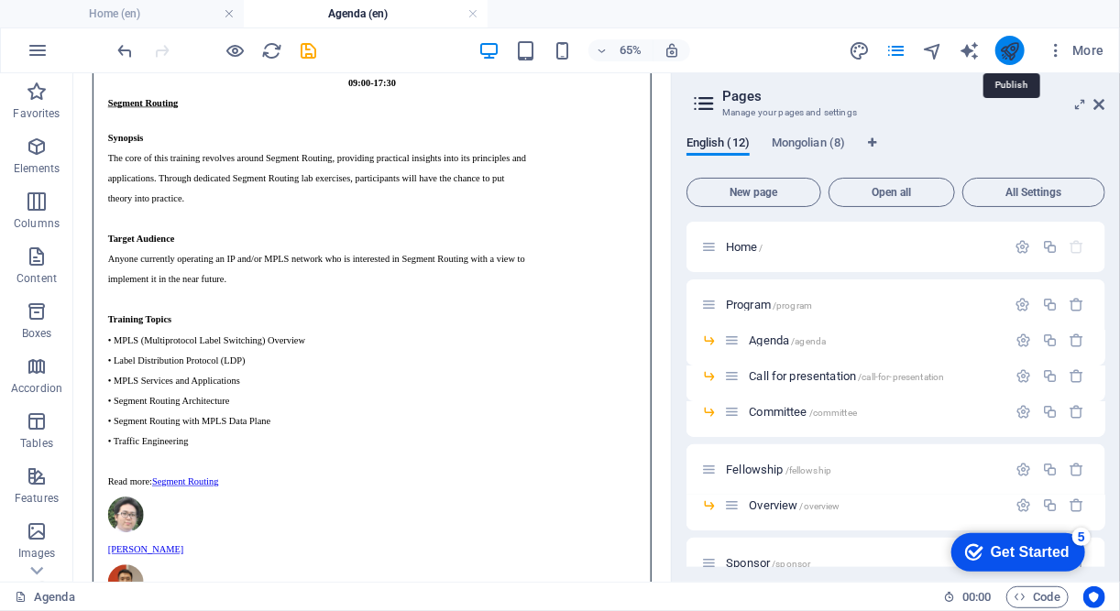
click at [1006, 52] on icon "publish" at bounding box center [1009, 50] width 21 height 21
